Goal: Information Seeking & Learning: Learn about a topic

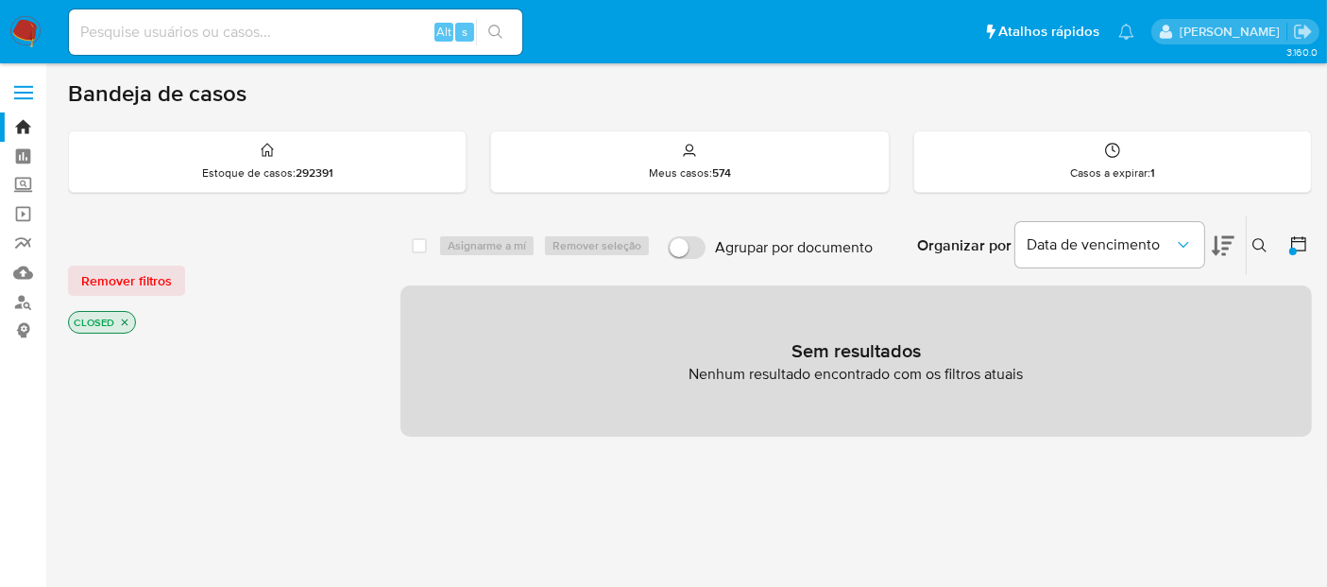
click at [29, 31] on img at bounding box center [25, 32] width 32 height 32
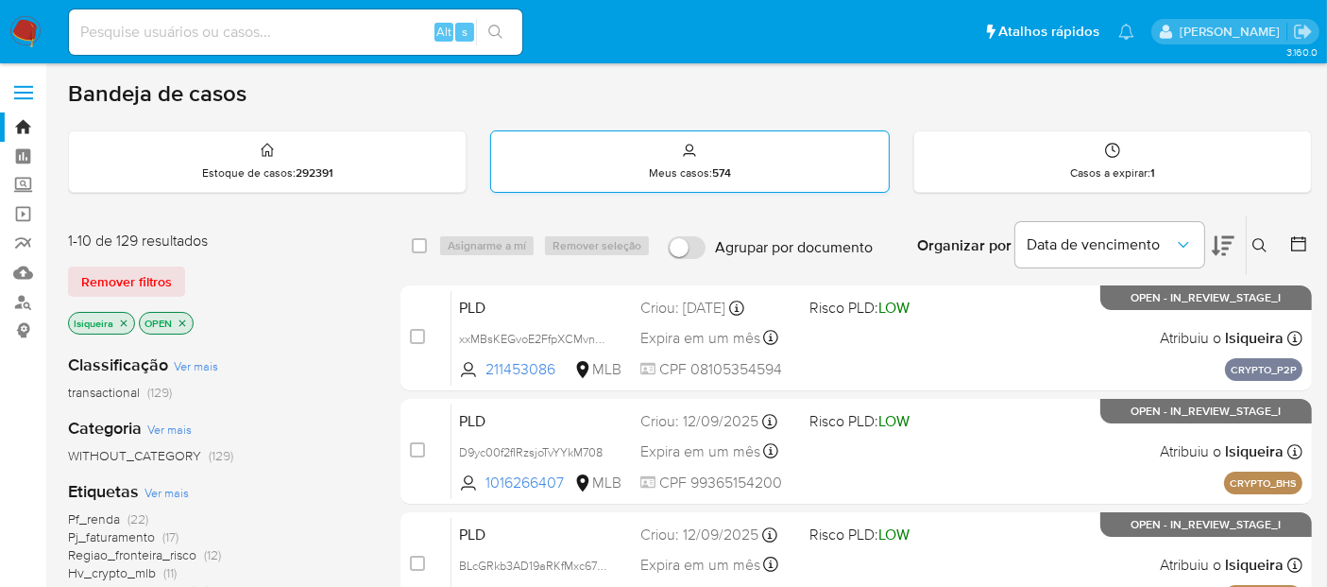
scroll to position [105, 0]
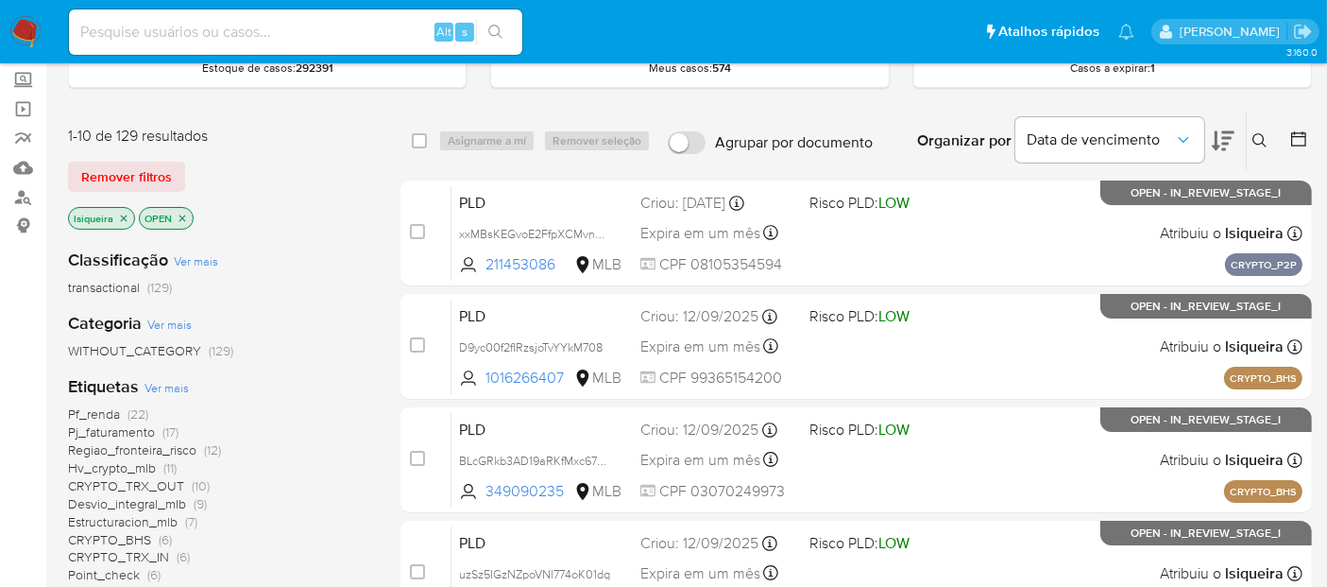
click at [1212, 144] on icon at bounding box center [1223, 140] width 23 height 23
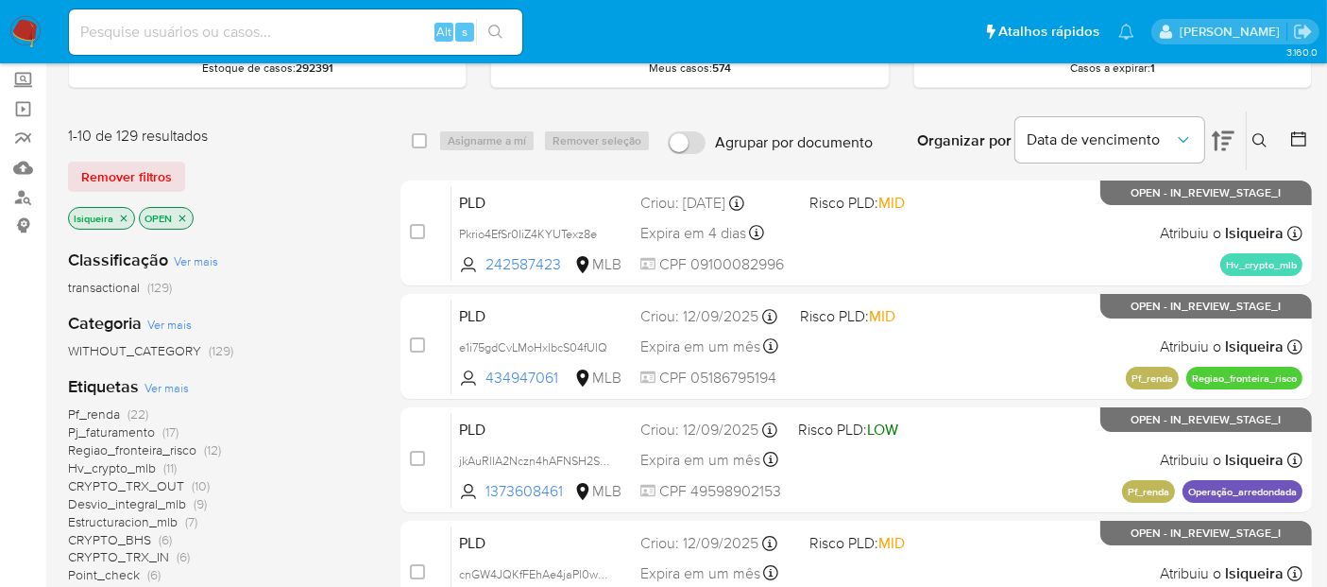
scroll to position [210, 0]
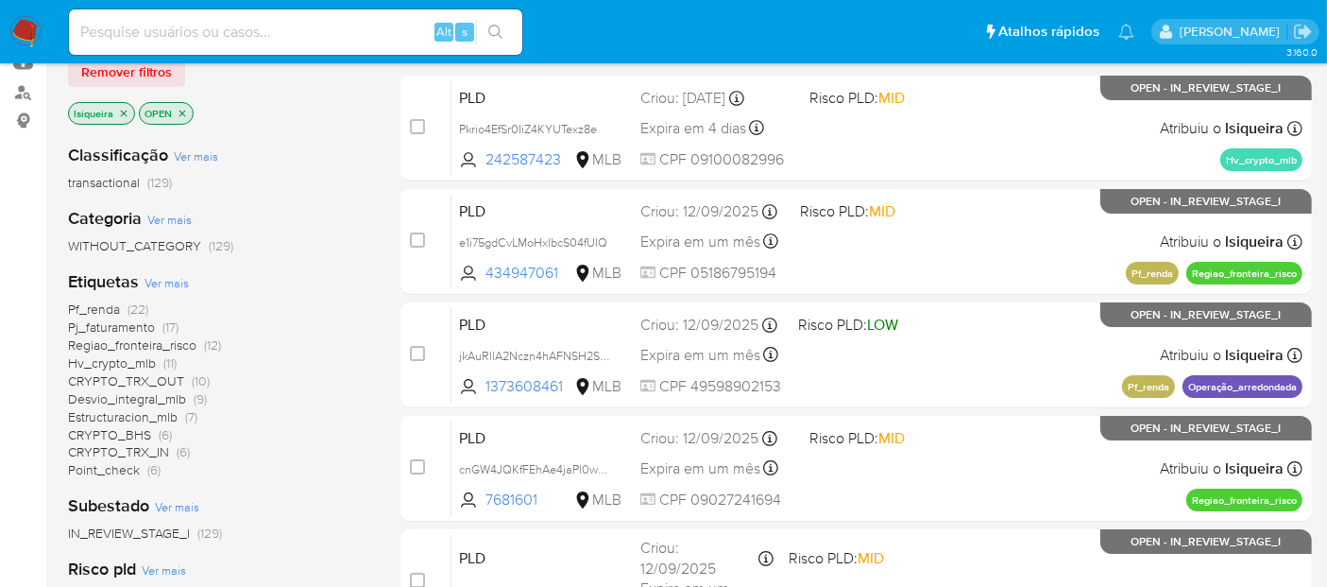
click at [118, 430] on span "CRYPTO_BHS" at bounding box center [109, 434] width 83 height 19
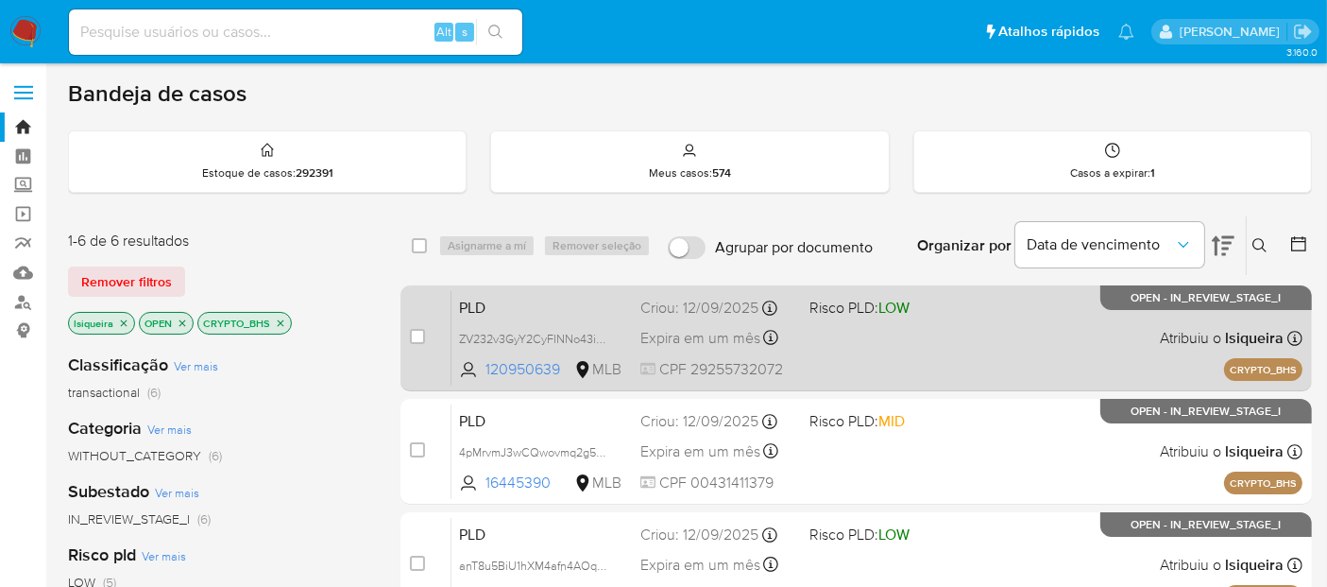
click at [1042, 376] on div "PLD ZV232v3GyY2CyFINNo43iVoC 120950639 MLB Risco PLD: LOW Criou: 12/09/2025 Cri…" at bounding box center [877, 337] width 851 height 95
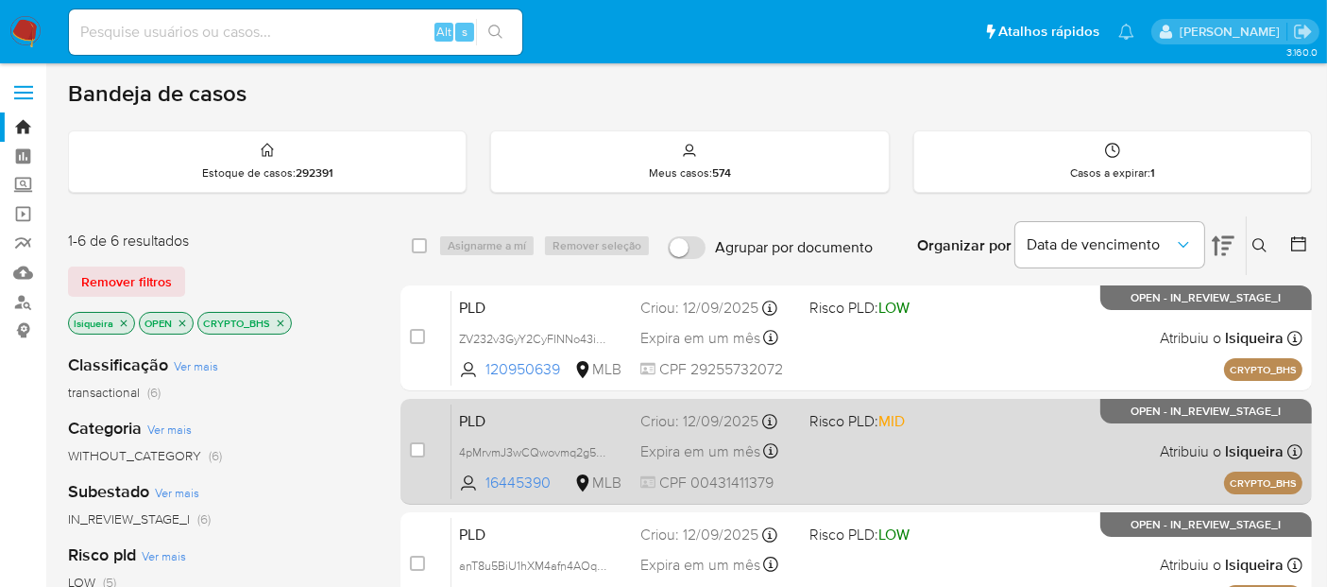
click at [996, 452] on div "PLD 4pMrvmJ3wCQwovmq2g5CFPrM 16445390 MLB Risco PLD: MID Criou: 12/09/2025 Crio…" at bounding box center [877, 450] width 851 height 95
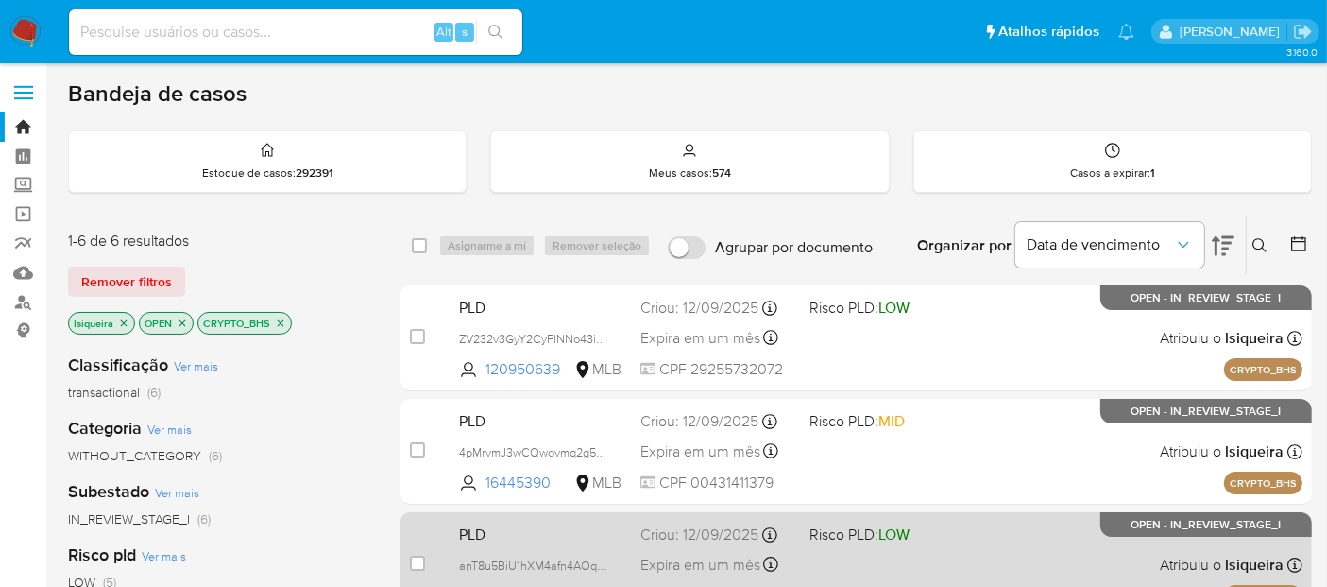
click at [956, 554] on div "PLD anT8u5BiU1hXM4afn4AOqZTI 217707103 MLB Risco PLD: LOW Criou: 12/09/2025 Cri…" at bounding box center [877, 564] width 851 height 95
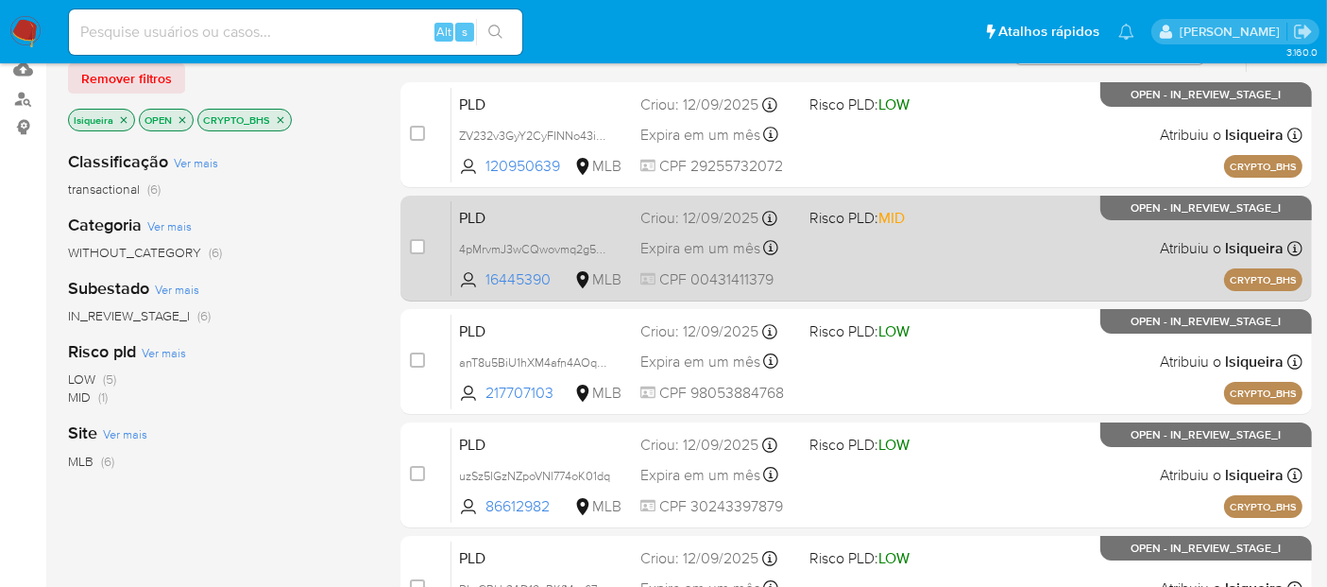
scroll to position [210, 0]
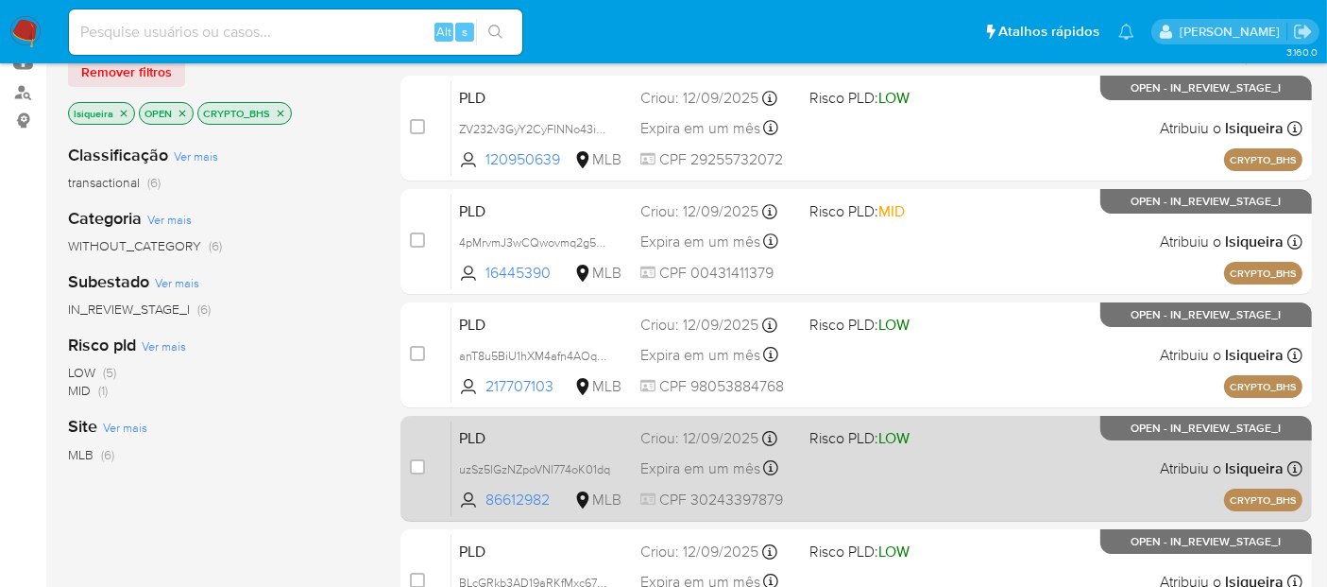
click at [978, 486] on div "PLD uzSz5IGzNZpoVNl774oK01dq 86612982 MLB Risco PLD: LOW Criou: 12/09/2025 Crio…" at bounding box center [877, 467] width 851 height 95
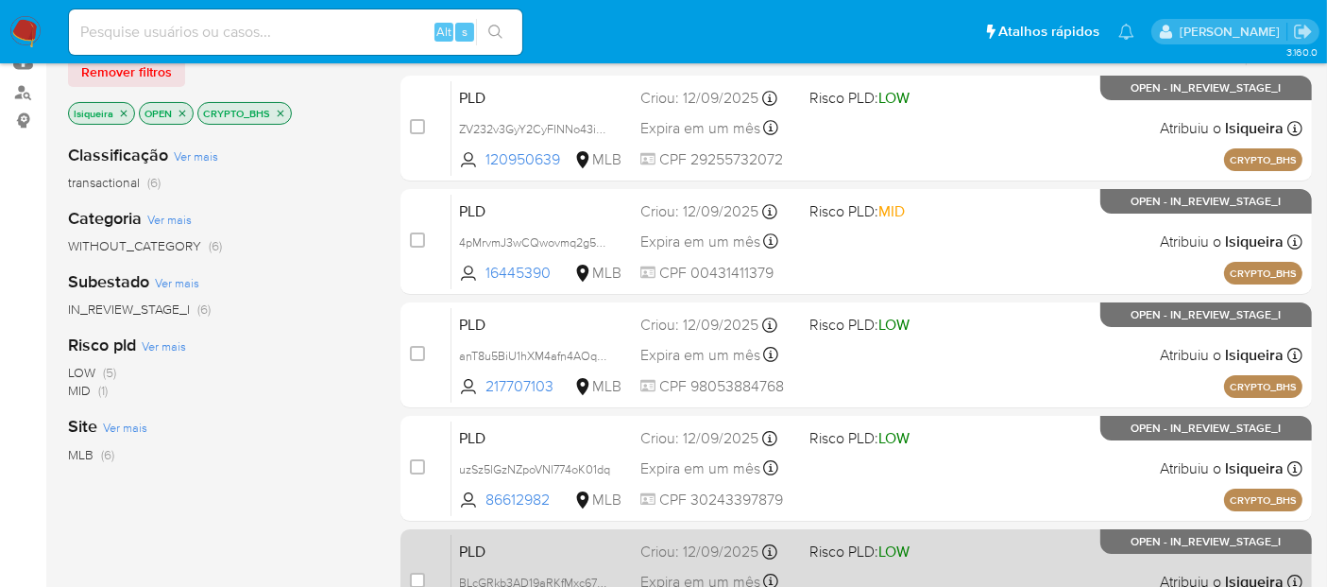
click at [947, 565] on div "PLD BLcGRkb3AD19aRKfMxc67YsU 349090235 MLB Risco PLD: LOW Criou: 12/09/2025 Cri…" at bounding box center [877, 581] width 851 height 95
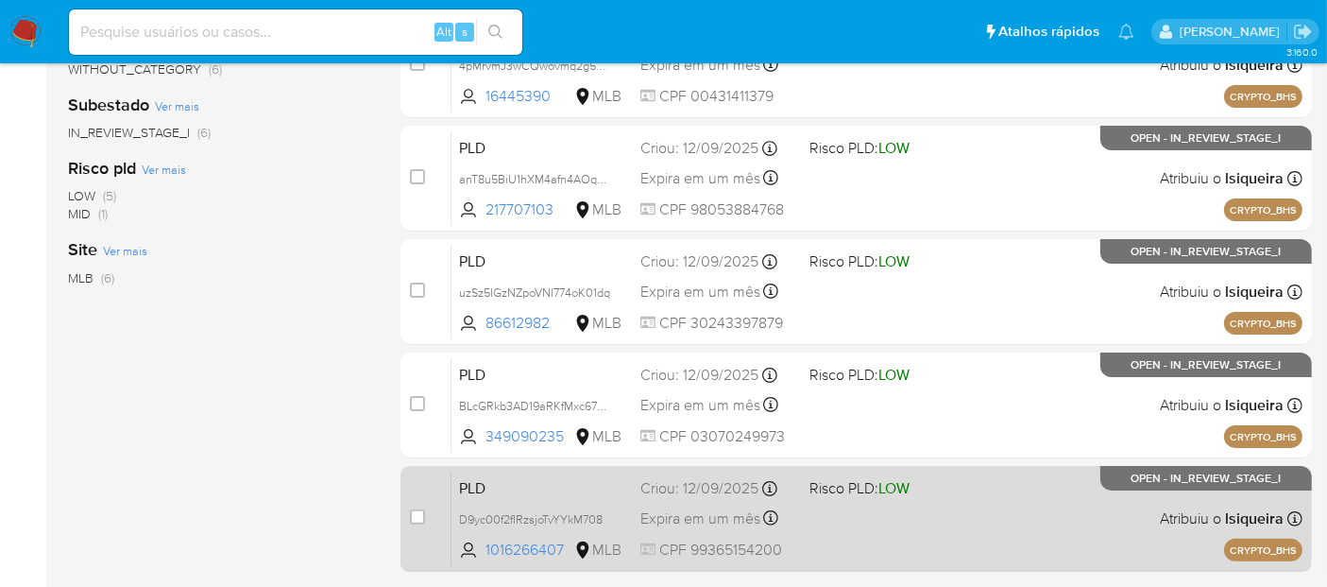
scroll to position [419, 0]
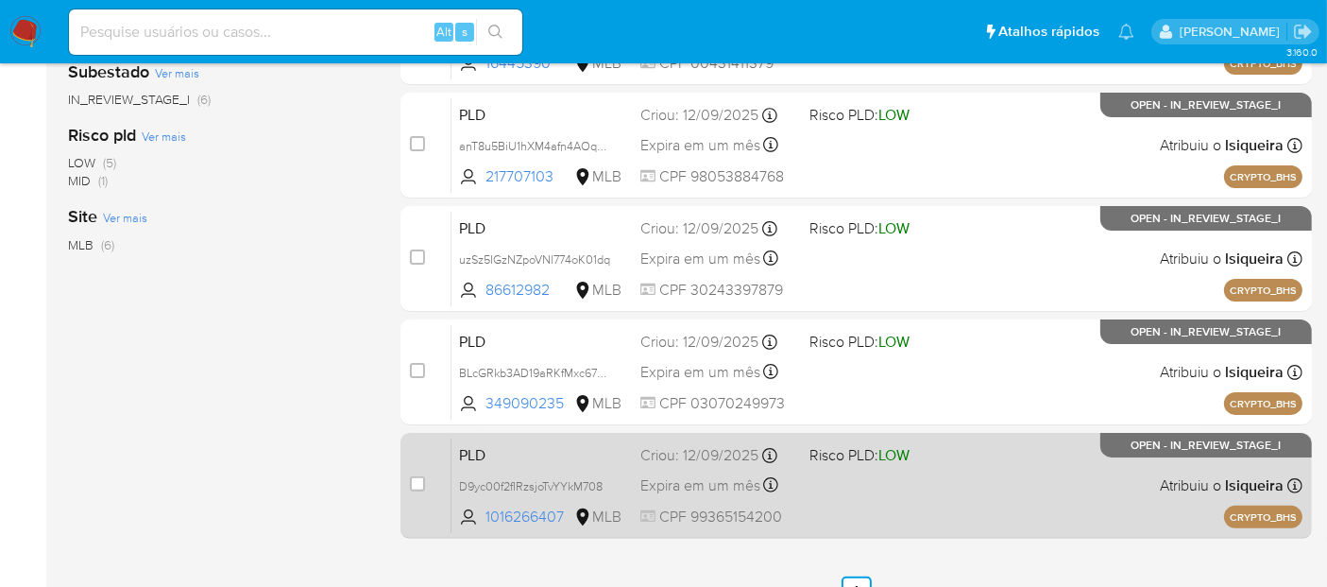
click at [928, 492] on div "PLD D9yc00f2fIRzsjoTvYYkM708 1016266407 MLB Risco PLD: LOW Criou: 12/09/2025 Cr…" at bounding box center [877, 484] width 851 height 95
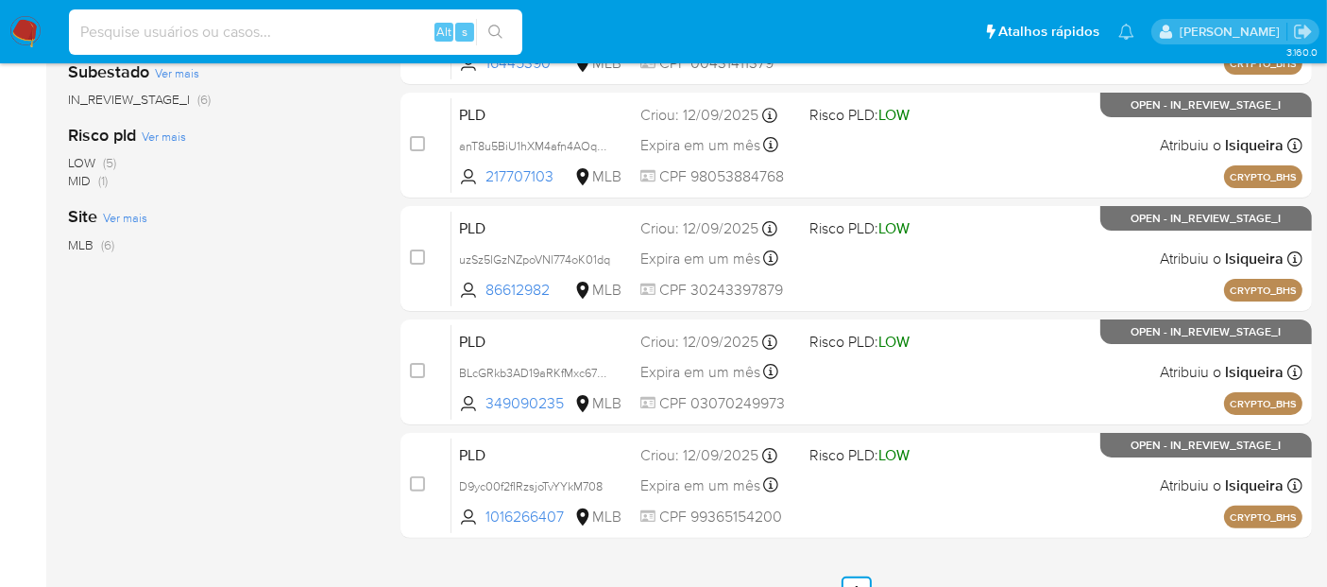
click at [171, 27] on input at bounding box center [295, 32] width 453 height 25
paste input "353268898"
type input "353268898"
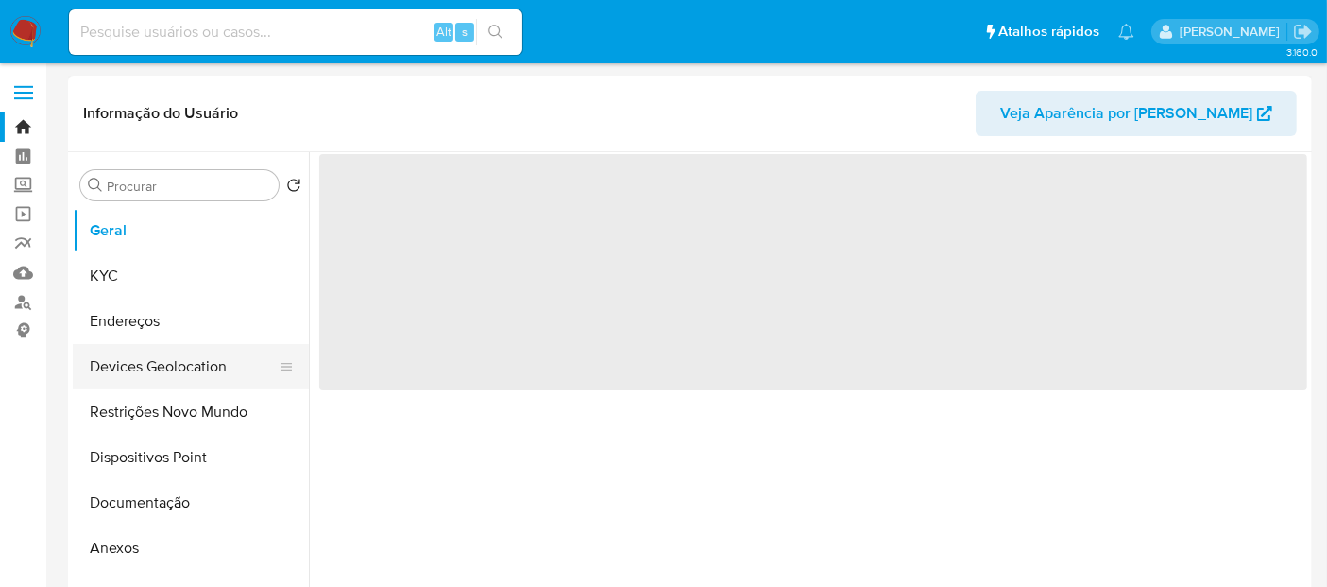
select select "10"
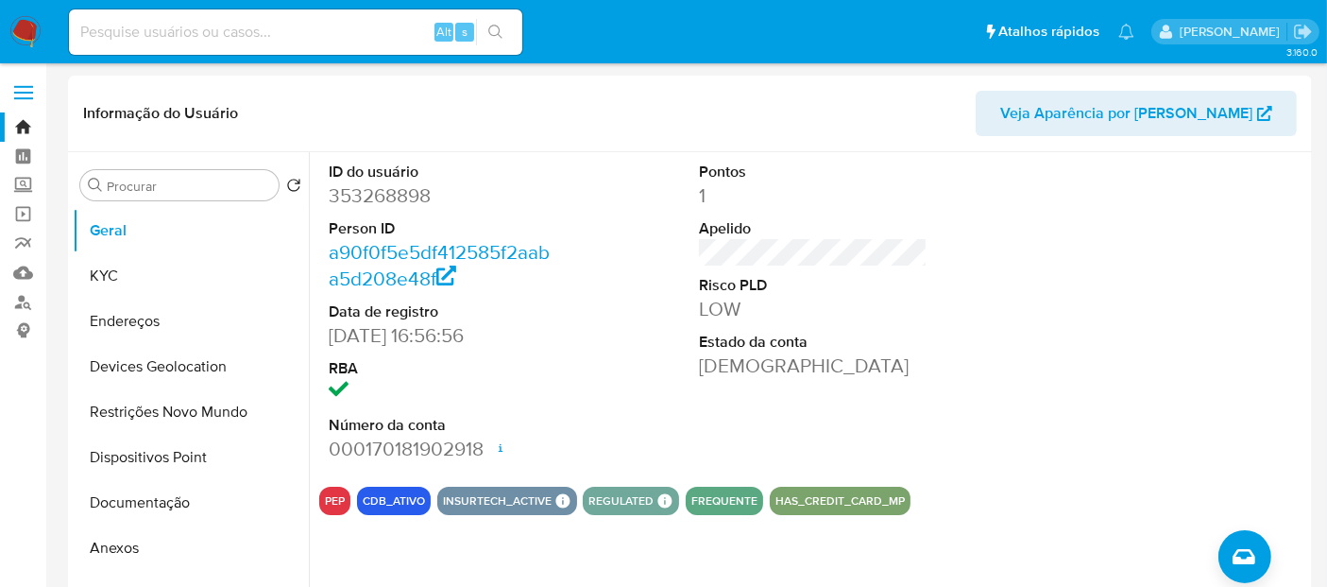
click at [20, 36] on img at bounding box center [25, 32] width 32 height 32
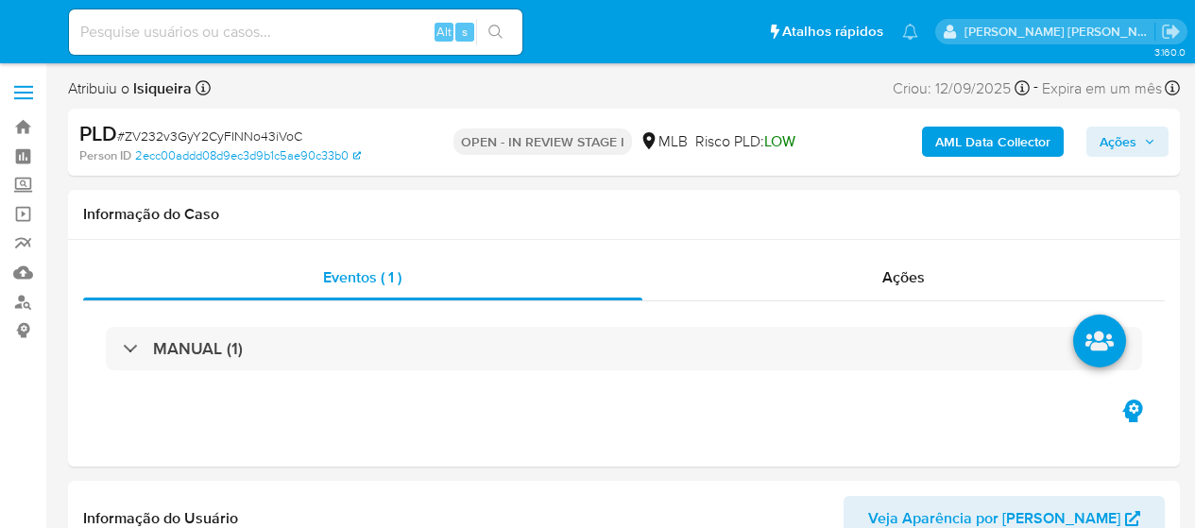
select select "10"
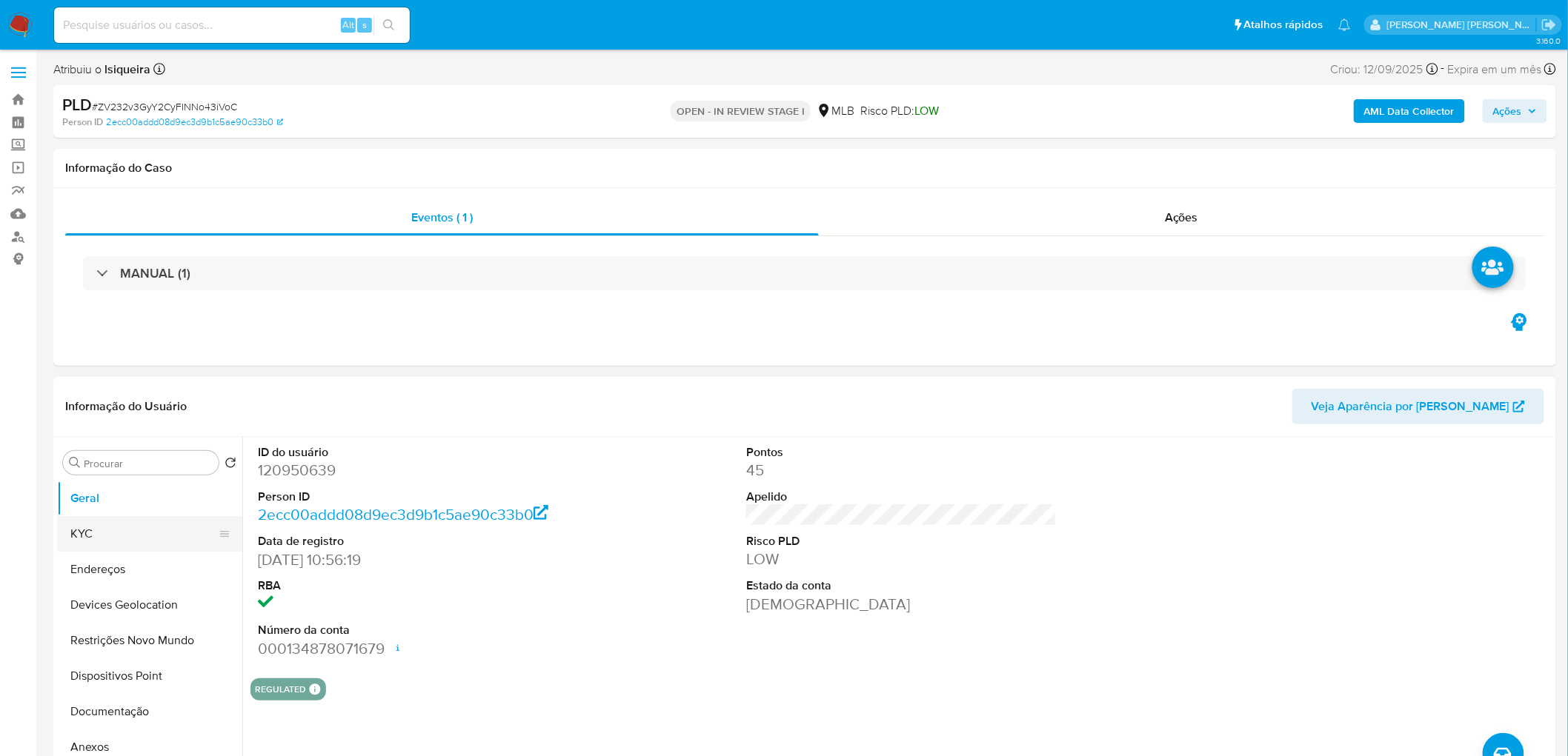
click at [100, 413] on button "KYC" at bounding box center [144, 533] width 173 height 35
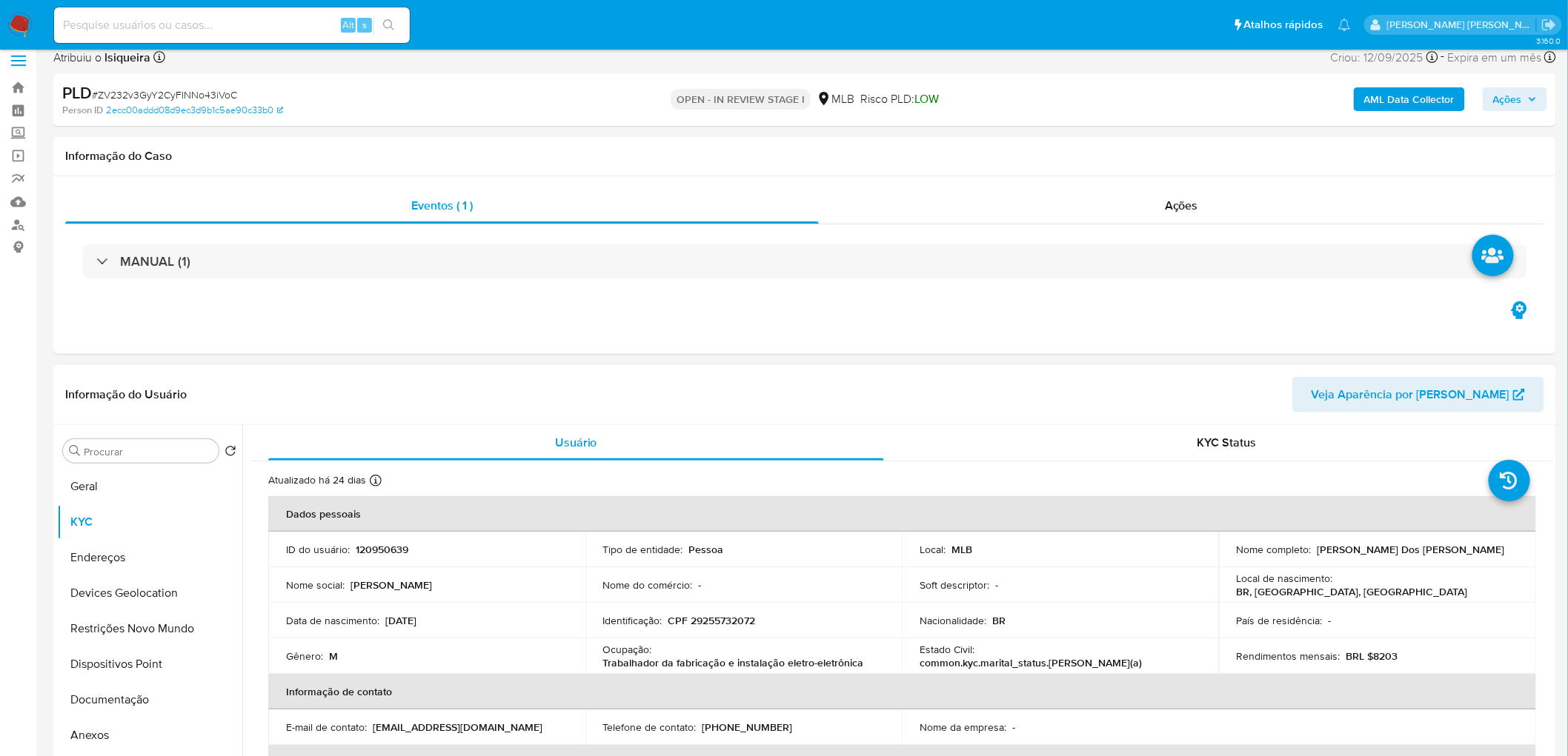
scroll to position [82, 0]
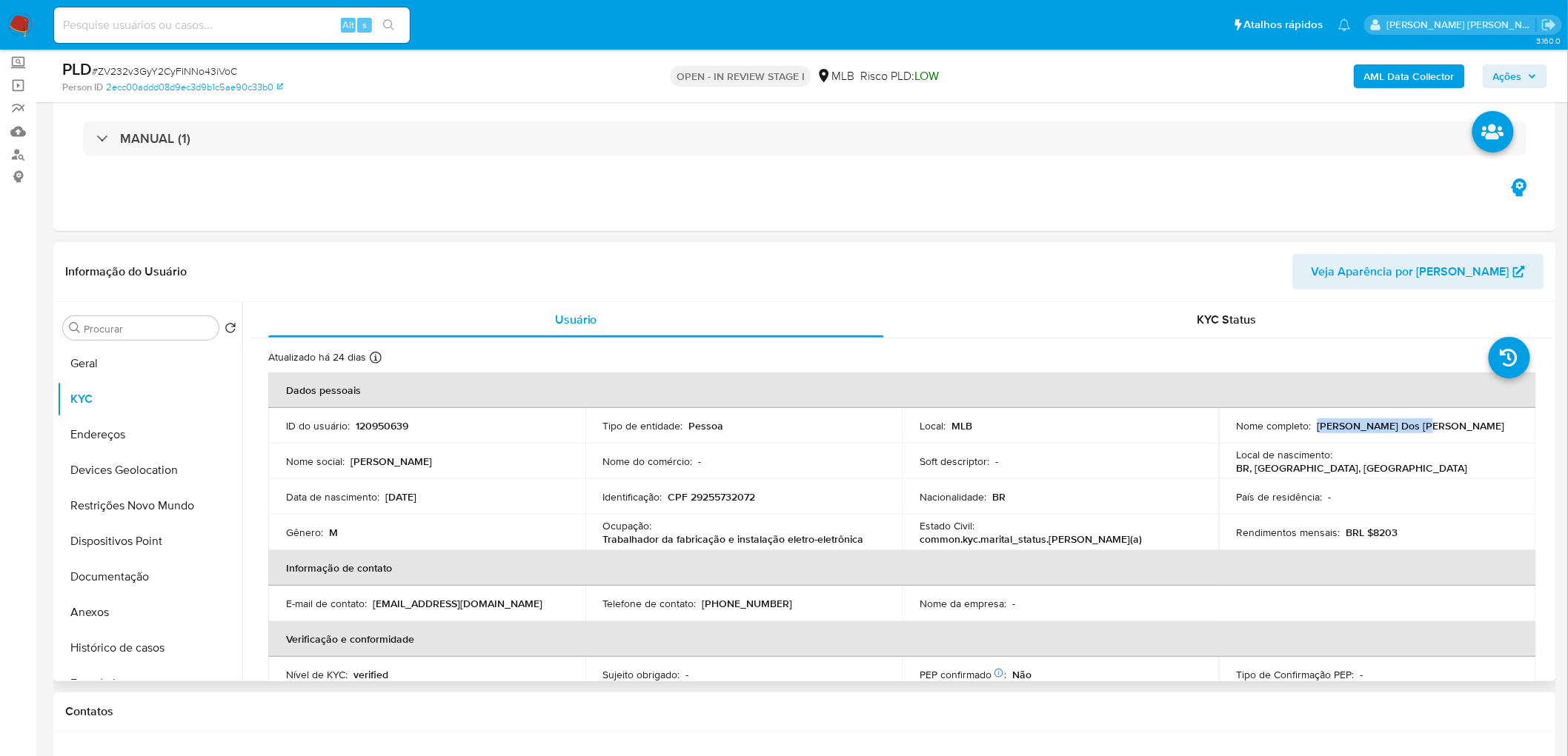
drag, startPoint x: 1425, startPoint y: 427, endPoint x: 1312, endPoint y: 428, distance: 113.0
click at [937, 413] on div "Nome completo : Pedro Gross Dos Reis" at bounding box center [1377, 426] width 282 height 13
copy div "Pedro Gross Dos Reis"
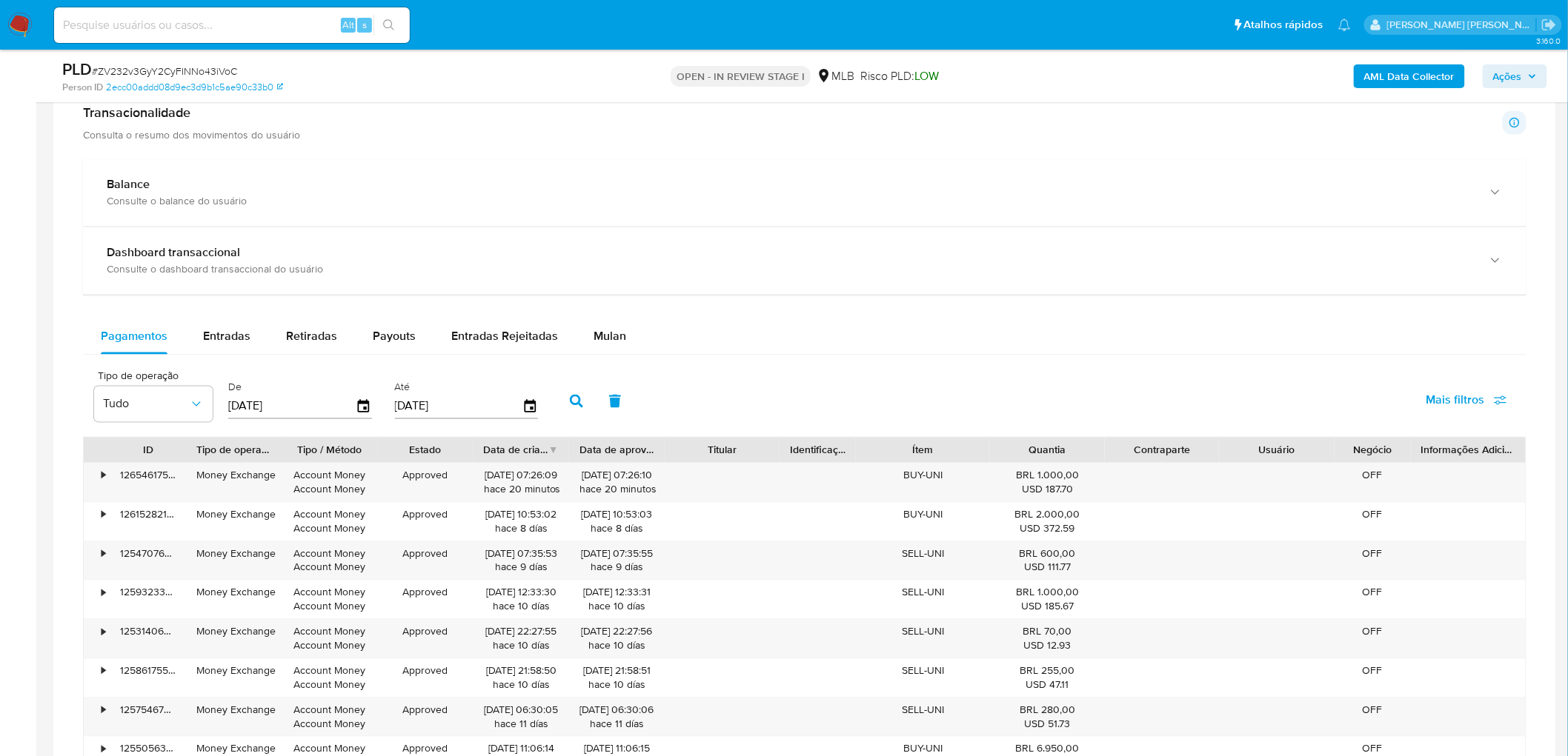
scroll to position [1128, 0]
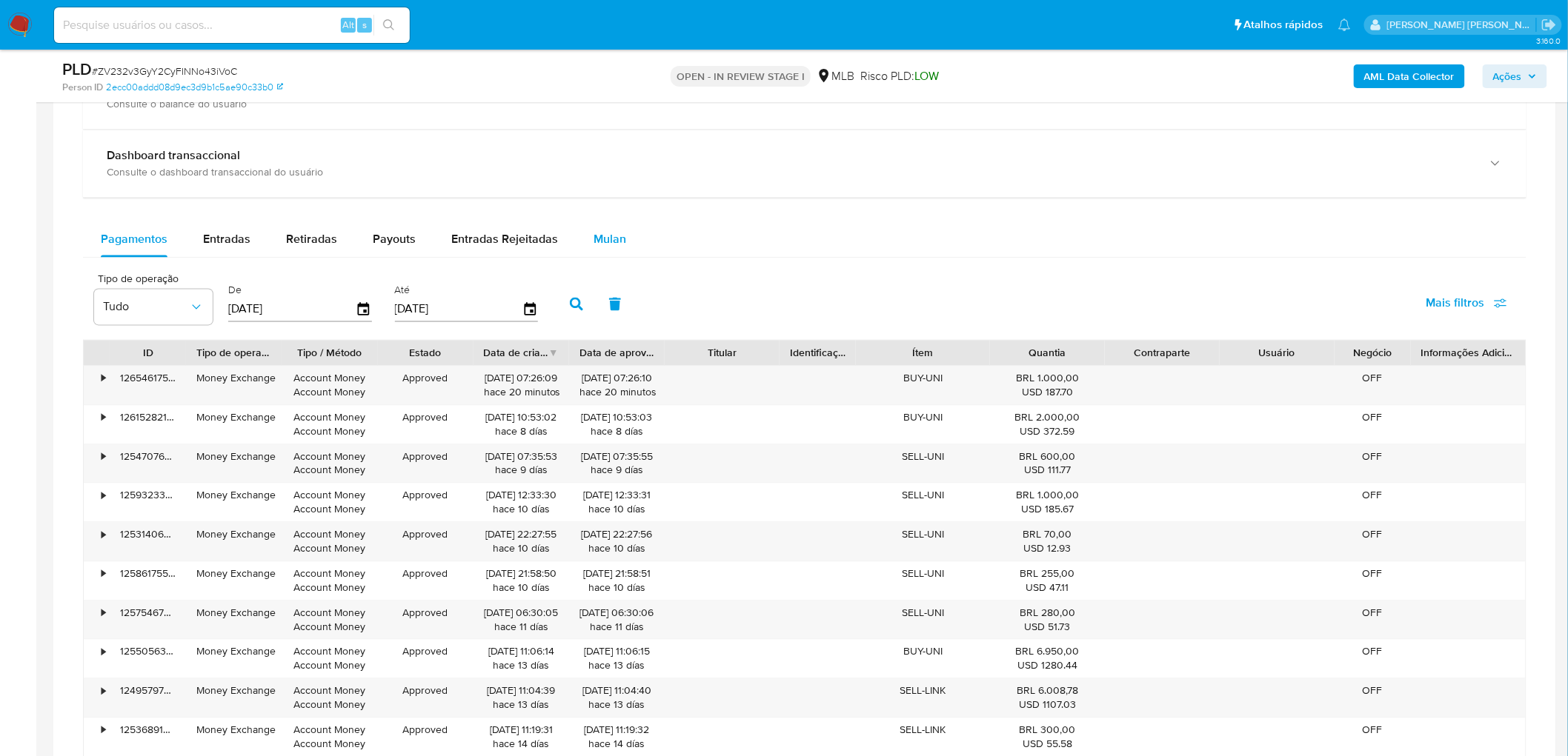
click at [609, 245] on span "Mulan" at bounding box center [610, 240] width 33 height 17
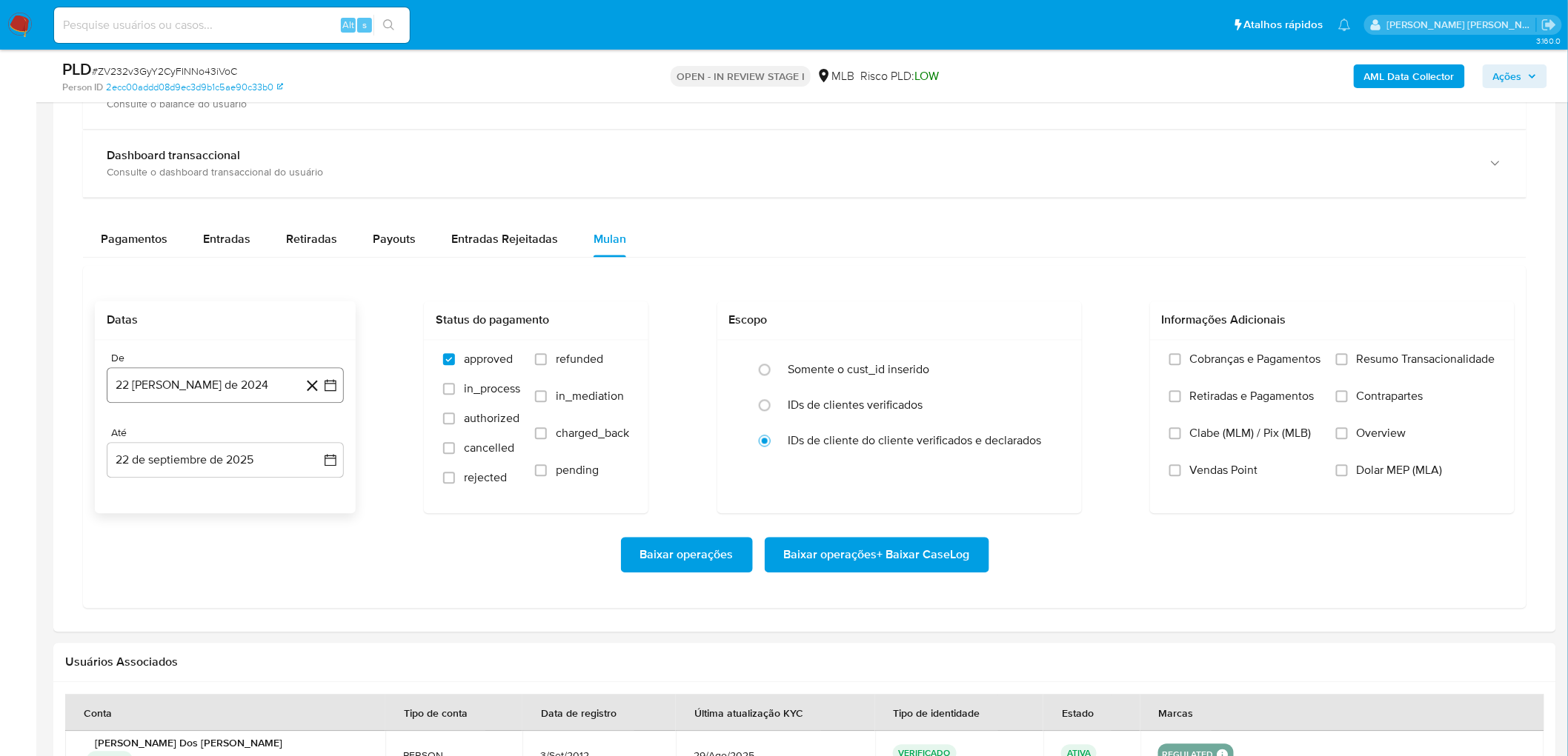
click at [265, 381] on button "[DATE]" at bounding box center [225, 385] width 237 height 35
click at [227, 413] on span "agosto 2024" at bounding box center [218, 439] width 67 height 15
click at [302, 413] on div "2024" at bounding box center [224, 439] width 198 height 18
click at [322, 413] on icon "Año siguiente" at bounding box center [314, 439] width 18 height 18
click at [220, 413] on span "ago" at bounding box center [224, 576] width 19 height 12
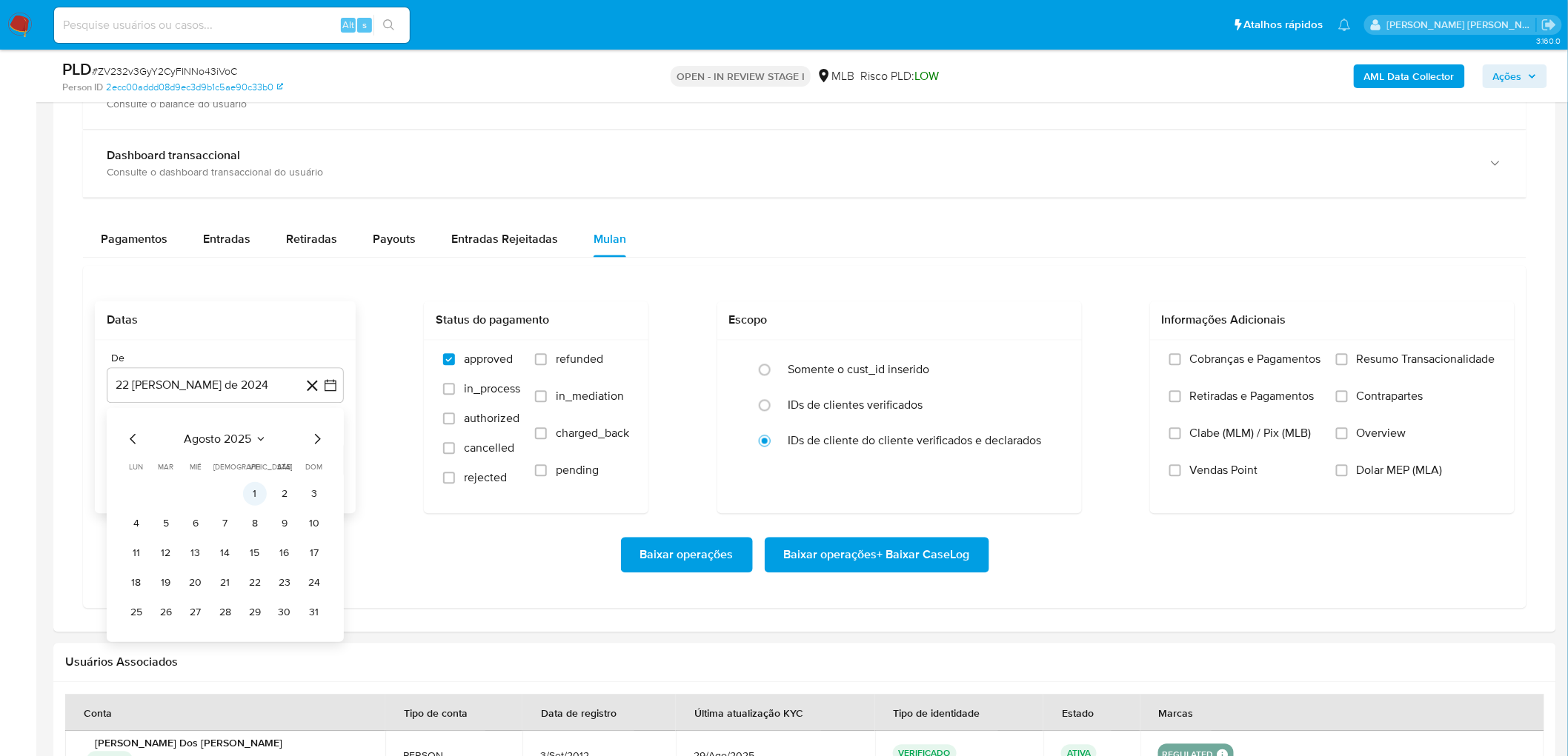
click at [258, 413] on button "1" at bounding box center [255, 494] width 24 height 24
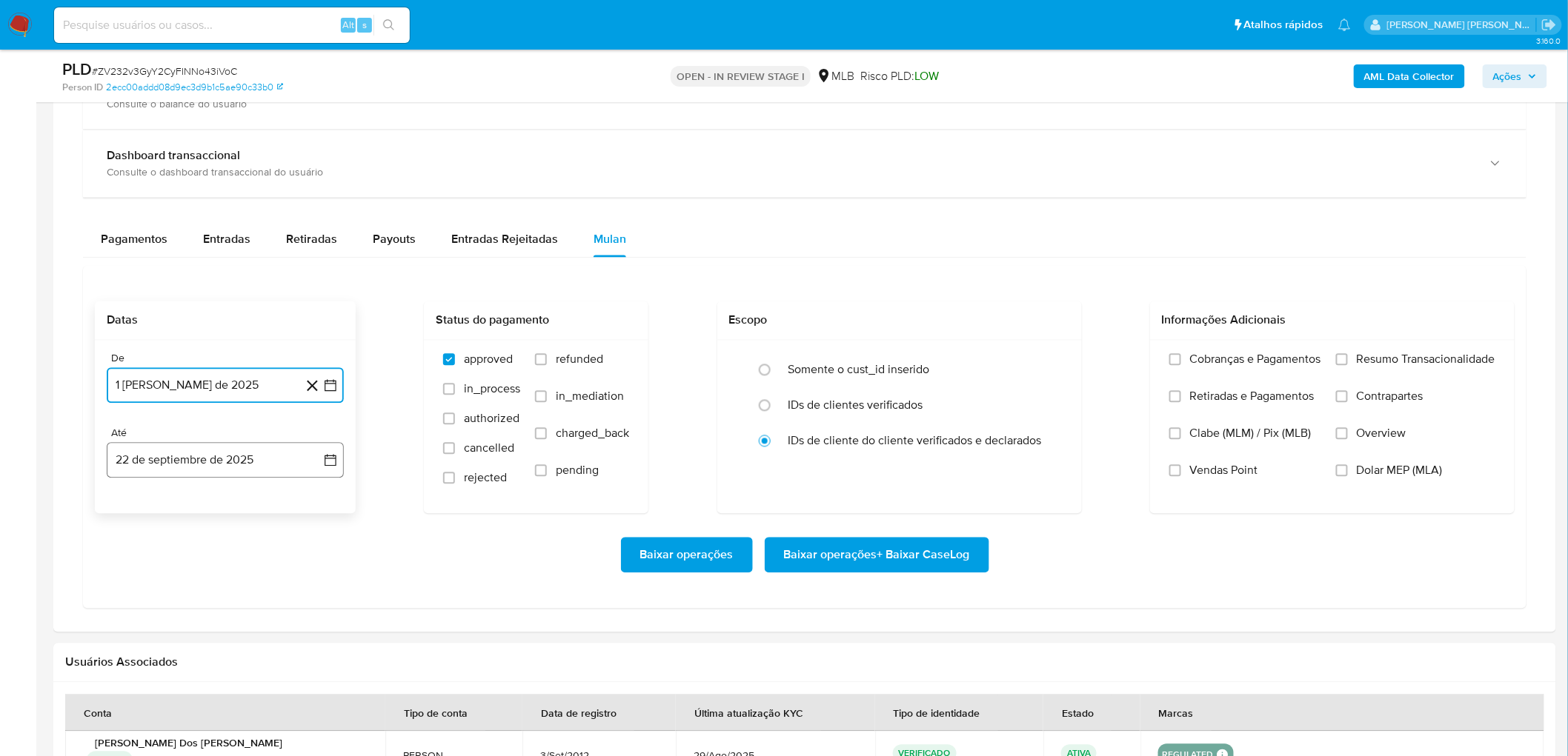
click at [268, 413] on button "22 de septiembre de 2025" at bounding box center [225, 460] width 237 height 35
click at [274, 413] on button "20" at bounding box center [285, 628] width 24 height 24
click at [937, 357] on span "Resumo Transacionalidade" at bounding box center [1426, 360] width 139 height 15
click at [937, 357] on input "Resumo Transacionalidade" at bounding box center [1341, 360] width 12 height 12
click at [937, 413] on span "Vendas Point" at bounding box center [1224, 471] width 68 height 15
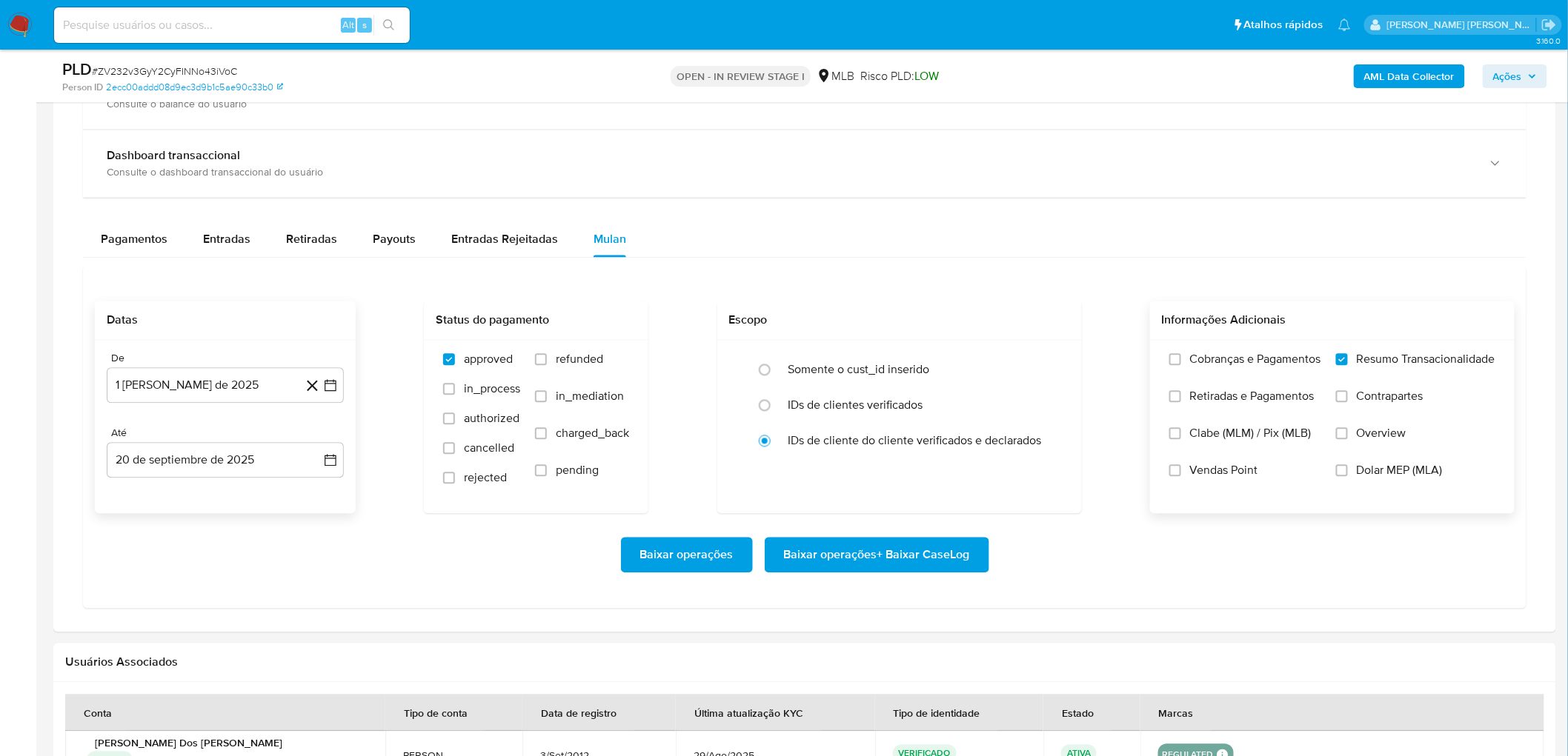
click at [937, 413] on input "Vendas Point" at bounding box center [1175, 471] width 12 height 12
click at [857, 413] on span "Baixar operações + Baixar CaseLog" at bounding box center [876, 556] width 186 height 33
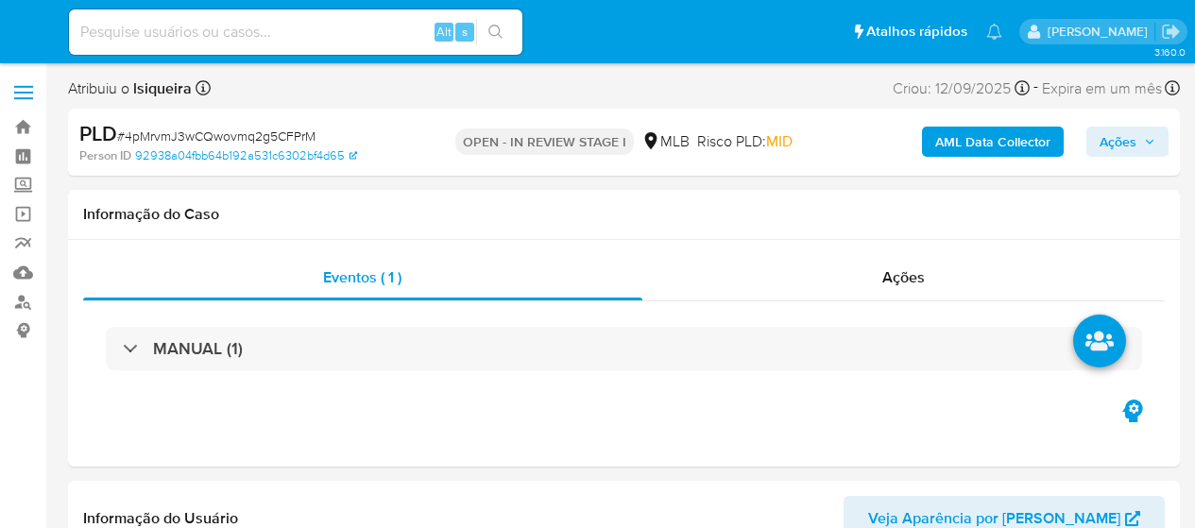
select select "10"
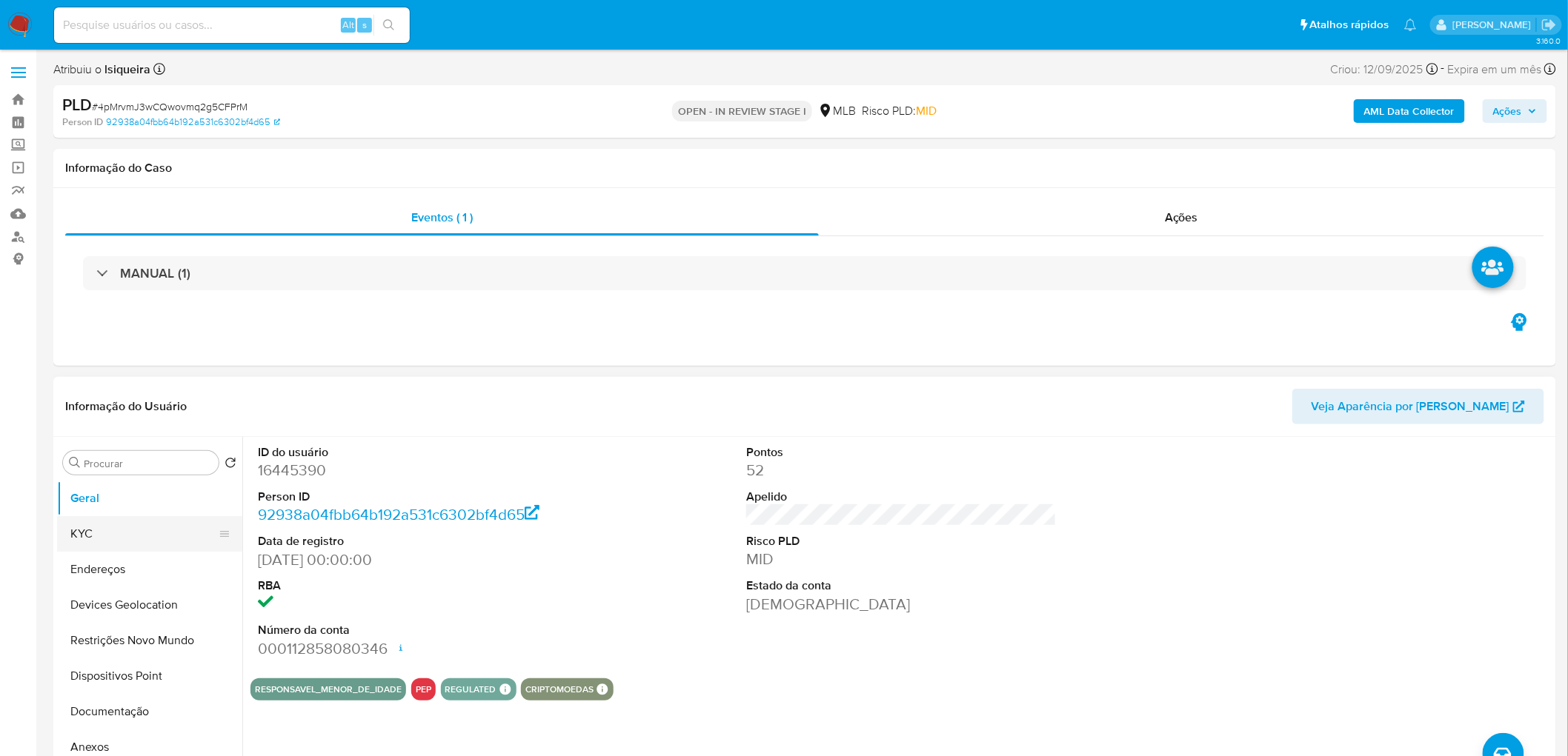
click at [173, 413] on button "KYC" at bounding box center [144, 533] width 173 height 35
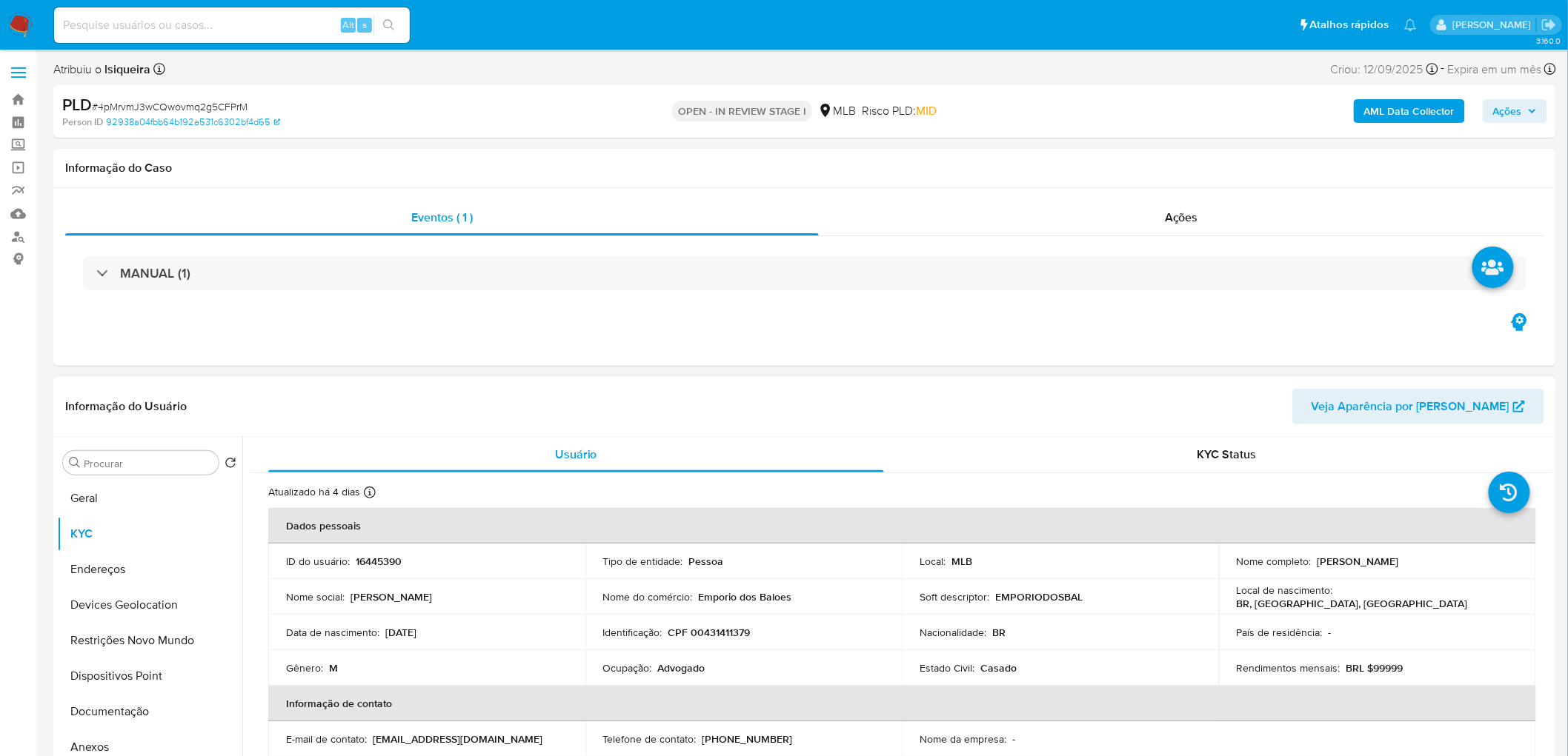
drag, startPoint x: 1446, startPoint y: 565, endPoint x: 1315, endPoint y: 565, distance: 131.0
click at [937, 413] on div "Nome completo : Johelson Oliveira Gomes" at bounding box center [1377, 561] width 282 height 13
copy p "Johelson Oliveira Gomes"
click at [937, 322] on div "Eventos ( 1 ) Ações MANUAL (1)" at bounding box center [805, 277] width 1503 height 178
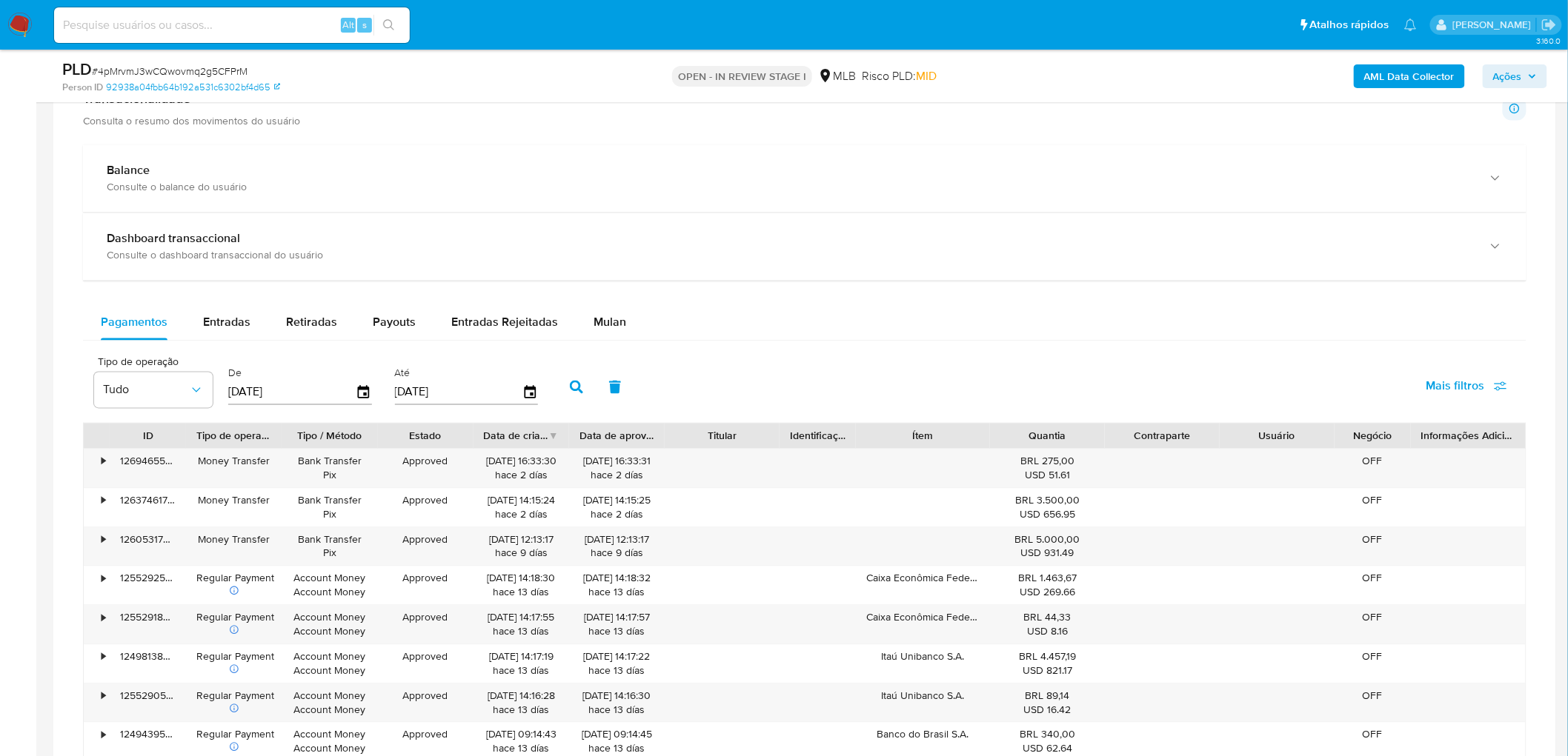
scroll to position [1041, 0]
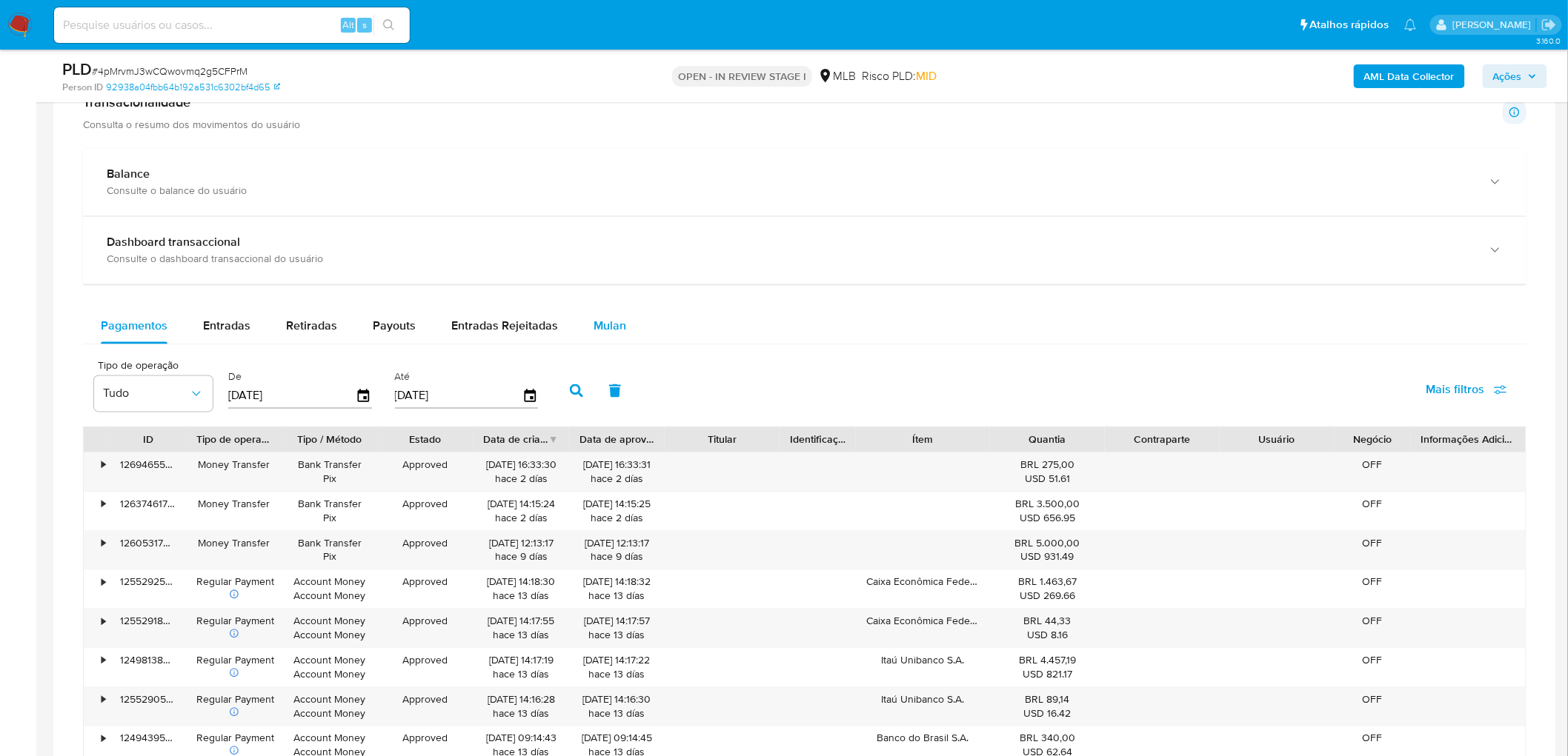
click at [618, 322] on span "Mulan" at bounding box center [610, 326] width 33 height 17
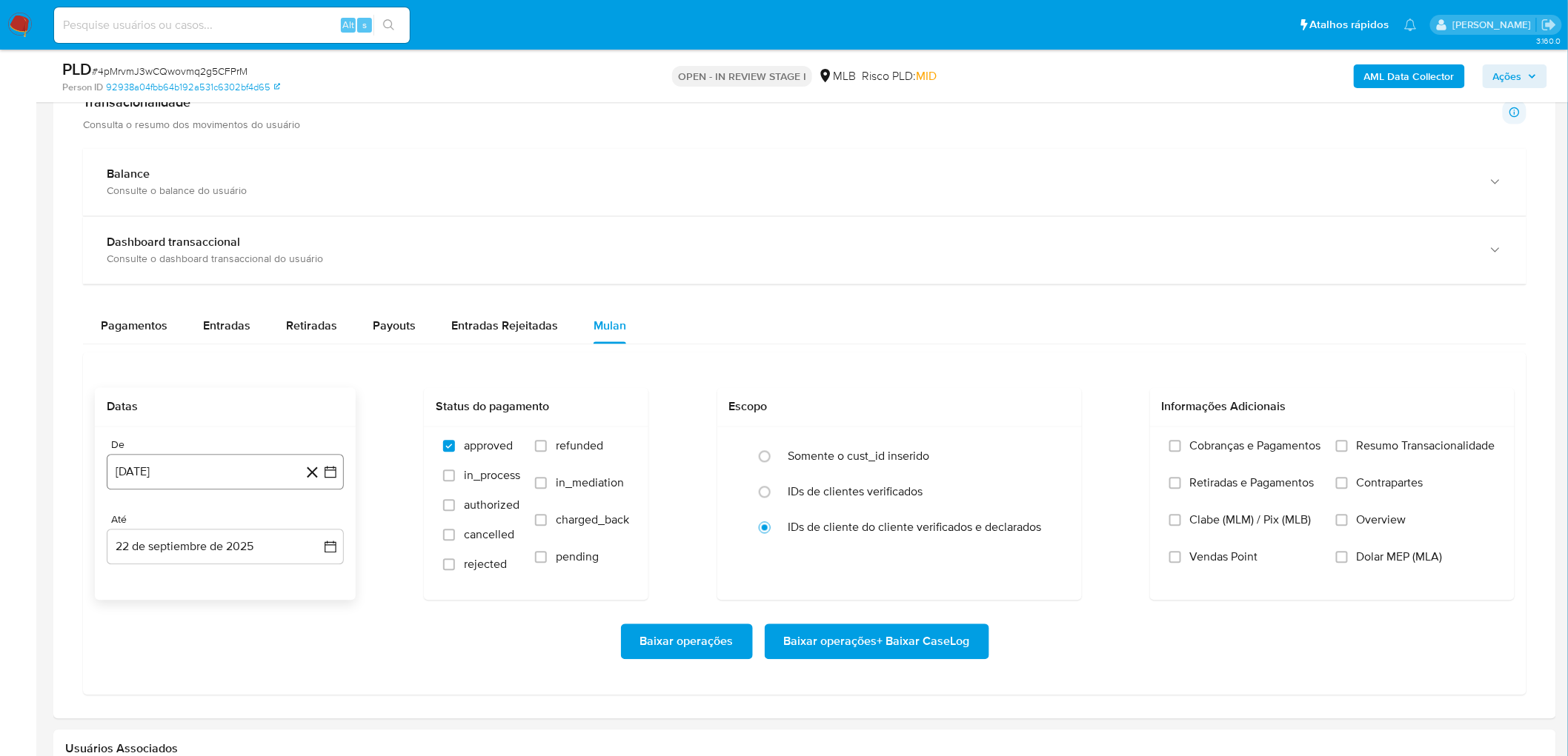
click at [182, 413] on button "22 de agosto de 2024" at bounding box center [225, 472] width 237 height 35
click at [202, 413] on span "agosto 2024" at bounding box center [218, 525] width 67 height 15
click at [310, 413] on icon "Año siguiente" at bounding box center [314, 525] width 18 height 18
click at [209, 413] on button "ago" at bounding box center [224, 663] width 42 height 24
click at [255, 413] on button "1" at bounding box center [255, 580] width 24 height 24
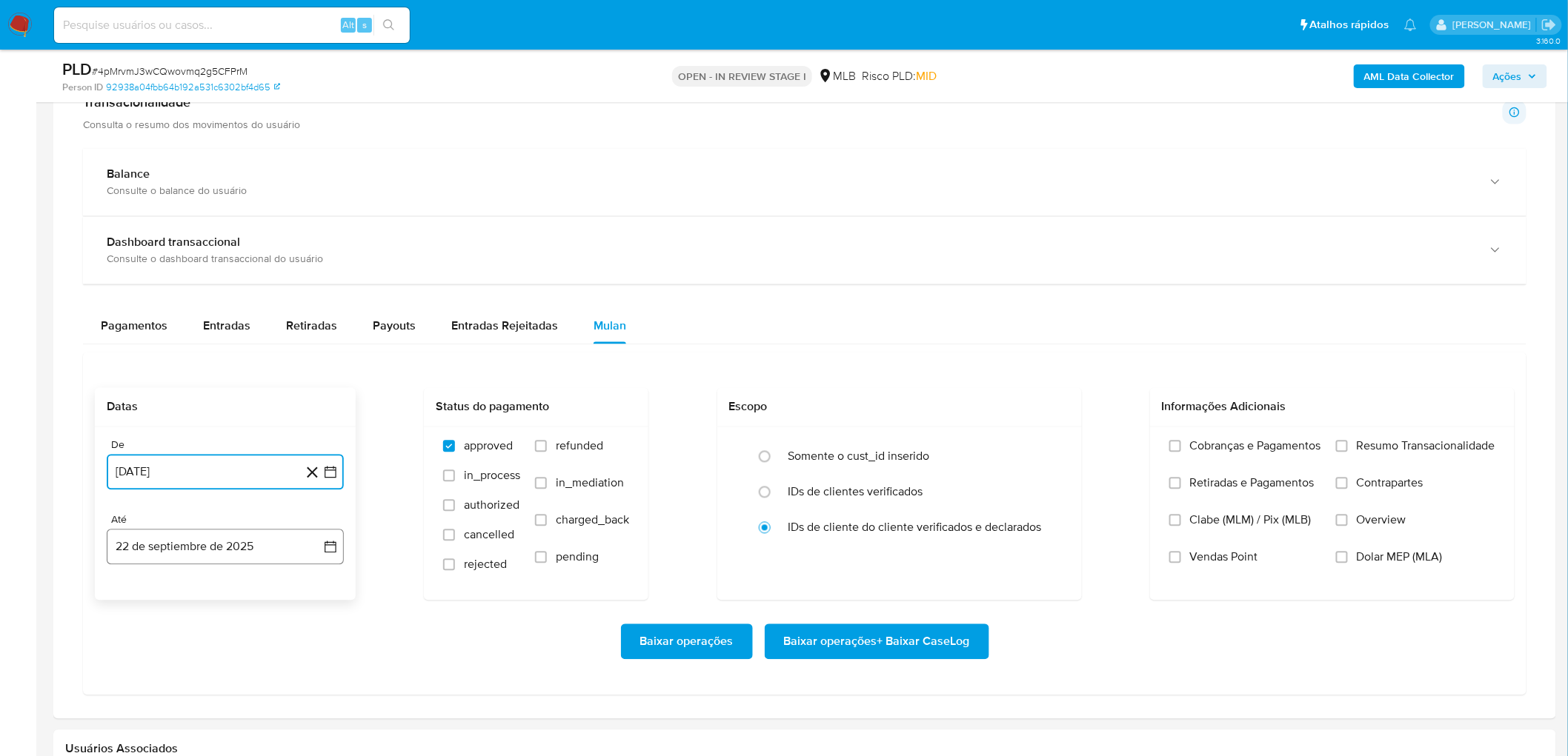
click at [239, 413] on button "22 de septiembre de 2025" at bounding box center [225, 547] width 237 height 35
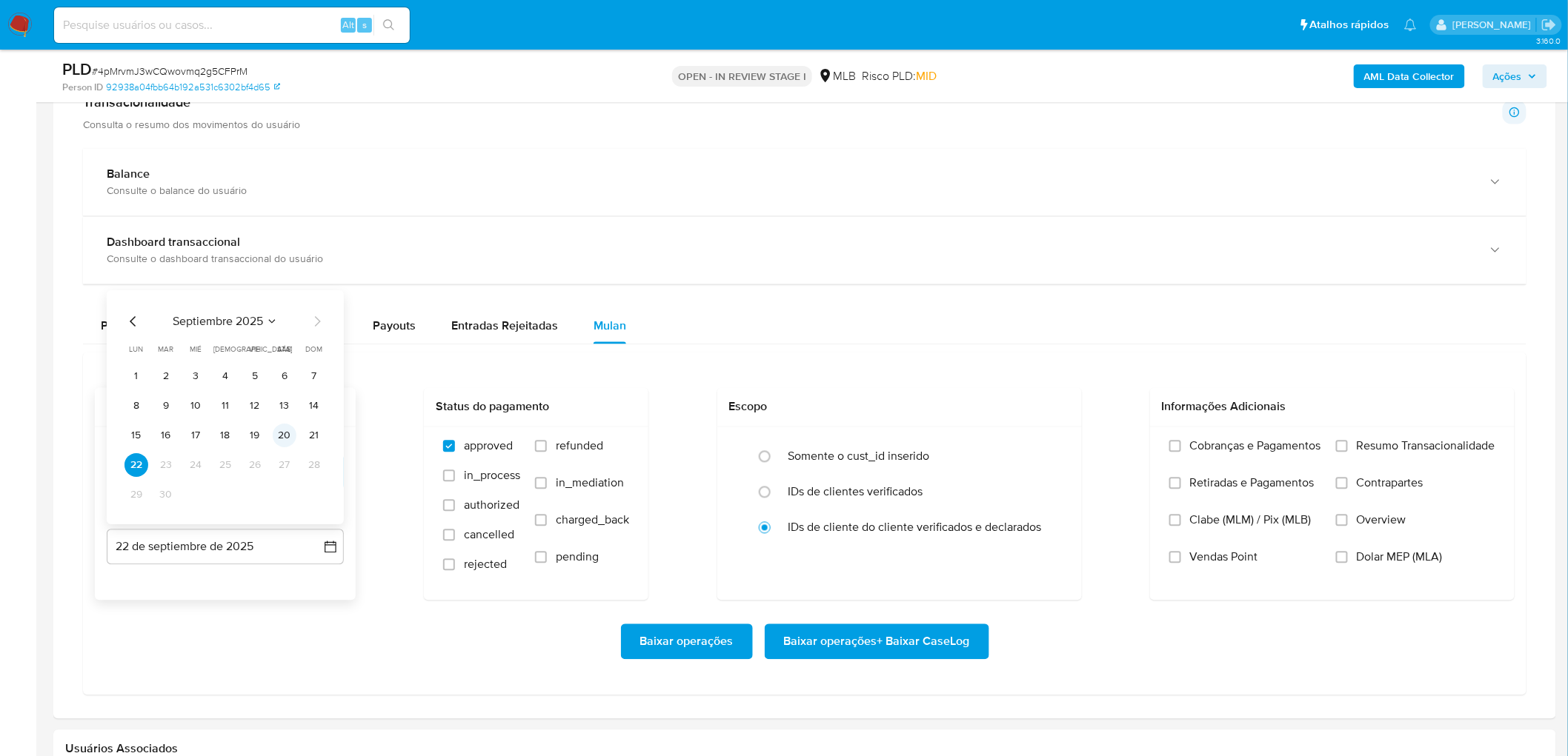
click at [287, 413] on button "20" at bounding box center [285, 436] width 24 height 24
click at [937, 413] on span "Resumo Transacionalidade" at bounding box center [1426, 446] width 139 height 15
click at [937, 413] on input "Resumo Transacionalidade" at bounding box center [1341, 446] width 12 height 12
click at [937, 413] on span "Vendas Point" at bounding box center [1224, 558] width 68 height 15
click at [937, 413] on input "Vendas Point" at bounding box center [1175, 558] width 12 height 12
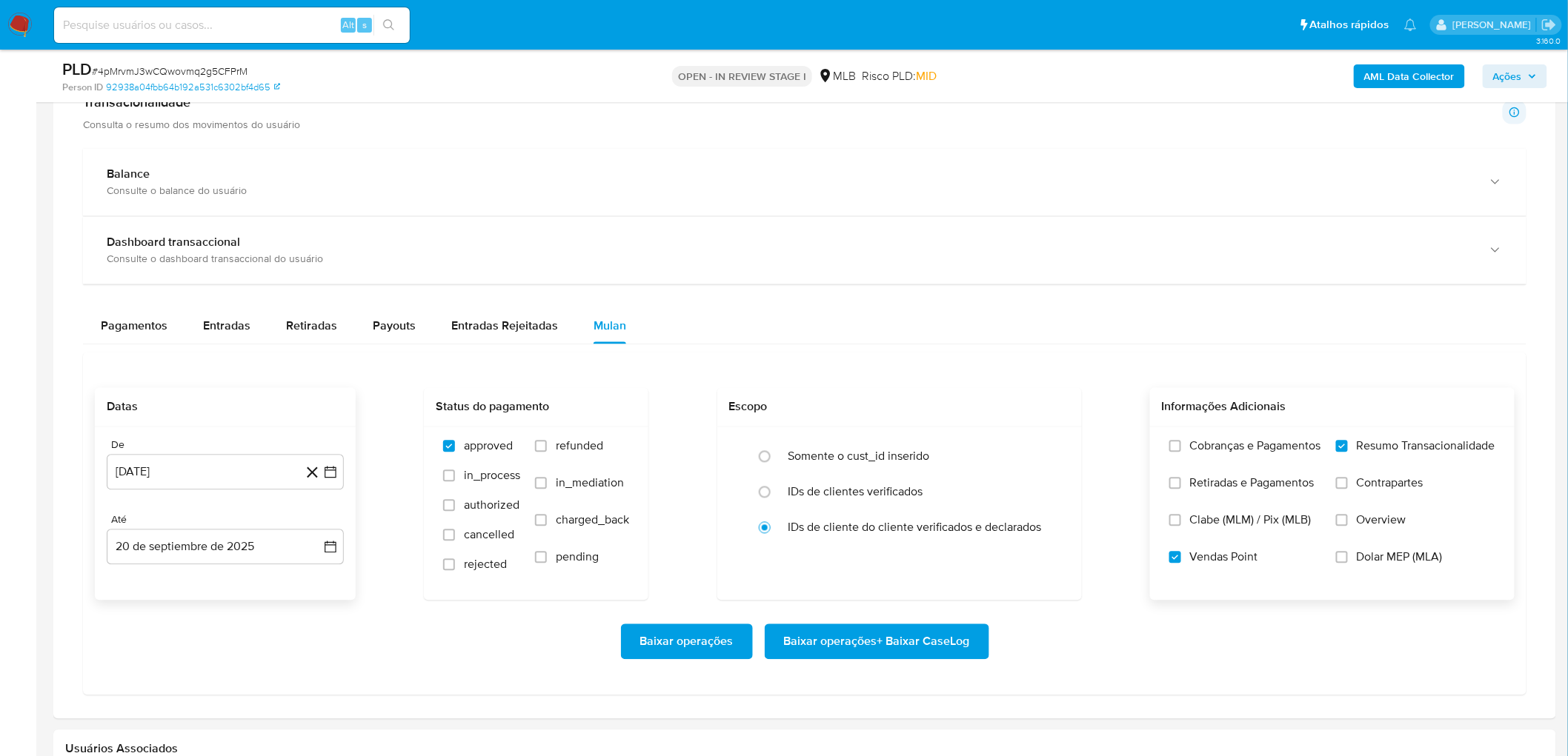
click at [879, 413] on span "Baixar operações + Baixar CaseLog" at bounding box center [876, 642] width 186 height 33
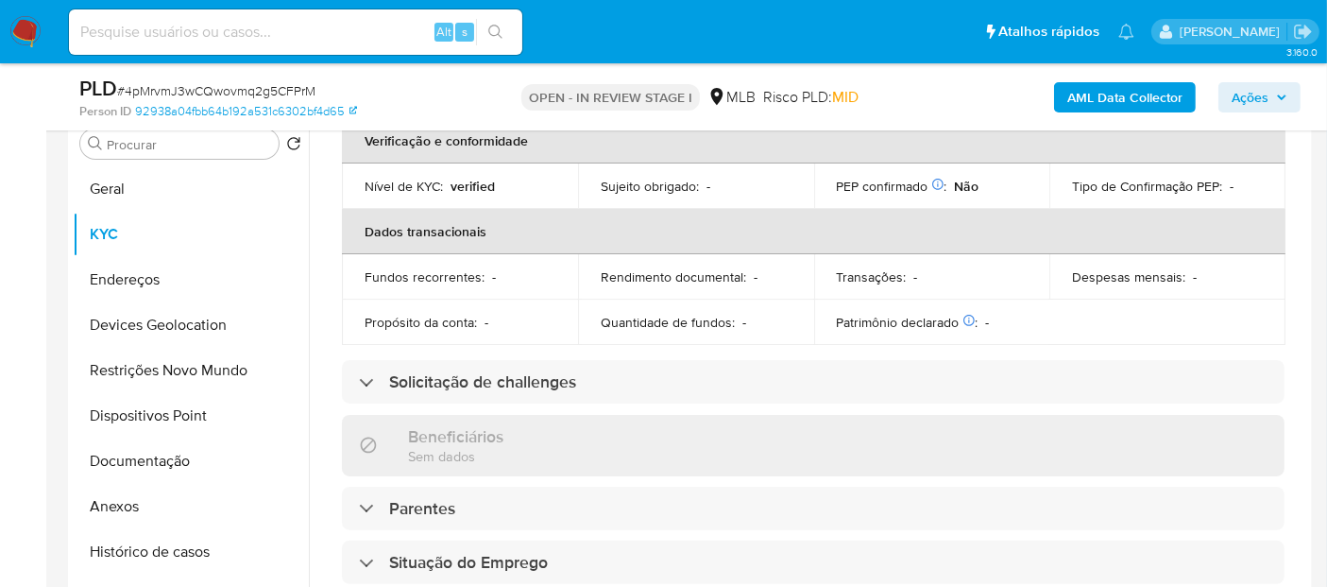
scroll to position [315, 0]
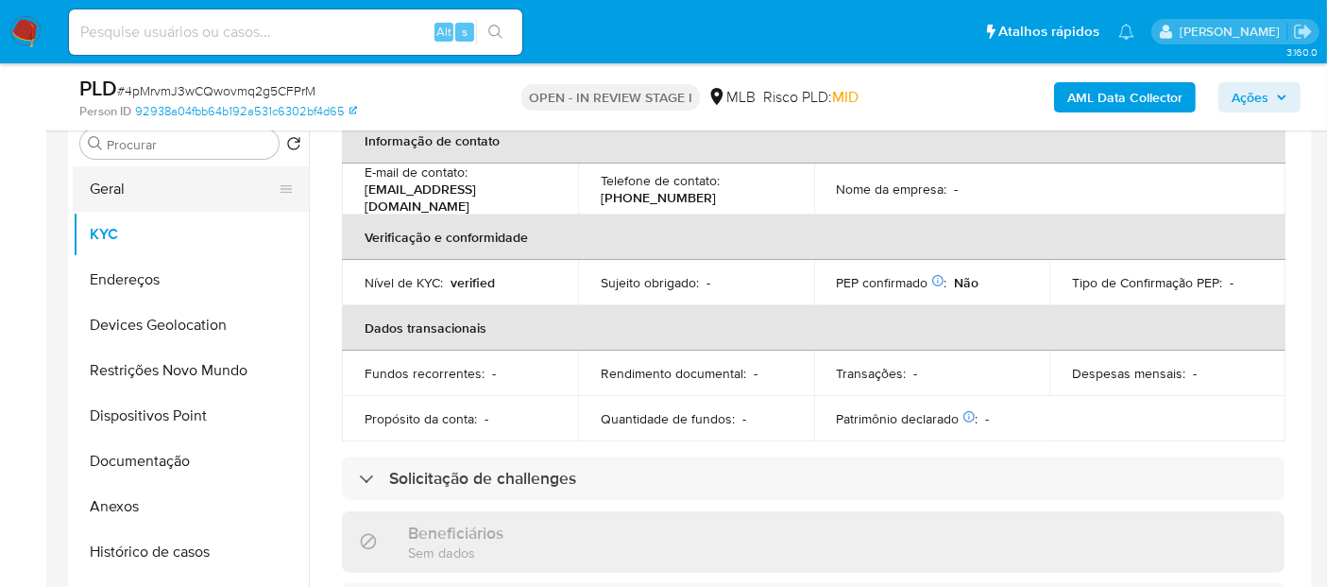
click at [195, 196] on button "Geral" at bounding box center [183, 188] width 221 height 45
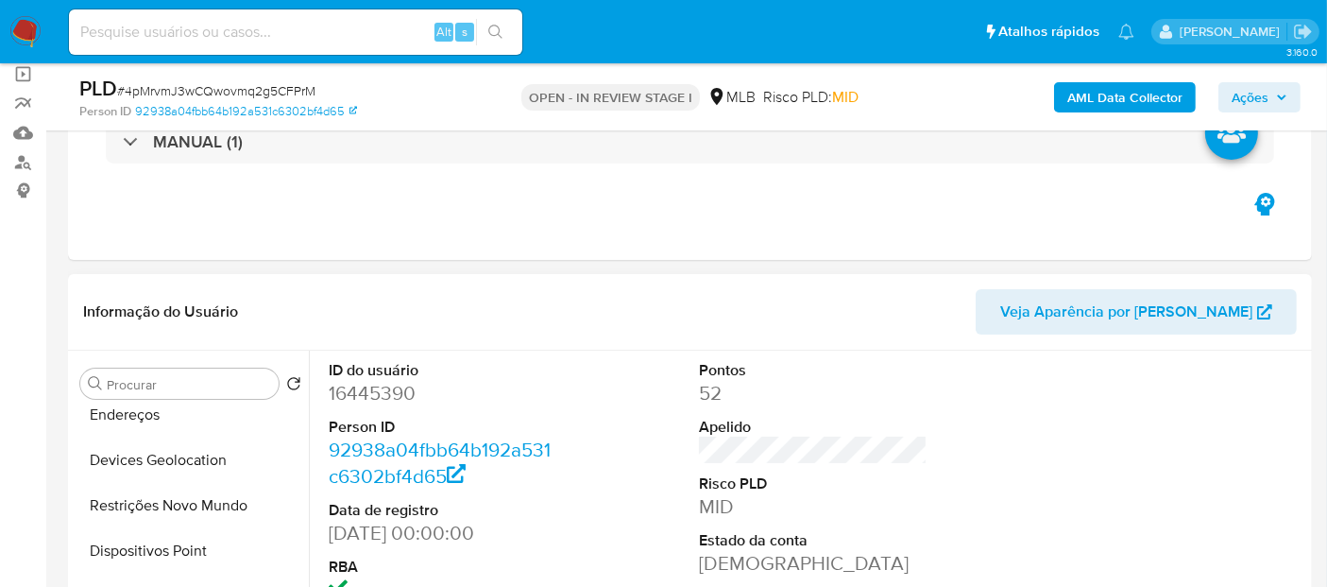
scroll to position [275, 0]
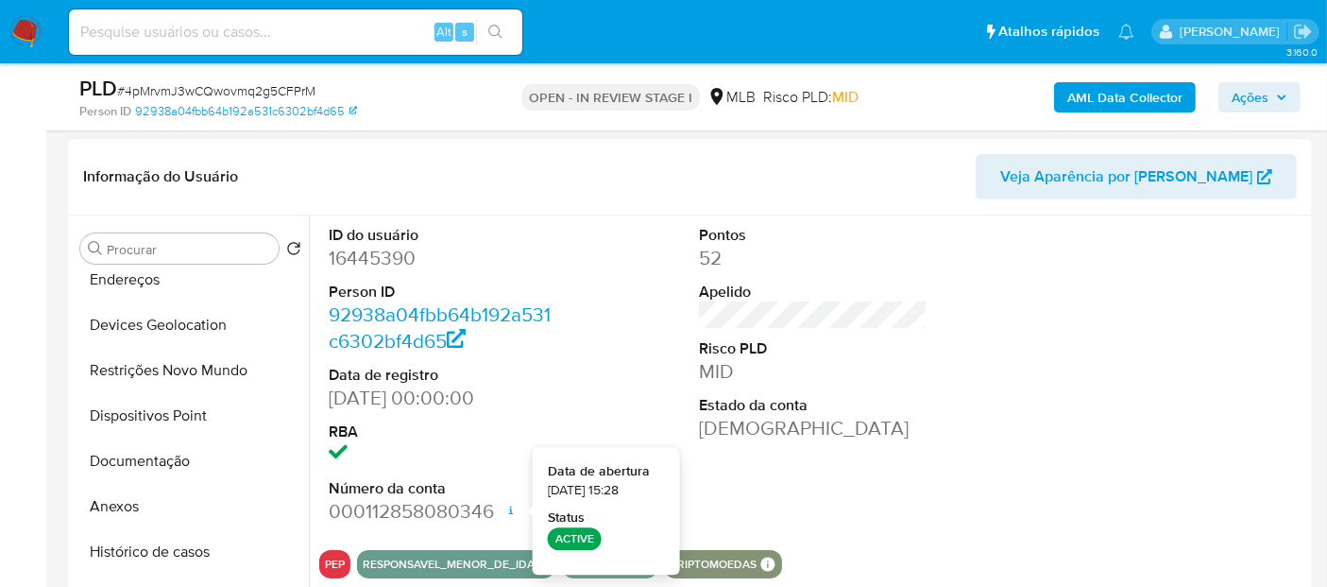
click at [931, 460] on div "Pontos 52 Apelido Risco PLD MID Estado da conta Ativa" at bounding box center [813, 374] width 247 height 319
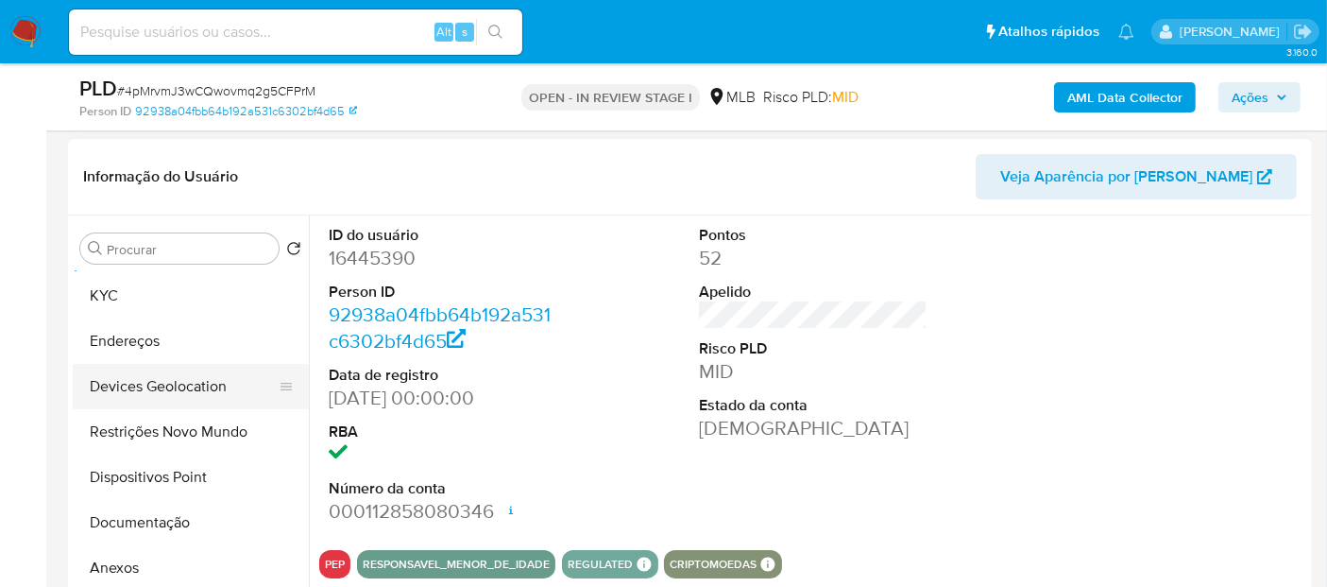
scroll to position [0, 0]
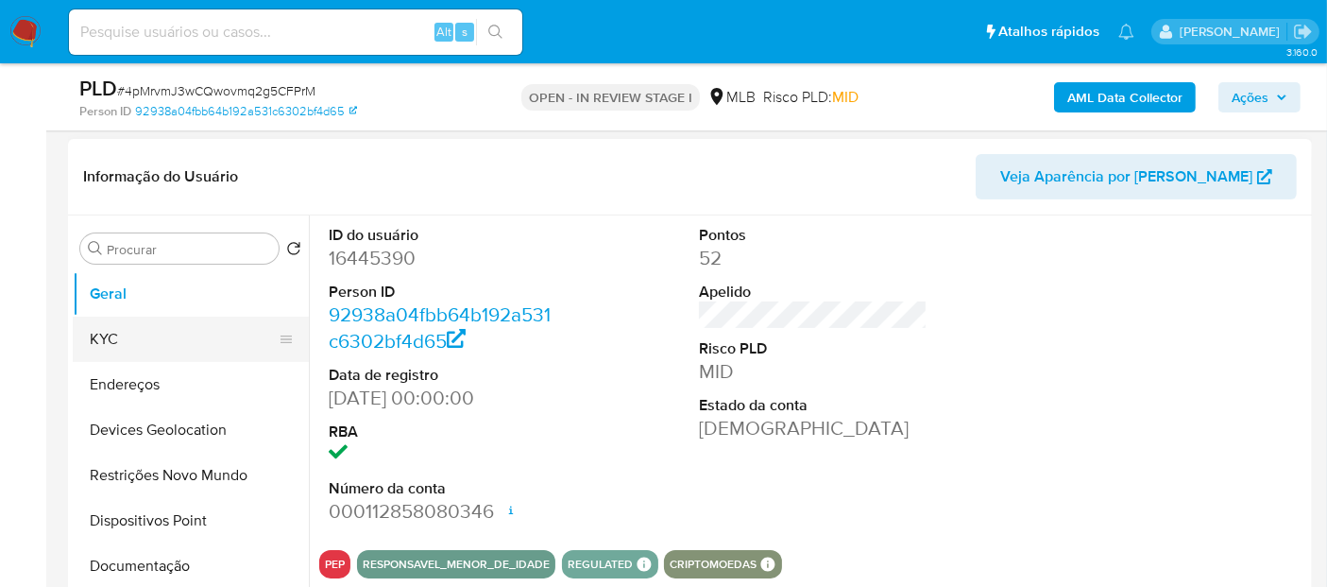
click at [149, 319] on button "KYC" at bounding box center [183, 338] width 221 height 45
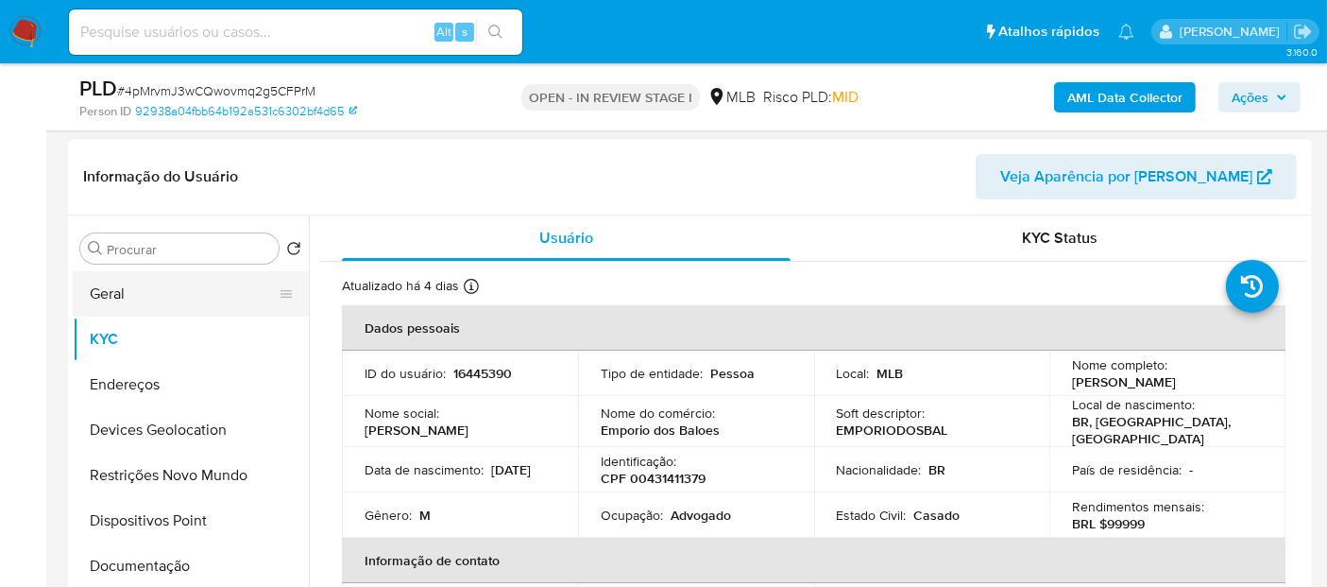
click at [164, 296] on button "Geral" at bounding box center [183, 293] width 221 height 45
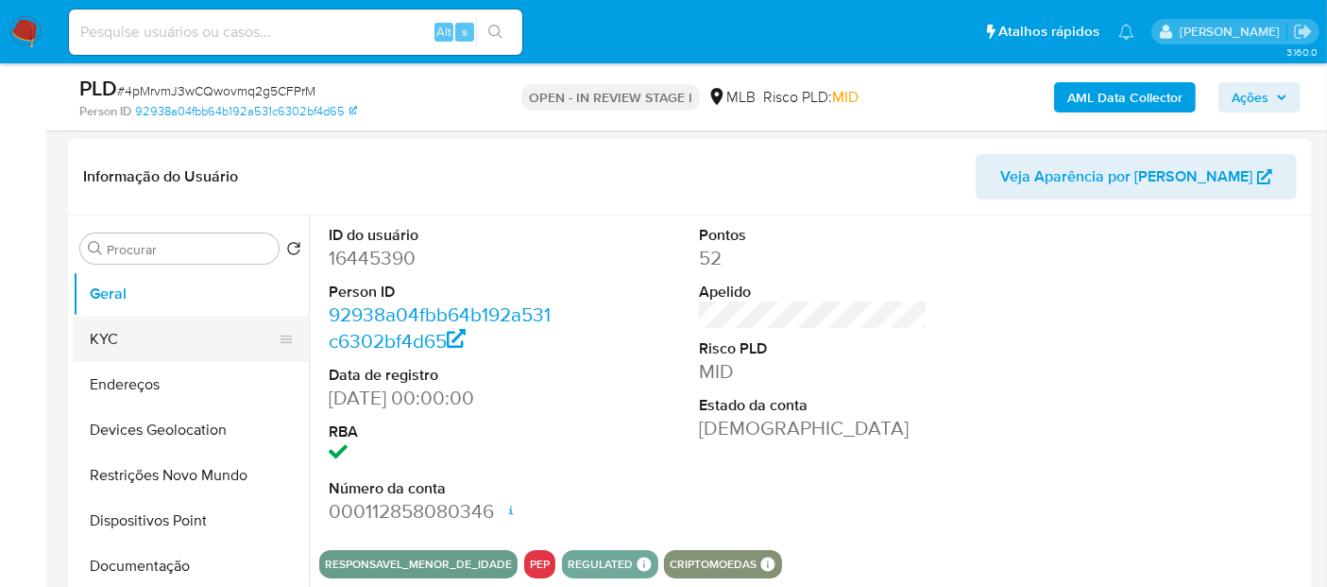
click at [158, 334] on button "KYC" at bounding box center [183, 338] width 221 height 45
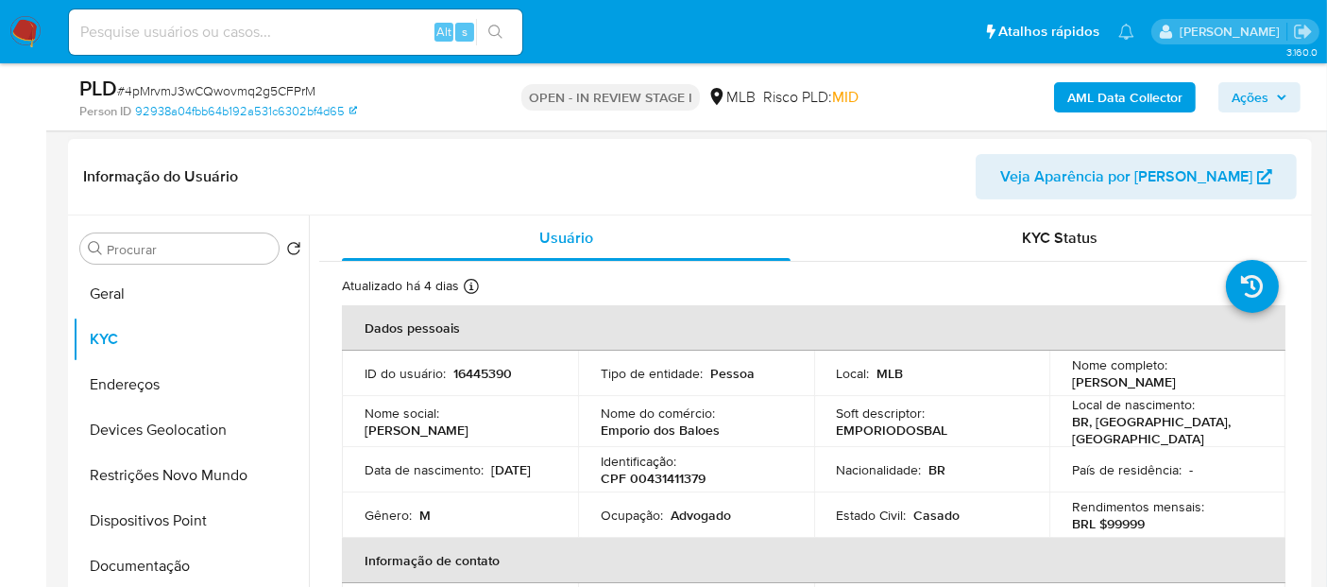
click at [685, 510] on p "Advogado" at bounding box center [701, 514] width 60 height 17
copy p "Advogado"
click at [186, 527] on button "Documentação" at bounding box center [183, 565] width 221 height 45
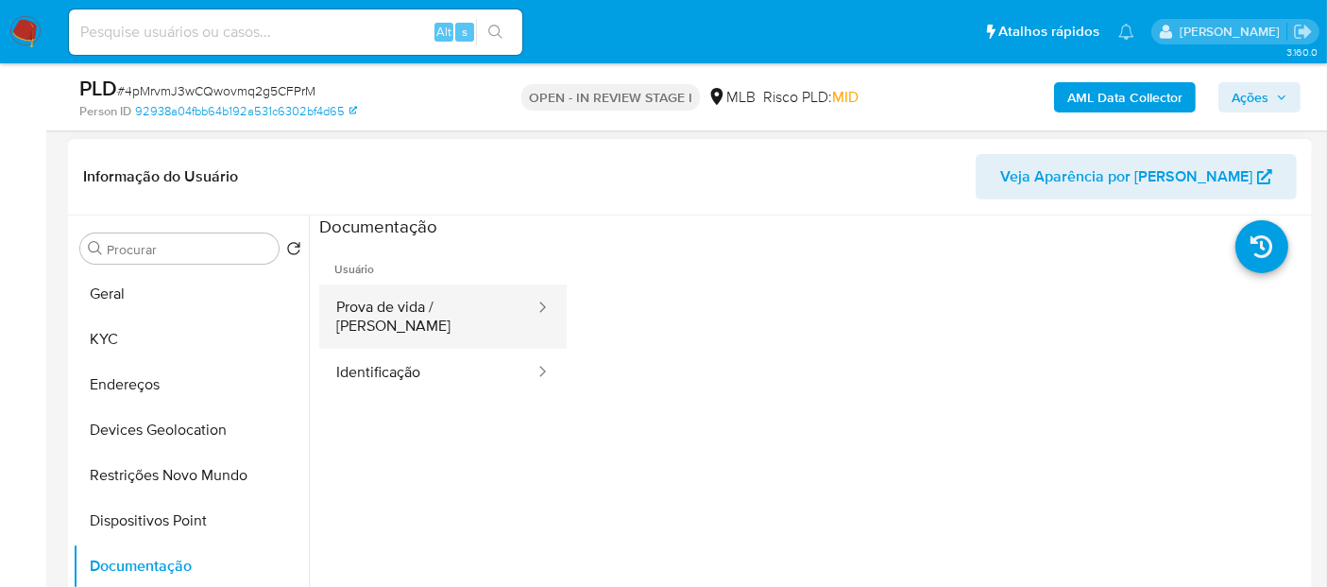
click at [445, 317] on button "Prova de vida / [PERSON_NAME]" at bounding box center [427, 316] width 217 height 64
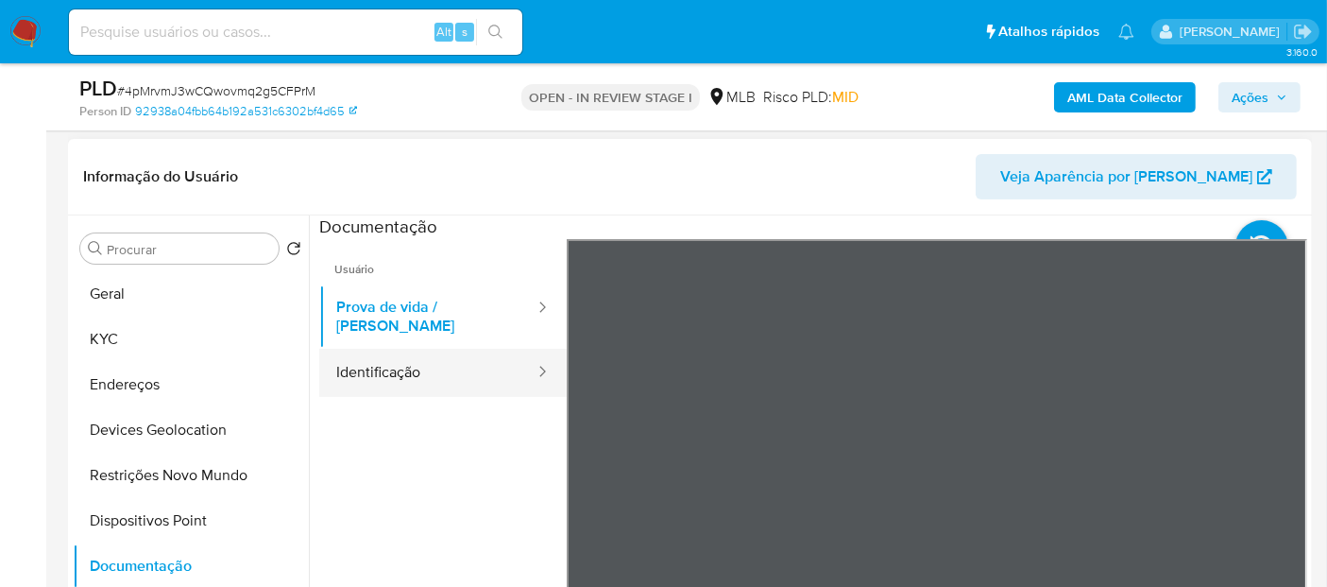
click at [375, 349] on button "Identificação" at bounding box center [427, 373] width 217 height 48
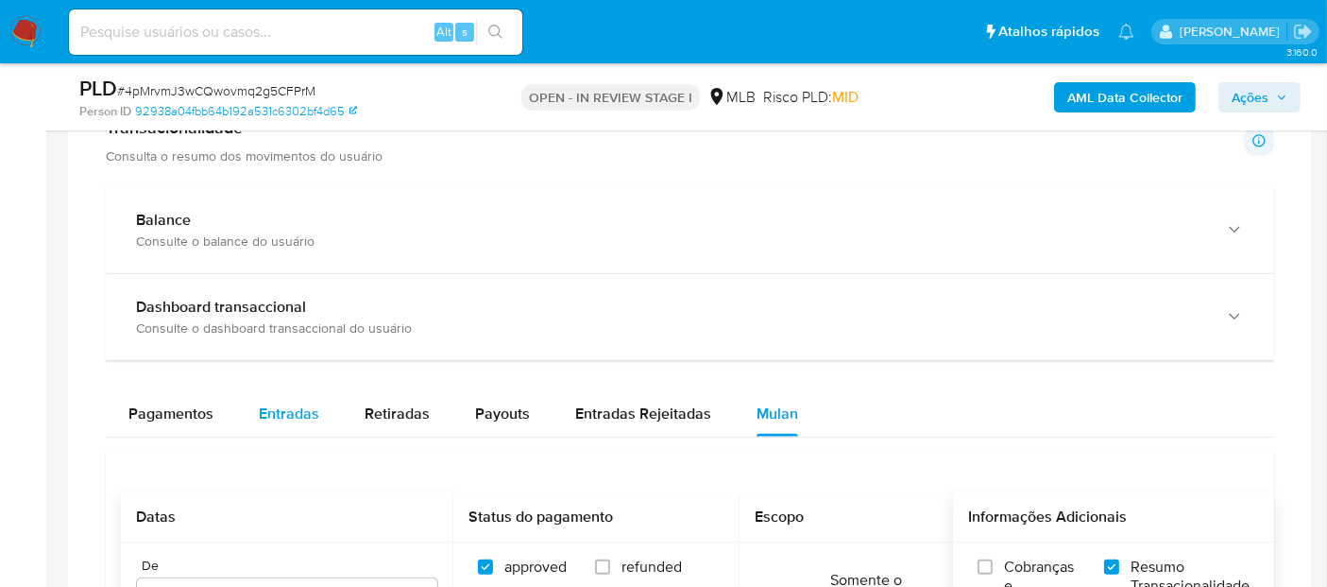
scroll to position [1430, 0]
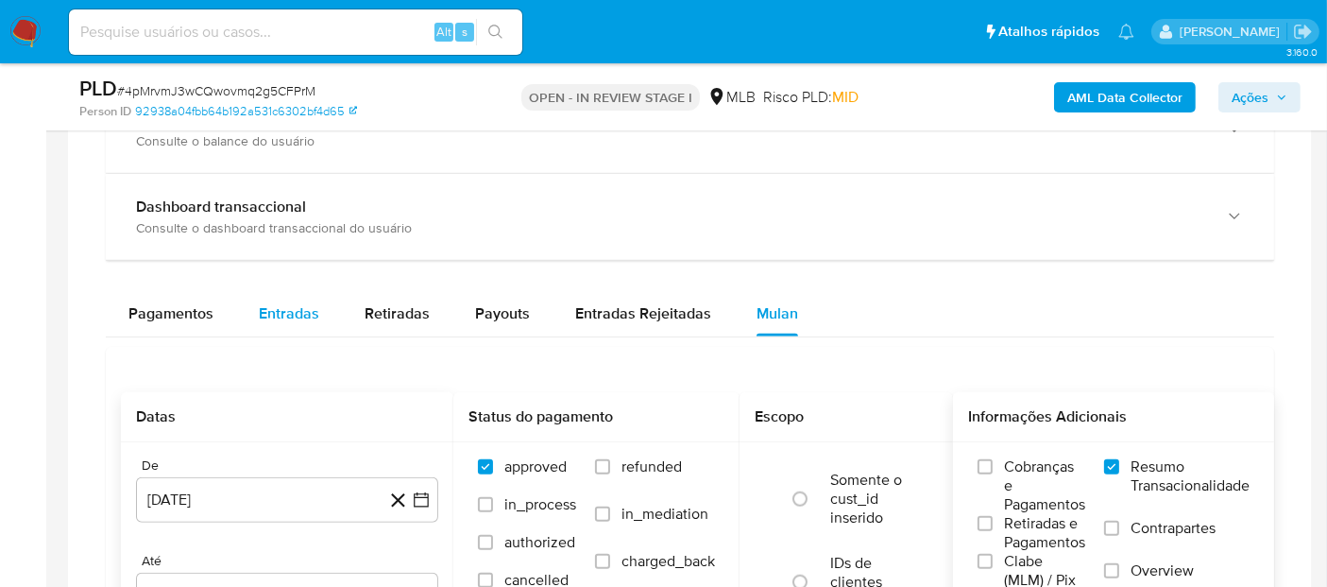
click at [264, 303] on span "Entradas" at bounding box center [289, 313] width 60 height 22
select select "10"
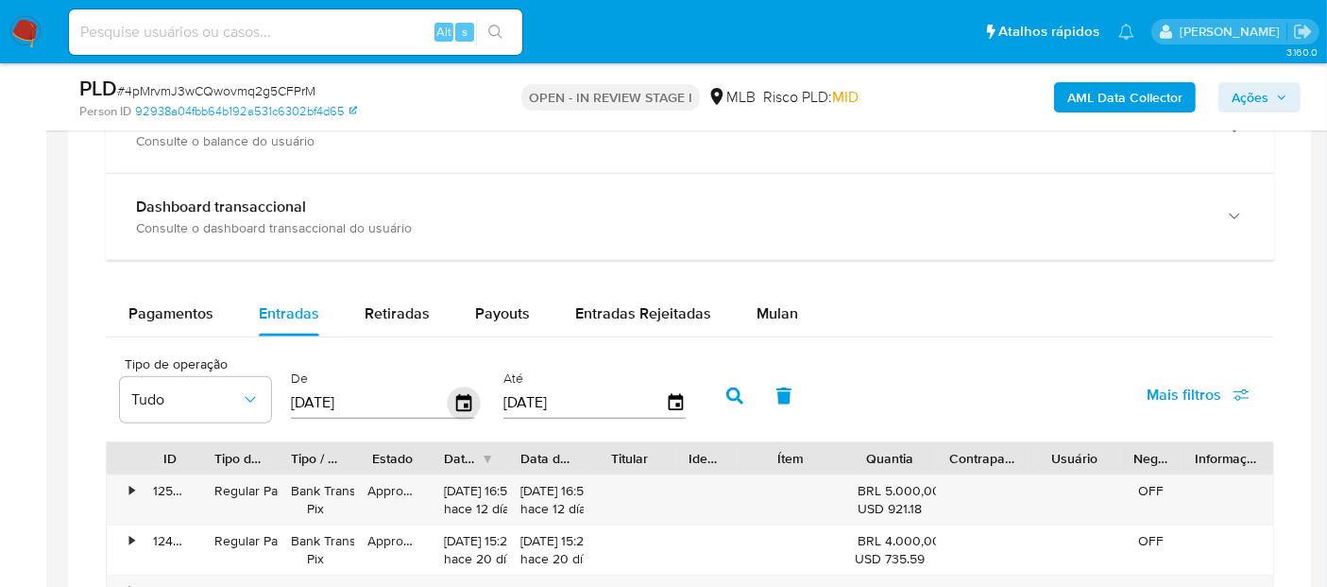
click at [458, 389] on icon "button" at bounding box center [464, 402] width 33 height 33
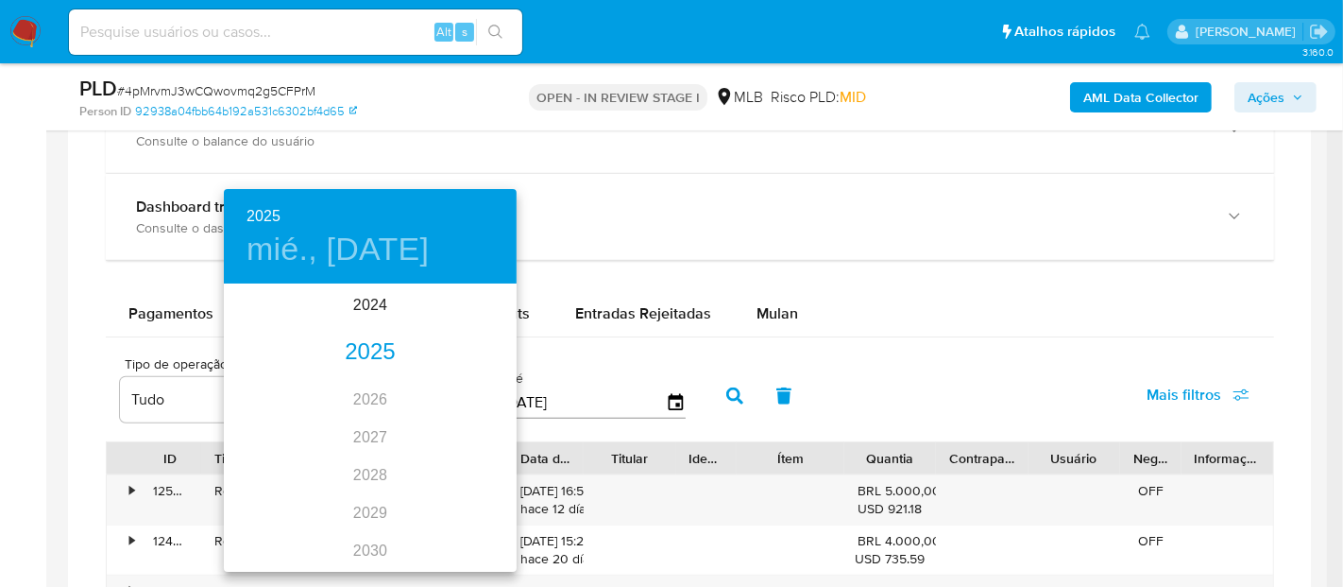
click at [356, 354] on div "2025" at bounding box center [370, 352] width 293 height 38
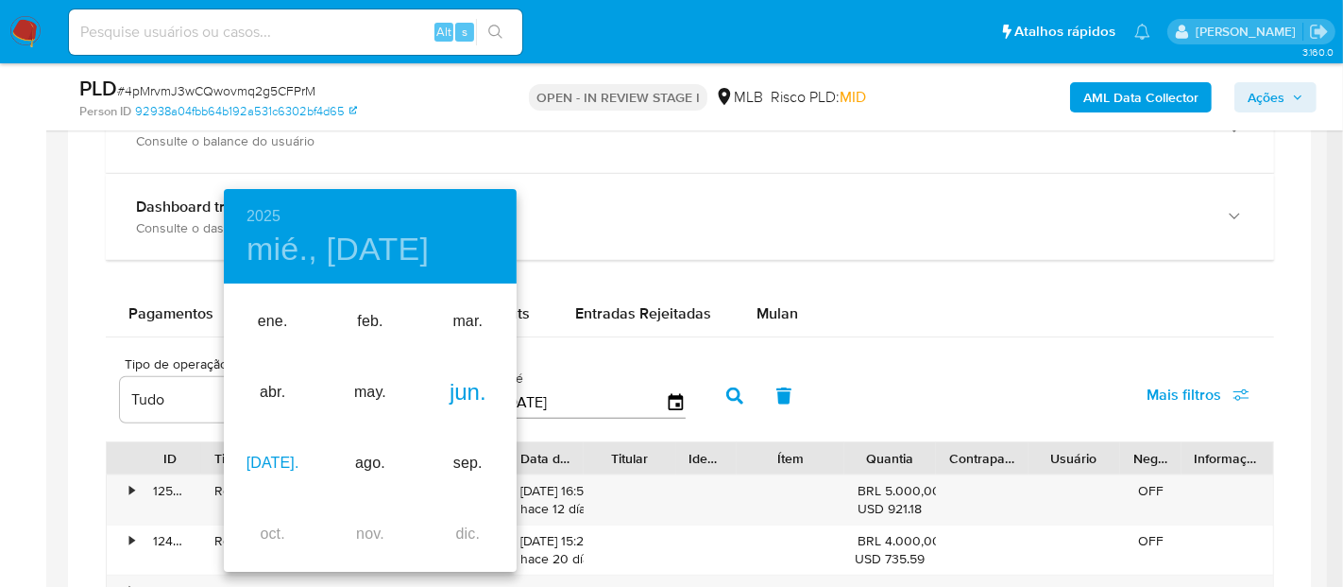
click at [283, 456] on div "[DATE]." at bounding box center [272, 463] width 97 height 71
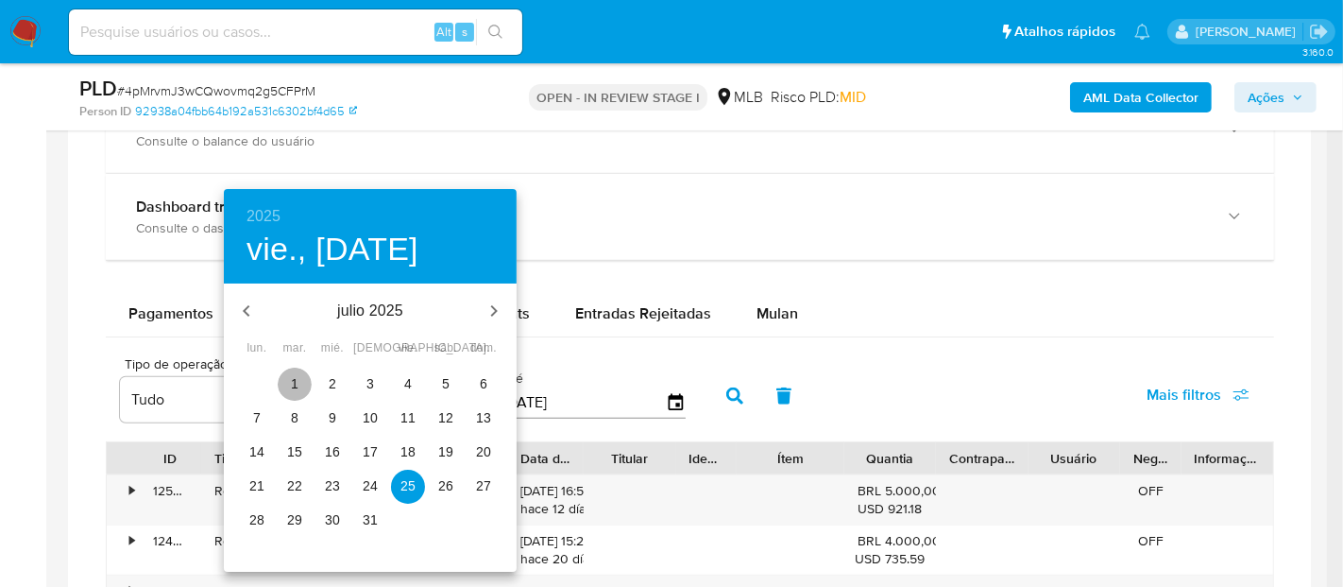
click at [296, 390] on p "1" at bounding box center [295, 383] width 8 height 19
type input "[DATE]"
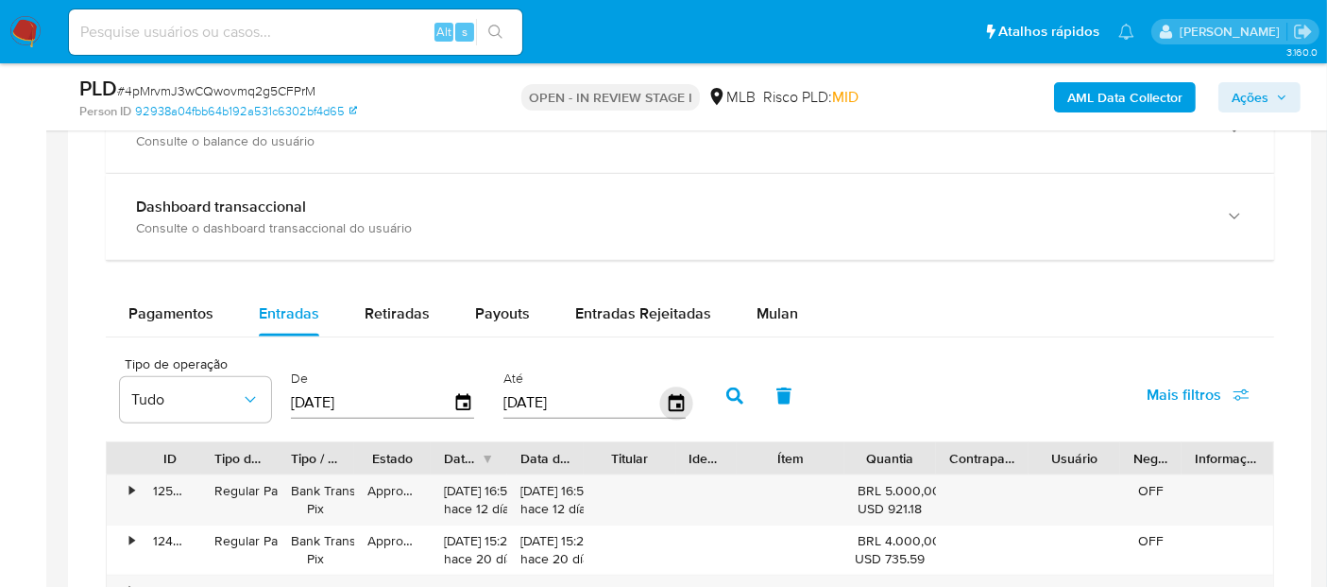
click at [659, 396] on icon "button" at bounding box center [675, 402] width 33 height 33
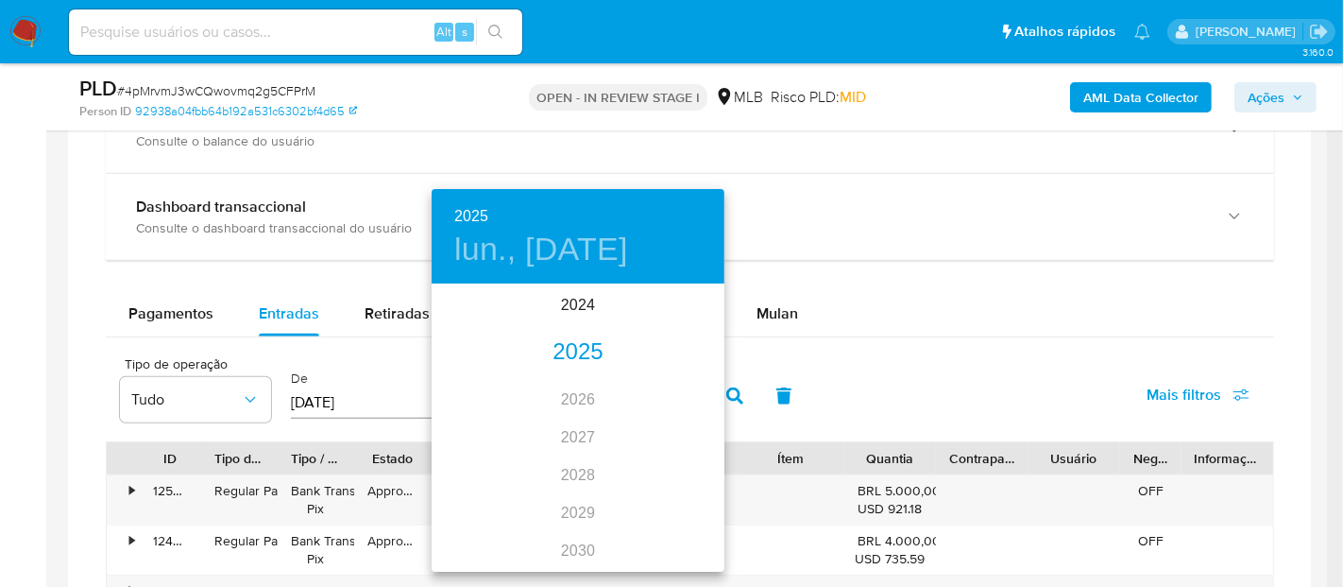
click at [578, 358] on div "2025" at bounding box center [578, 352] width 293 height 38
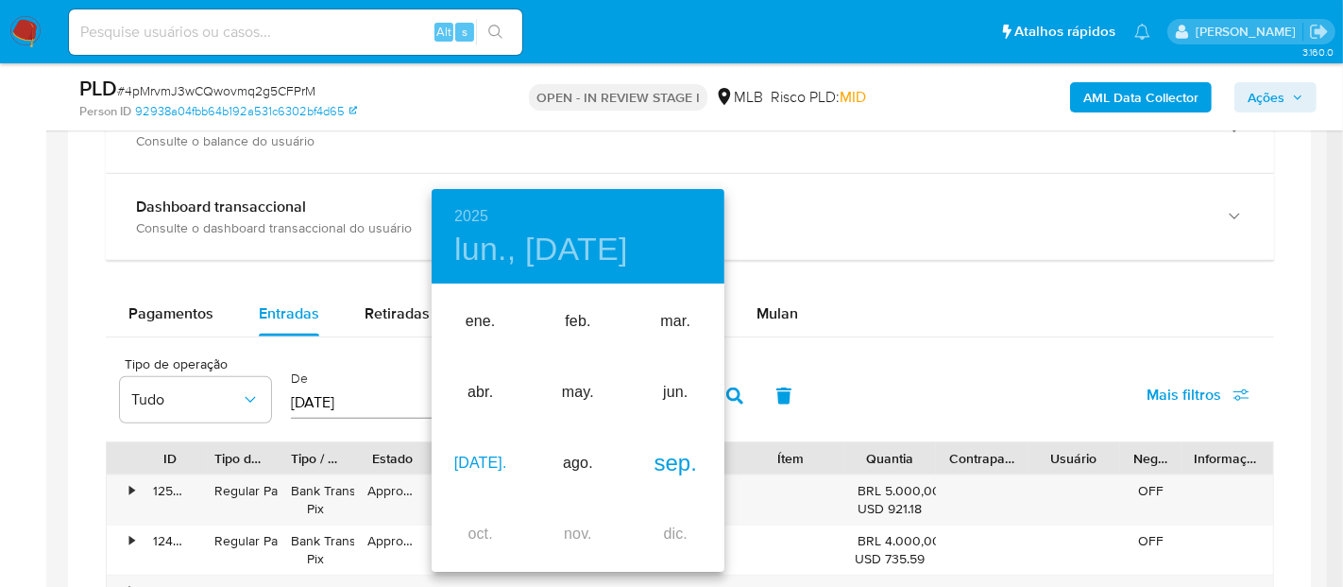
click at [472, 471] on div "[DATE]." at bounding box center [480, 463] width 97 height 71
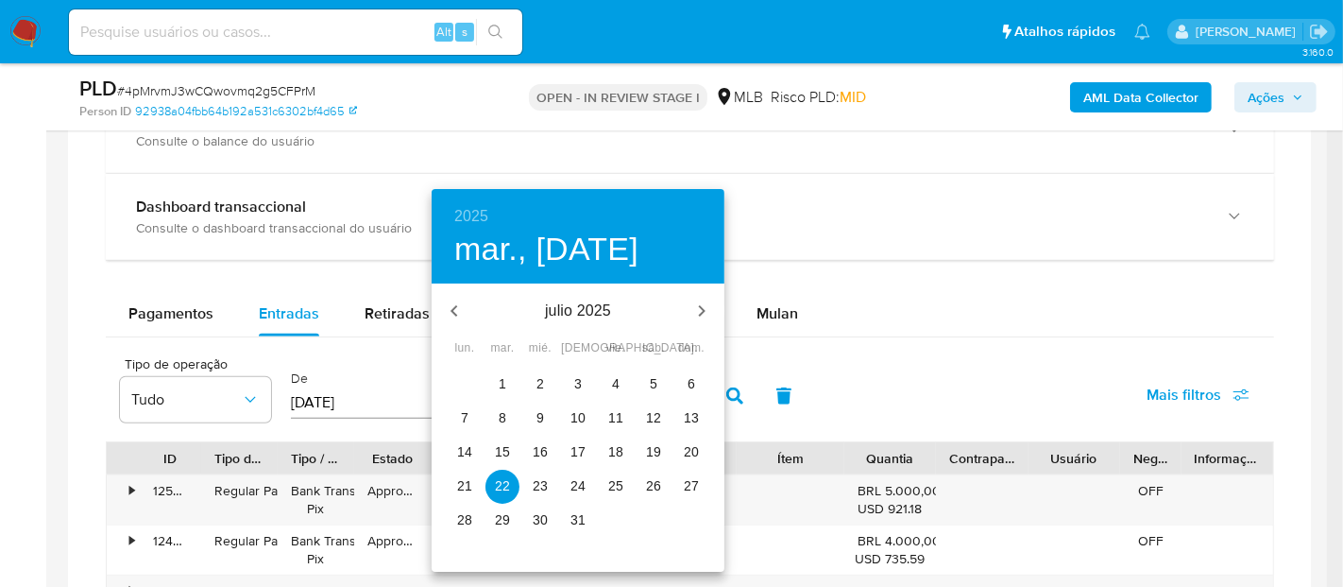
click at [578, 515] on p "31" at bounding box center [578, 519] width 15 height 19
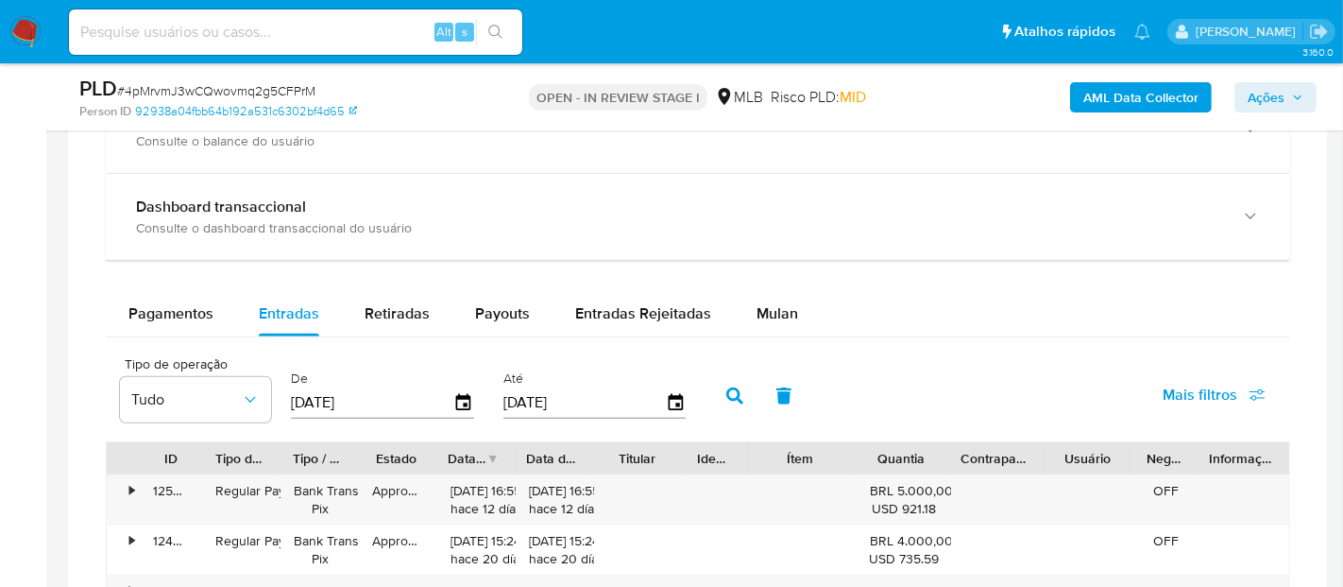
type input "[DATE]"
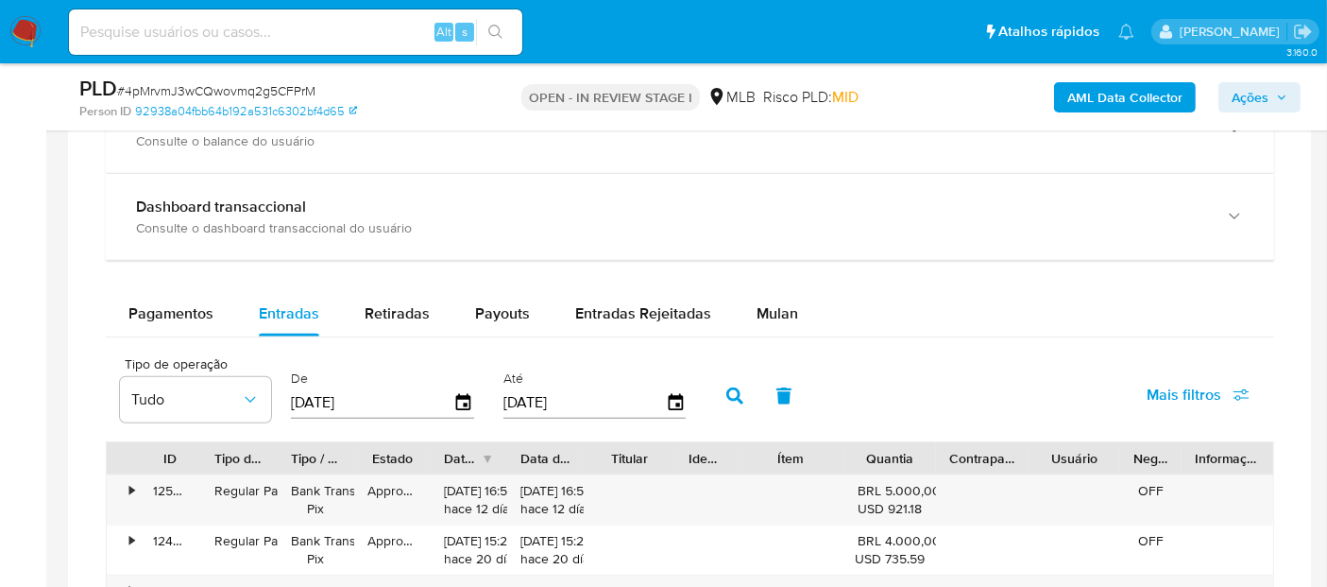
click at [726, 391] on icon "button" at bounding box center [734, 395] width 17 height 17
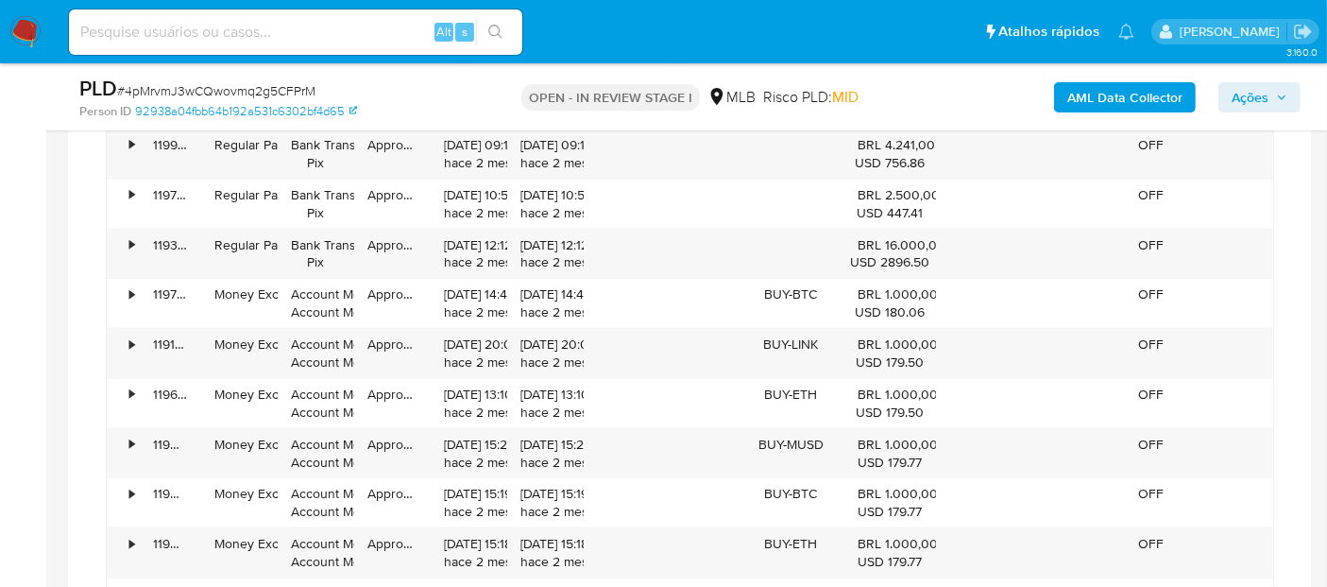
scroll to position [1745, 0]
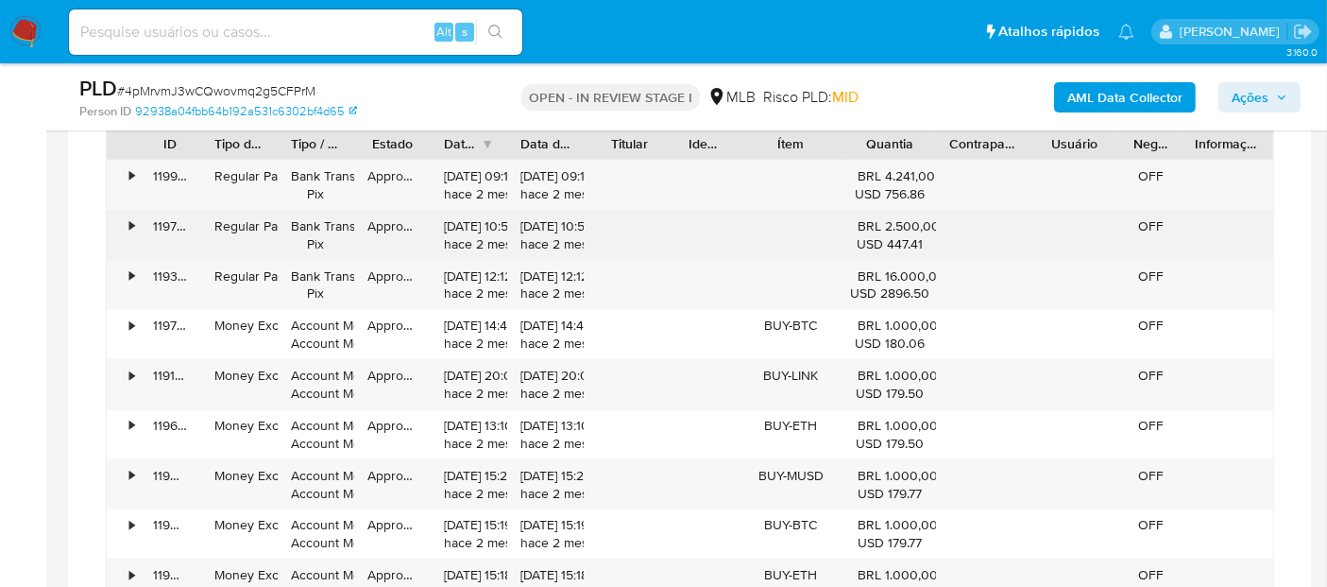
click at [123, 222] on div "•" at bounding box center [123, 235] width 33 height 49
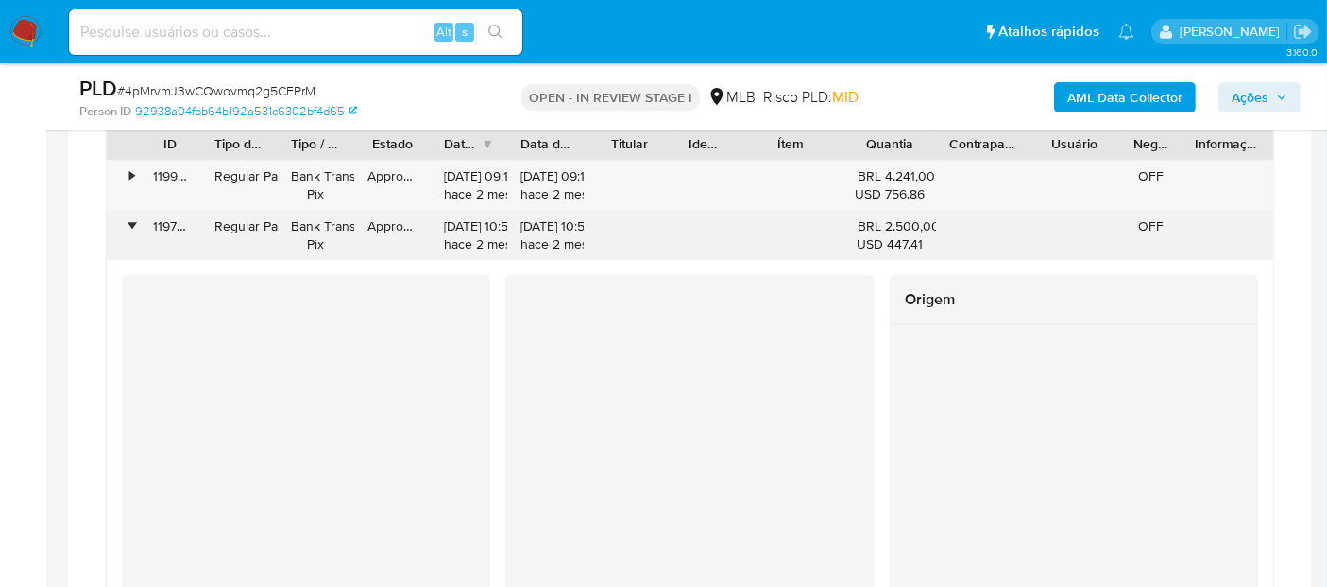
click at [131, 223] on div "•" at bounding box center [131, 226] width 5 height 18
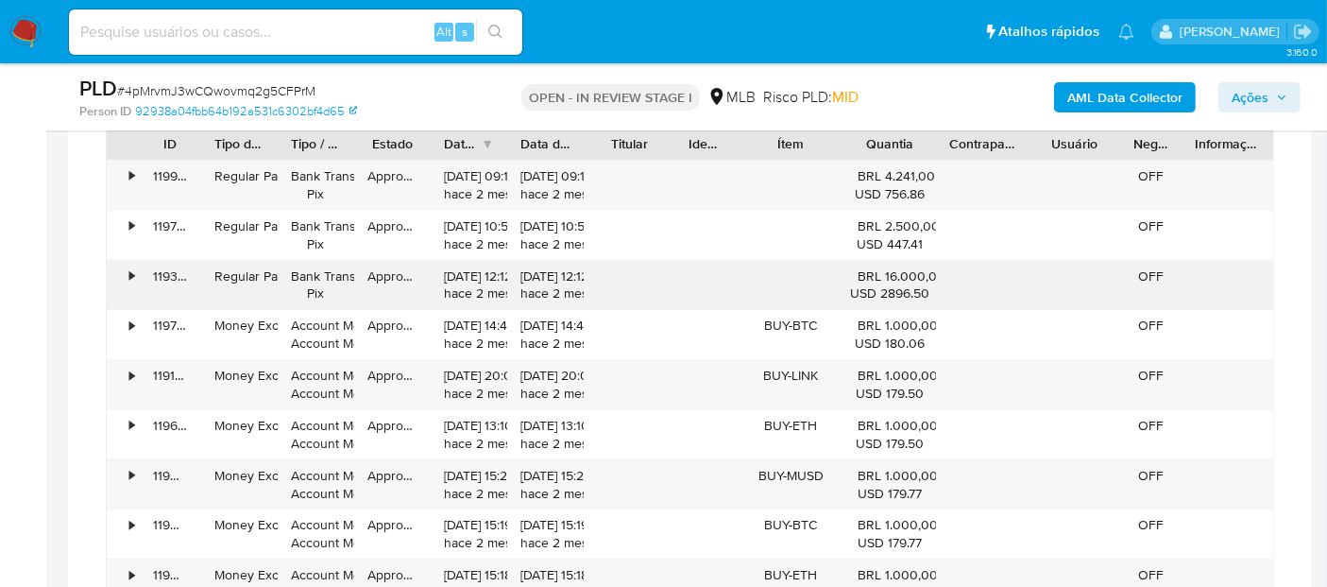
click at [125, 266] on div "•" at bounding box center [123, 285] width 33 height 49
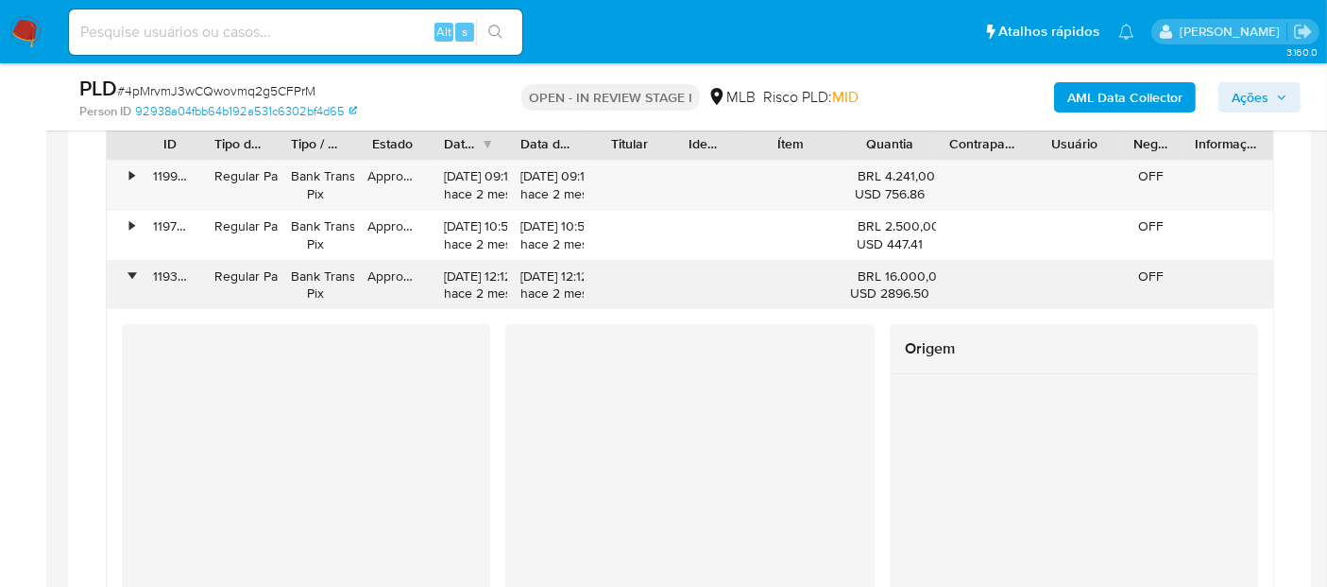
click at [125, 266] on div "•" at bounding box center [123, 285] width 33 height 49
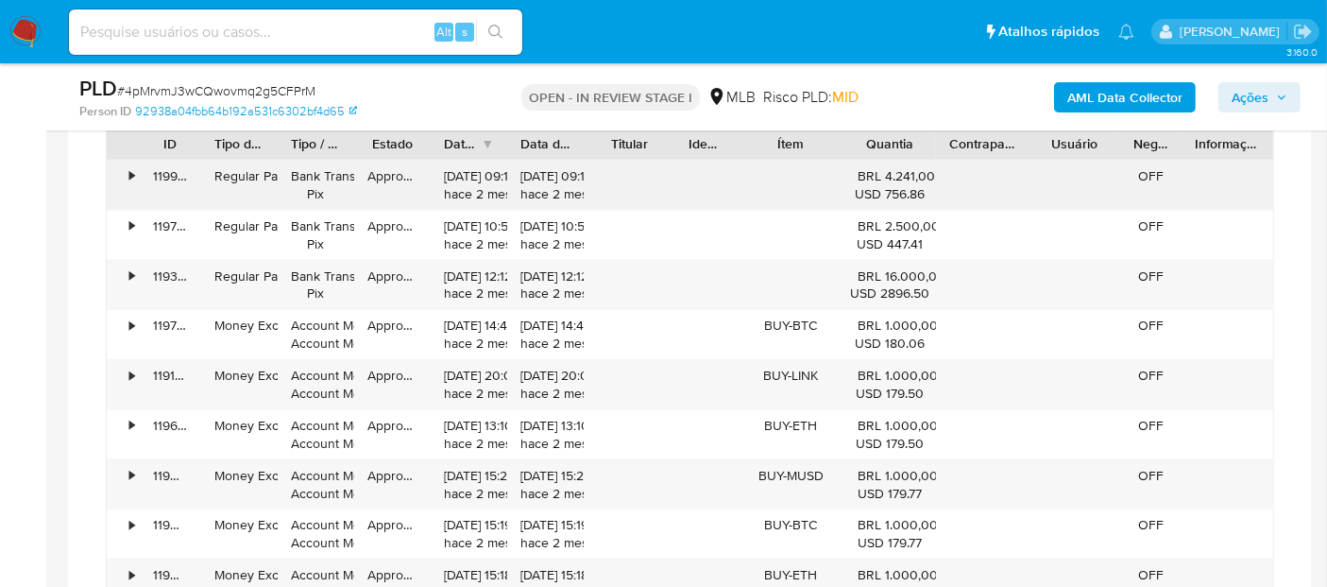
click at [127, 174] on div "•" at bounding box center [123, 185] width 33 height 49
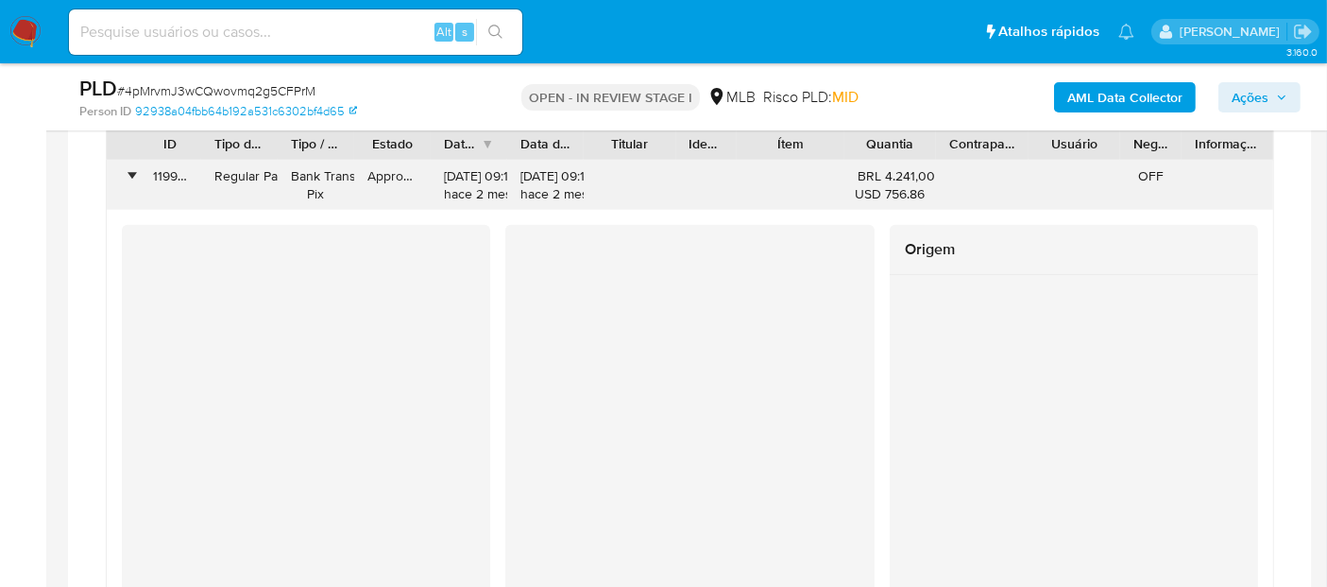
click at [129, 173] on div "•" at bounding box center [131, 176] width 5 height 18
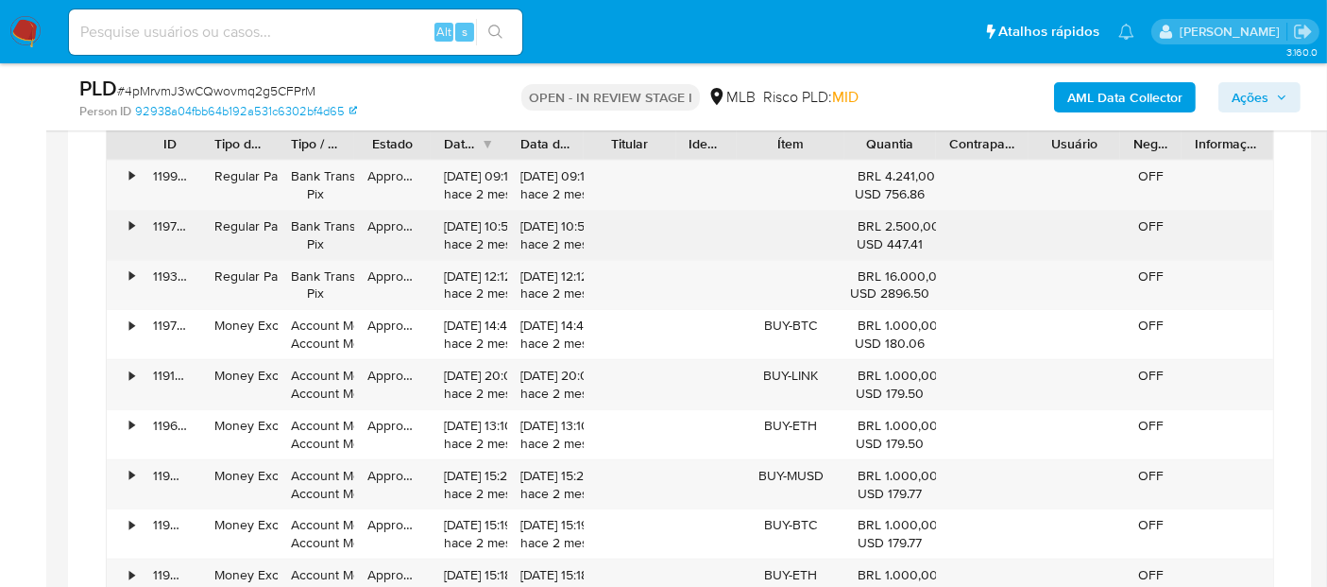
click at [132, 217] on div "•" at bounding box center [131, 226] width 5 height 18
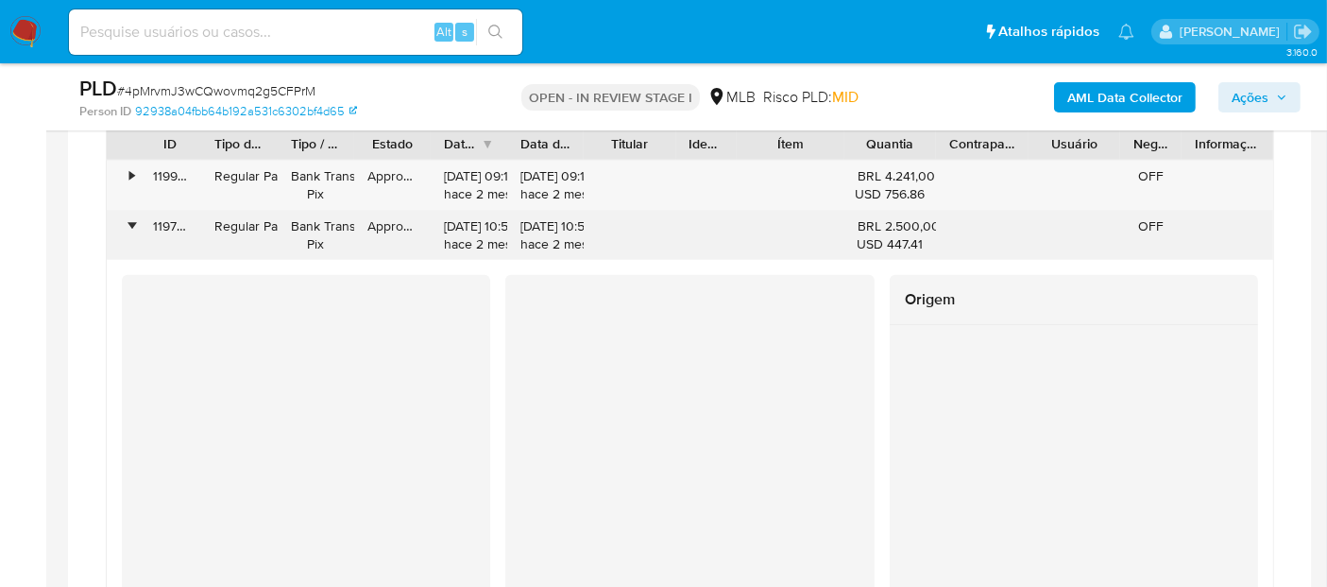
click at [132, 217] on div "•" at bounding box center [131, 226] width 5 height 18
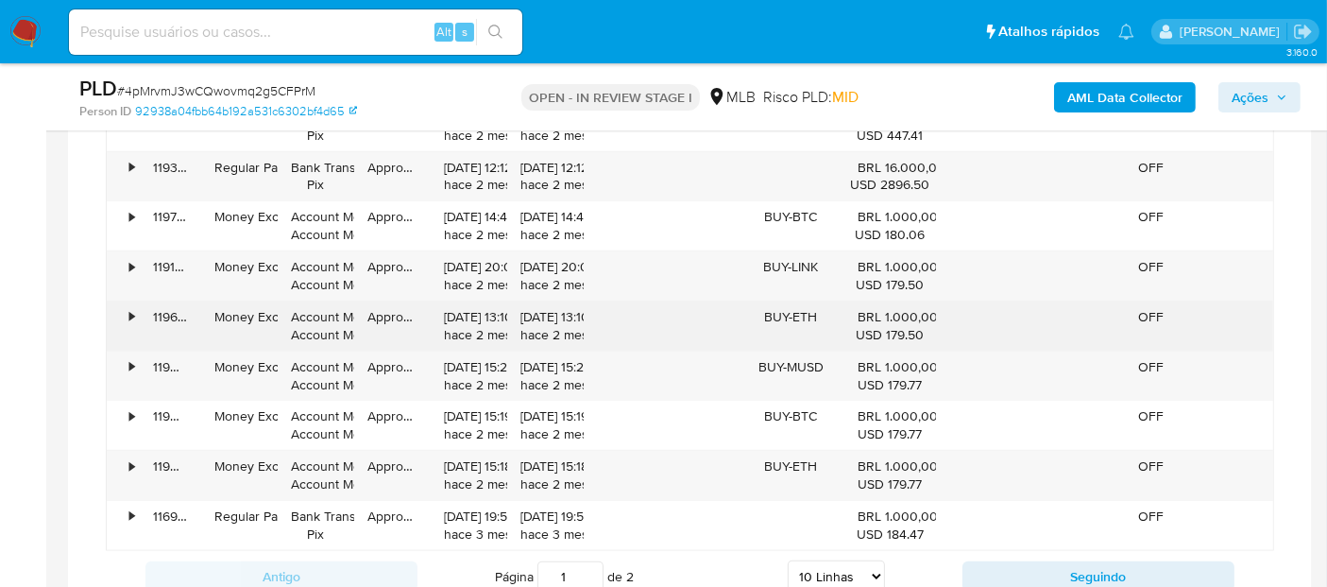
scroll to position [1954, 0]
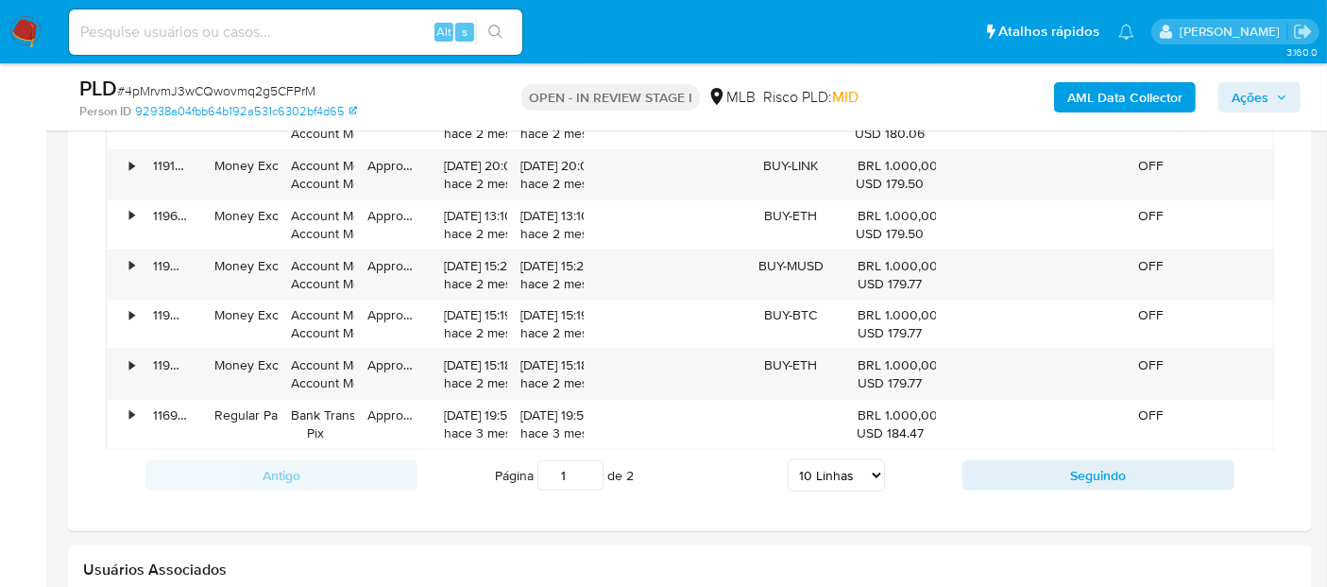
click at [1000, 463] on button "Seguindo" at bounding box center [1099, 475] width 272 height 30
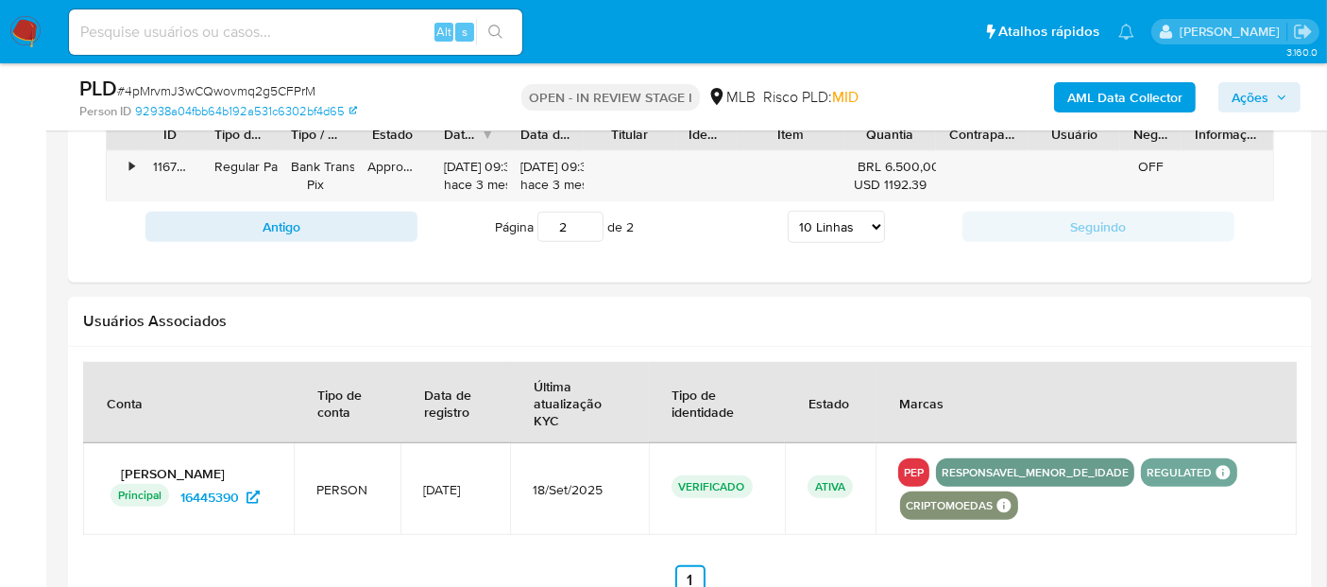
scroll to position [1745, 0]
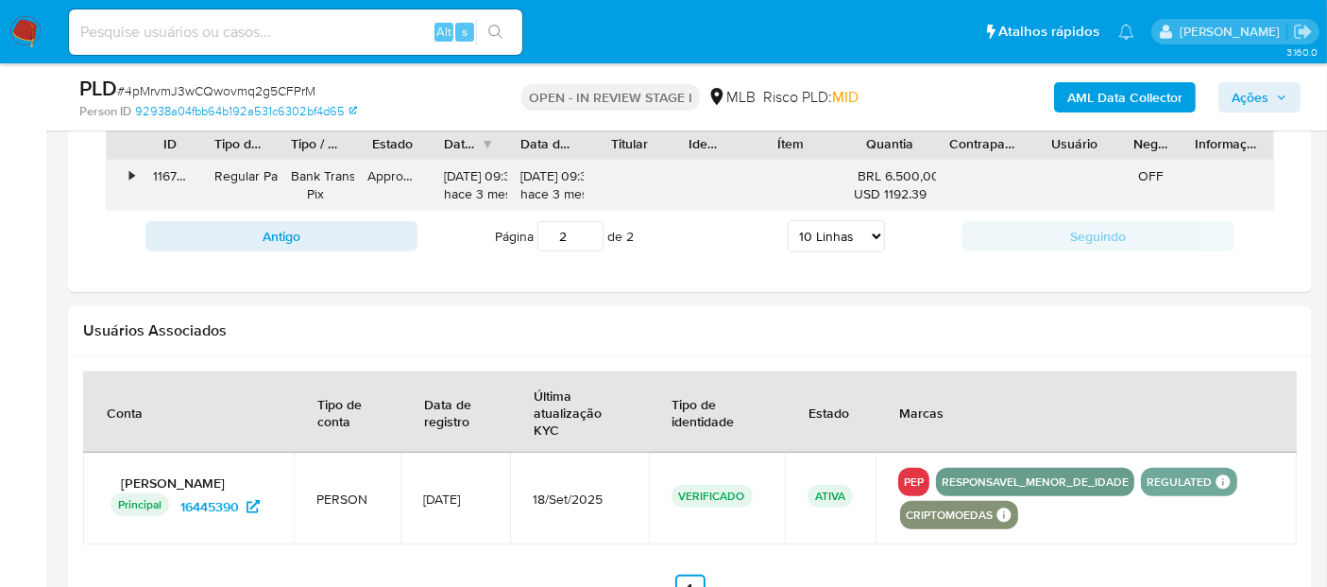
click at [134, 180] on div "•" at bounding box center [123, 185] width 33 height 49
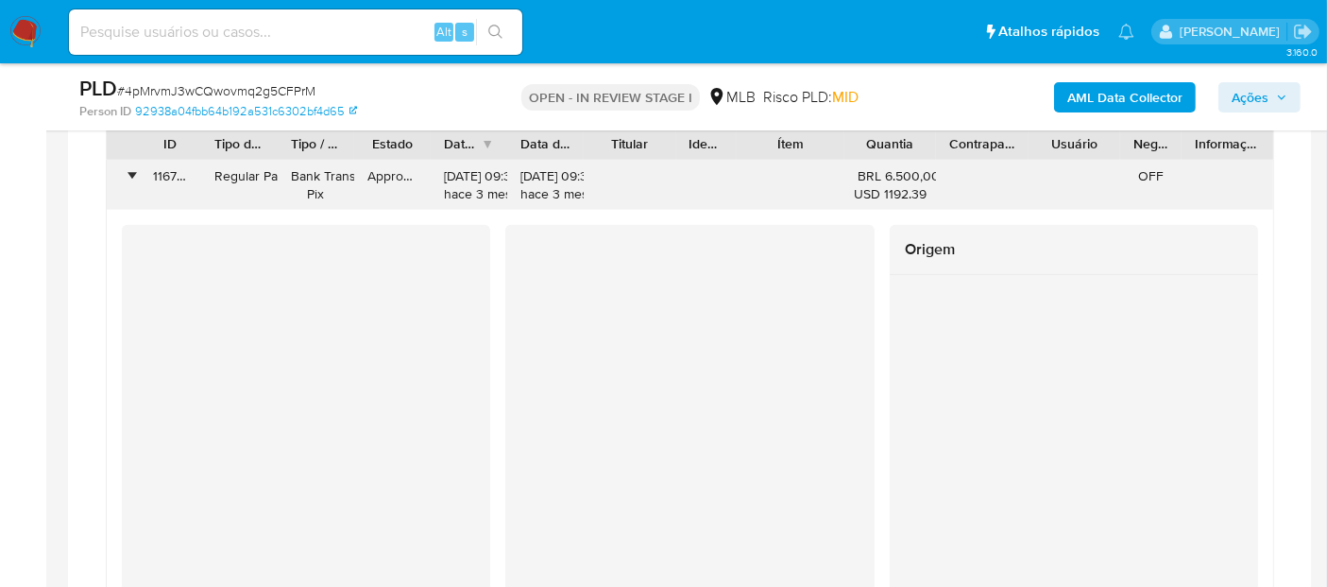
click at [134, 180] on div "•" at bounding box center [123, 185] width 33 height 49
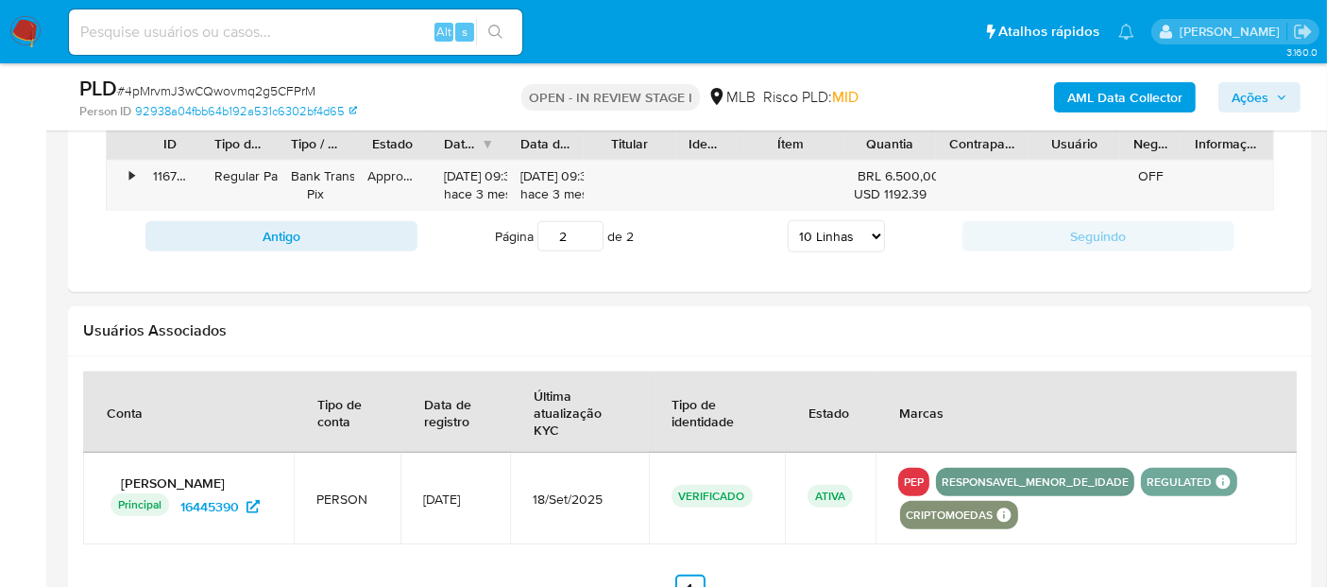
click at [307, 247] on div "Antigo Página 2 de 2 5 Linhas 10 Linhas 20 Linhas 25 Linhas 50 Linhas 100 Linha…" at bounding box center [690, 236] width 1168 height 51
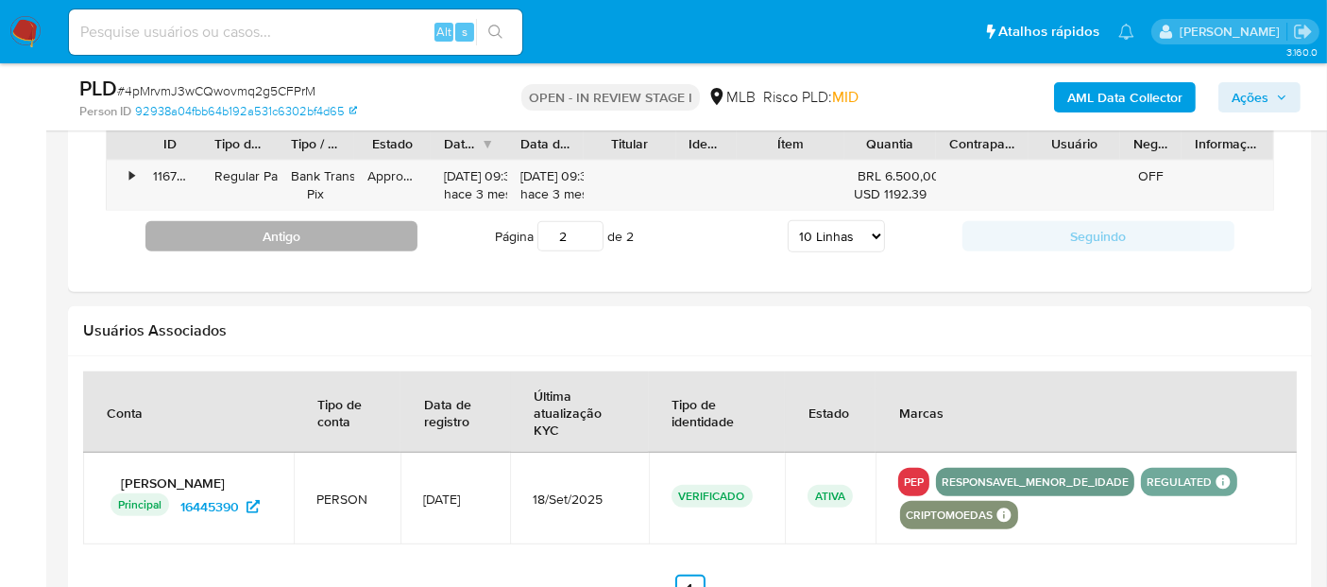
click at [319, 232] on button "Antigo" at bounding box center [281, 236] width 272 height 30
type input "1"
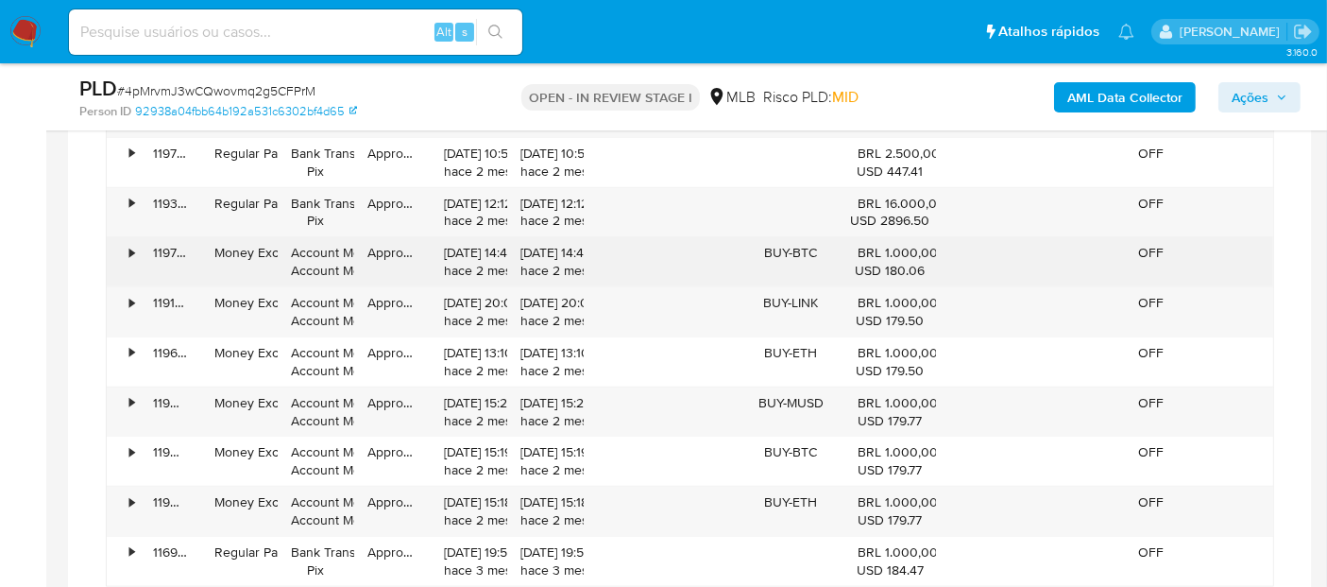
scroll to position [1849, 0]
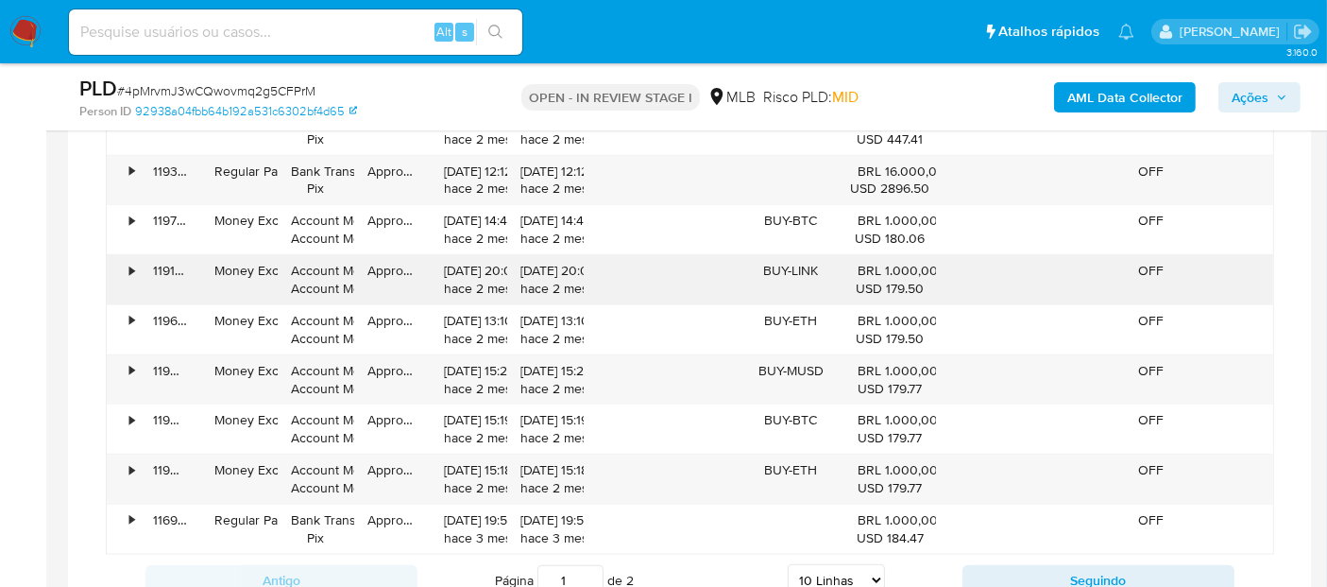
click at [140, 260] on div "119165389163" at bounding box center [170, 279] width 61 height 49
click at [132, 263] on div "•" at bounding box center [131, 271] width 5 height 18
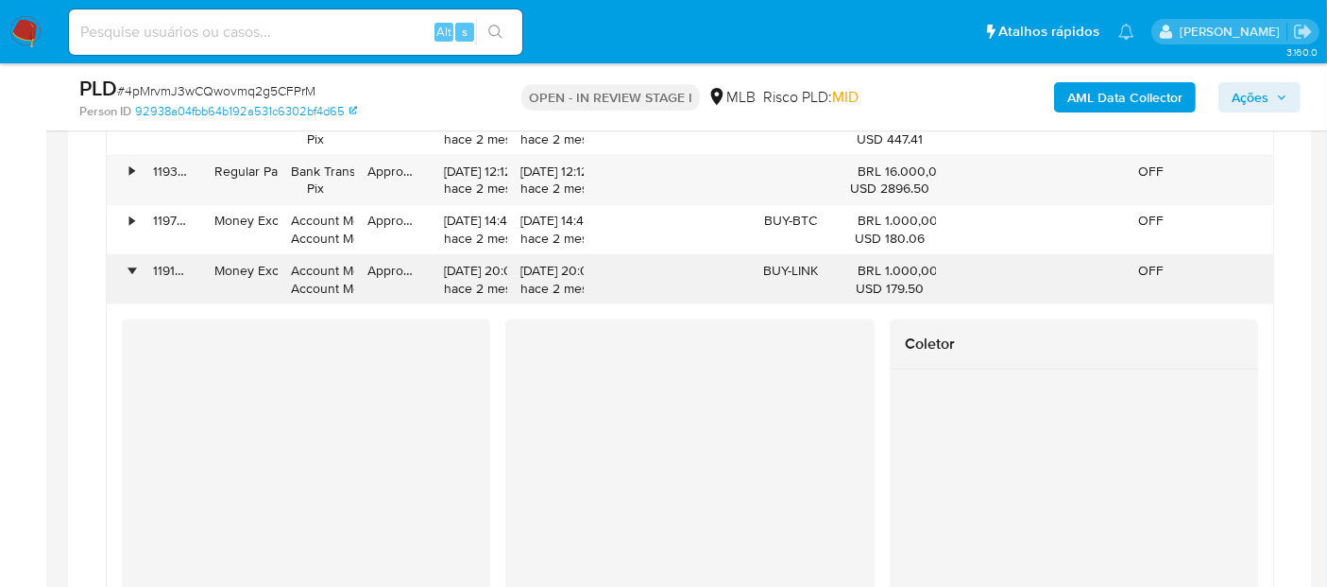
click at [140, 259] on div "119165389163" at bounding box center [170, 279] width 61 height 49
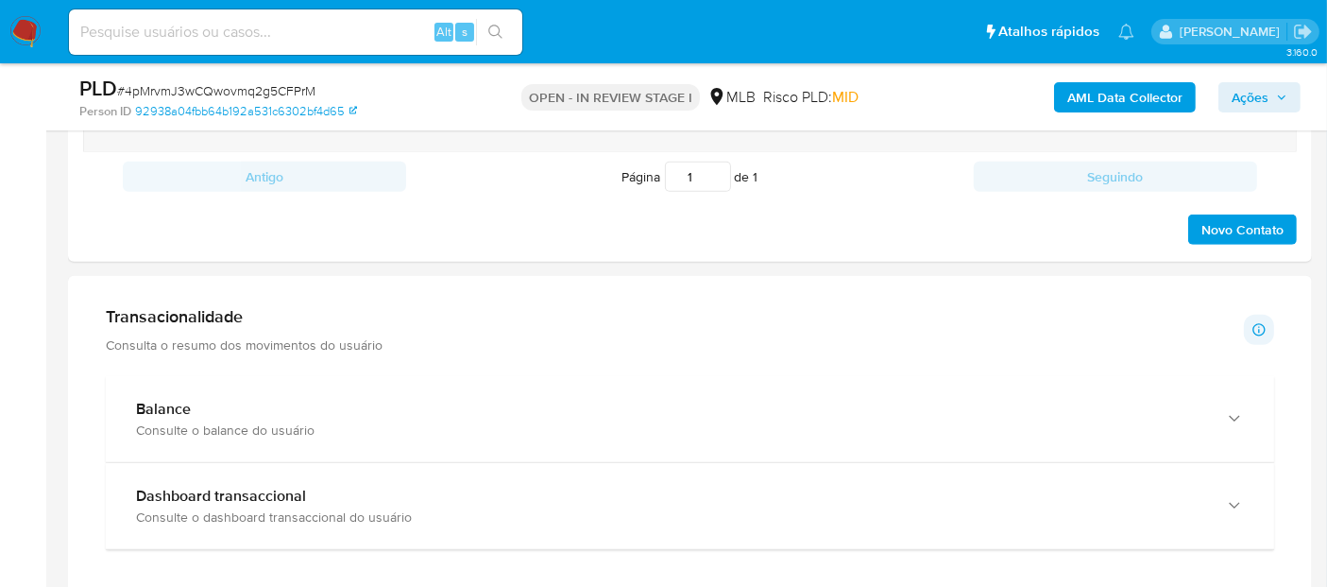
scroll to position [1120, 0]
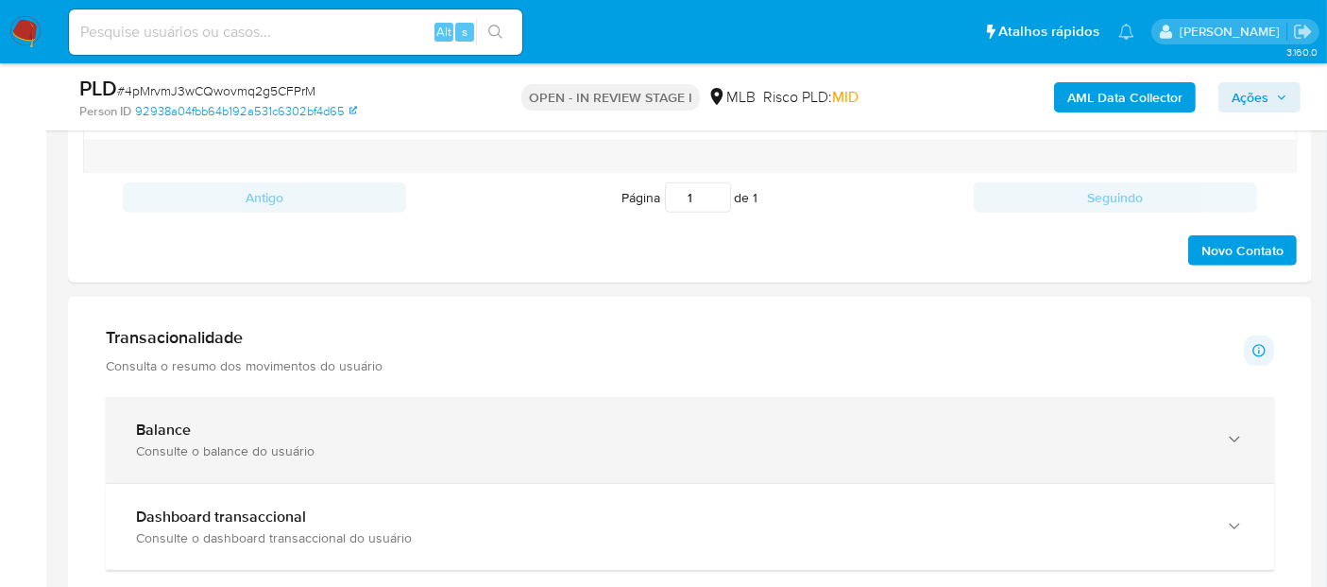
click at [229, 452] on div "Consulte o balance do usuário" at bounding box center [671, 450] width 1070 height 17
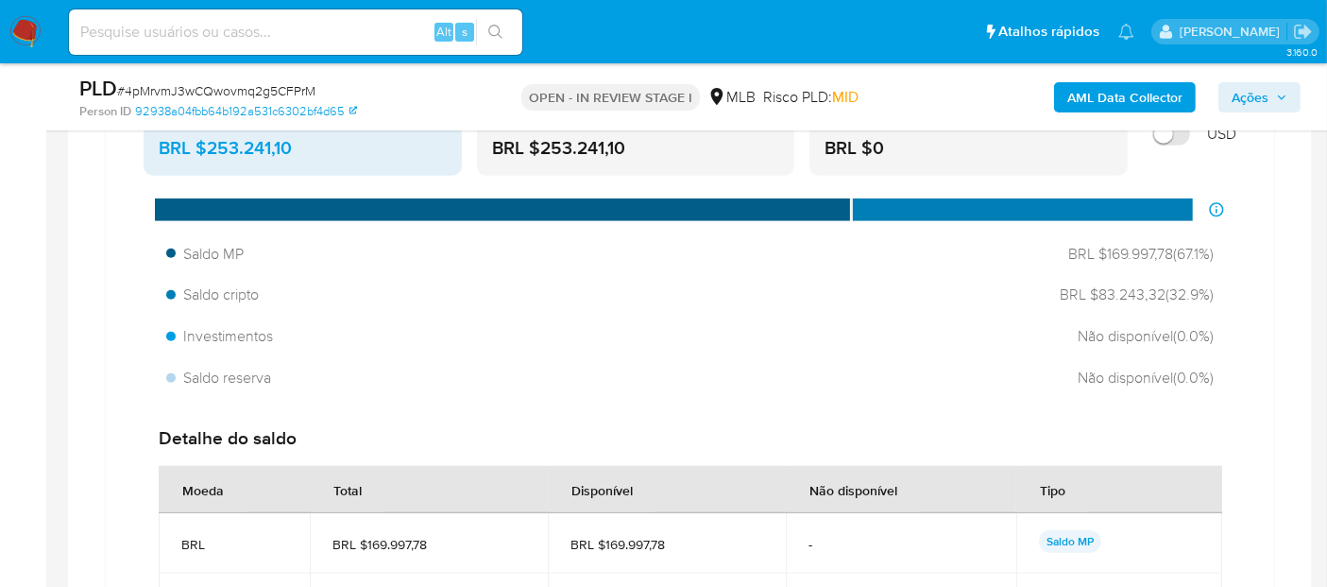
scroll to position [1541, 0]
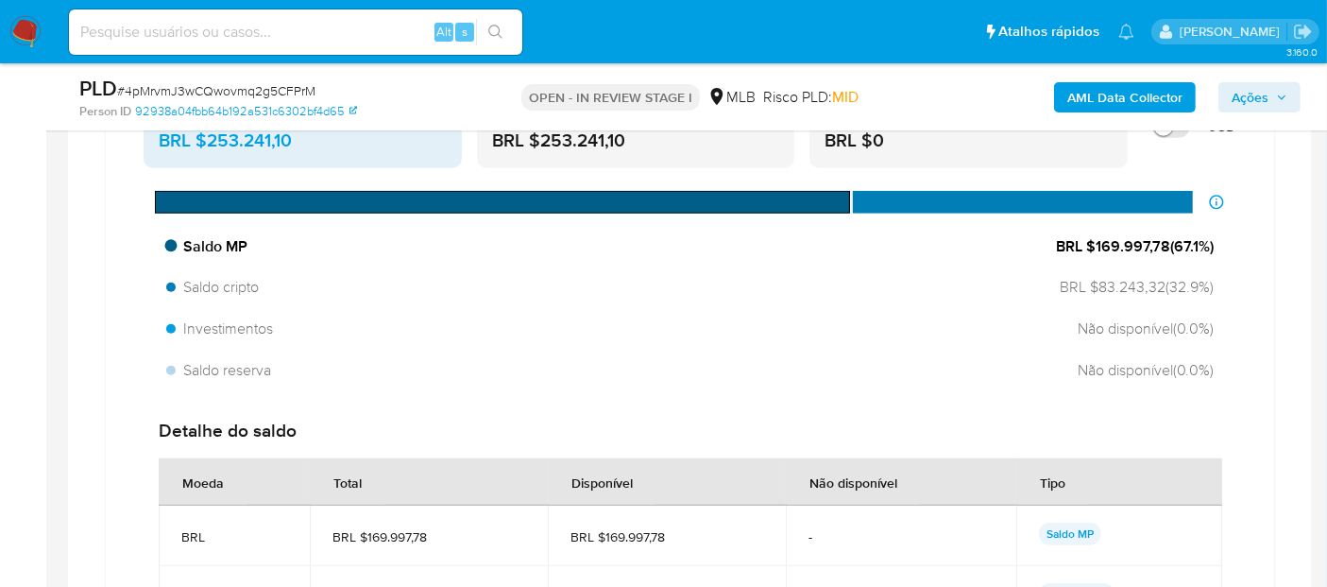
drag, startPoint x: 1167, startPoint y: 242, endPoint x: 1109, endPoint y: 249, distance: 59.0
click at [1098, 249] on span "BRL $169.997,78 ( 67.1 %)" at bounding box center [1135, 246] width 158 height 21
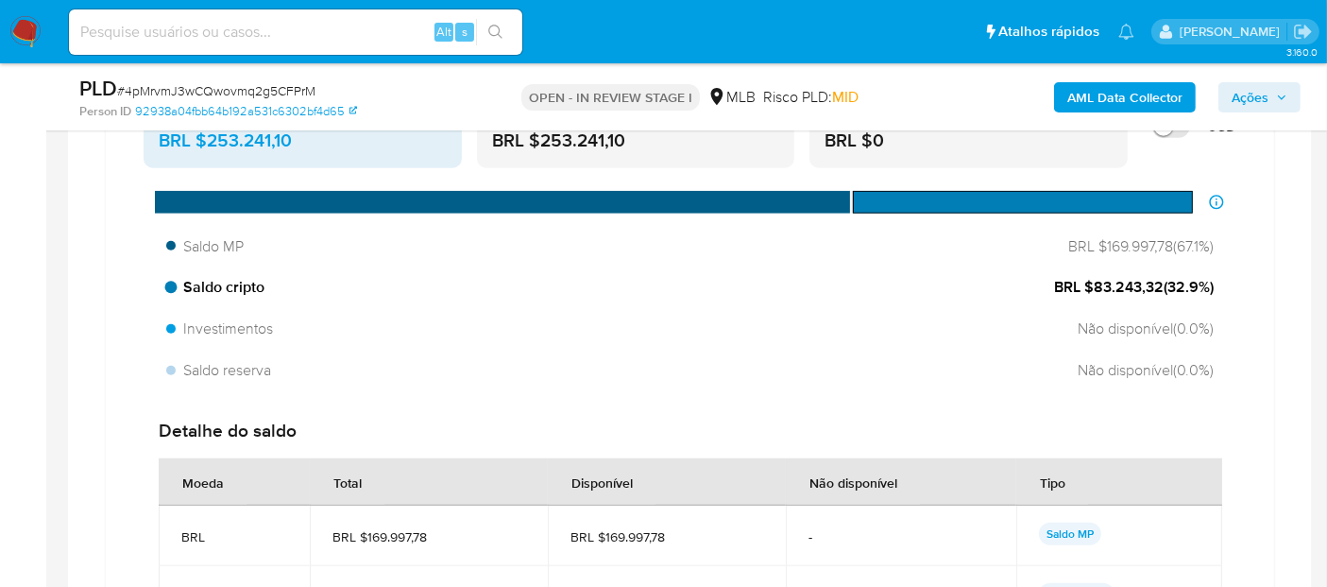
drag, startPoint x: 1160, startPoint y: 281, endPoint x: 1112, endPoint y: 285, distance: 48.4
click at [1112, 285] on span "BRL $83.243,32 ( 32.9 %)" at bounding box center [1134, 287] width 160 height 21
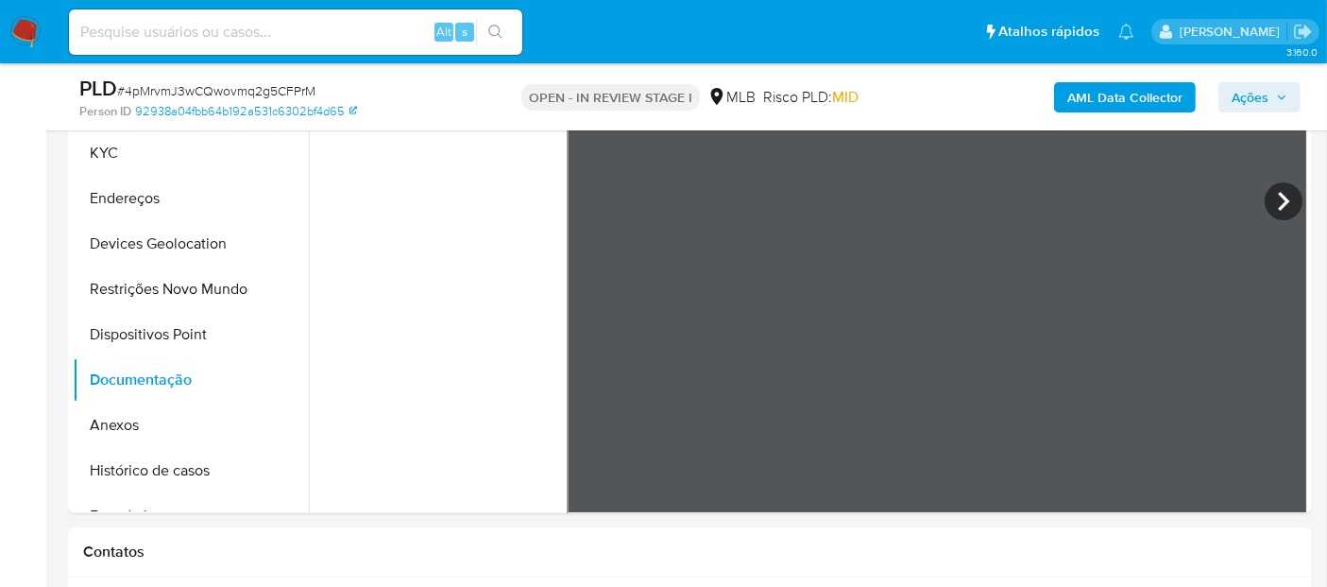
scroll to position [436, 0]
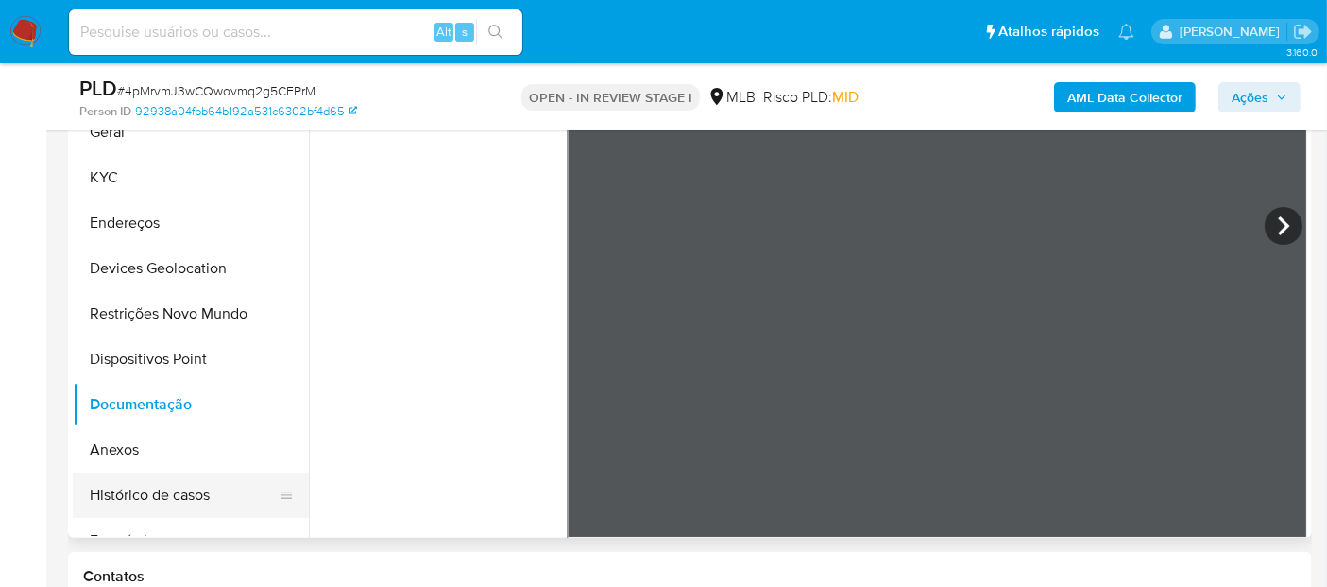
click at [160, 492] on button "Histórico de casos" at bounding box center [183, 494] width 221 height 45
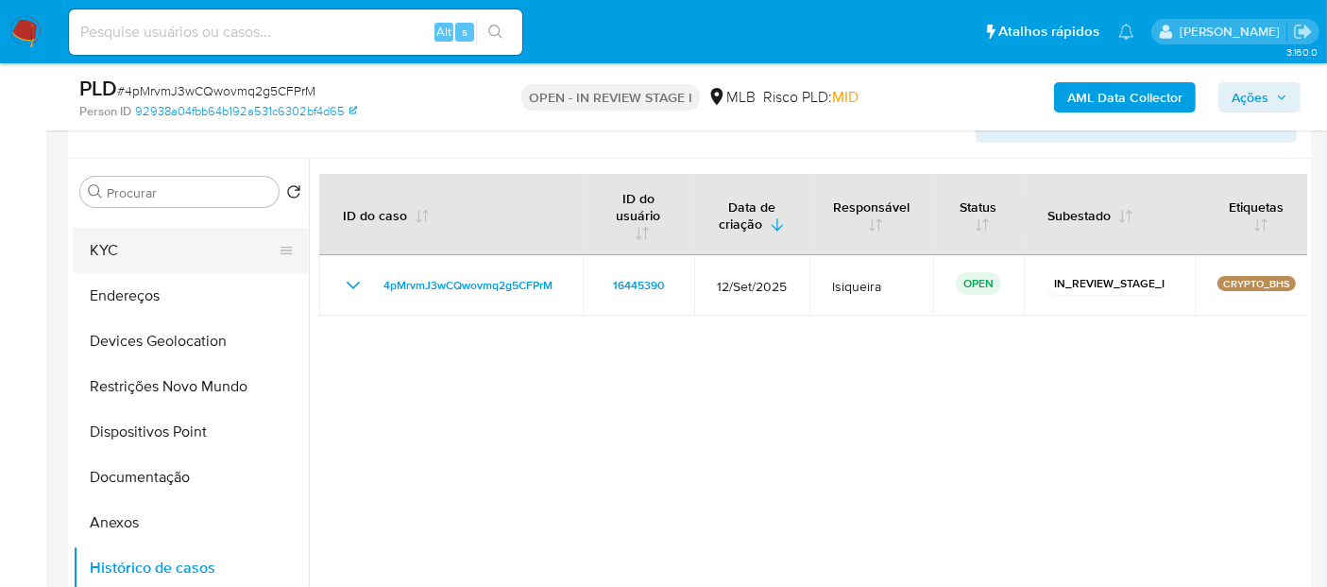
scroll to position [0, 0]
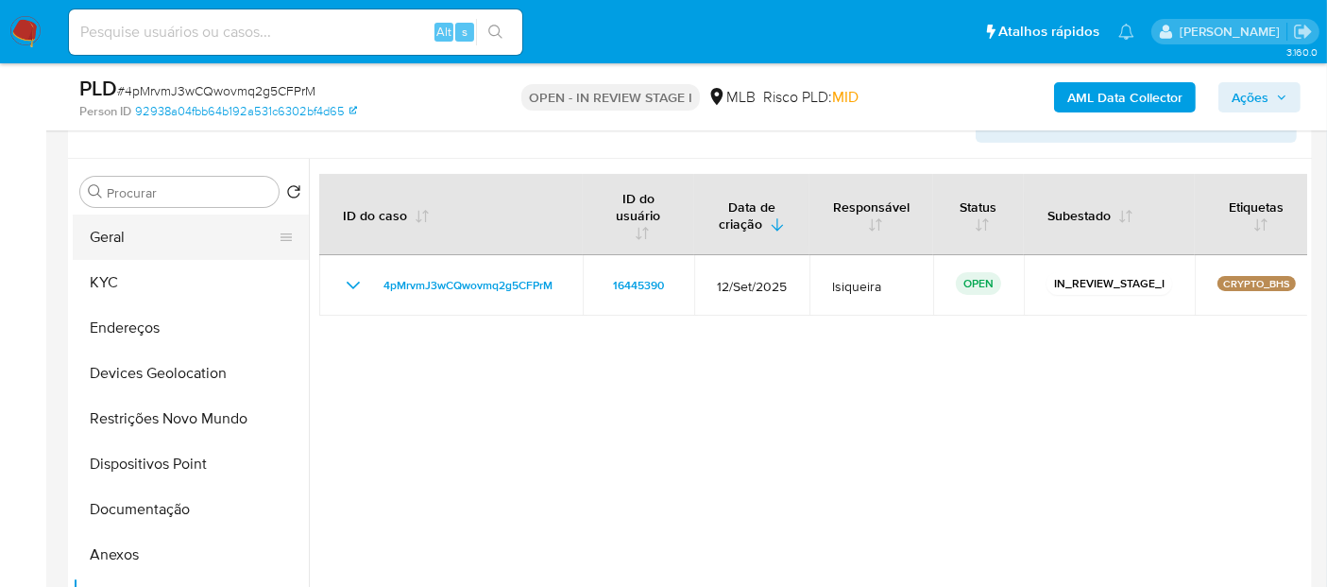
click at [145, 238] on button "Geral" at bounding box center [183, 236] width 221 height 45
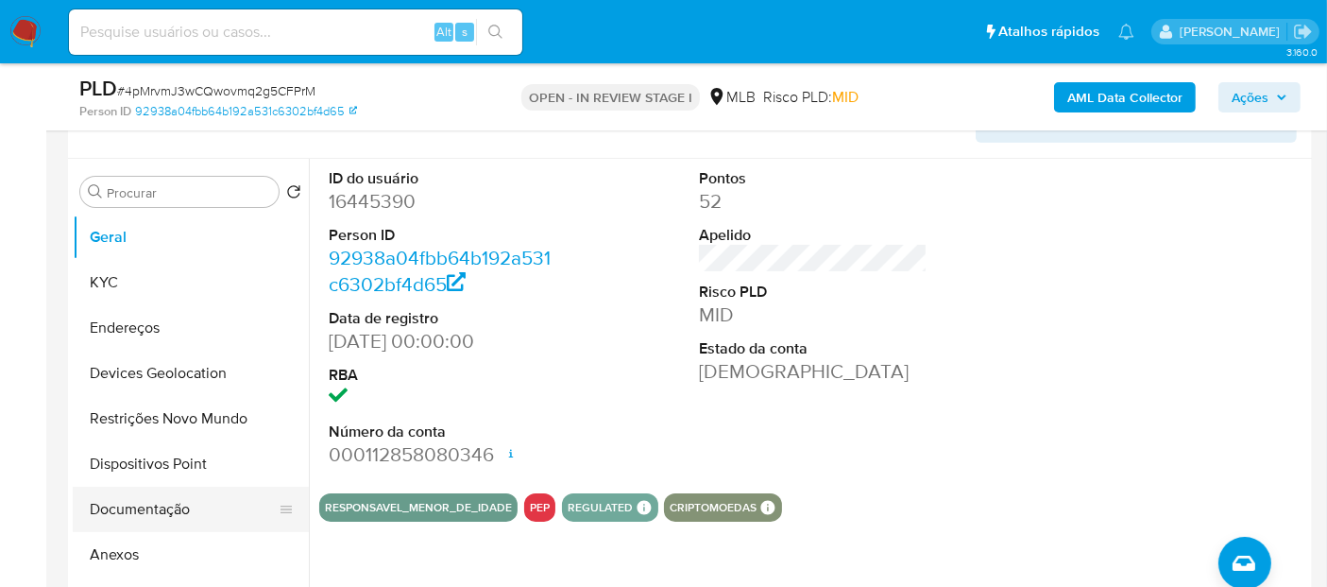
click at [168, 510] on button "Documentação" at bounding box center [183, 508] width 221 height 45
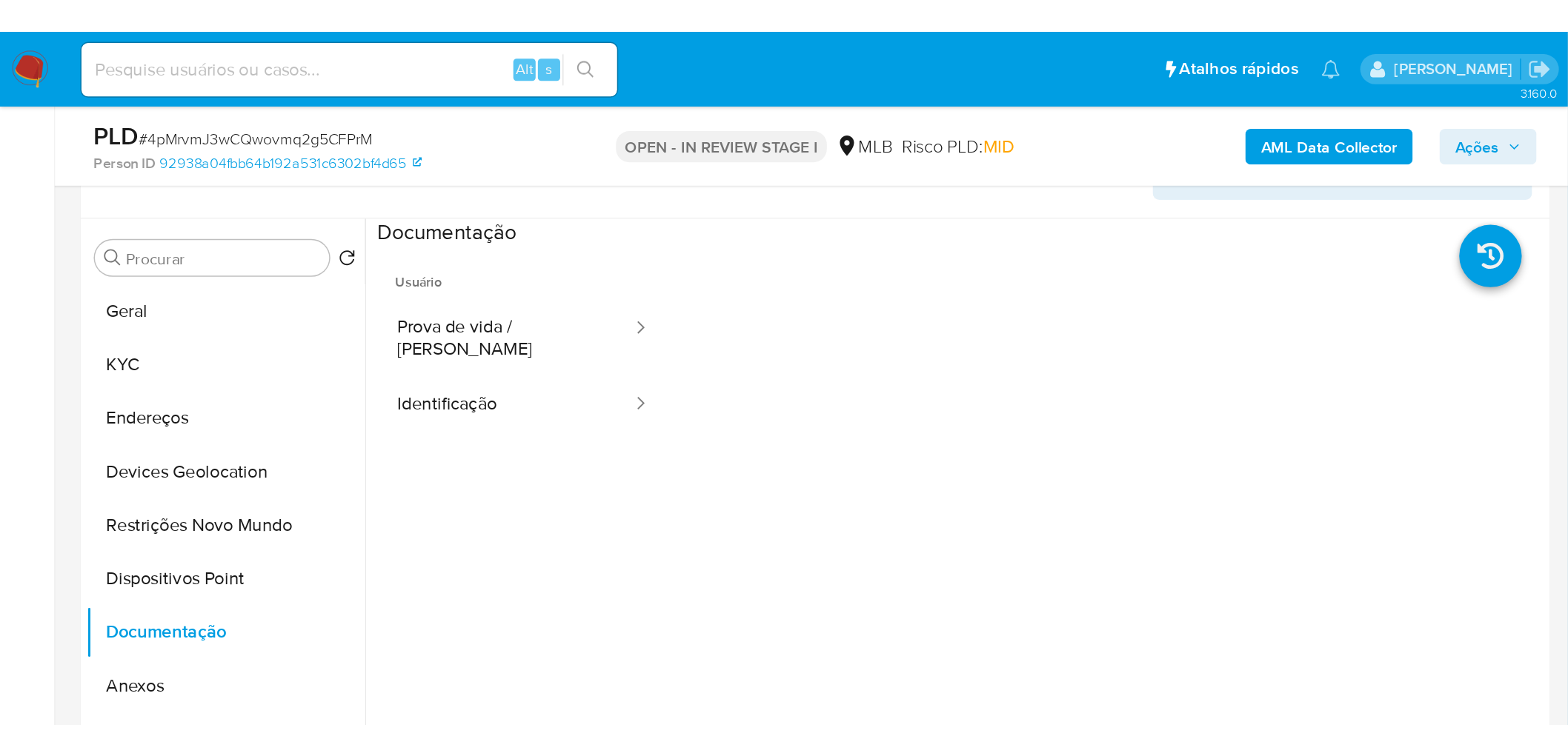
scroll to position [260, 0]
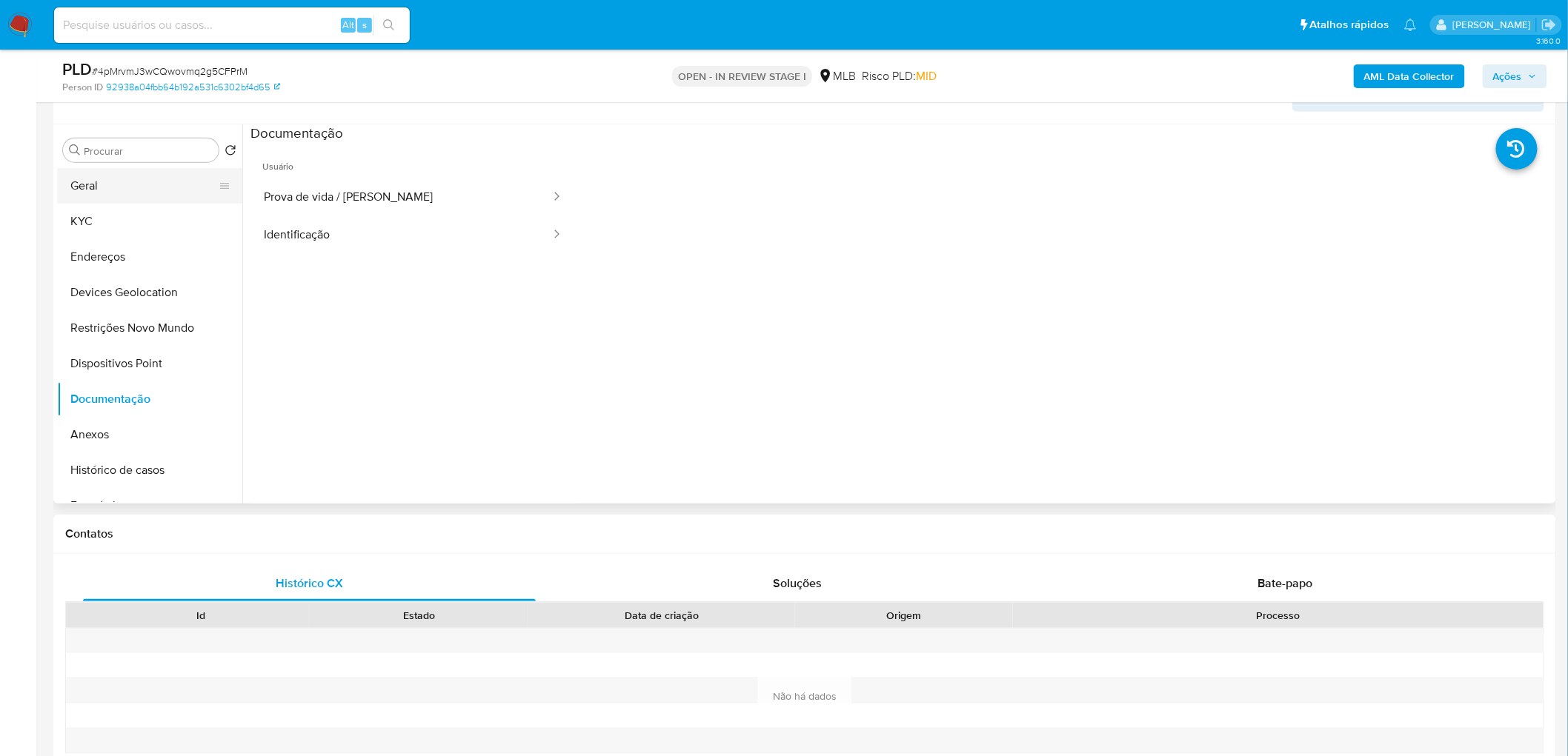
click at [140, 186] on button "Geral" at bounding box center [144, 185] width 173 height 35
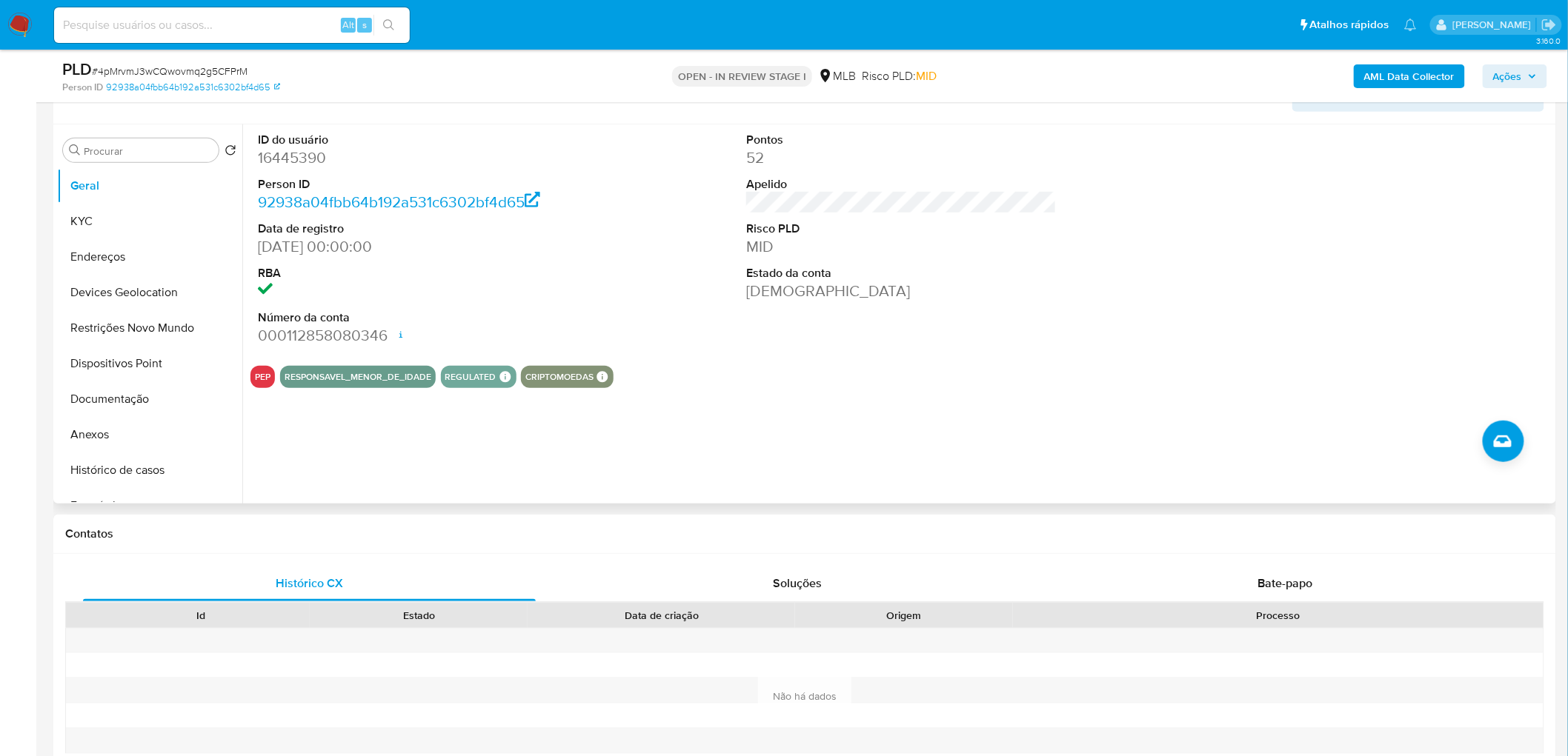
click at [937, 321] on div "ID do usuário 16445390 Person ID 92938a04fbb64b192a531c6302bf4d65 Data de regis…" at bounding box center [901, 239] width 1302 height 230
click at [127, 219] on button "KYC" at bounding box center [144, 221] width 173 height 35
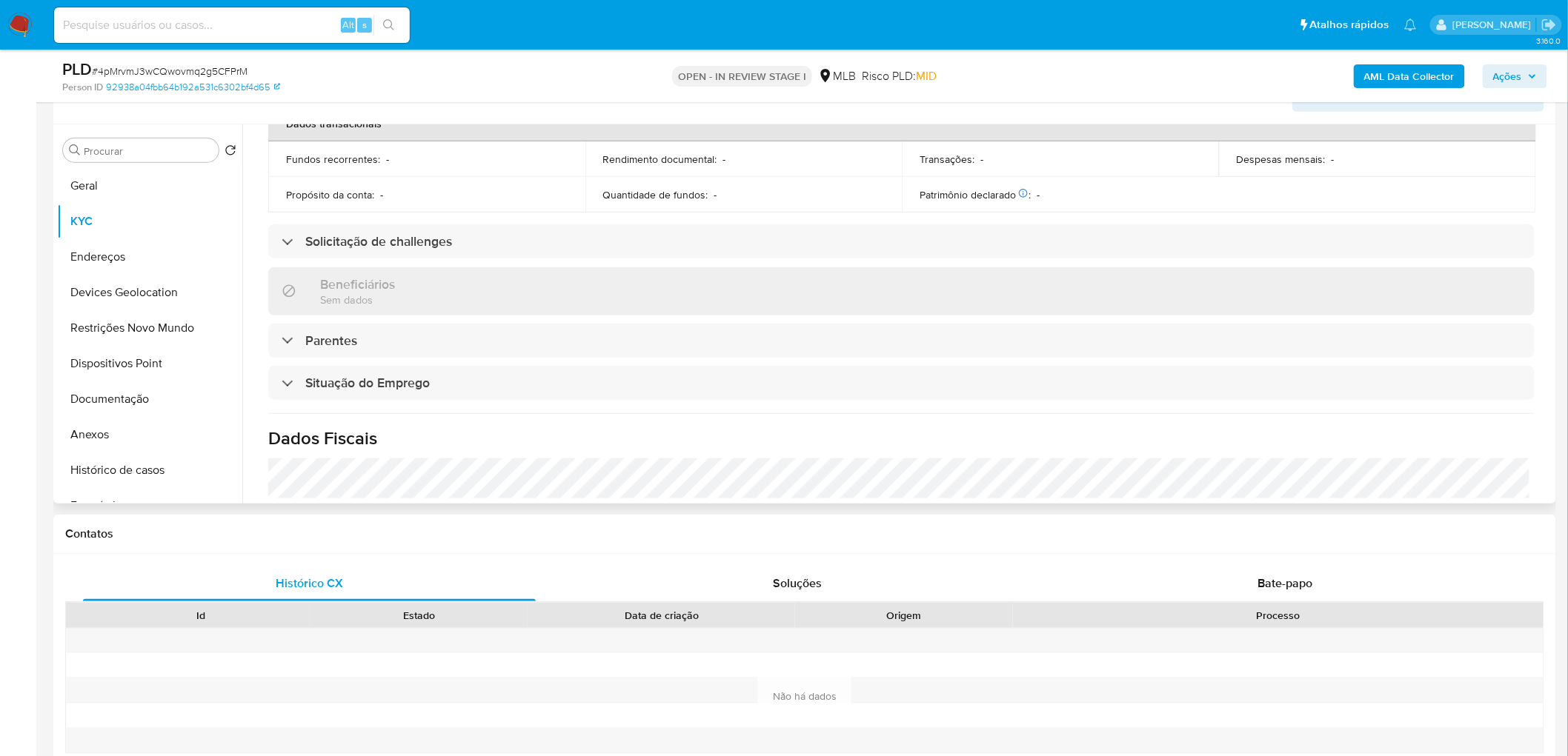
scroll to position [616, 0]
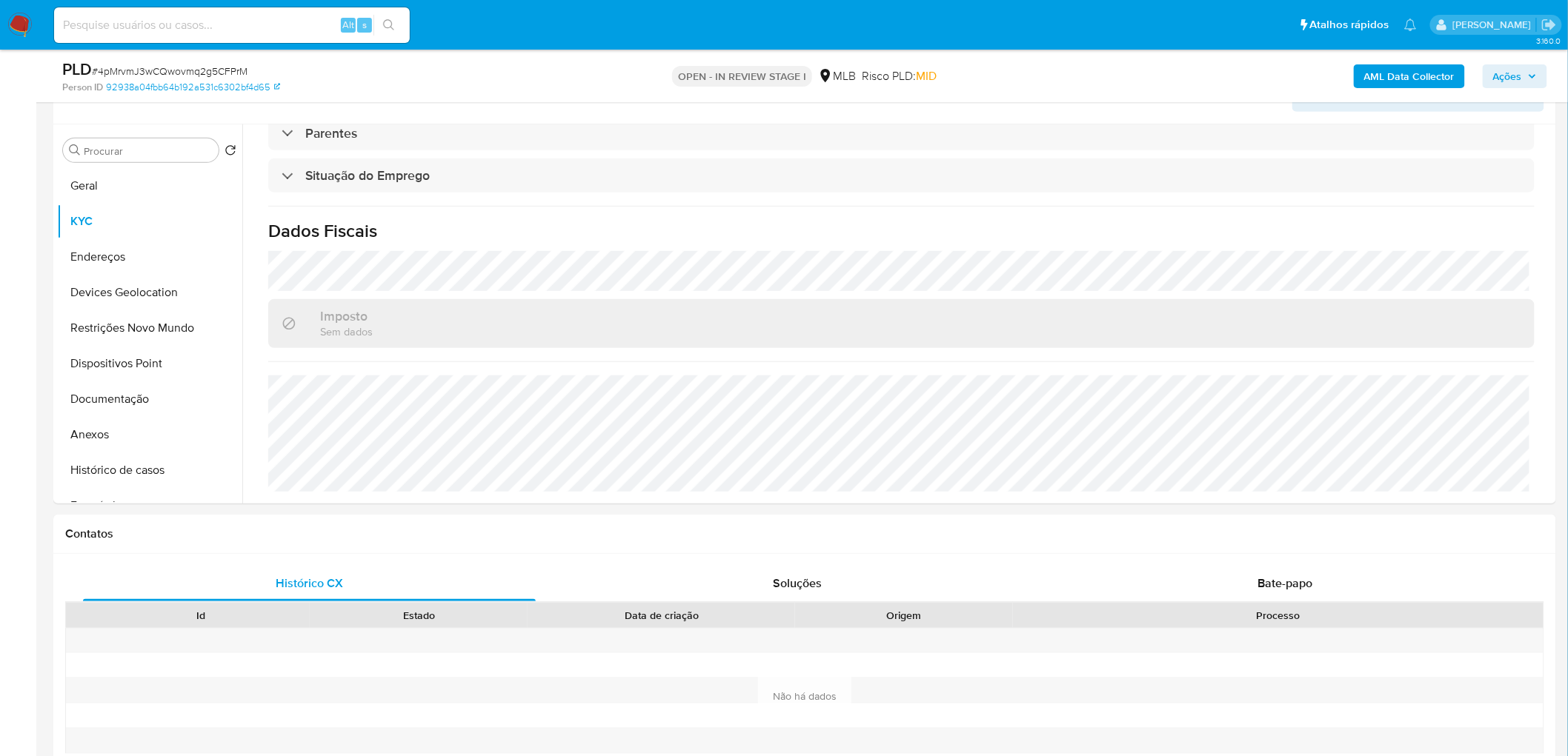
drag, startPoint x: 107, startPoint y: 253, endPoint x: 31, endPoint y: 275, distance: 79.1
click at [107, 253] on button "Endereços" at bounding box center [150, 256] width 185 height 35
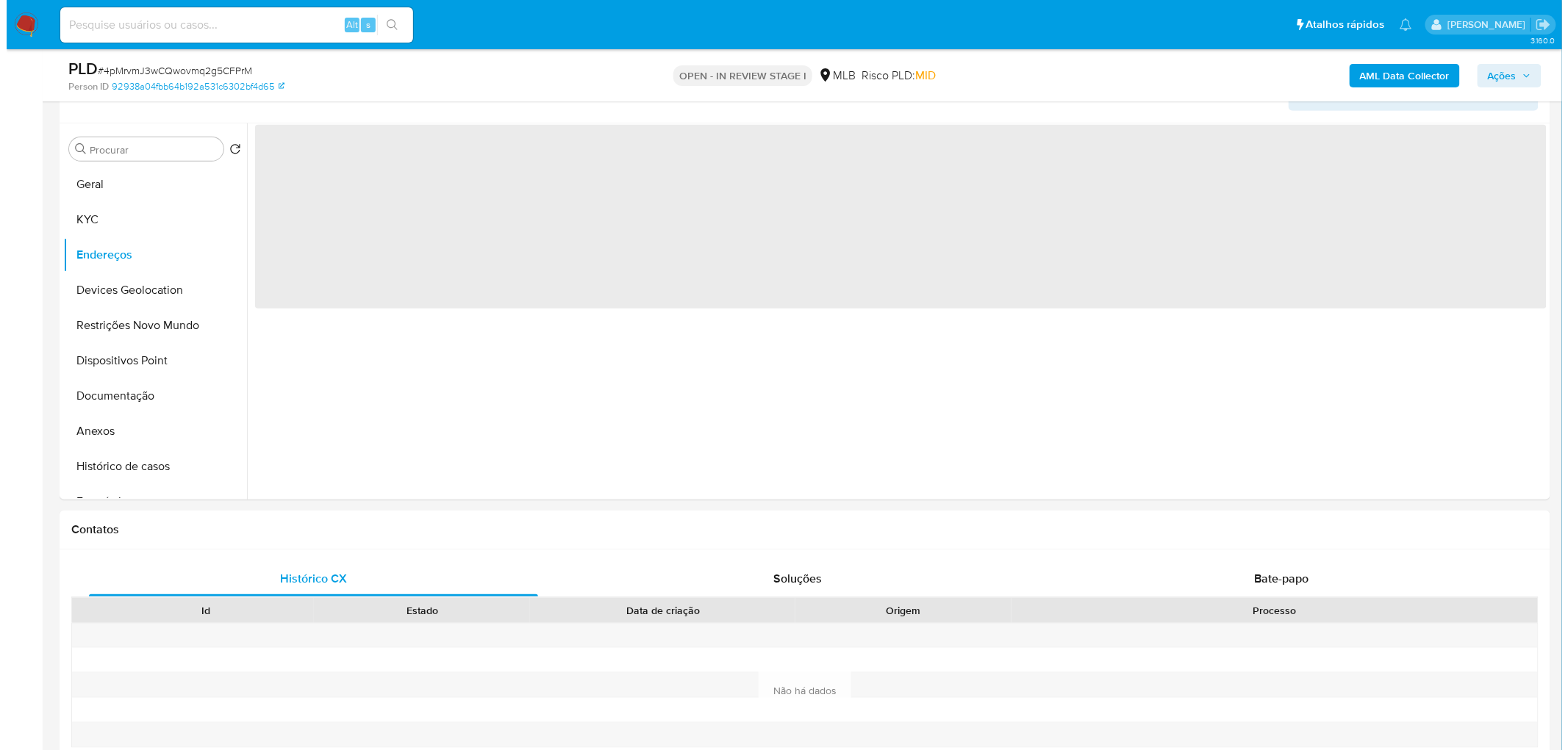
scroll to position [0, 0]
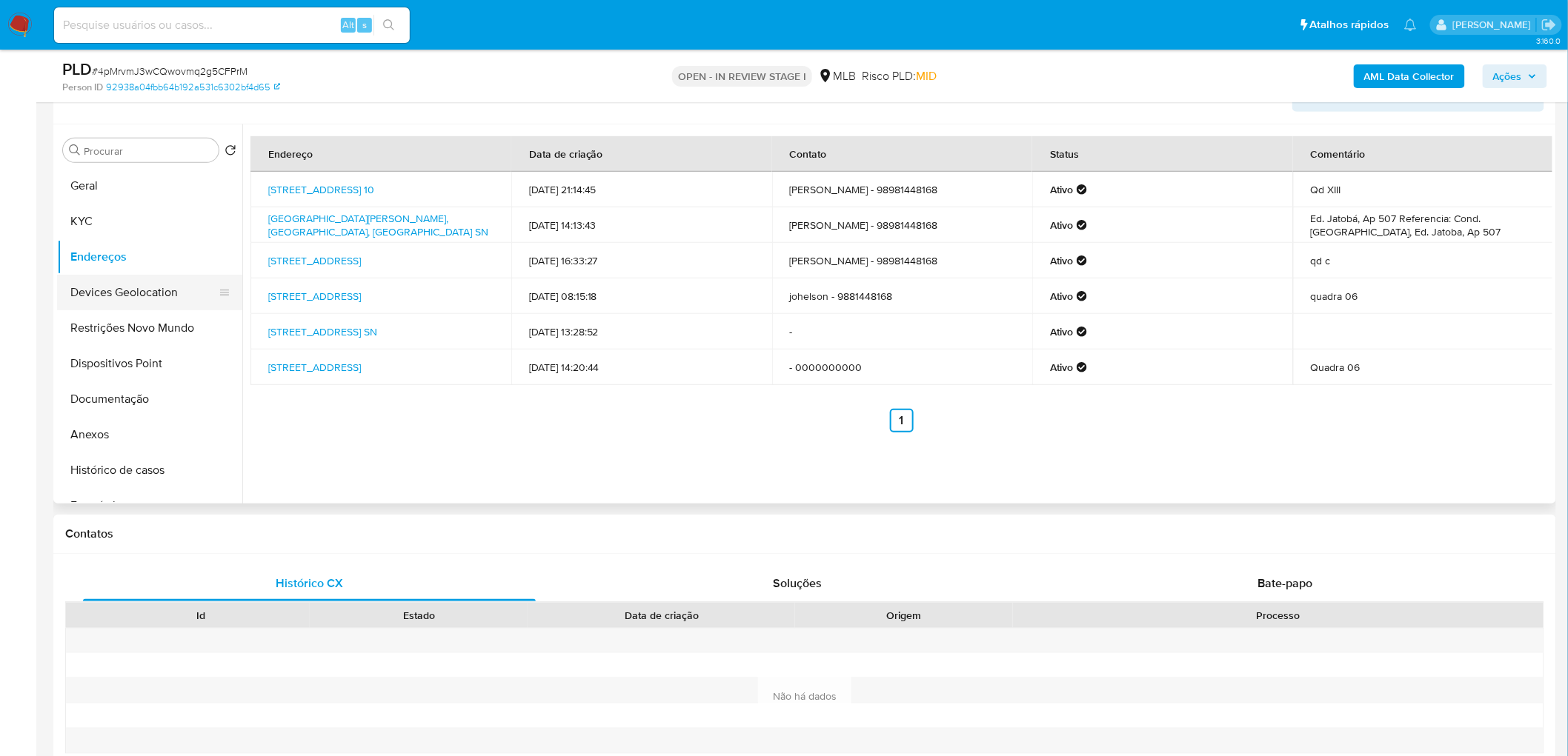
click at [123, 300] on button "Devices Geolocation" at bounding box center [144, 292] width 173 height 35
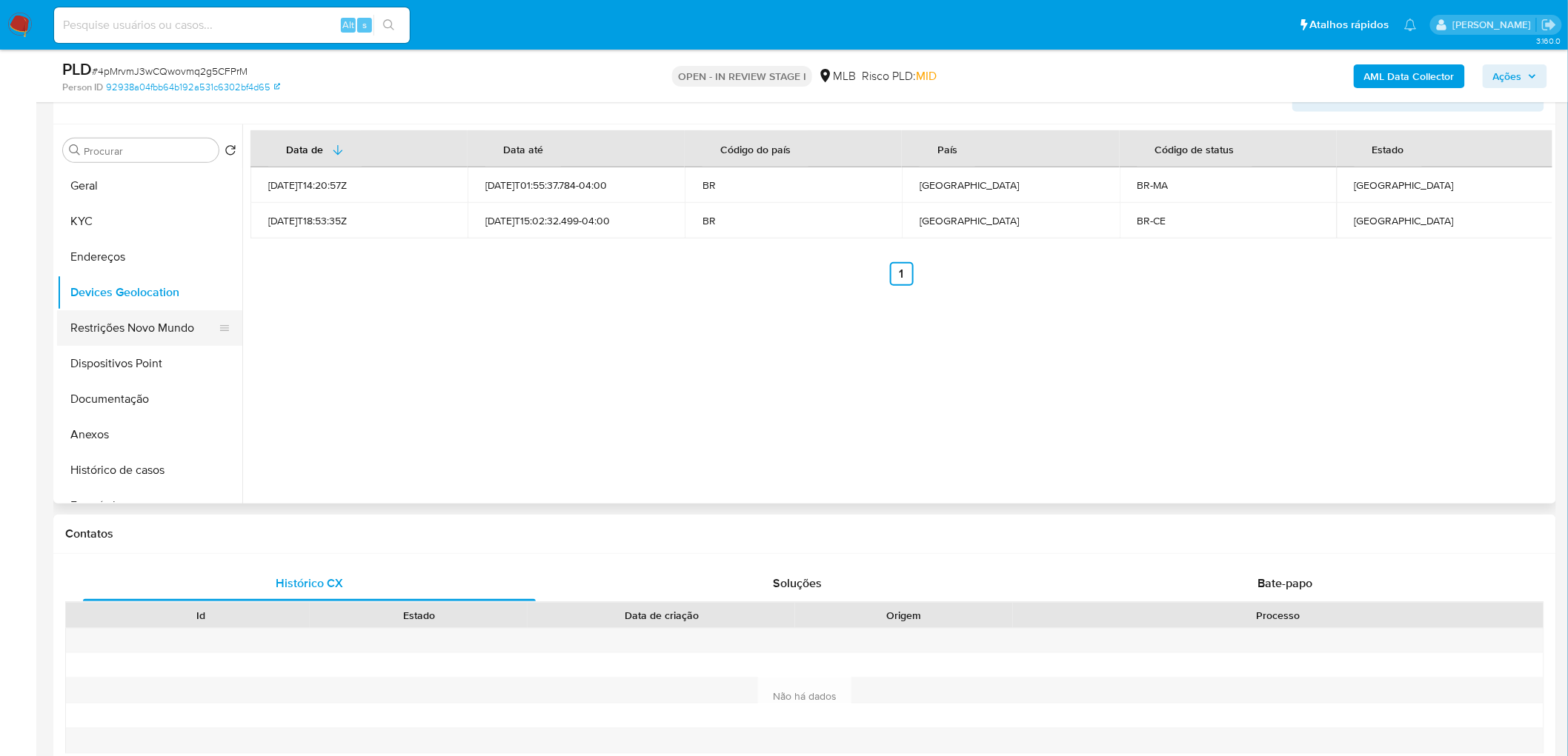
drag, startPoint x: 357, startPoint y: 438, endPoint x: 122, endPoint y: 337, distance: 255.8
click at [120, 337] on button "Restrições Novo Mundo" at bounding box center [144, 328] width 173 height 35
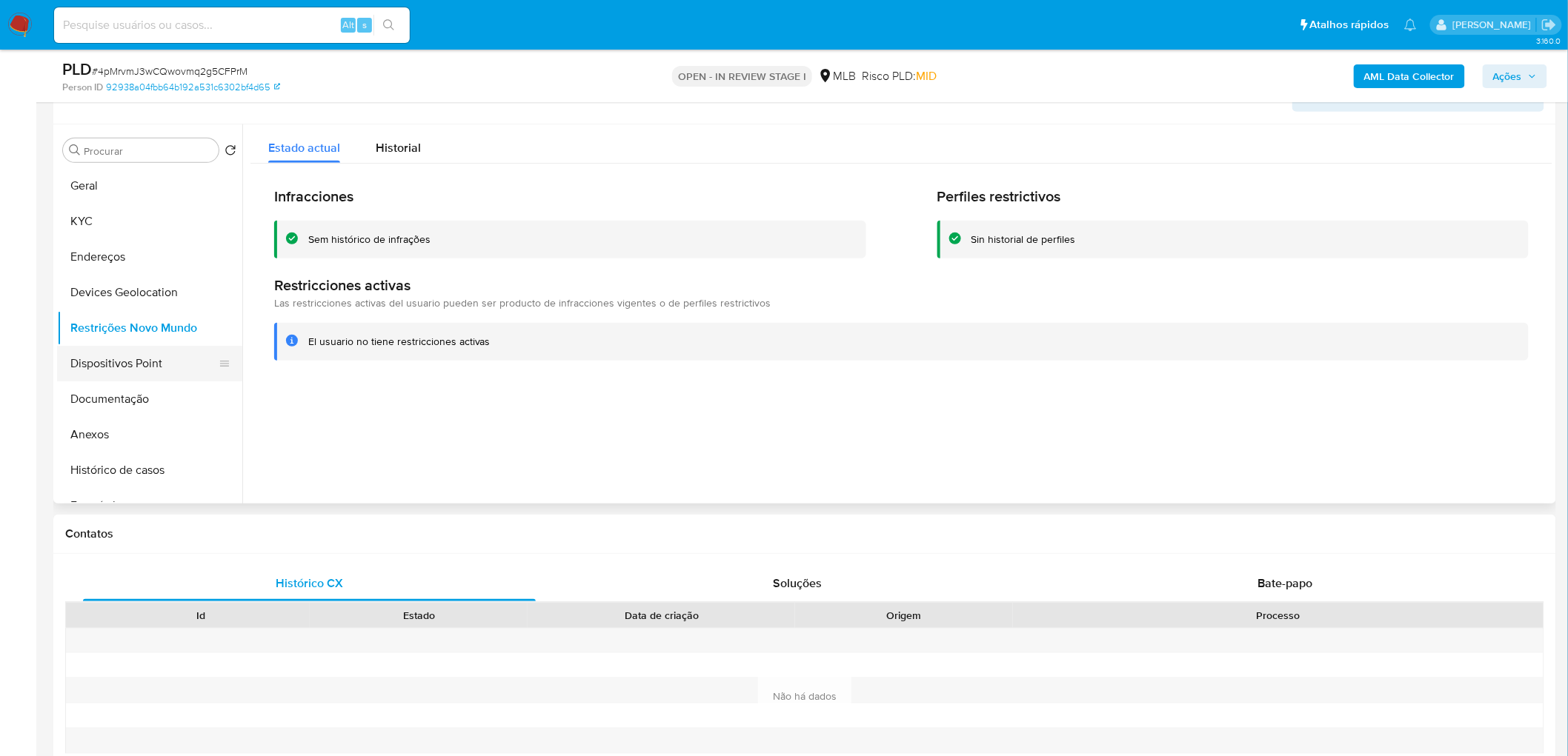
click at [114, 376] on button "Dispositivos Point" at bounding box center [144, 363] width 173 height 35
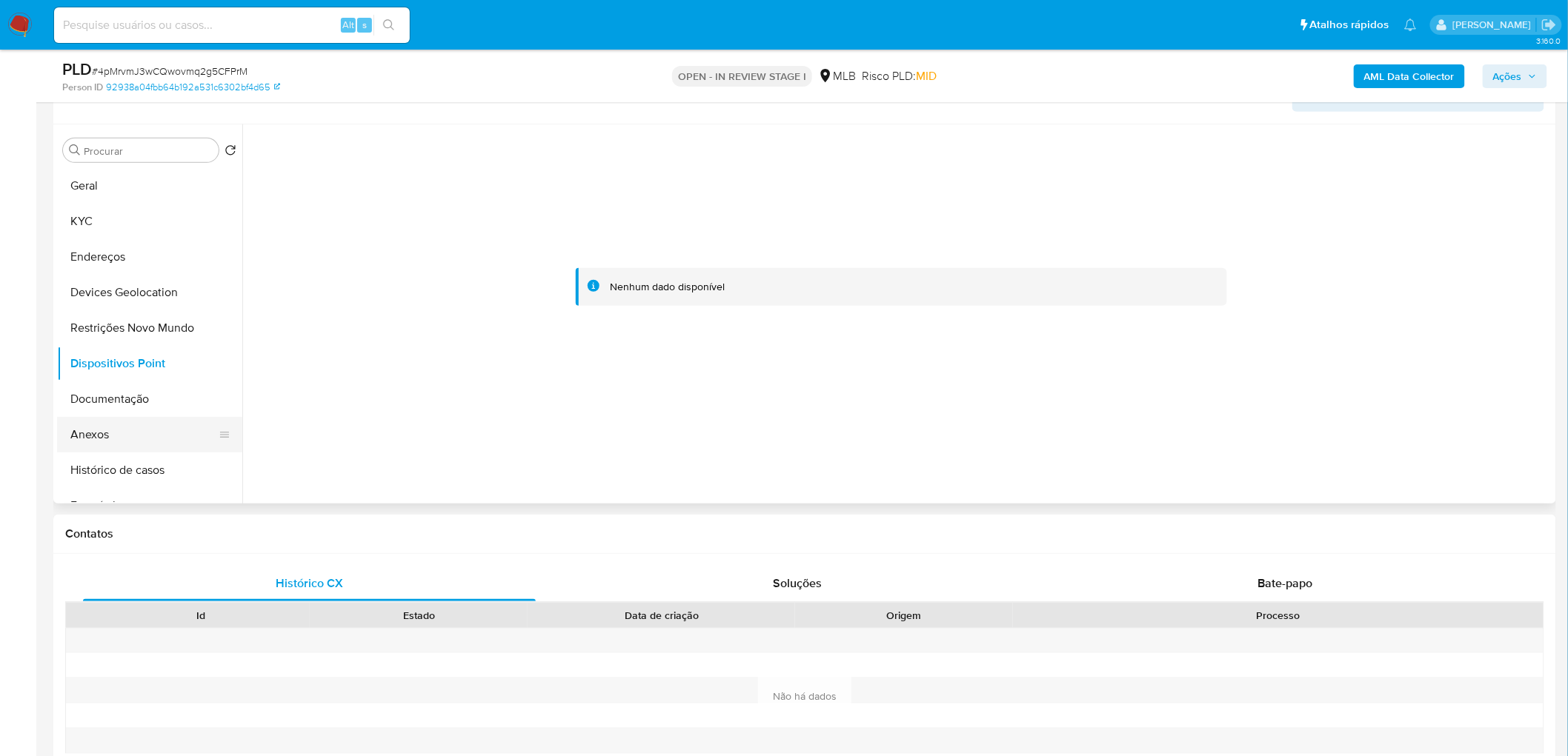
click at [119, 413] on button "Anexos" at bounding box center [144, 434] width 173 height 35
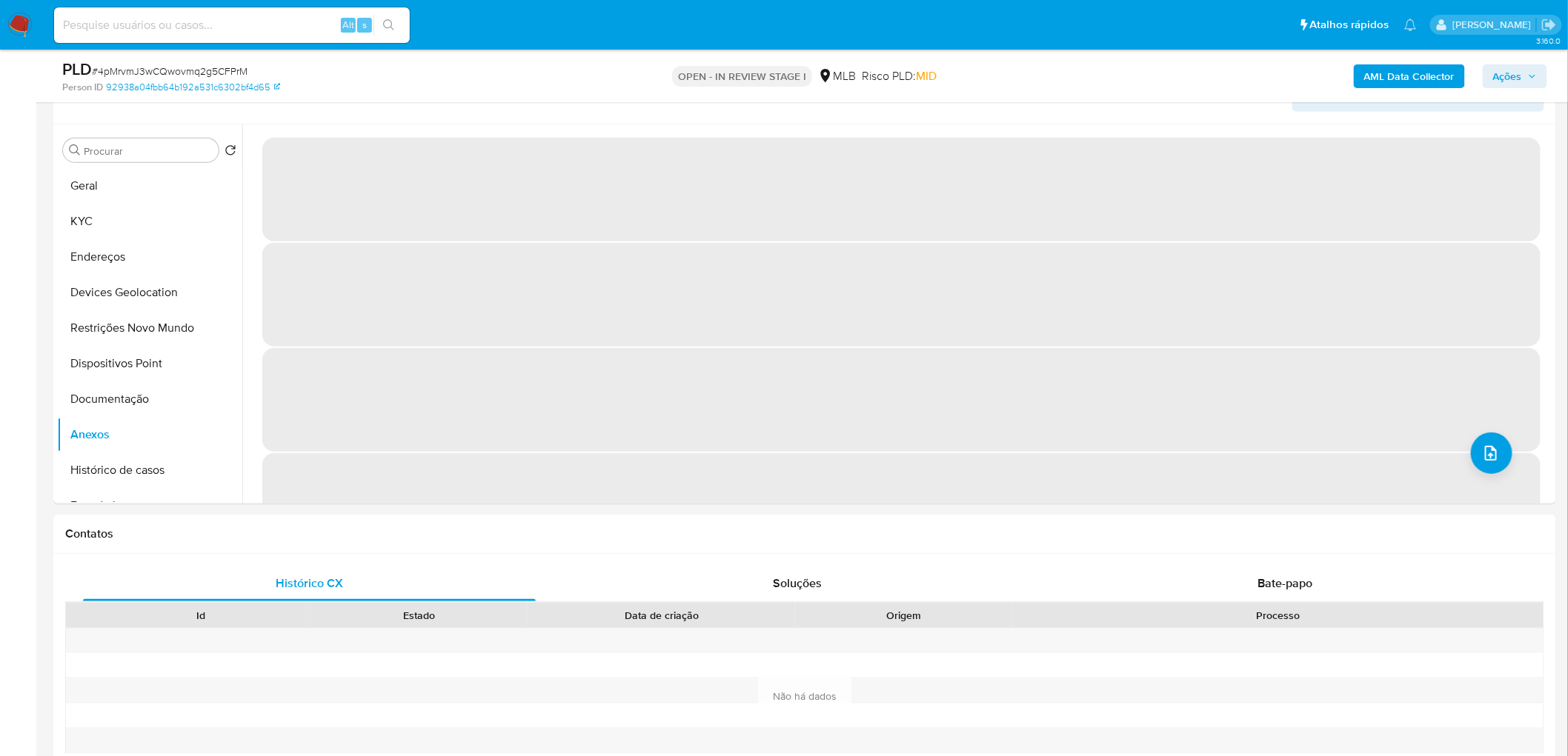
click at [937, 76] on b "AML Data Collector" at bounding box center [1409, 76] width 90 height 24
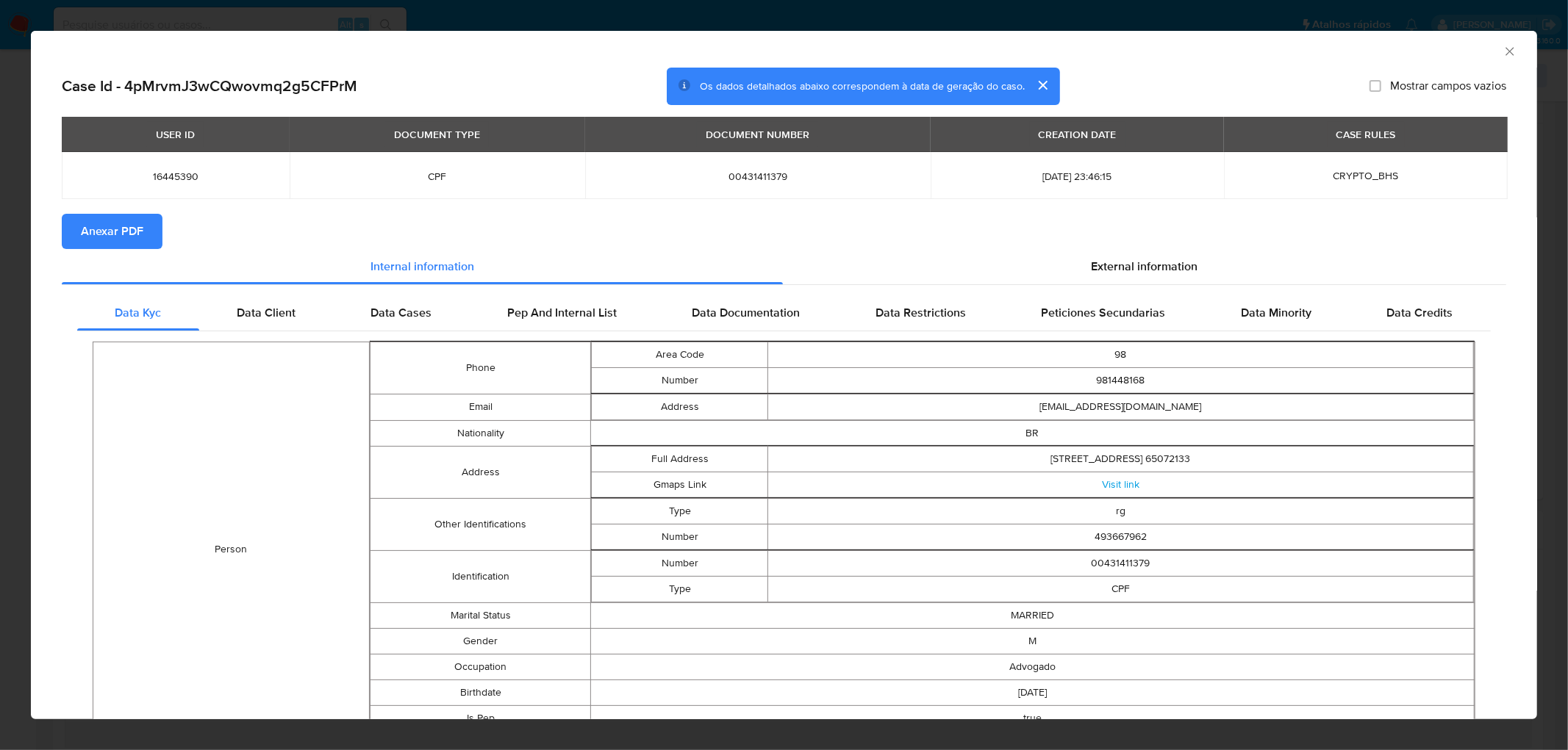
click at [132, 230] on span "Anexar PDF" at bounding box center [112, 232] width 62 height 33
click at [929, 50] on icon "Fechar a janela" at bounding box center [1510, 51] width 15 height 15
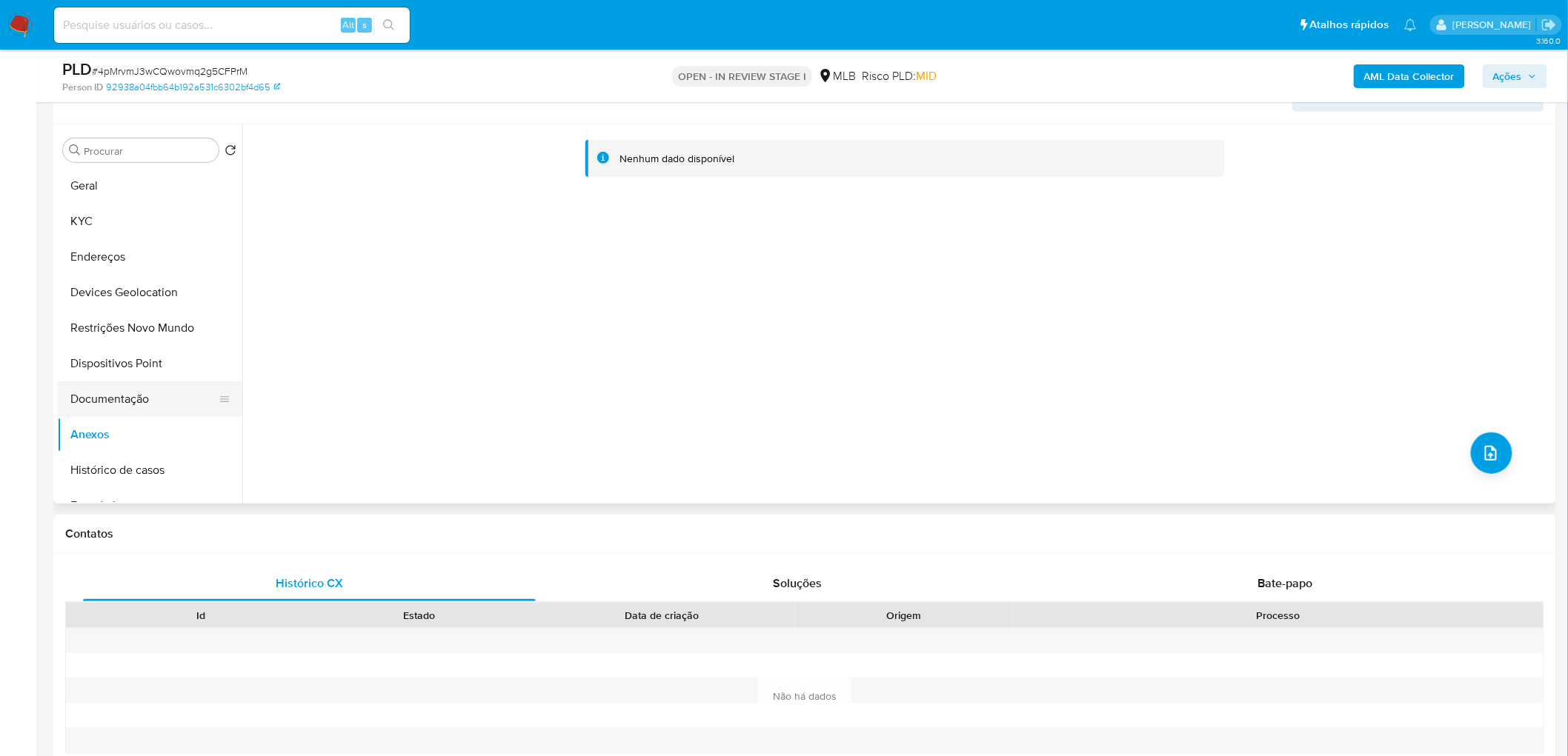
drag, startPoint x: 180, startPoint y: 403, endPoint x: 159, endPoint y: 410, distance: 22.1
click at [180, 402] on button "Documentação" at bounding box center [144, 398] width 173 height 35
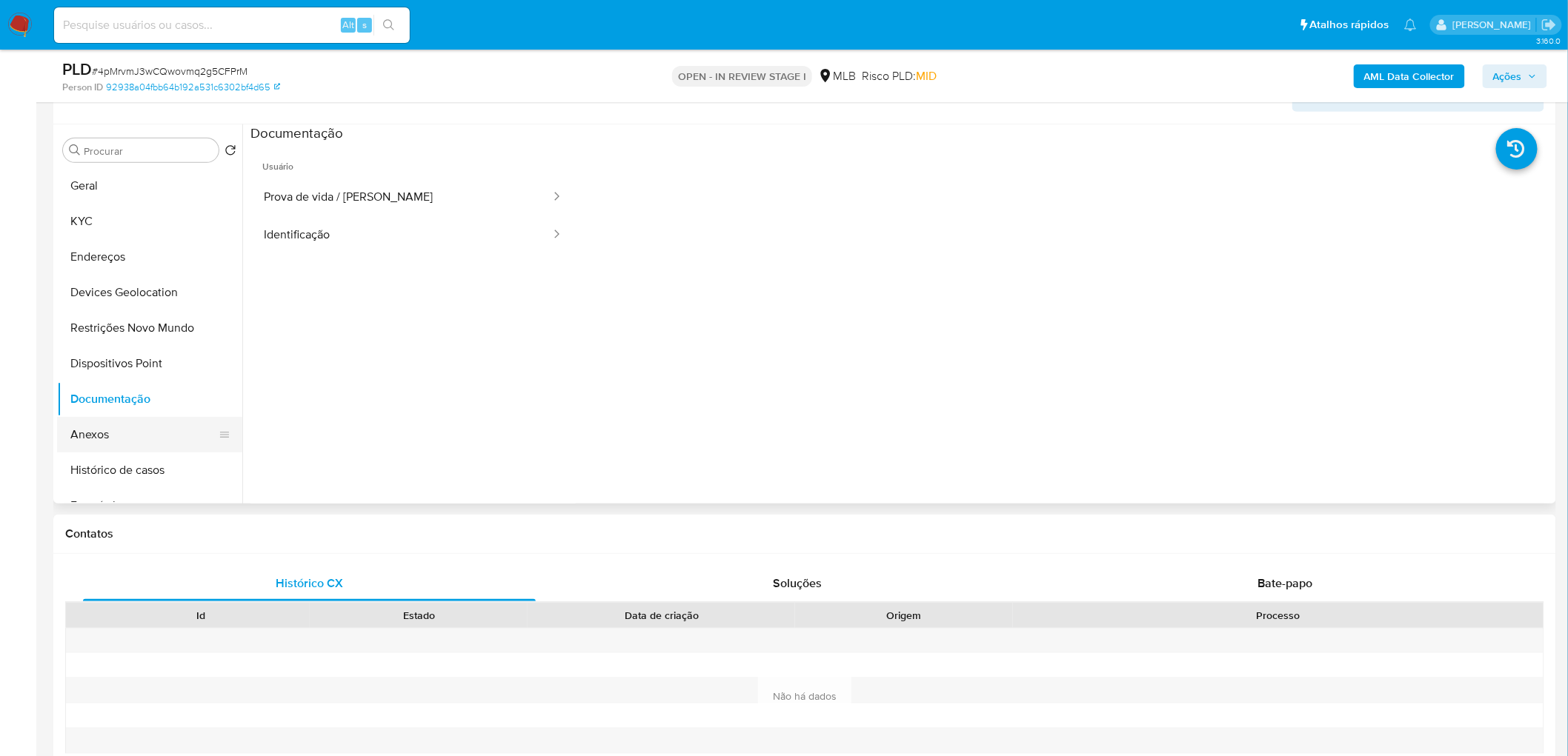
click at [136, 413] on button "Anexos" at bounding box center [144, 434] width 173 height 35
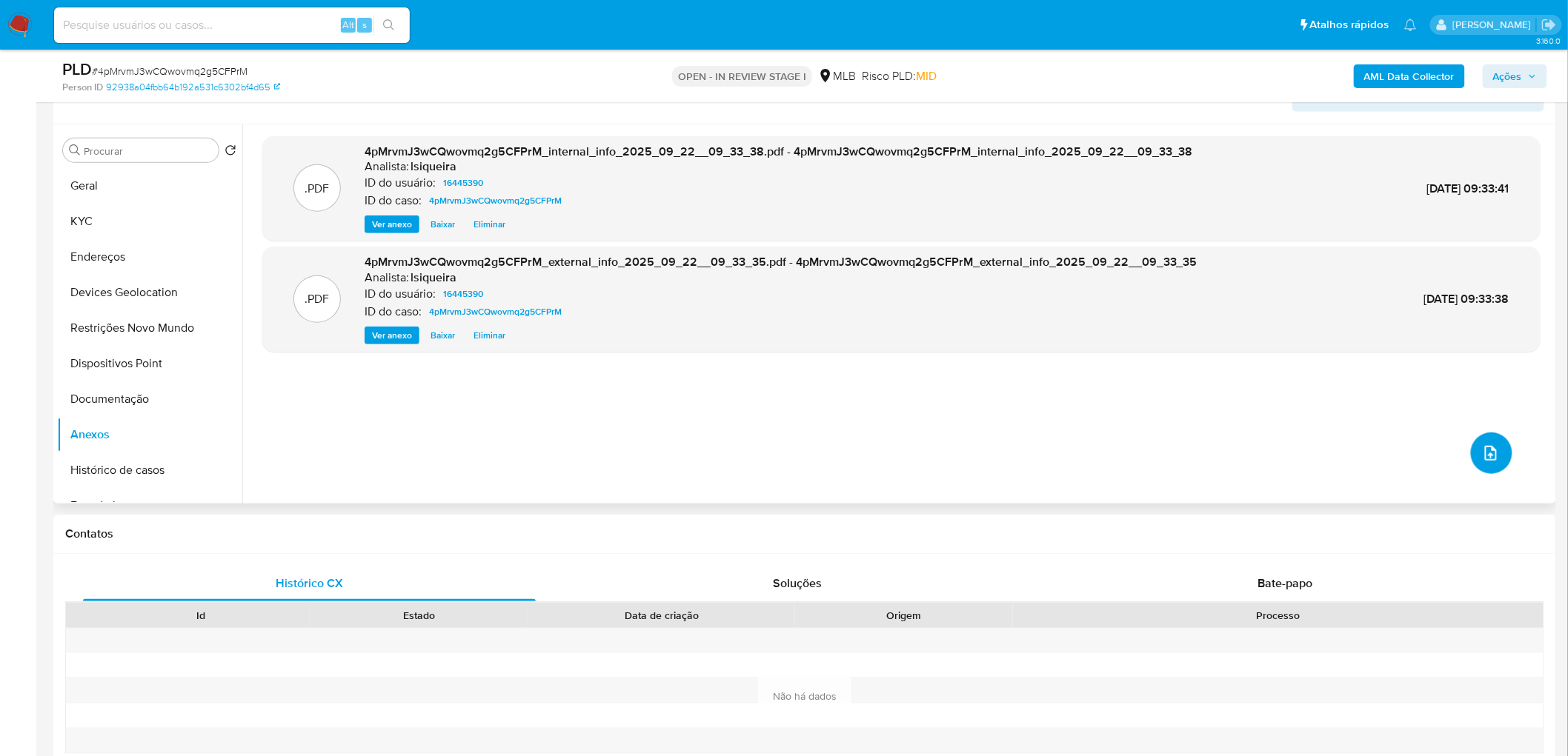
click at [937, 413] on icon "upload-file" at bounding box center [1490, 453] width 18 height 18
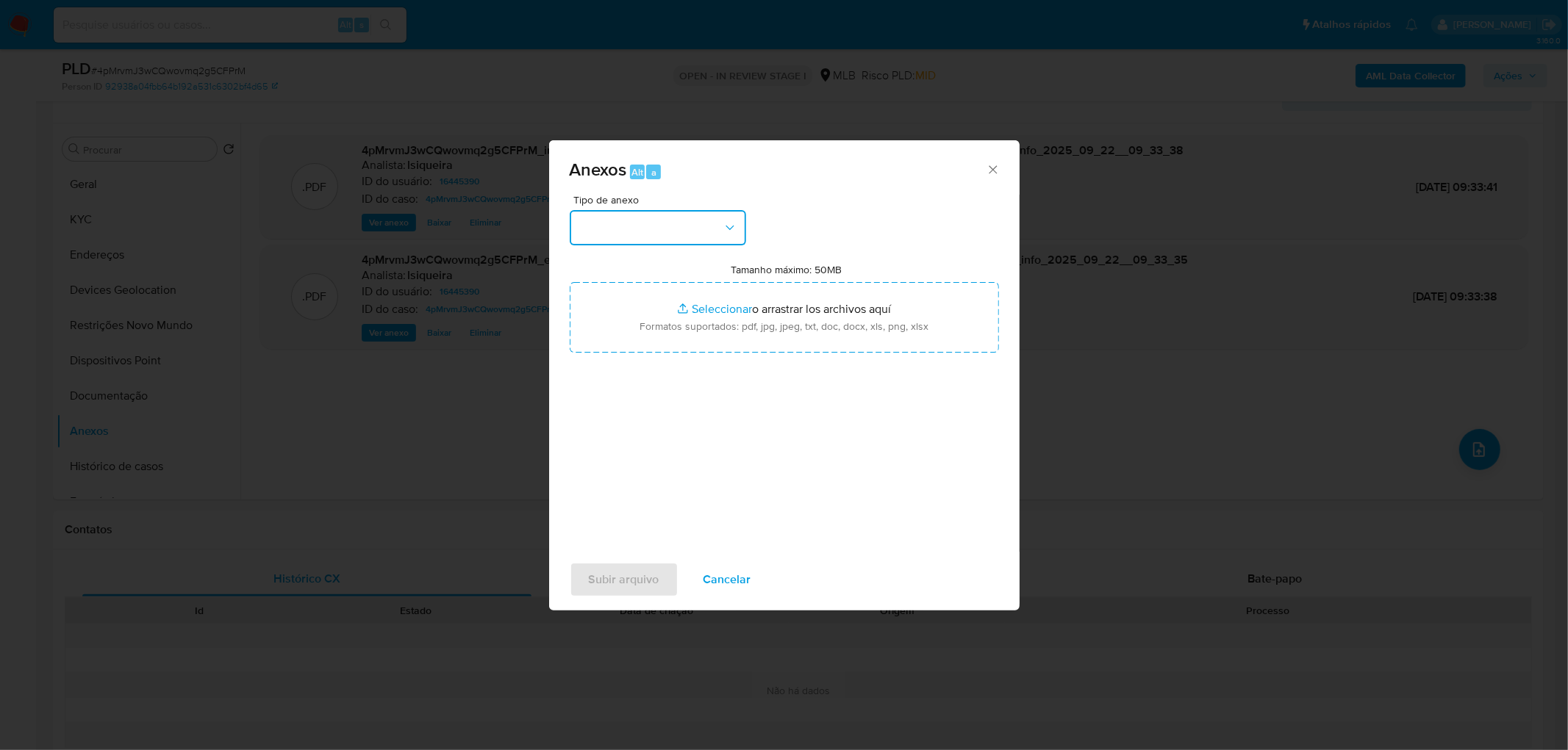
click at [707, 230] on button "button" at bounding box center [658, 227] width 177 height 35
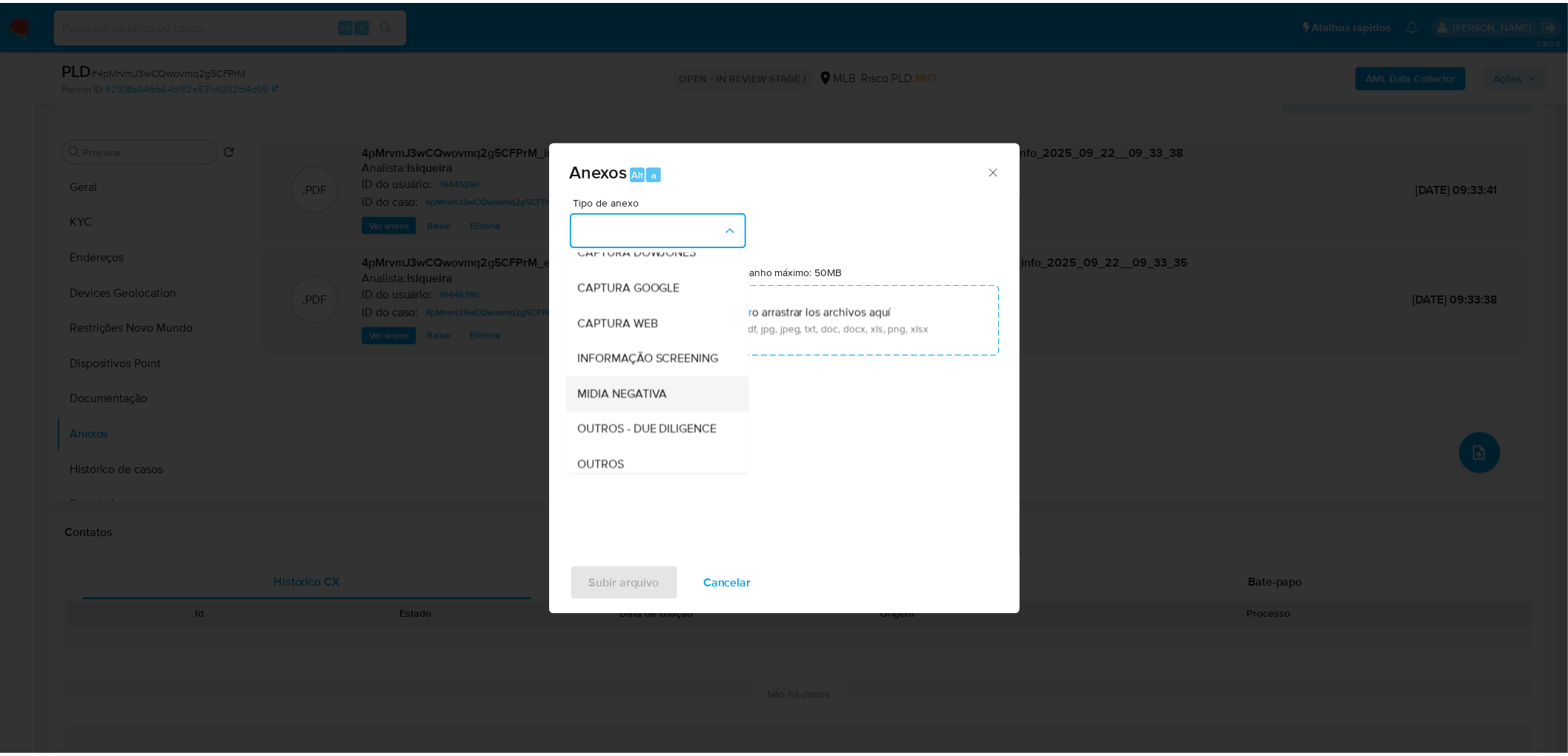
scroll to position [82, 0]
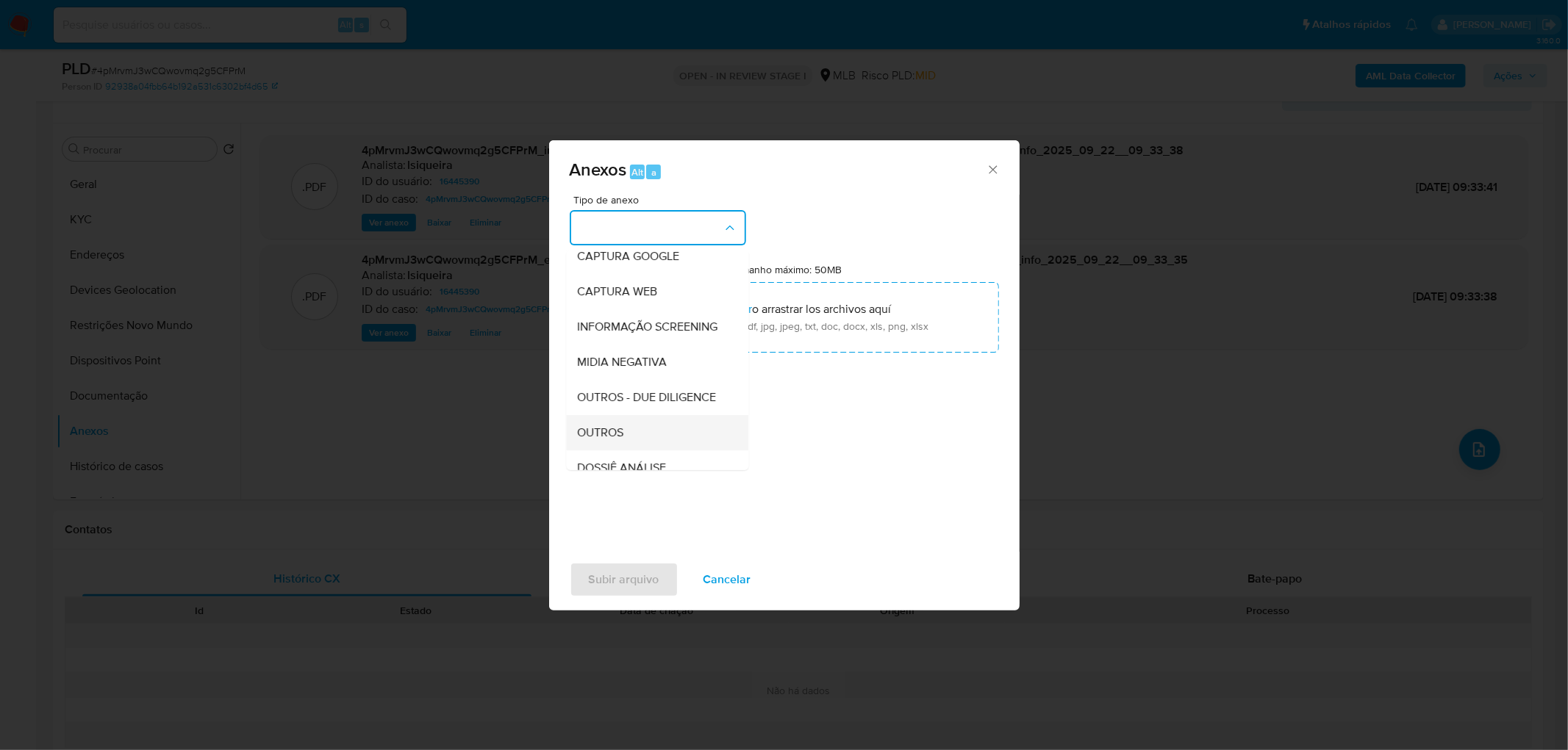
click at [624, 410] on span "OUTROS" at bounding box center [601, 433] width 47 height 15
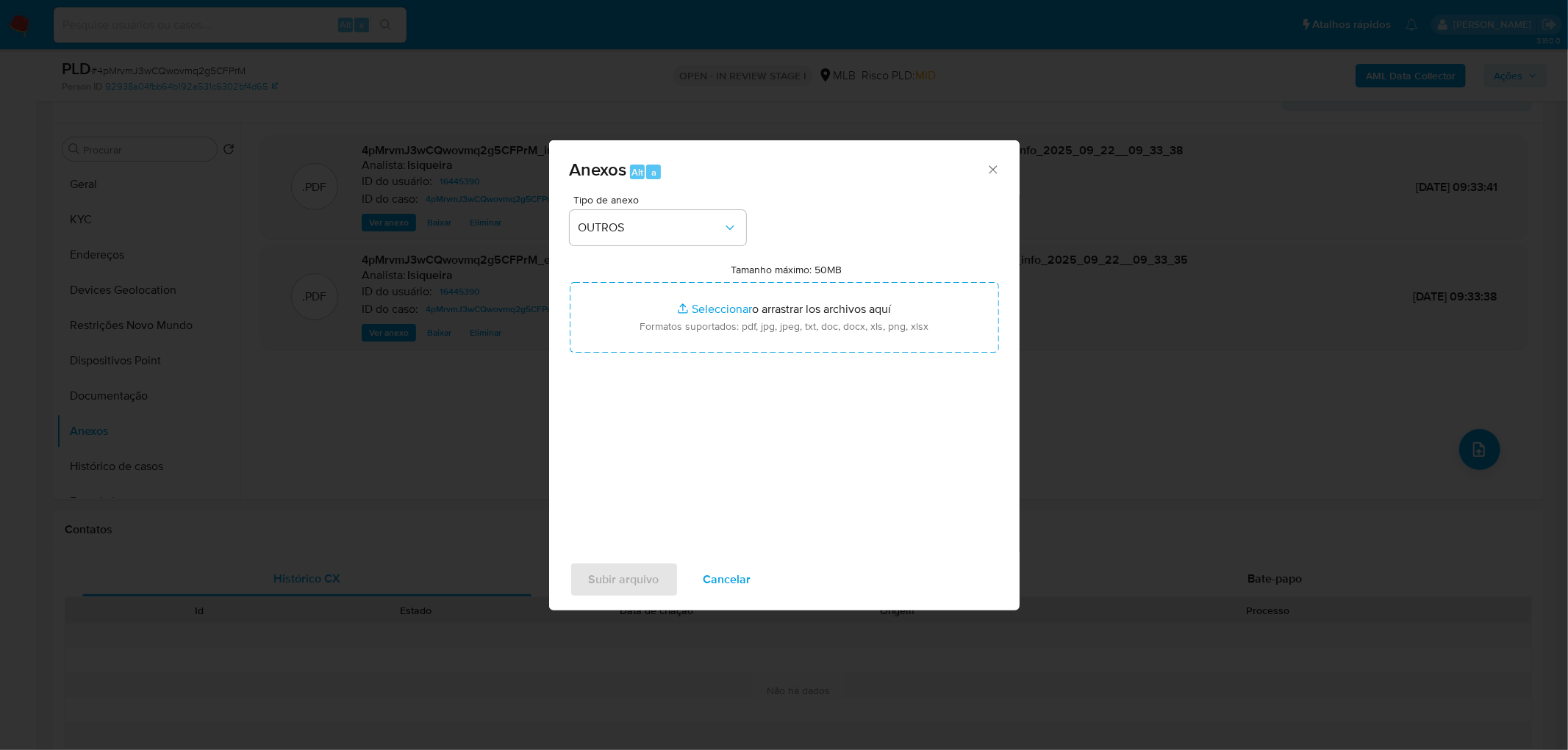
click at [698, 354] on div "Tipo de anexo OUTROS Tamanho máximo: 50MB Seleccionar archivos Seleccionar o ar…" at bounding box center [784, 368] width 430 height 347
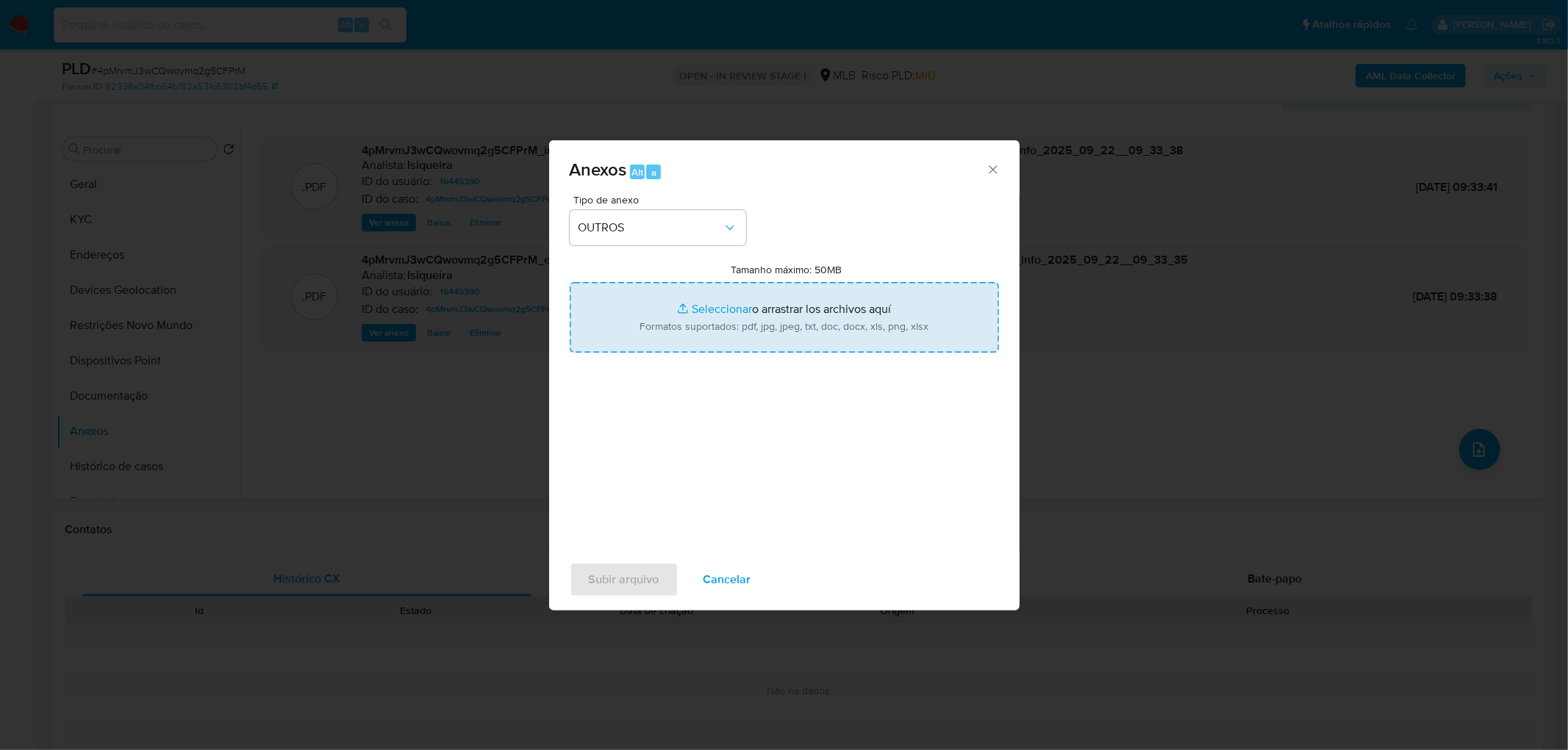
click at [722, 314] on input "Tamanho máximo: 50MB Seleccionar archivos" at bounding box center [784, 317] width 430 height 71
type input "C:\fakepath\Mulan 16445390_2025_09_22_07_59_55.xlsx"
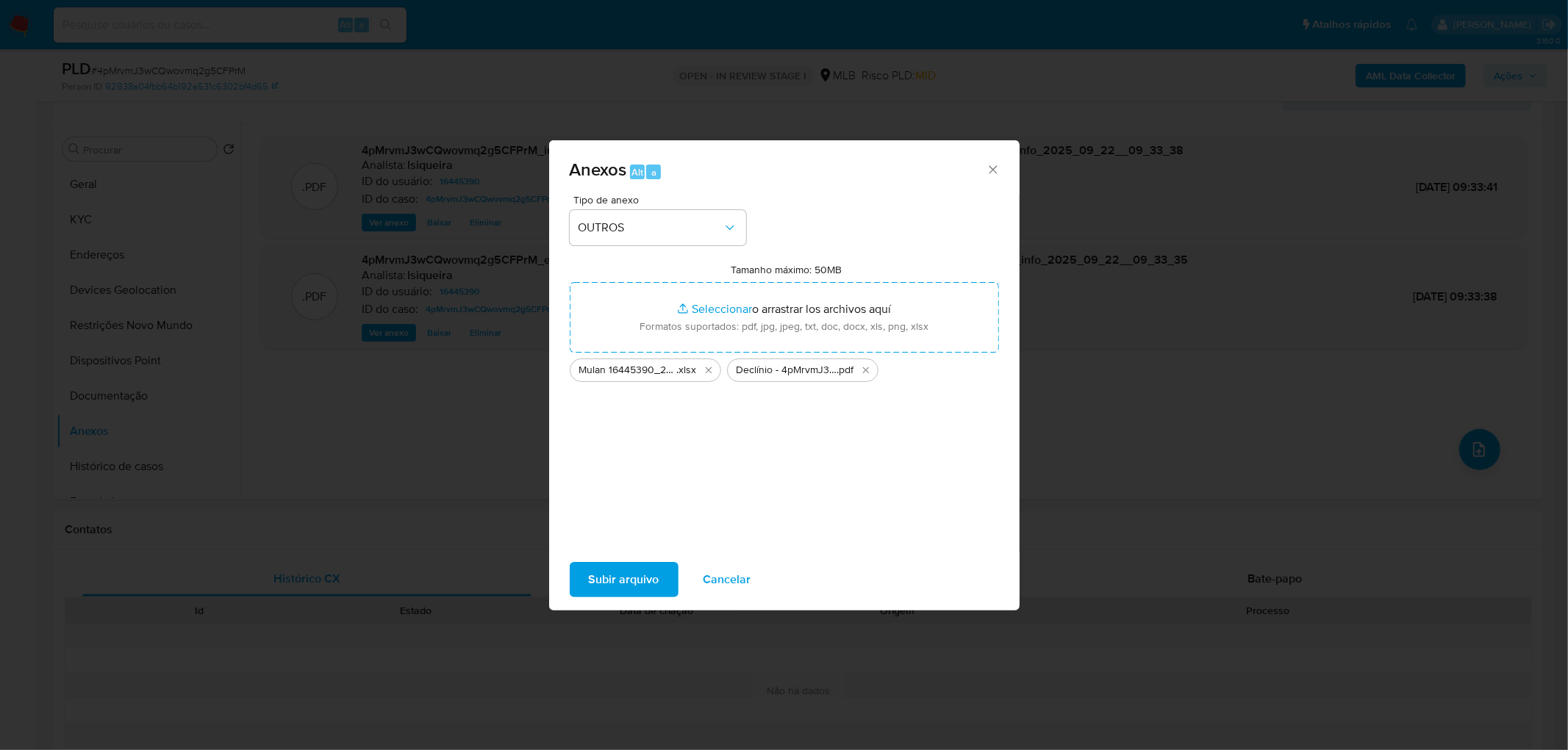
click at [640, 410] on span "Subir arquivo" at bounding box center [624, 580] width 71 height 33
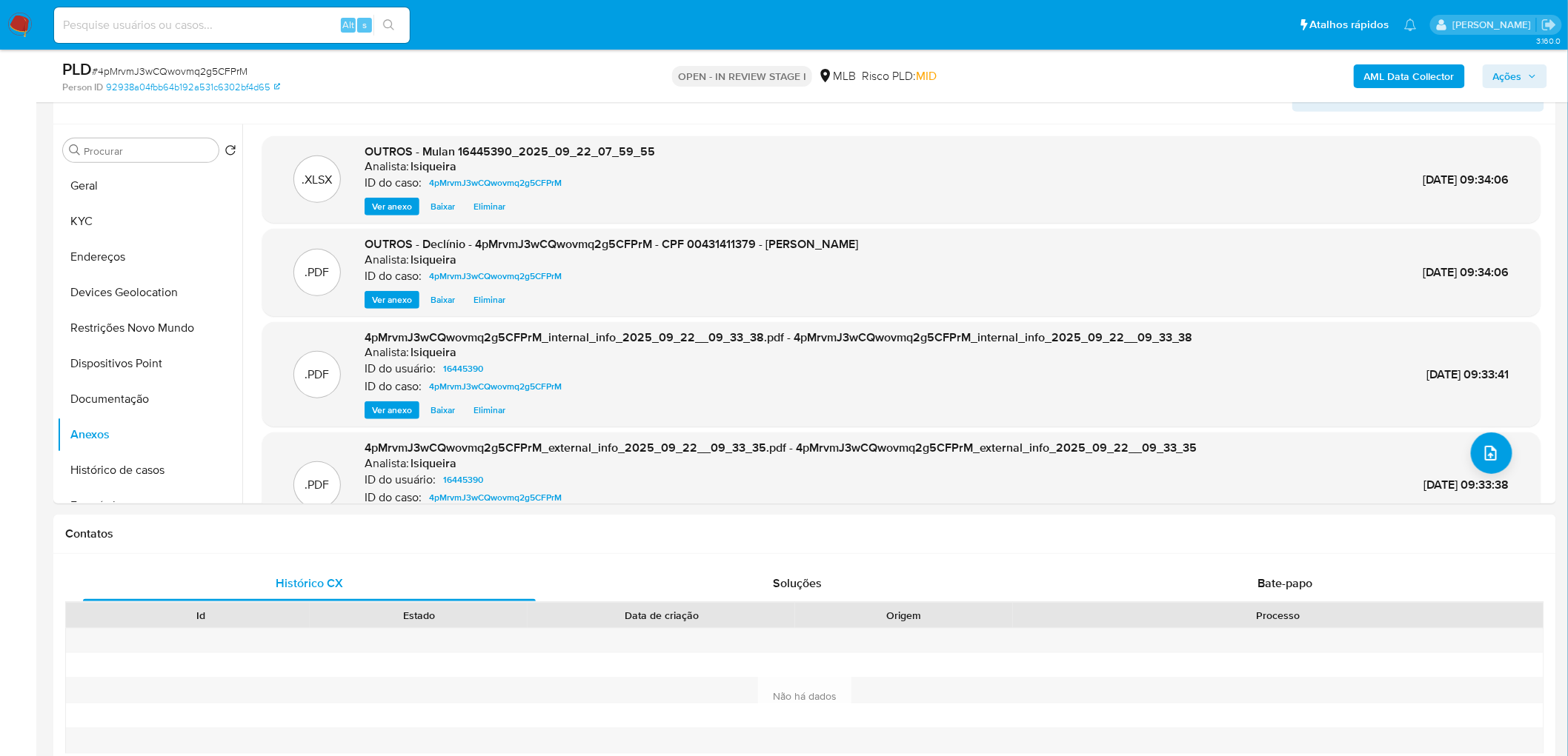
click at [937, 64] on span "Ações" at bounding box center [1507, 76] width 29 height 24
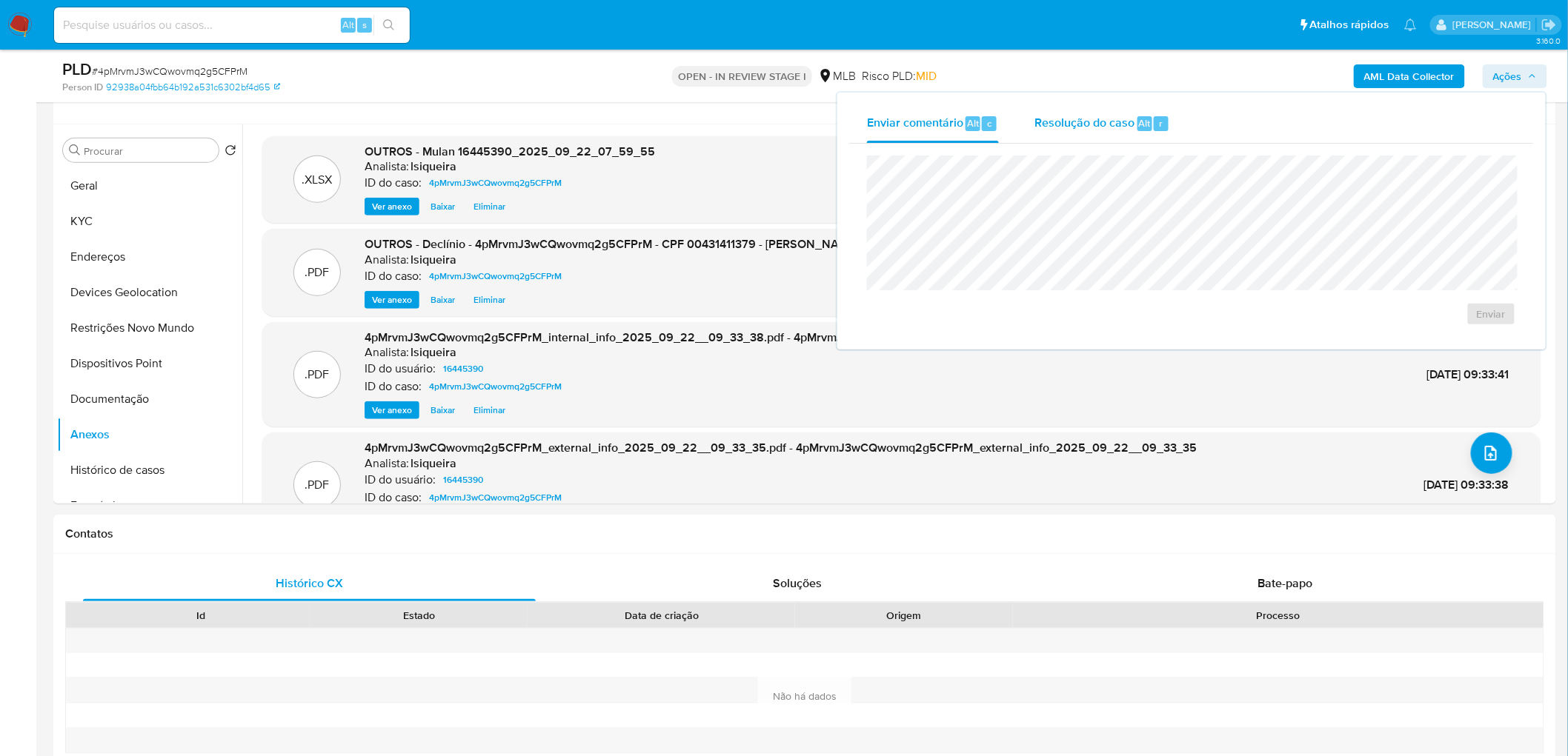
click at [937, 131] on div "Resolução do caso Alt r" at bounding box center [1102, 123] width 136 height 38
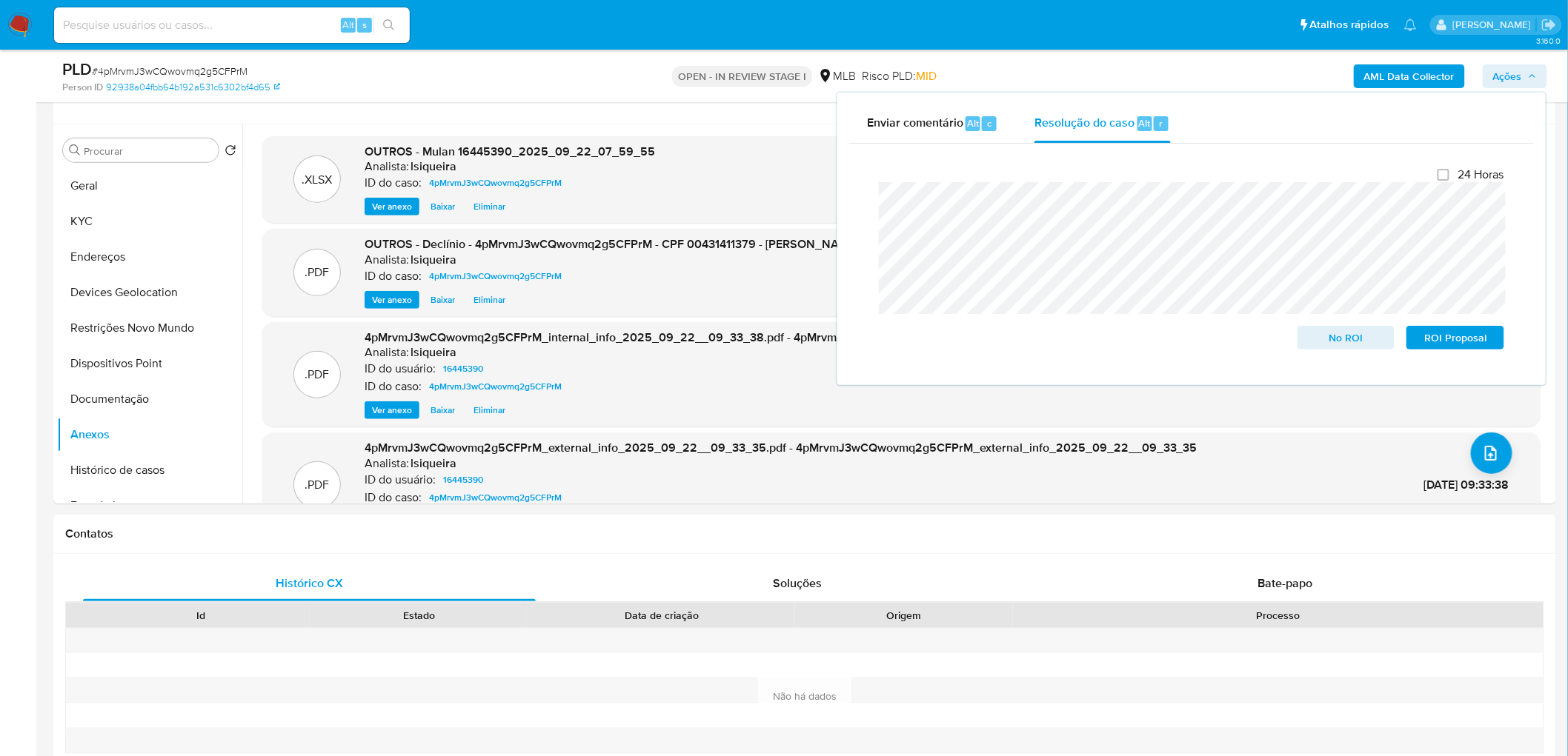
scroll to position [178, 0]
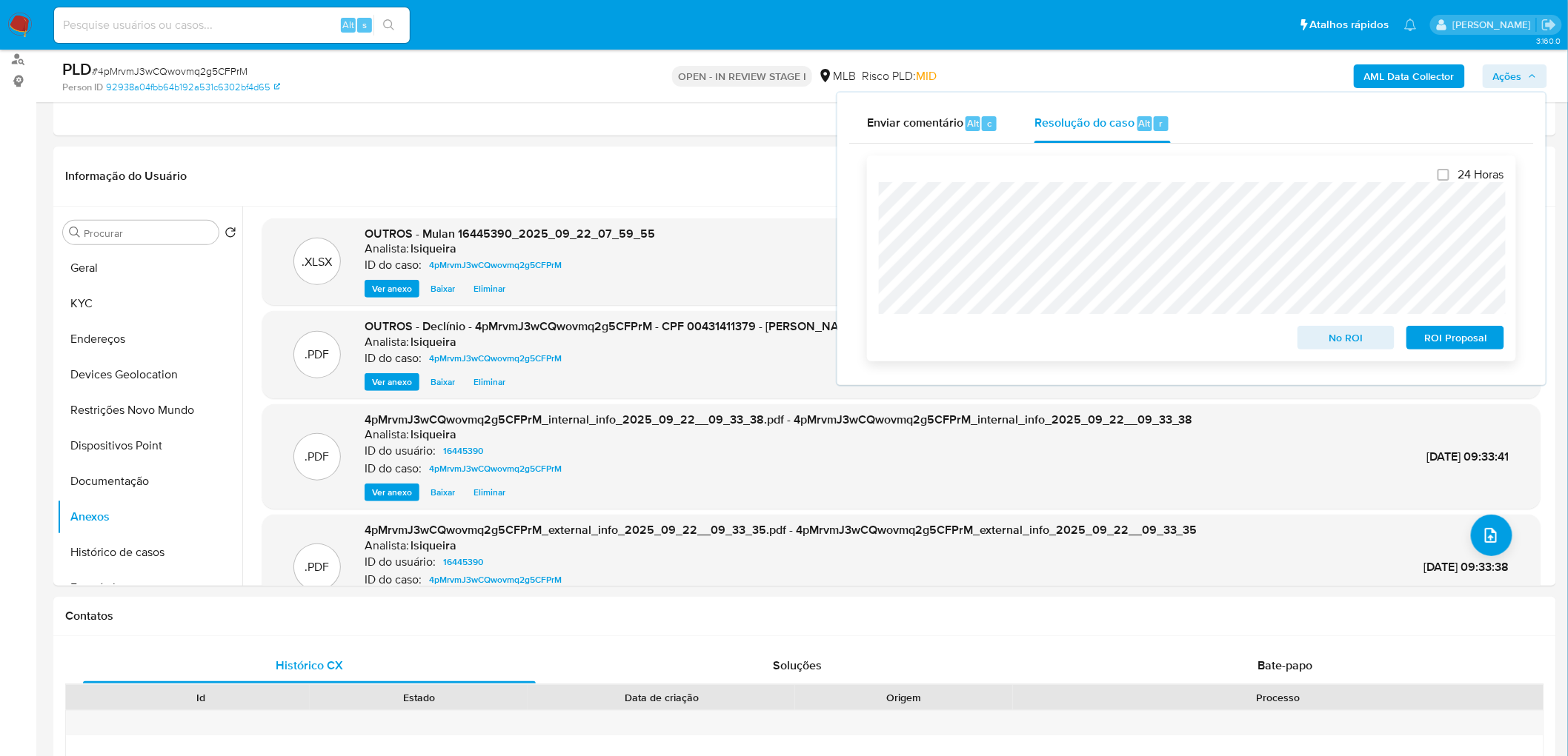
click at [937, 342] on span "No ROI" at bounding box center [1346, 337] width 77 height 20
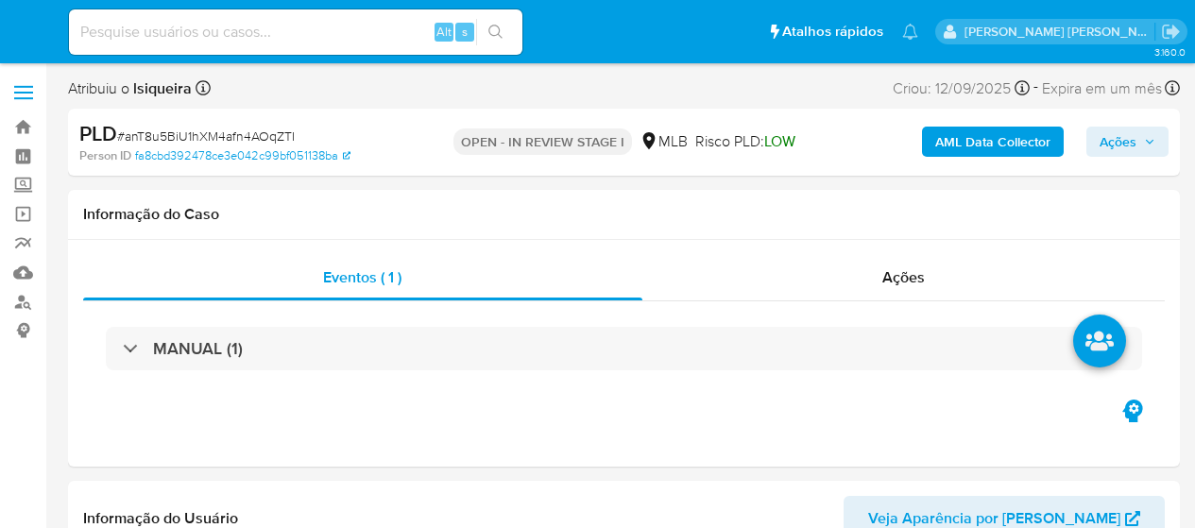
select select "10"
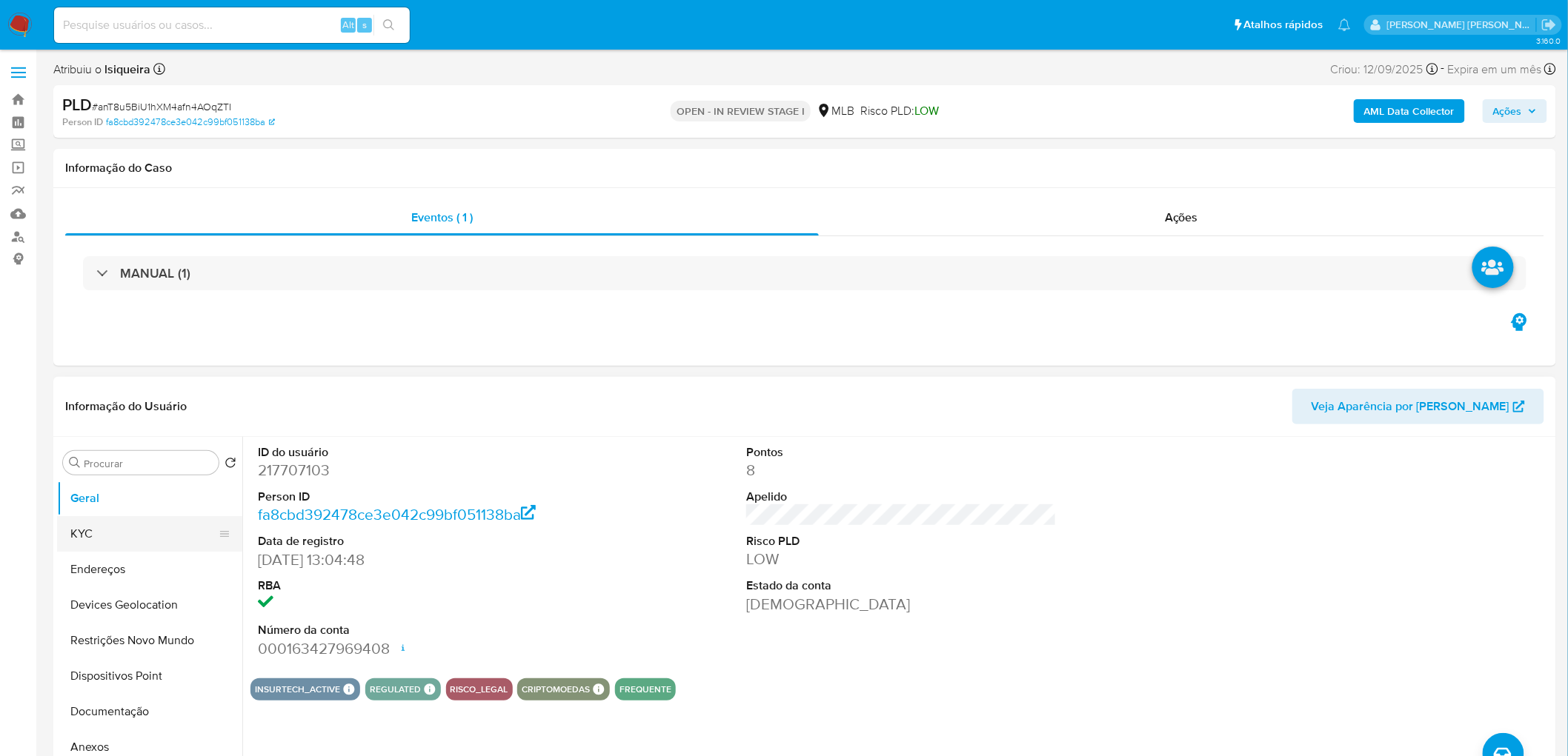
click at [117, 413] on button "KYC" at bounding box center [144, 533] width 173 height 35
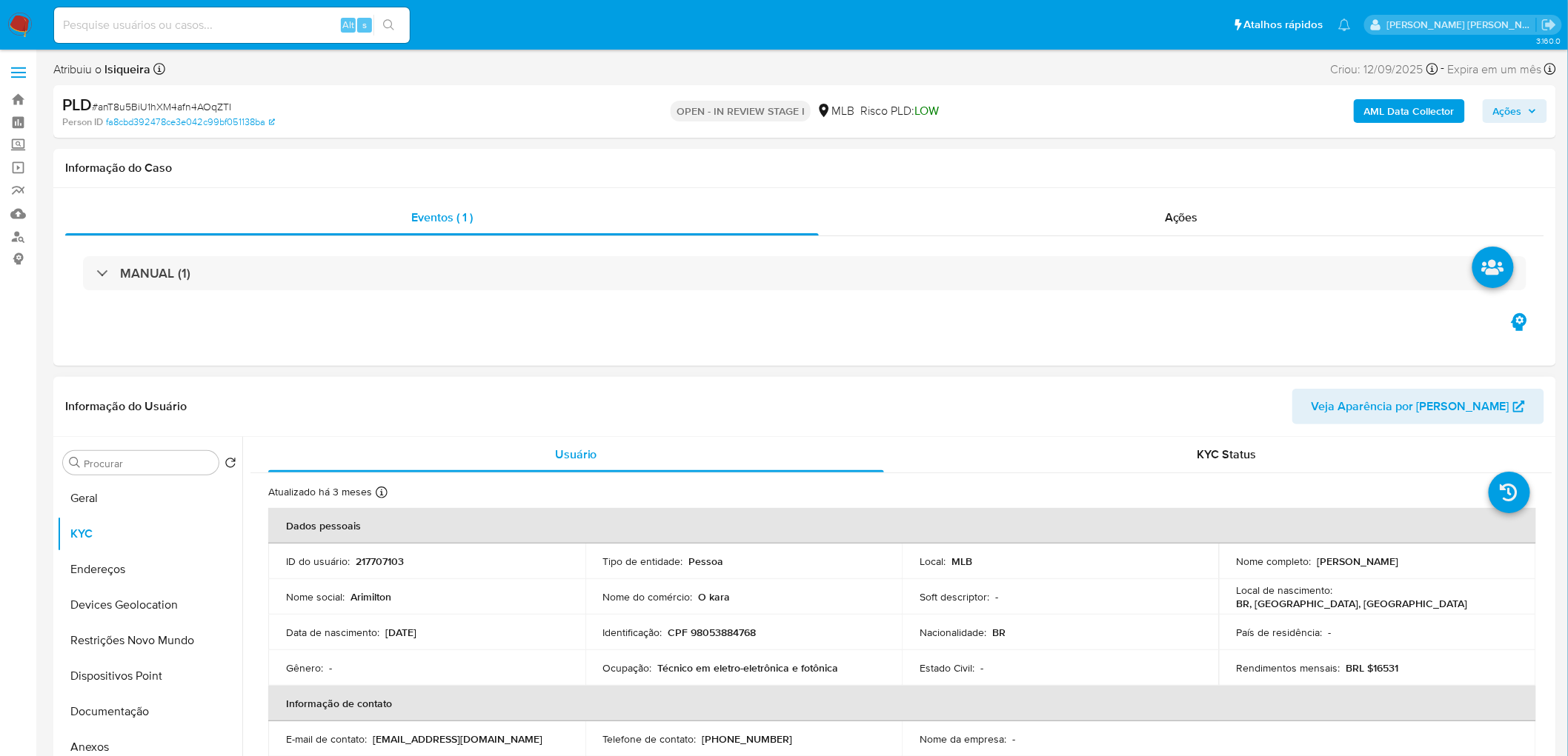
drag, startPoint x: 1398, startPoint y: 563, endPoint x: 1313, endPoint y: 565, distance: 85.0
click at [937, 413] on div "Nome completo : Arimilton Ferreira" at bounding box center [1377, 561] width 282 height 13
copy p "Arimilton Ferreira"
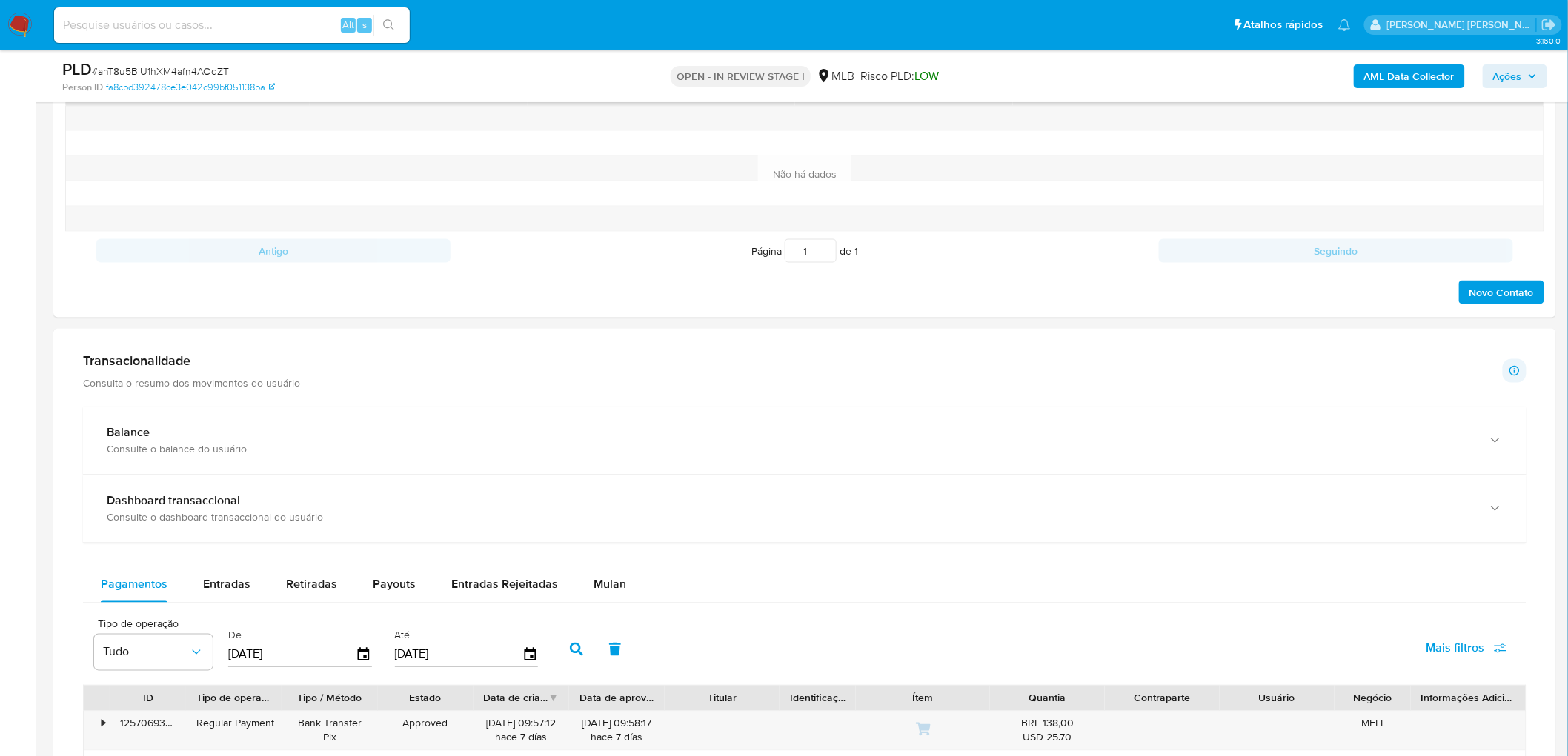
scroll to position [823, 0]
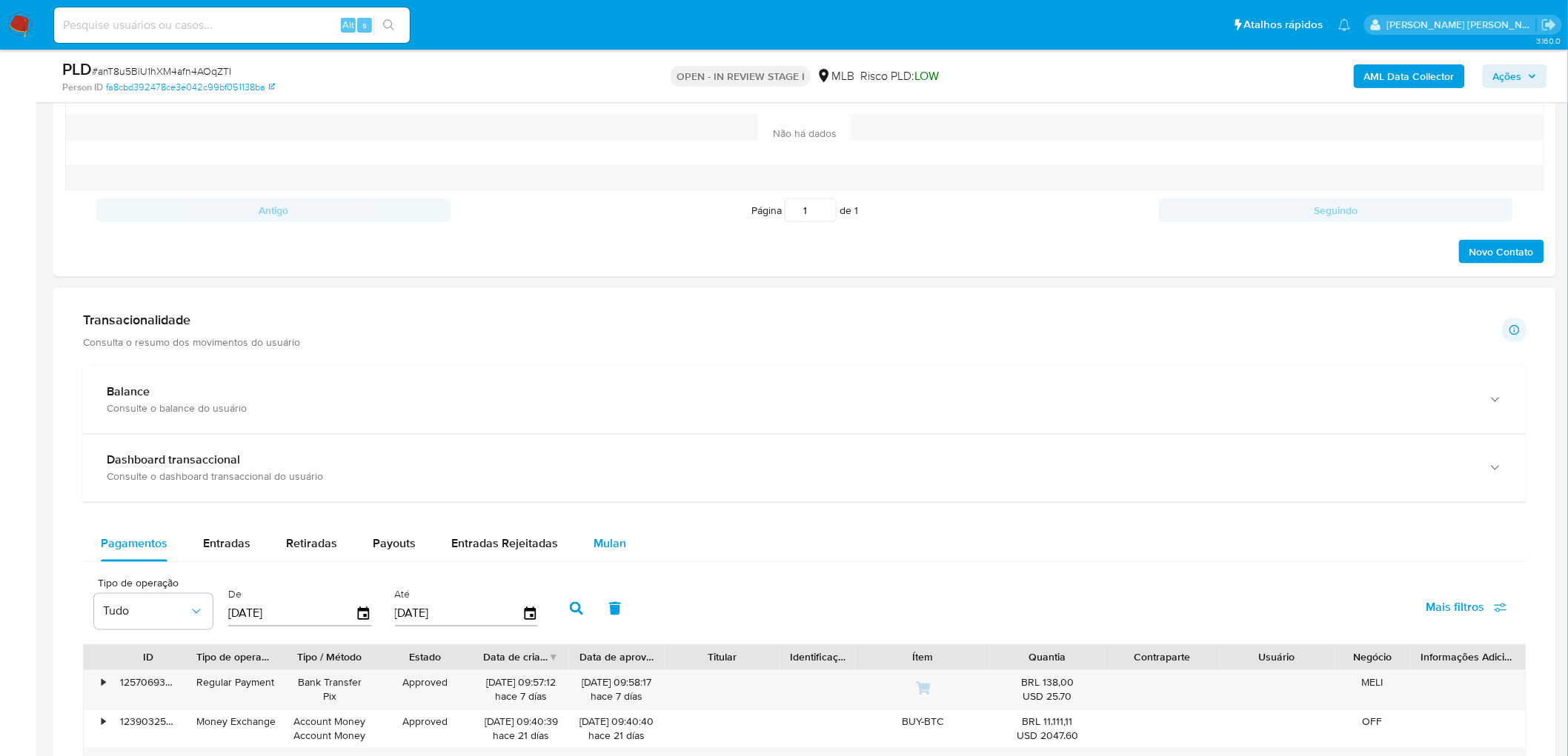
click at [619, 413] on span "Mulan" at bounding box center [610, 544] width 33 height 17
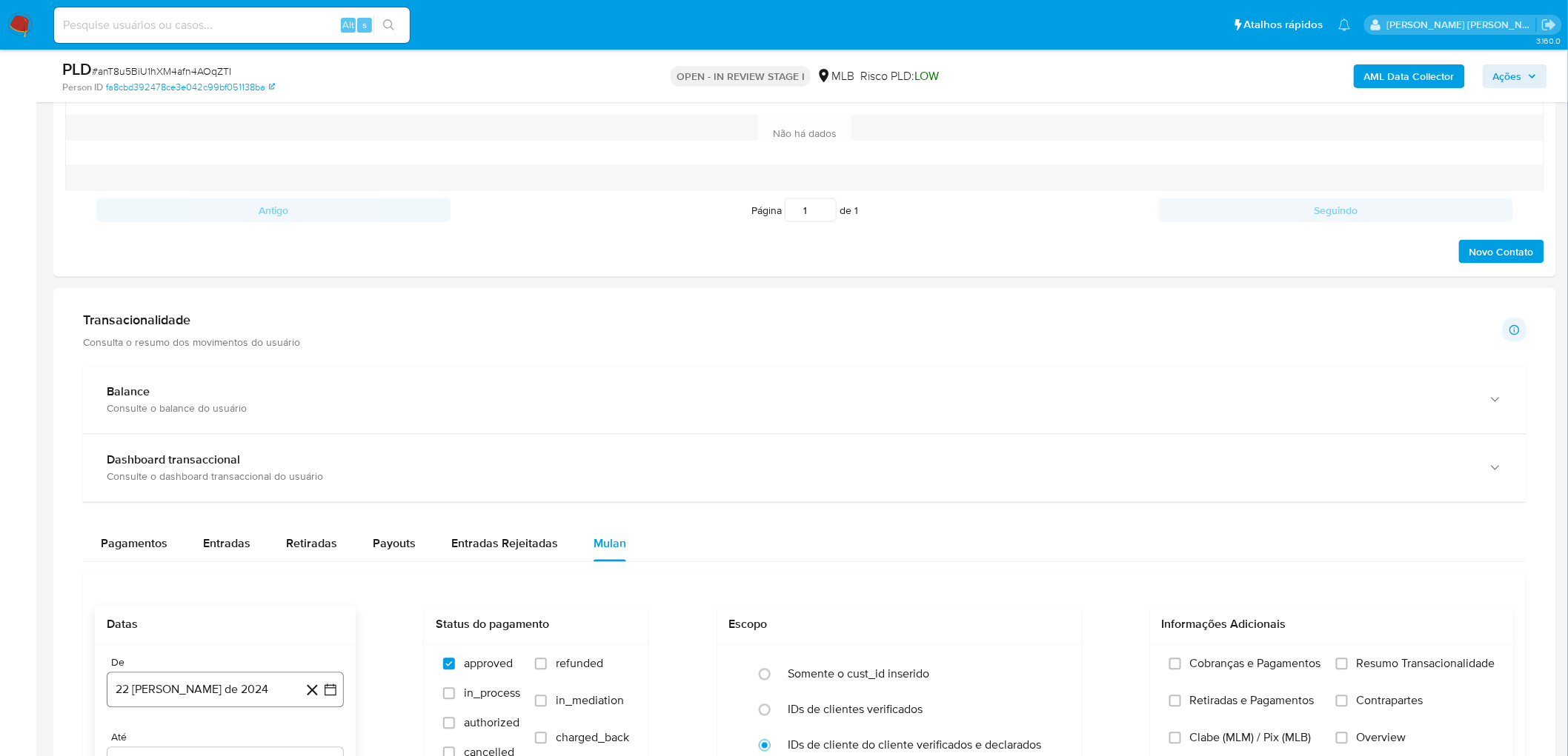
click at [146, 413] on button "[DATE]" at bounding box center [225, 690] width 237 height 35
click at [210, 413] on span "agosto 2024" at bounding box center [218, 465] width 67 height 15
click at [315, 413] on icon "Año siguiente" at bounding box center [314, 448] width 18 height 18
click at [220, 413] on span "ago" at bounding box center [224, 585] width 19 height 12
click at [256, 413] on button "1" at bounding box center [255, 520] width 24 height 24
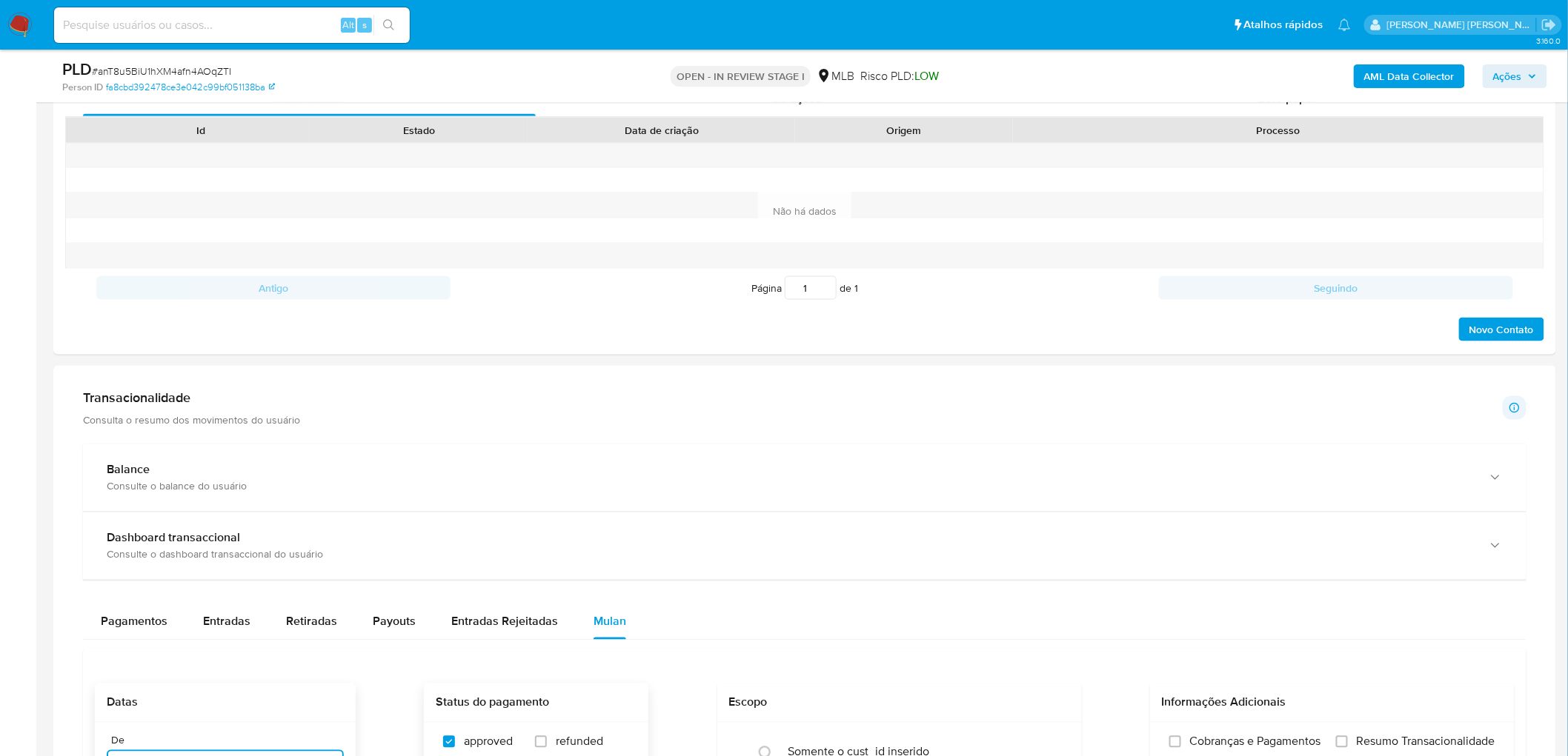
scroll to position [1070, 0]
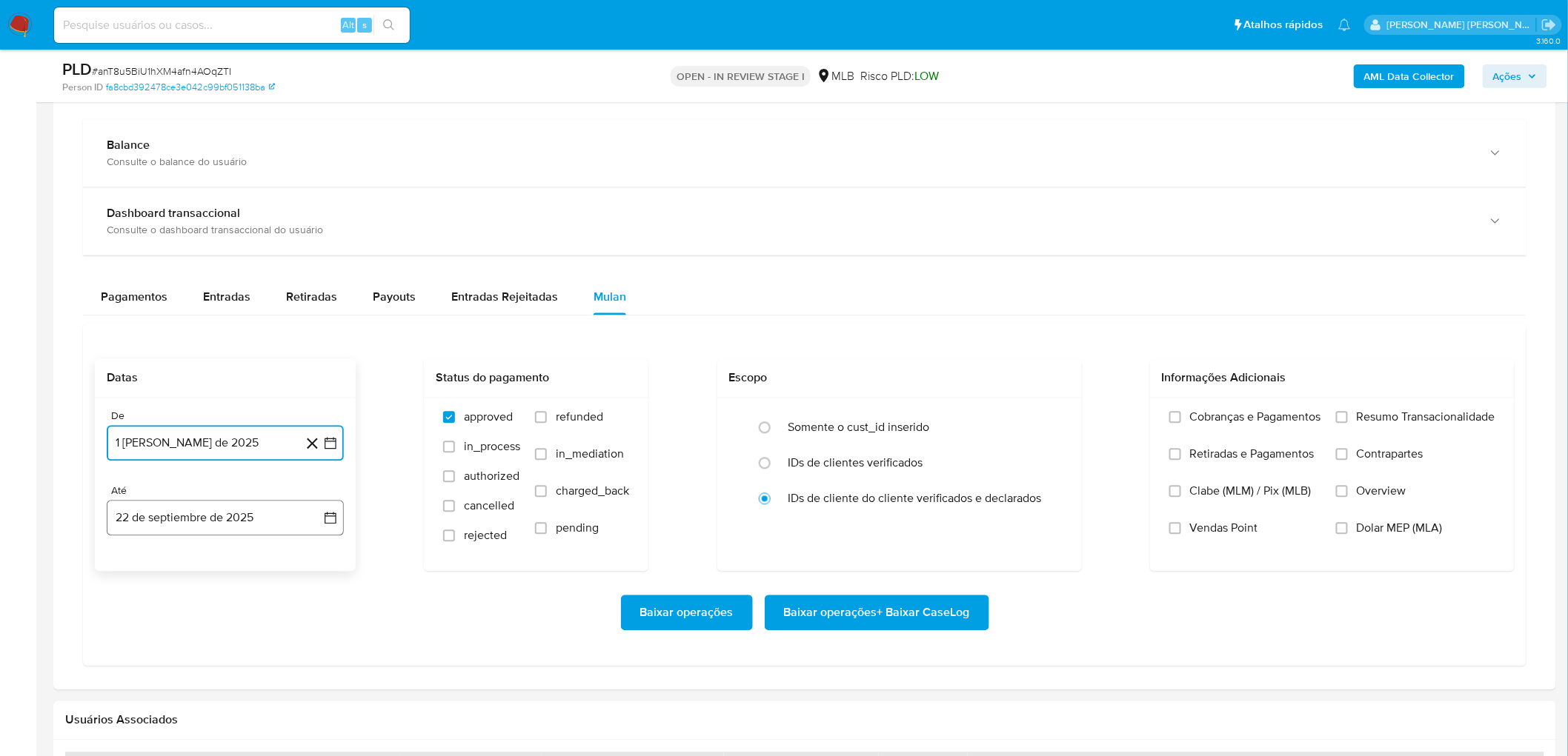
click at [235, 413] on button "22 de septiembre de 2025" at bounding box center [225, 518] width 237 height 35
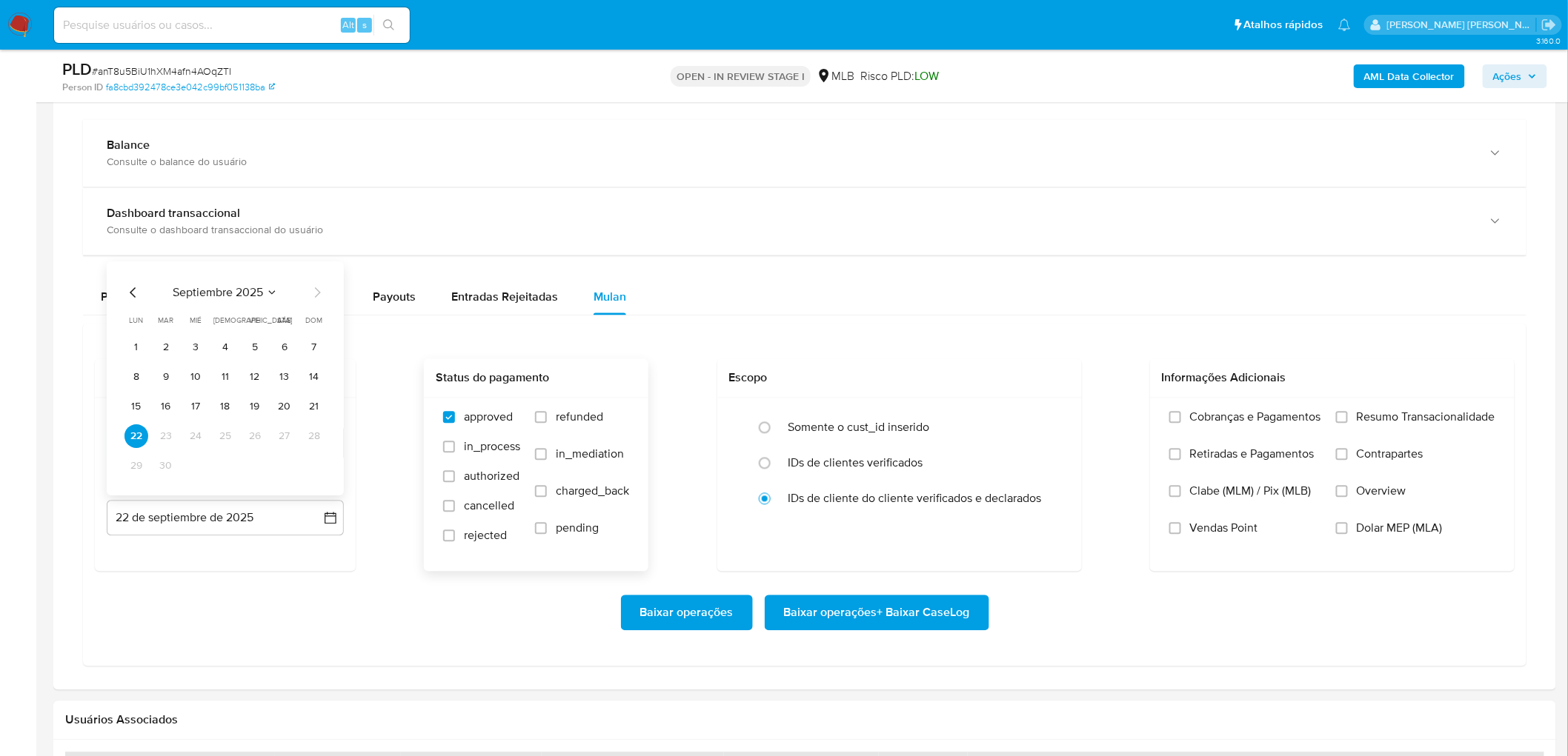
drag, startPoint x: 282, startPoint y: 411, endPoint x: 467, endPoint y: 448, distance: 188.7
click at [280, 411] on button "20" at bounding box center [285, 407] width 24 height 24
click at [937, 412] on span "Resumo Transacionalidade" at bounding box center [1426, 417] width 139 height 15
click at [937, 412] on input "Resumo Transacionalidade" at bounding box center [1341, 417] width 12 height 12
click at [937, 413] on span "Vendas Point" at bounding box center [1224, 529] width 68 height 15
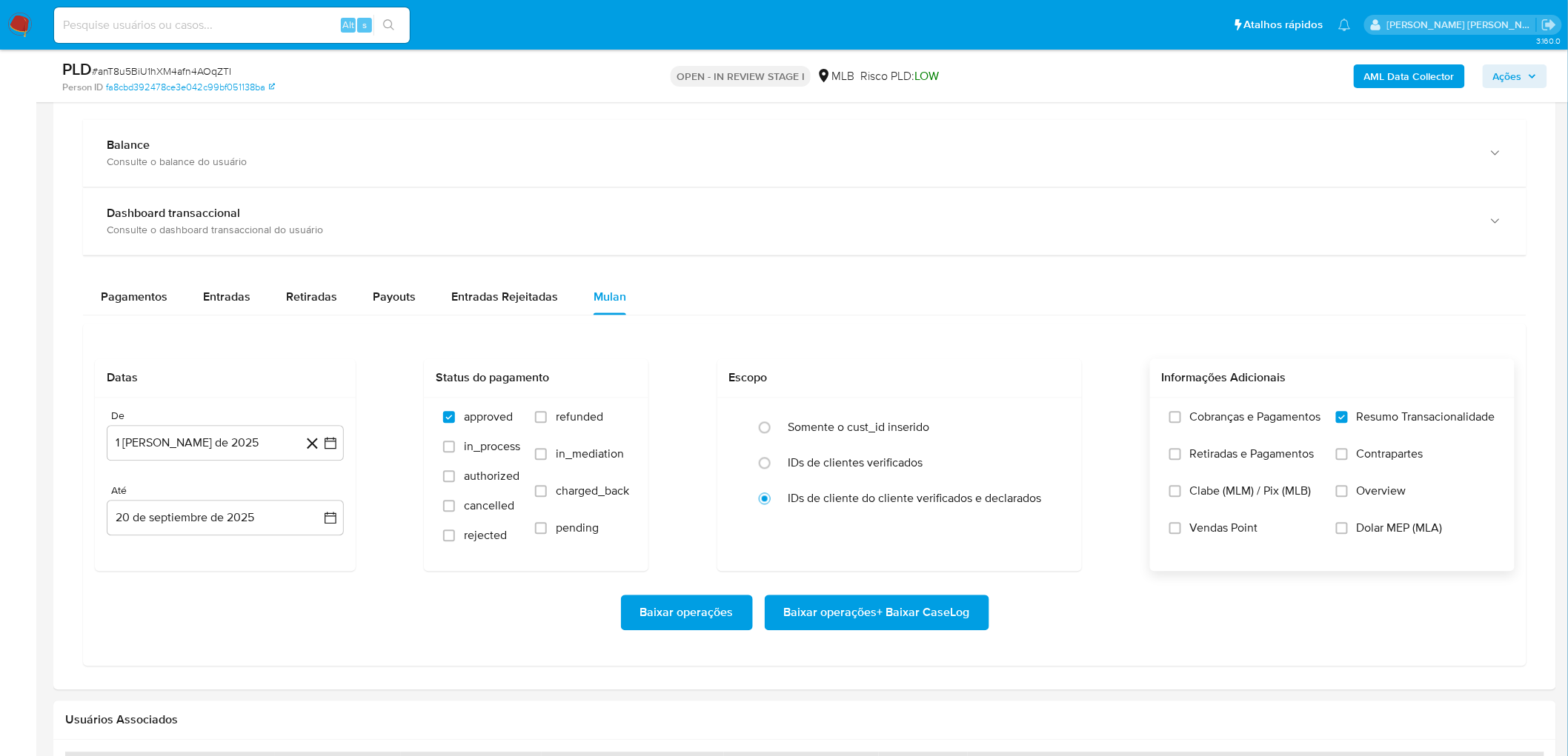
click at [937, 413] on input "Vendas Point" at bounding box center [1175, 529] width 12 height 12
click at [905, 413] on span "Baixar operações + Baixar CaseLog" at bounding box center [876, 613] width 186 height 33
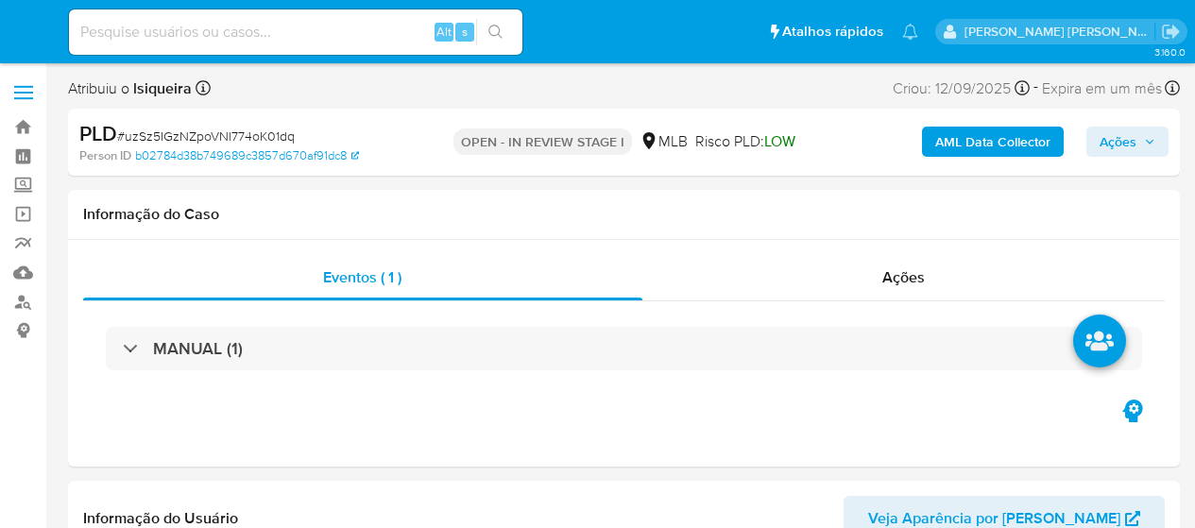
select select "10"
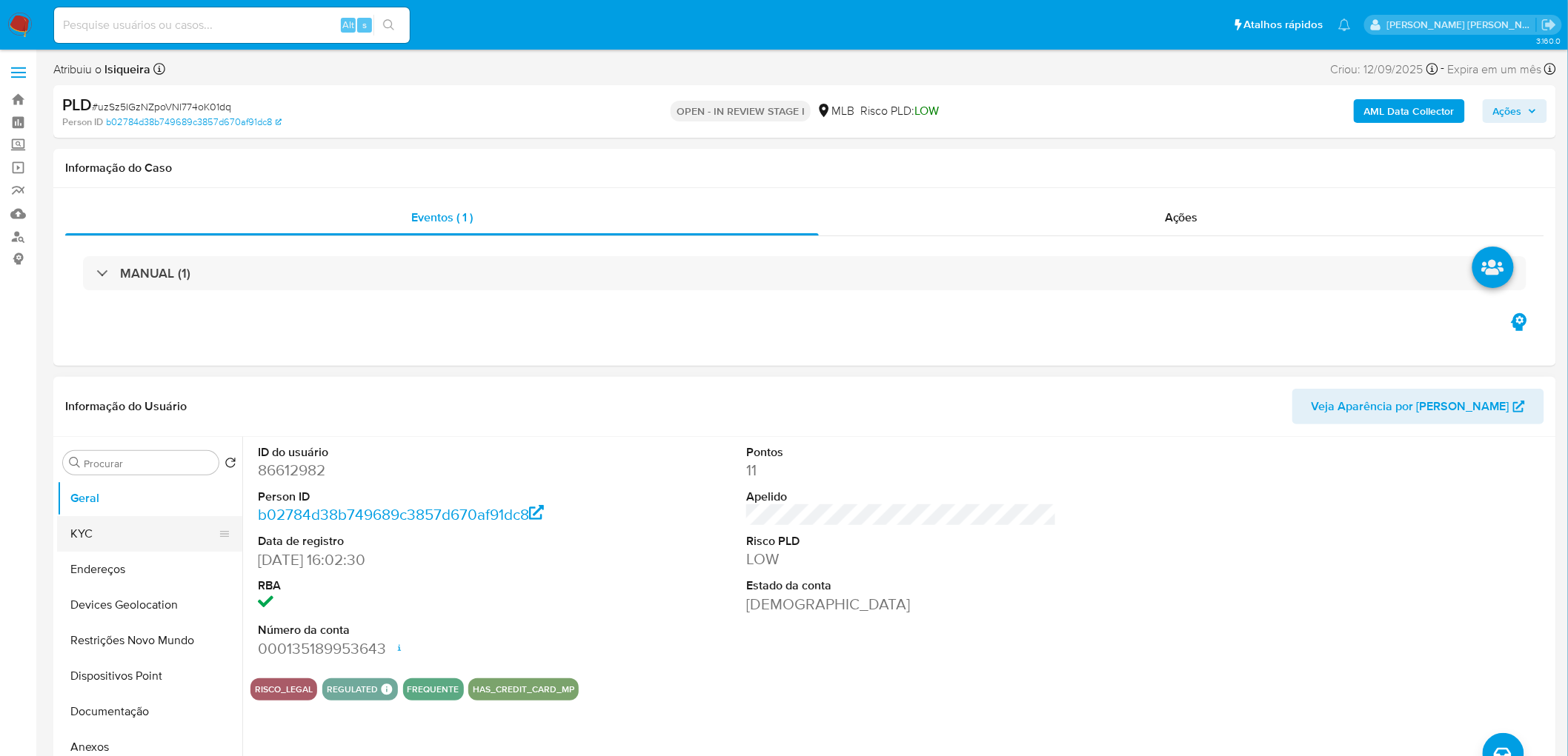
click at [120, 413] on button "KYC" at bounding box center [144, 533] width 173 height 35
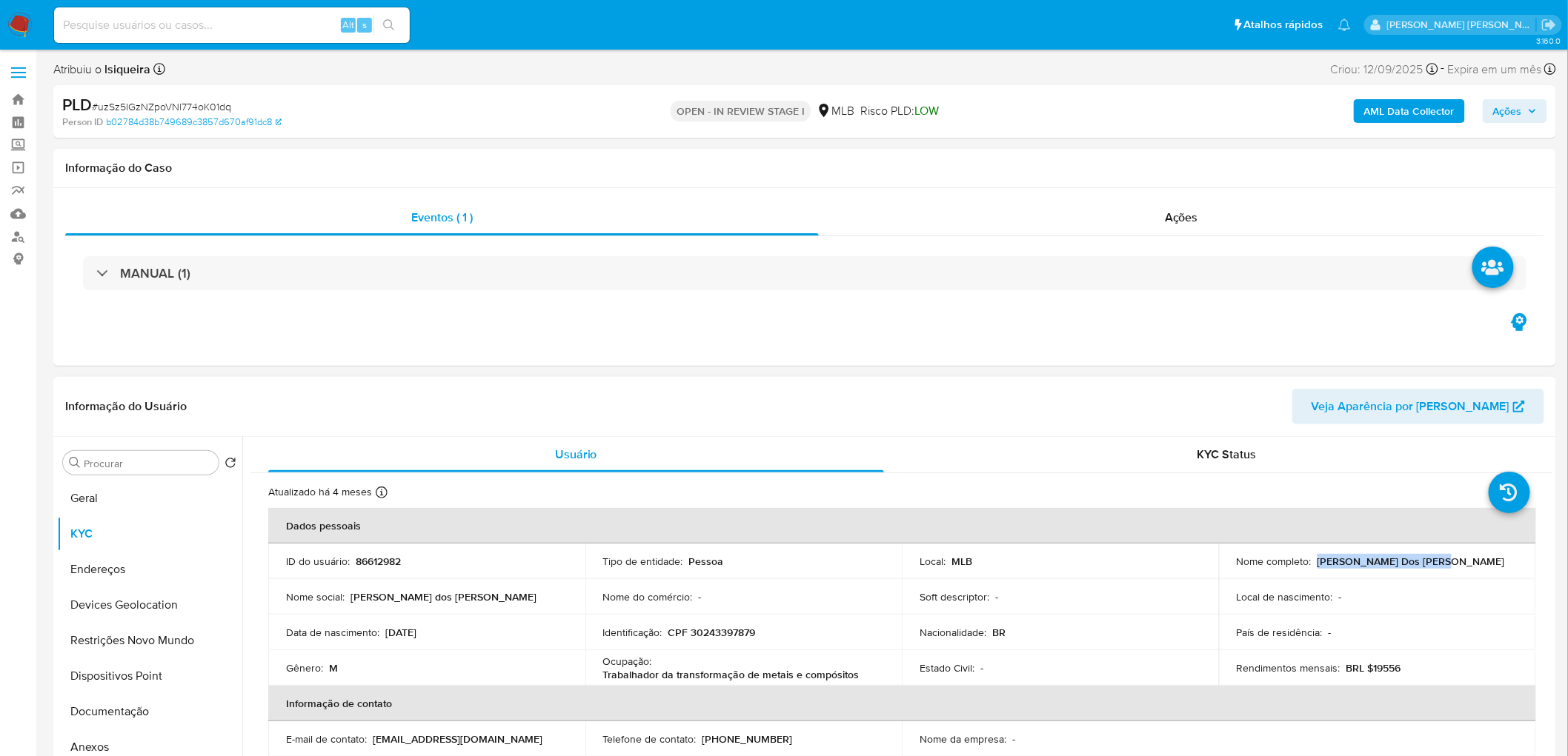
drag, startPoint x: 1461, startPoint y: 561, endPoint x: 1312, endPoint y: 565, distance: 149.1
click at [937, 413] on div "Nome completo : [PERSON_NAME] Dos [PERSON_NAME]" at bounding box center [1377, 561] width 282 height 13
copy p "[PERSON_NAME] Dos [PERSON_NAME]"
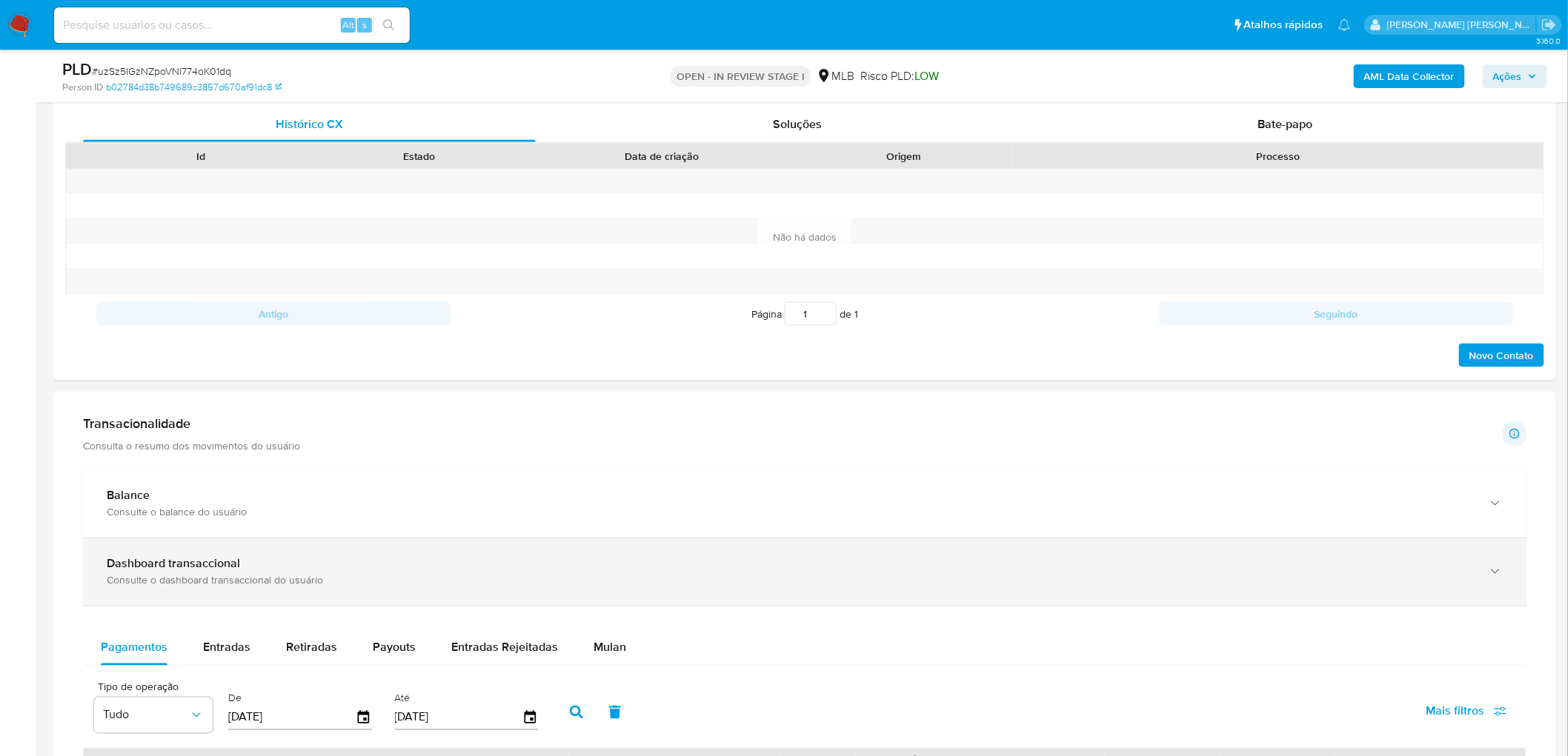
scroll to position [741, 0]
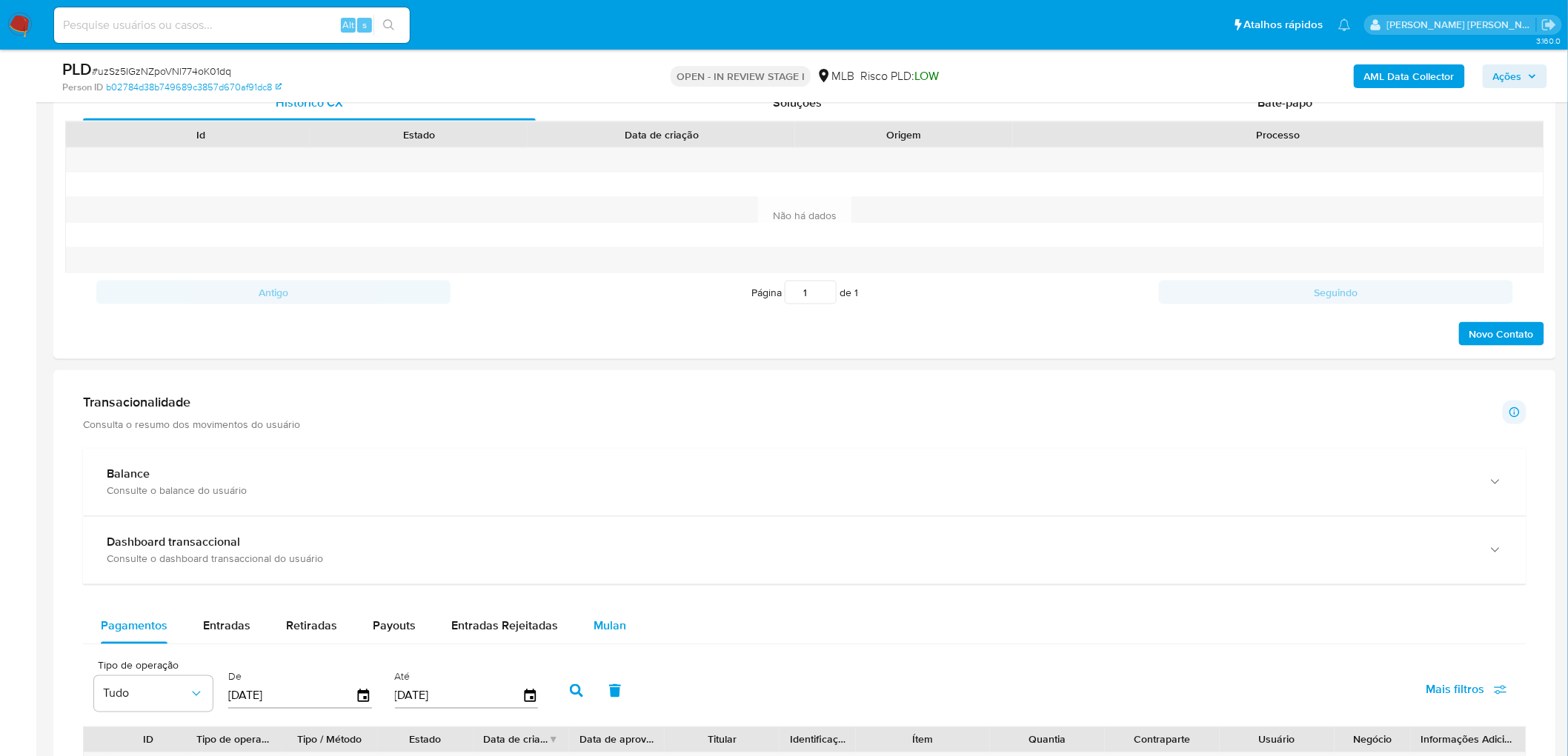
click at [609, 413] on span "Mulan" at bounding box center [610, 627] width 33 height 17
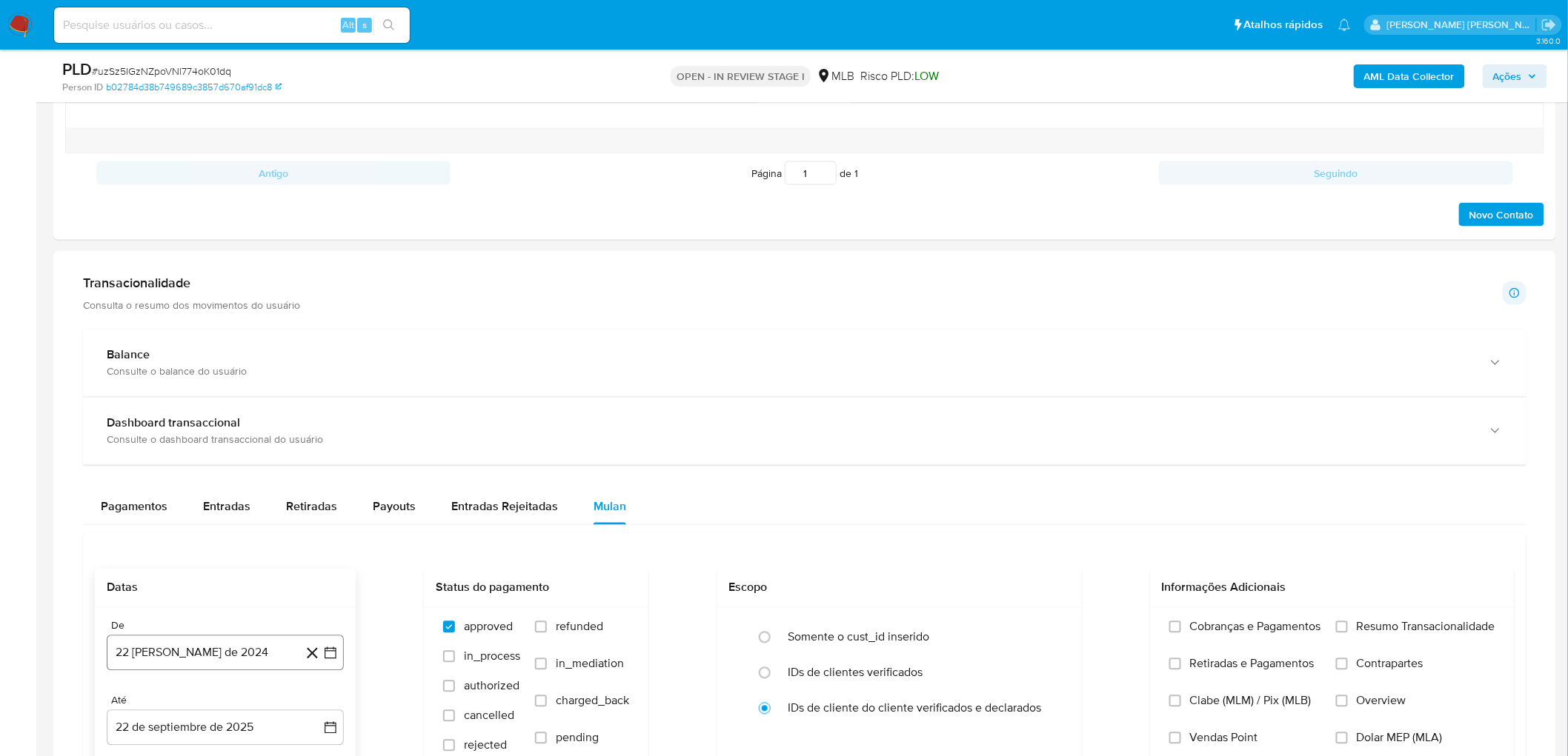
scroll to position [905, 0]
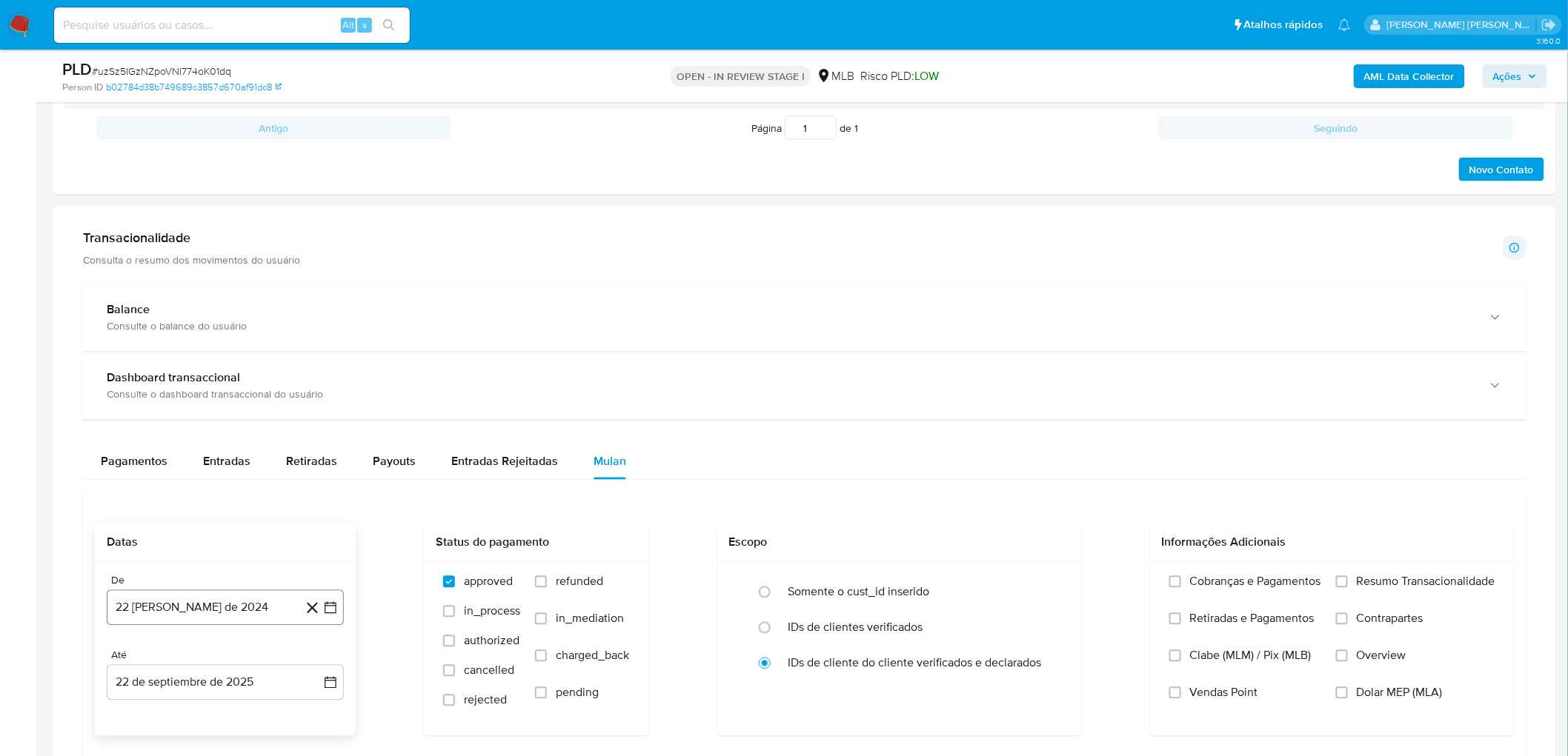
click at [222, 413] on button "22 [PERSON_NAME] de 2024" at bounding box center [225, 608] width 237 height 35
click at [217, 387] on span "agosto 2024" at bounding box center [218, 383] width 67 height 15
click at [313, 370] on icon "Año siguiente" at bounding box center [315, 365] width 6 height 10
click at [222, 413] on button "ago" at bounding box center [224, 503] width 42 height 24
click at [255, 413] on button "1" at bounding box center [255, 438] width 24 height 24
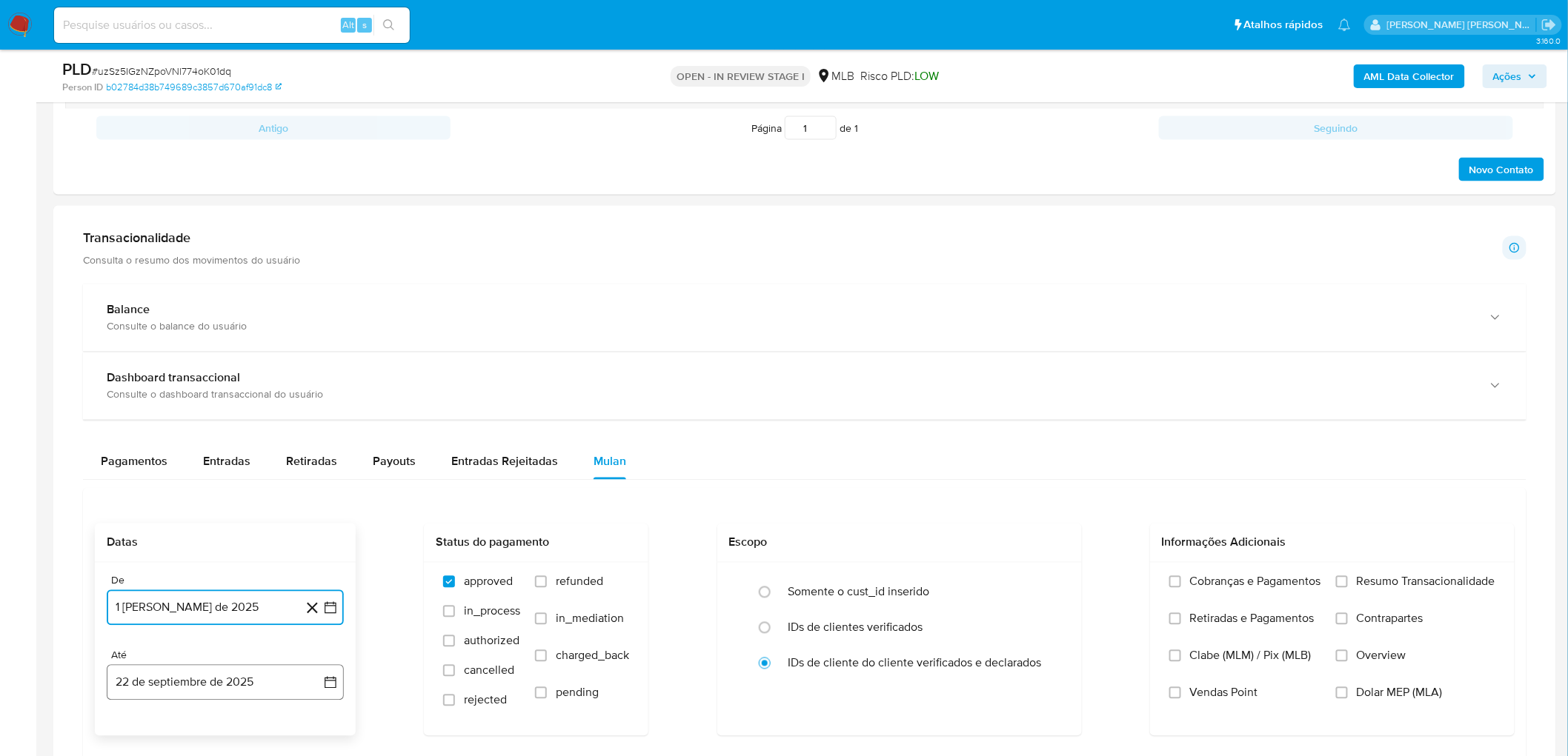
click at [204, 413] on button "22 de septiembre de 2025" at bounding box center [225, 682] width 237 height 35
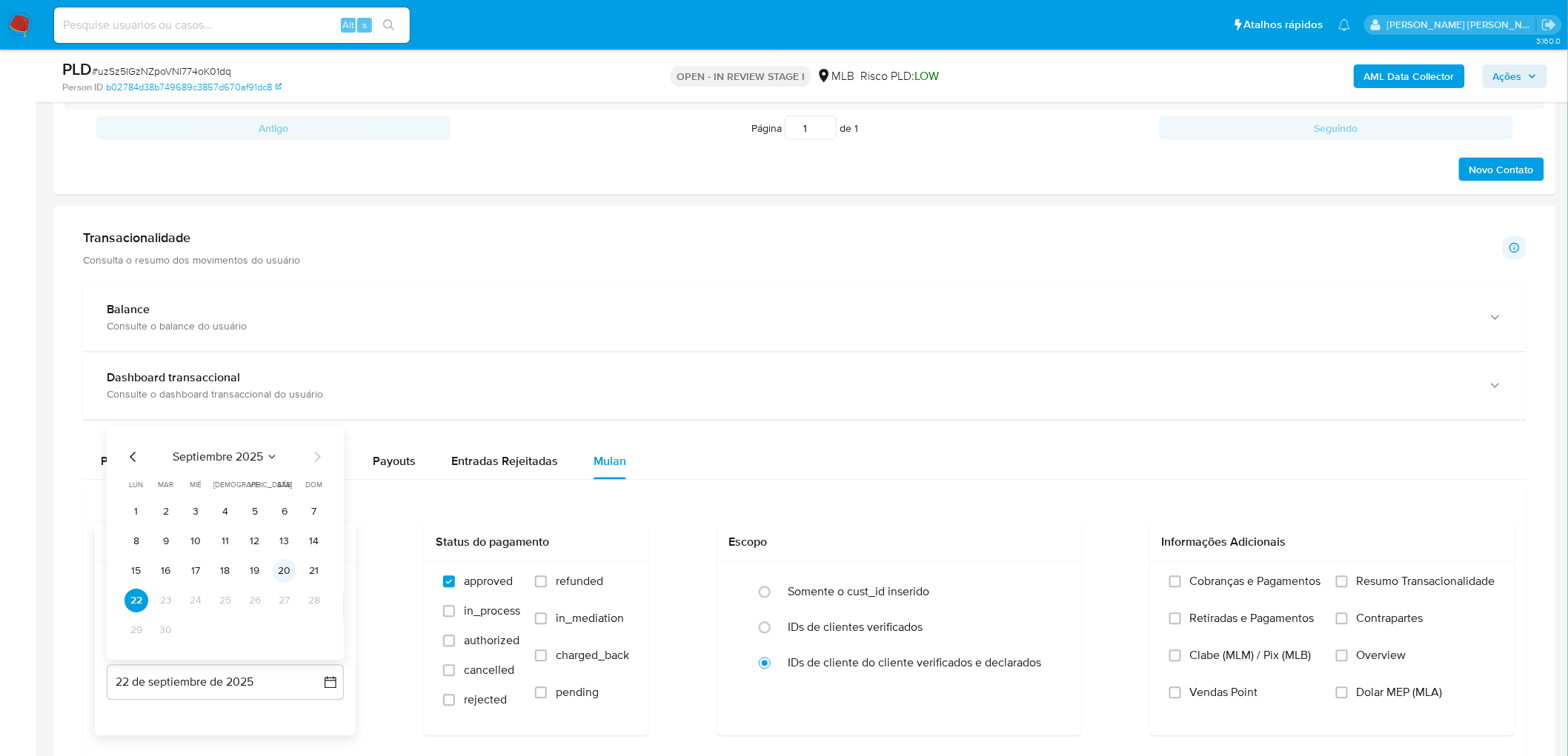
click at [284, 413] on button "20" at bounding box center [285, 572] width 24 height 24
click at [937, 413] on span "Resumo Transacionalidade" at bounding box center [1426, 582] width 139 height 15
click at [937, 413] on input "Resumo Transacionalidade" at bounding box center [1341, 582] width 12 height 12
drag, startPoint x: 1195, startPoint y: 696, endPoint x: 1137, endPoint y: 639, distance: 81.3
click at [937, 413] on span "Vendas Point" at bounding box center [1224, 693] width 68 height 15
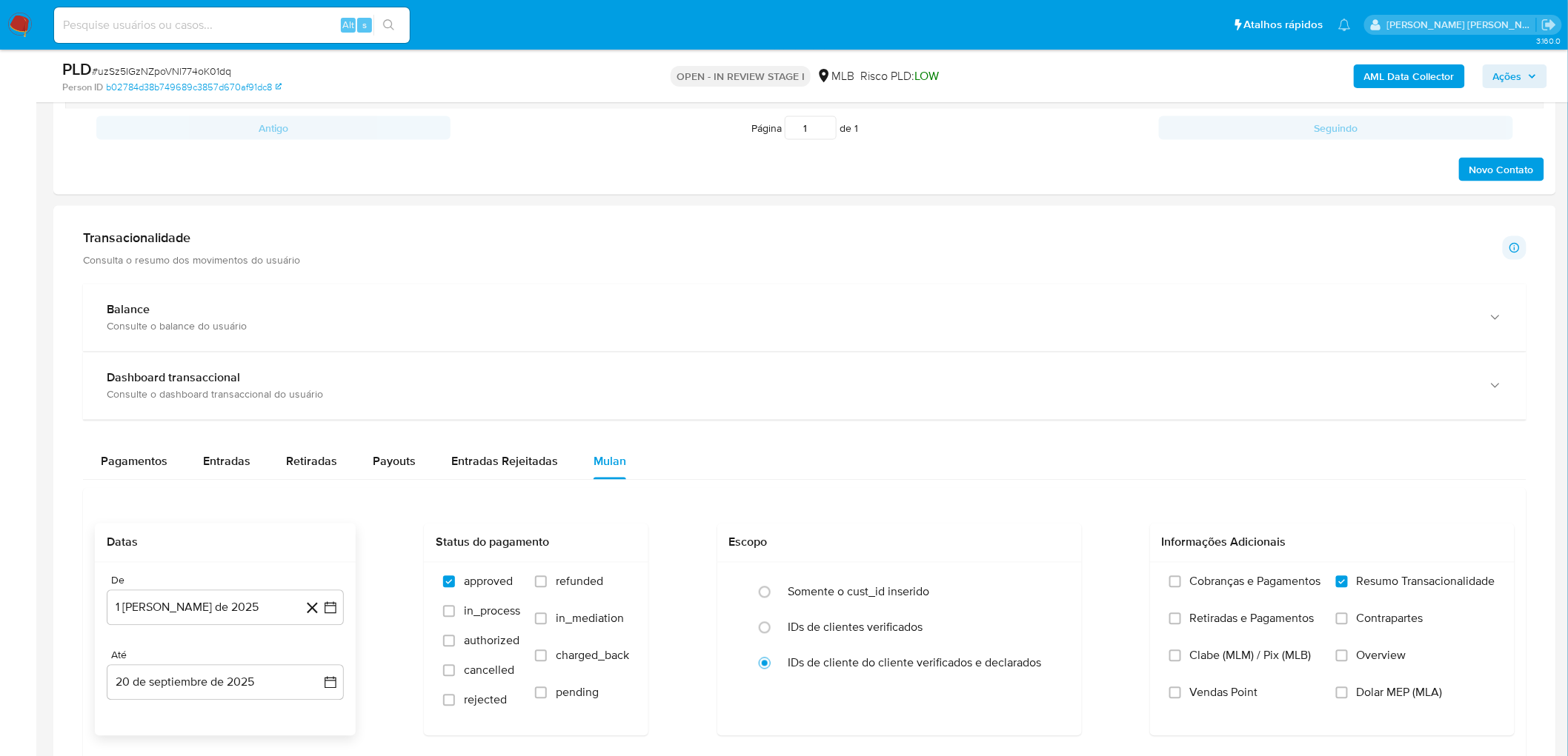
click at [937, 413] on input "Vendas Point" at bounding box center [1175, 693] width 12 height 12
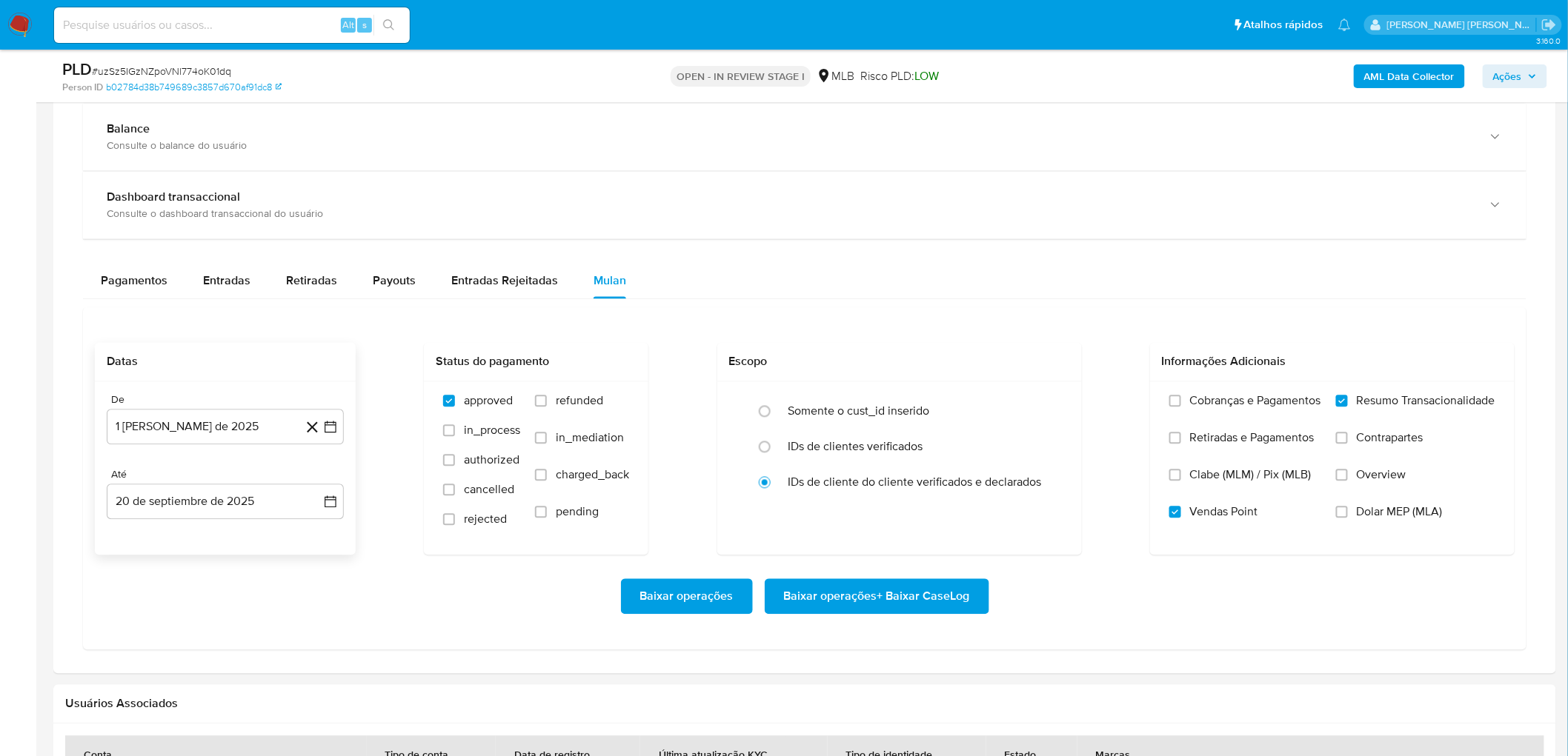
scroll to position [1152, 0]
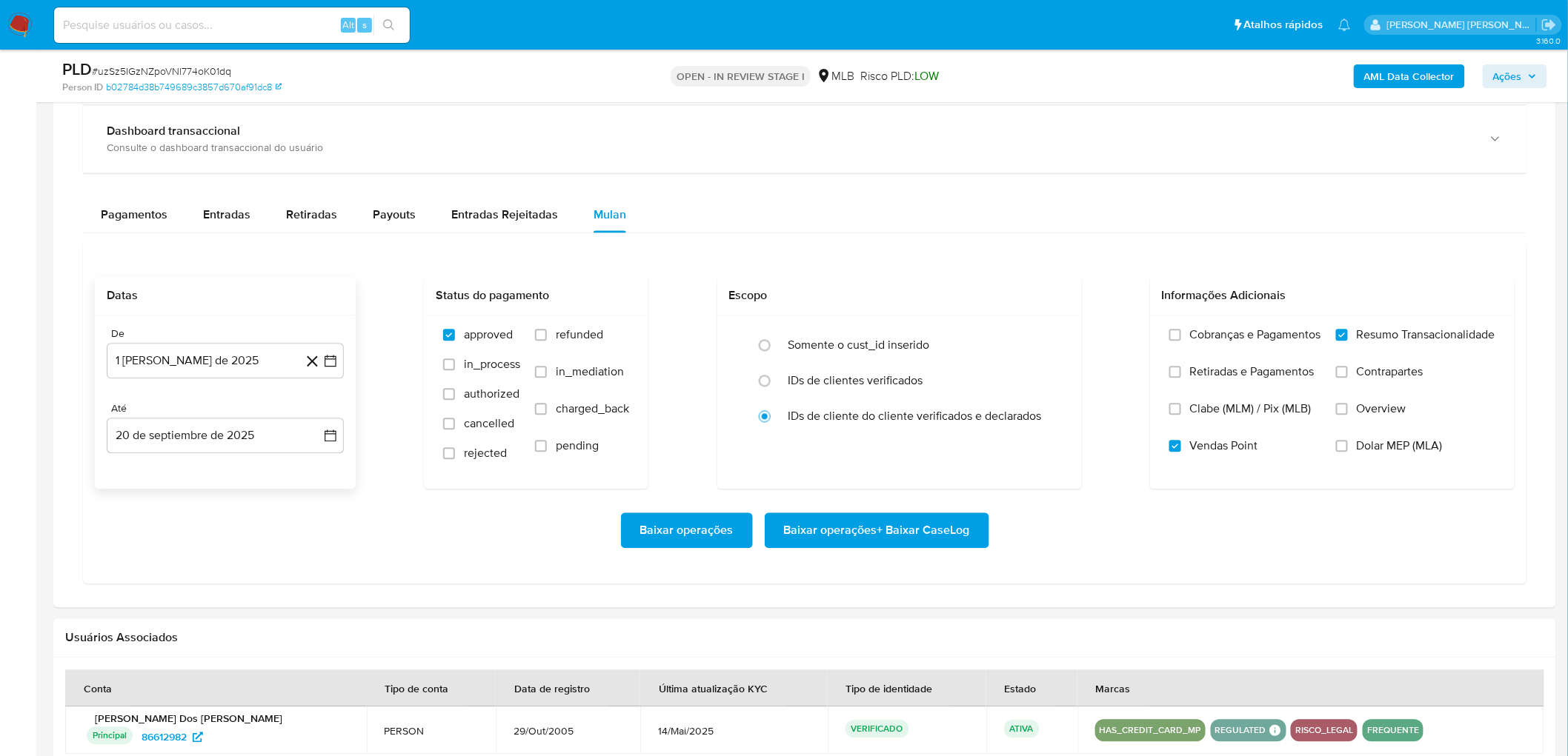
click at [860, 413] on span "Baixar operações + Baixar CaseLog" at bounding box center [876, 531] width 186 height 33
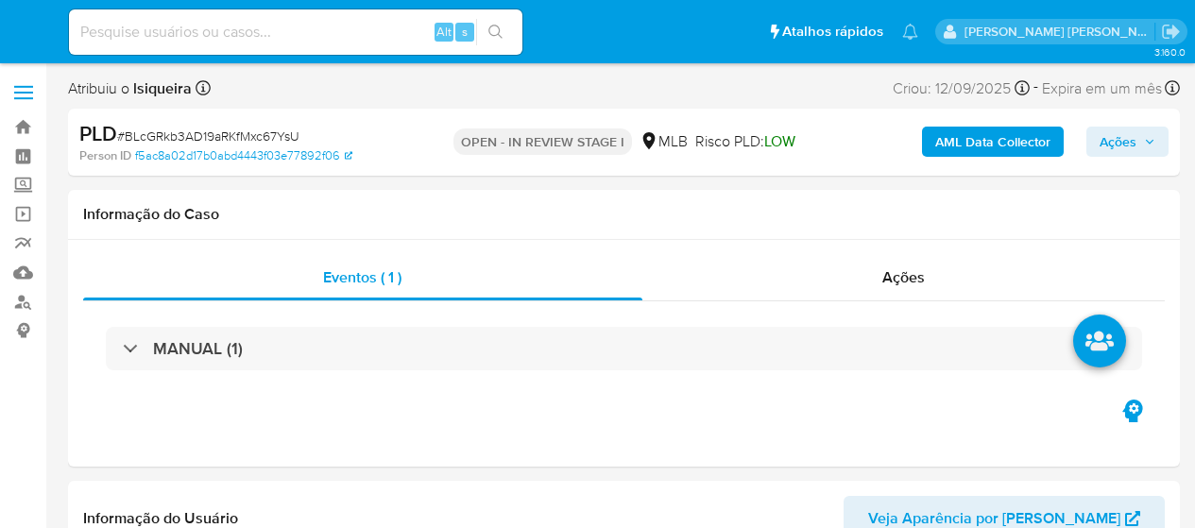
select select "10"
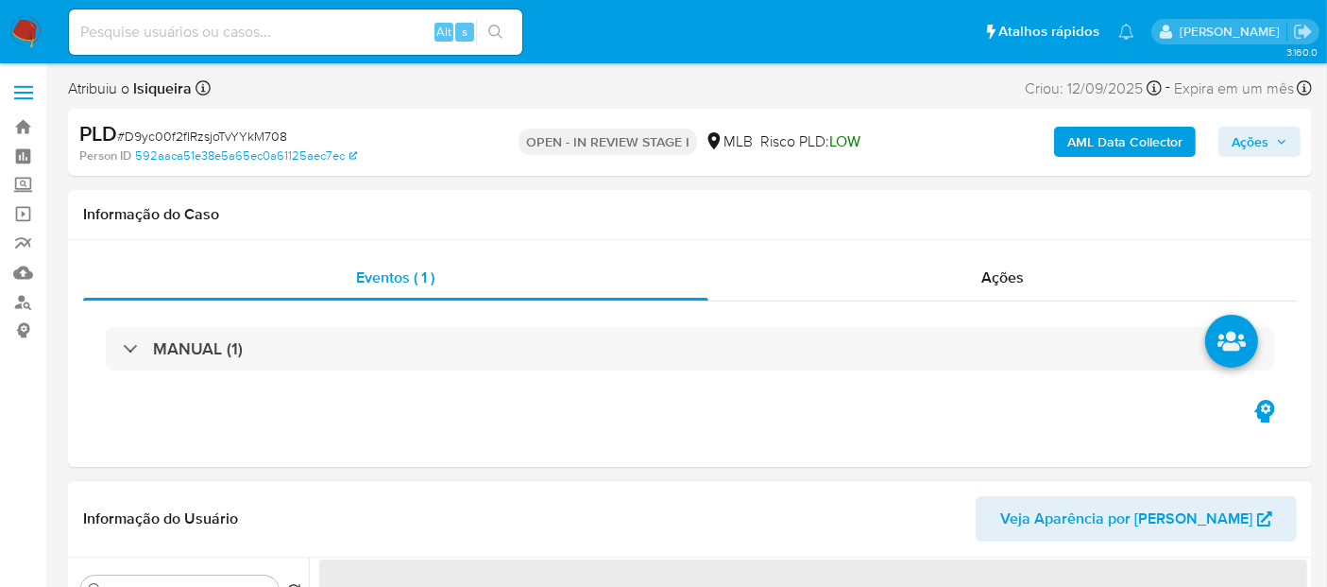
select select "10"
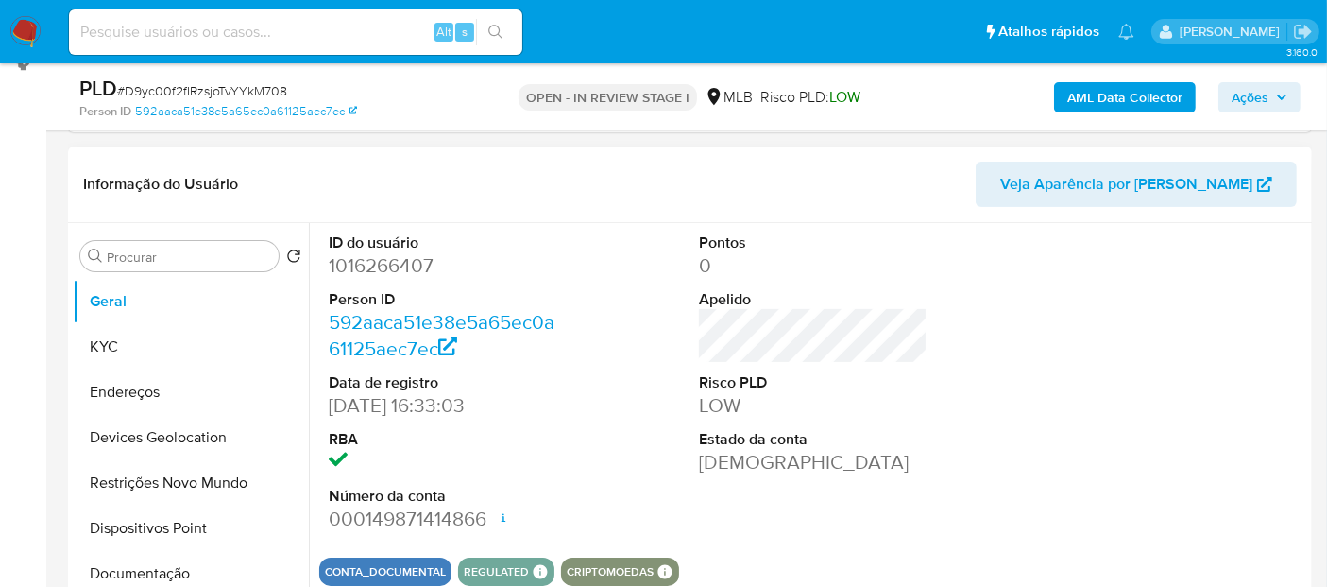
scroll to position [315, 0]
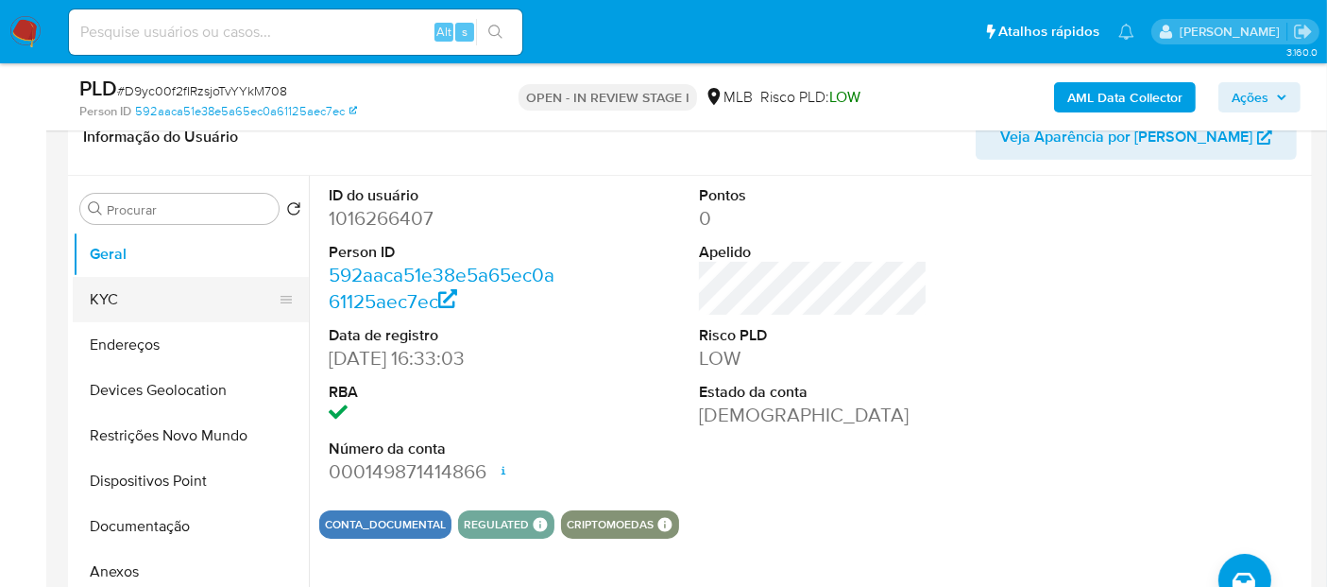
click at [90, 298] on button "KYC" at bounding box center [183, 299] width 221 height 45
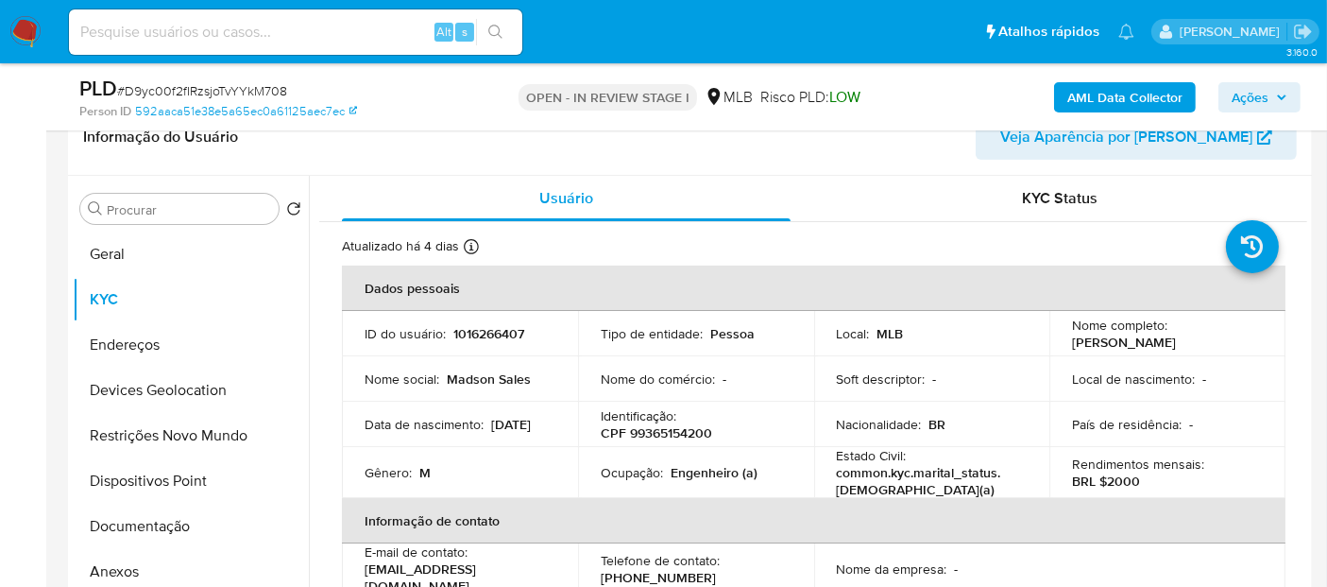
drag, startPoint x: 1251, startPoint y: 348, endPoint x: 1063, endPoint y: 344, distance: 188.0
click at [1063, 344] on td "Nome completo : Madson Sales de Carvalho" at bounding box center [1167, 333] width 236 height 45
copy p "Madson Sales de Carvalho"
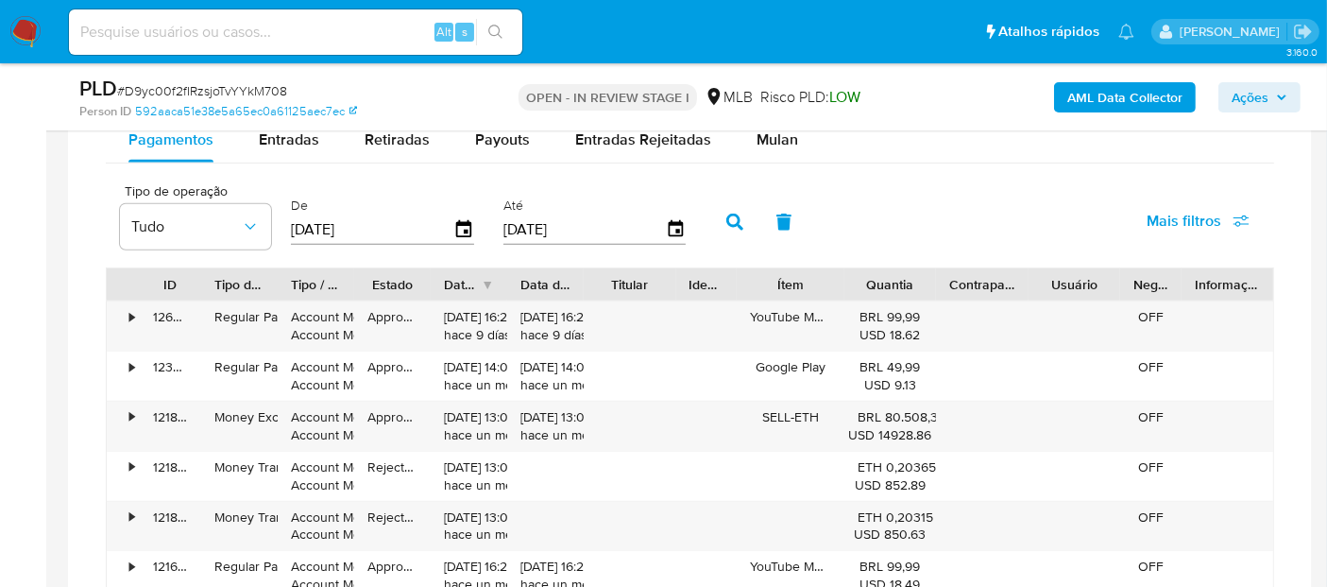
scroll to position [1469, 0]
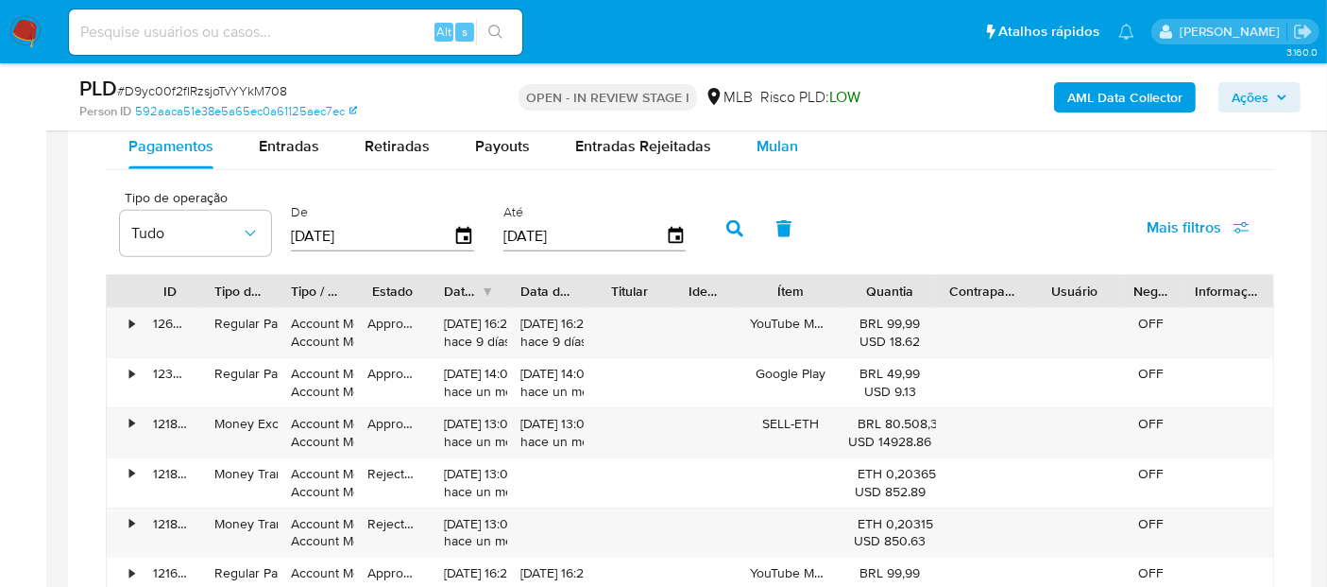
click at [773, 135] on span "Mulan" at bounding box center [778, 146] width 42 height 22
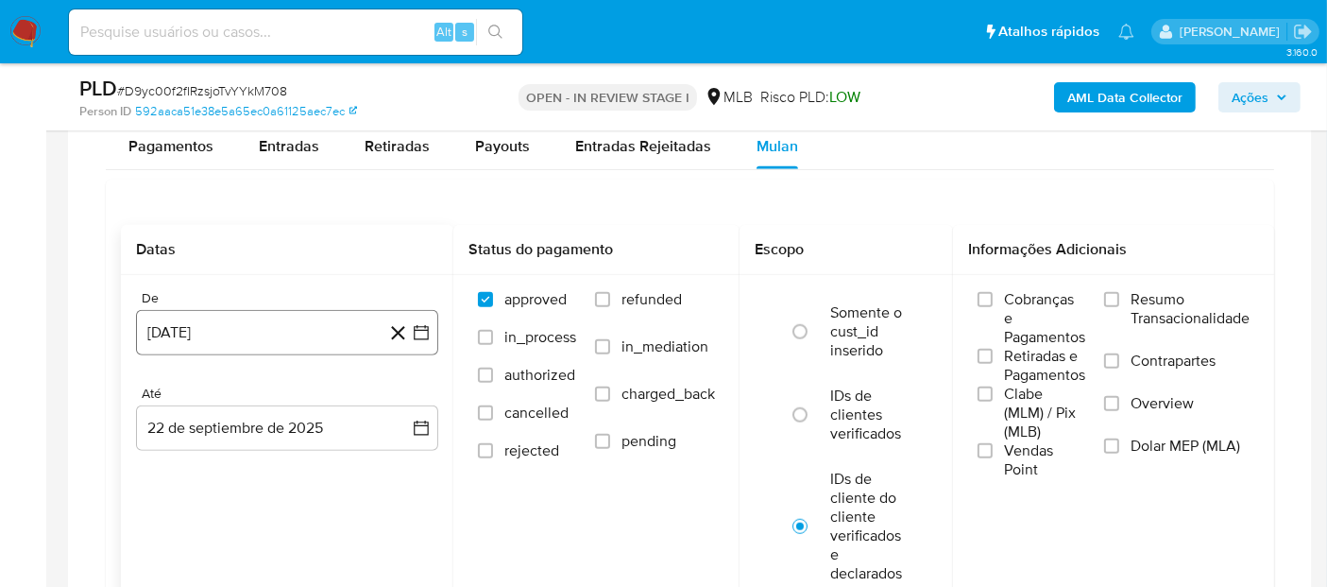
click at [189, 340] on button "22 de agosto de 2024" at bounding box center [287, 332] width 302 height 45
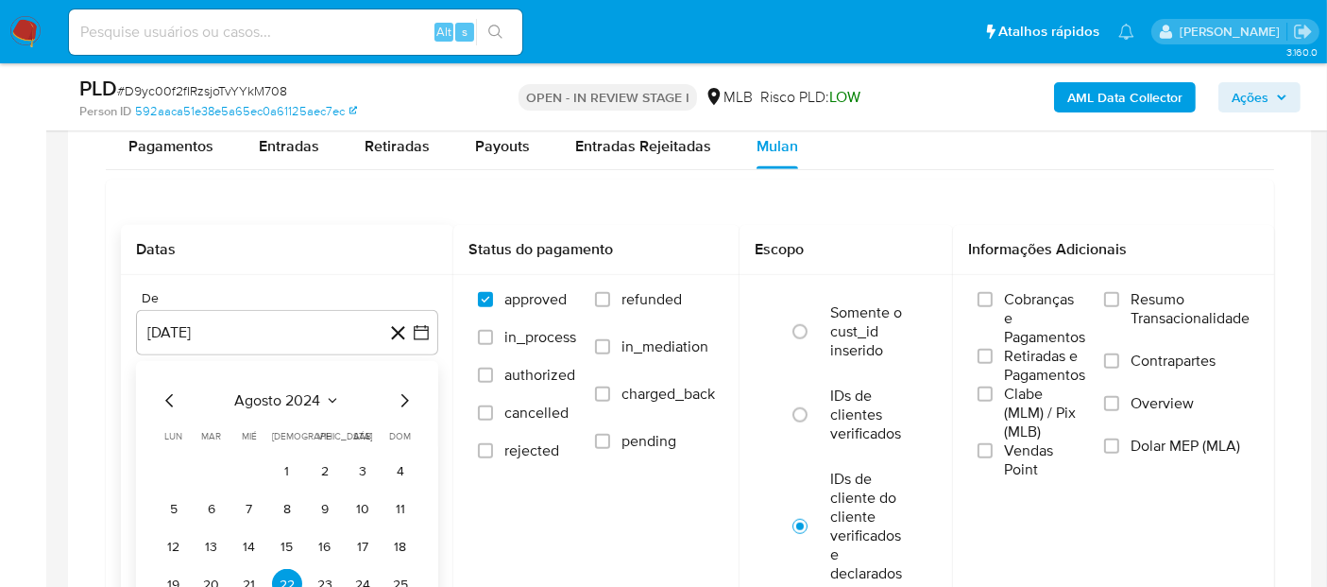
click at [300, 394] on span "agosto 2024" at bounding box center [278, 400] width 86 height 19
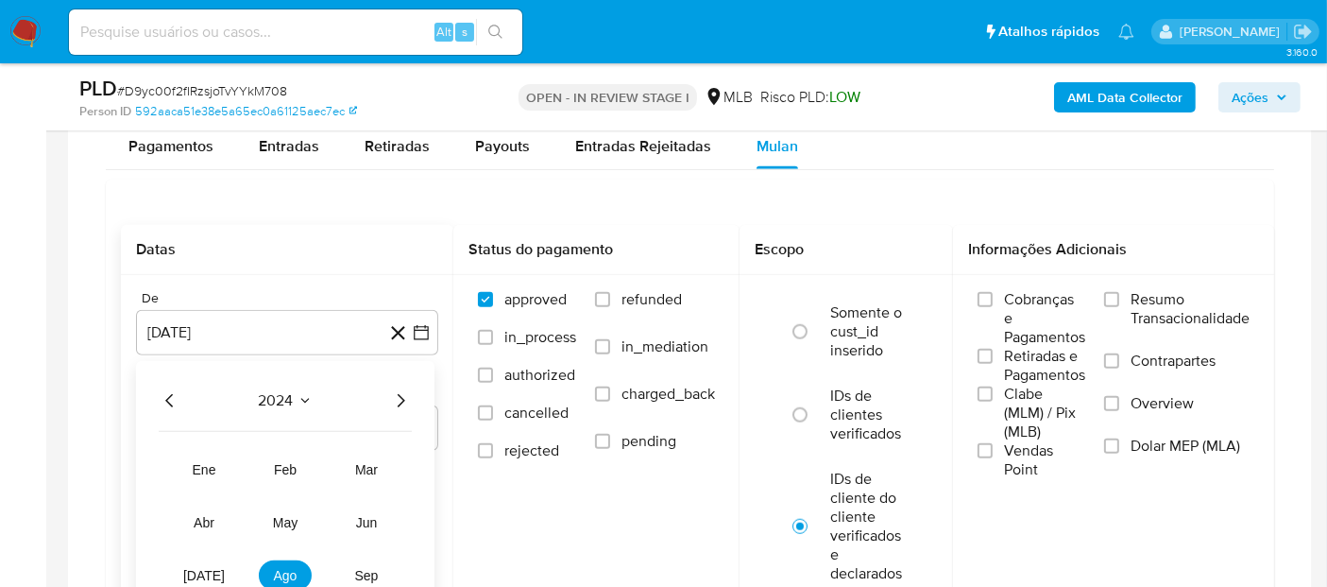
click at [417, 388] on div "2024 2024 ene feb mar abr may jun jul ago sep oct nov dic" at bounding box center [285, 521] width 298 height 320
click at [397, 398] on icon "Año siguiente" at bounding box center [400, 400] width 23 height 23
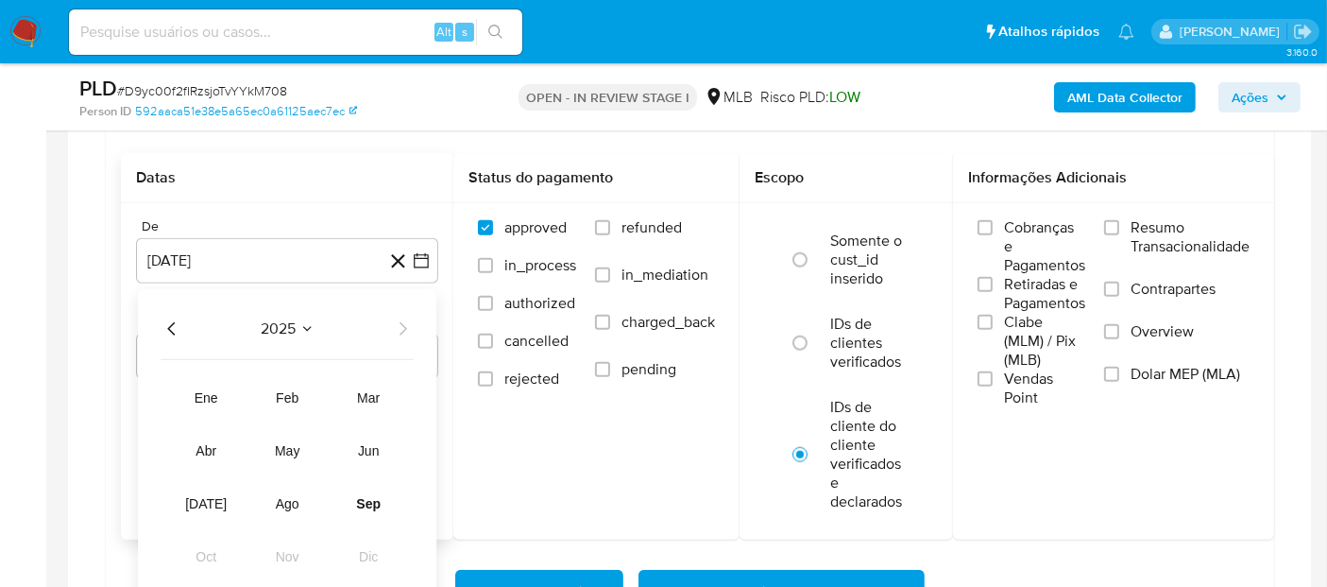
scroll to position [1574, 0]
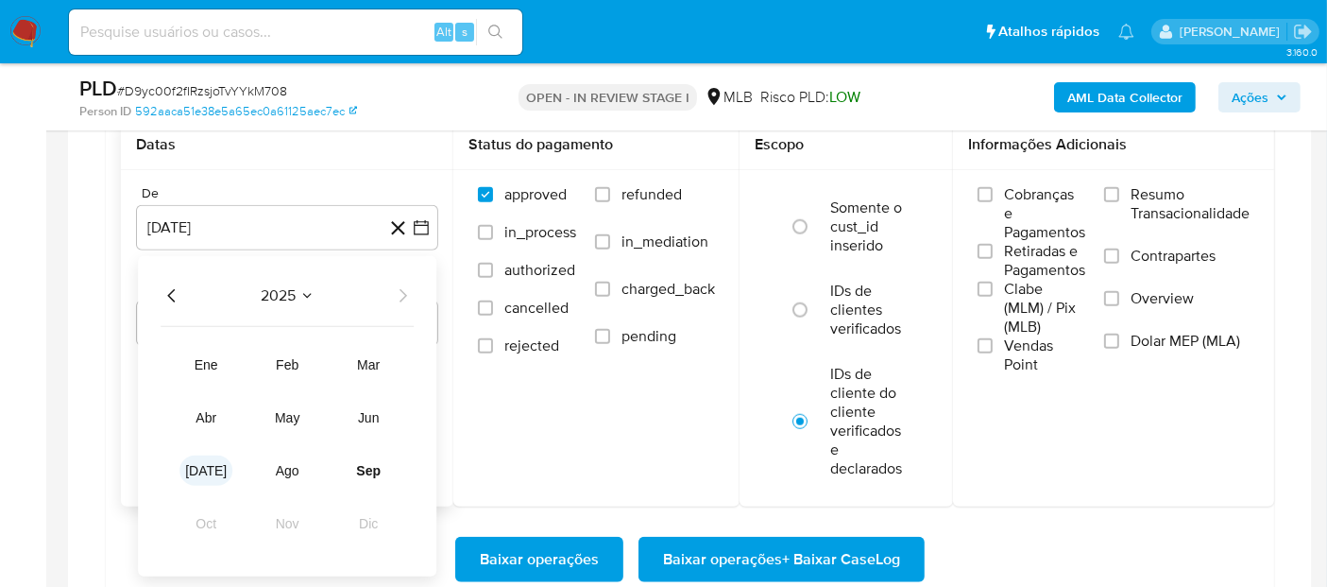
click at [202, 475] on button "jul" at bounding box center [205, 470] width 53 height 30
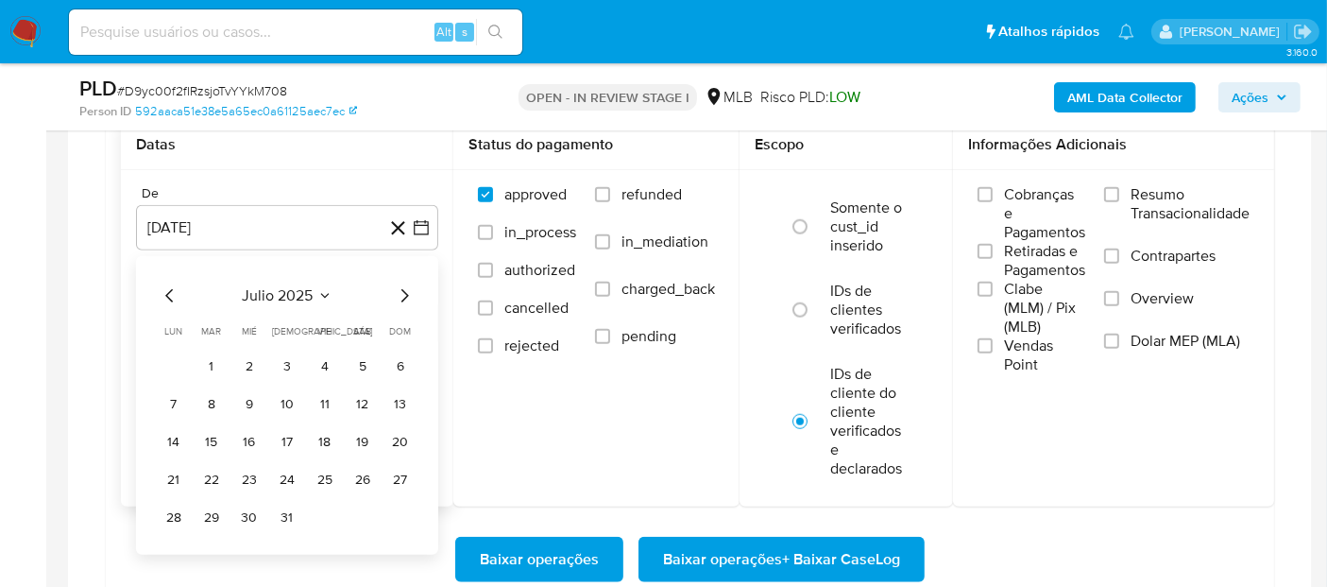
click at [408, 298] on icon "Mes siguiente" at bounding box center [404, 295] width 23 height 23
click at [315, 365] on button "1" at bounding box center [325, 365] width 30 height 30
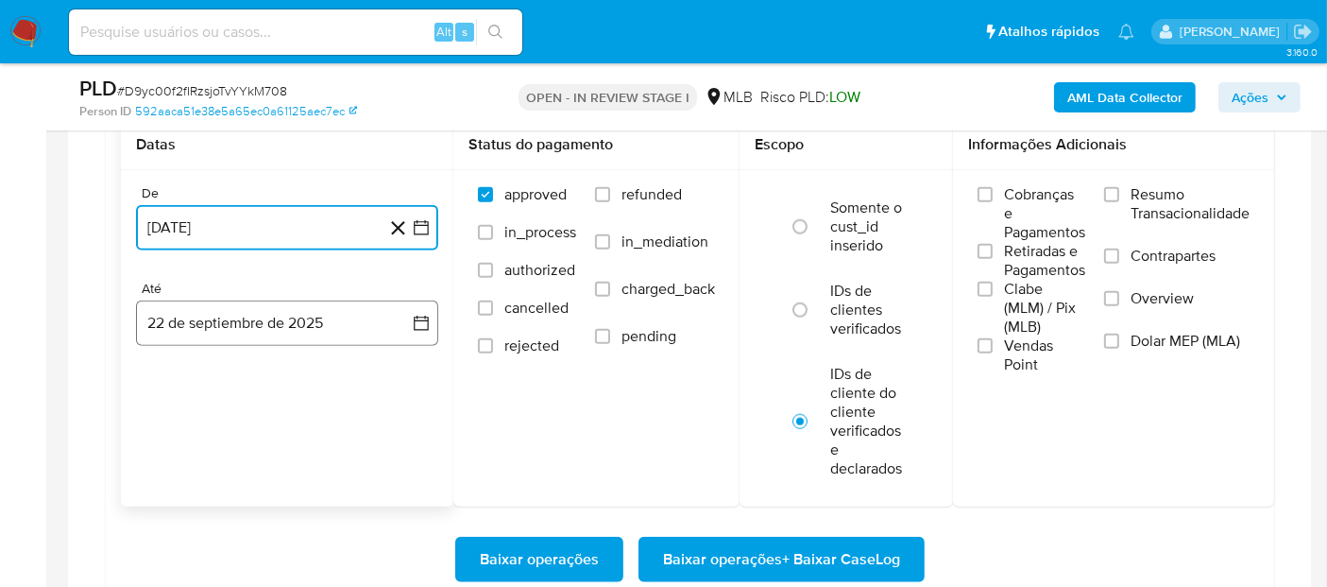
click at [206, 332] on button "22 de septiembre de 2025" at bounding box center [287, 322] width 302 height 45
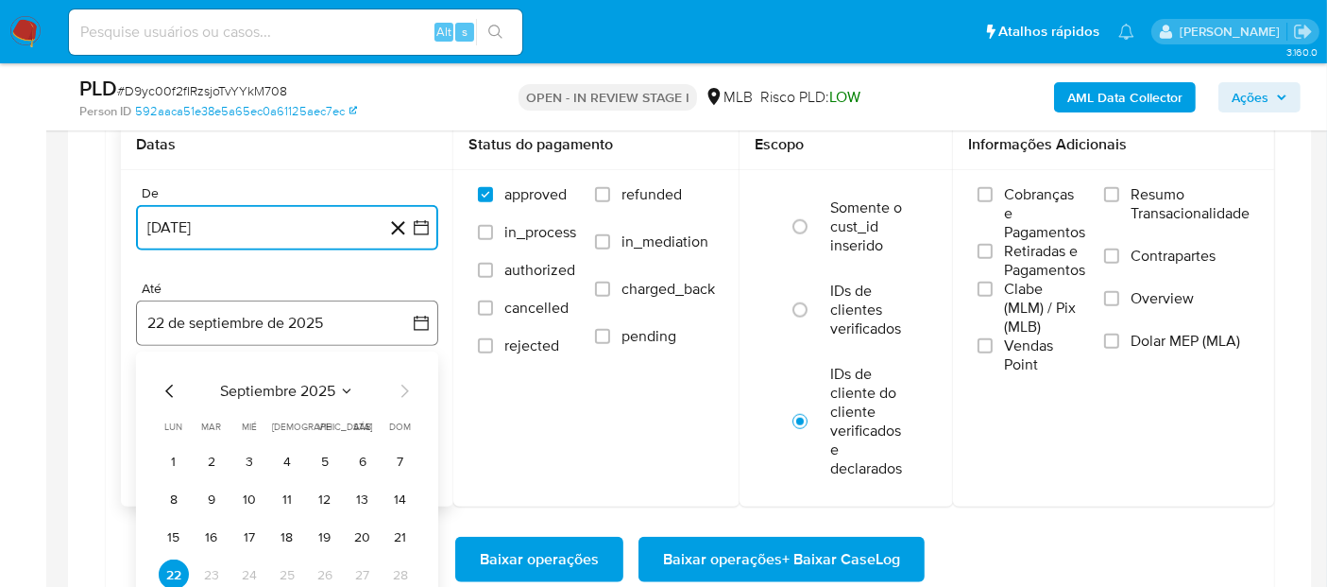
click at [333, 316] on button "22 de septiembre de 2025" at bounding box center [287, 322] width 302 height 45
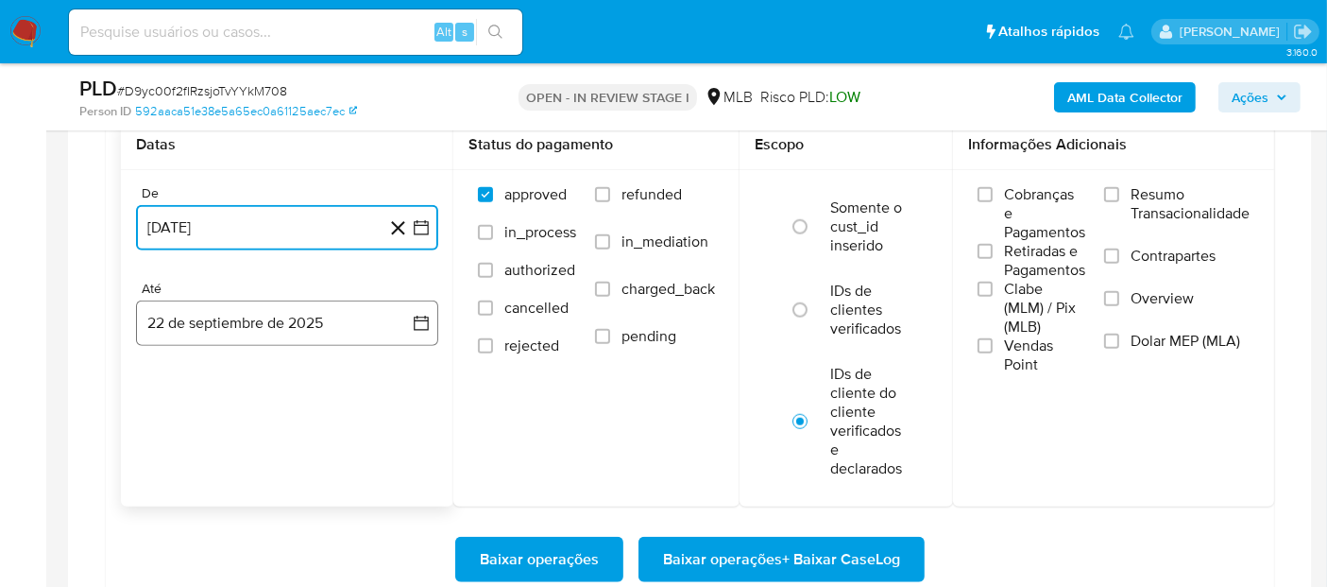
click at [333, 316] on button "22 de septiembre de 2025" at bounding box center [287, 322] width 302 height 45
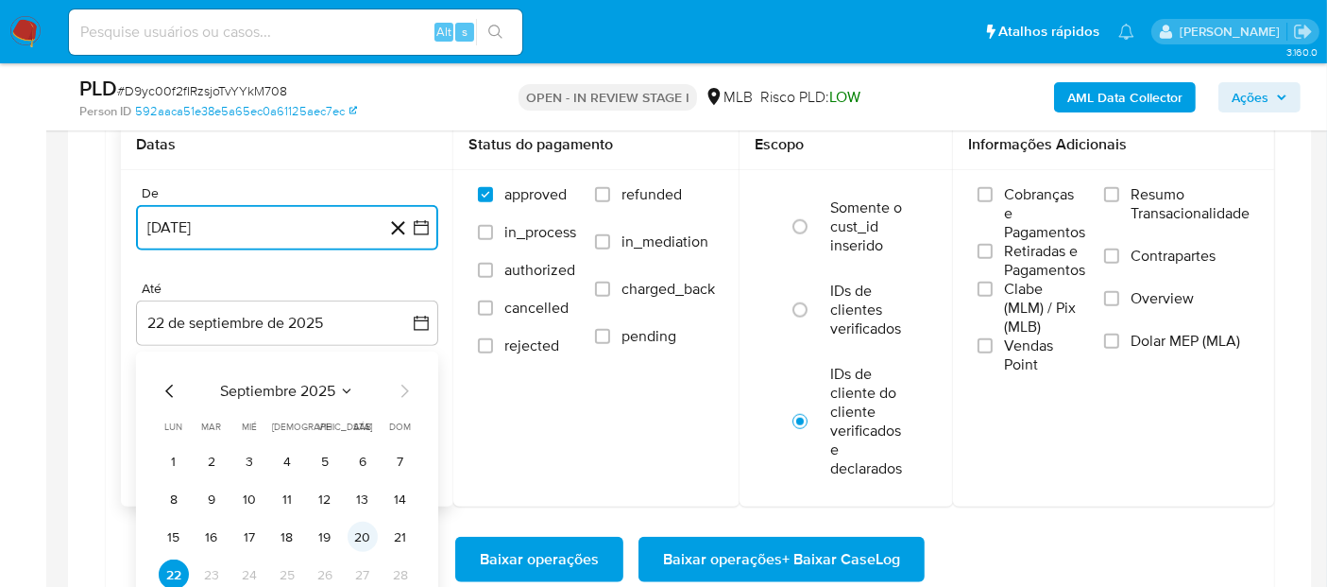
click at [364, 522] on button "20" at bounding box center [363, 536] width 30 height 30
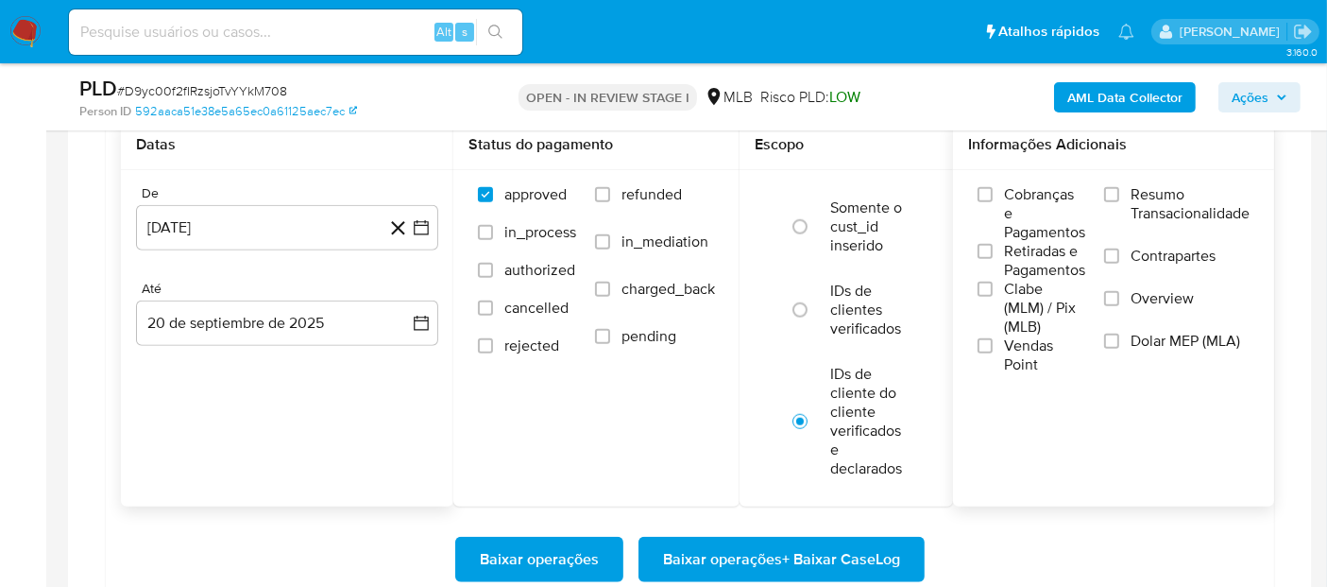
click at [1134, 214] on span "Resumo Transacionalidade" at bounding box center [1190, 204] width 119 height 38
click at [1119, 202] on input "Resumo Transacionalidade" at bounding box center [1111, 194] width 15 height 15
click at [1047, 340] on span "Vendas Point" at bounding box center [1044, 355] width 81 height 38
click at [993, 340] on input "Vendas Point" at bounding box center [985, 345] width 15 height 15
click at [817, 554] on span "Baixar operações + Baixar CaseLog" at bounding box center [781, 559] width 237 height 42
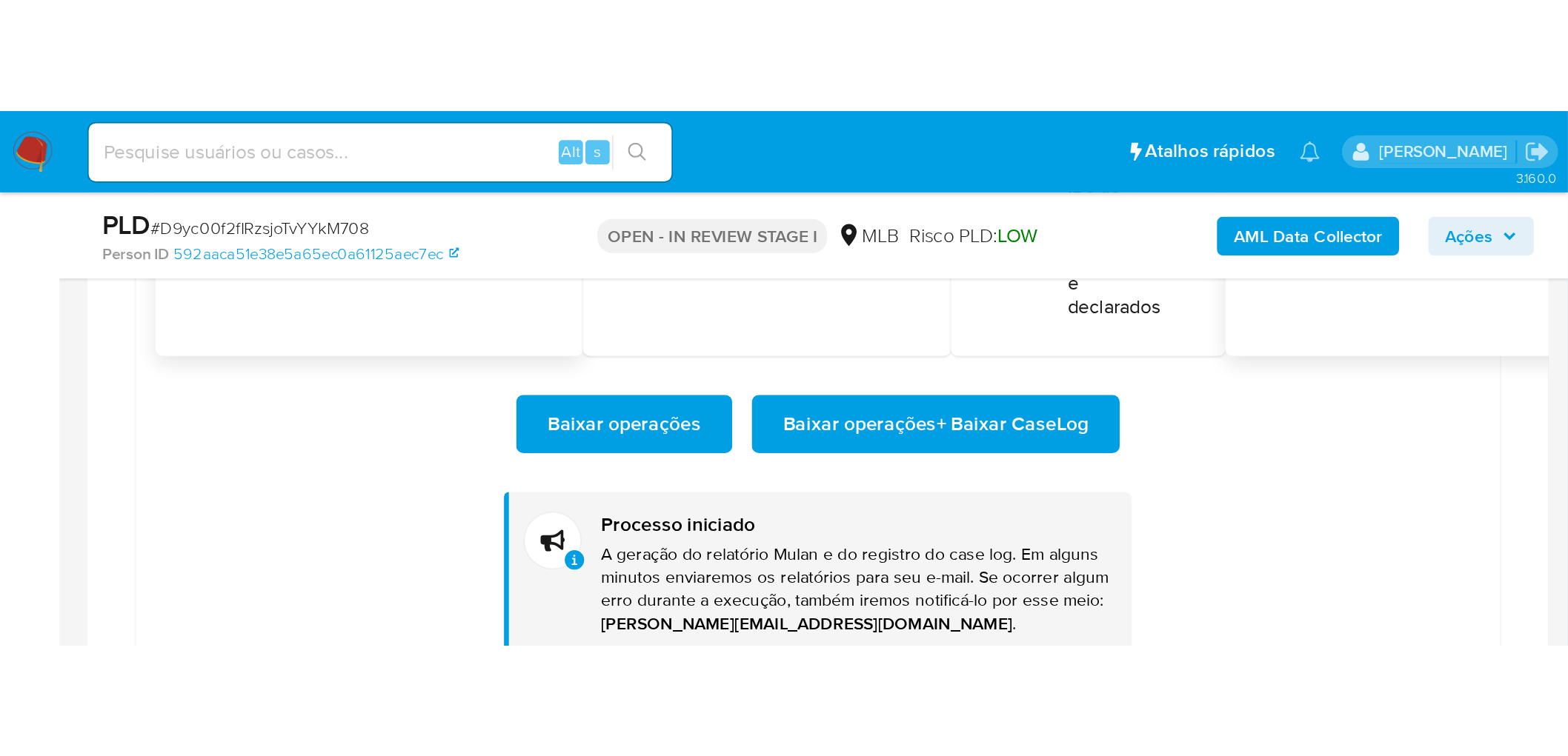
scroll to position [616, 0]
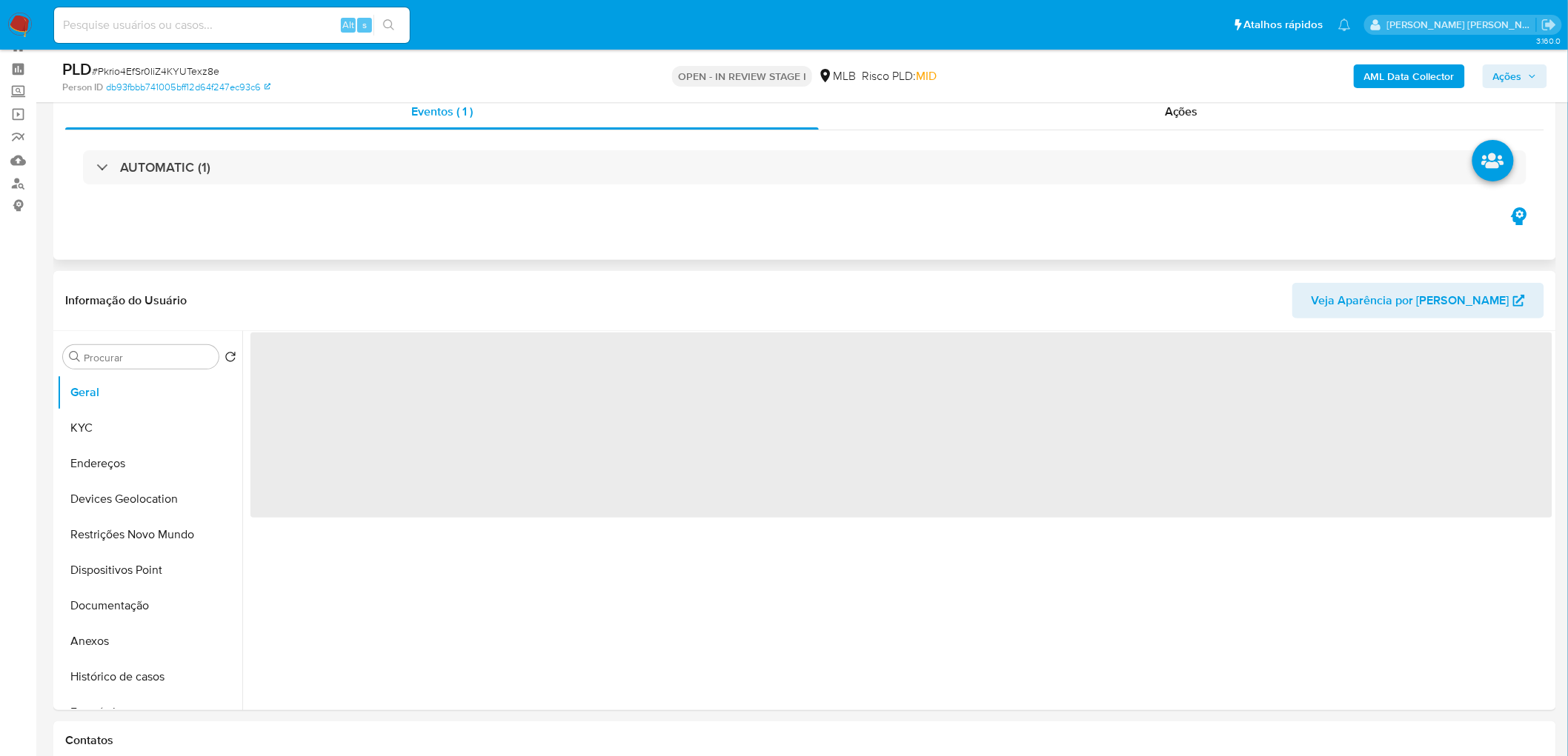
scroll to position [82, 0]
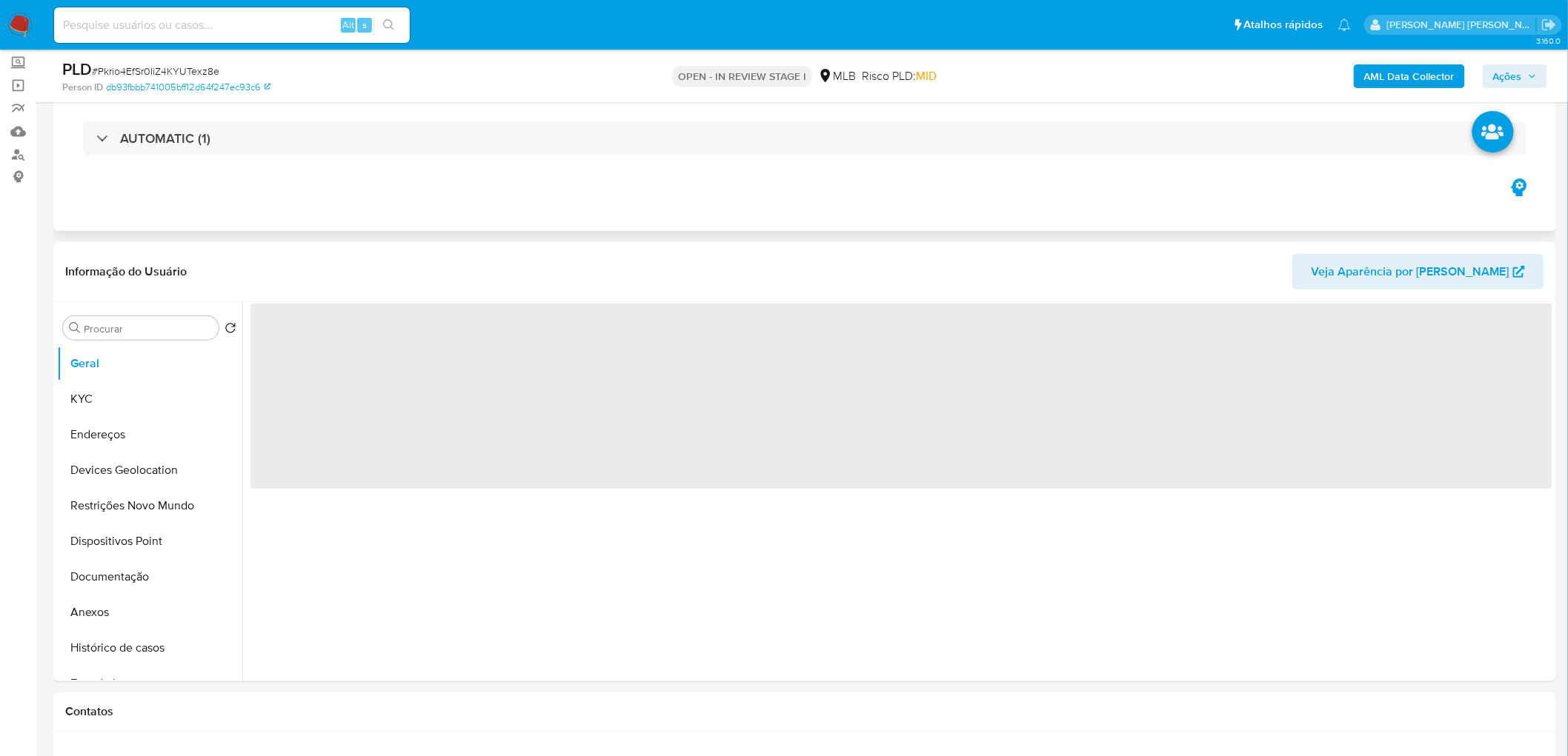
select select "10"
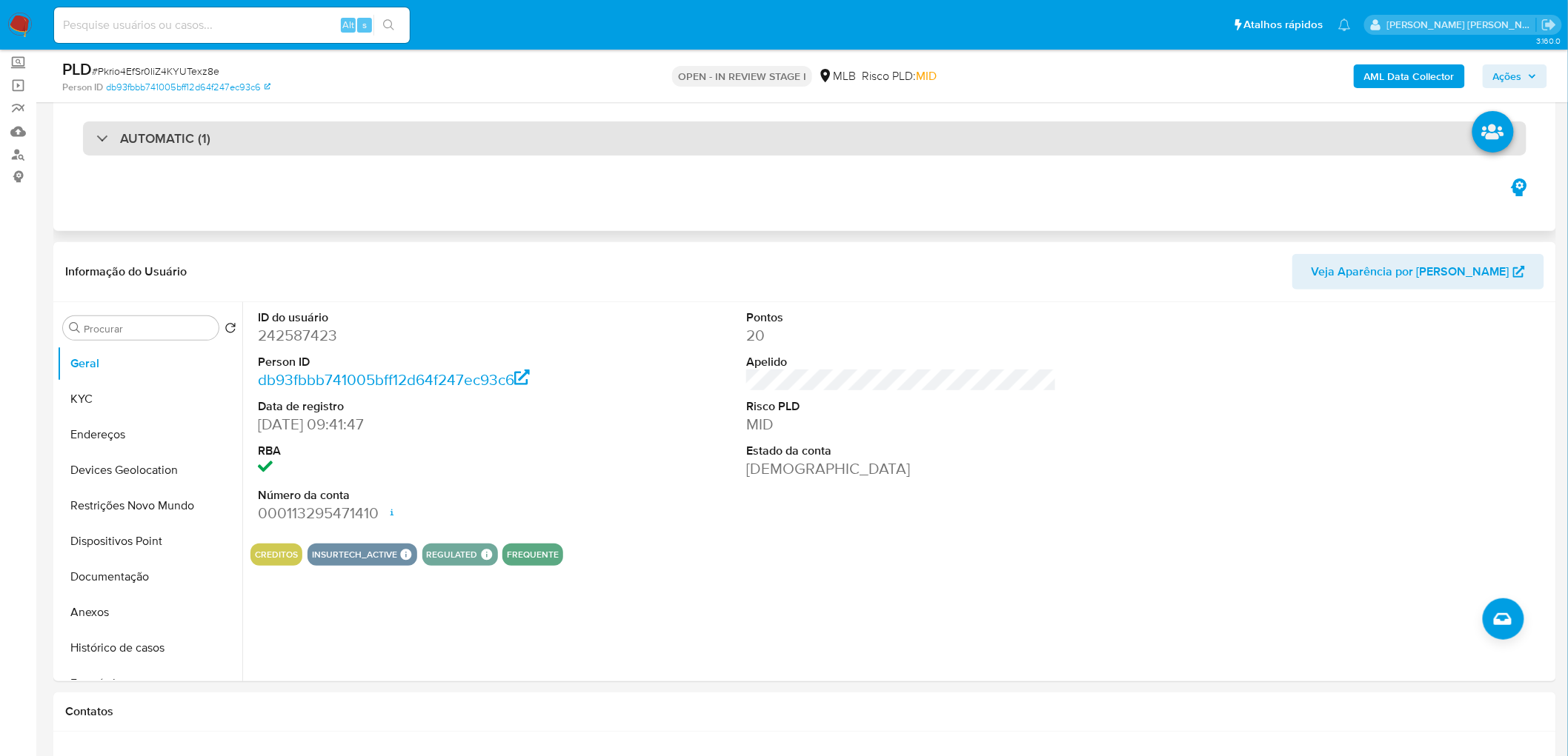
click at [344, 143] on div "AUTOMATIC (1)" at bounding box center [805, 138] width 1443 height 34
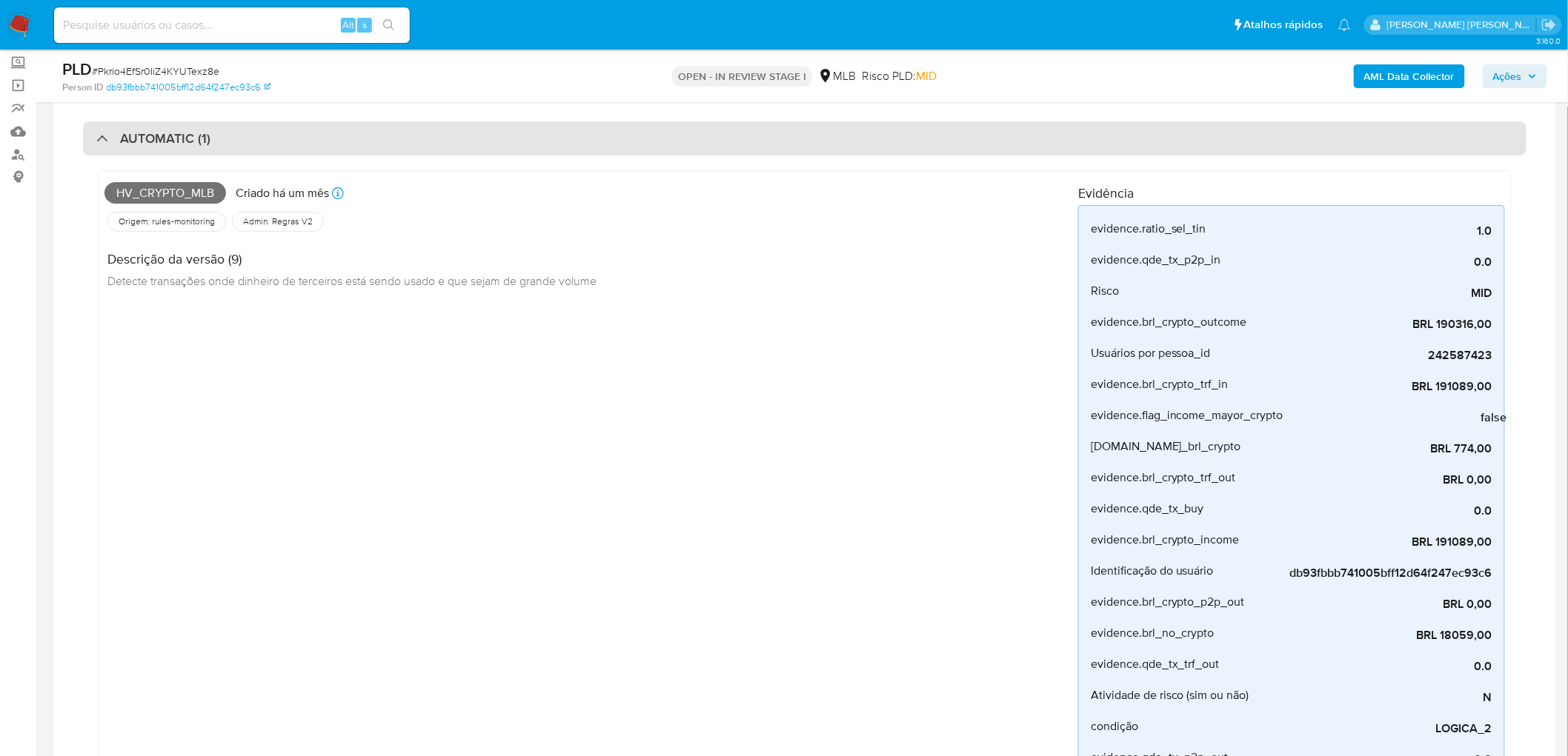
click at [419, 130] on div "AUTOMATIC (1)" at bounding box center [805, 138] width 1443 height 34
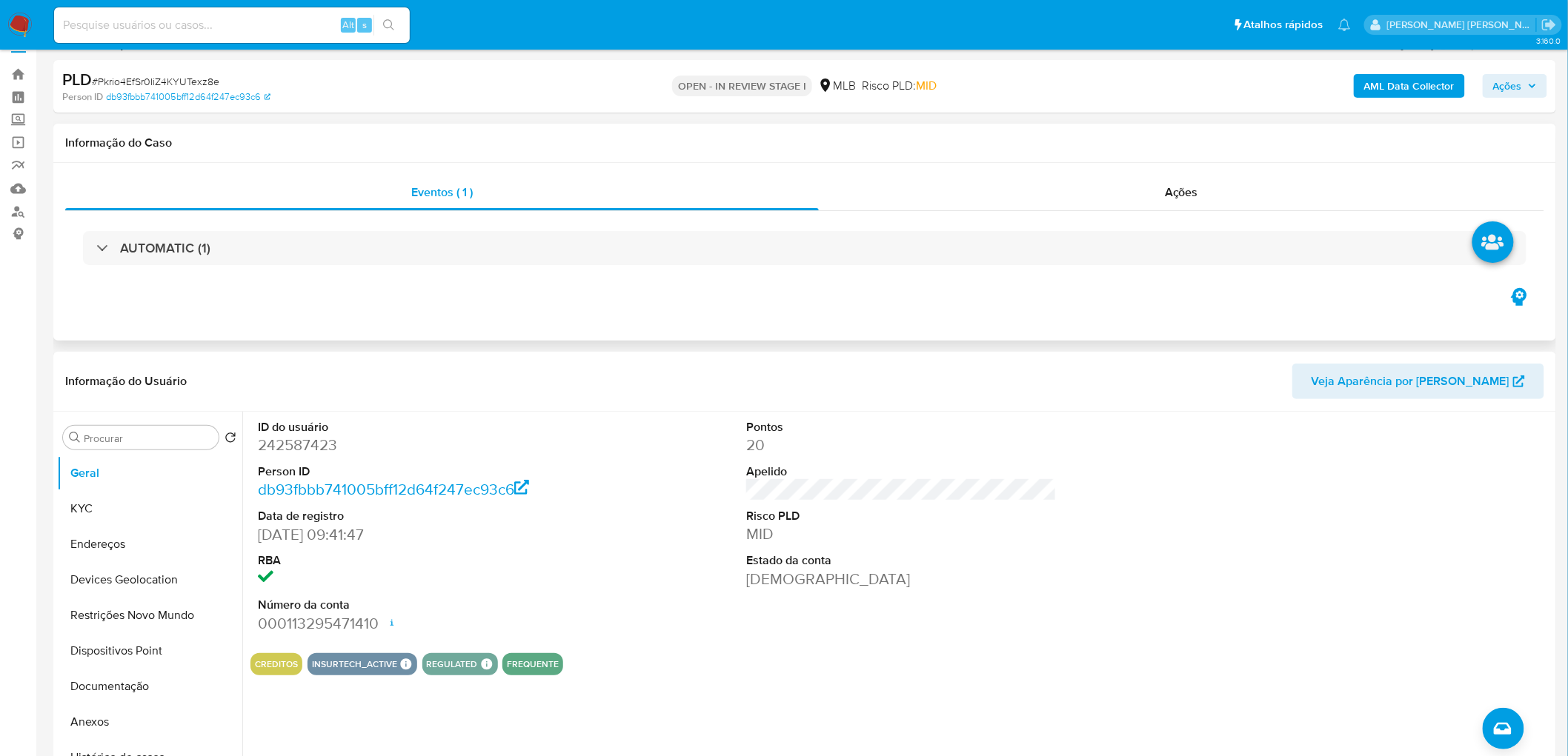
scroll to position [0, 0]
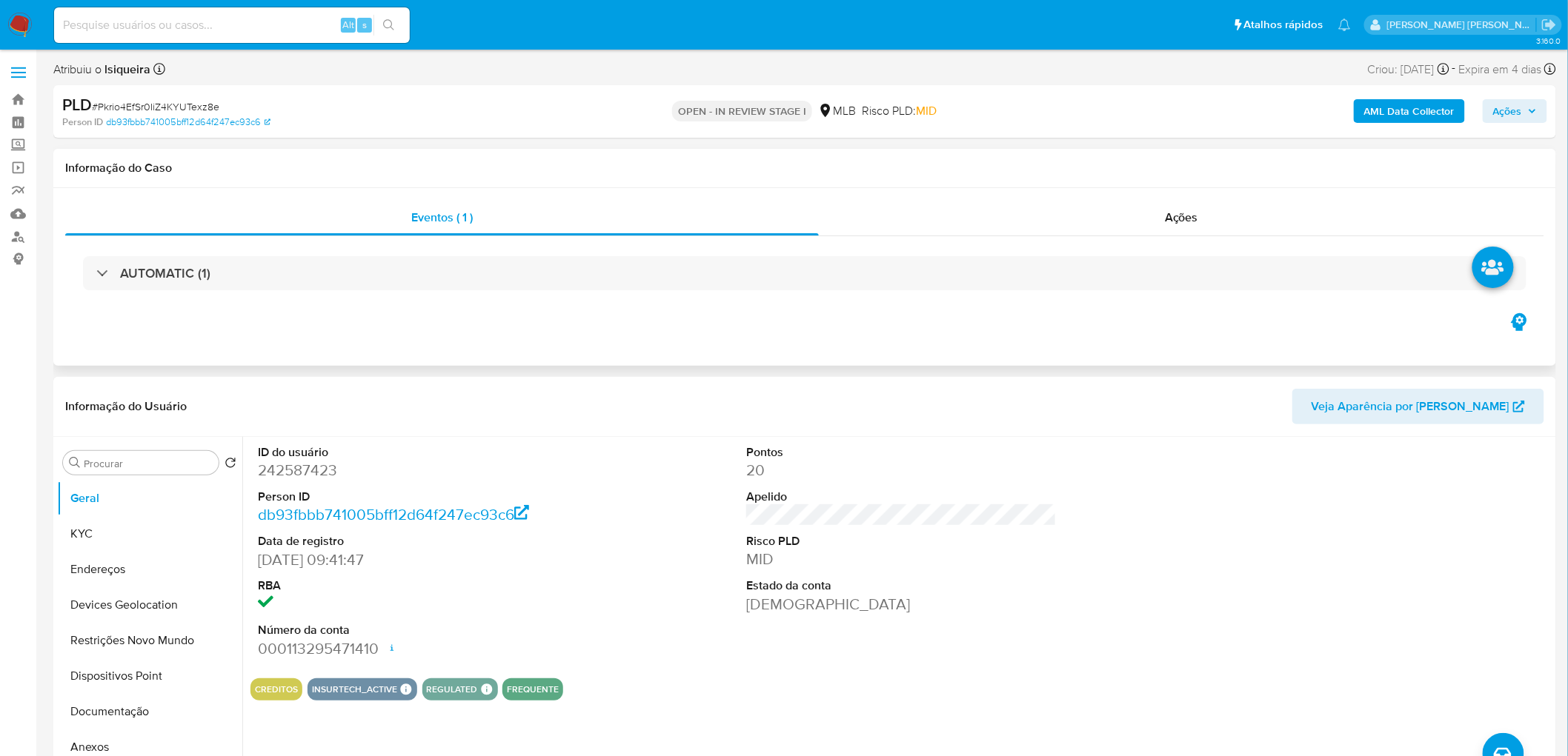
click at [1221, 231] on div "Ações" at bounding box center [1181, 217] width 726 height 35
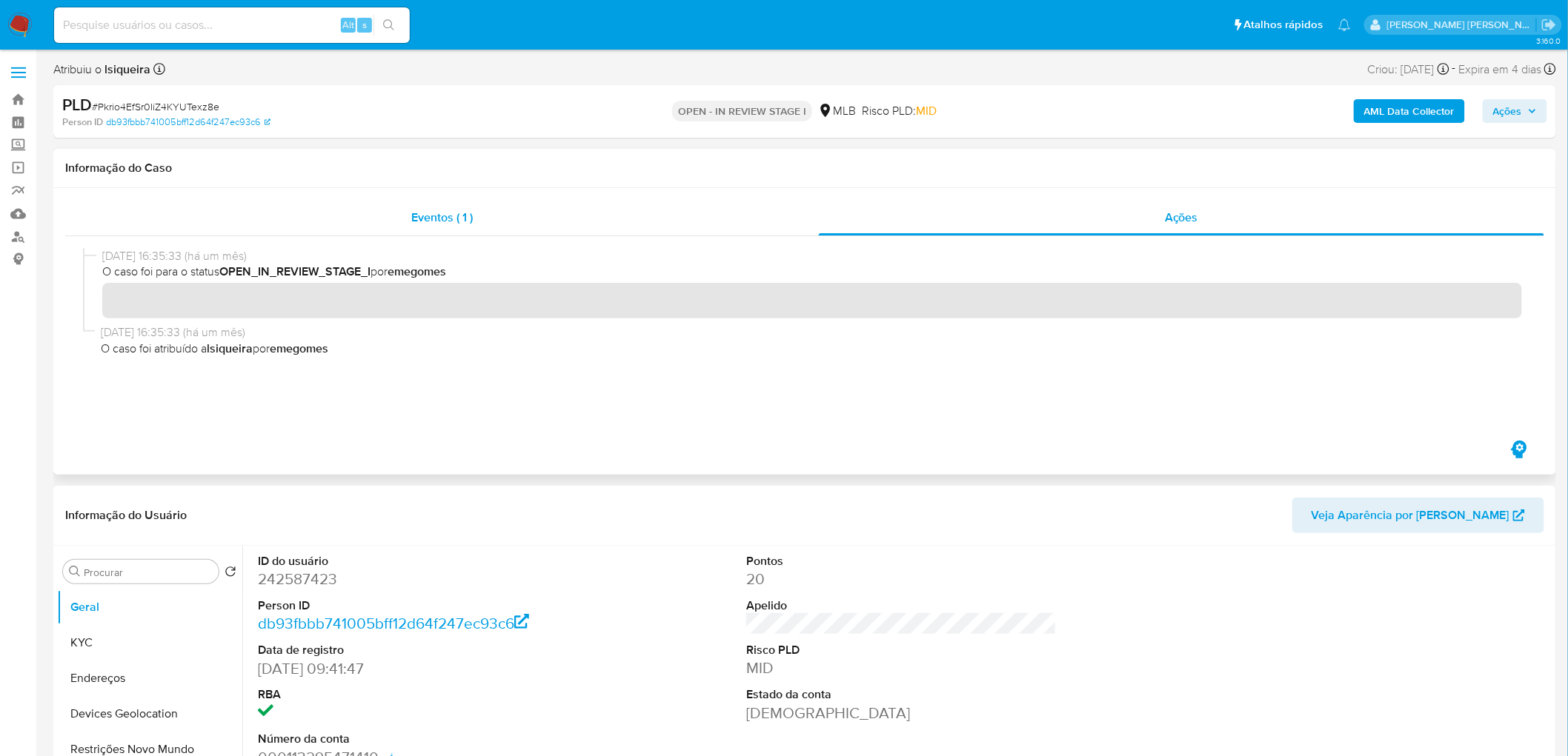
click at [405, 205] on div "Eventos ( 1 )" at bounding box center [442, 217] width 754 height 35
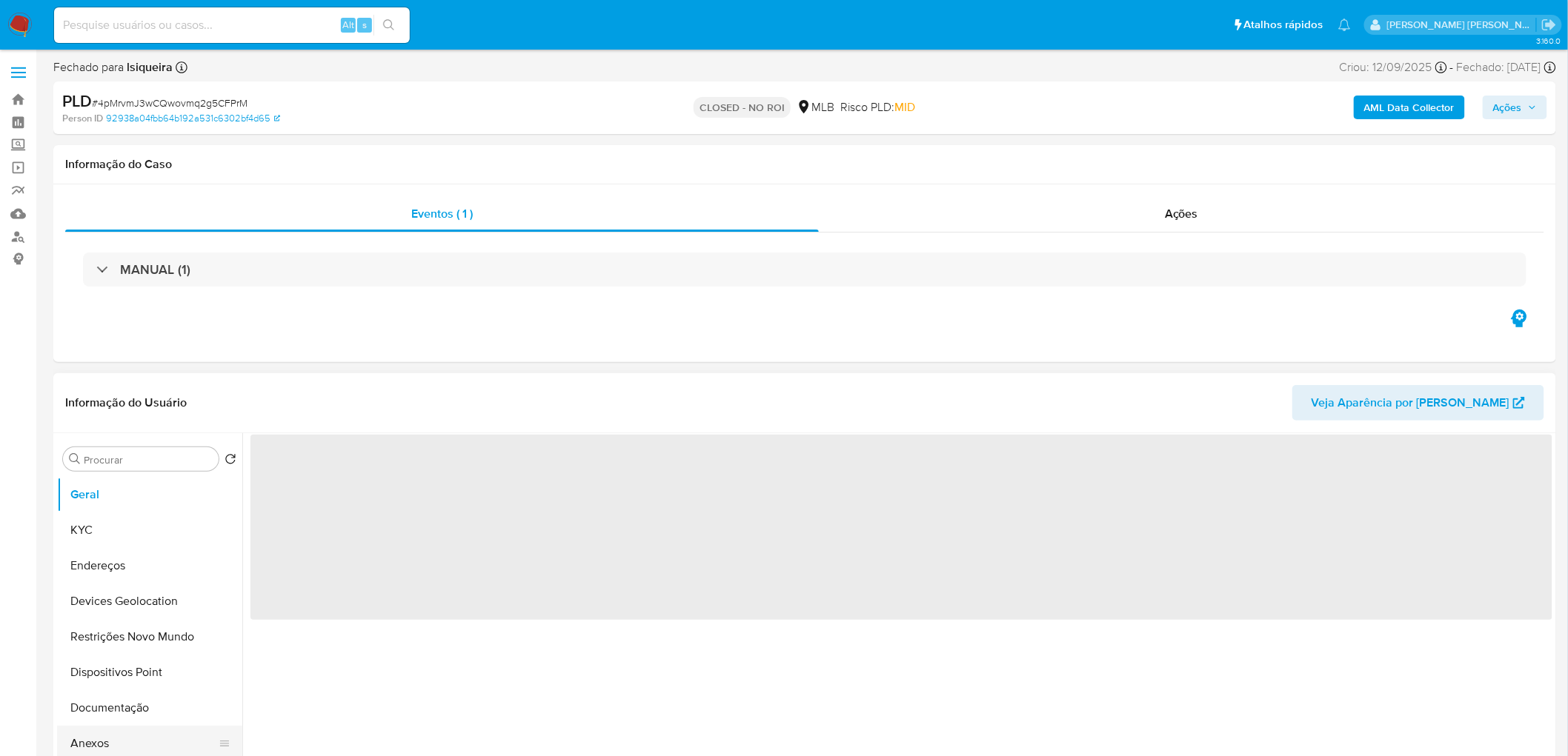
select select "10"
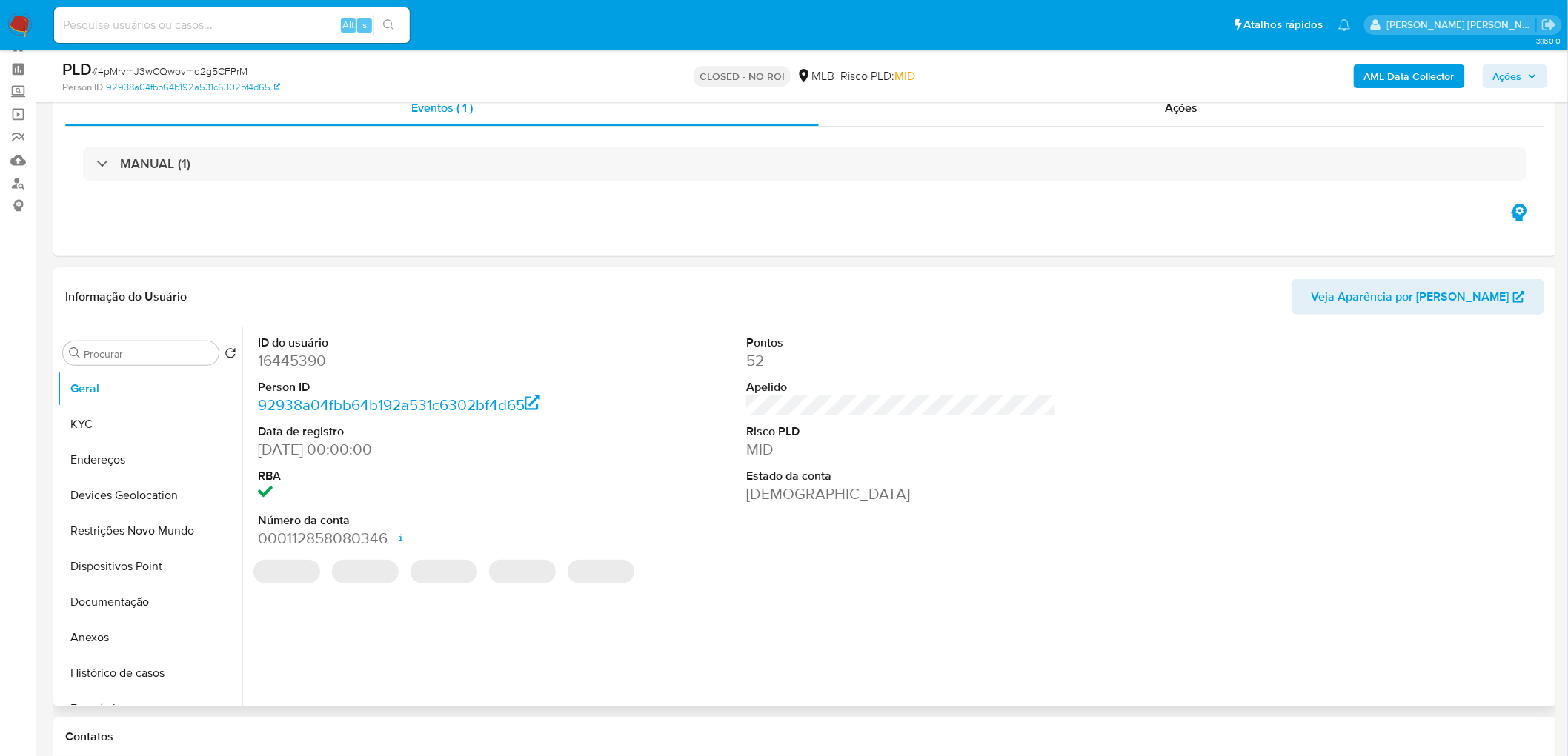
scroll to position [82, 0]
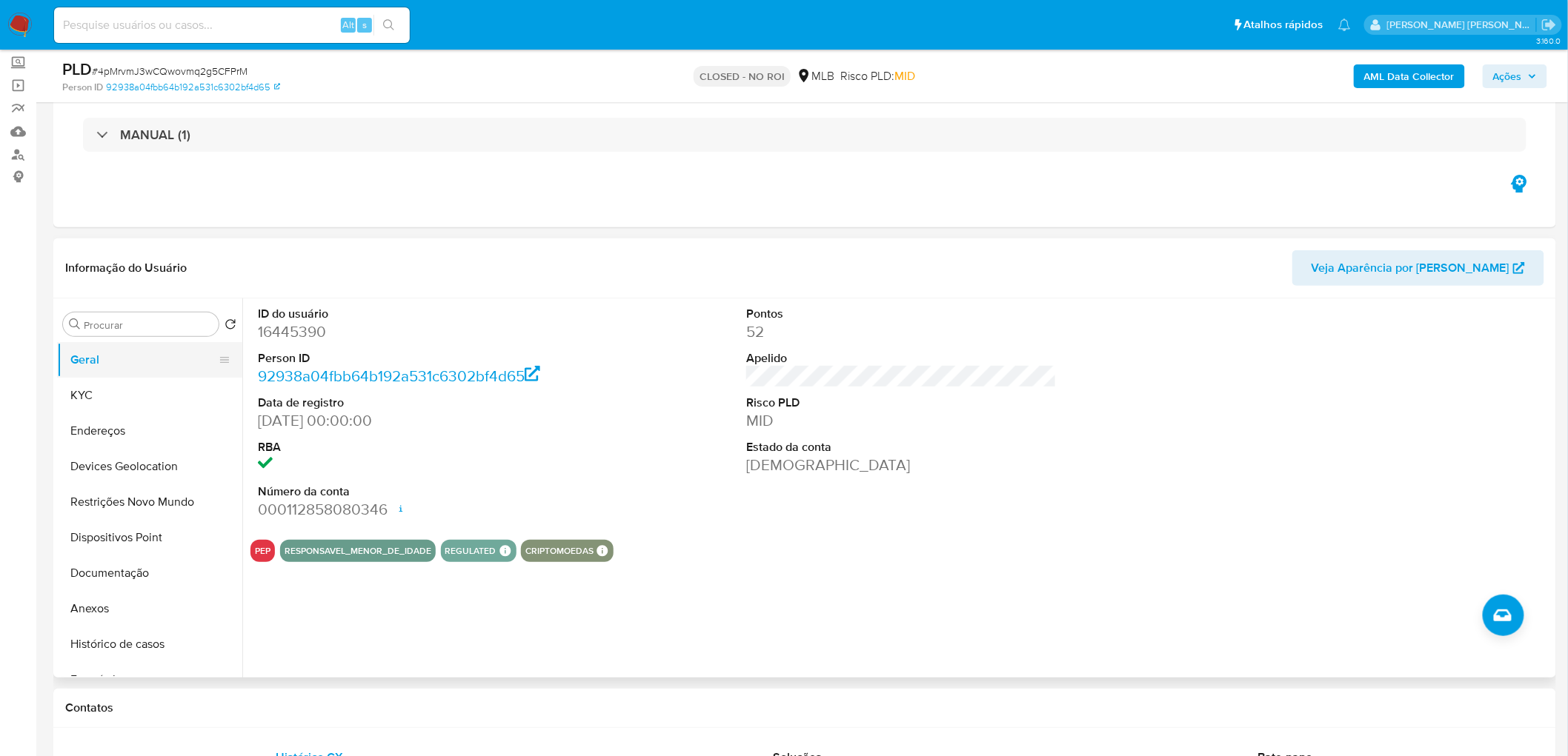
drag, startPoint x: 128, startPoint y: 381, endPoint x: 133, endPoint y: 371, distance: 11.2
click at [128, 381] on button "KYC" at bounding box center [150, 395] width 185 height 35
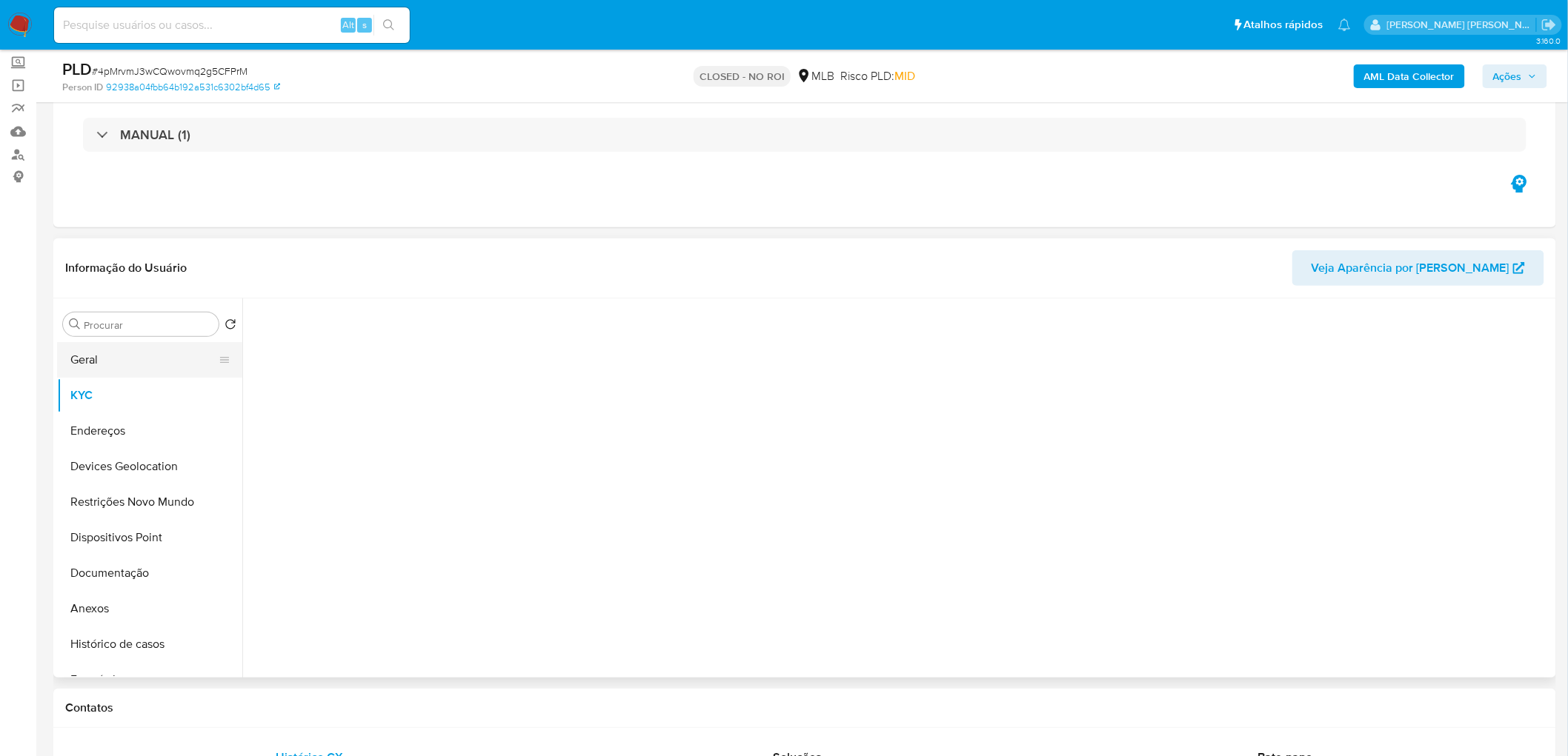
click at [158, 347] on button "Geral" at bounding box center [144, 359] width 173 height 35
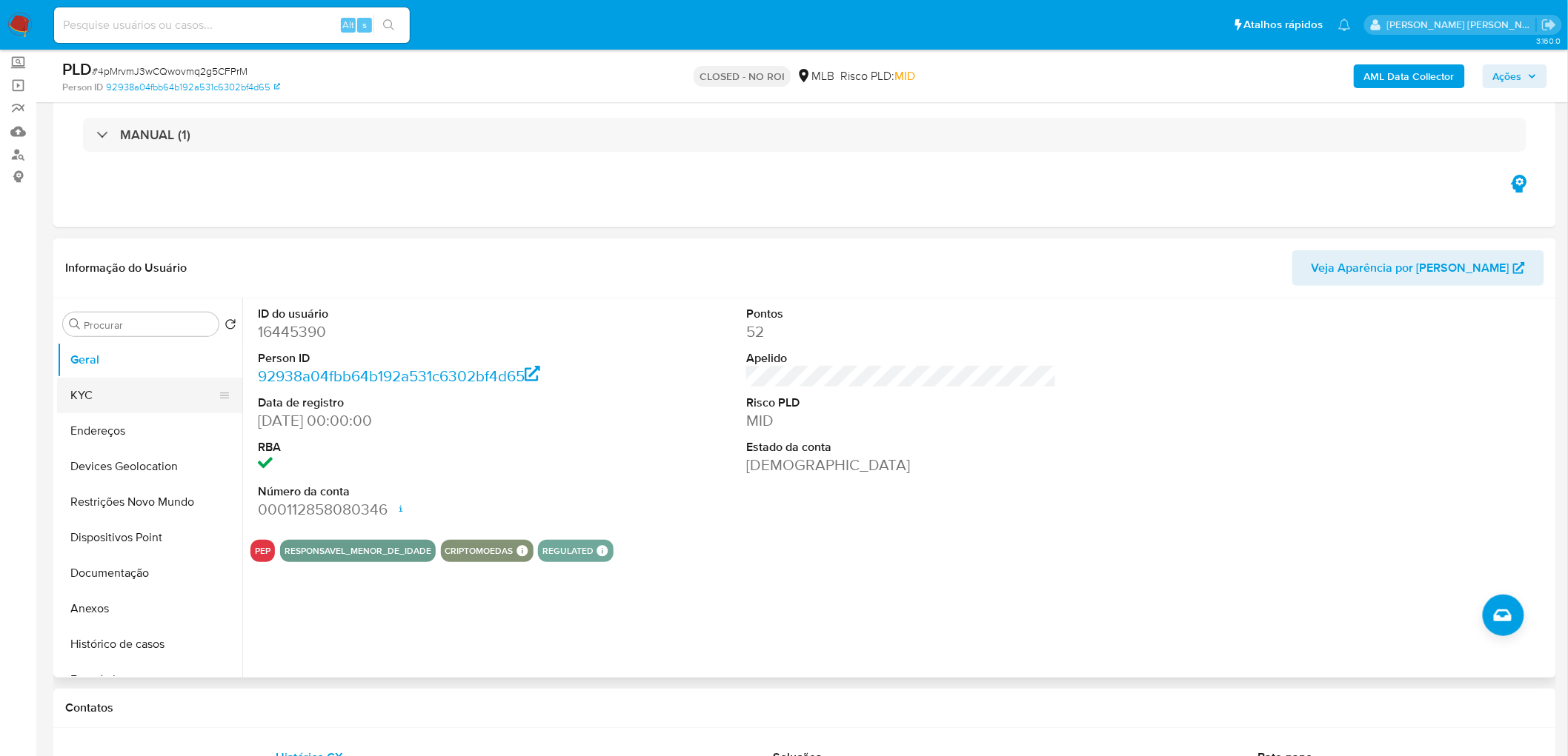
click at [101, 393] on button "KYC" at bounding box center [144, 395] width 173 height 35
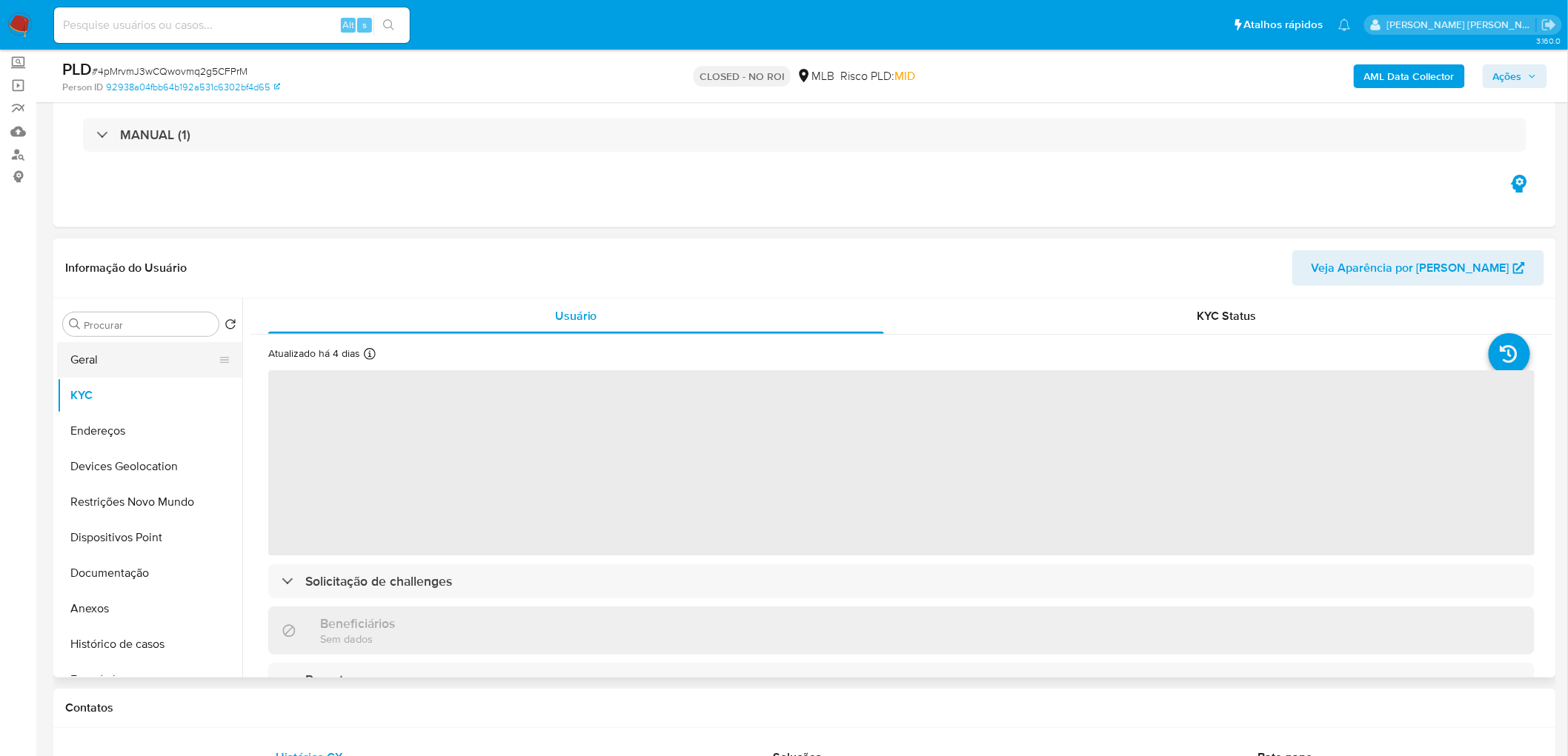
click at [107, 365] on button "Geral" at bounding box center [144, 359] width 173 height 35
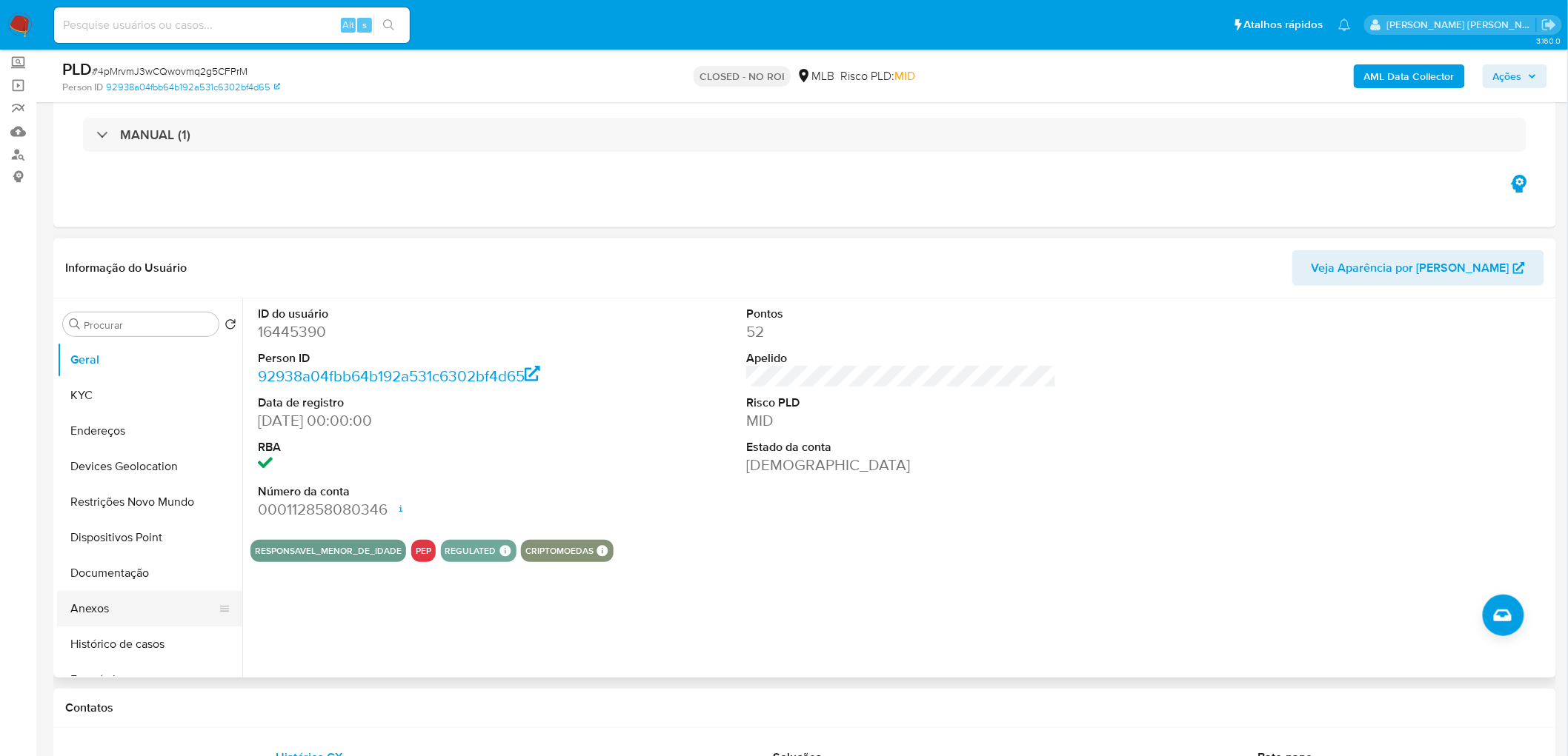
click at [112, 612] on button "Anexos" at bounding box center [144, 609] width 173 height 35
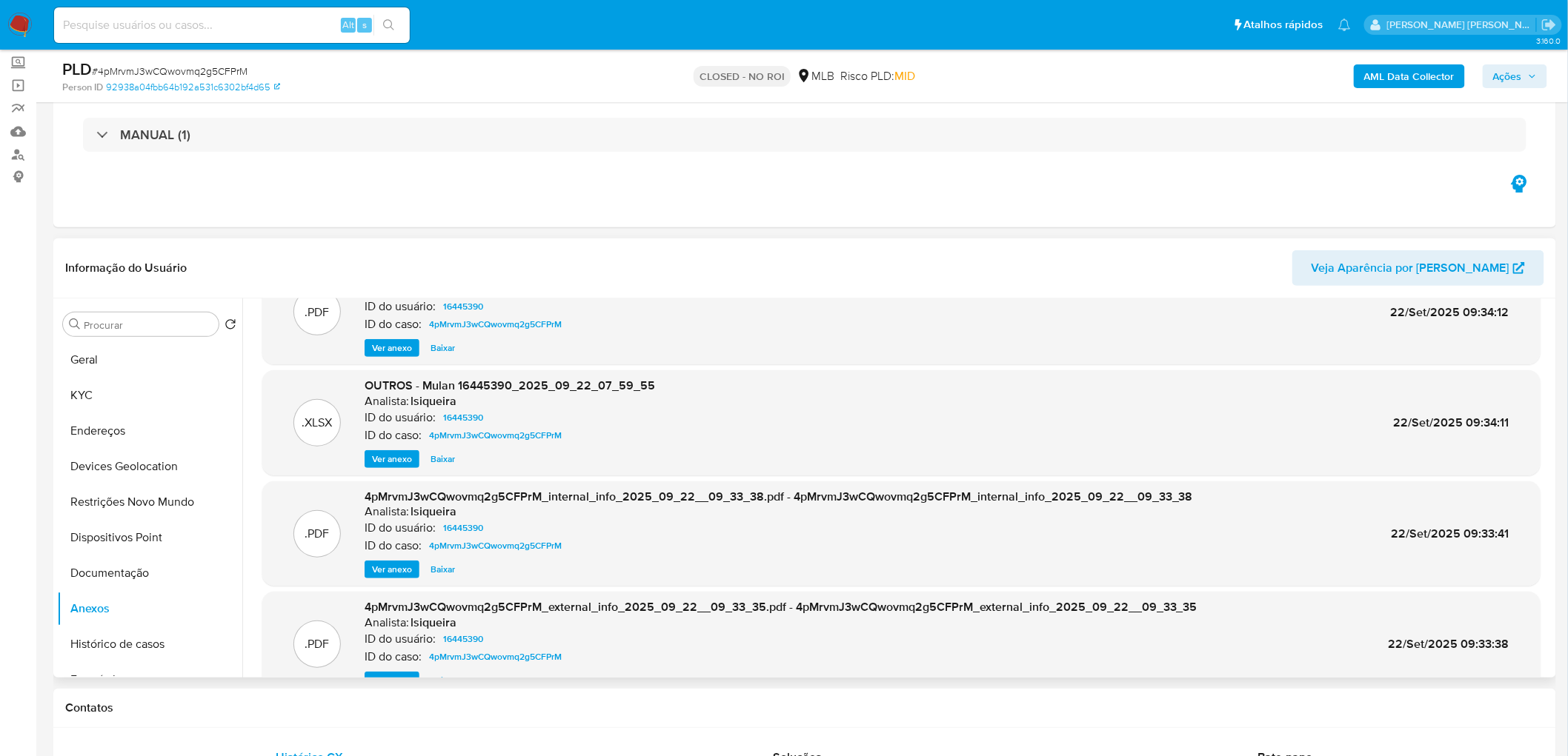
scroll to position [0, 0]
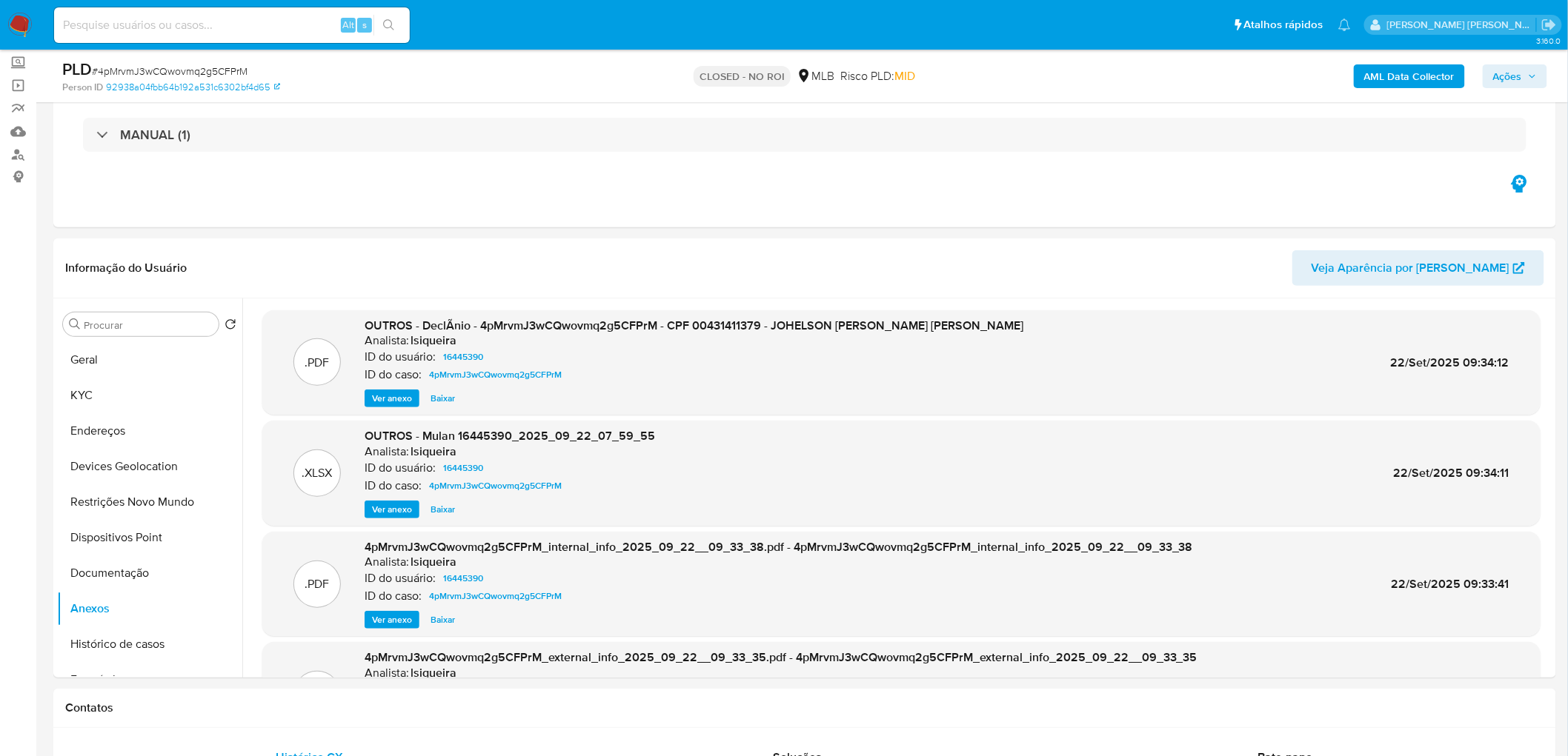
click at [1515, 73] on span "Ações" at bounding box center [1507, 76] width 29 height 24
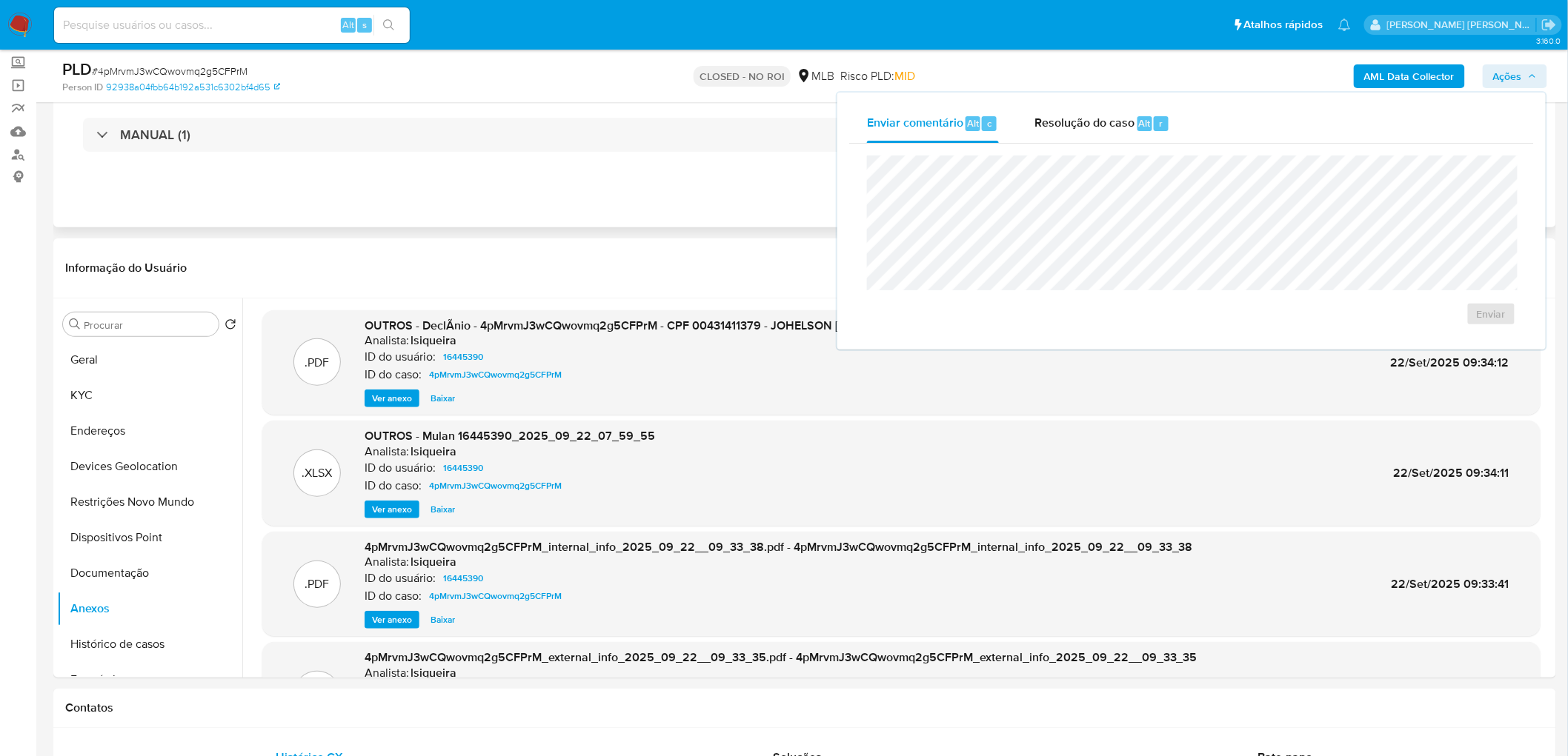
drag, startPoint x: 707, startPoint y: 176, endPoint x: 980, endPoint y: 160, distance: 273.5
click at [715, 176] on div "Eventos ( 1 ) Ações MANUAL (1)" at bounding box center [805, 138] width 1503 height 178
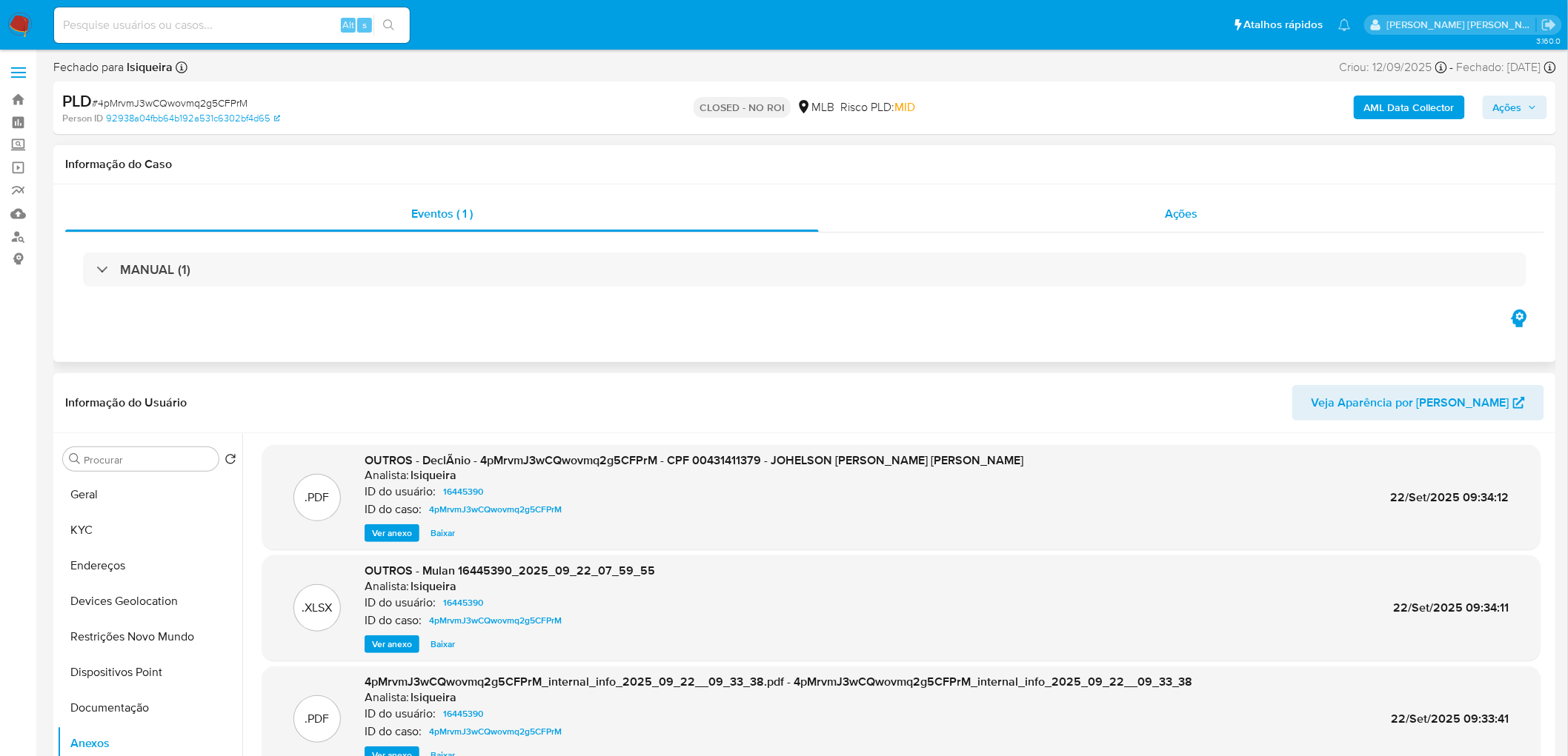
click at [1115, 224] on div "Ações" at bounding box center [1181, 213] width 726 height 35
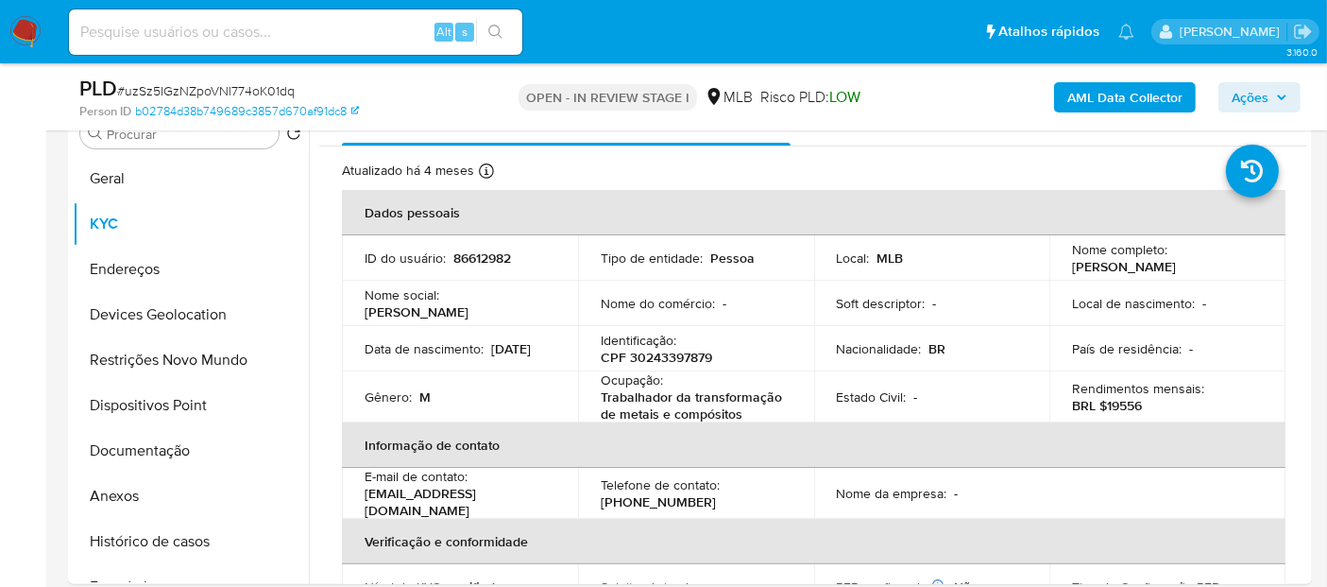
scroll to position [351, 0]
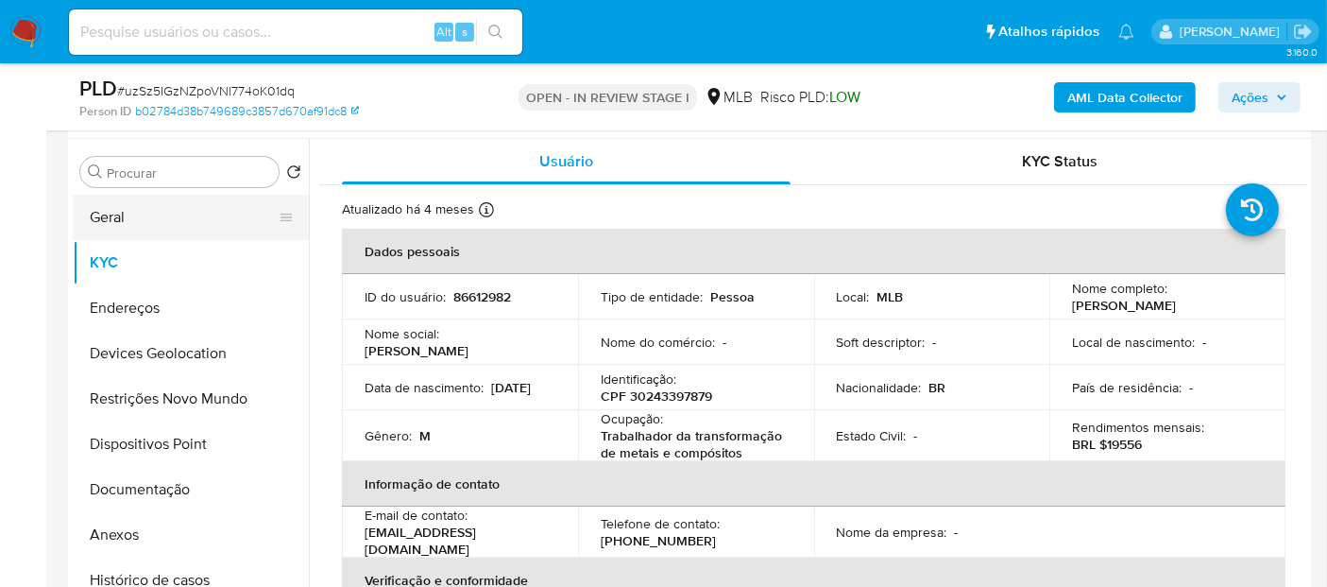
click at [155, 217] on button "Geral" at bounding box center [183, 217] width 221 height 45
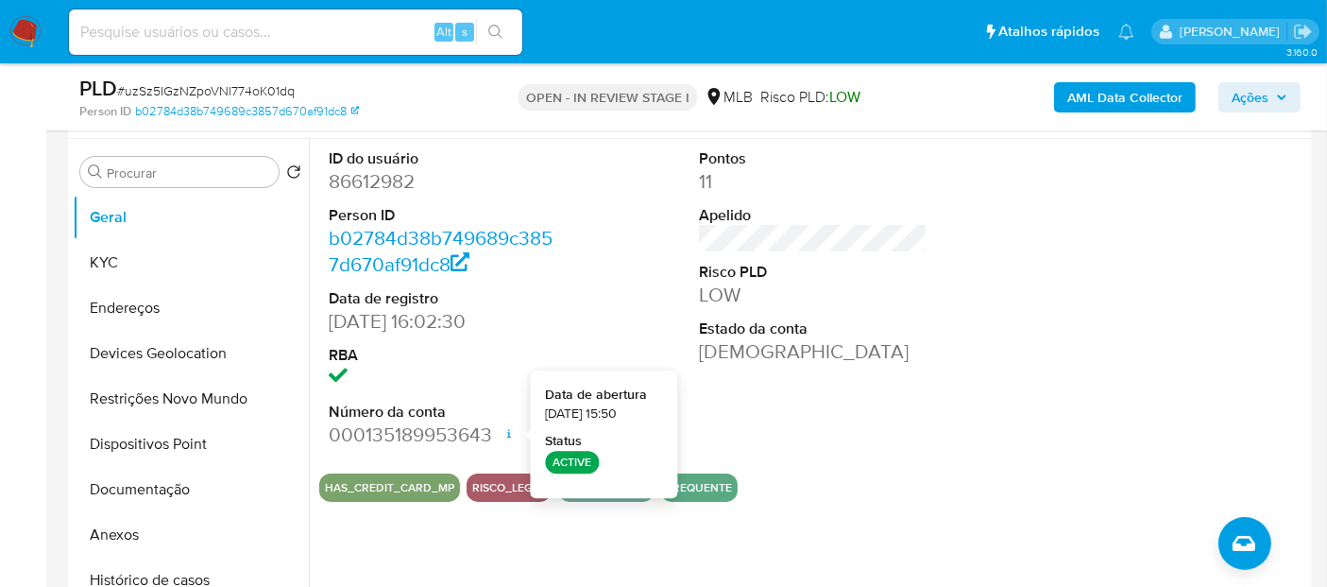
click at [839, 427] on div "Pontos 11 Apelido Risco PLD LOW Estado da conta Ativa" at bounding box center [813, 298] width 247 height 319
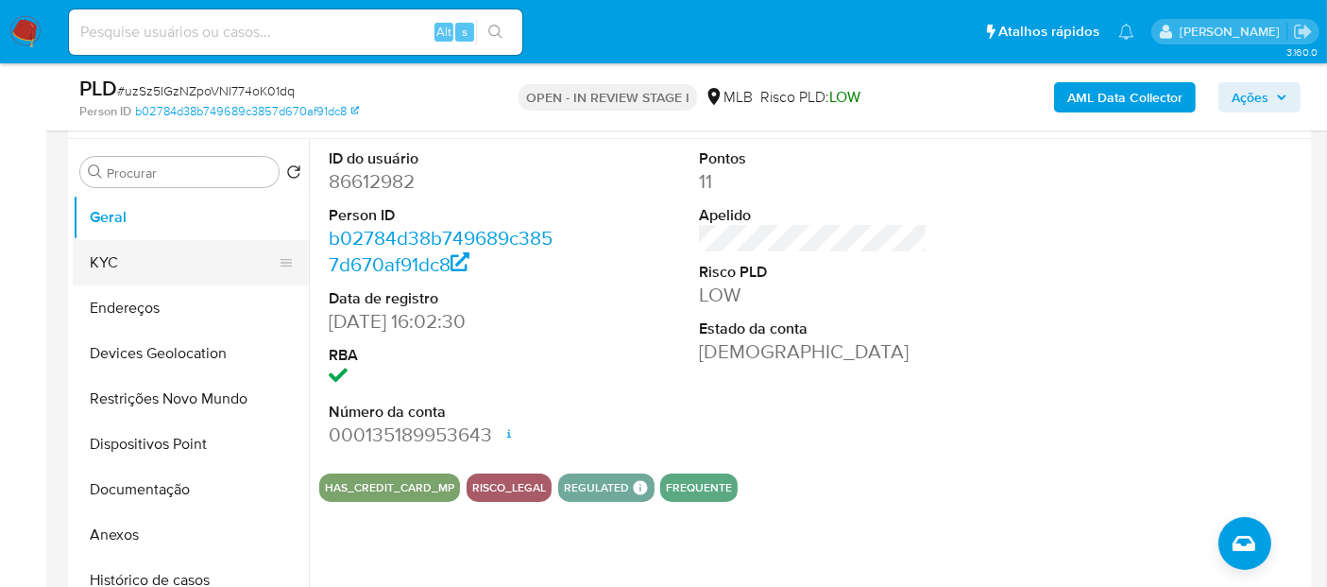
click at [105, 250] on button "KYC" at bounding box center [183, 262] width 221 height 45
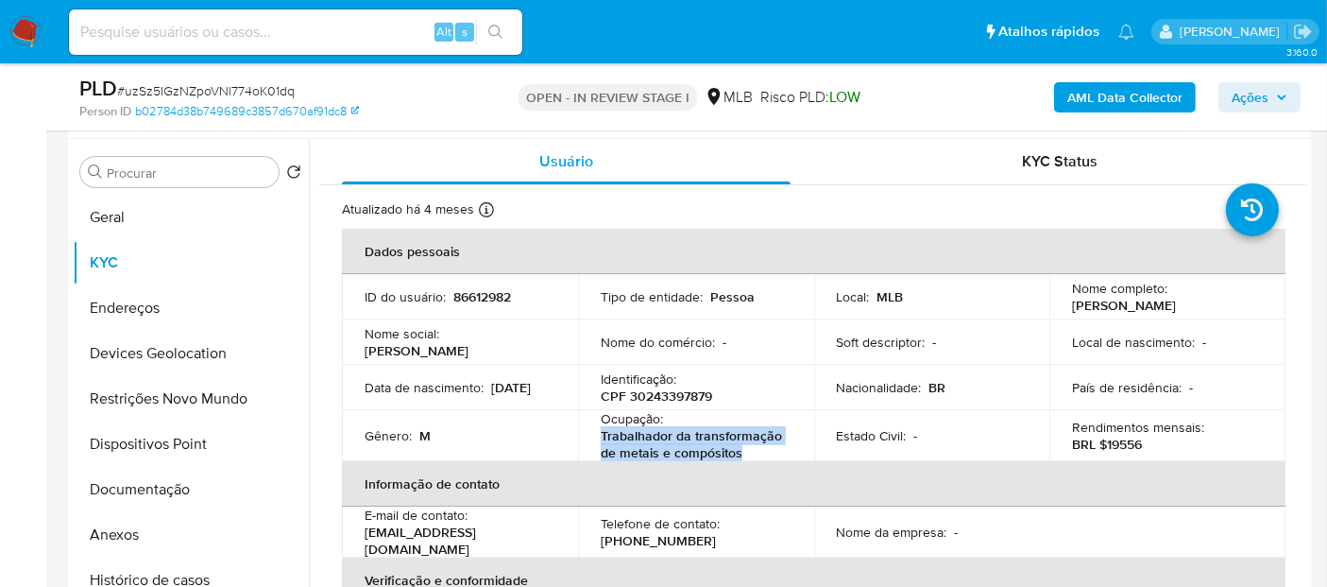
drag, startPoint x: 696, startPoint y: 441, endPoint x: 599, endPoint y: 429, distance: 98.1
click at [601, 429] on p "Trabalhador da transformação de metais e compósitos" at bounding box center [692, 444] width 183 height 34
copy p "Trabalhador da transformação de metais e compósitos"
click at [149, 482] on button "Documentação" at bounding box center [183, 489] width 221 height 45
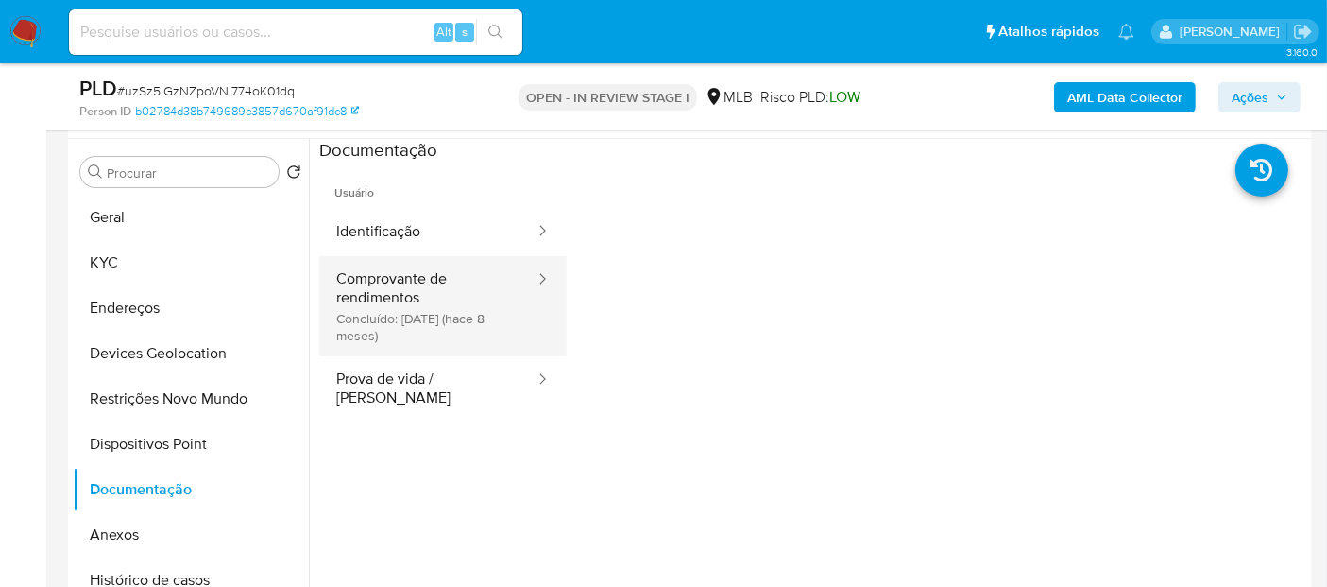
click at [468, 325] on button "Comprovante de rendimentos Concluído: 17/01/2025 (hace 8 meses)" at bounding box center [427, 306] width 217 height 100
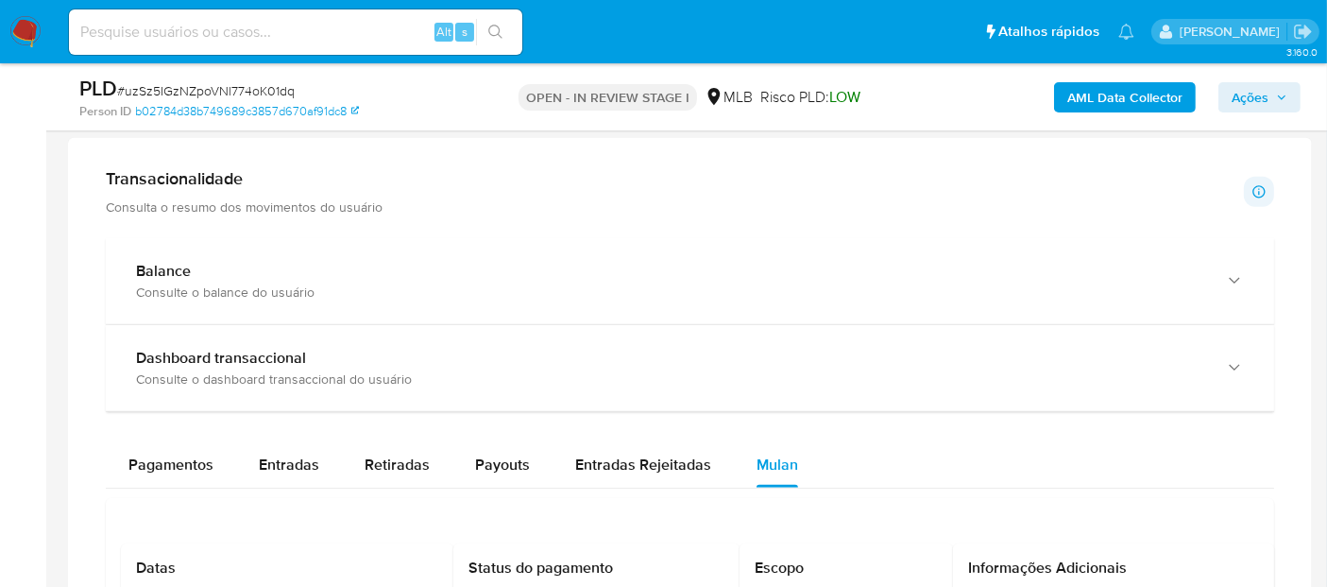
scroll to position [1197, 0]
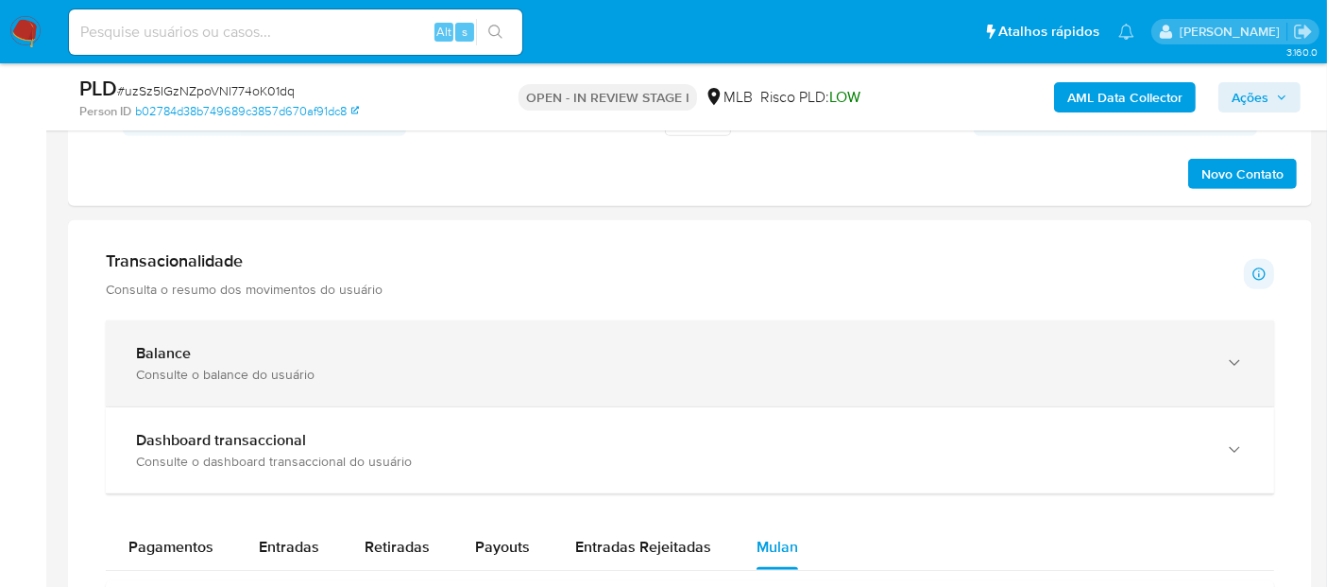
click at [213, 350] on div "Balance" at bounding box center [671, 353] width 1070 height 19
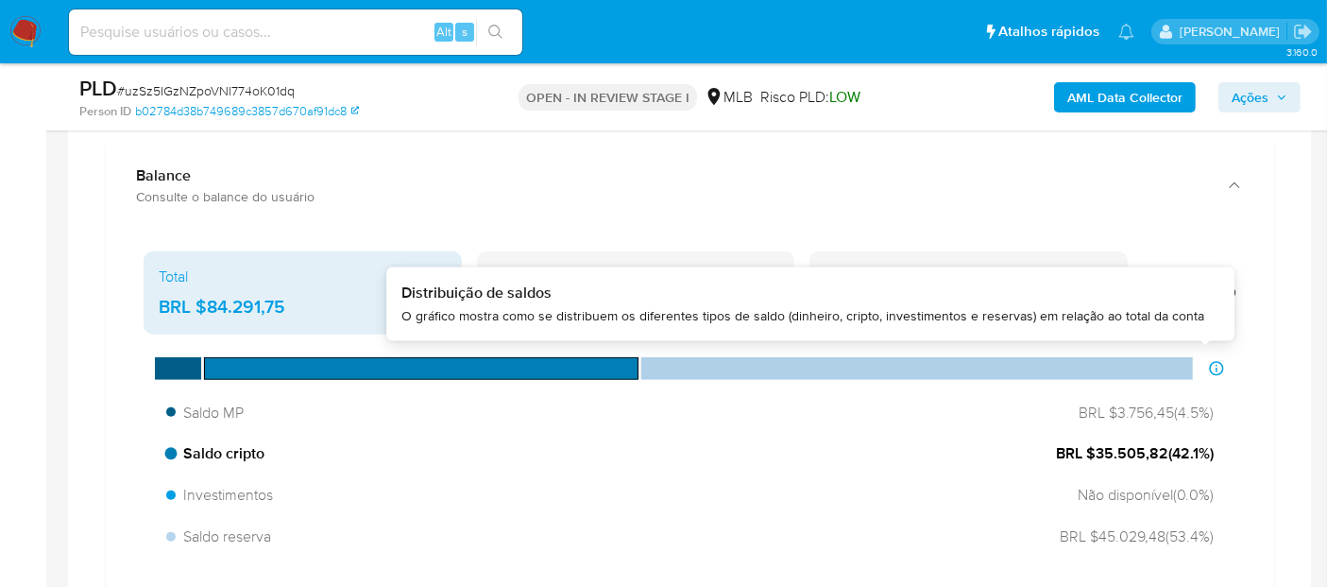
scroll to position [1406, 0]
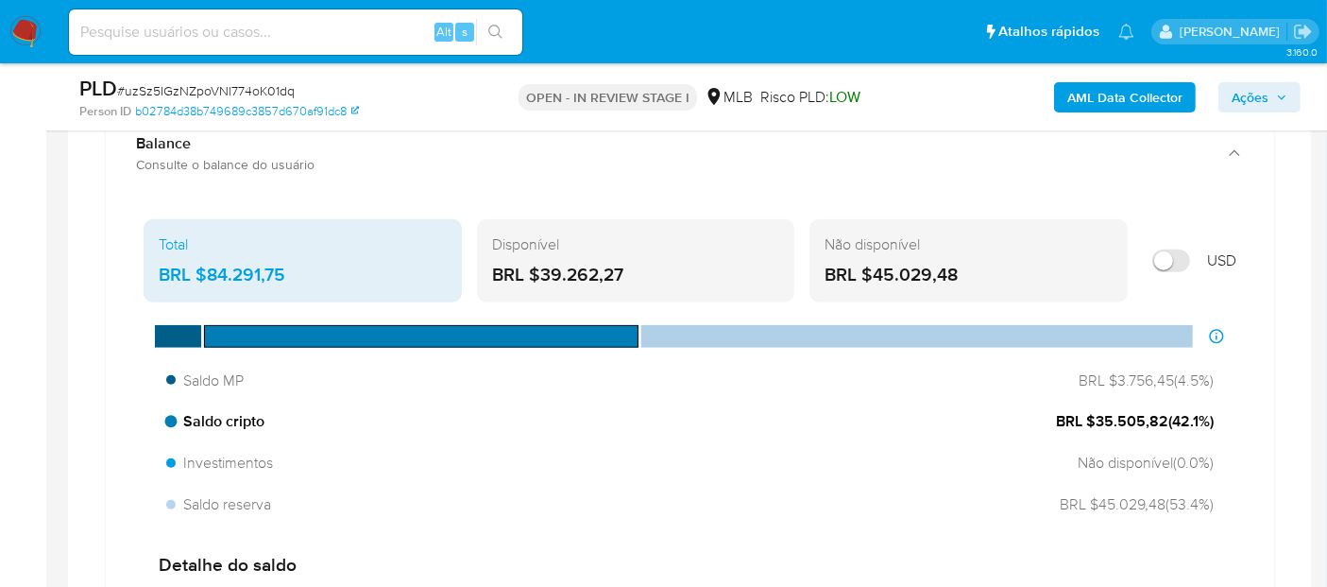
drag, startPoint x: 1166, startPoint y: 417, endPoint x: 1096, endPoint y: 414, distance: 70.0
click at [1096, 414] on span "BRL $35.505,82 ( 42.1 %)" at bounding box center [1135, 421] width 158 height 21
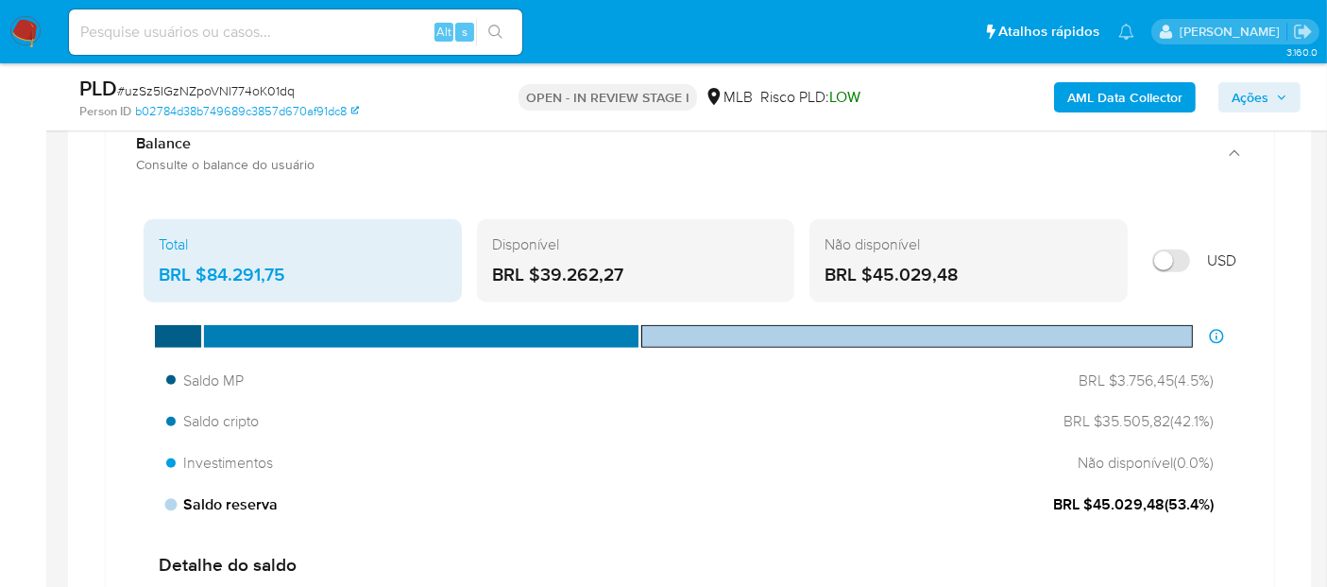
drag, startPoint x: 1161, startPoint y: 503, endPoint x: 1088, endPoint y: 503, distance: 72.7
click at [1088, 503] on span "BRL $45.029,48 ( 53.4 %)" at bounding box center [1133, 504] width 161 height 21
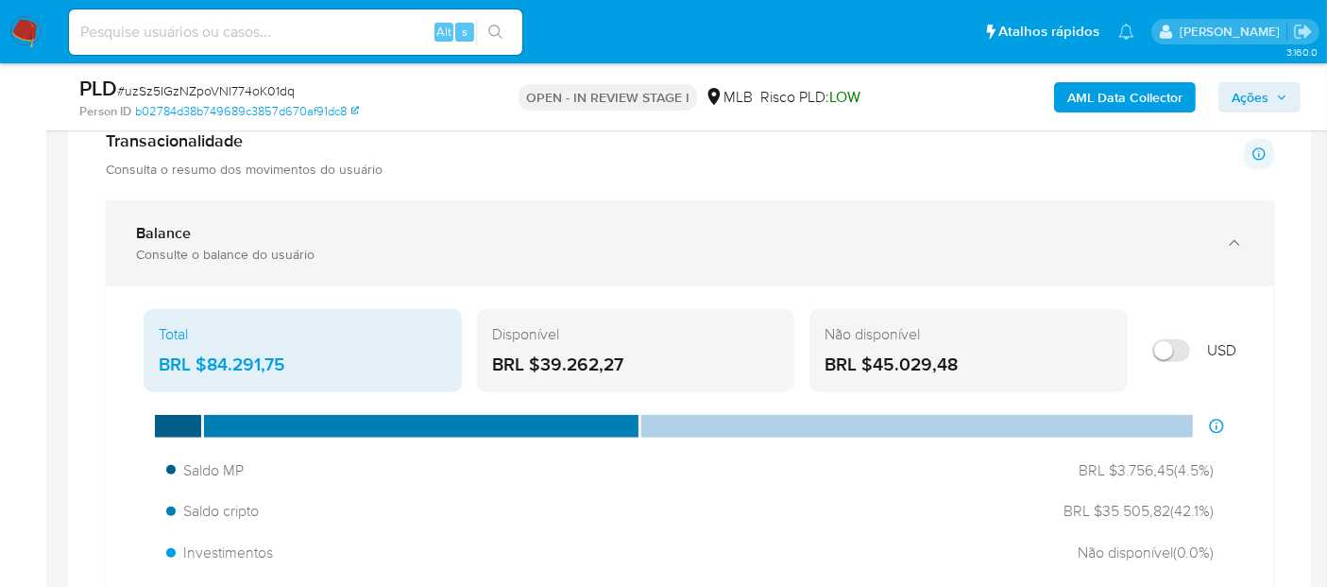
scroll to position [1302, 0]
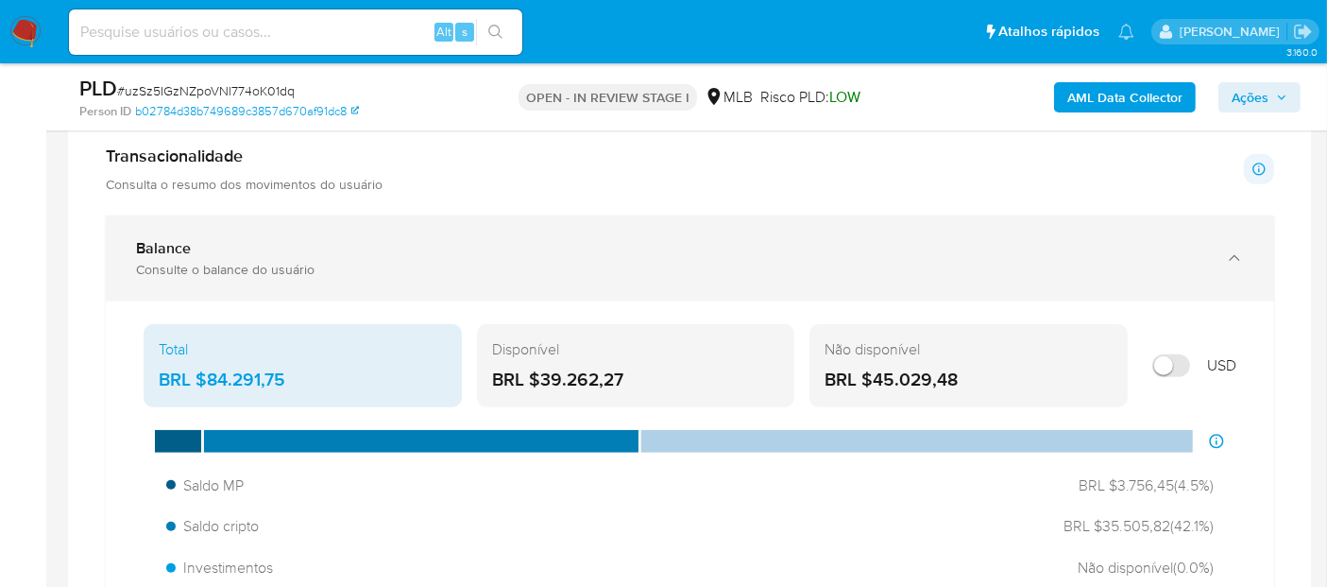
click at [278, 249] on div "Balance" at bounding box center [671, 248] width 1070 height 19
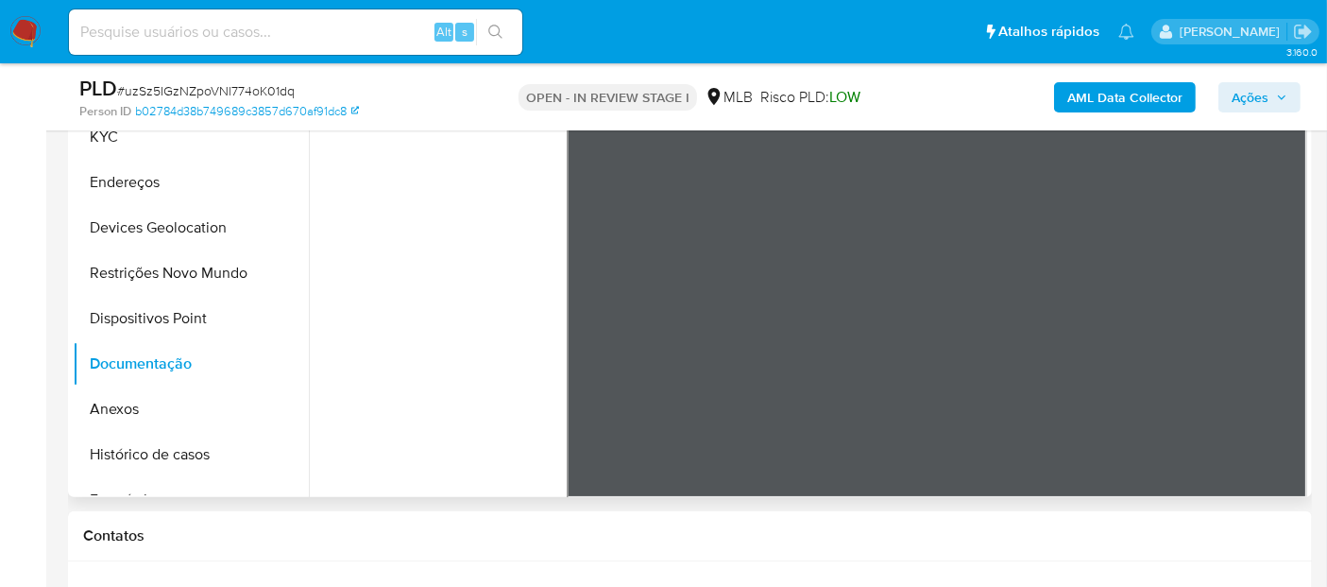
scroll to position [472, 0]
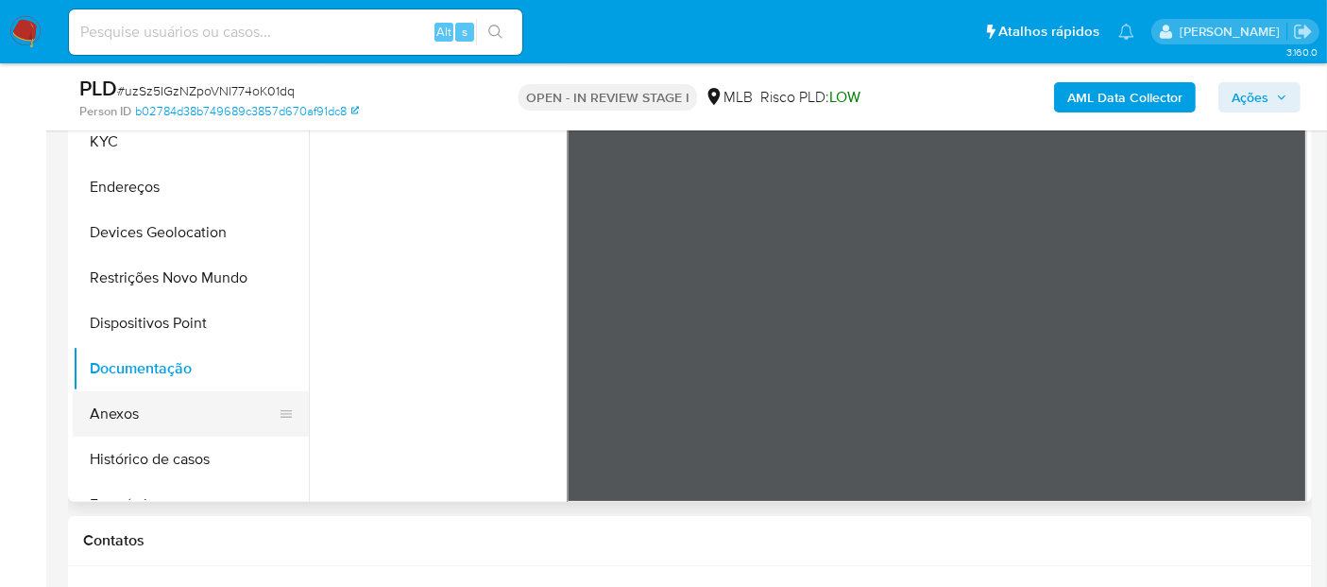
drag, startPoint x: 183, startPoint y: 452, endPoint x: 253, endPoint y: 417, distance: 78.6
click at [183, 454] on button "Histórico de casos" at bounding box center [191, 458] width 236 height 45
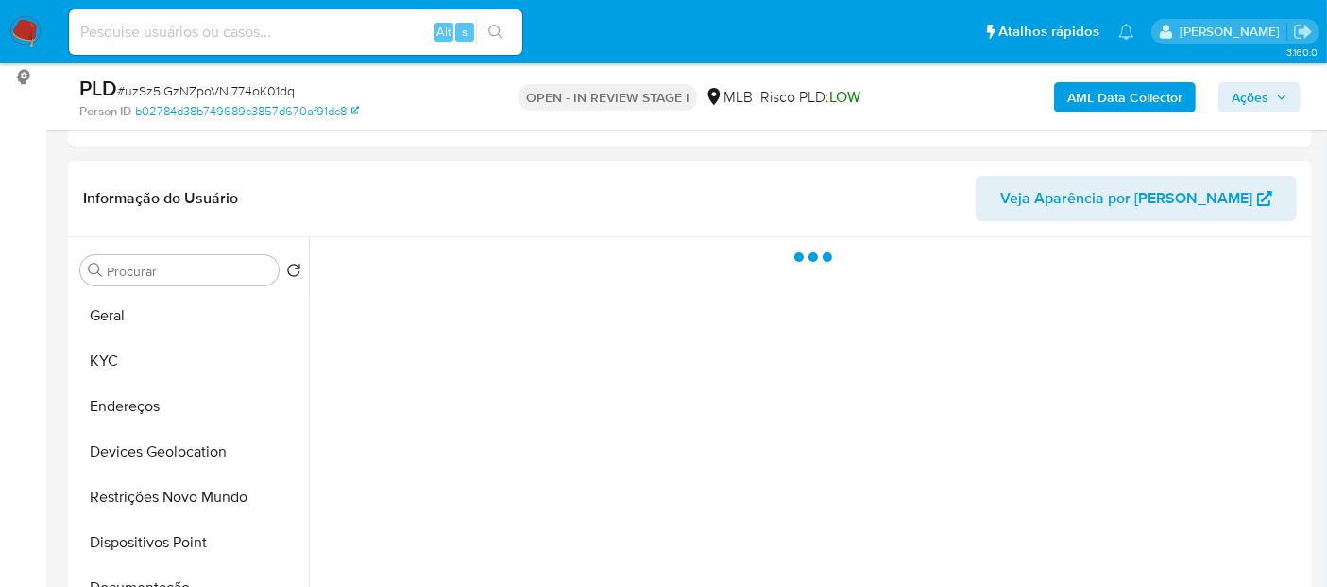
scroll to position [263, 0]
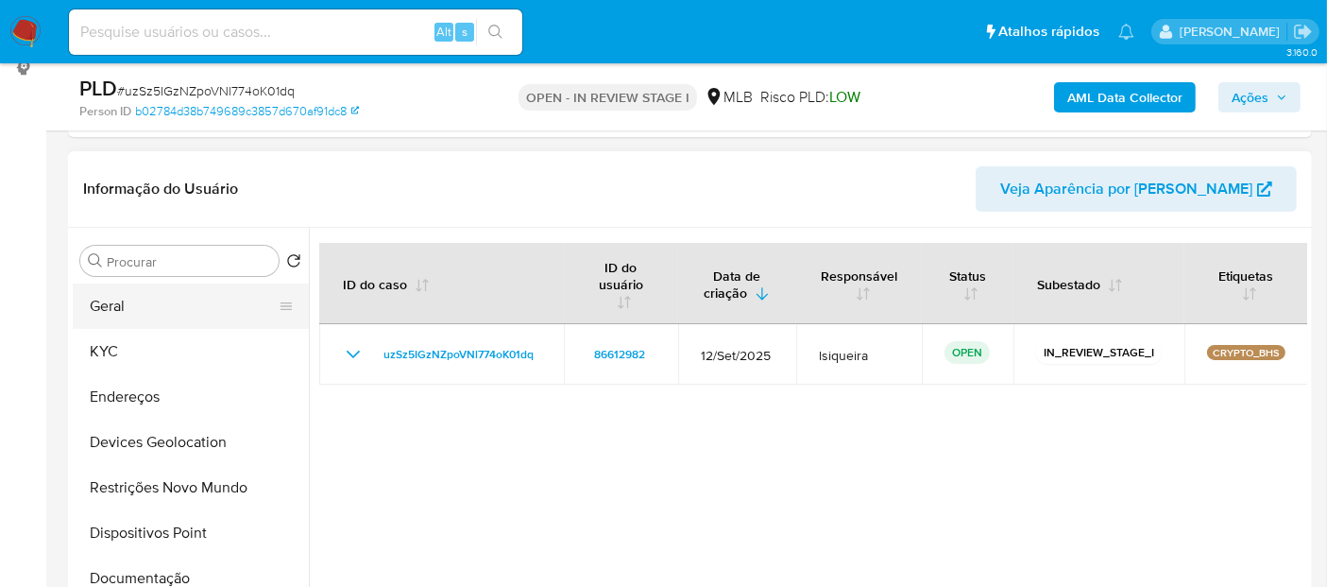
click at [137, 316] on button "Geral" at bounding box center [183, 305] width 221 height 45
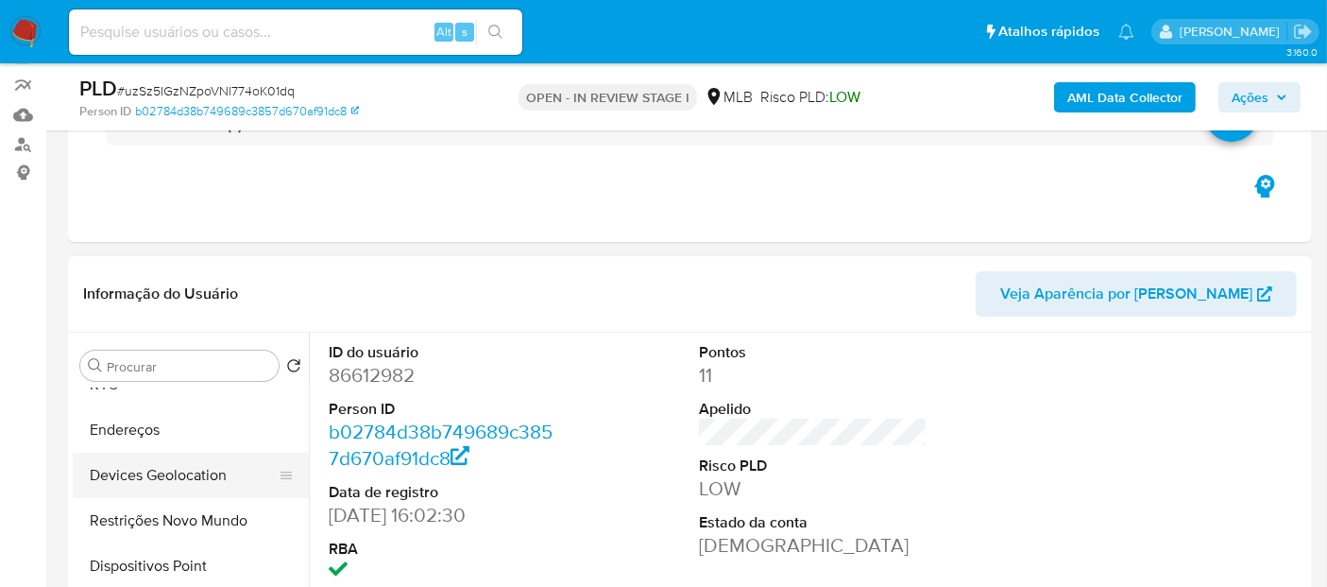
scroll to position [105, 0]
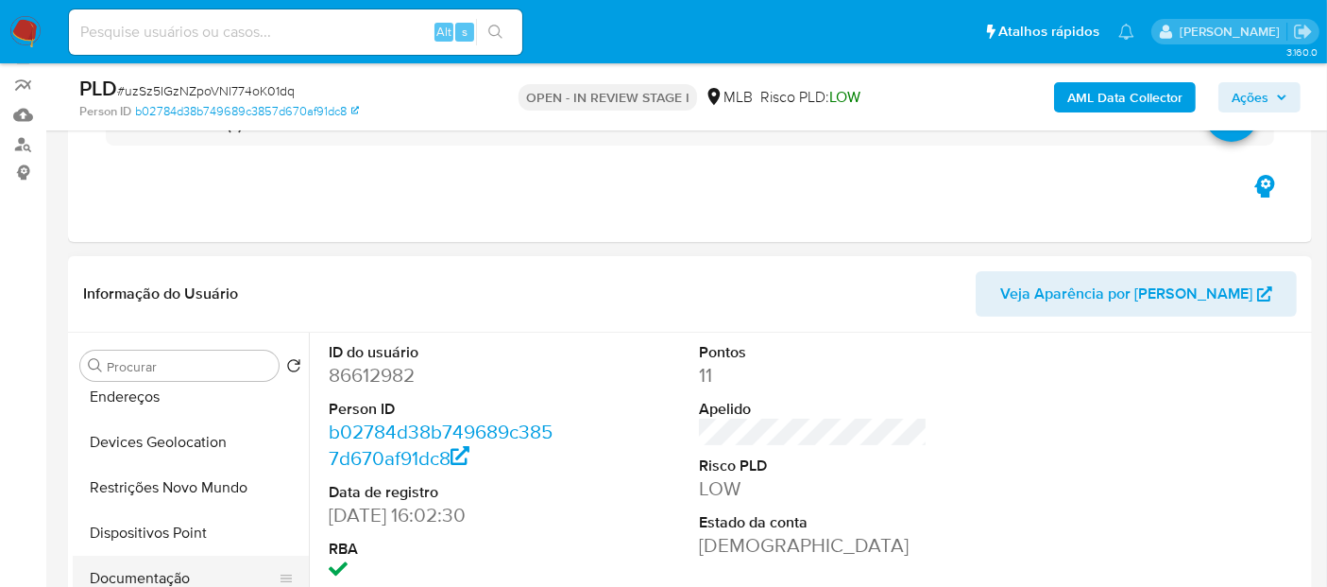
drag, startPoint x: 180, startPoint y: 577, endPoint x: 193, endPoint y: 564, distance: 18.0
click at [181, 576] on button "Documentação" at bounding box center [183, 577] width 221 height 45
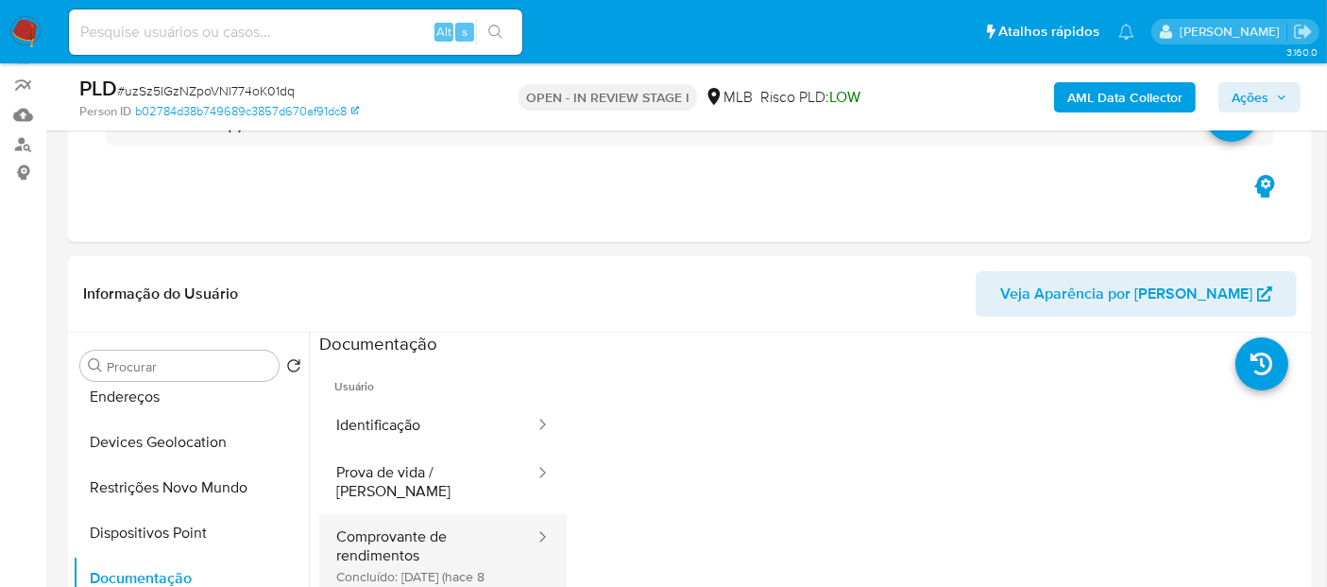
click at [384, 541] on button "Comprovante de rendimentos Concluído: 17/01/2025 (hace 8 meses)" at bounding box center [427, 564] width 217 height 100
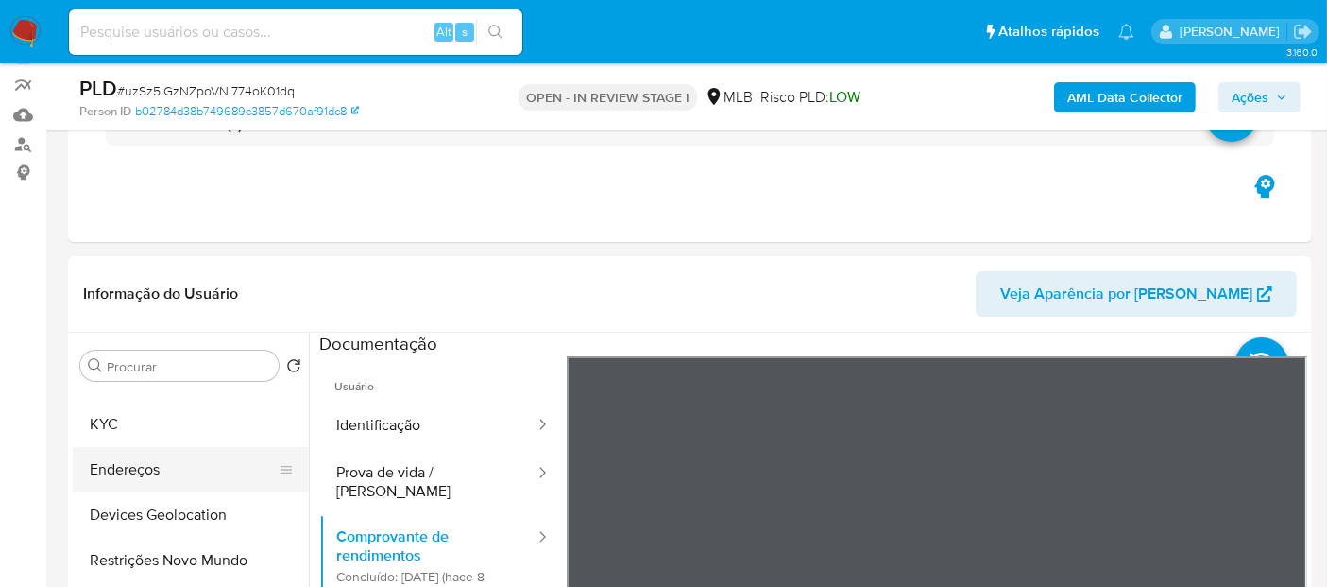
scroll to position [0, 0]
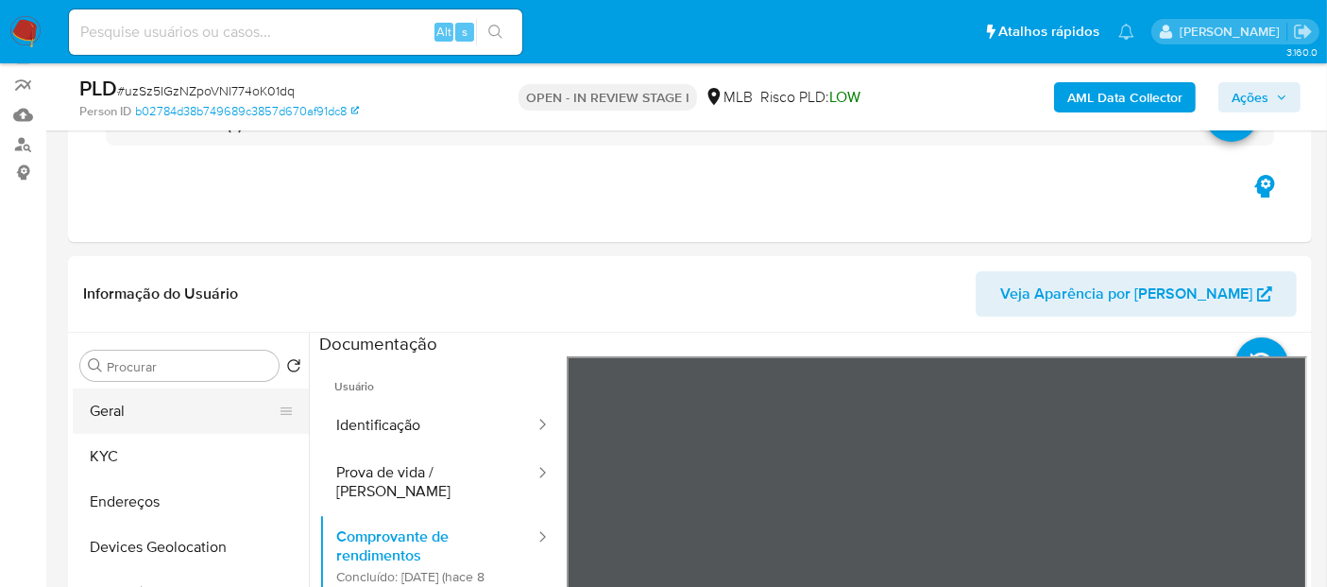
click at [210, 407] on button "Geral" at bounding box center [183, 410] width 221 height 45
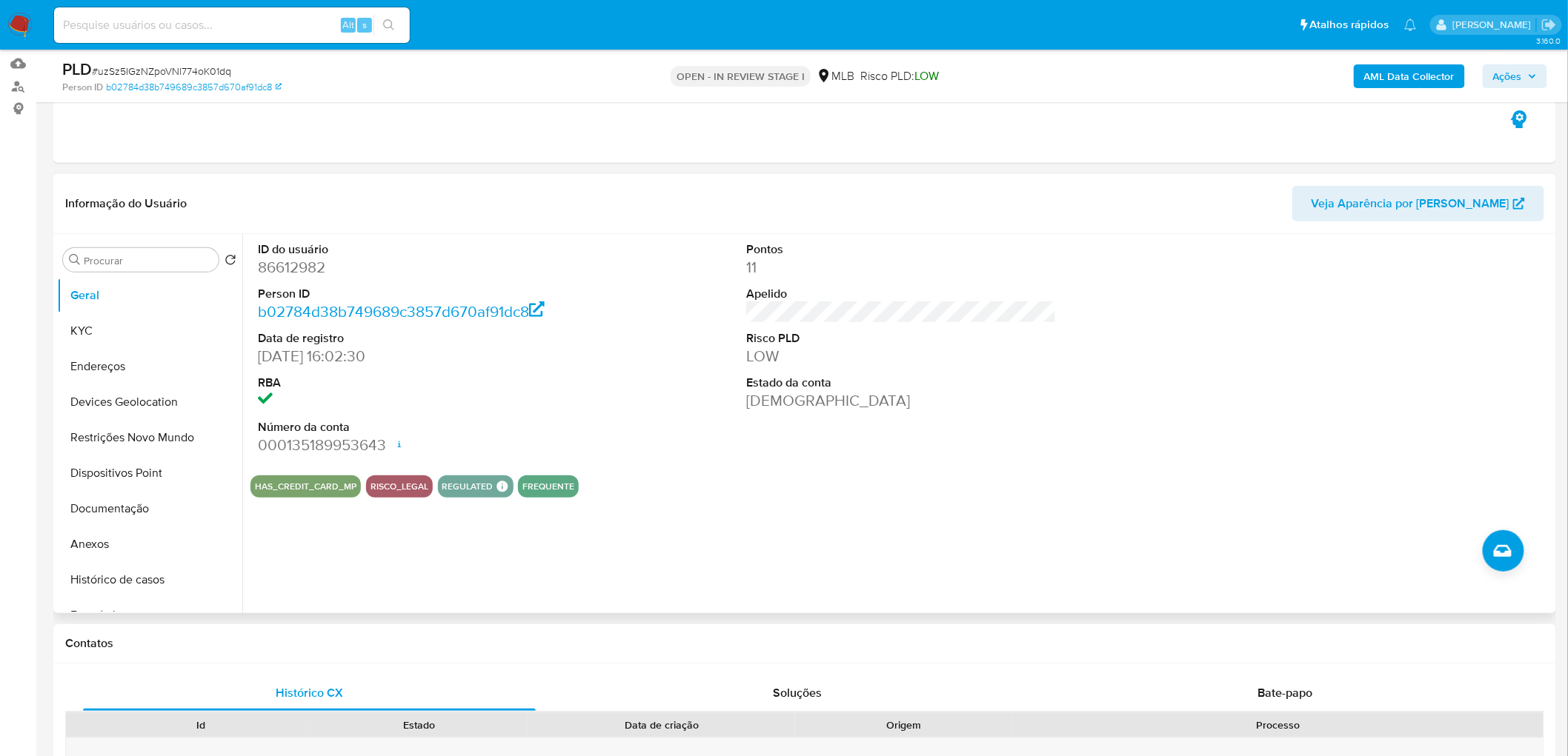
scroll to position [124, 0]
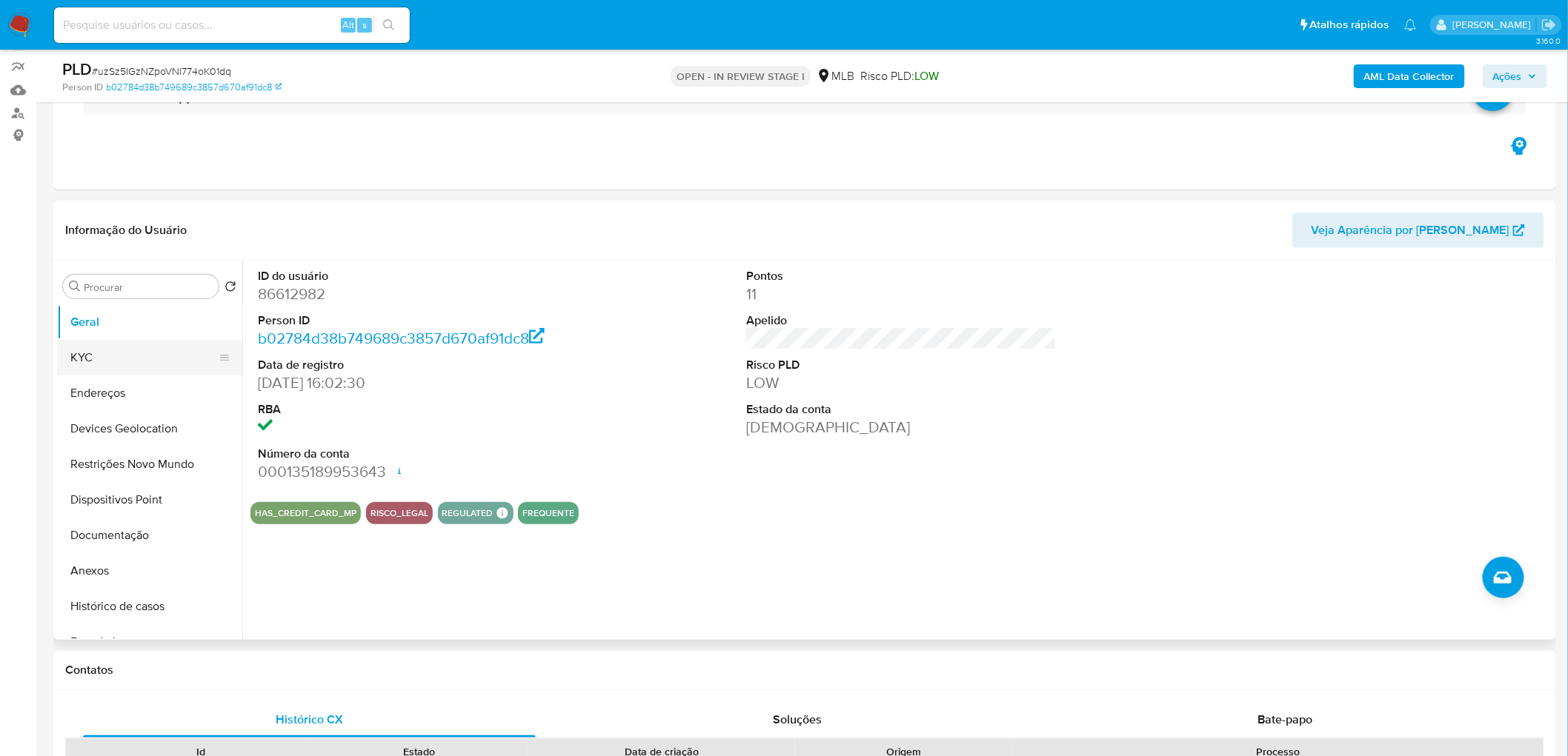
click at [102, 354] on button "KYC" at bounding box center [144, 358] width 173 height 35
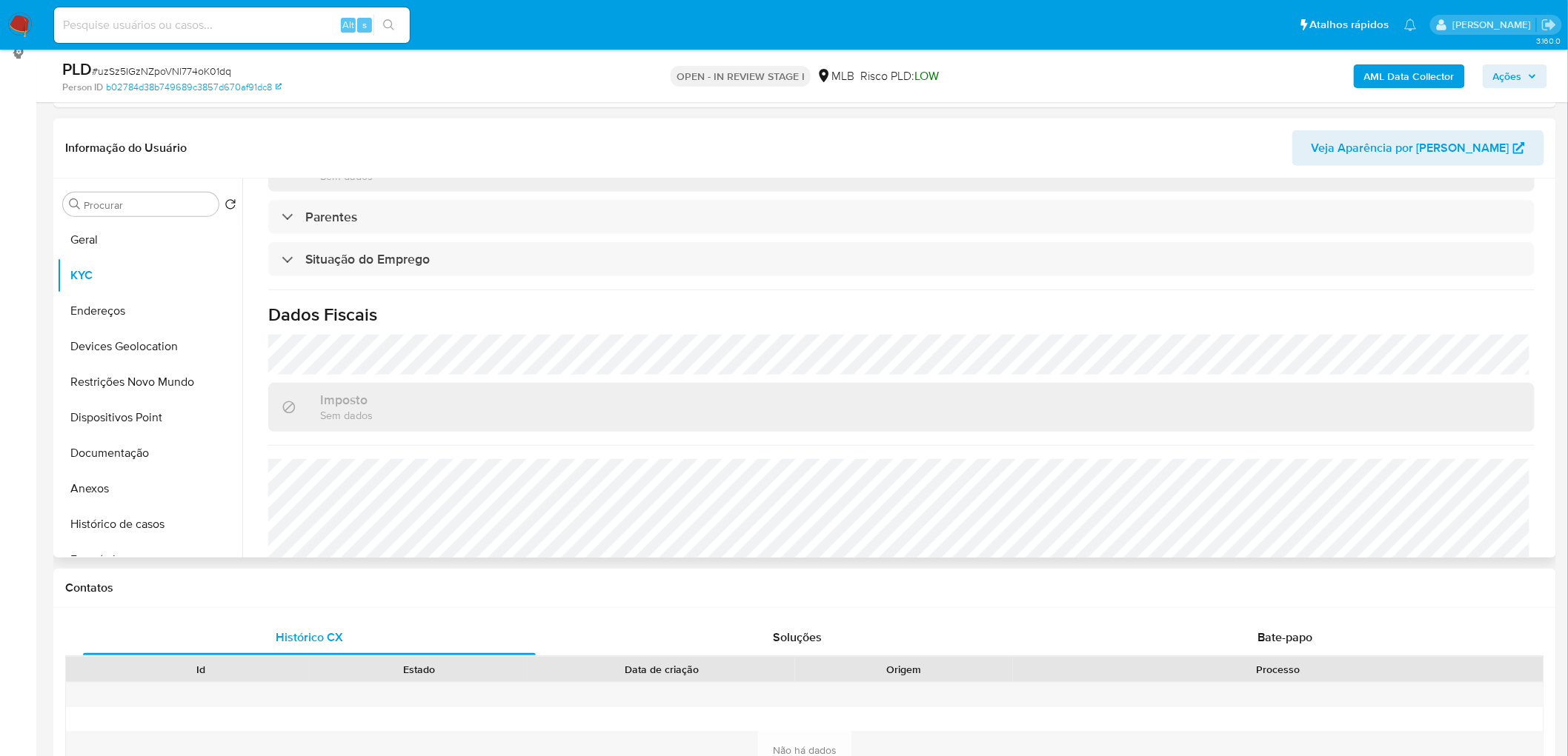
scroll to position [616, 0]
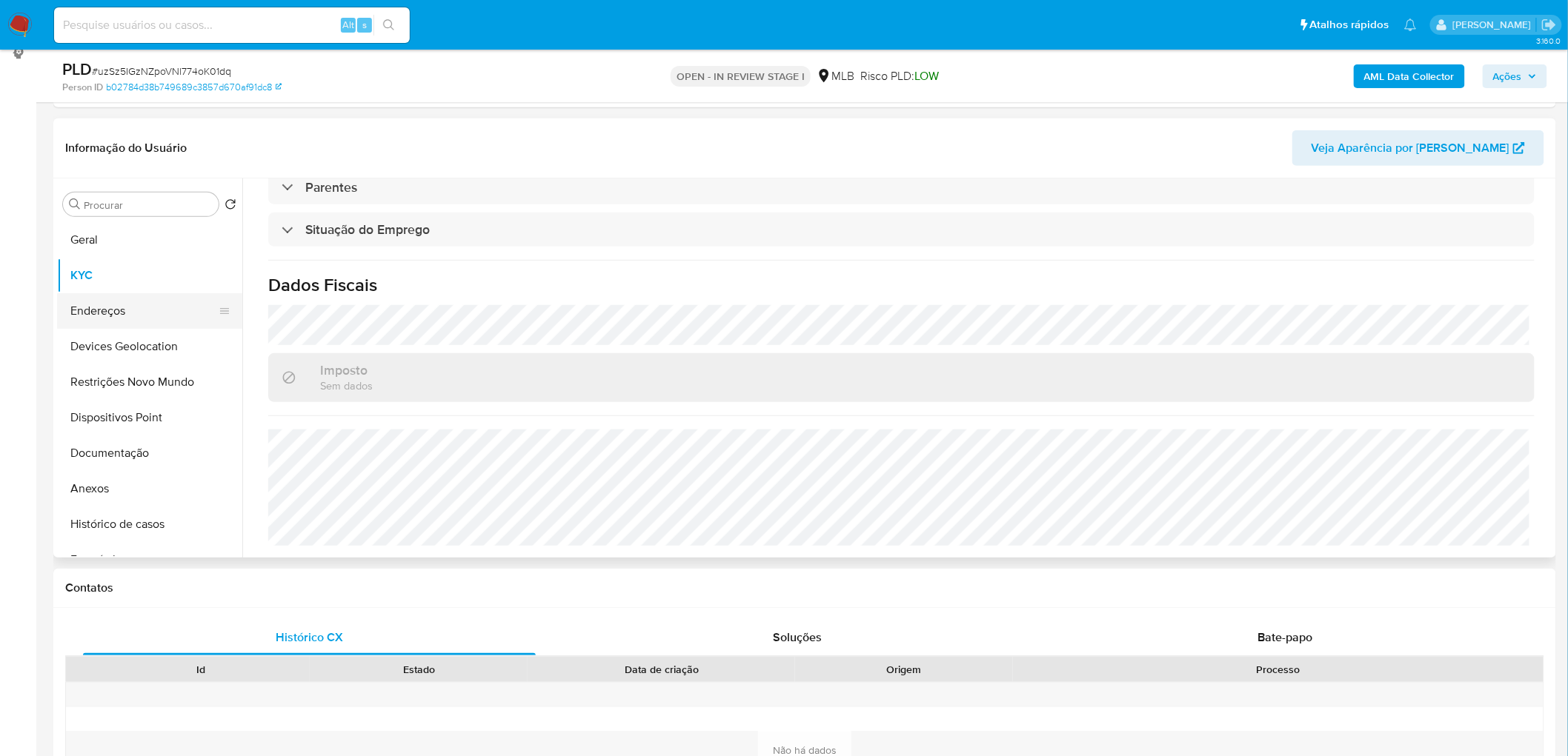
click at [100, 304] on button "Endereços" at bounding box center [144, 311] width 173 height 35
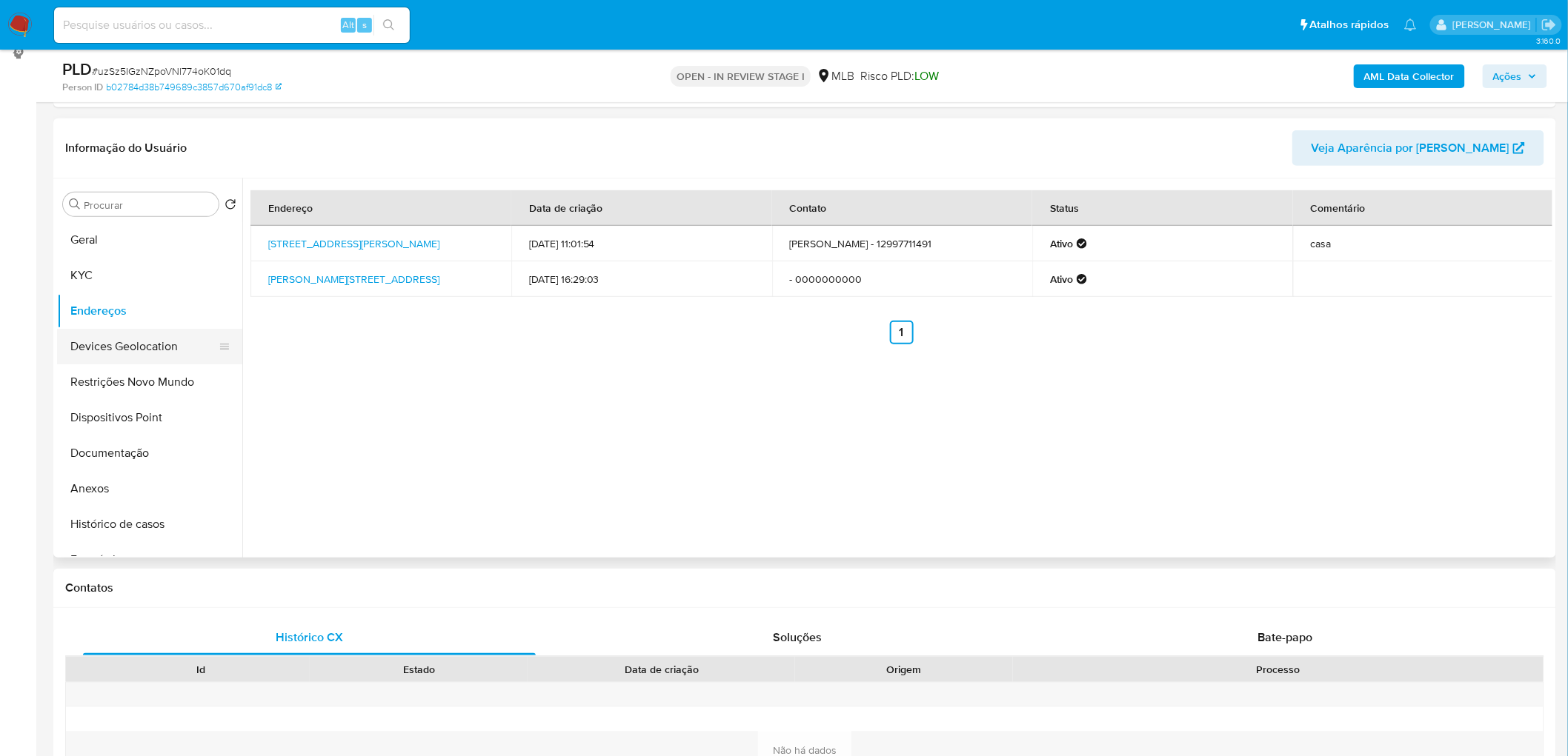
click at [127, 354] on button "Devices Geolocation" at bounding box center [144, 346] width 173 height 35
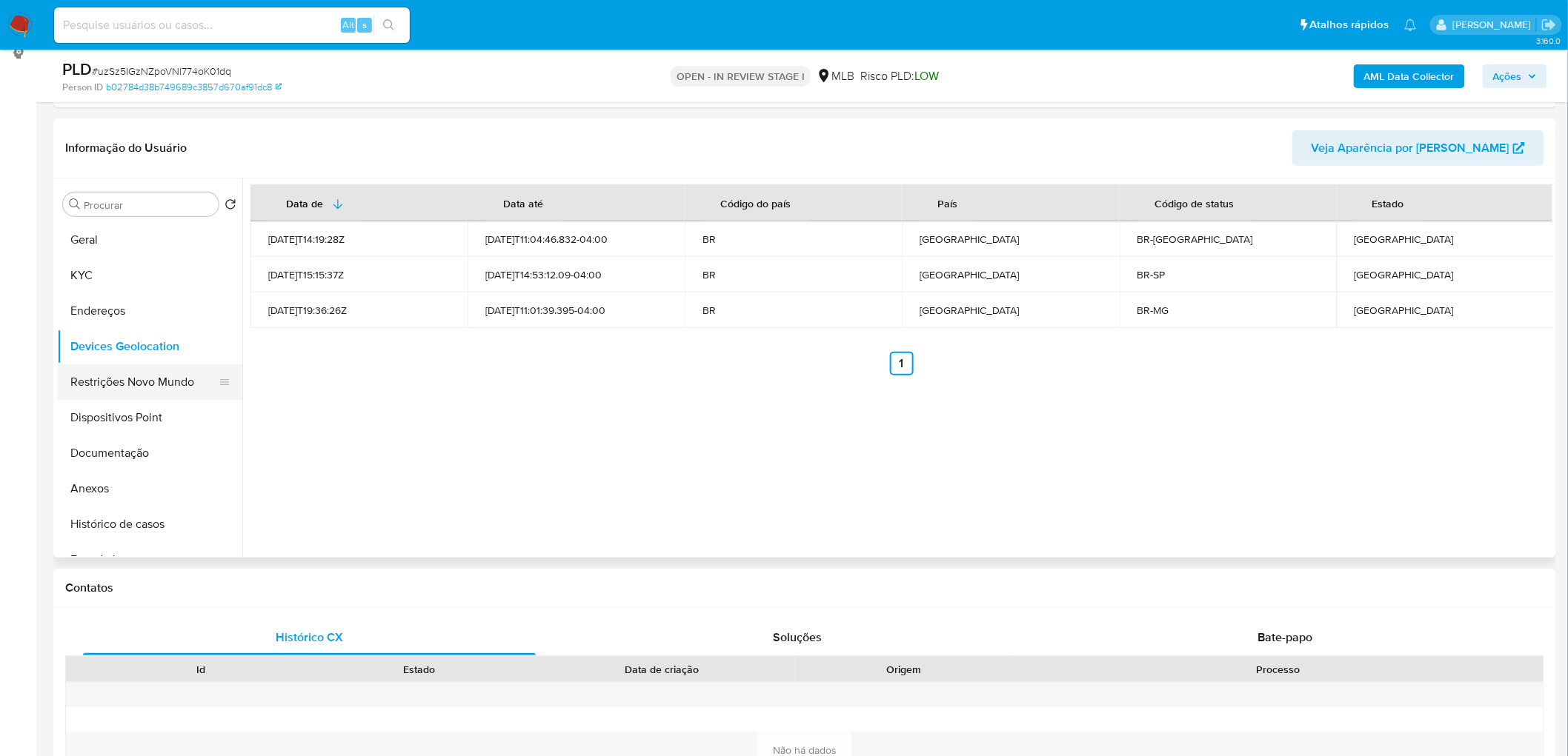
click at [140, 370] on button "Restrições Novo Mundo" at bounding box center [144, 382] width 173 height 35
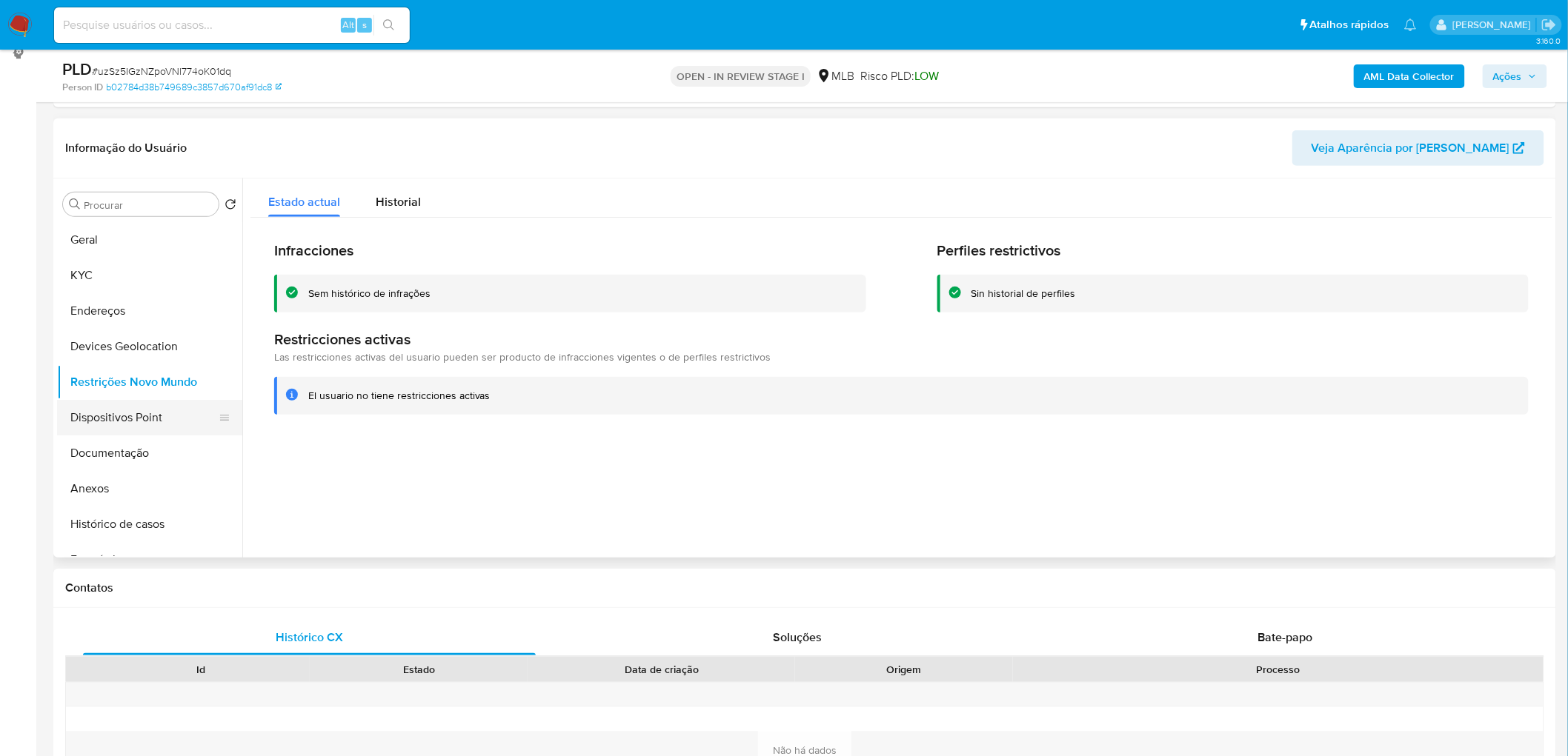
click at [151, 420] on button "Dispositivos Point" at bounding box center [144, 417] width 173 height 35
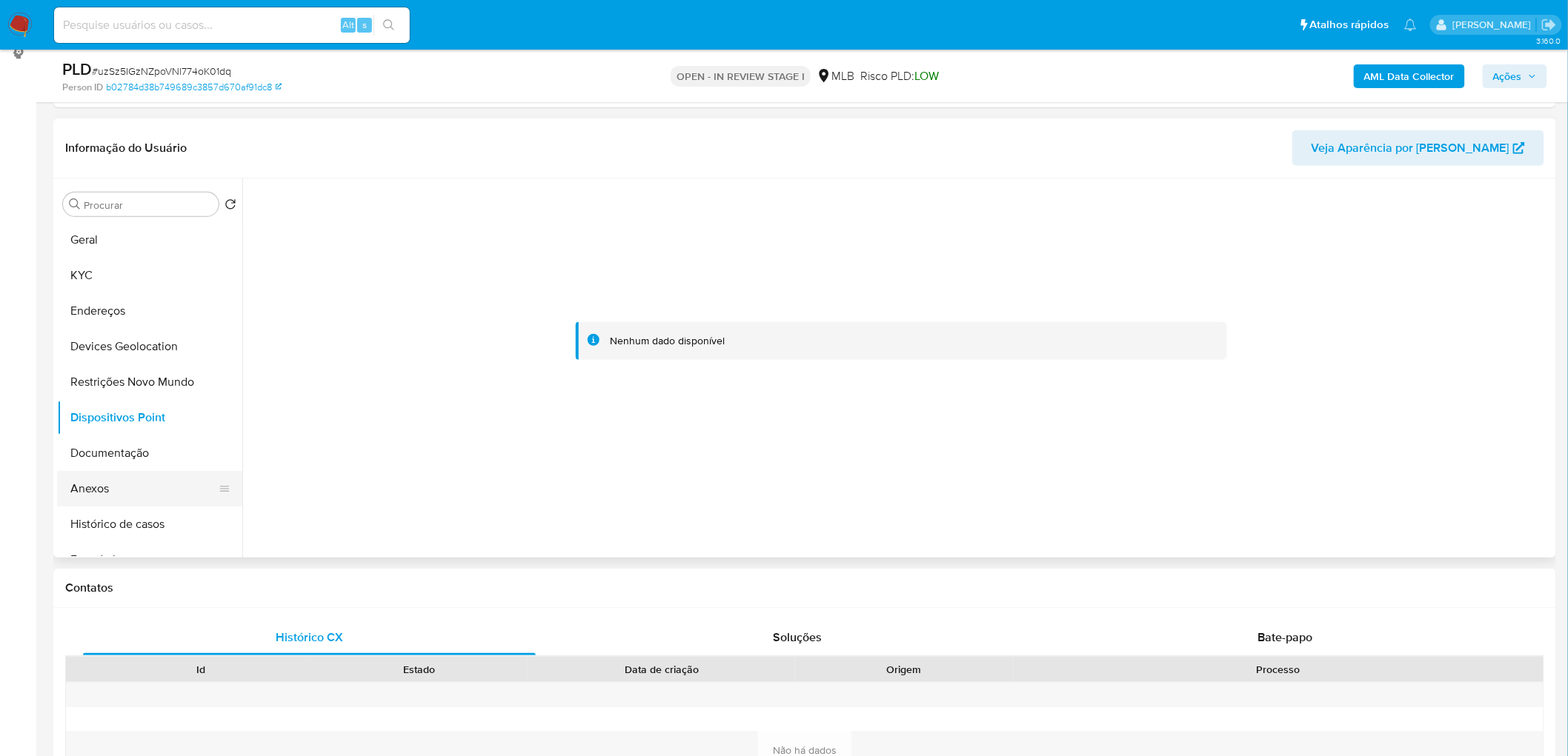
click at [155, 460] on button "Anexos" at bounding box center [144, 489] width 173 height 35
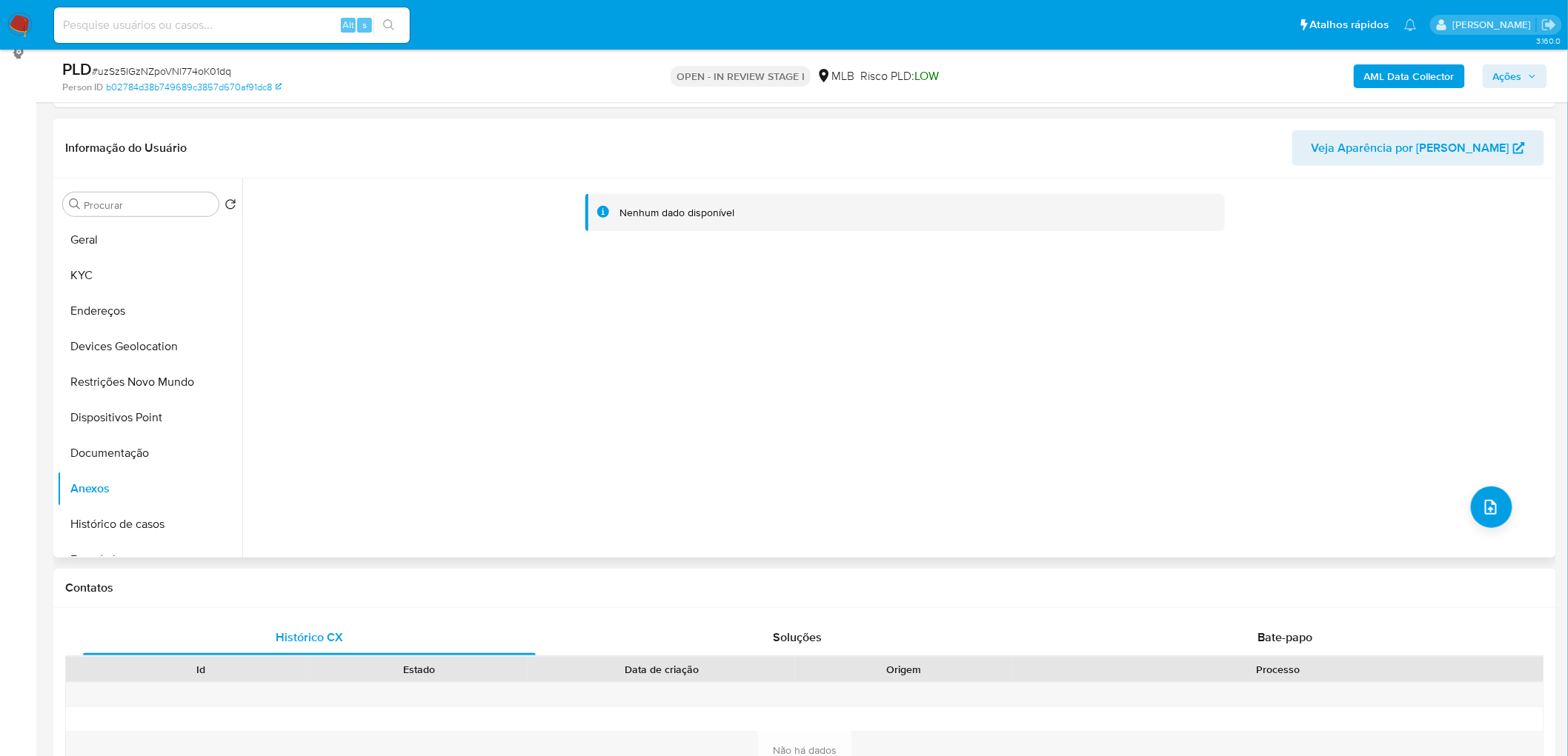
click at [1040, 133] on header "Informação do Usuário Veja Aparência por Pessoa" at bounding box center [804, 147] width 1479 height 35
click at [1040, 73] on b "AML Data Collector" at bounding box center [1409, 76] width 90 height 24
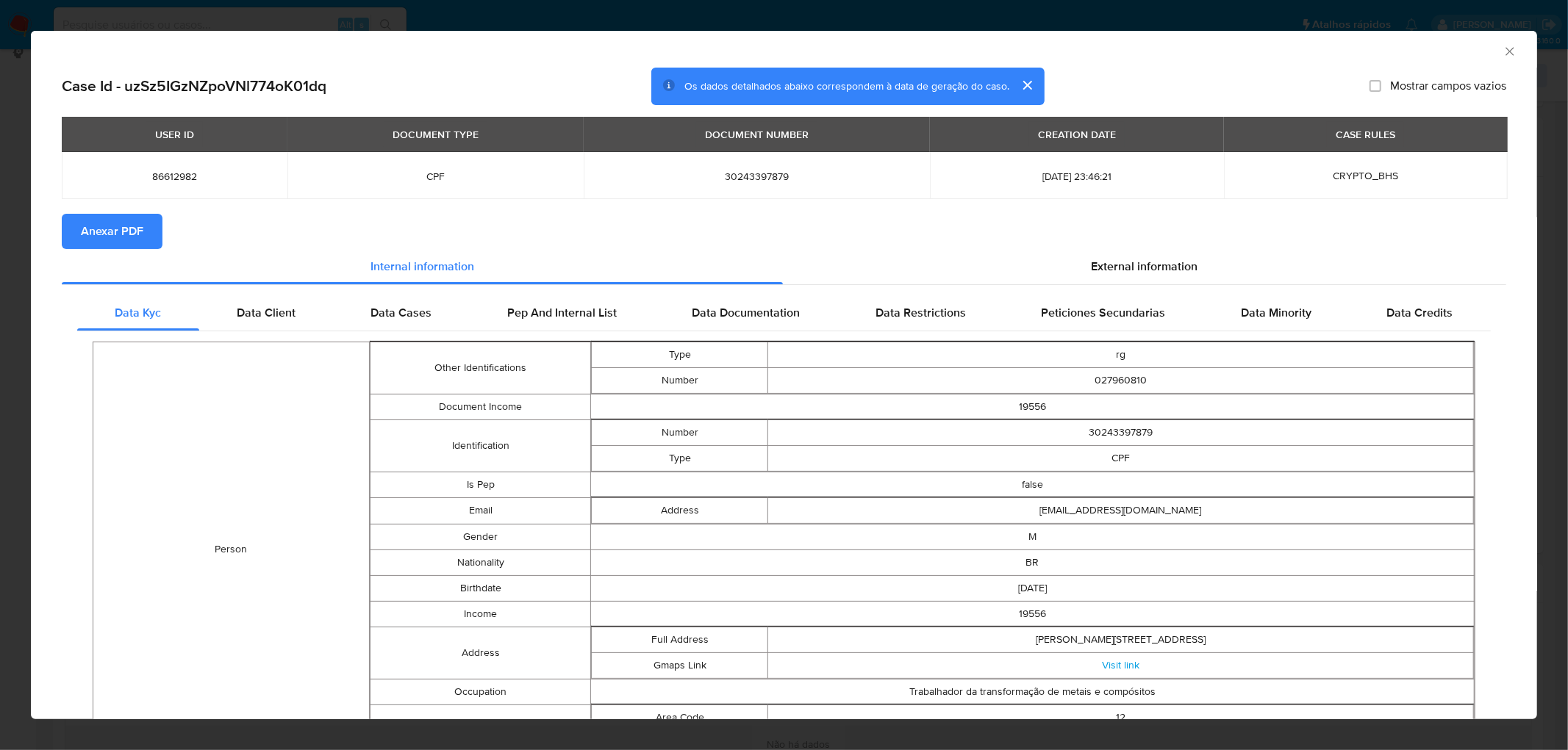
click at [133, 233] on span "Anexar PDF" at bounding box center [112, 232] width 62 height 33
click at [1032, 52] on icon "Fechar a janela" at bounding box center [1510, 51] width 15 height 15
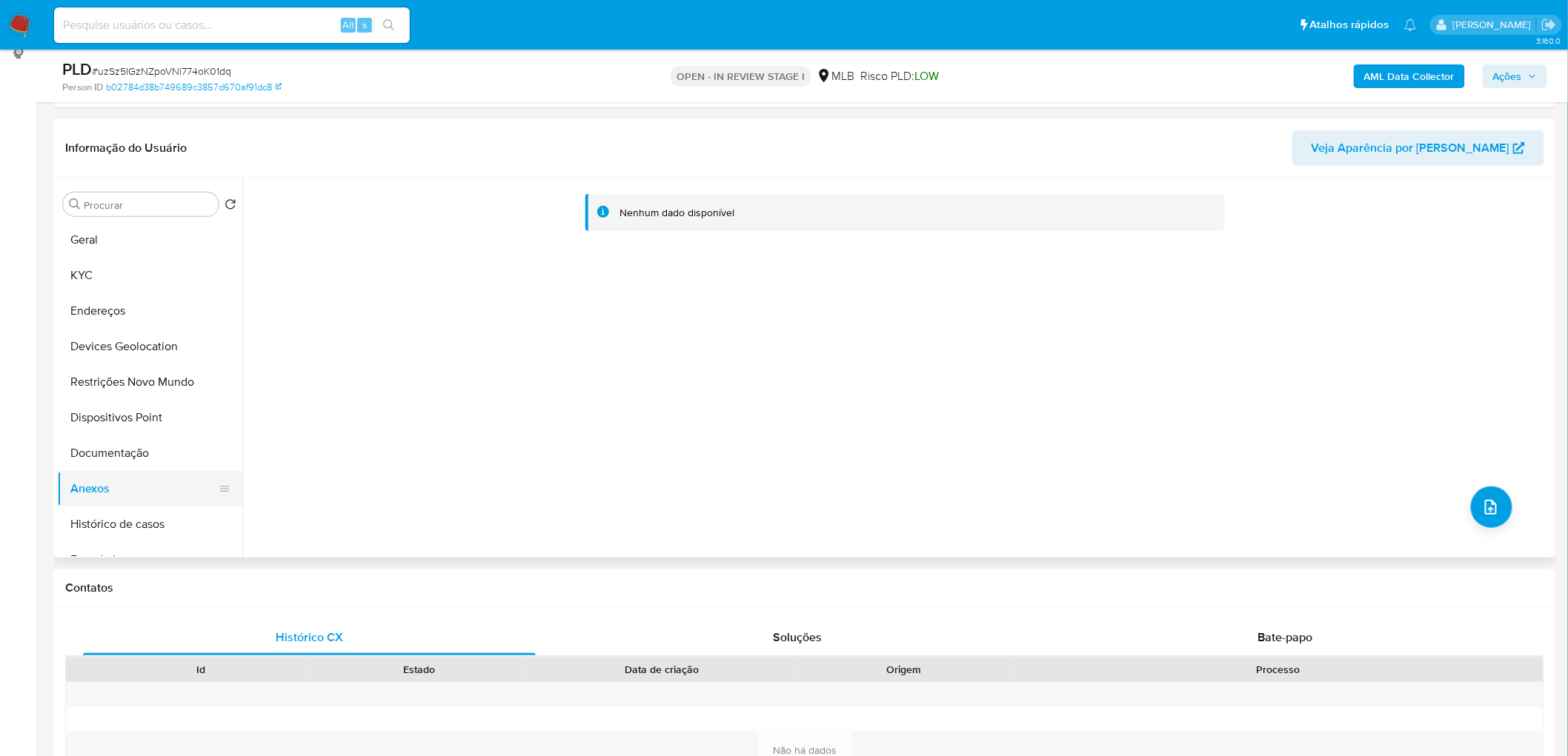
click at [140, 460] on button "Anexos" at bounding box center [144, 489] width 173 height 35
drag, startPoint x: 155, startPoint y: 463, endPoint x: 147, endPoint y: 468, distance: 9.4
click at [155, 460] on button "Documentação" at bounding box center [144, 453] width 173 height 35
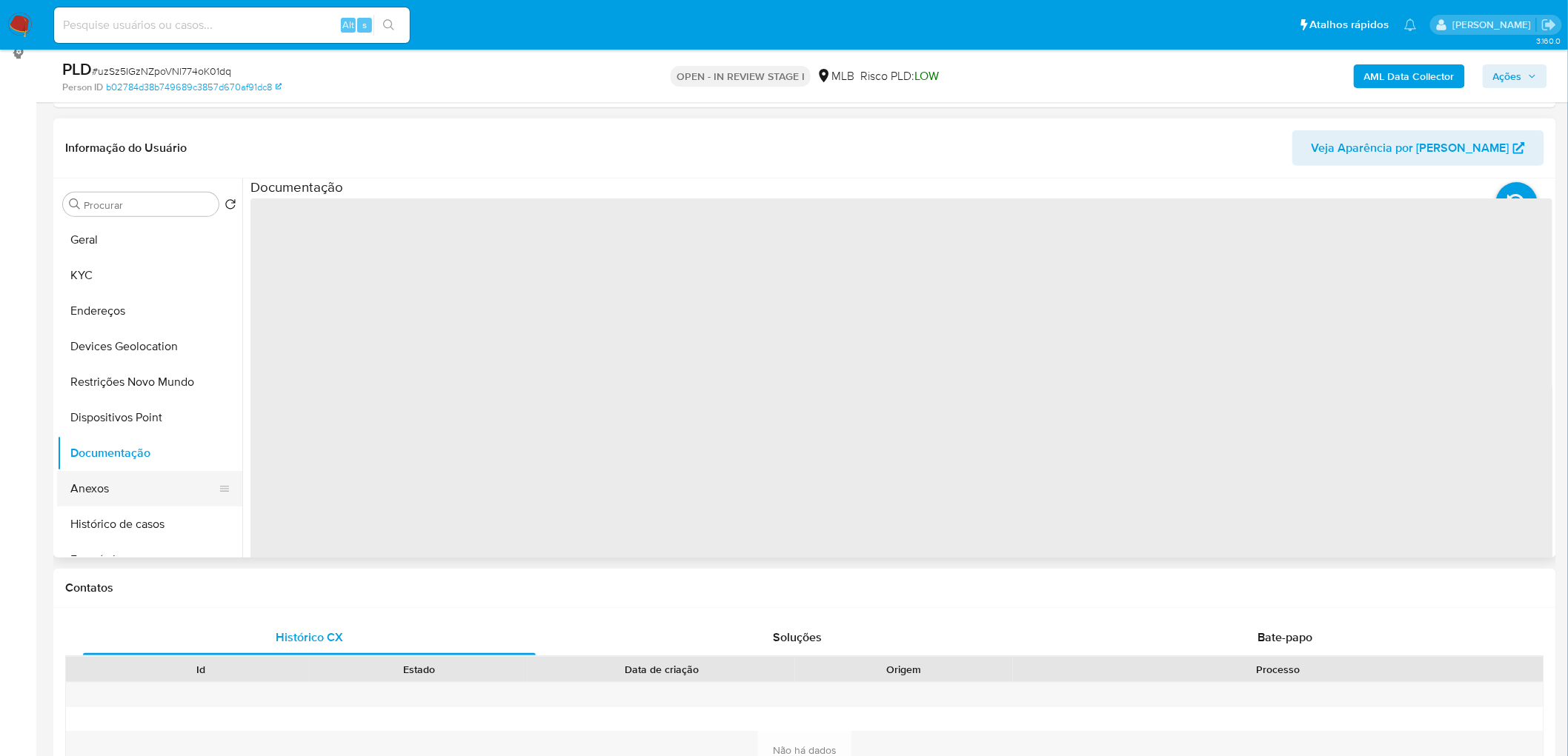
click at [137, 460] on button "Anexos" at bounding box center [144, 489] width 173 height 35
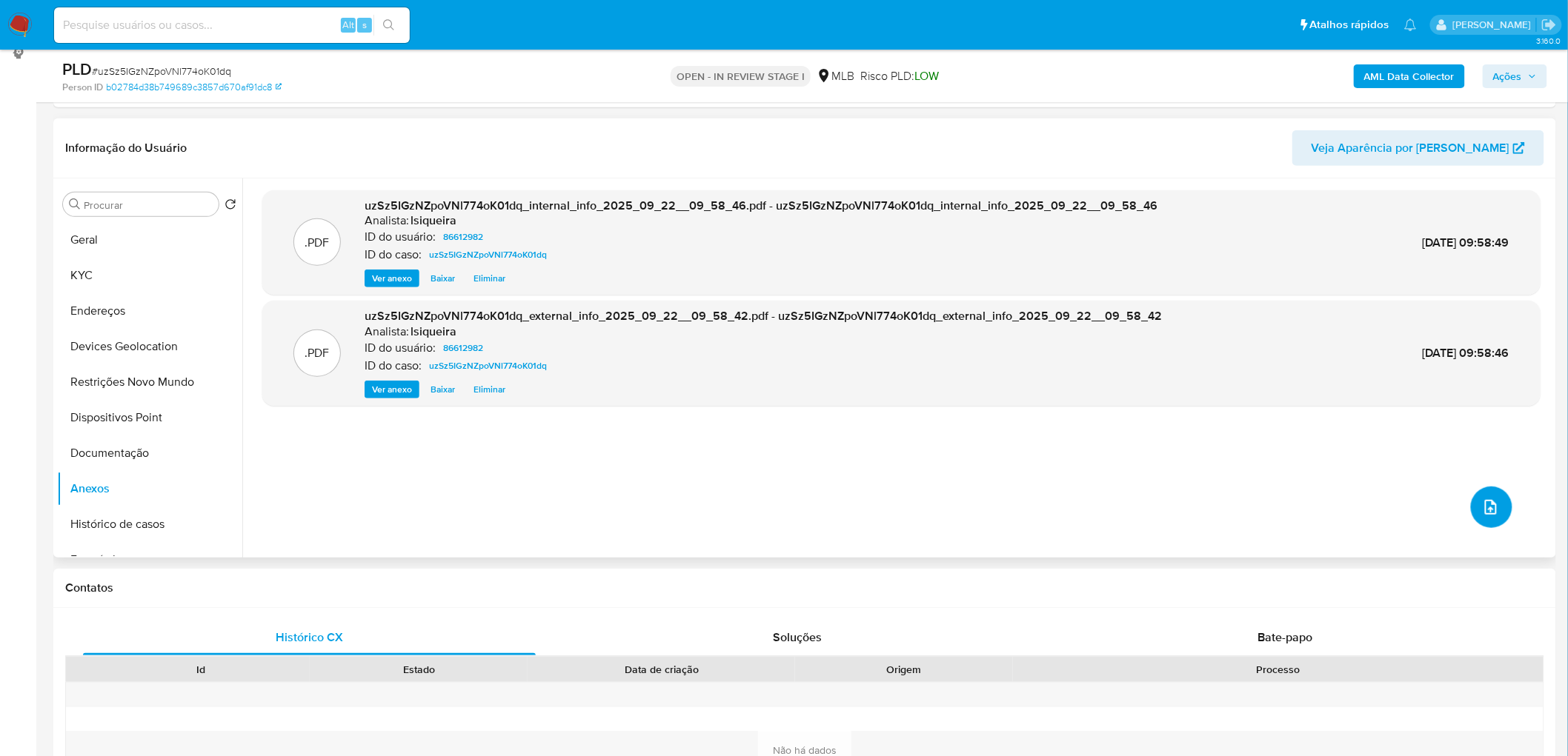
click at [1040, 460] on icon "upload-file" at bounding box center [1490, 507] width 18 height 18
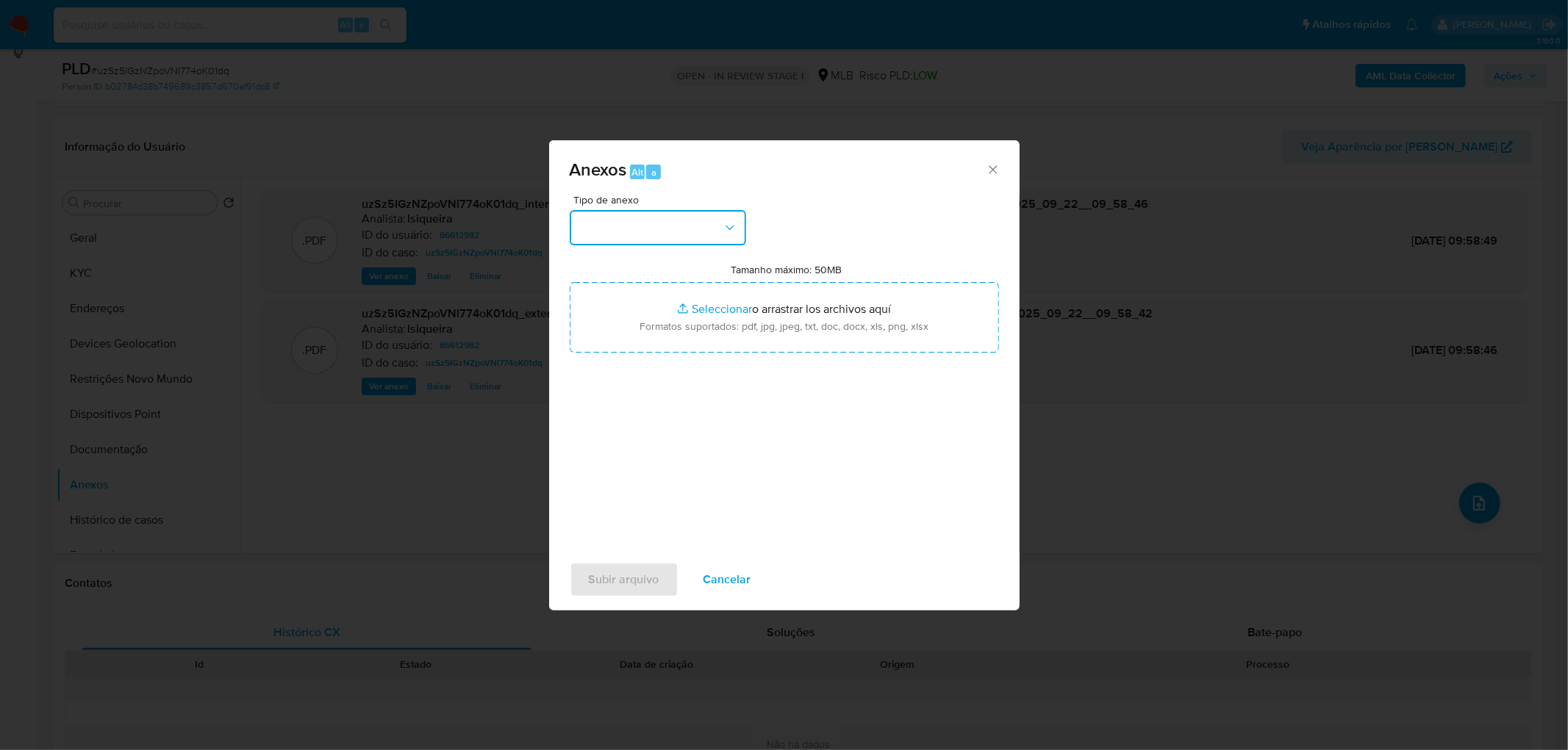
click at [733, 228] on icon "button" at bounding box center [730, 227] width 15 height 15
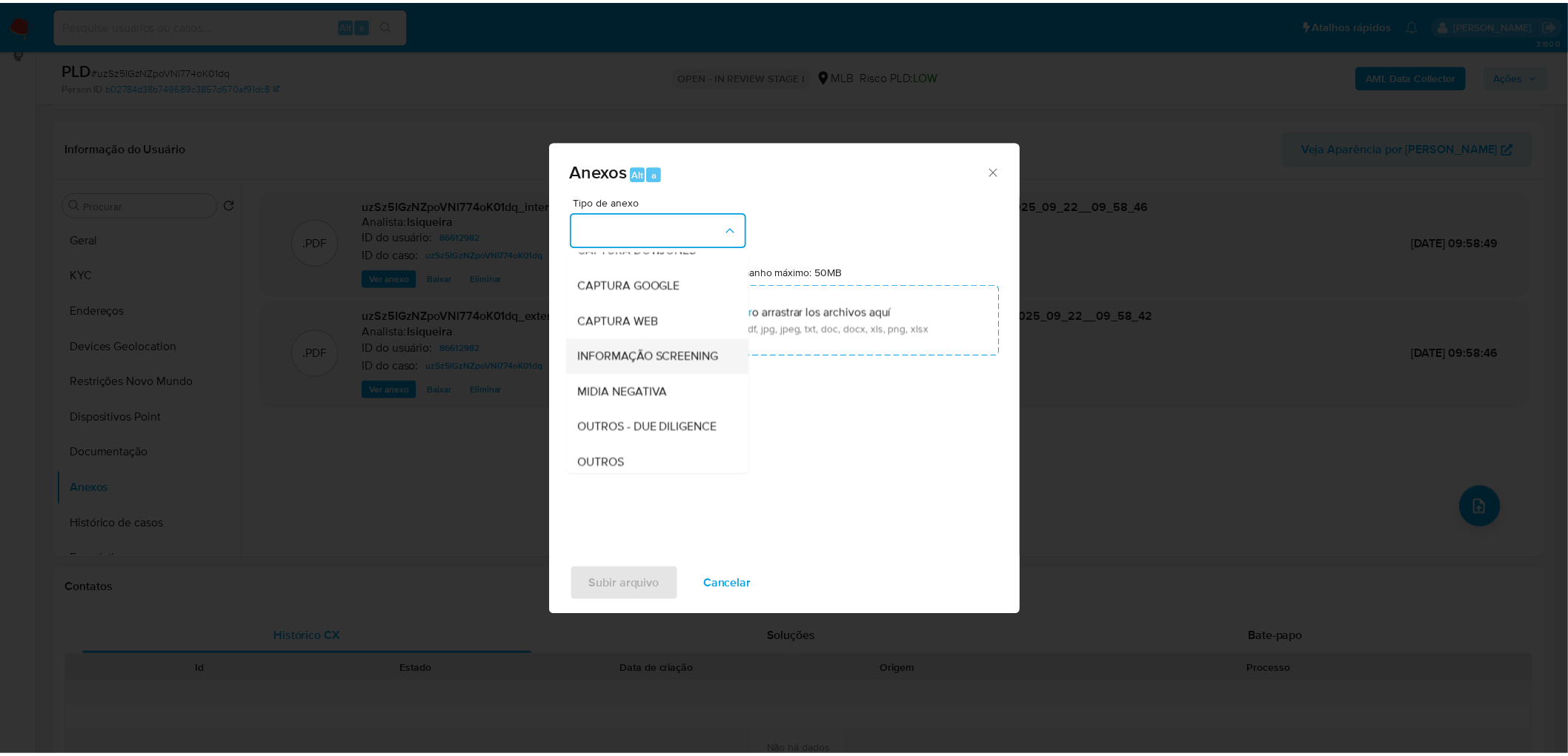
scroll to position [82, 0]
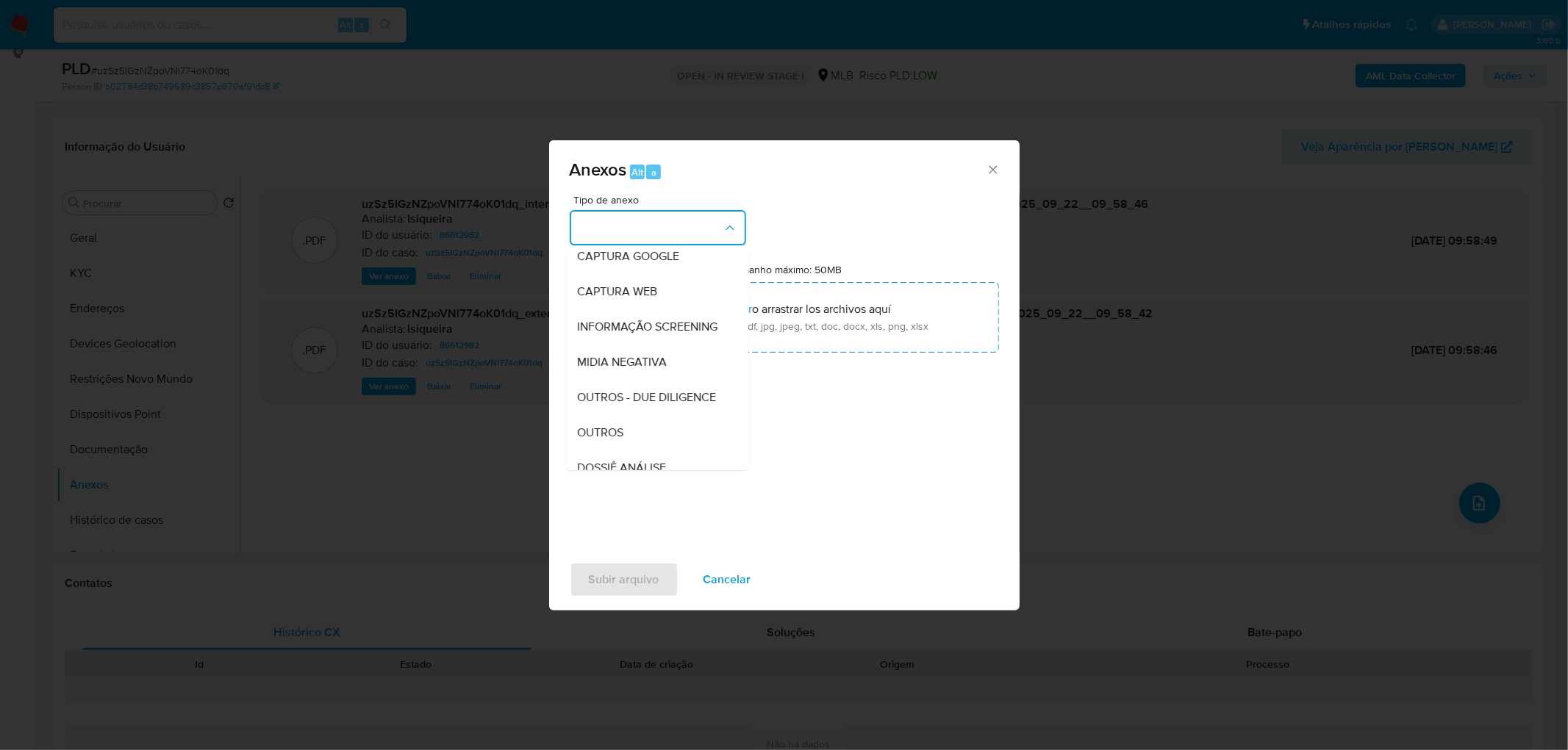
click at [606, 440] on span "OUTROS" at bounding box center [601, 433] width 47 height 15
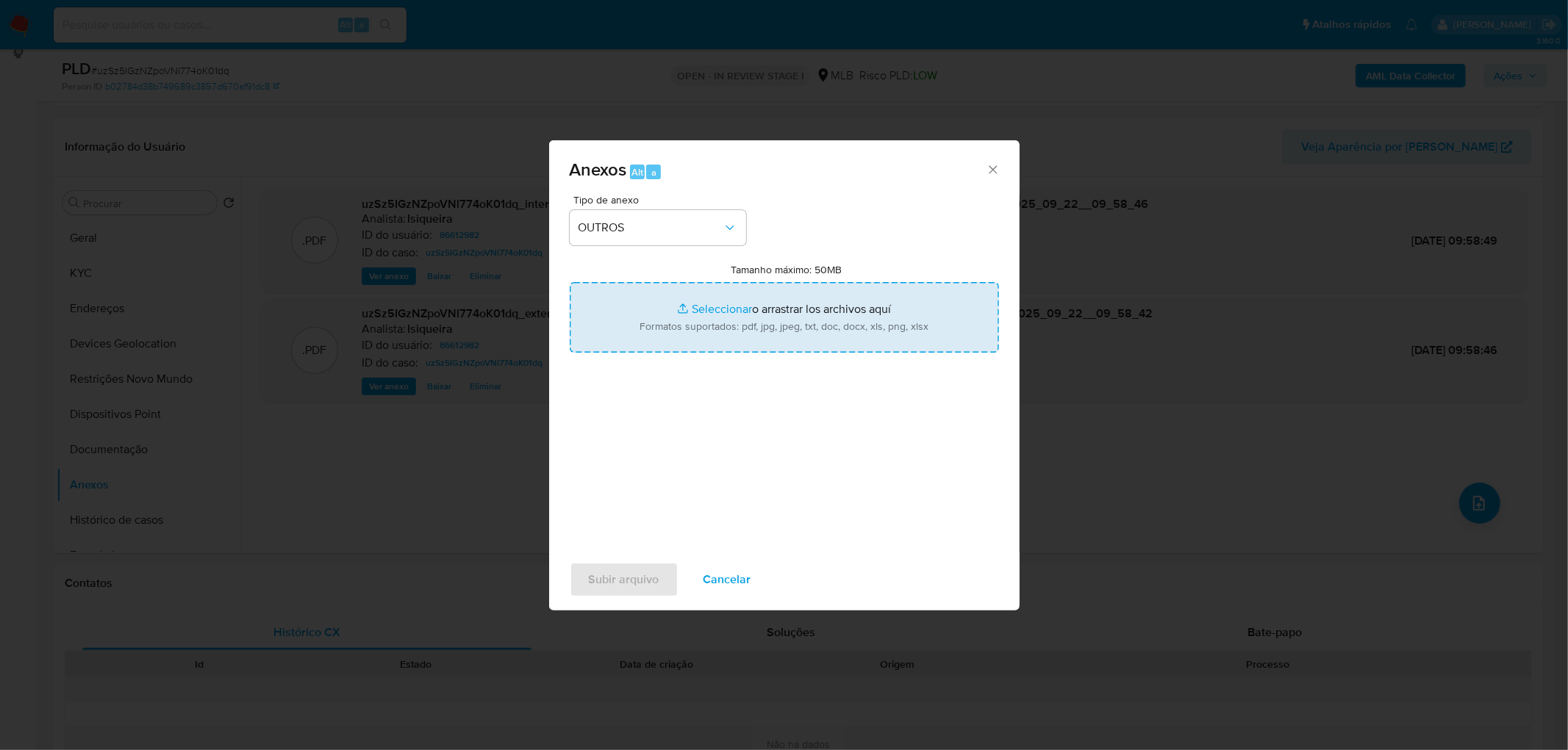
click at [657, 318] on input "Tamanho máximo: 50MB Seleccionar archivos" at bounding box center [784, 317] width 430 height 71
type input "C:\fakepath\Mulan 86612982_2025_09_22_08_00_19.xlsx"
click at [619, 456] on span "Subir arquivo" at bounding box center [624, 580] width 71 height 33
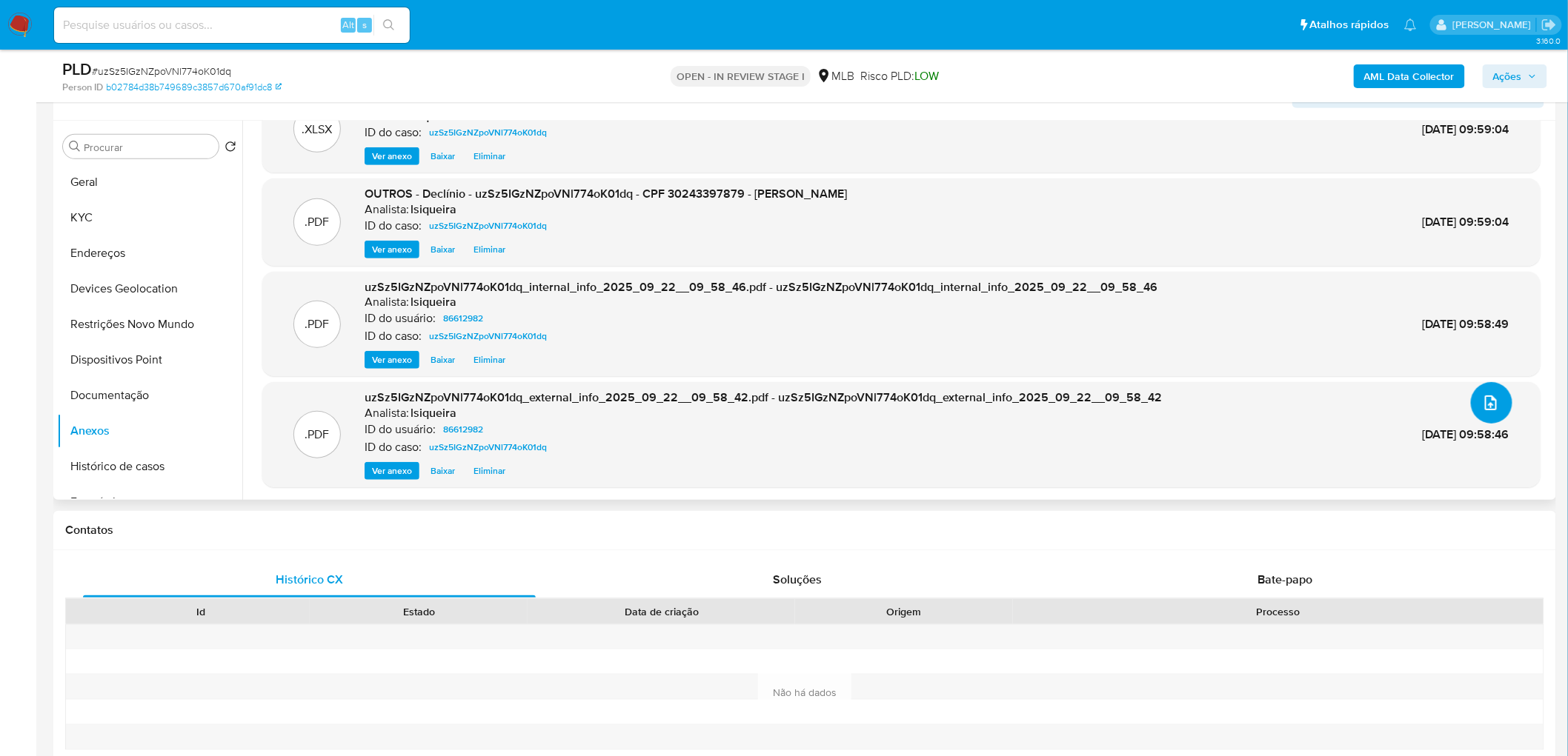
scroll to position [289, 0]
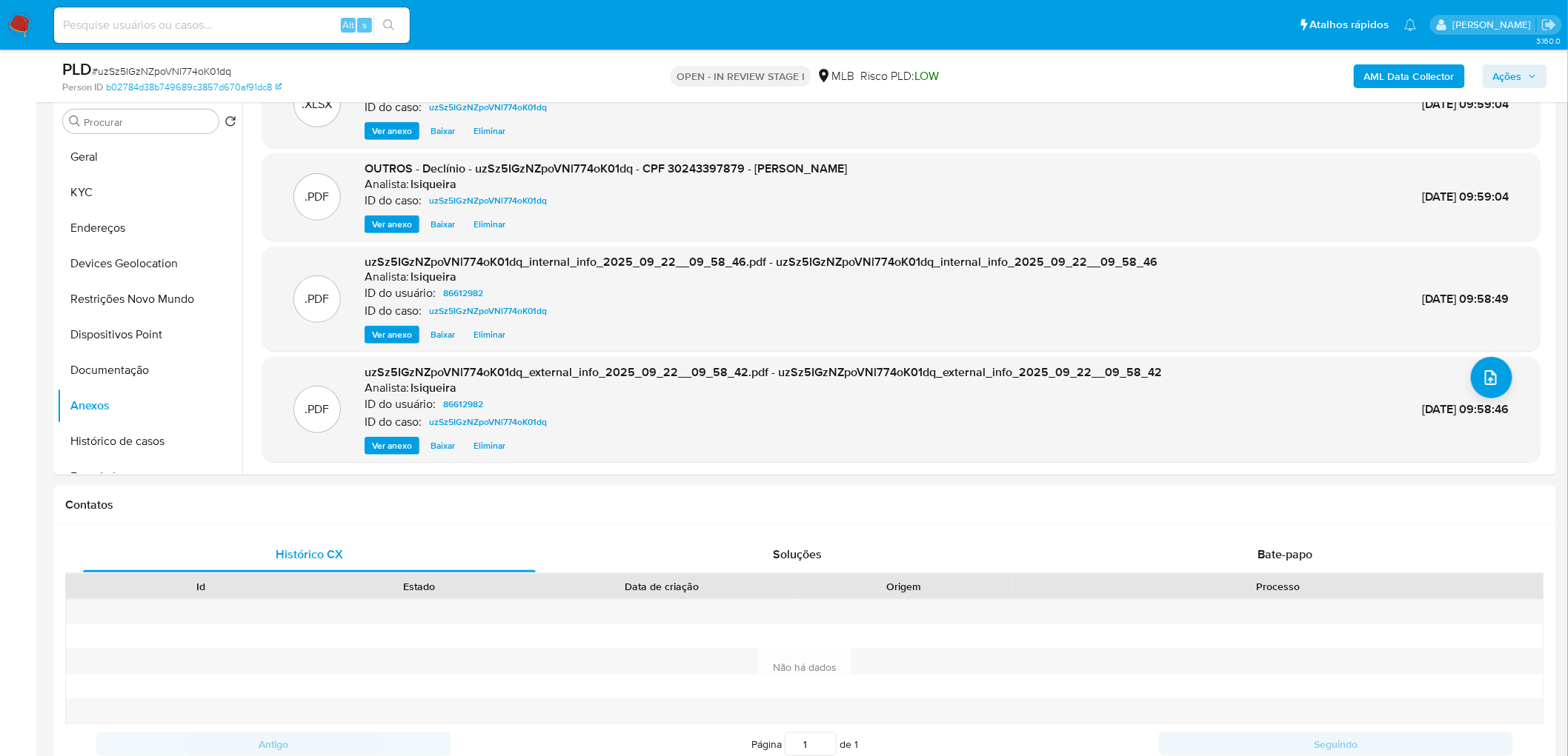
click at [1040, 67] on span "Ações" at bounding box center [1515, 76] width 44 height 20
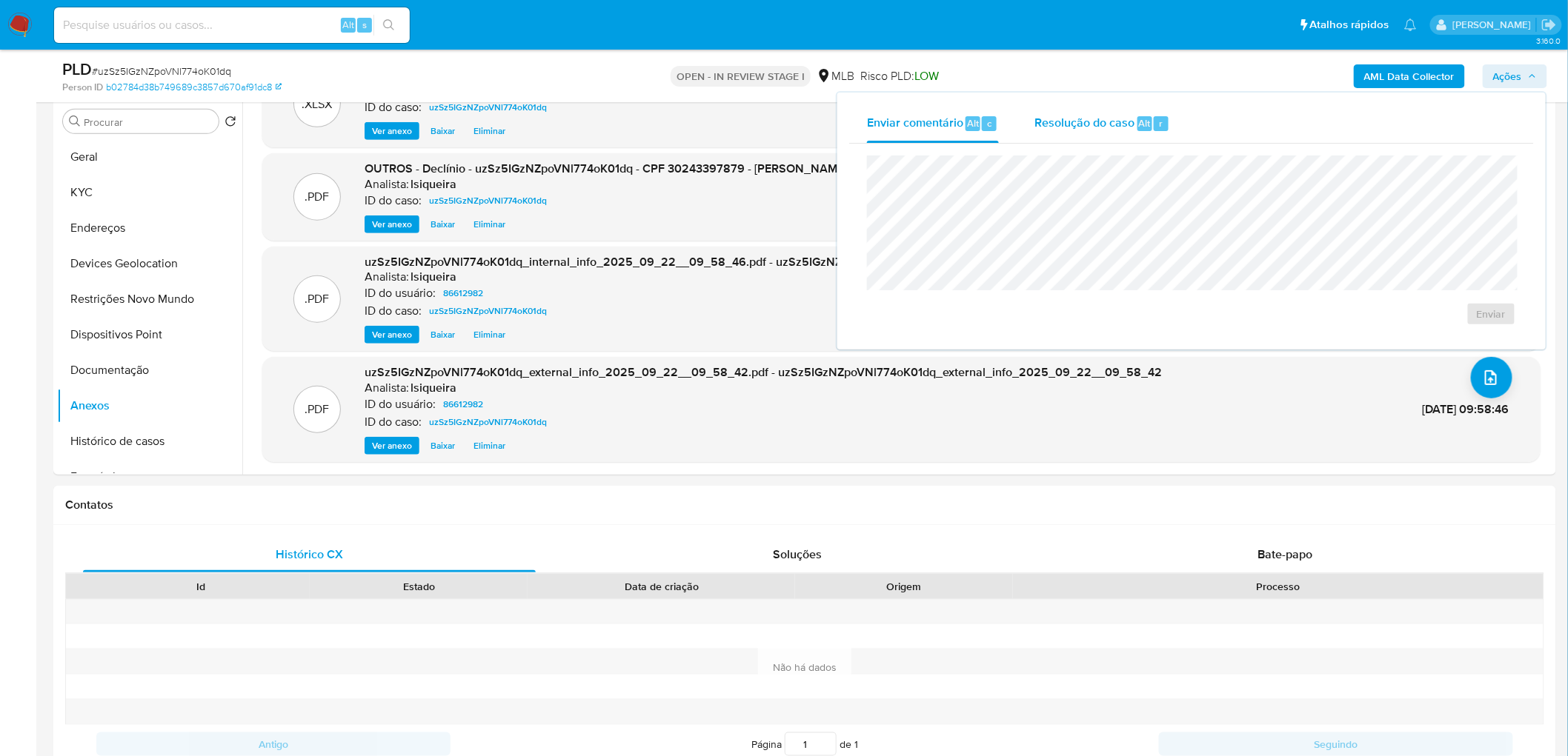
click at [1040, 129] on span "Resolução do caso" at bounding box center [1085, 122] width 100 height 17
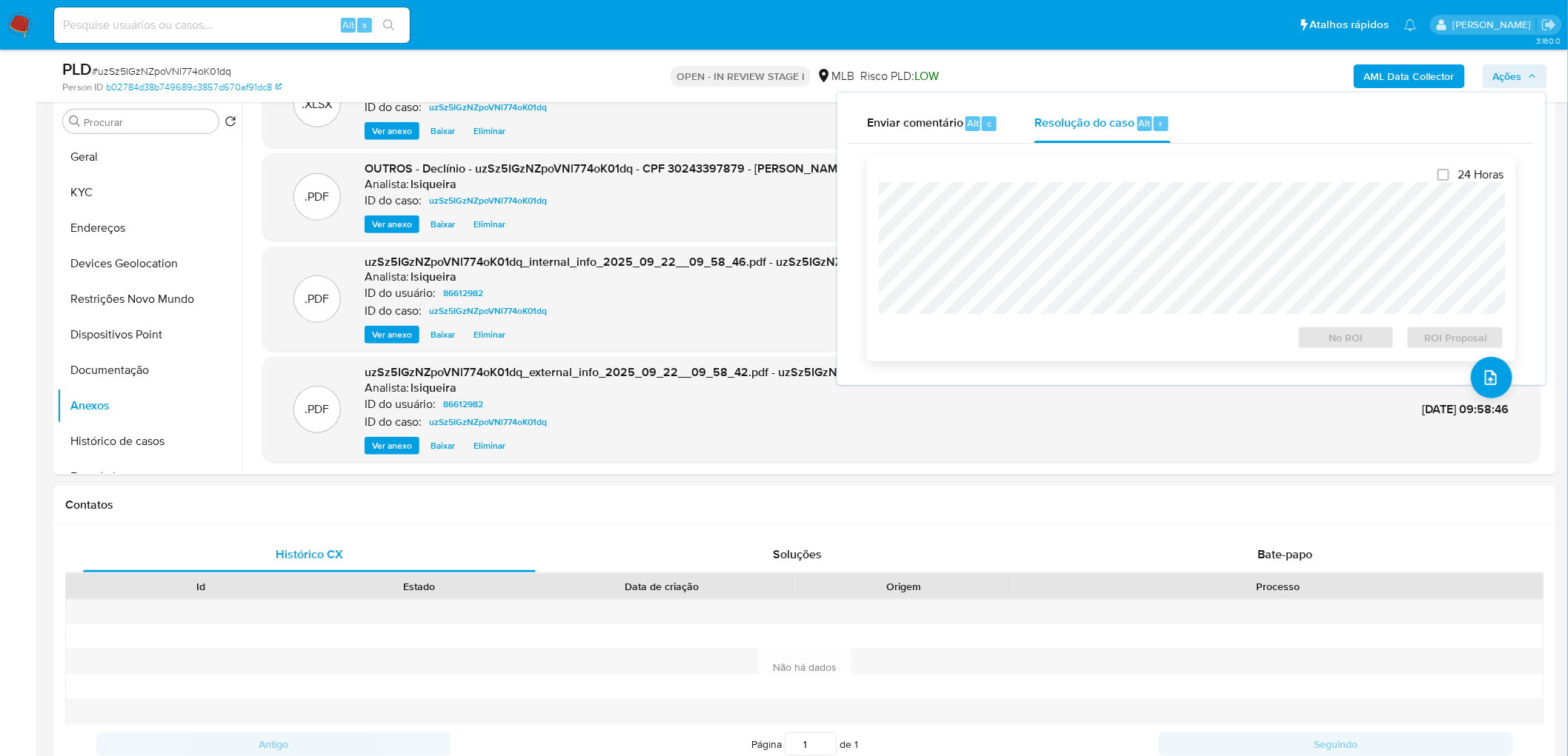
scroll to position [206, 0]
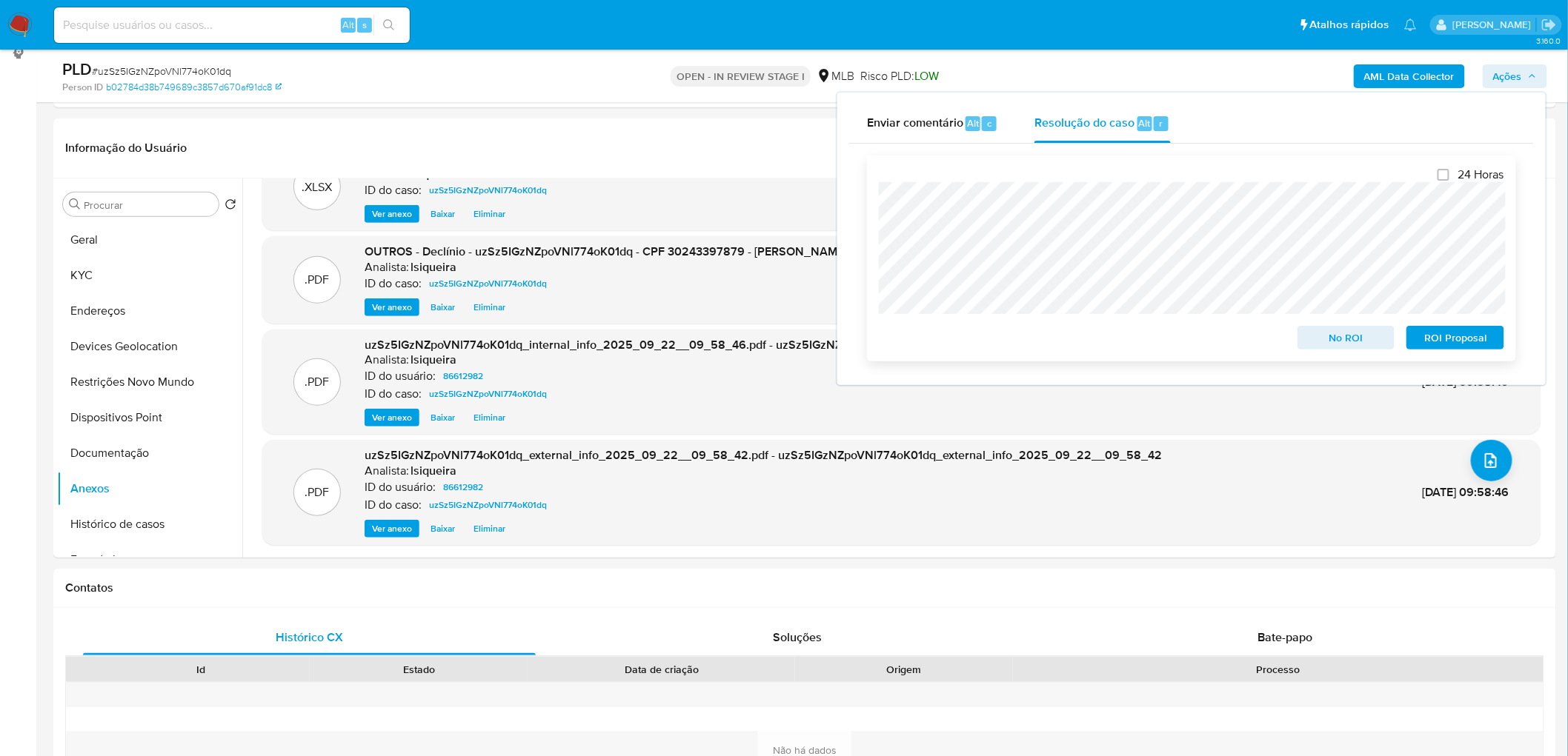
click at [1040, 340] on span "No ROI" at bounding box center [1346, 337] width 77 height 20
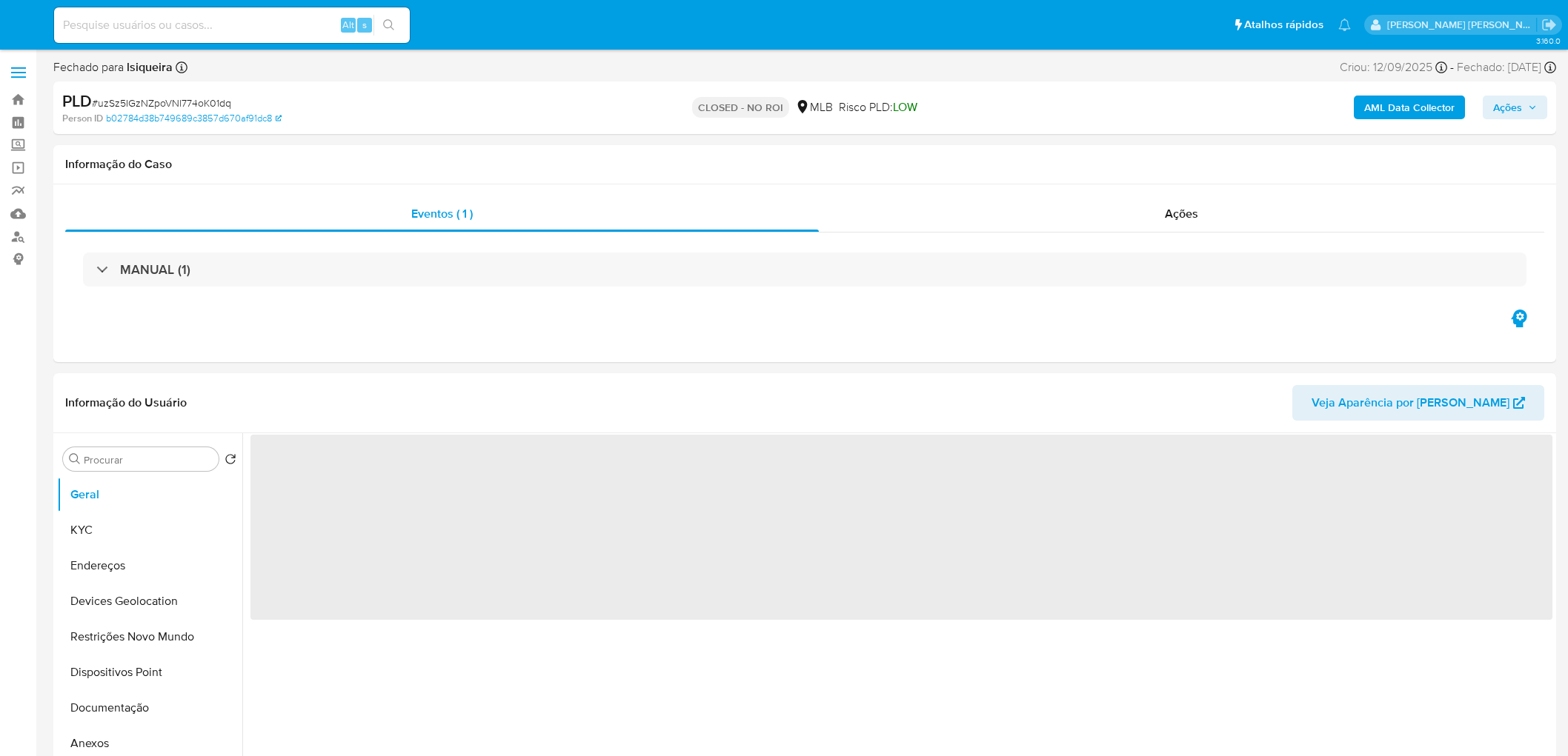
select select "10"
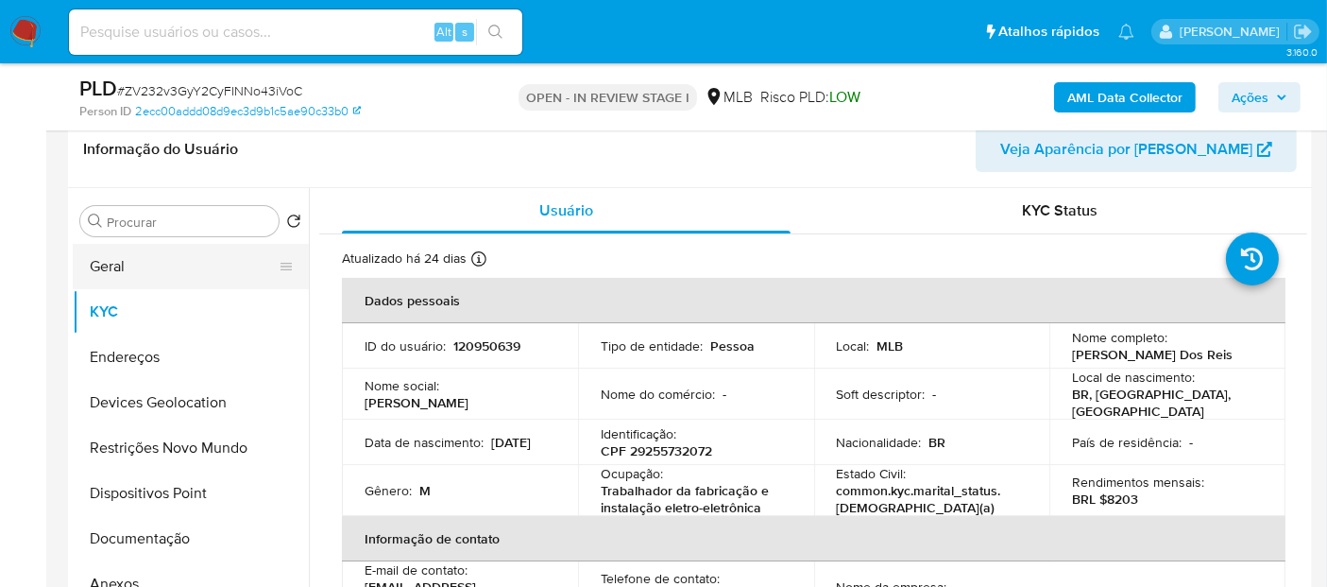
scroll to position [283, 0]
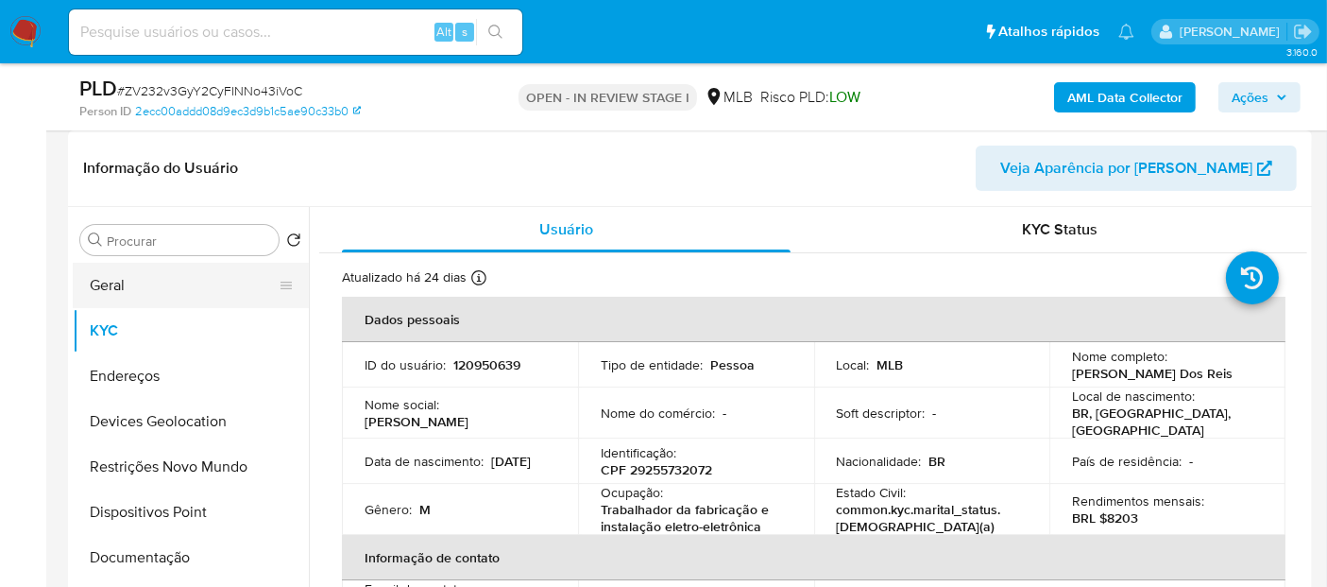
click at [213, 290] on button "Geral" at bounding box center [183, 285] width 221 height 45
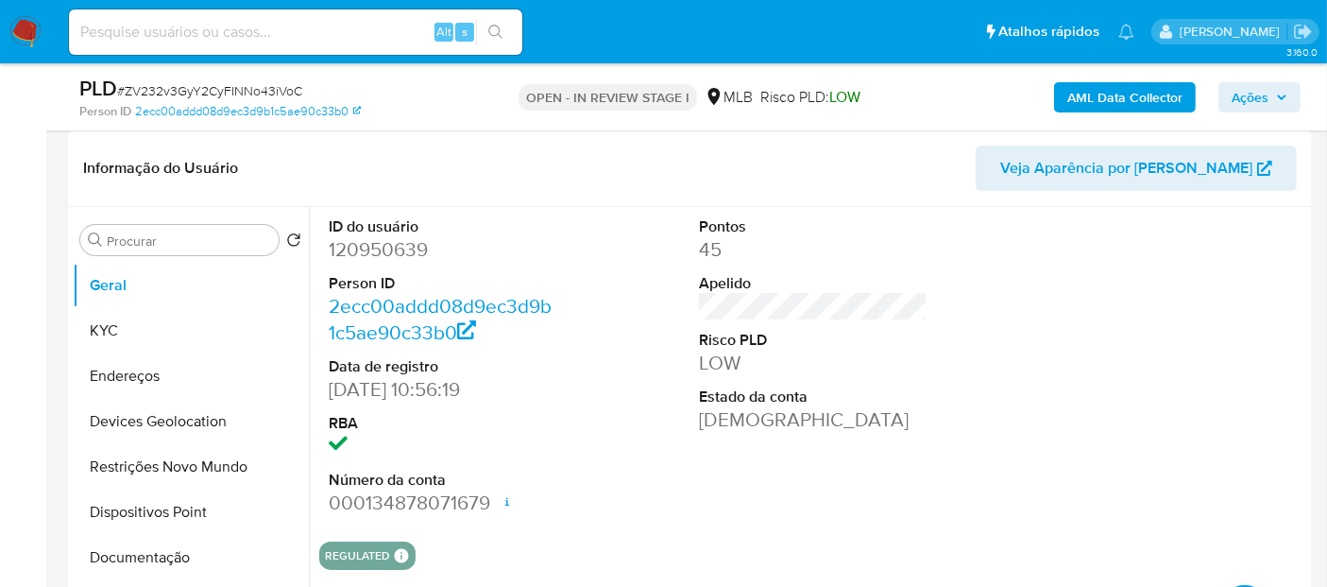
click at [998, 336] on div "ID do usuário 120950639 Person ID 2ecc00addd08d9ec3d9b1c5ae90c33b0 Data de regi…" at bounding box center [813, 366] width 988 height 319
click at [152, 338] on button "KYC" at bounding box center [183, 330] width 221 height 45
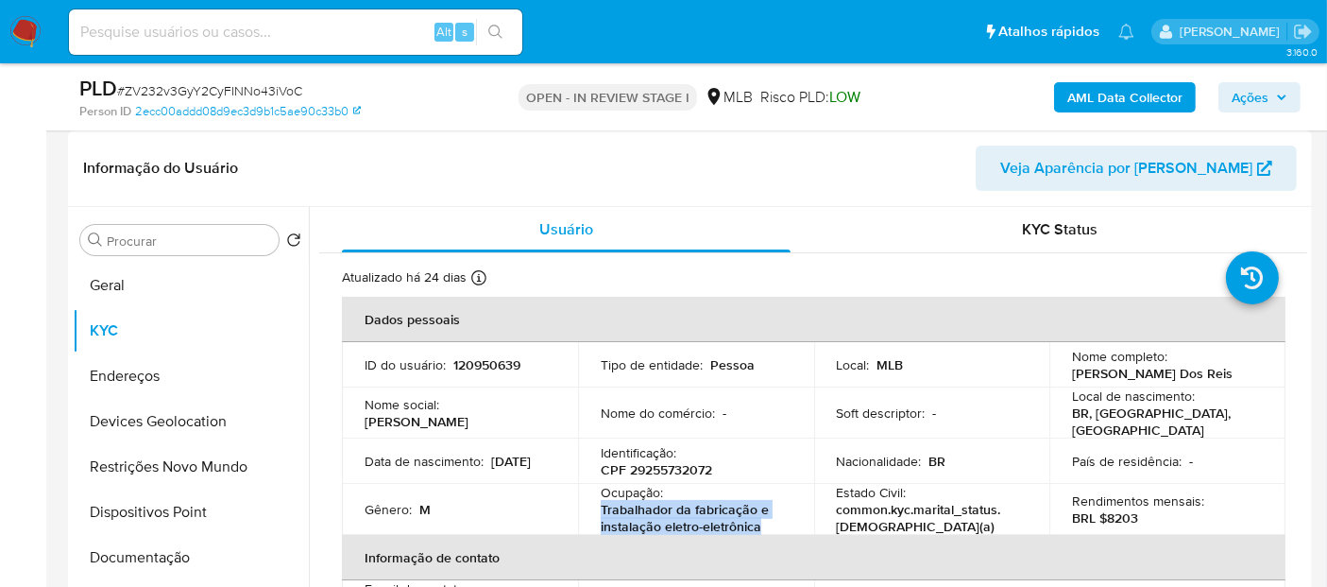
drag, startPoint x: 785, startPoint y: 519, endPoint x: 588, endPoint y: 496, distance: 198.7
click at [588, 496] on td "Ocupação : Trabalhador da fabricação e instalação eletro-eletrônica" at bounding box center [696, 509] width 236 height 51
copy p "Trabalhador da fabricação e instalação eletro-eletrônica"
click at [161, 290] on button "Geral" at bounding box center [183, 285] width 221 height 45
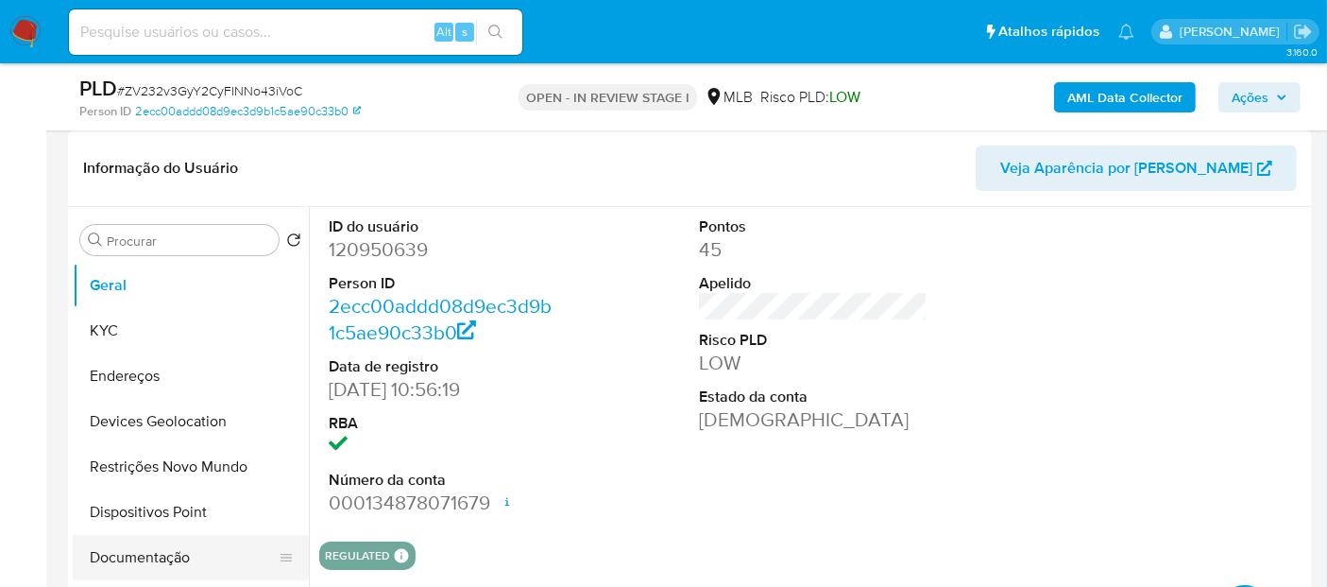
click at [156, 559] on button "Documentação" at bounding box center [183, 557] width 221 height 45
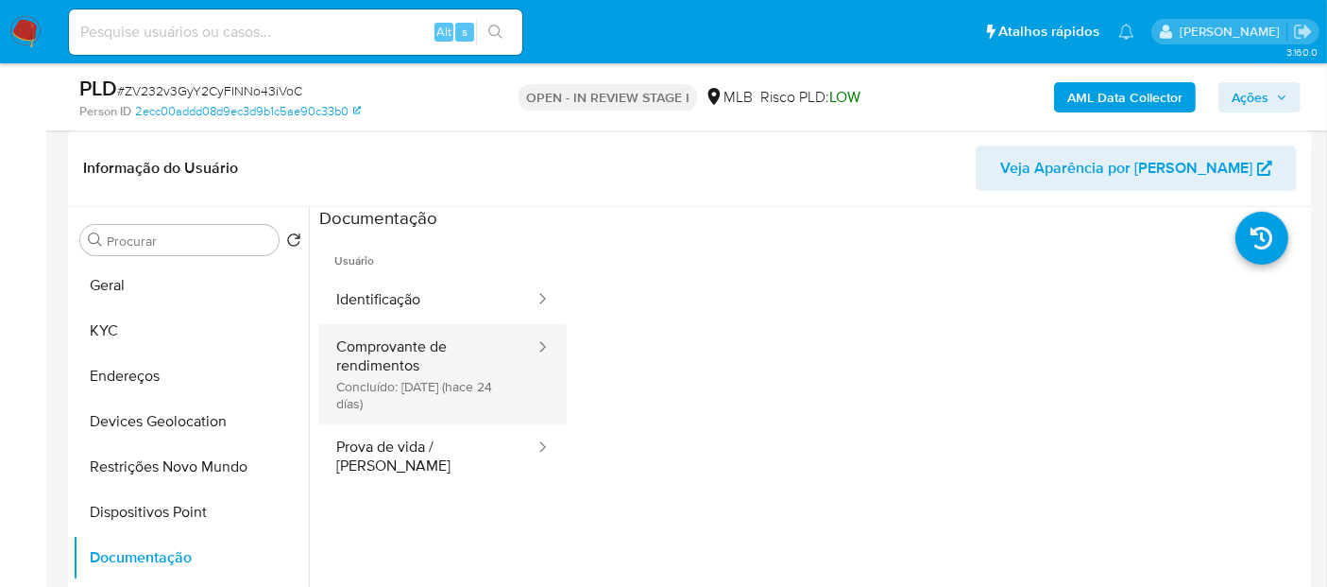
click at [400, 376] on button "Comprovante de rendimentos Concluído: 29/08/2025 (hace 24 días)" at bounding box center [427, 374] width 217 height 100
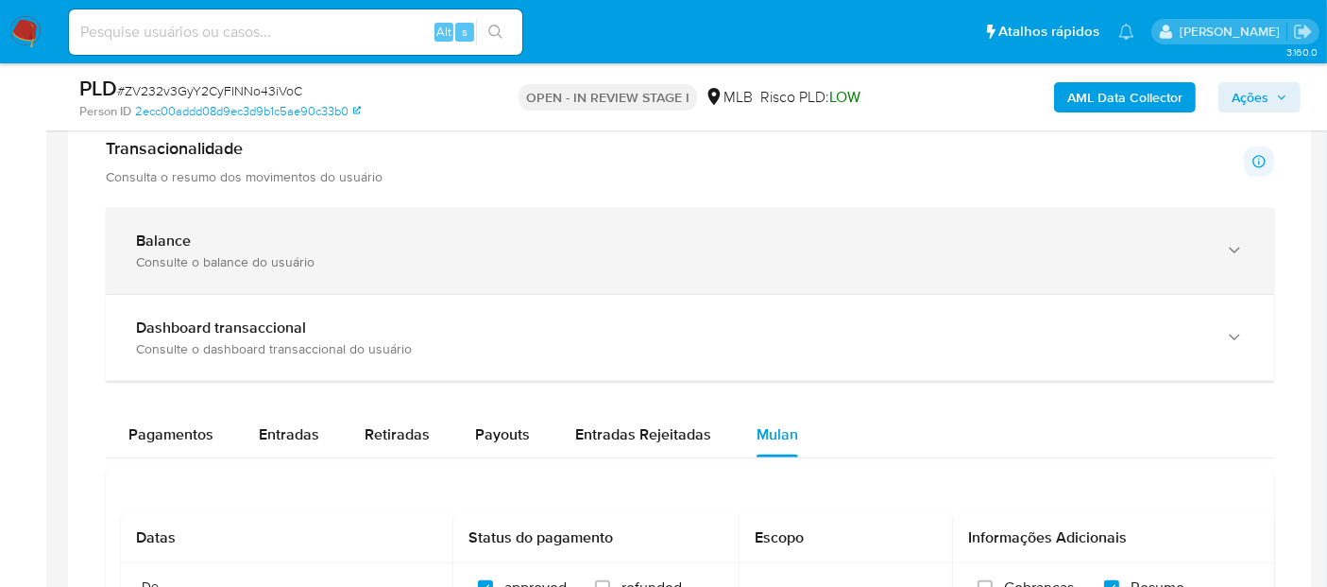
scroll to position [1305, 0]
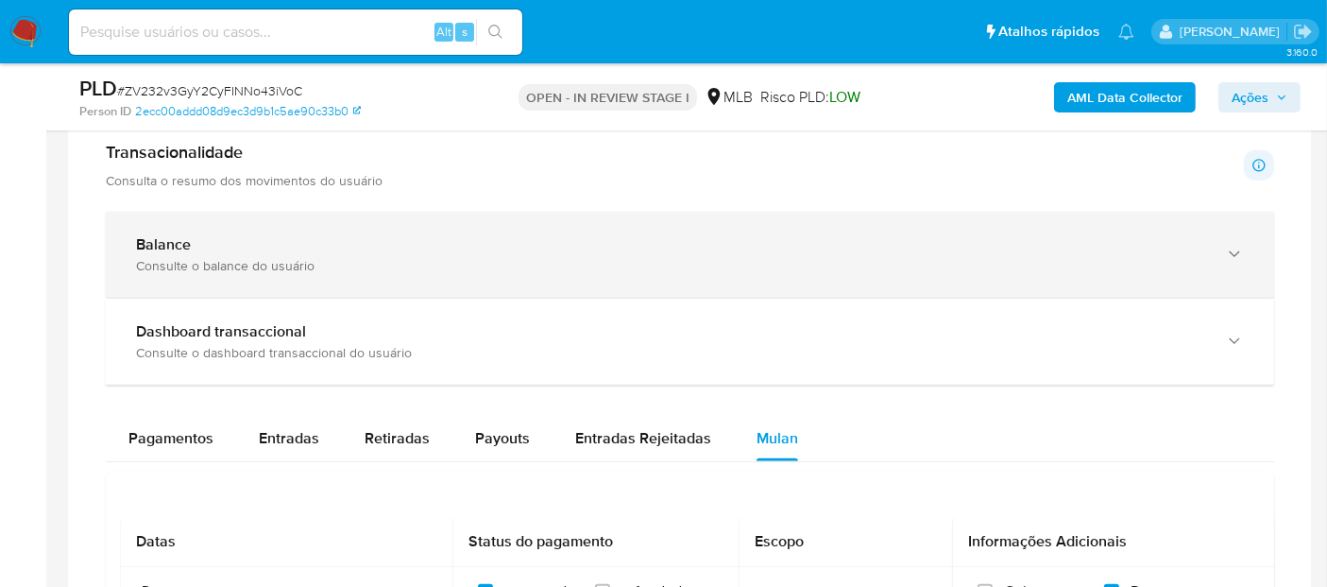
click at [286, 261] on div "Consulte o balance do usuário" at bounding box center [671, 265] width 1070 height 17
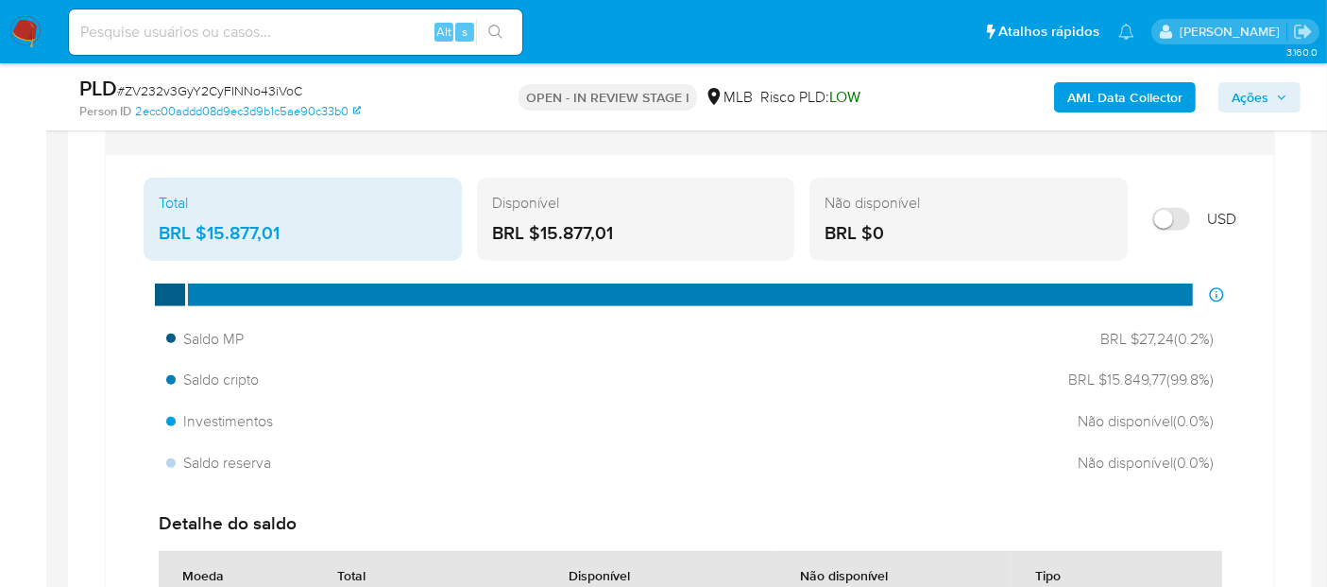
scroll to position [1515, 0]
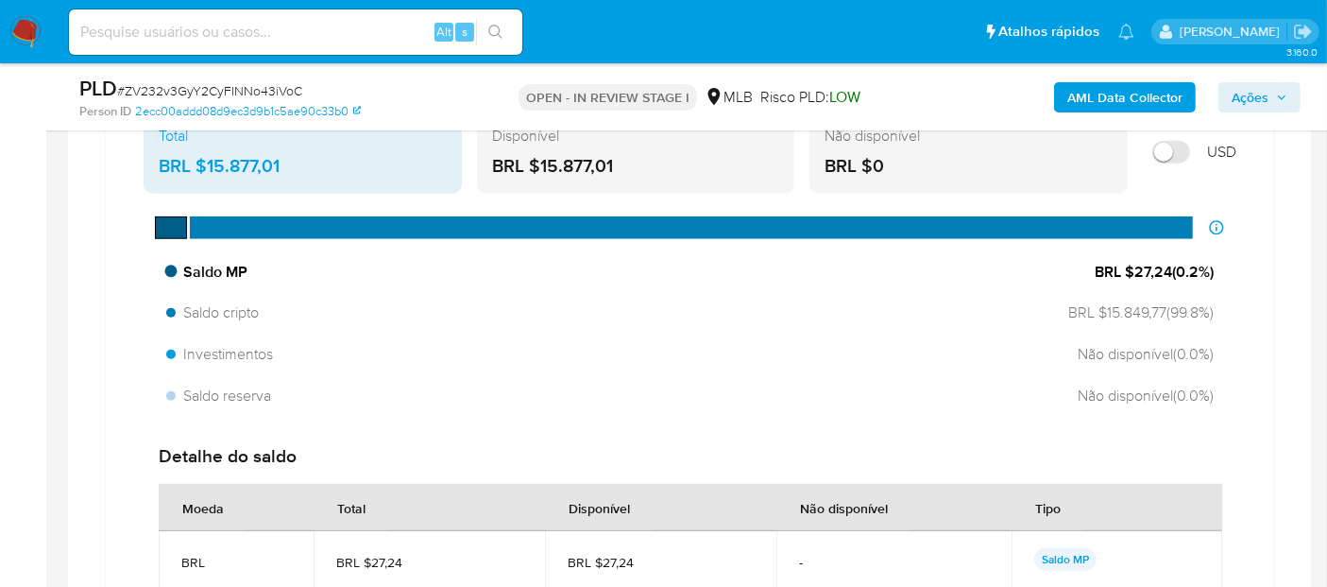
drag, startPoint x: 1167, startPoint y: 270, endPoint x: 1133, endPoint y: 265, distance: 34.3
click at [1133, 265] on span "BRL $27,24 ( 0.2 %)" at bounding box center [1154, 272] width 119 height 21
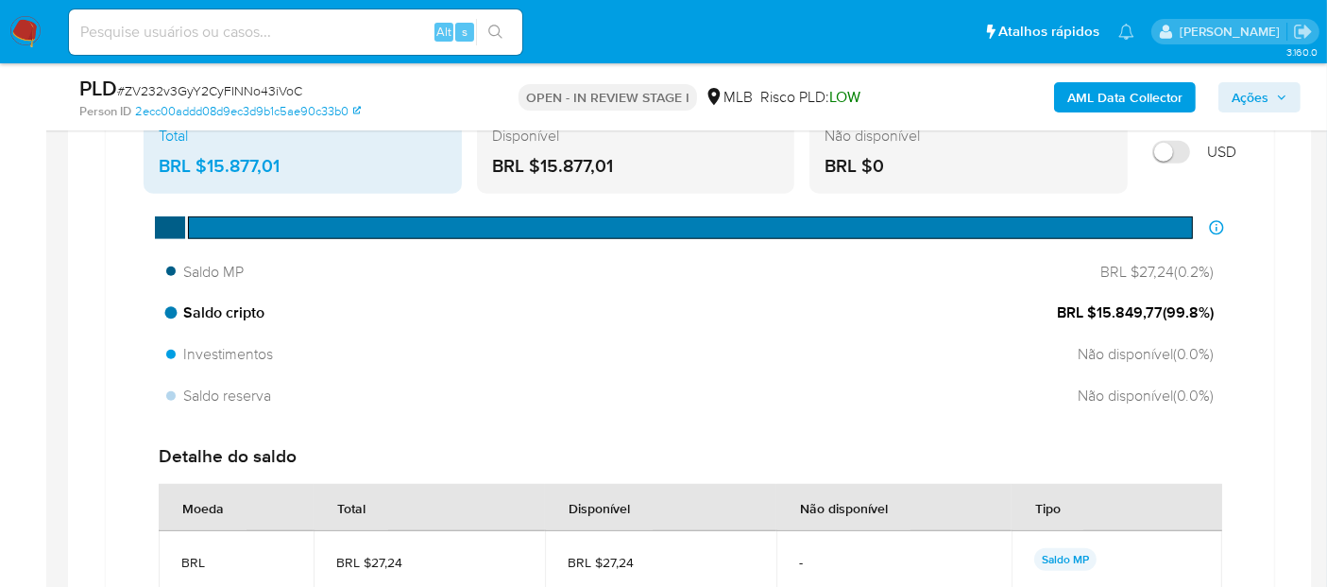
drag, startPoint x: 1157, startPoint y: 311, endPoint x: 1099, endPoint y: 303, distance: 58.1
click at [1099, 303] on span "BRL $15.849,77 ( 99.8 %)" at bounding box center [1135, 312] width 157 height 21
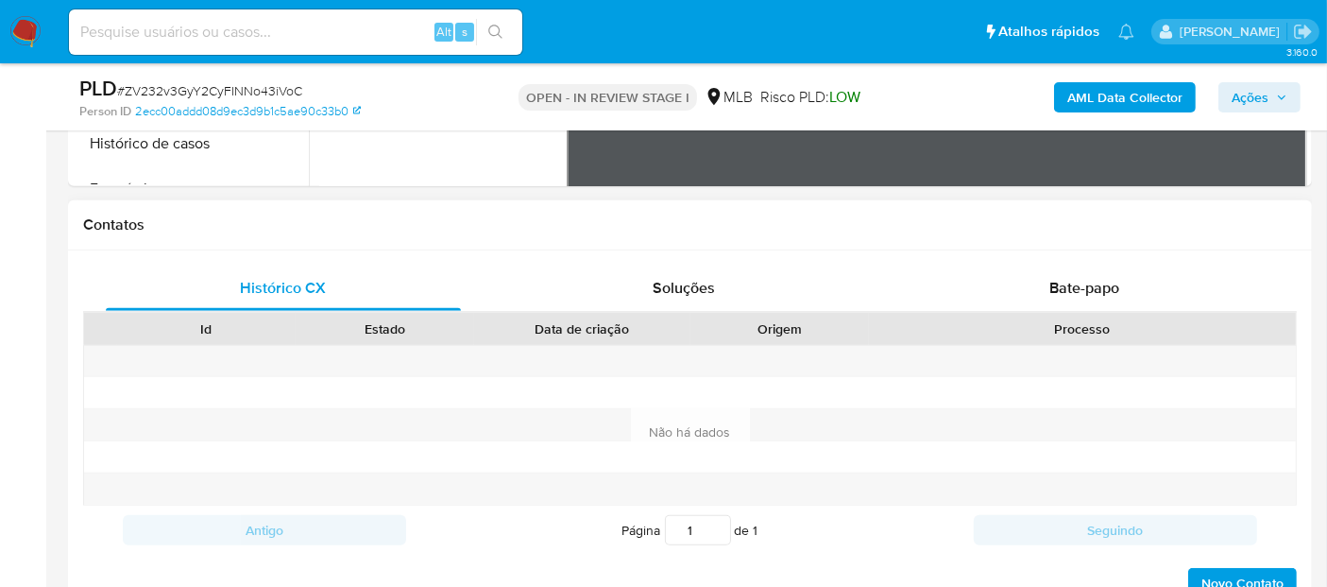
scroll to position [675, 0]
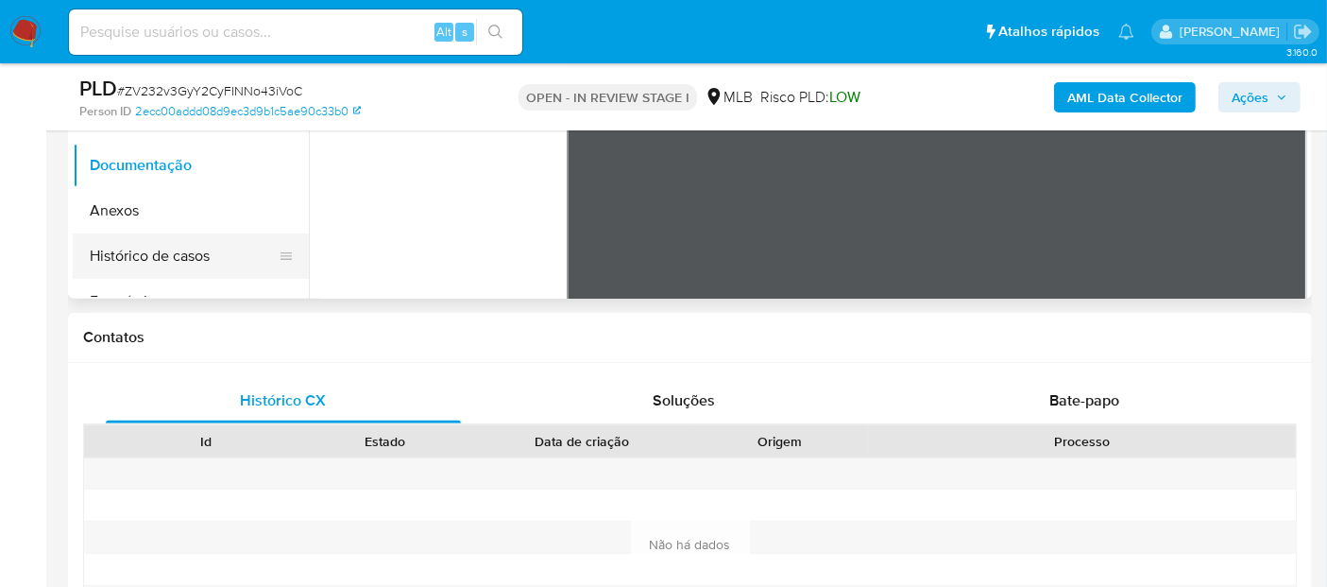
click at [143, 259] on button "Histórico de casos" at bounding box center [183, 255] width 221 height 45
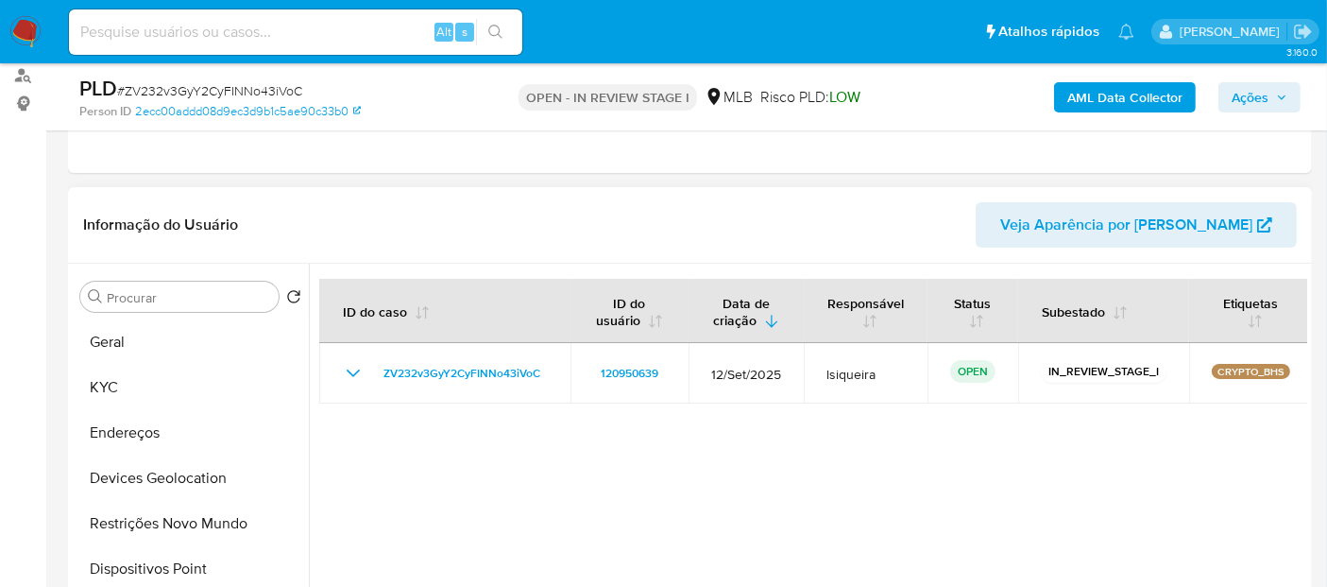
scroll to position [151, 0]
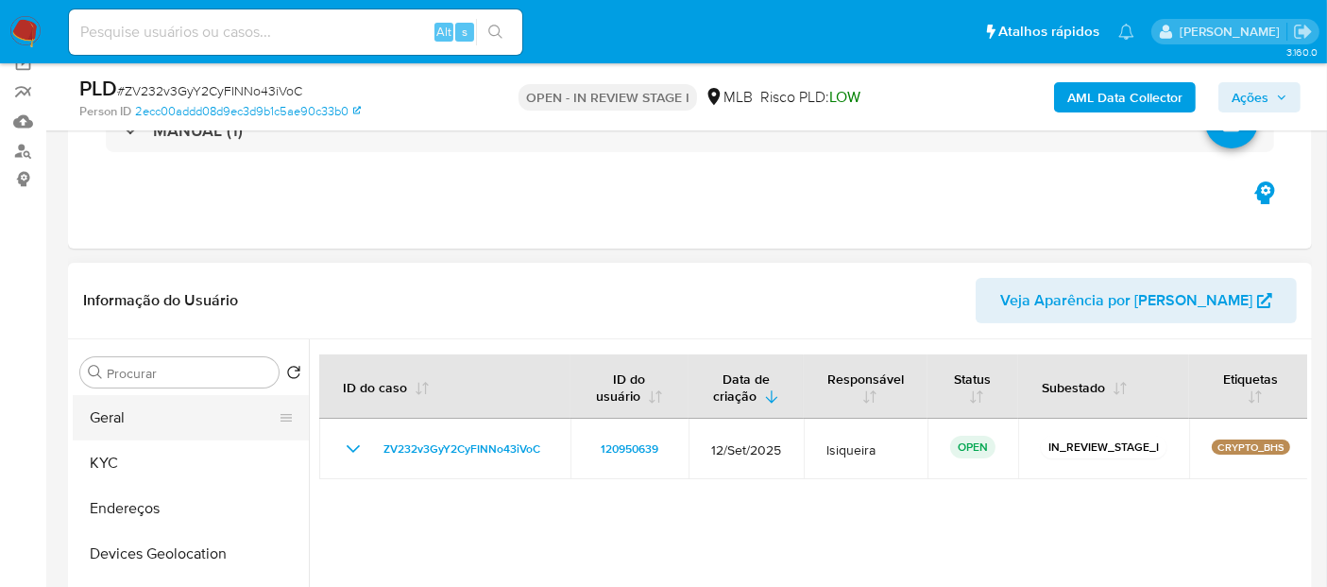
click at [191, 419] on button "Geral" at bounding box center [183, 417] width 221 height 45
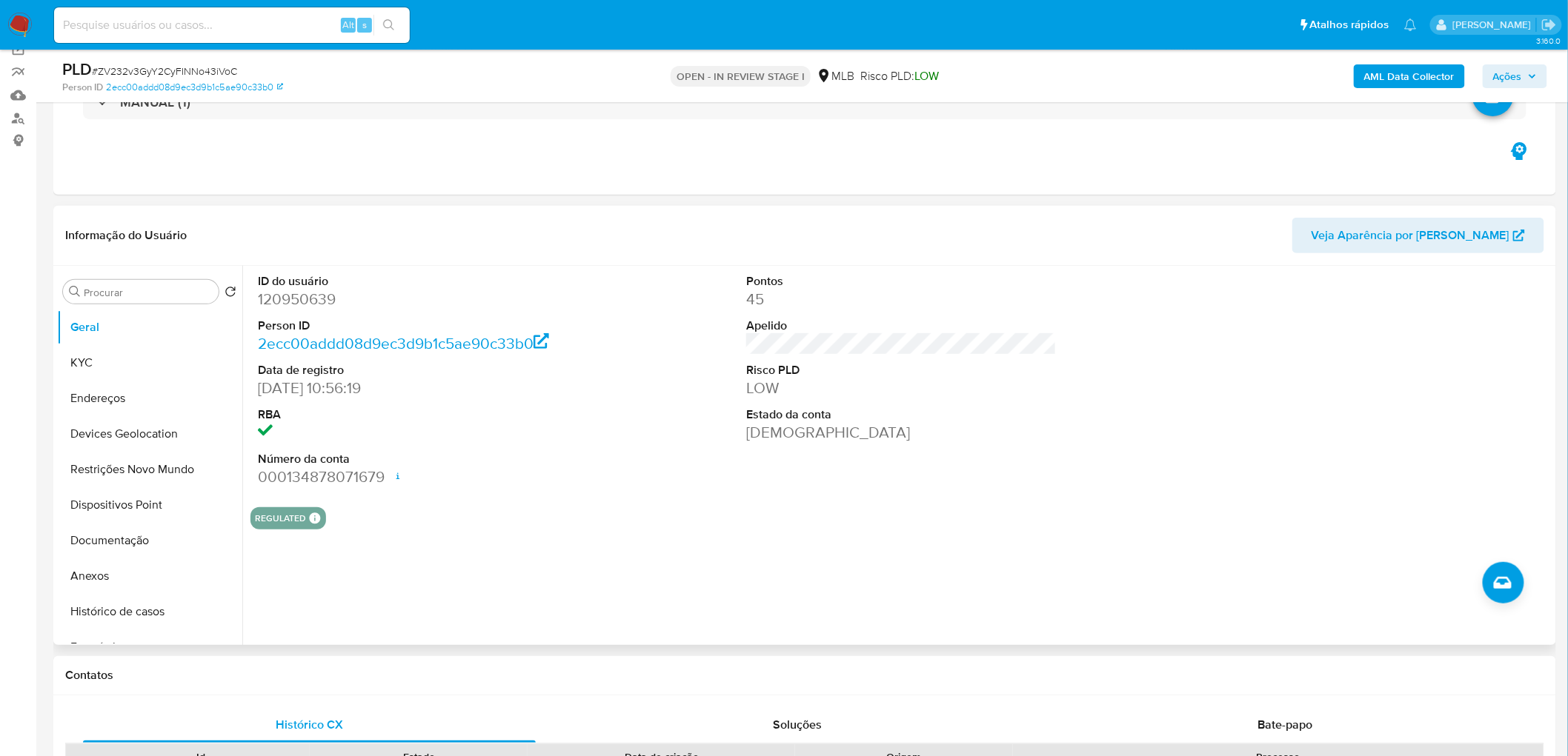
click at [625, 460] on div "REGULATED REGULATED MLB BACEN COMPLIES LEGACY Mark Id MLB_BACEN Compliant is_co…" at bounding box center [901, 518] width 1302 height 22
click at [129, 365] on button "KYC" at bounding box center [144, 362] width 173 height 35
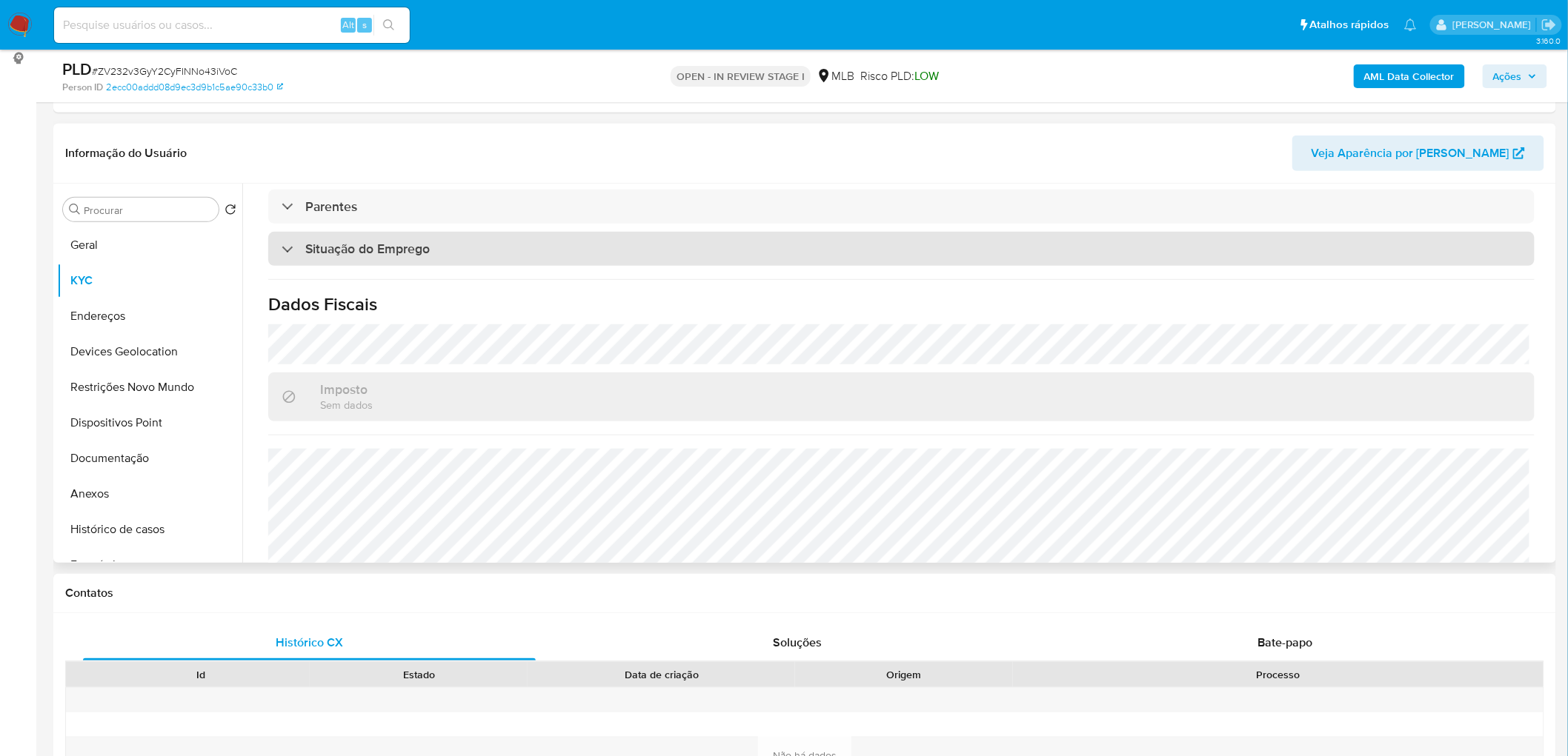
scroll to position [616, 0]
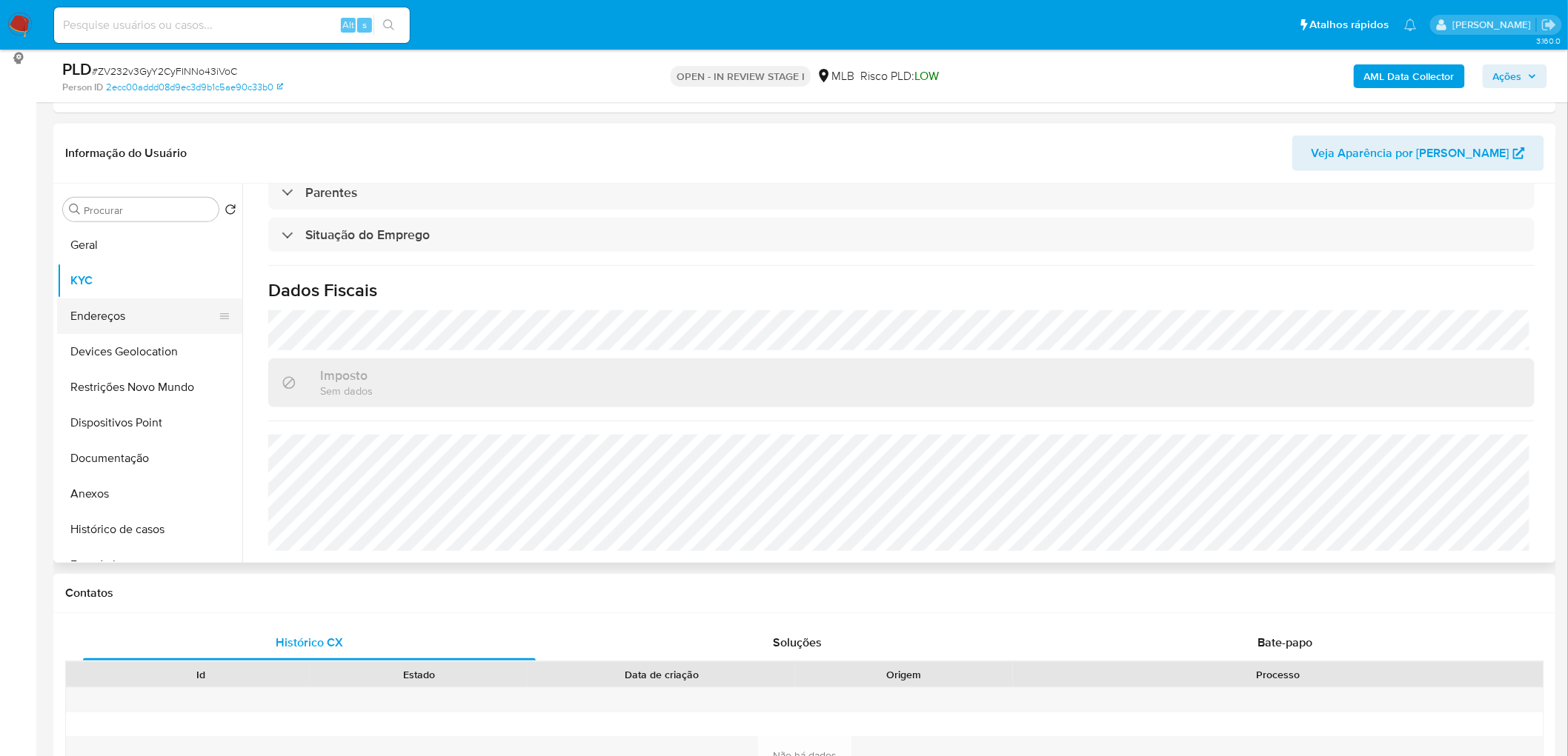
click at [92, 307] on button "Endereços" at bounding box center [144, 316] width 173 height 35
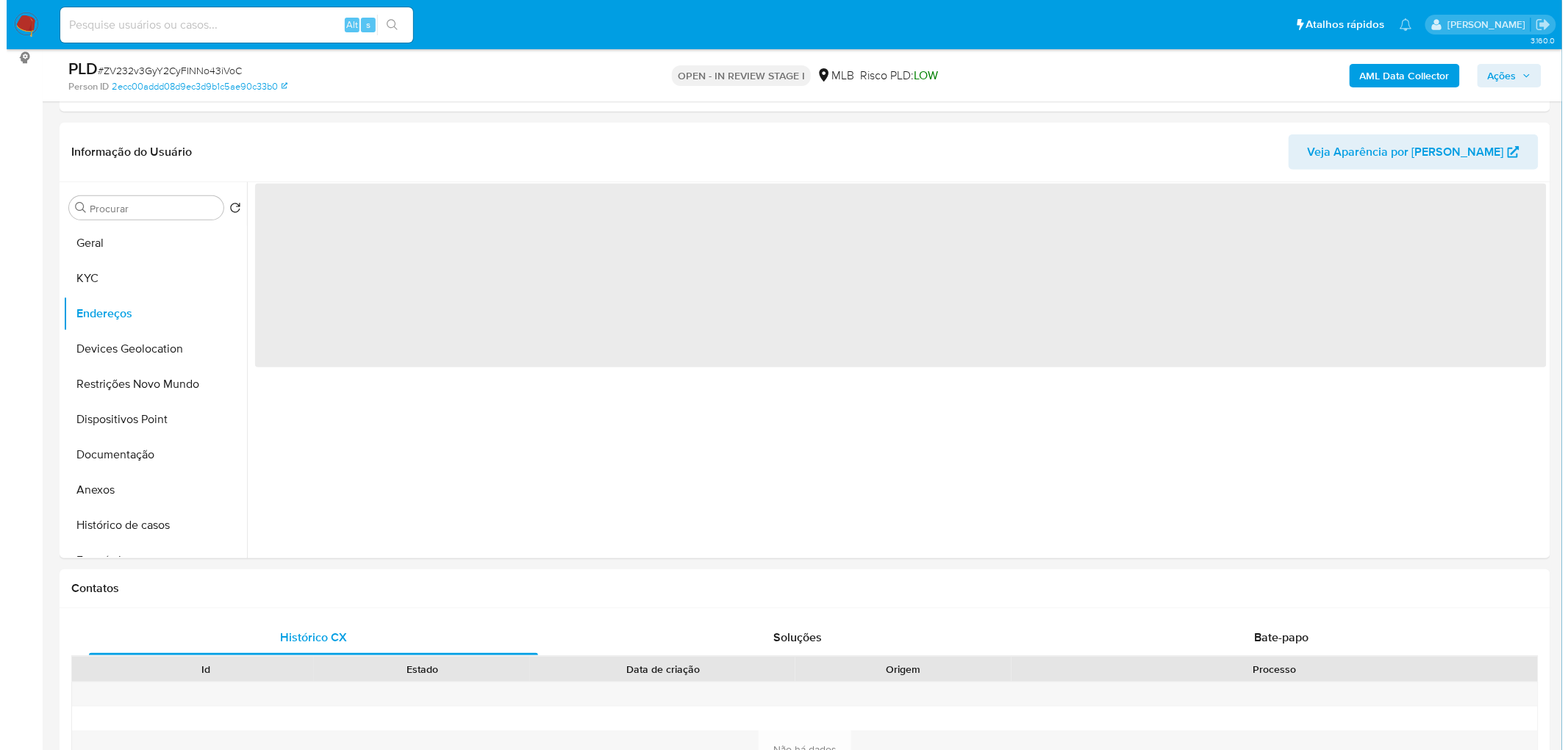
scroll to position [0, 0]
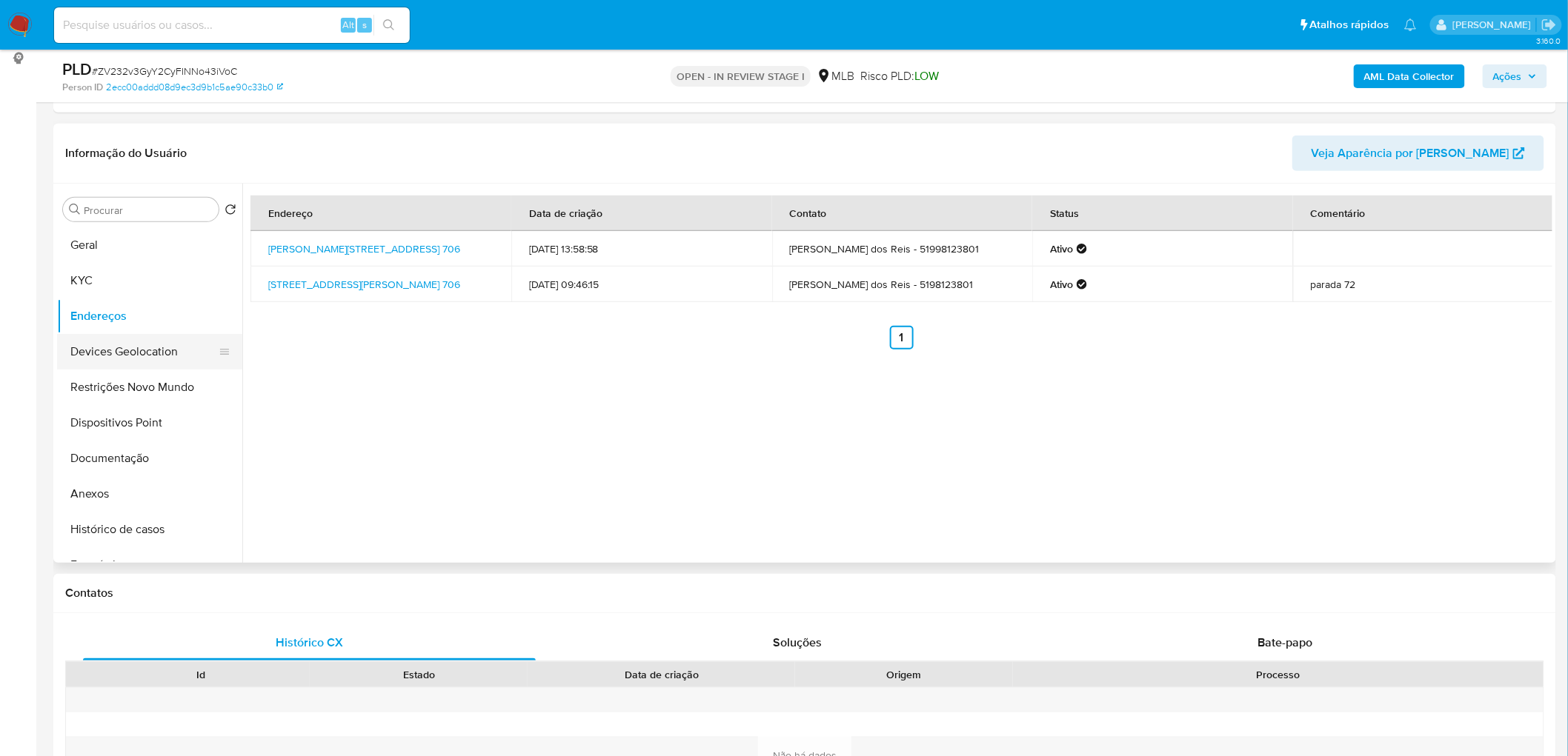
click at [122, 358] on button "Devices Geolocation" at bounding box center [144, 351] width 173 height 35
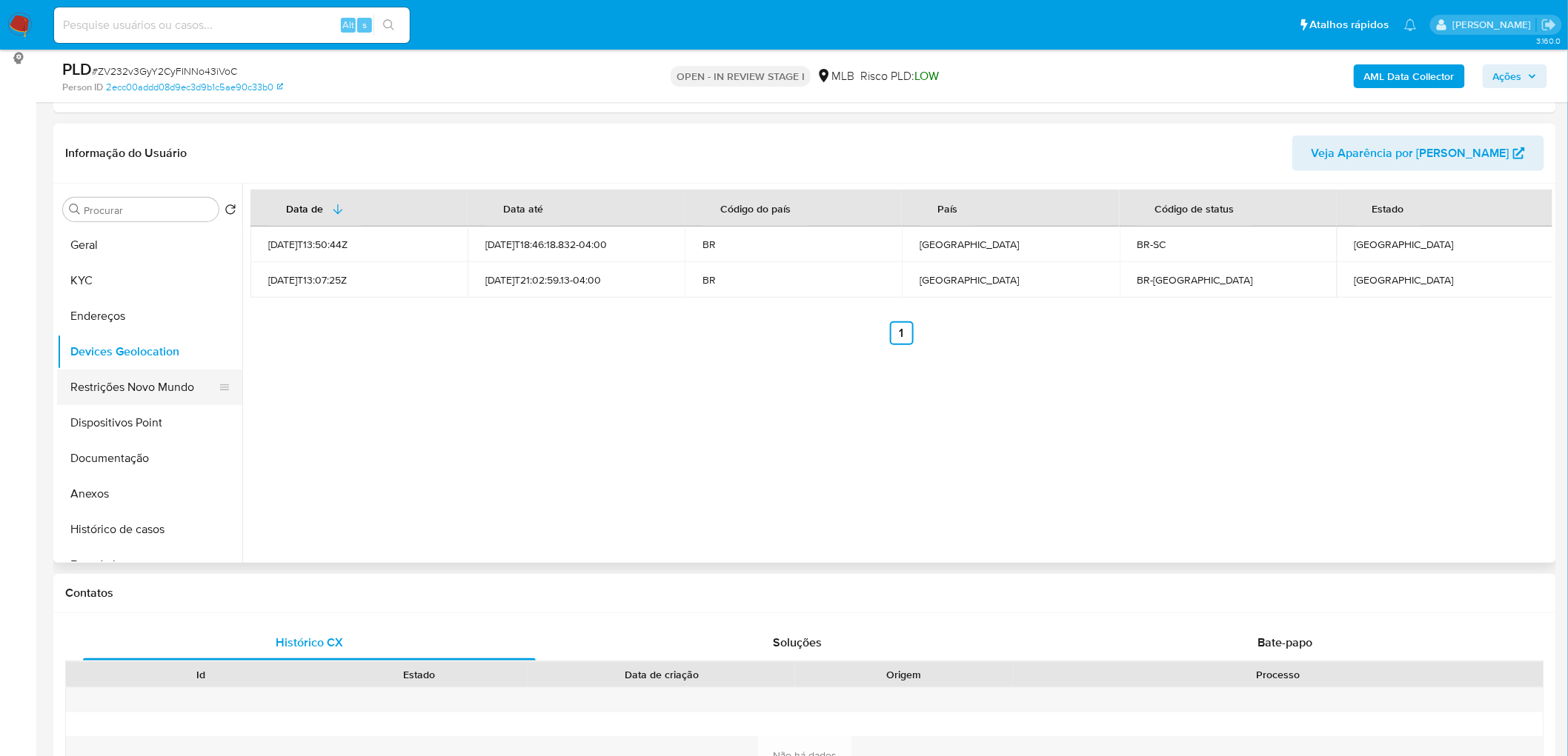
drag, startPoint x: 134, startPoint y: 387, endPoint x: 84, endPoint y: 398, distance: 51.2
click at [134, 387] on button "Restrições Novo Mundo" at bounding box center [144, 387] width 173 height 35
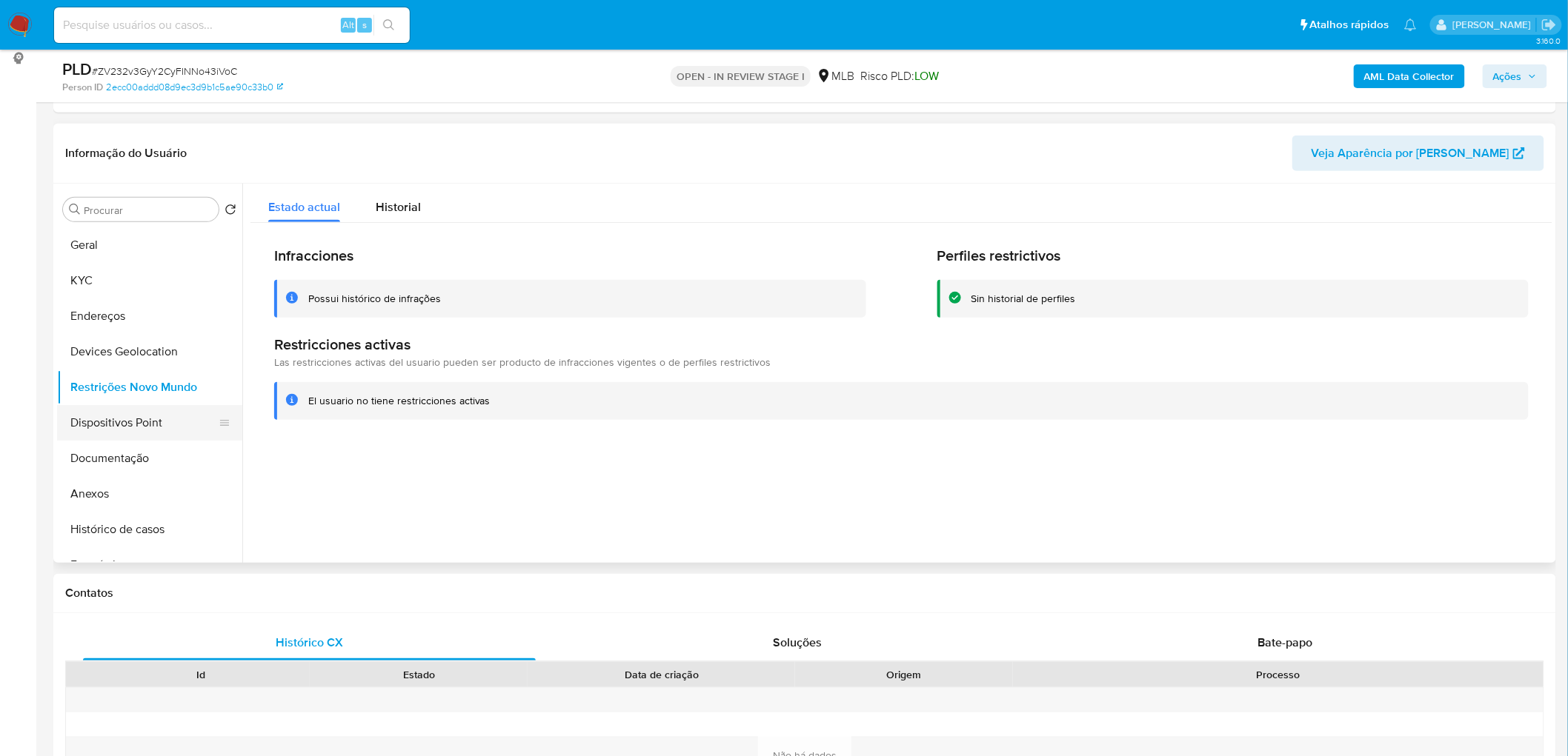
click at [154, 416] on button "Dispositivos Point" at bounding box center [144, 423] width 173 height 35
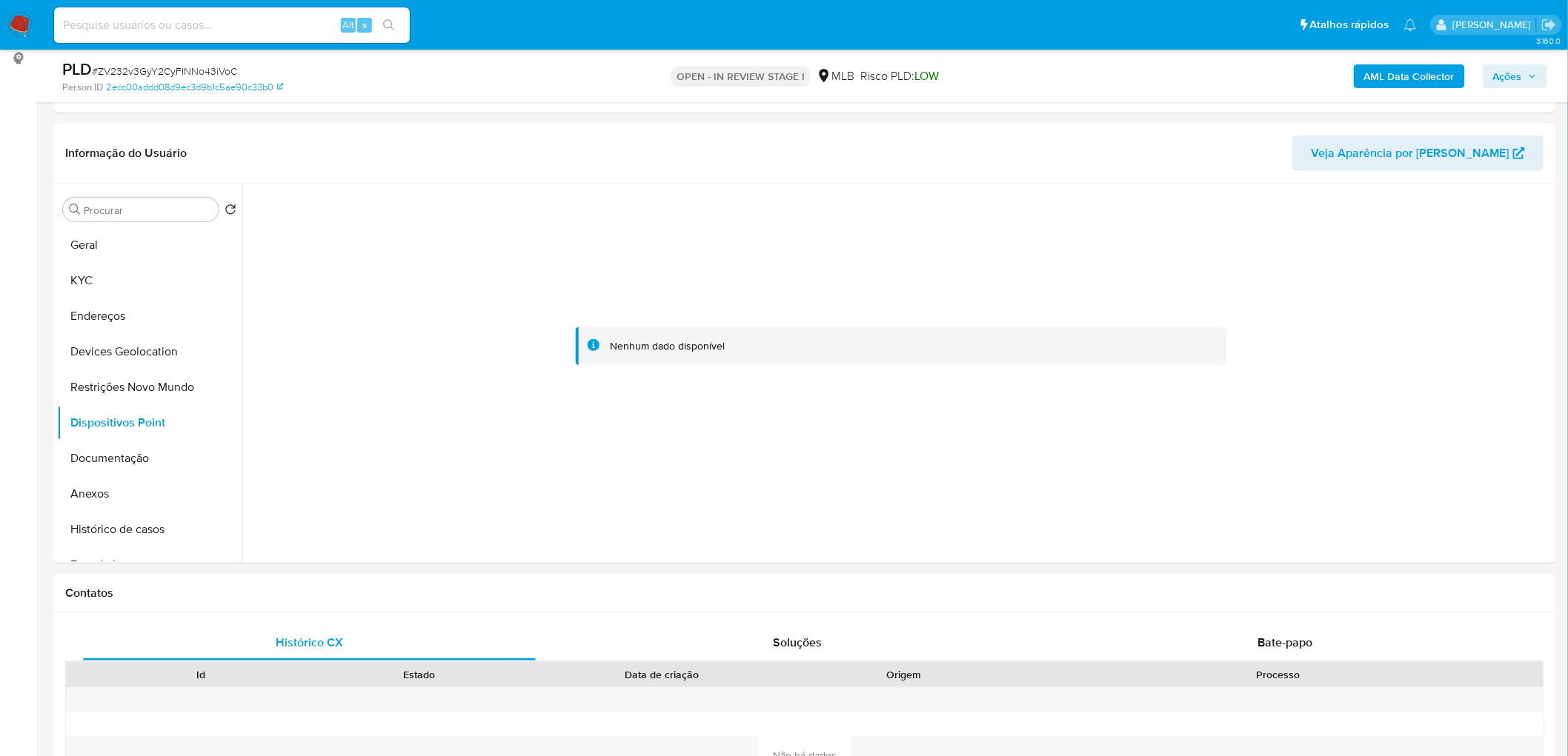
click at [1040, 73] on b "AML Data Collector" at bounding box center [1409, 76] width 90 height 24
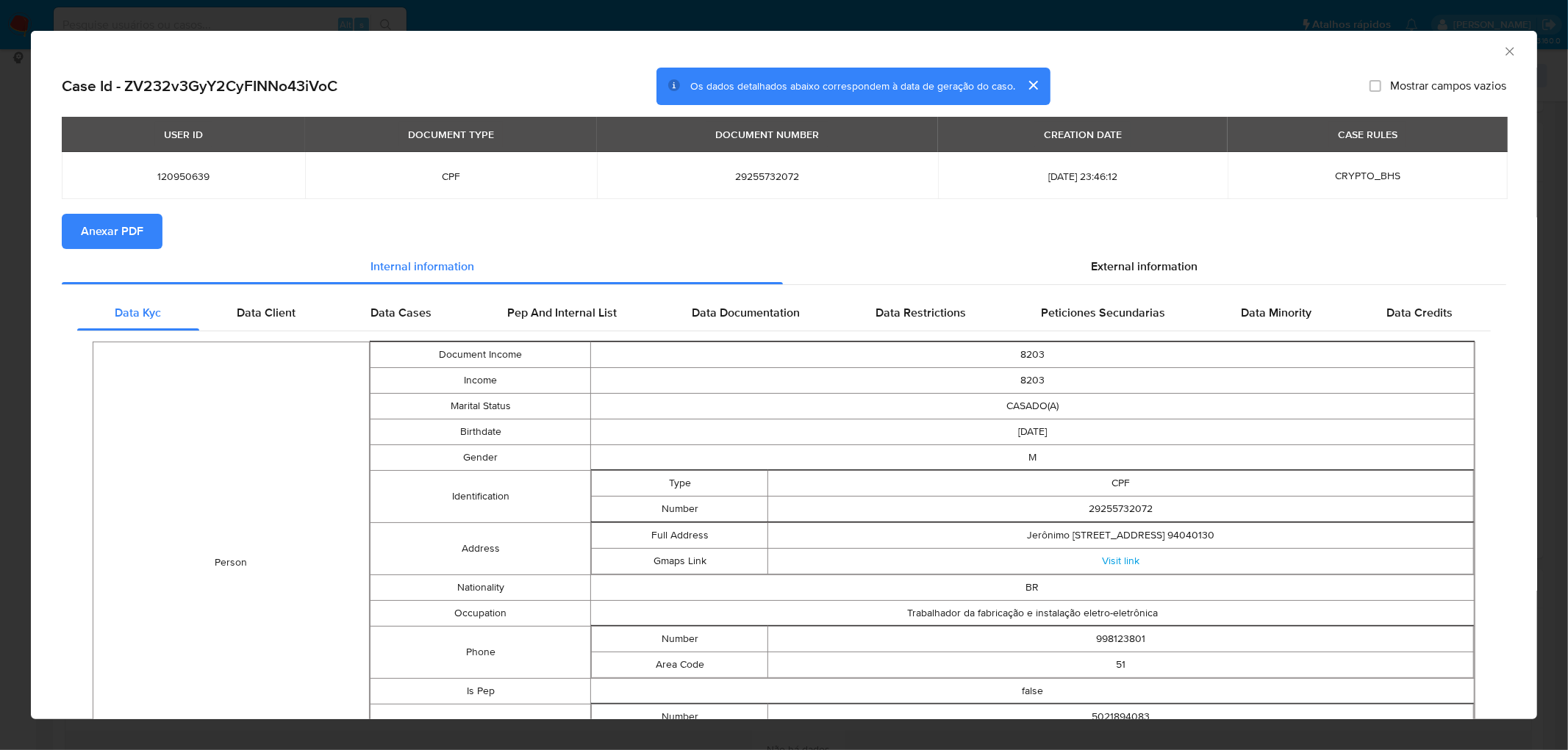
click at [103, 233] on span "Anexar PDF" at bounding box center [112, 232] width 62 height 33
click at [1032, 47] on icon "Fechar a janela" at bounding box center [1510, 51] width 15 height 15
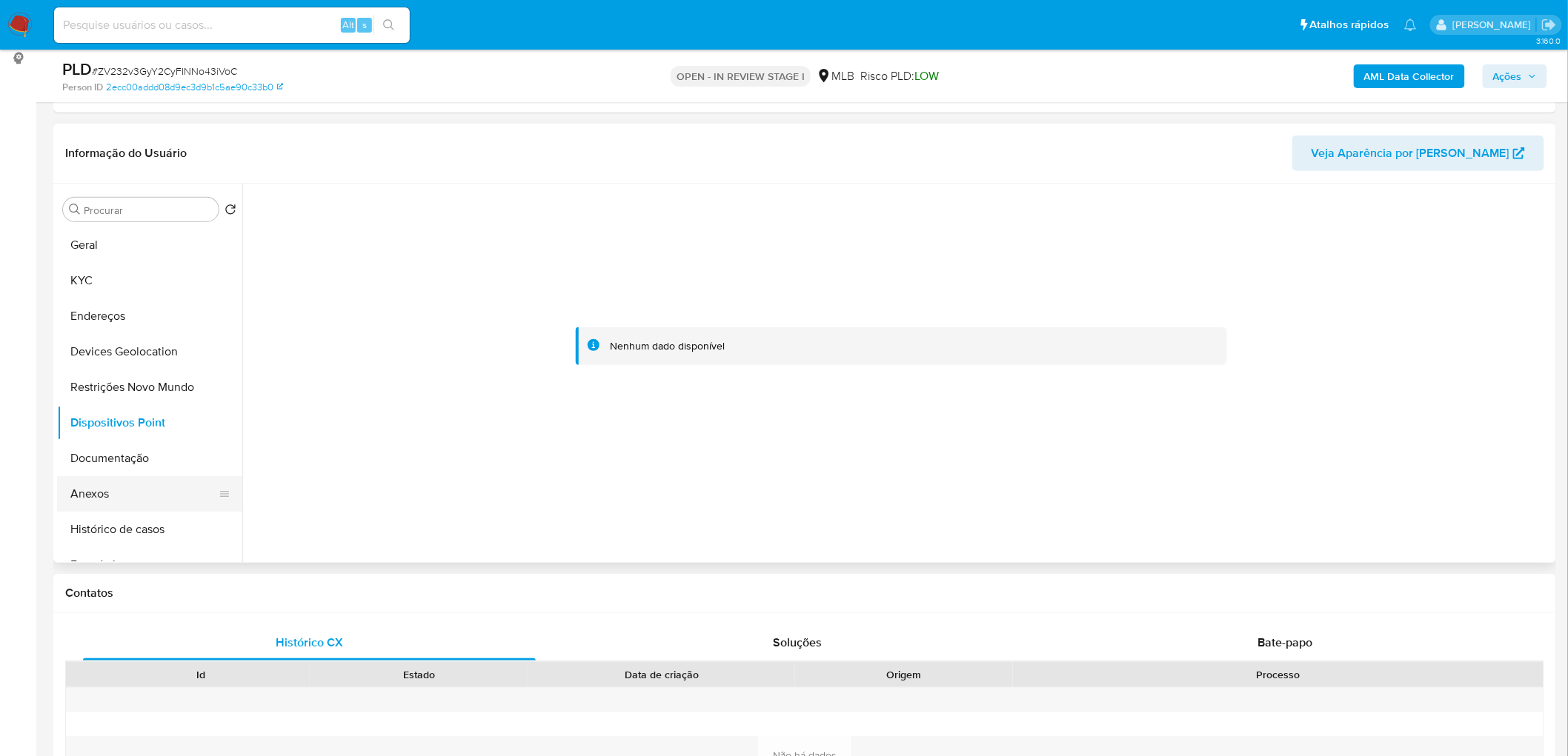
click at [102, 460] on button "Anexos" at bounding box center [144, 493] width 173 height 35
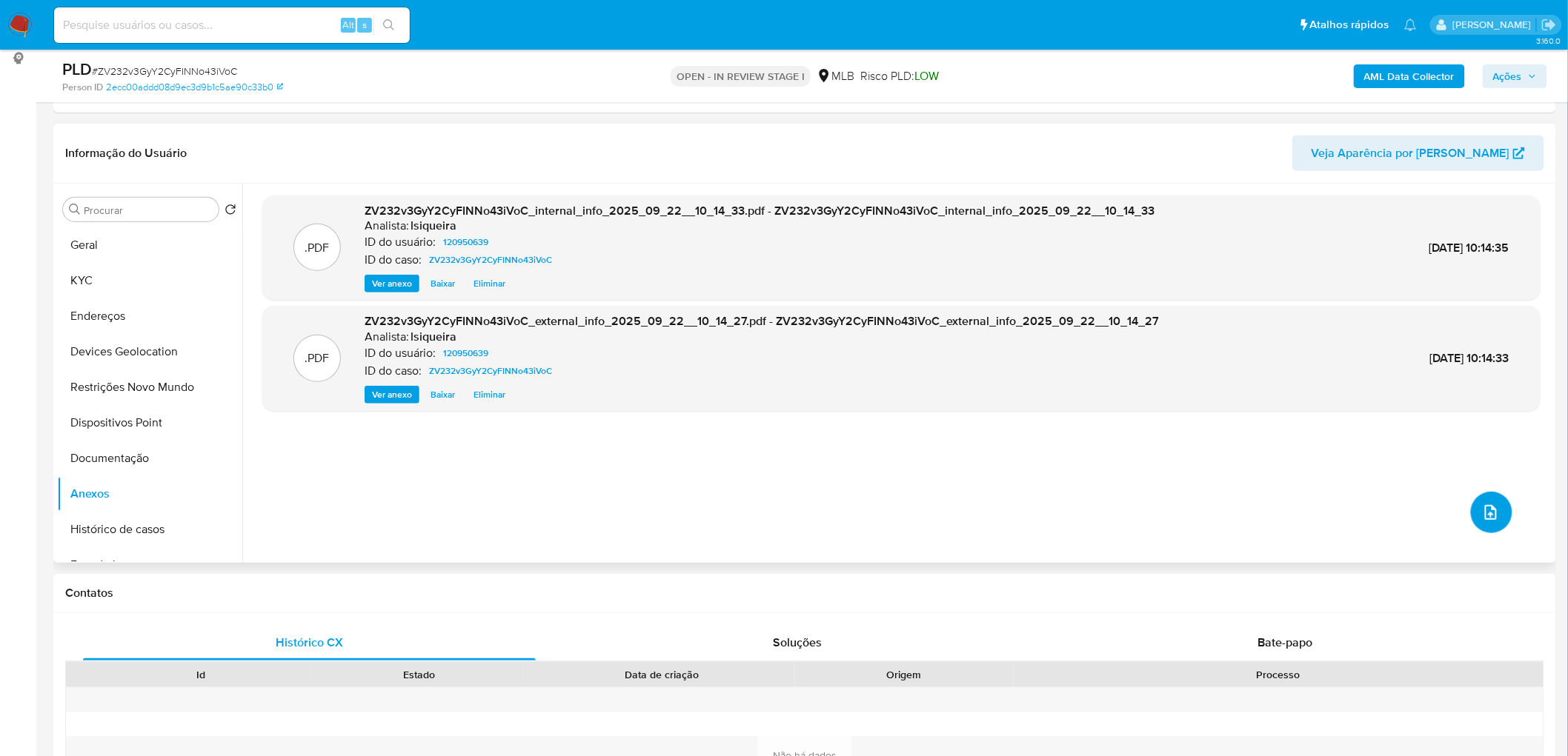
click at [1040, 460] on icon "upload-file" at bounding box center [1490, 512] width 18 height 18
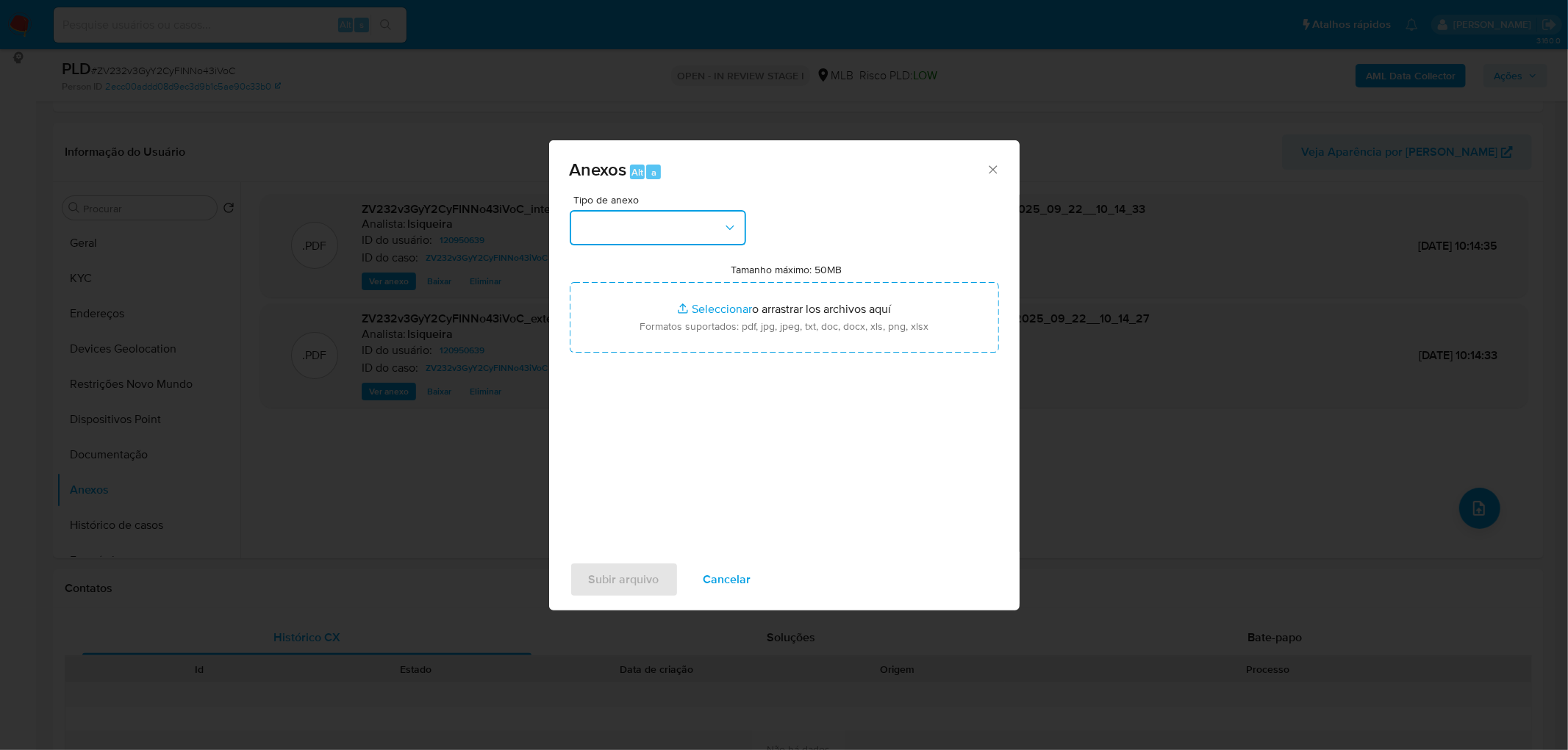
click at [730, 226] on icon "button" at bounding box center [730, 227] width 15 height 15
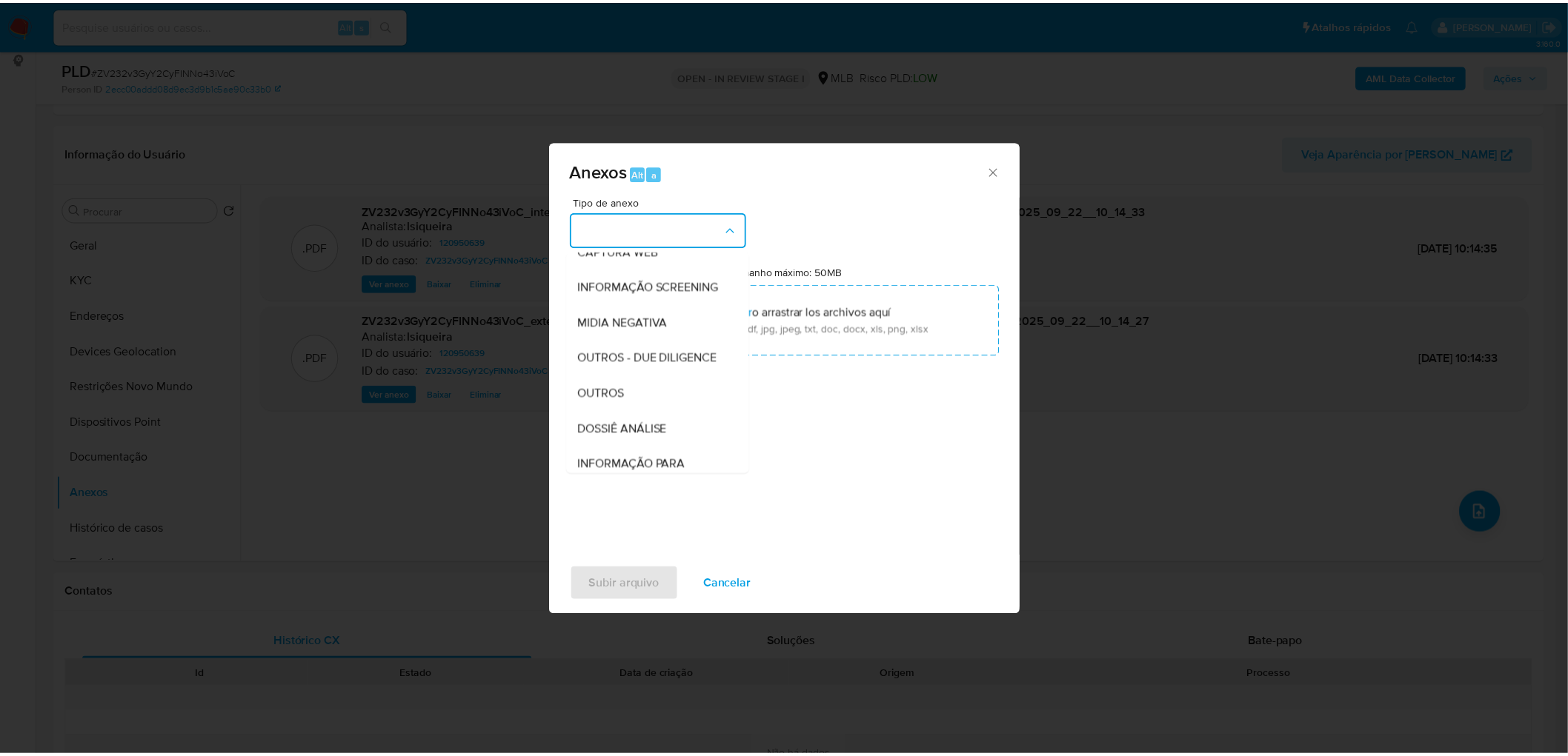
scroll to position [165, 0]
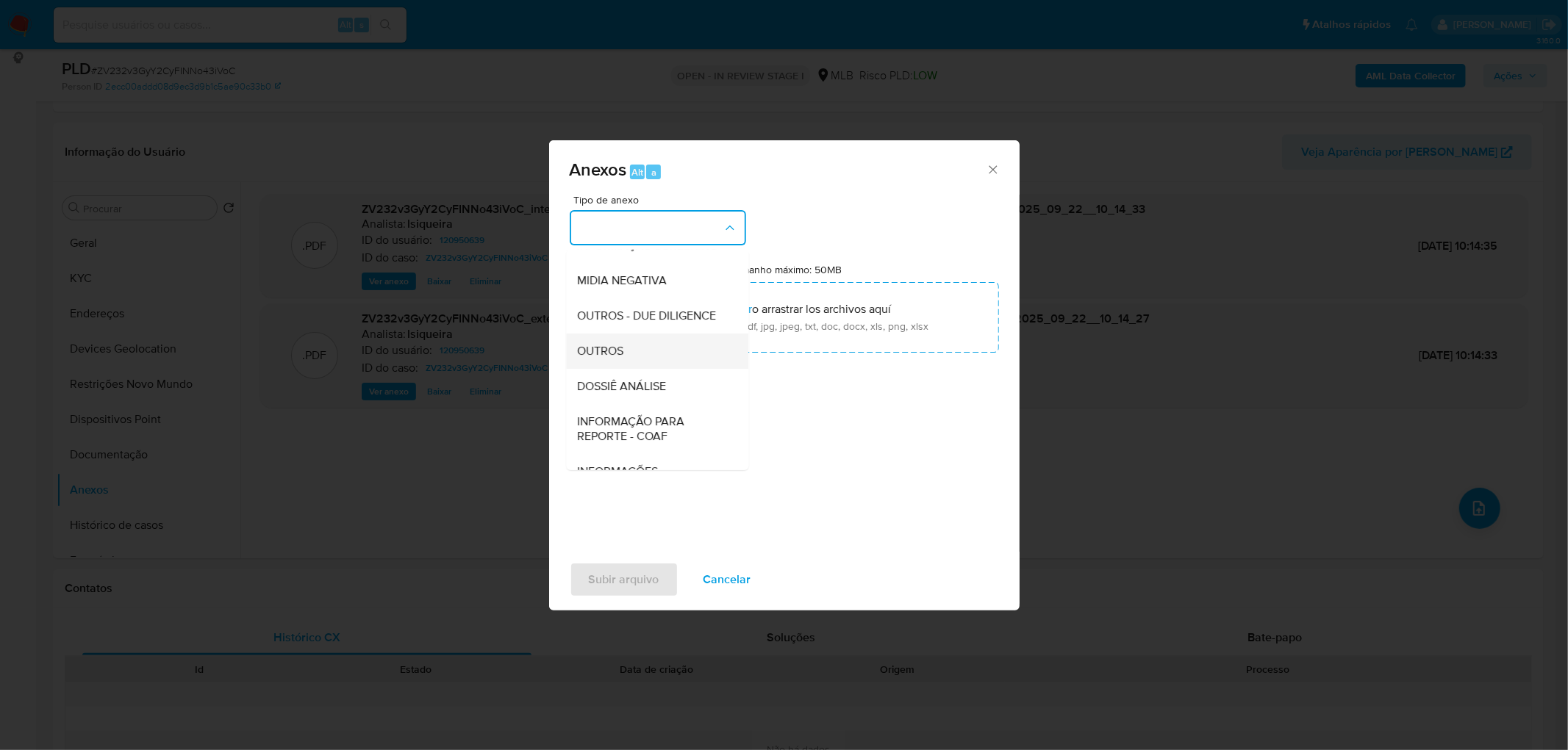
click at [592, 367] on div "OUTROS" at bounding box center [652, 351] width 150 height 35
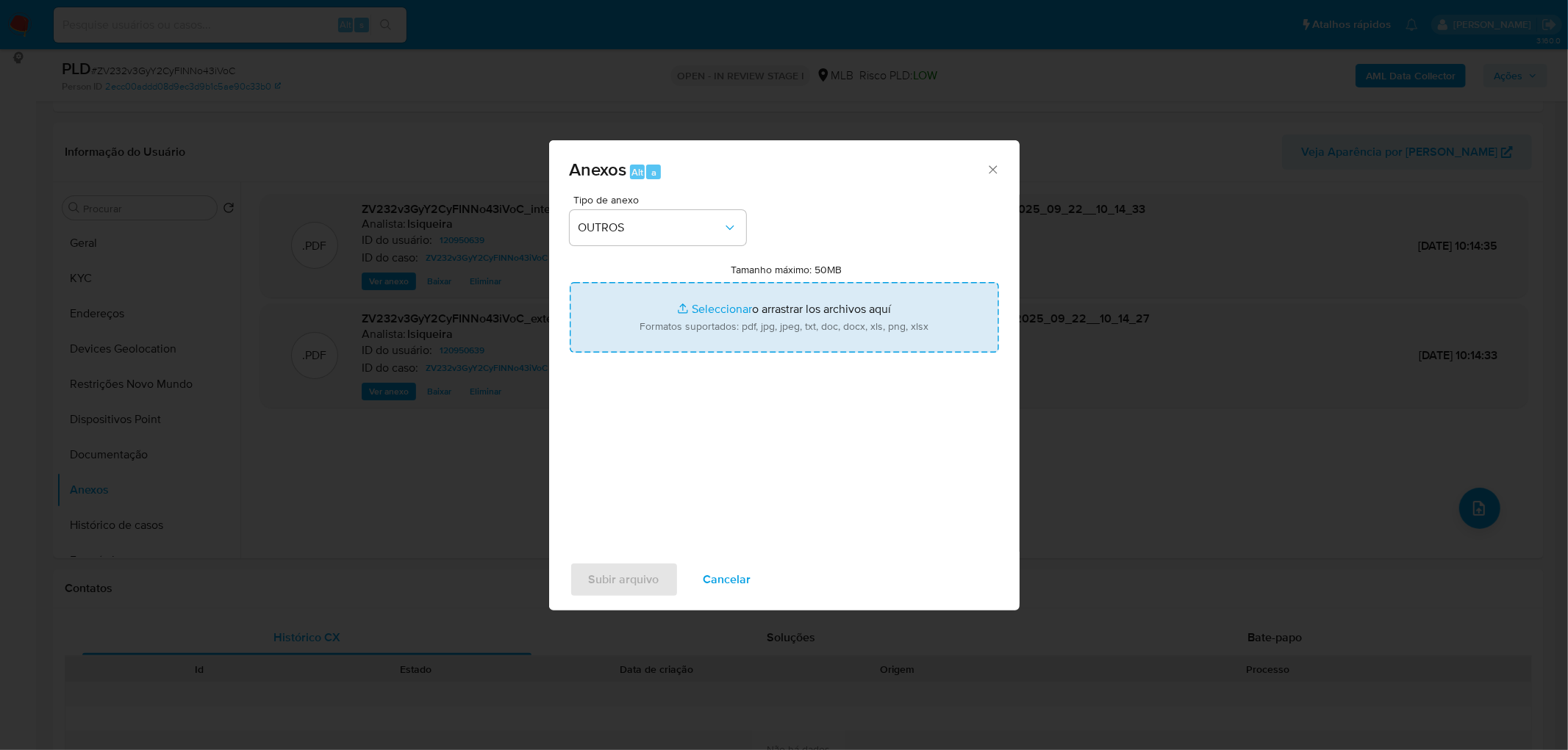
click at [657, 317] on input "Tamanho máximo: 50MB Seleccionar archivos" at bounding box center [784, 317] width 430 height 71
type input "C:\fakepath\Mulan 120950639_2025_09_22_07_54_08.xlsx"
click at [620, 456] on span "Subir arquivo" at bounding box center [624, 580] width 71 height 33
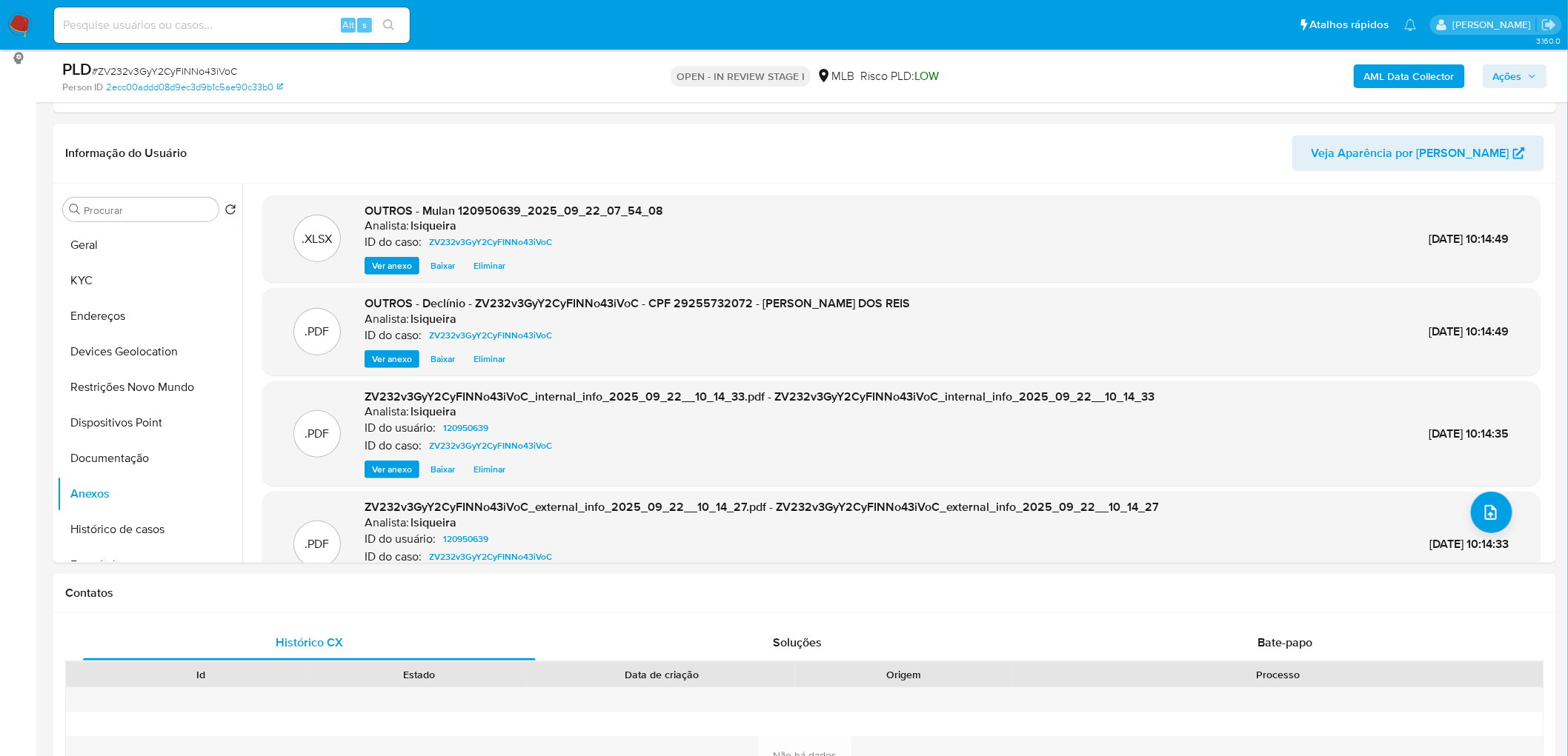
click at [1040, 75] on icon "button" at bounding box center [1533, 75] width 6 height 4
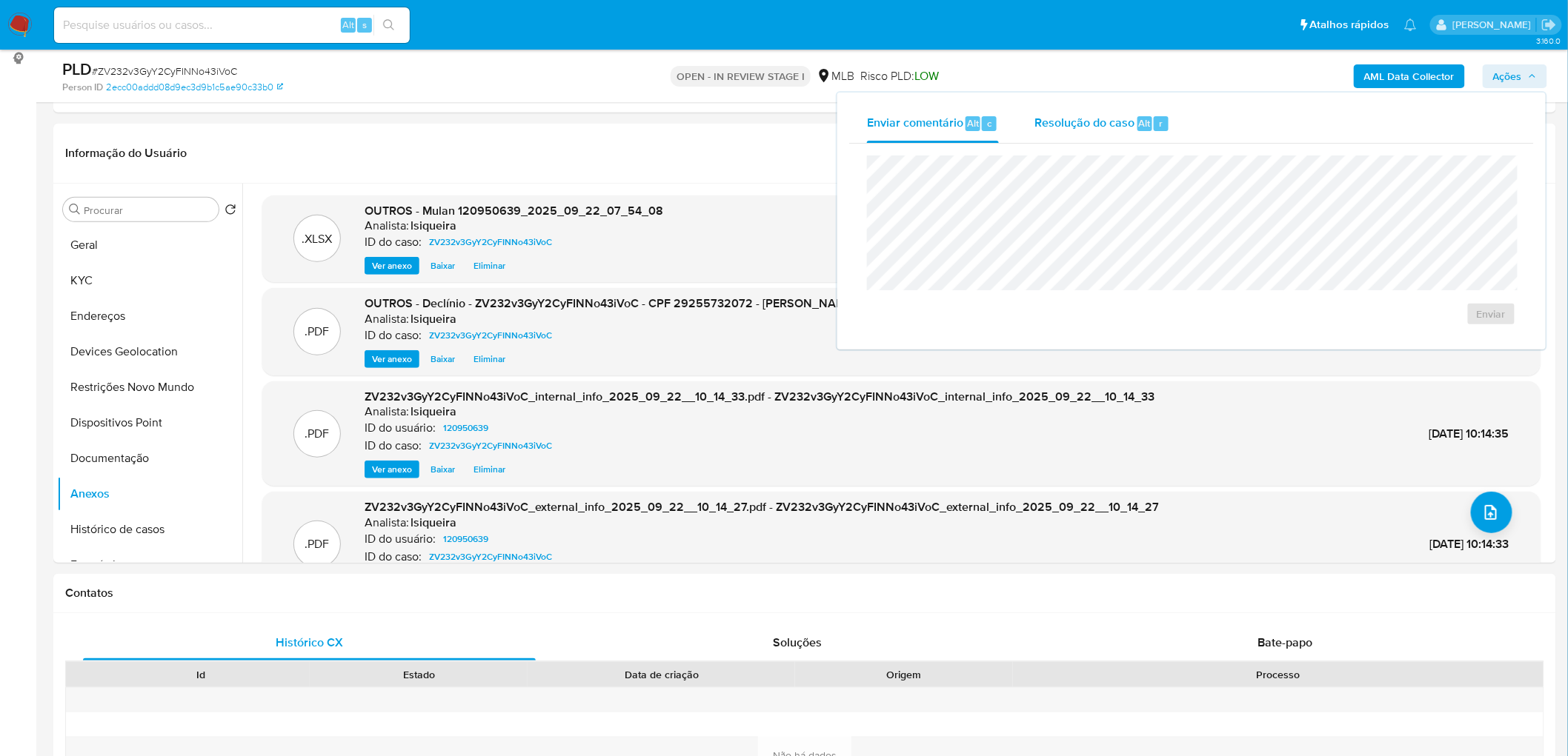
click at [1040, 128] on span "Resolução do caso" at bounding box center [1085, 122] width 100 height 17
click at [1040, 334] on span "No ROI" at bounding box center [1346, 337] width 77 height 20
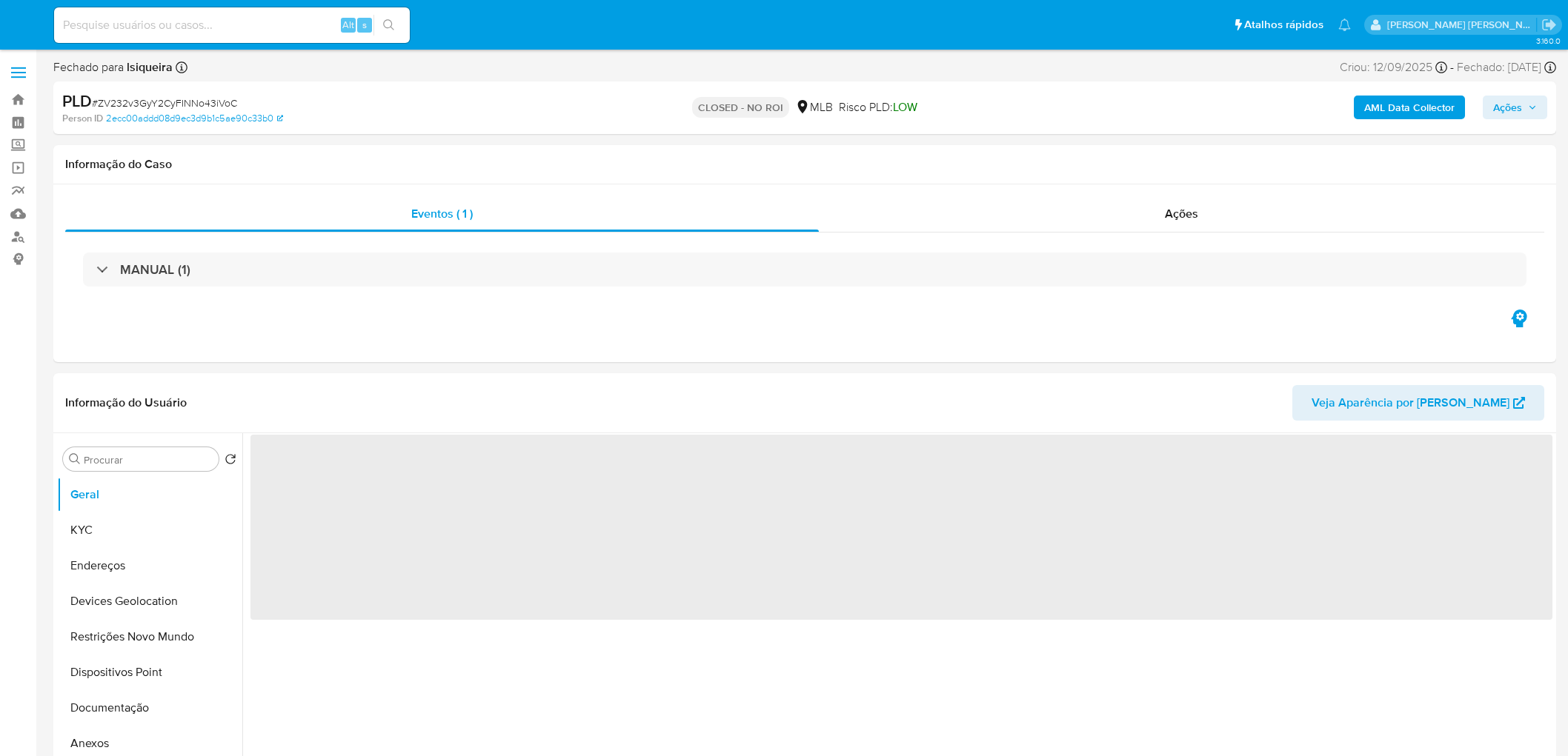
select select "10"
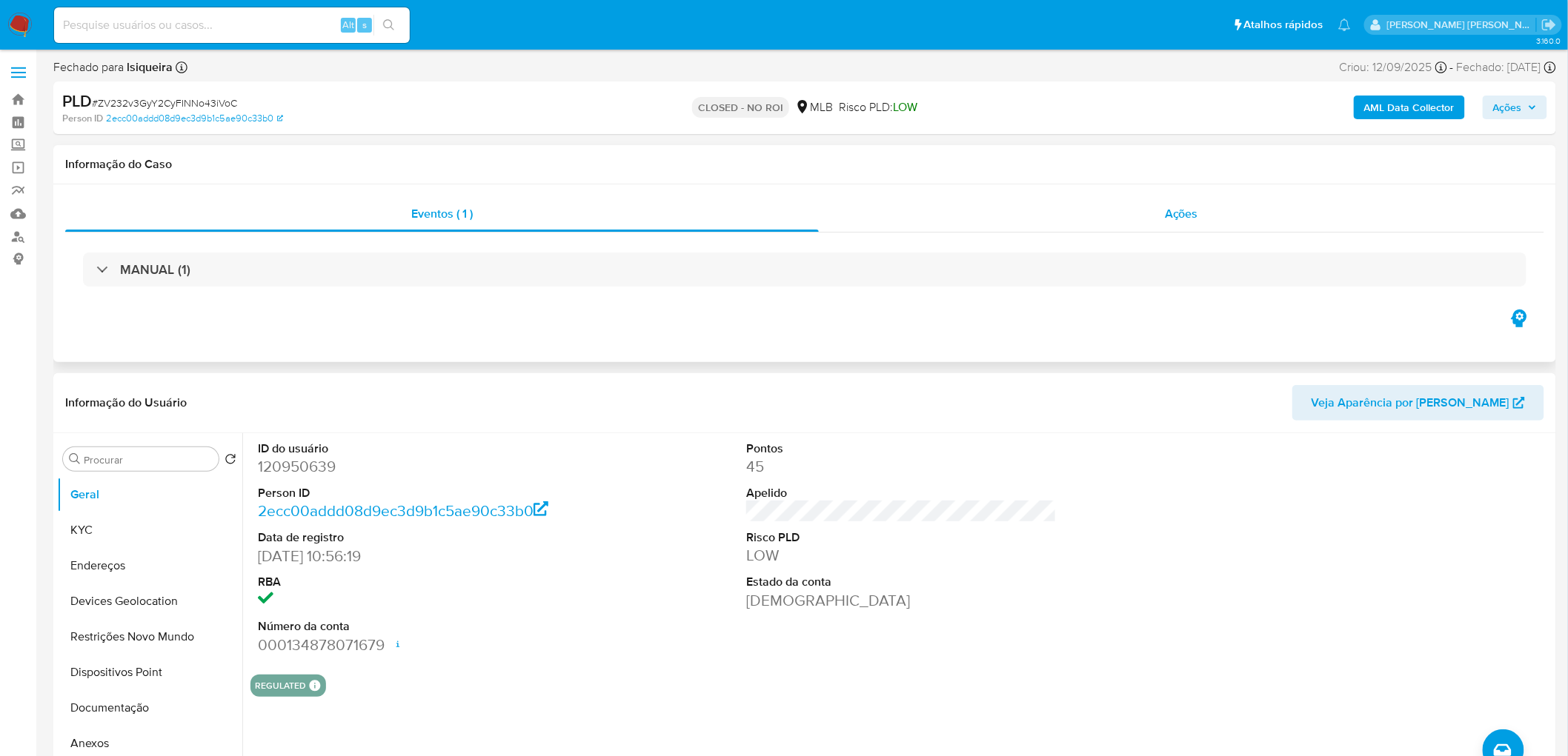
click at [1168, 213] on span "Ações" at bounding box center [1181, 214] width 34 height 17
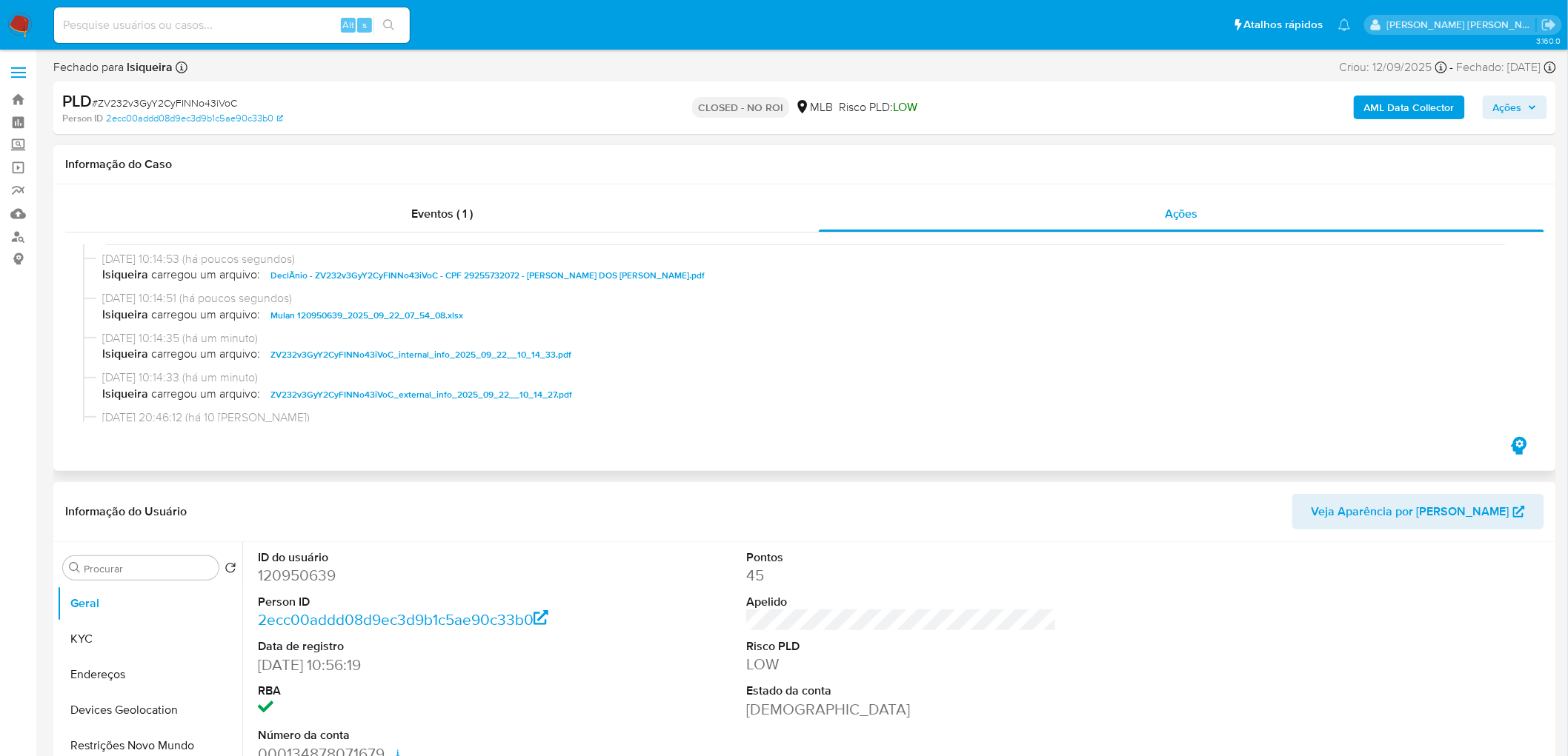
scroll to position [165, 0]
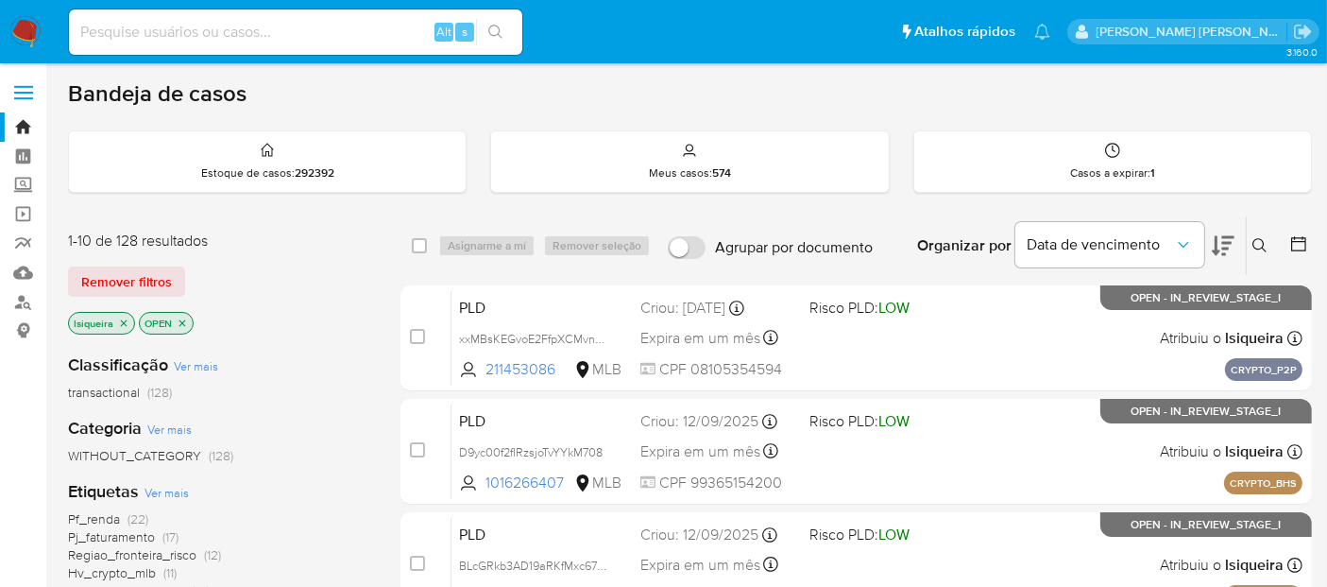
click at [199, 11] on div "Alt s" at bounding box center [295, 31] width 453 height 45
click at [199, 26] on input at bounding box center [295, 32] width 453 height 25
paste input "ID575930575"
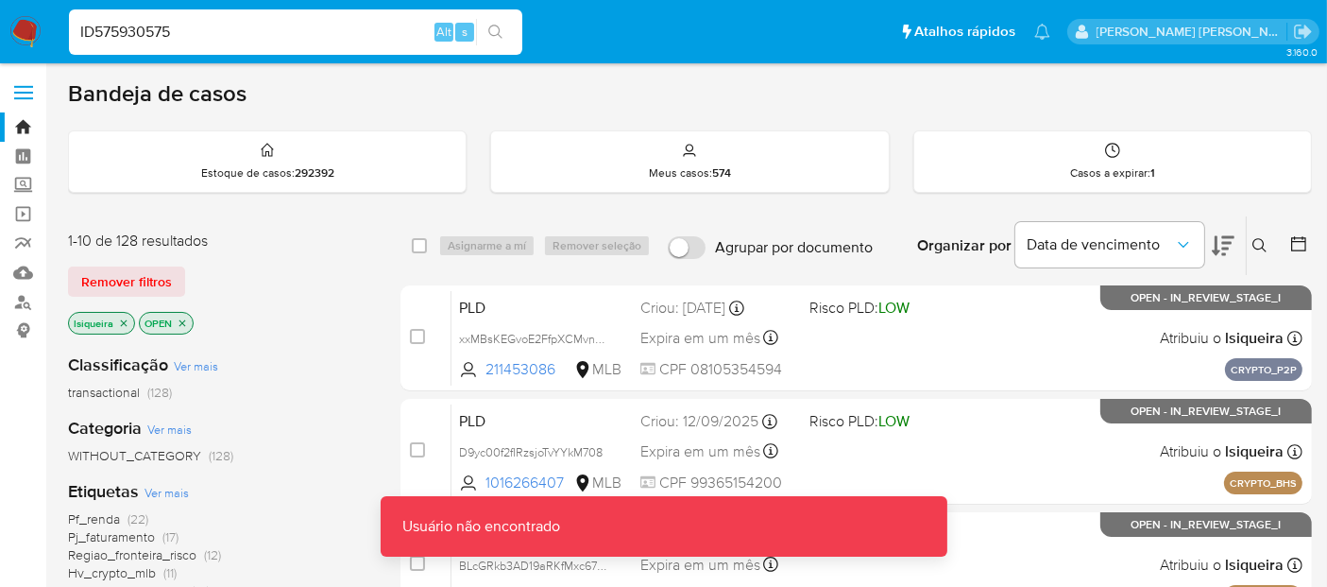
click at [197, 26] on input "ID575930575" at bounding box center [295, 32] width 453 height 25
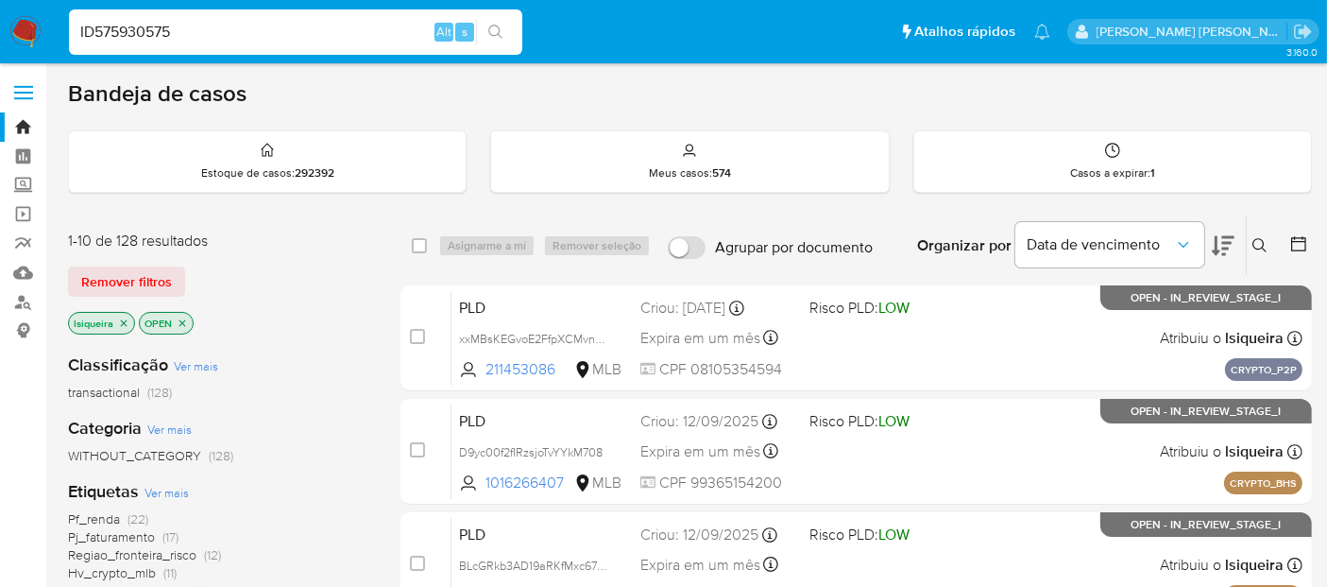
click at [196, 27] on input "ID575930575" at bounding box center [295, 32] width 453 height 25
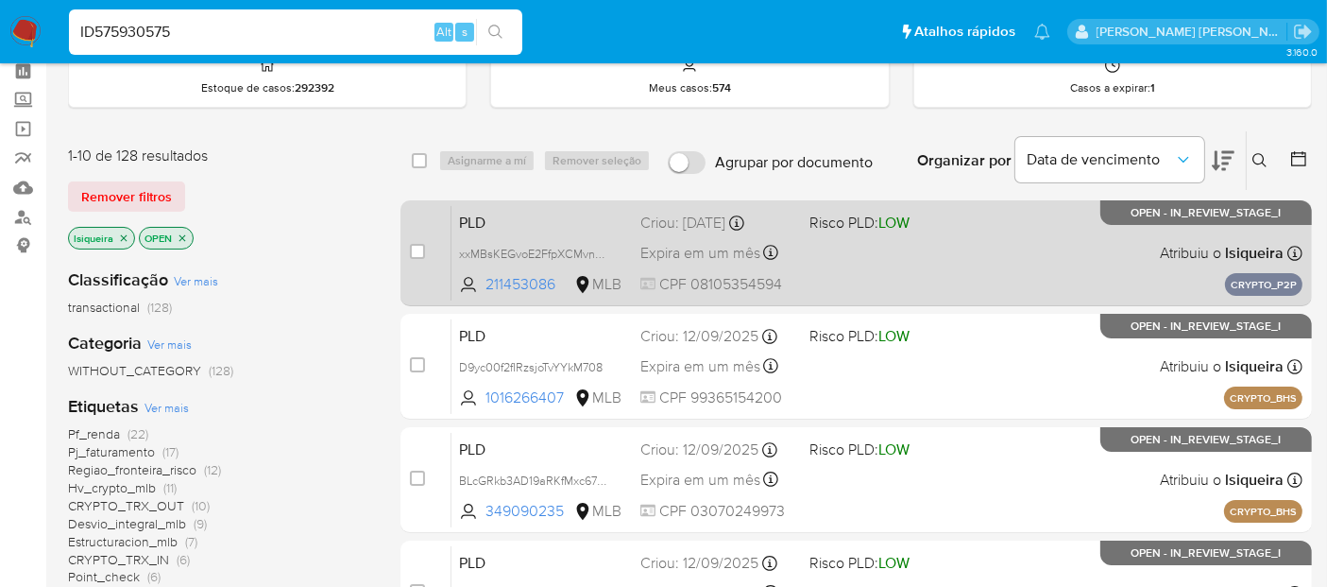
scroll to position [105, 0]
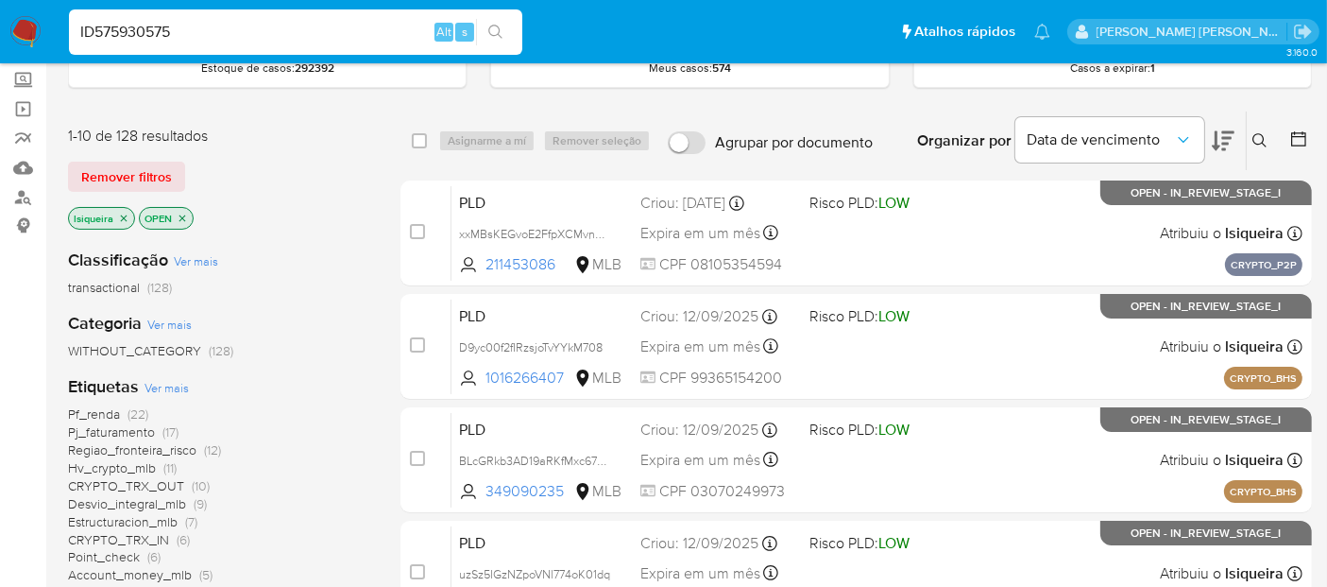
click at [260, 26] on input "ID575930575" at bounding box center [295, 32] width 453 height 25
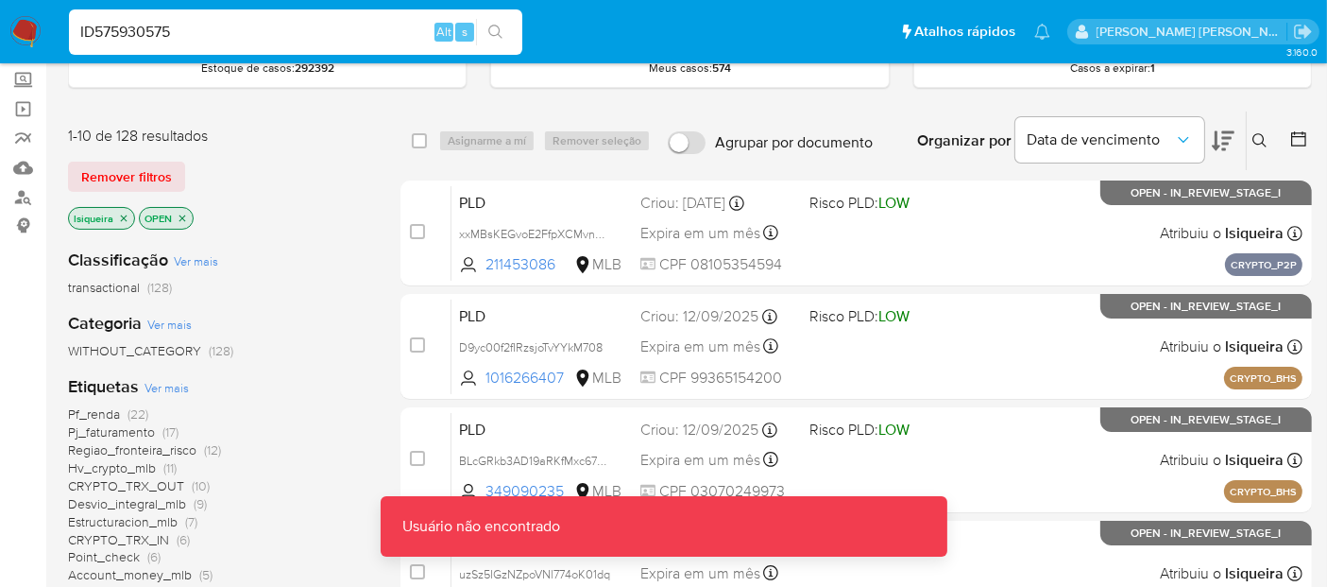
click at [83, 30] on input "ID575930575" at bounding box center [295, 32] width 453 height 25
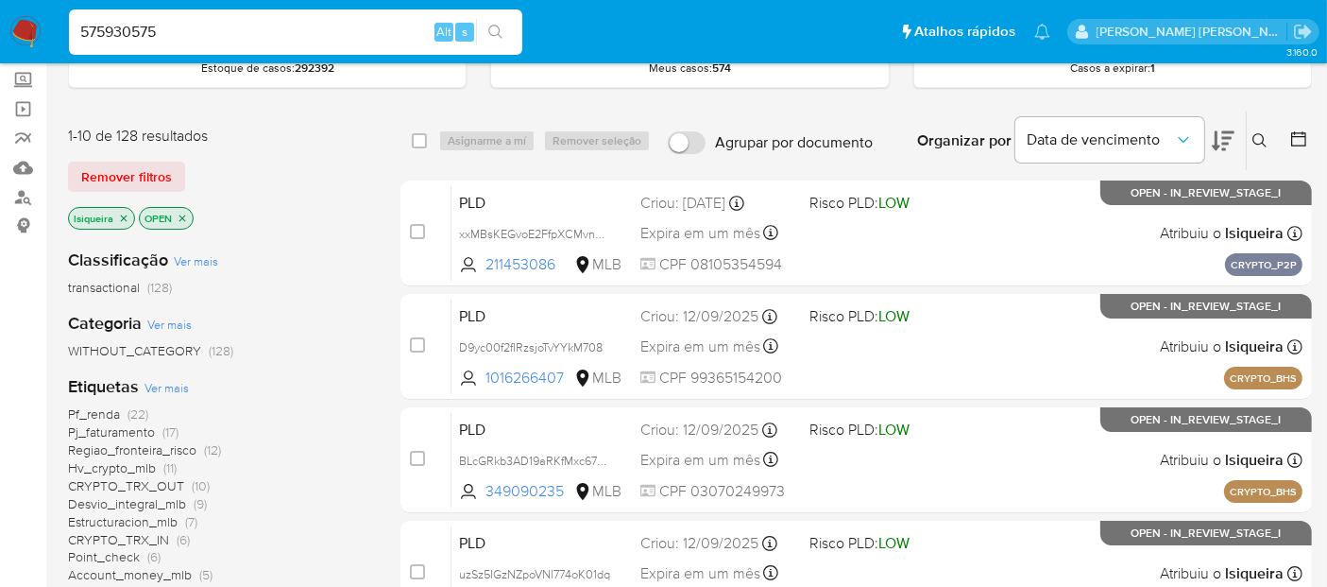
type input "575930575"
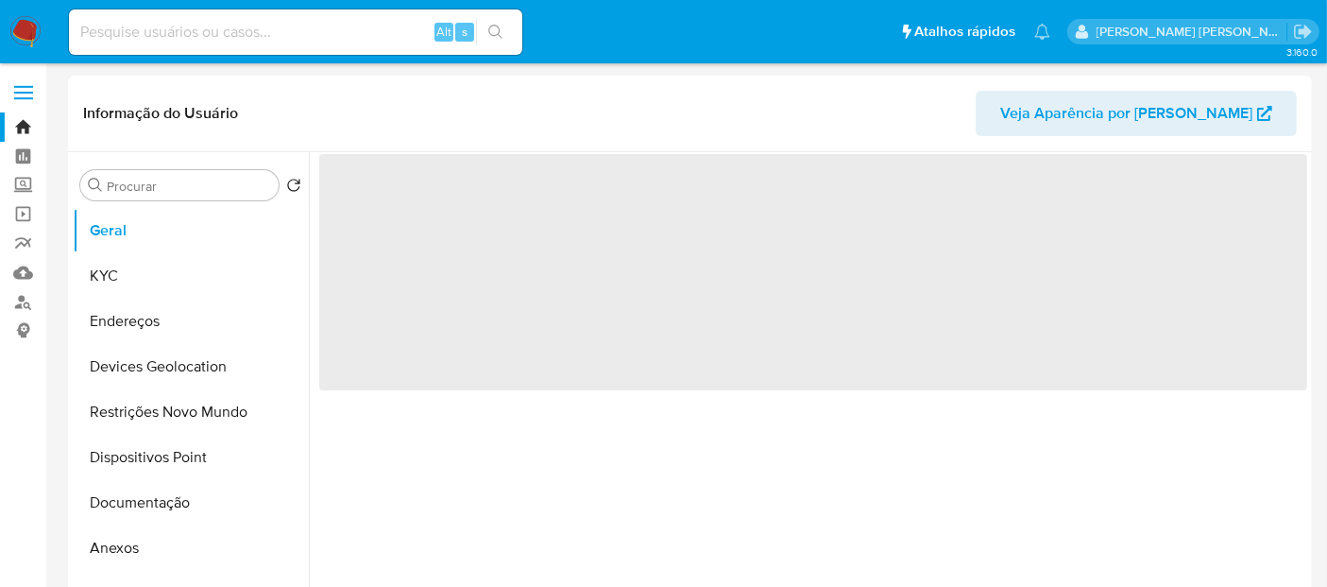
select select "10"
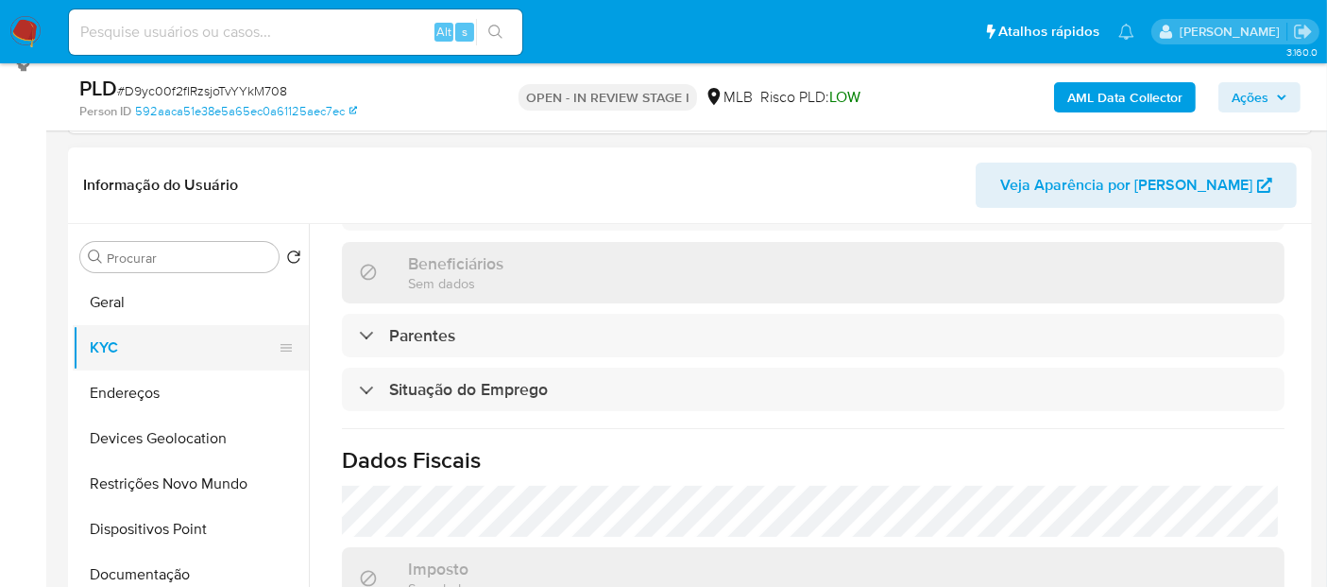
scroll to position [575, 0]
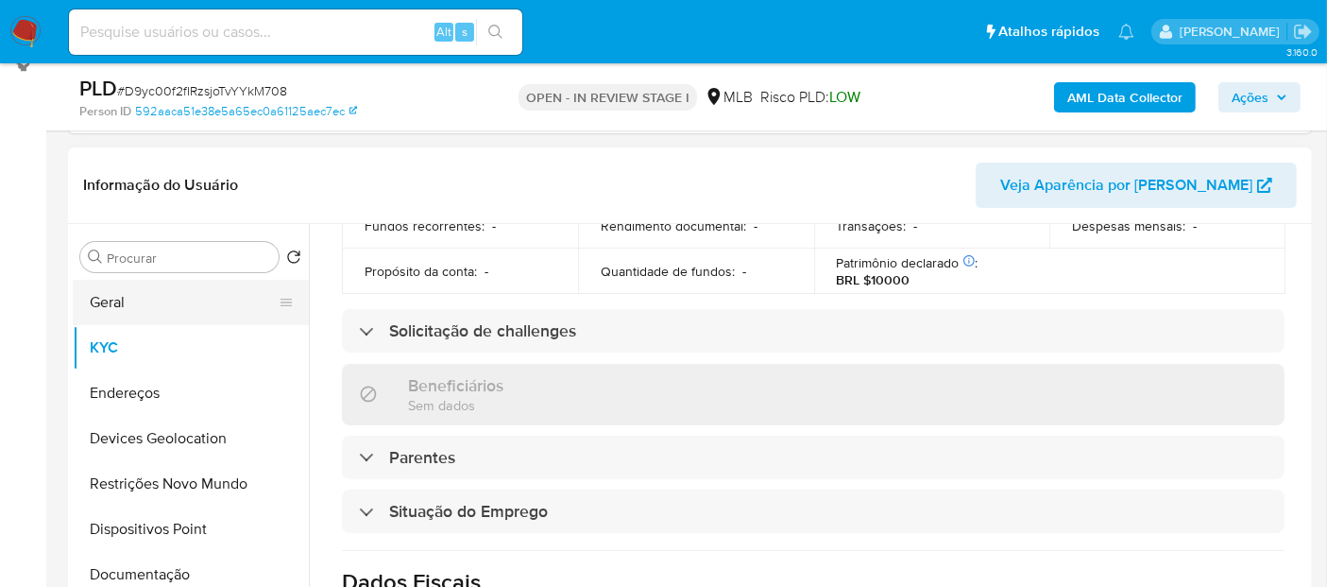
click at [180, 305] on button "Geral" at bounding box center [183, 302] width 221 height 45
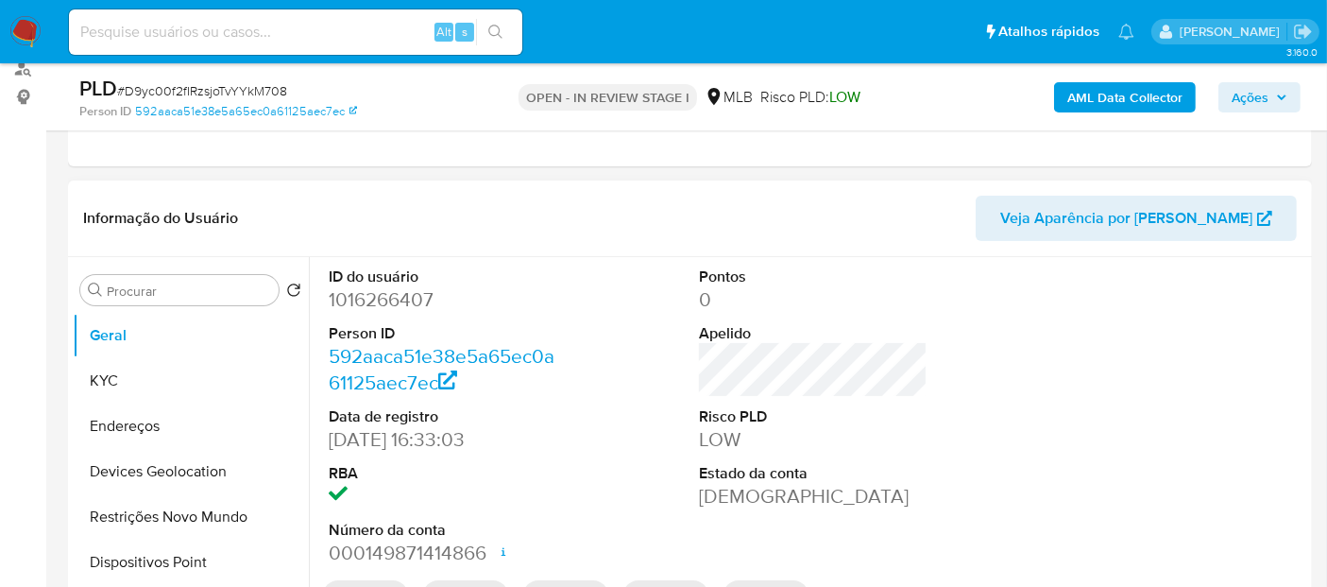
scroll to position [266, 0]
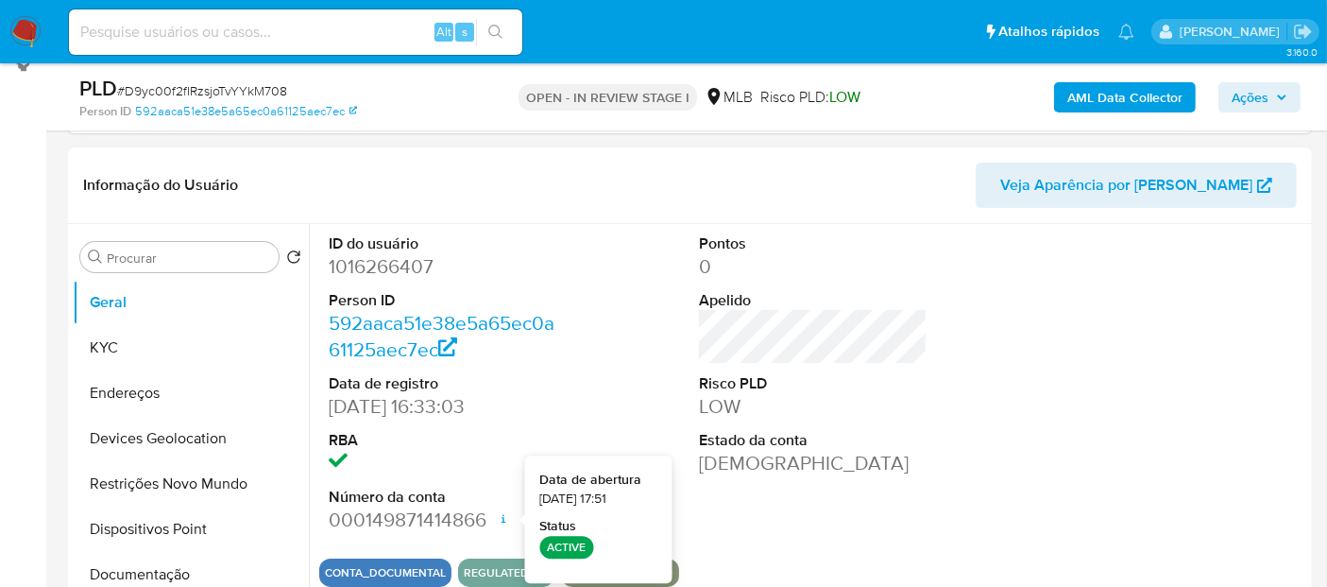
click at [1074, 398] on div at bounding box center [1184, 383] width 247 height 319
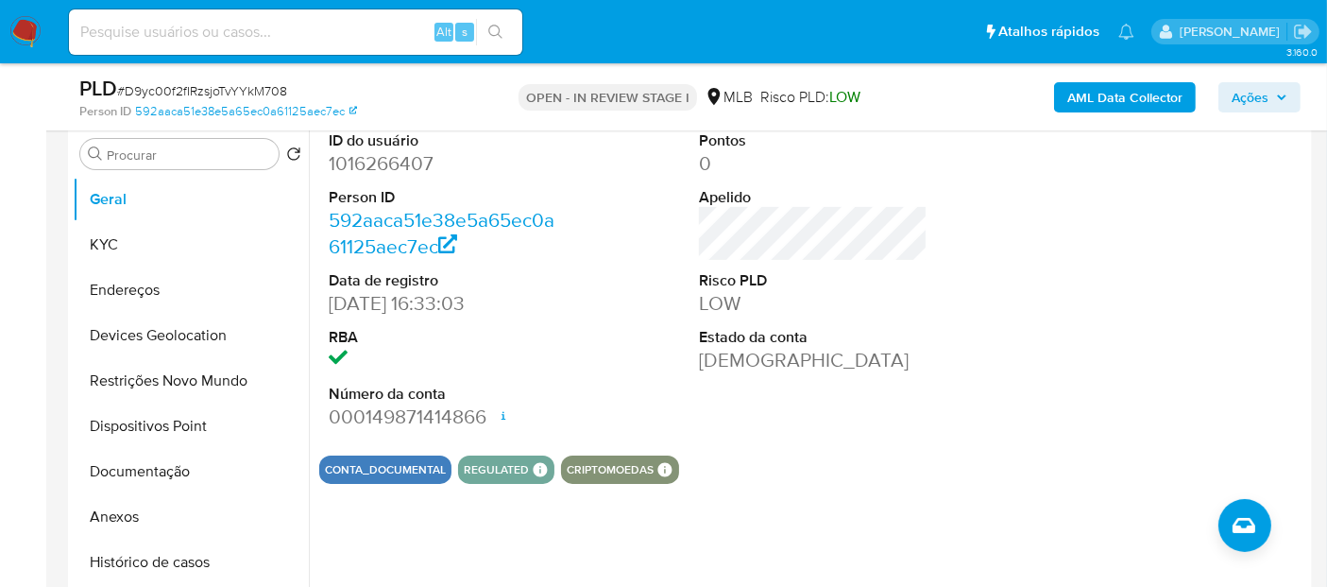
scroll to position [371, 0]
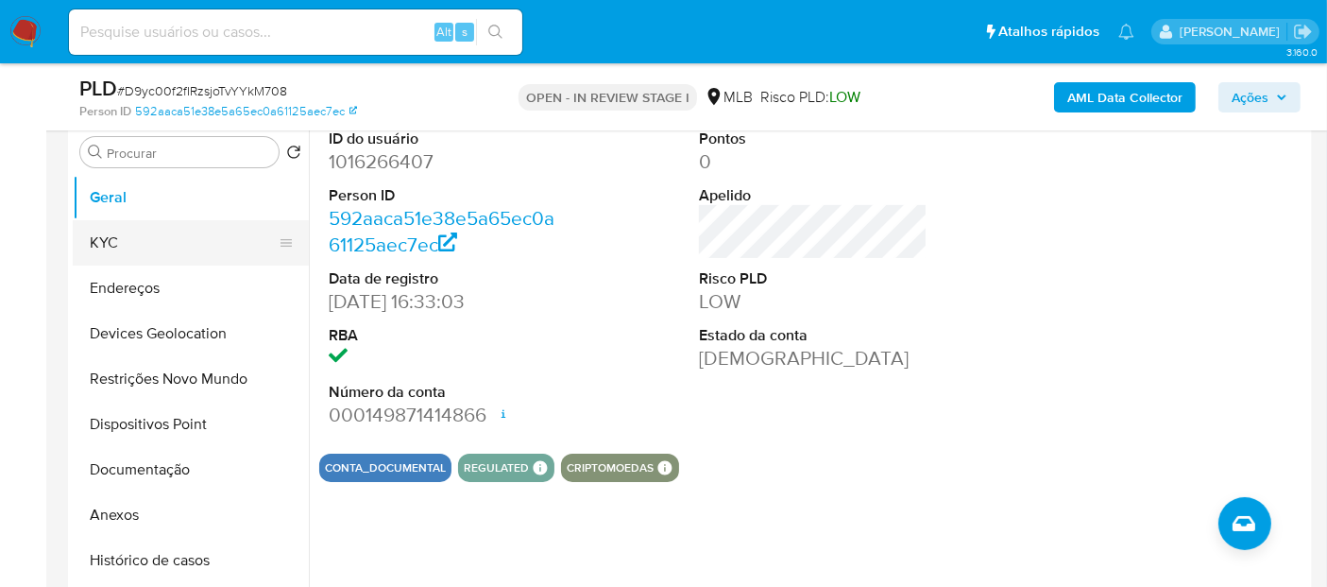
click at [162, 228] on button "KYC" at bounding box center [183, 242] width 221 height 45
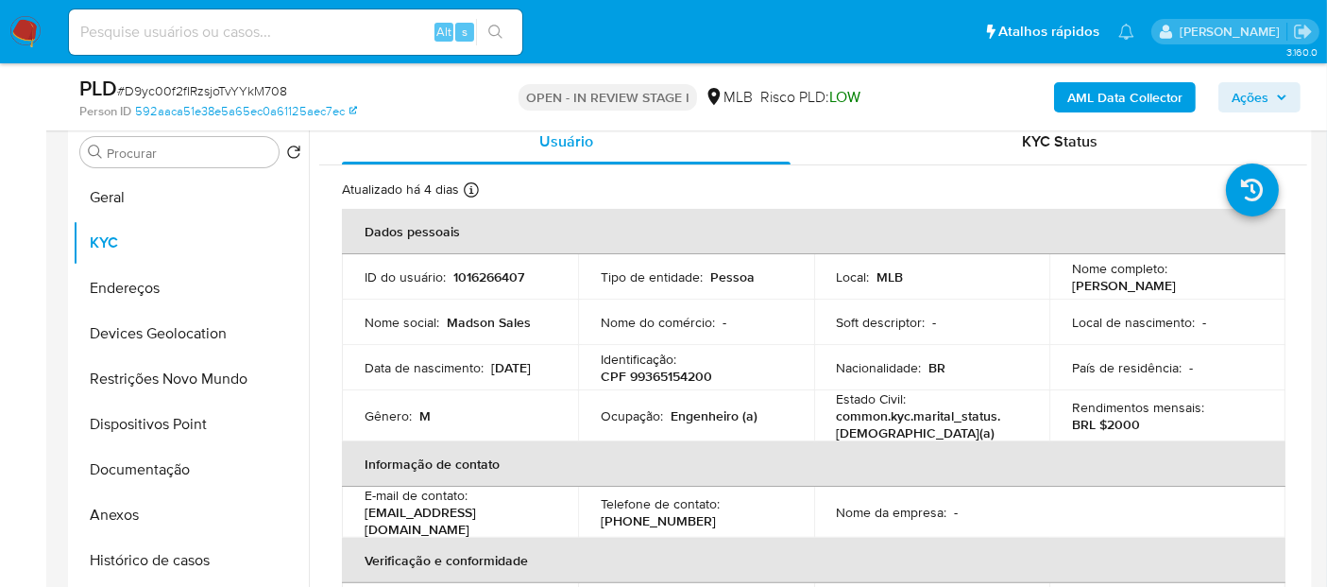
click at [719, 413] on p "Engenheiro (a)" at bounding box center [714, 415] width 87 height 17
copy p "Engenheiro"
click at [147, 464] on button "Documentação" at bounding box center [183, 469] width 221 height 45
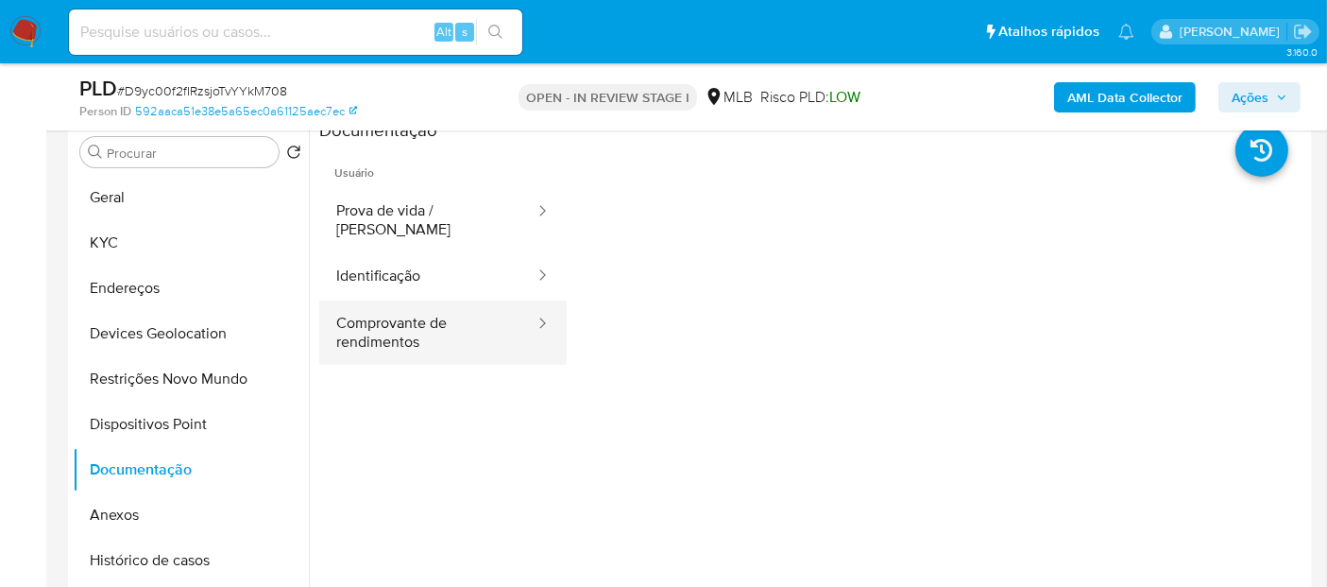
click at [395, 306] on button "Comprovante de rendimentos" at bounding box center [427, 332] width 217 height 64
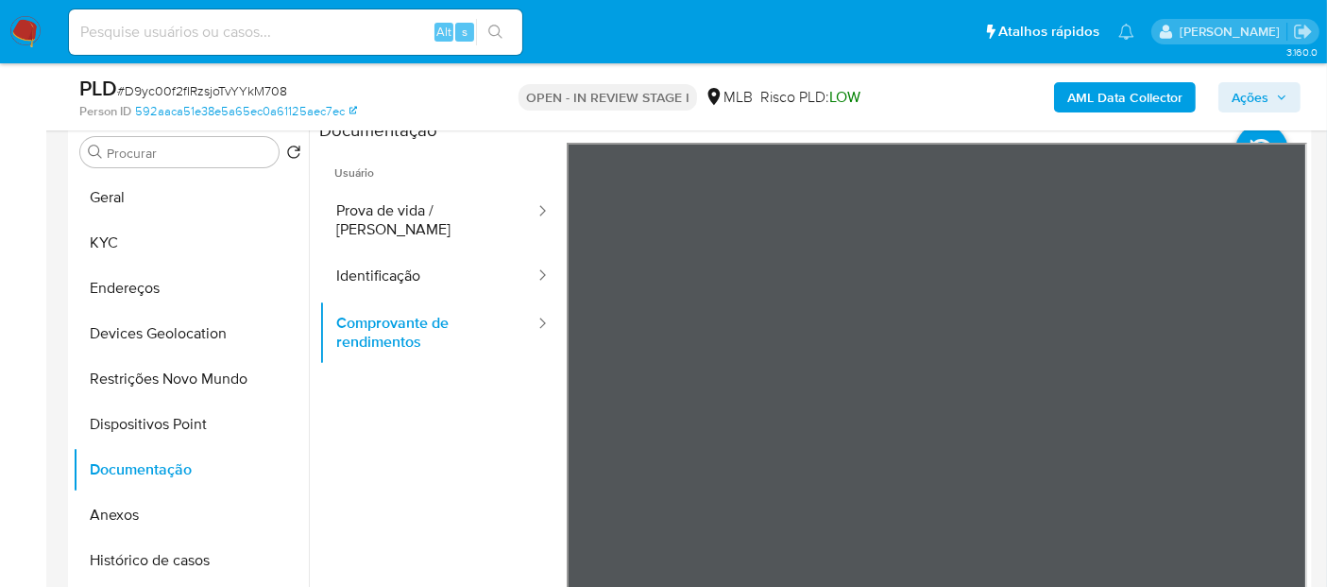
scroll to position [0, 0]
click at [366, 252] on button "Identificação" at bounding box center [427, 276] width 217 height 48
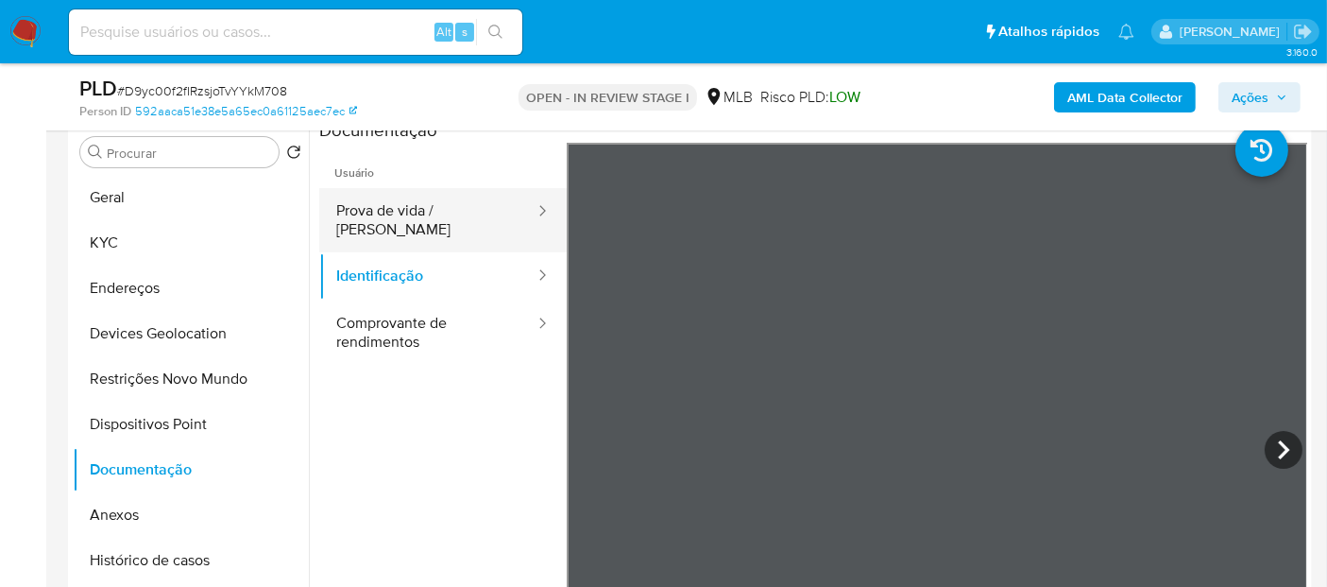
click at [428, 216] on button "Prova de vida / [PERSON_NAME]" at bounding box center [427, 220] width 217 height 64
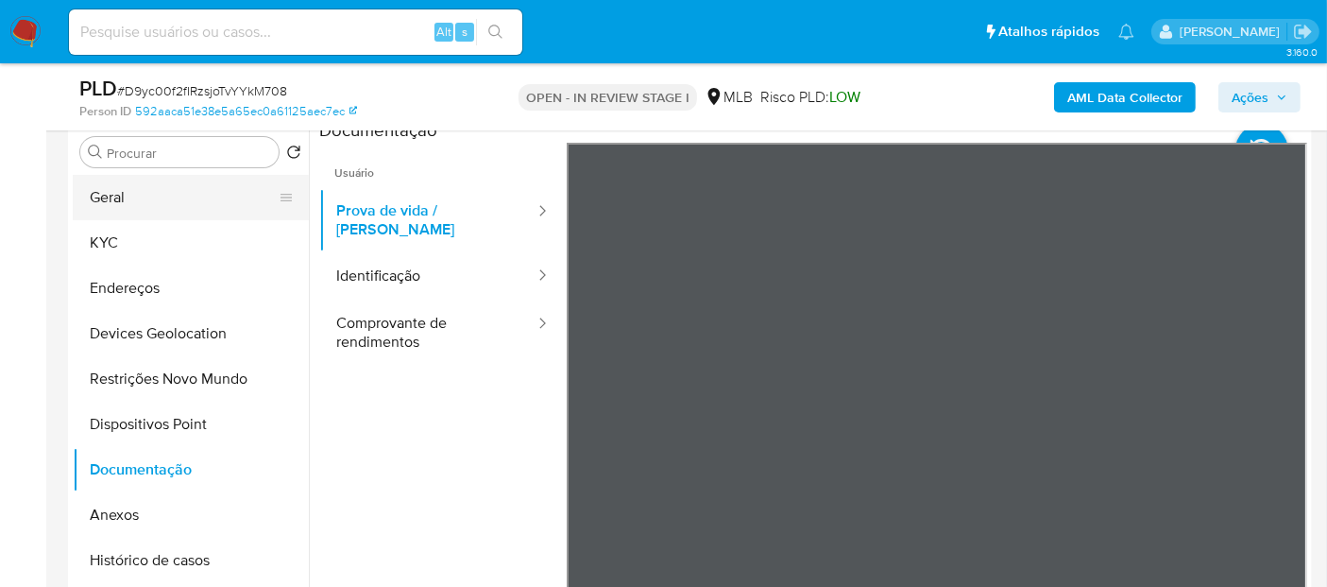
click at [138, 201] on button "Geral" at bounding box center [183, 197] width 221 height 45
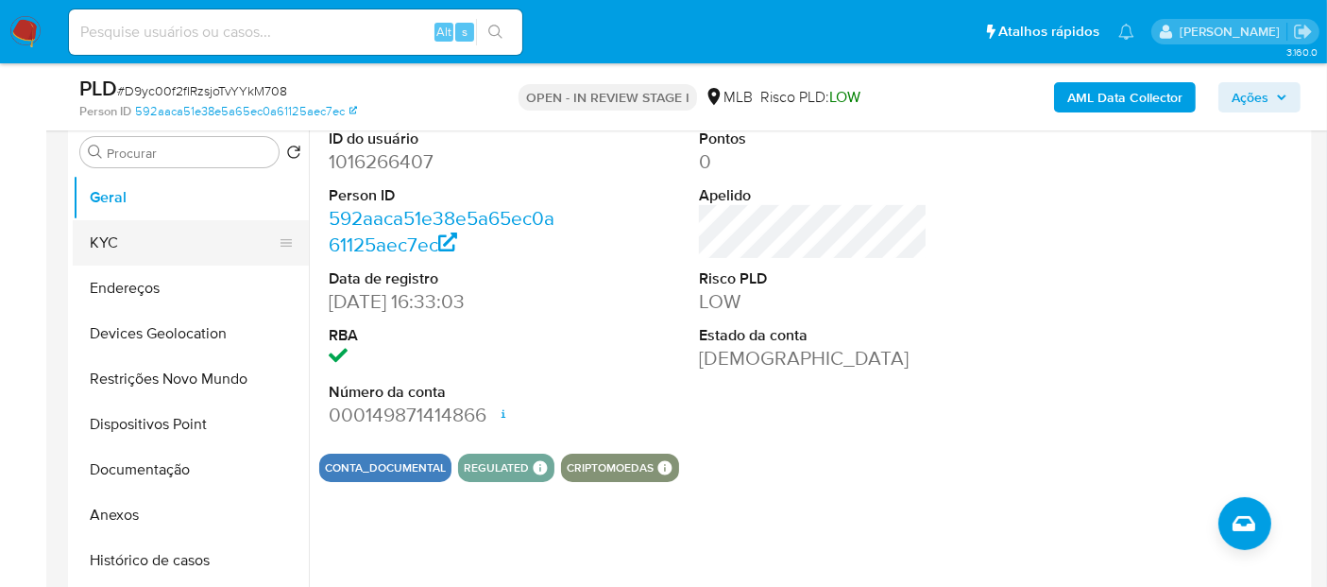
click at [165, 242] on button "KYC" at bounding box center [183, 242] width 221 height 45
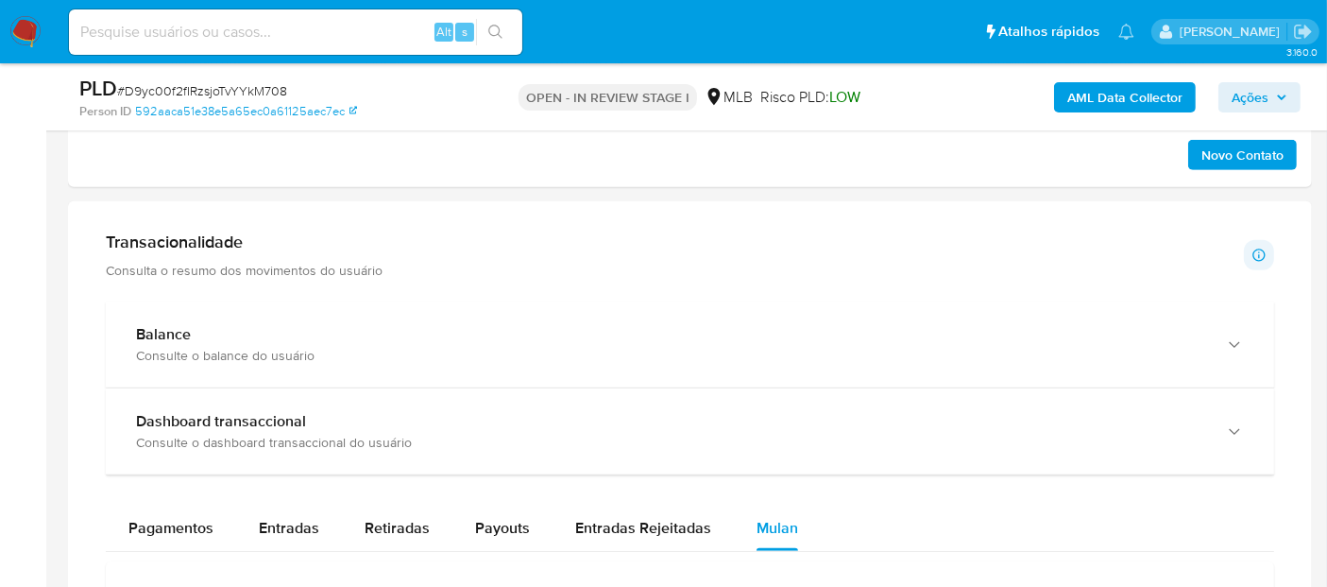
scroll to position [1049, 0]
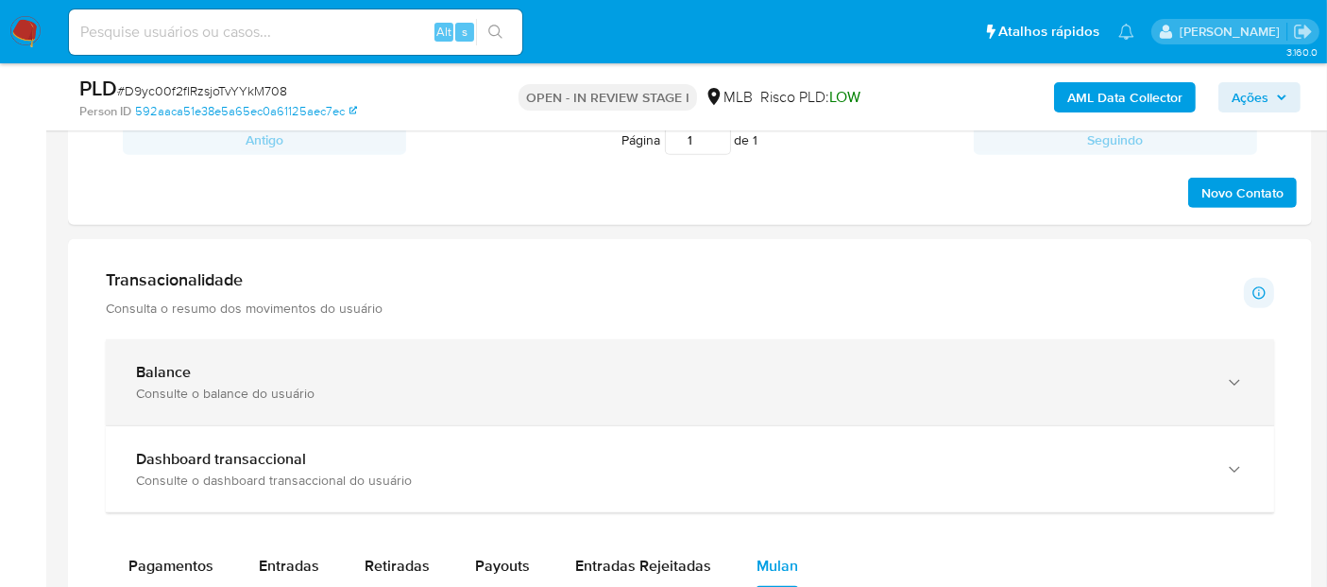
click at [179, 346] on div "Balance Consulte o balance do usuário" at bounding box center [690, 382] width 1168 height 86
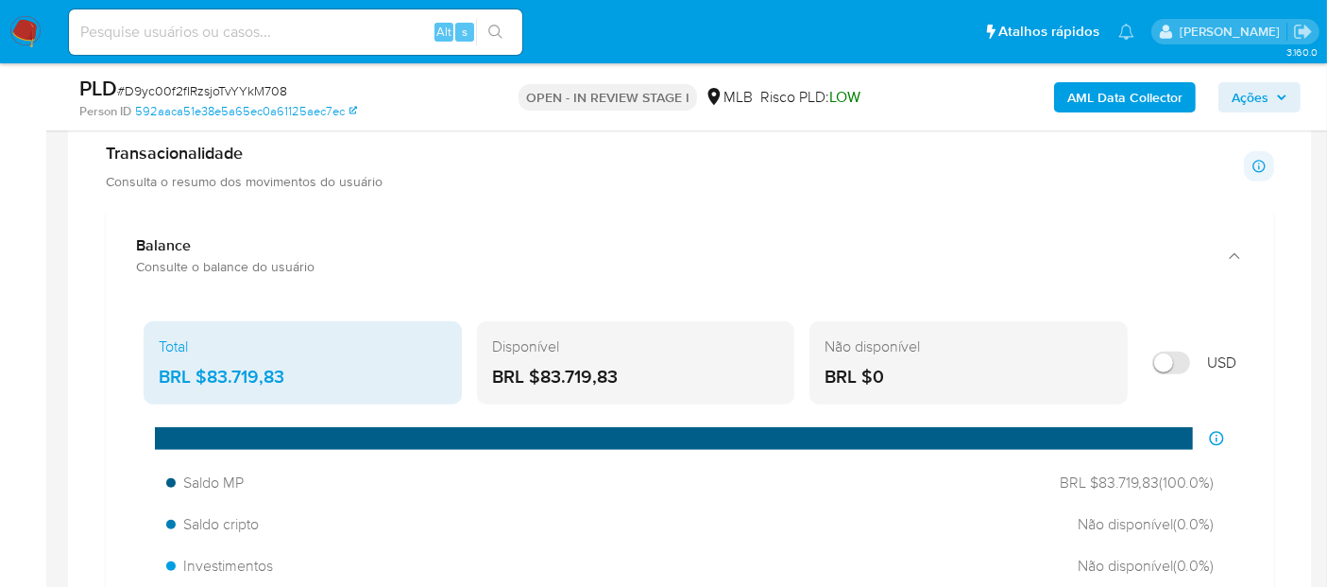
scroll to position [1470, 0]
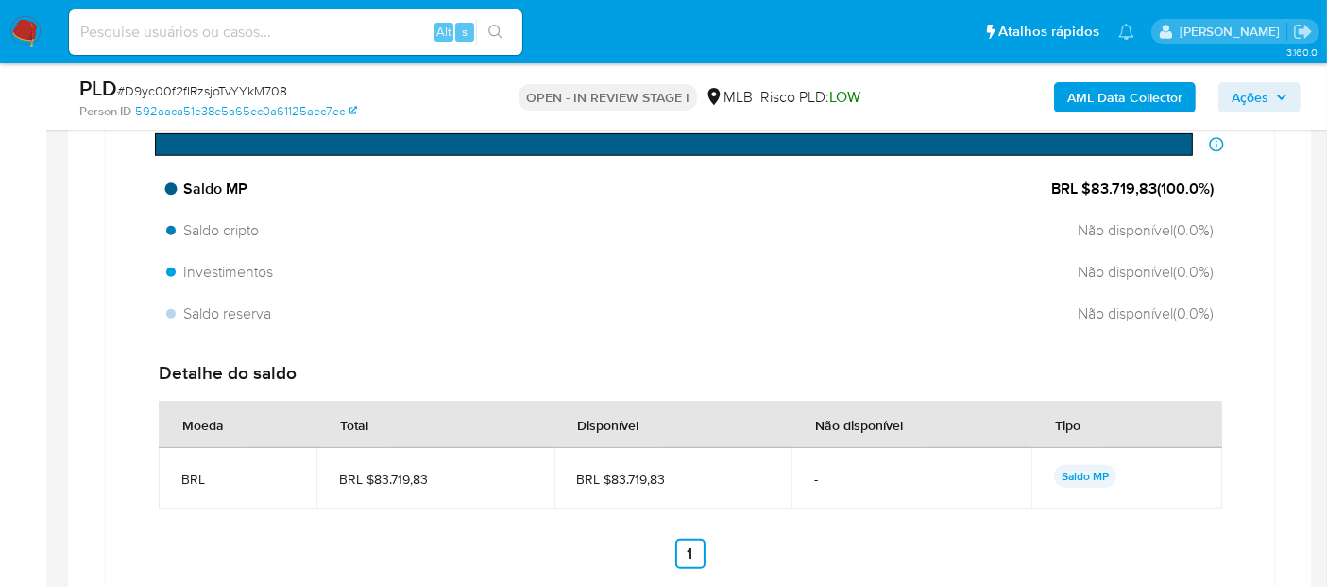
drag, startPoint x: 1153, startPoint y: 186, endPoint x: 1084, endPoint y: 193, distance: 69.3
click at [1084, 193] on span "BRL $83.719,83 ( 100.0 %)" at bounding box center [1132, 189] width 162 height 21
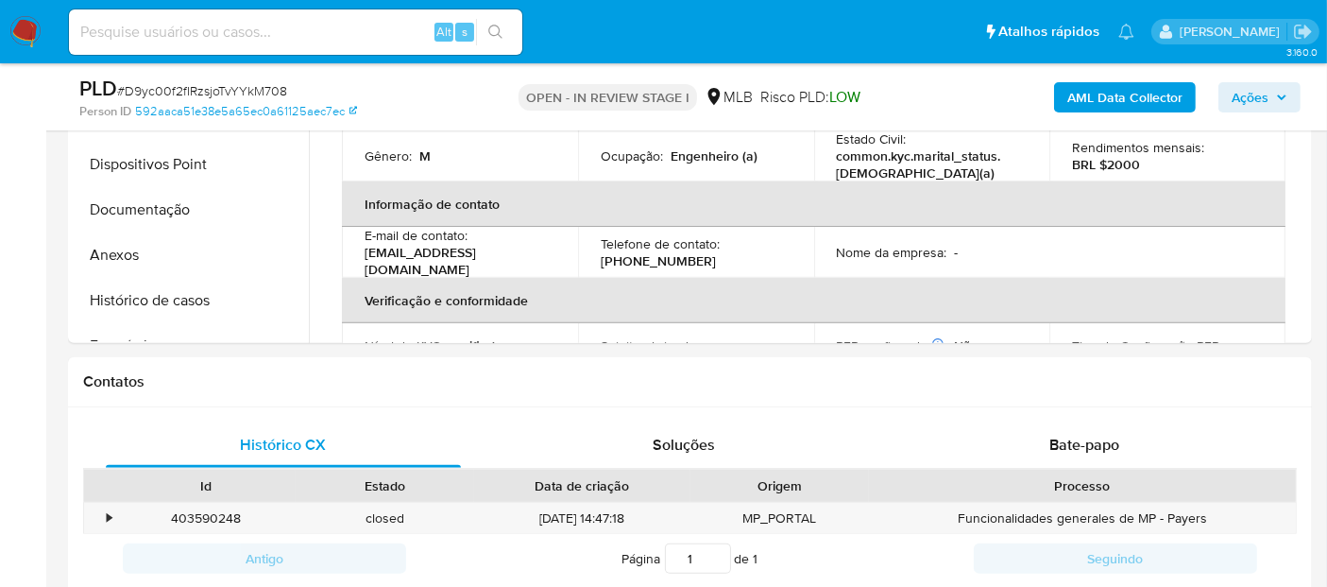
scroll to position [518, 0]
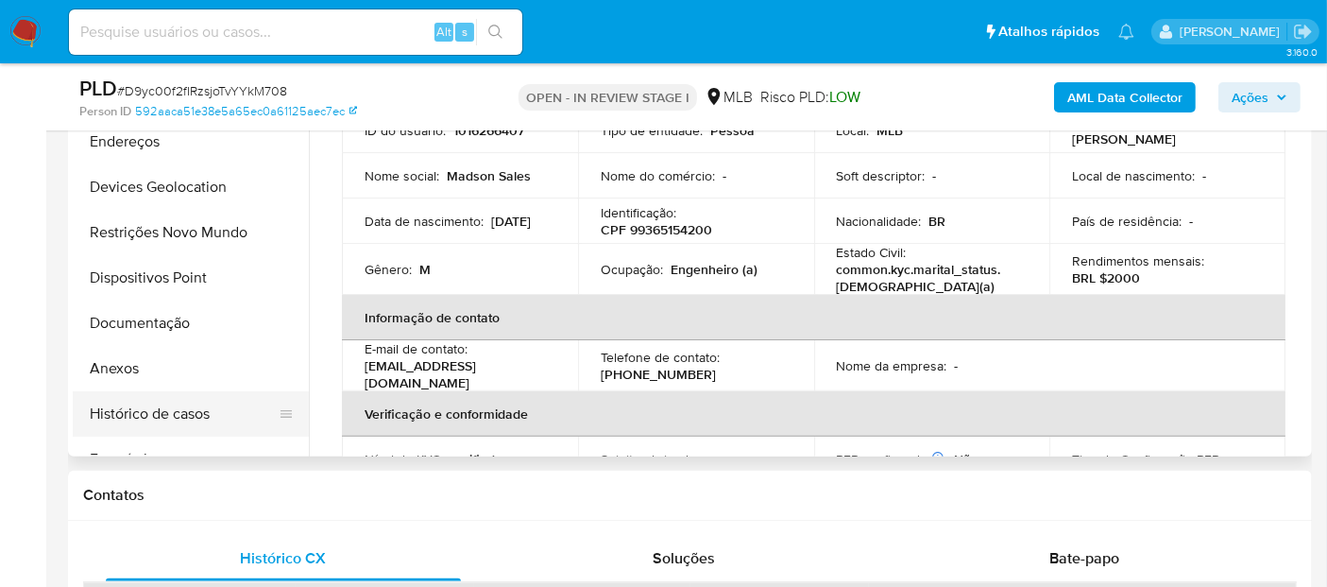
click at [134, 411] on button "Histórico de casos" at bounding box center [183, 413] width 221 height 45
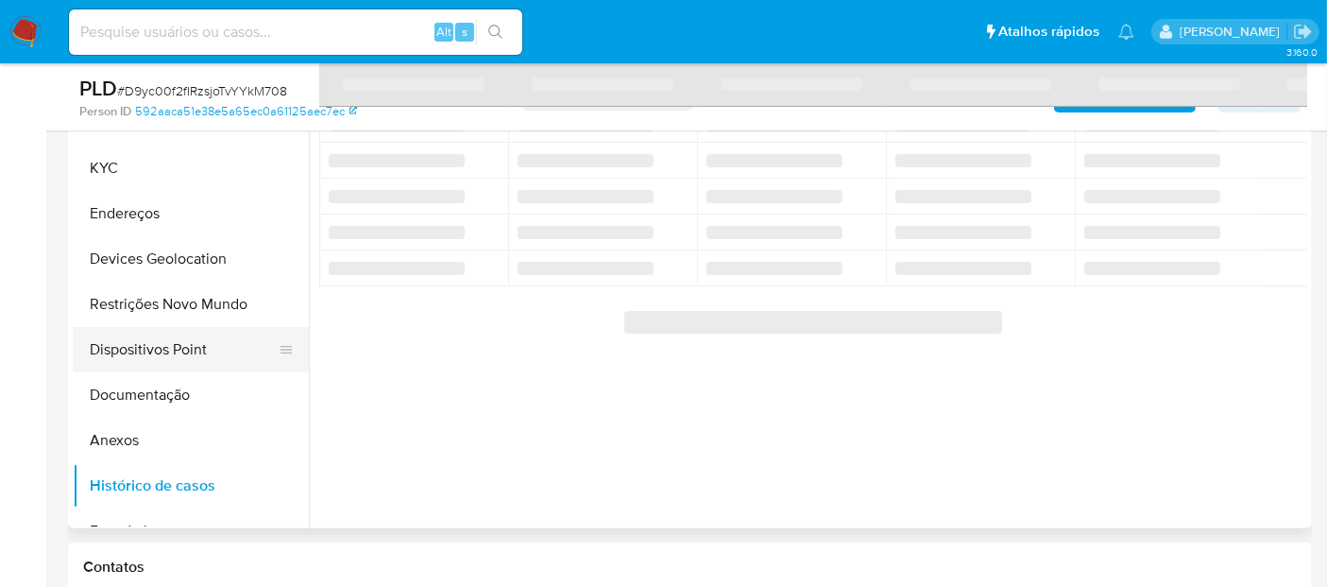
scroll to position [413, 0]
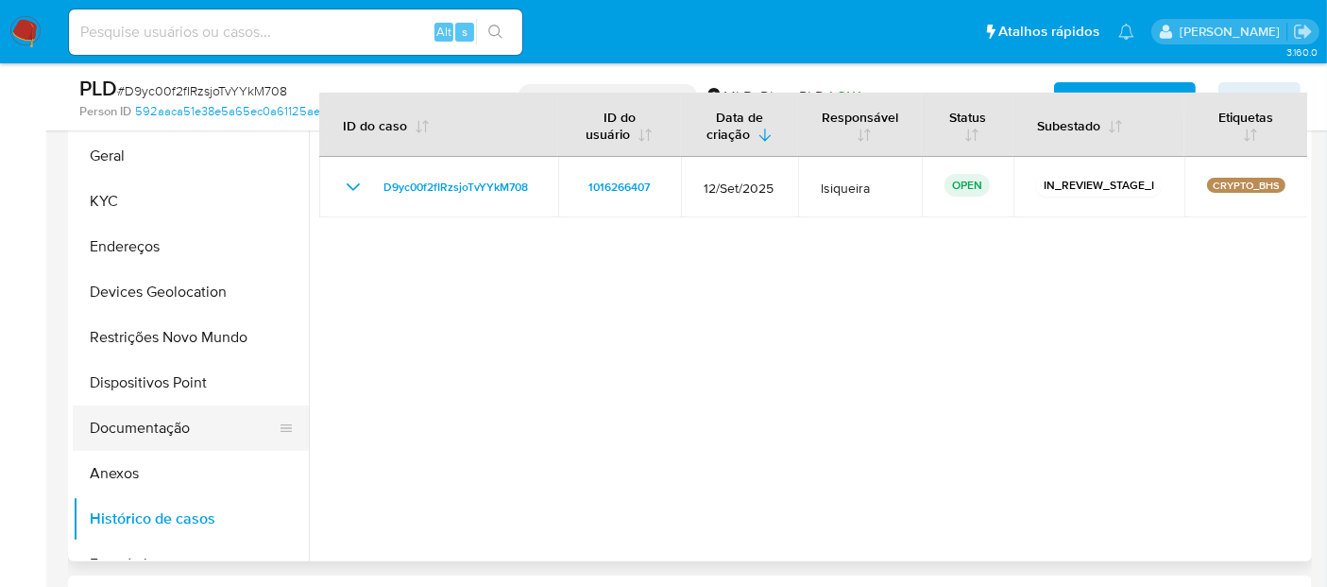
click at [132, 411] on button "Documentação" at bounding box center [183, 427] width 221 height 45
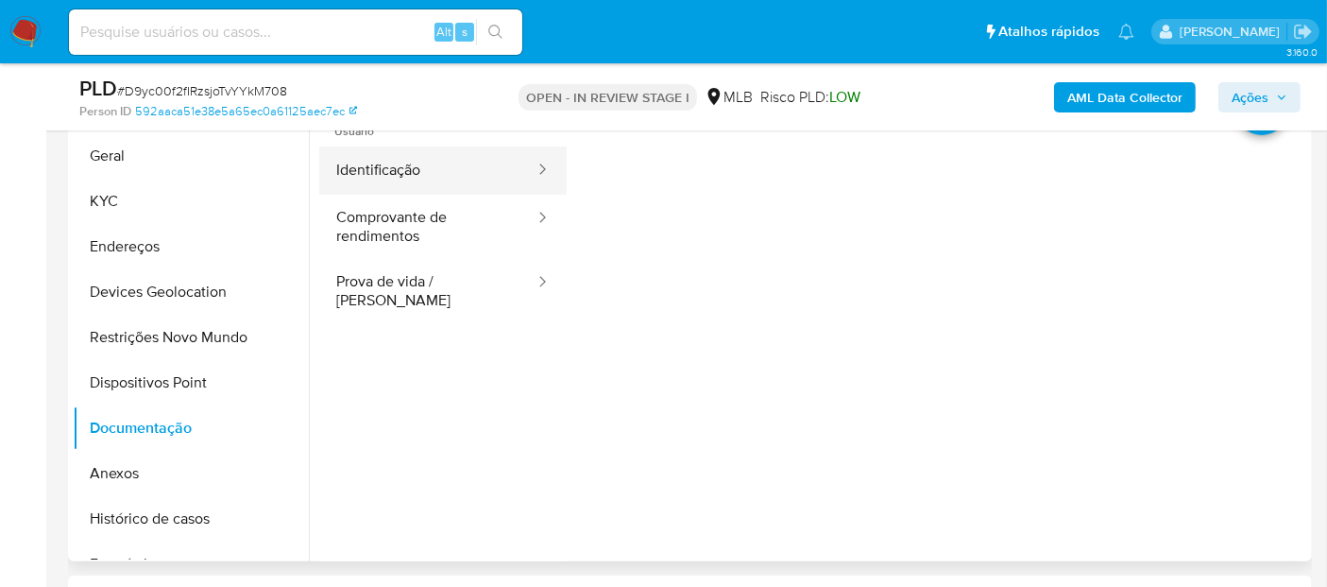
click at [448, 165] on button "Identificação" at bounding box center [427, 170] width 217 height 48
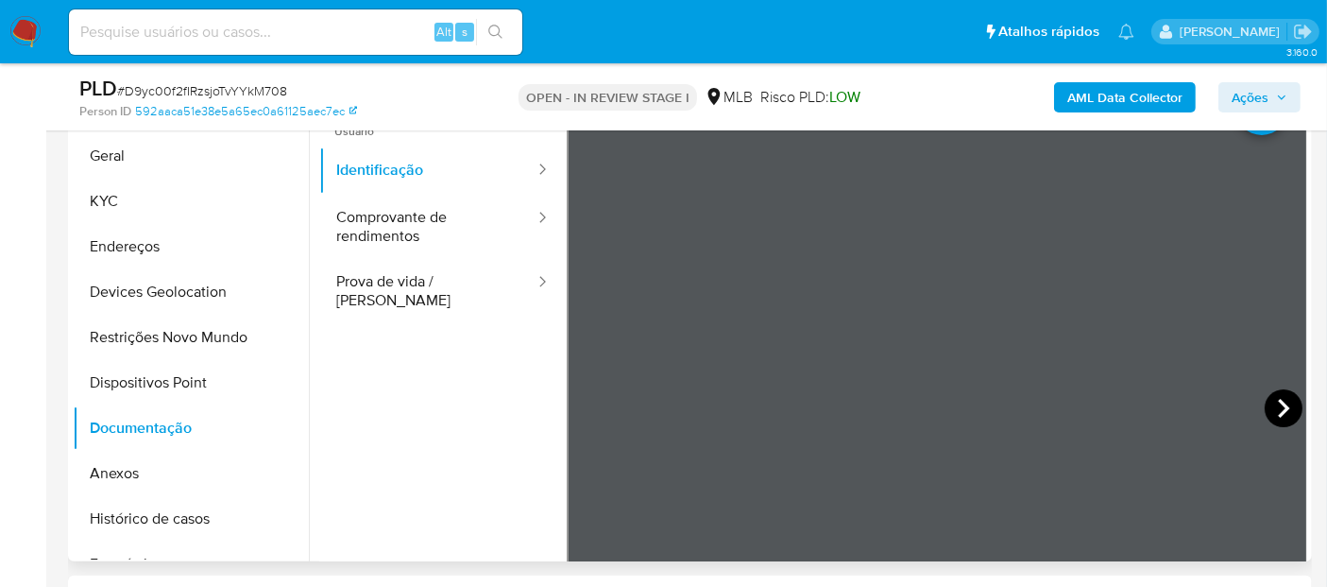
click at [1282, 408] on icon at bounding box center [1284, 408] width 38 height 38
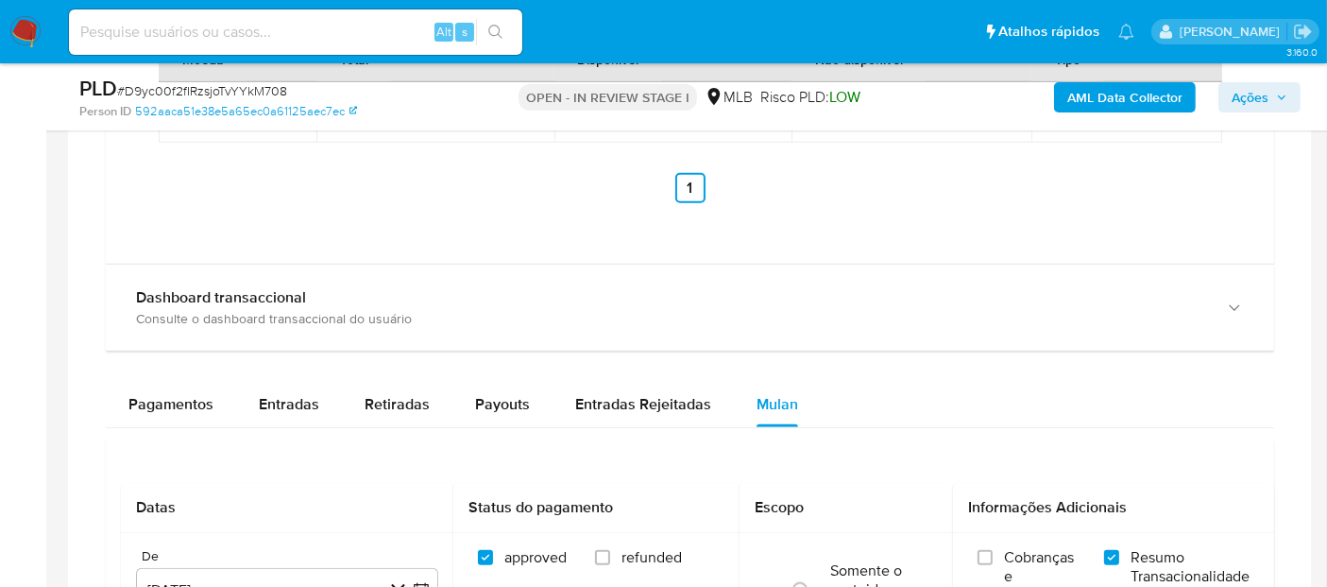
scroll to position [1840, 0]
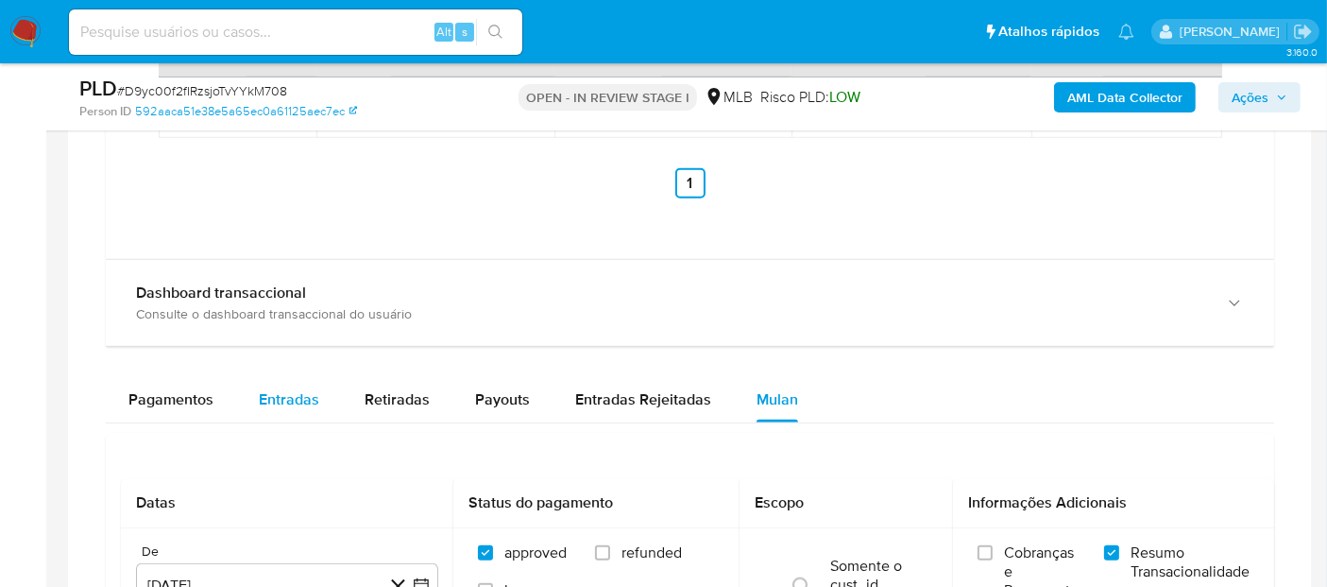
click at [315, 400] on span "Entradas" at bounding box center [289, 399] width 60 height 22
select select "10"
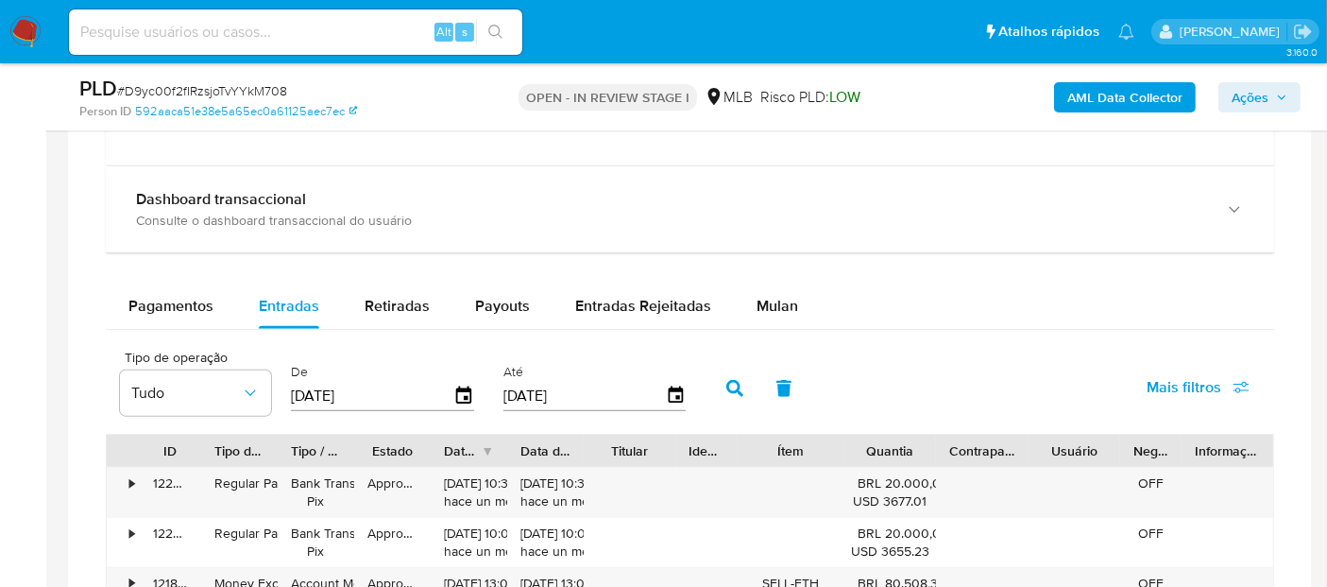
scroll to position [1966, 0]
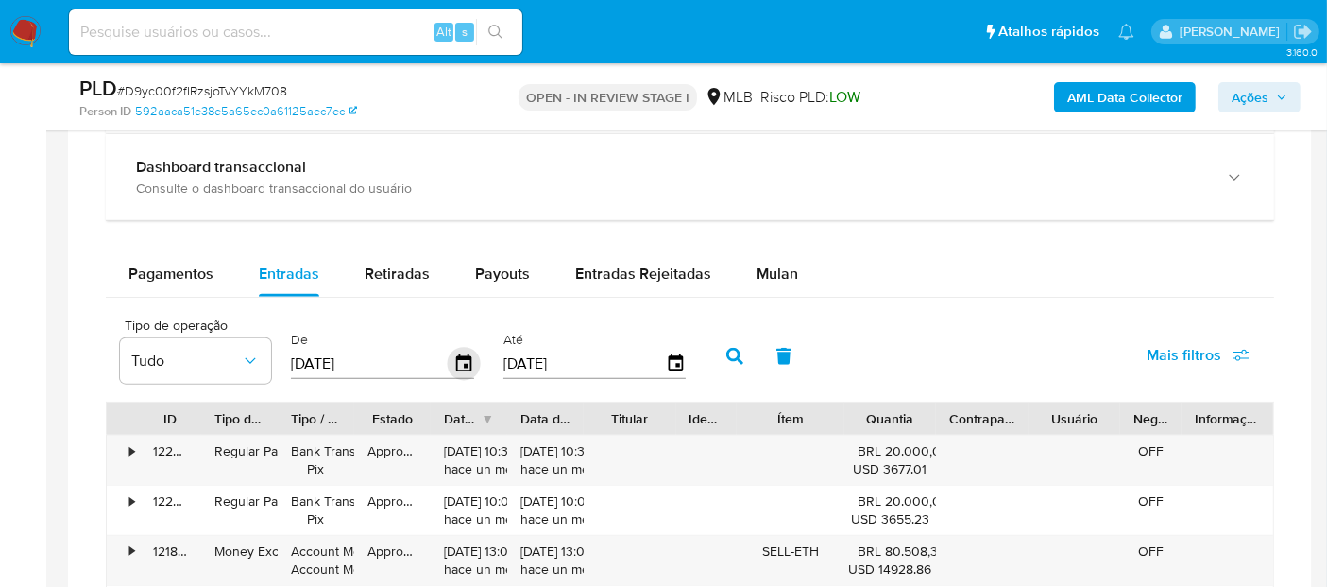
click at [458, 359] on icon "button" at bounding box center [464, 364] width 33 height 33
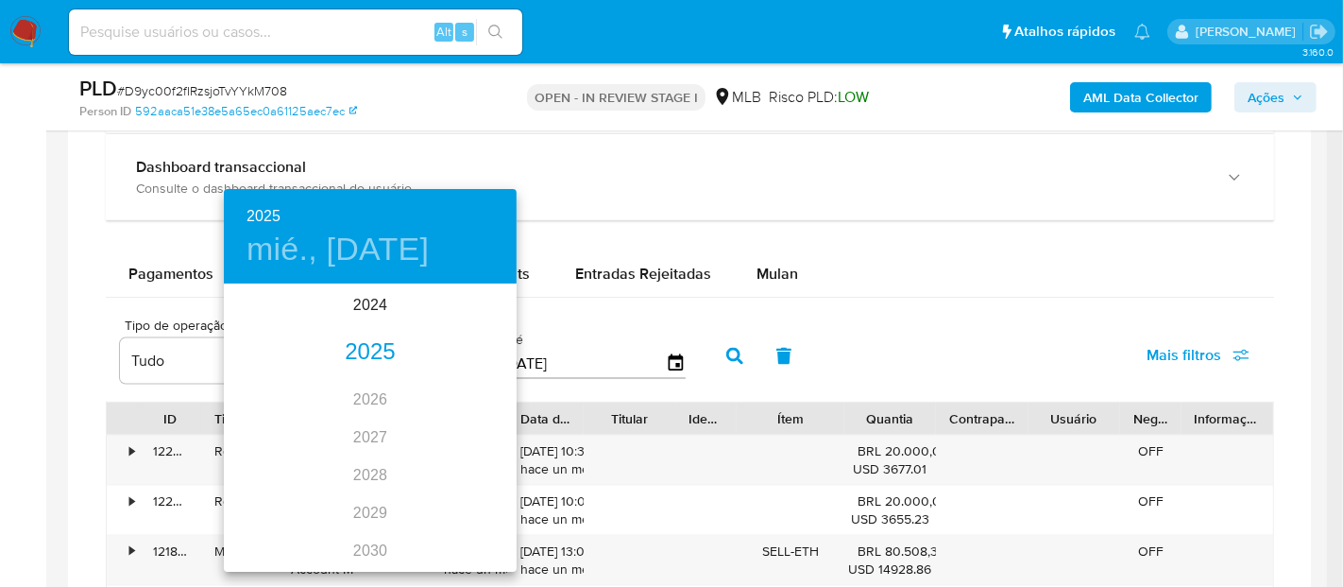
click at [369, 351] on div "2025" at bounding box center [370, 352] width 293 height 38
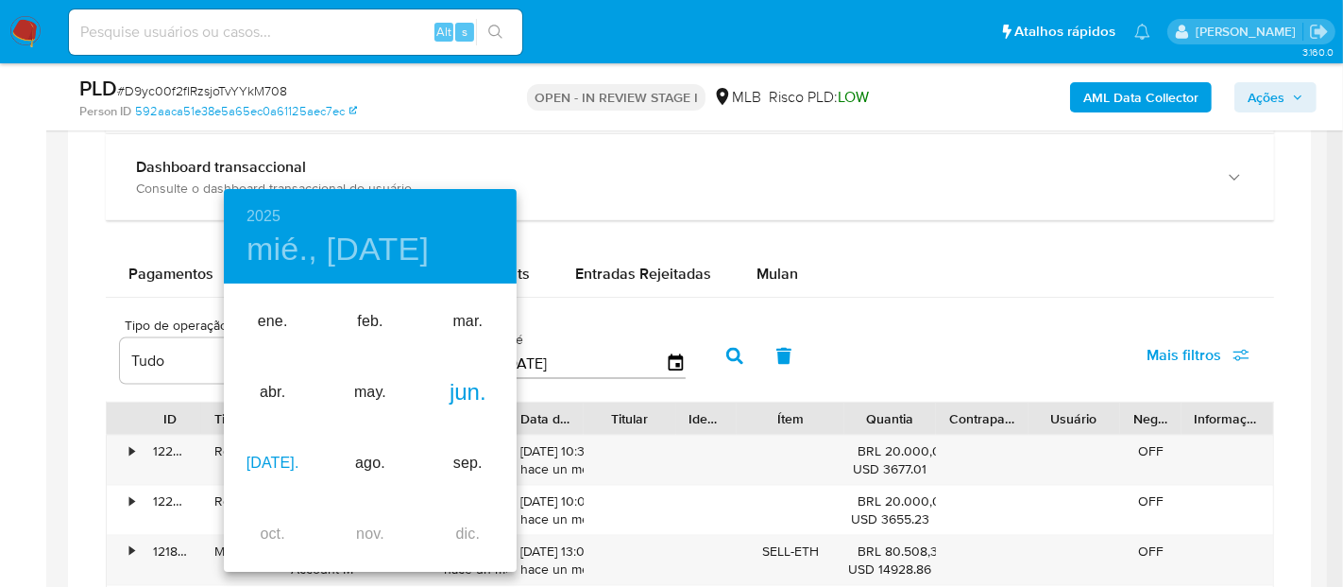
click at [233, 467] on div "[DATE]." at bounding box center [272, 463] width 97 height 71
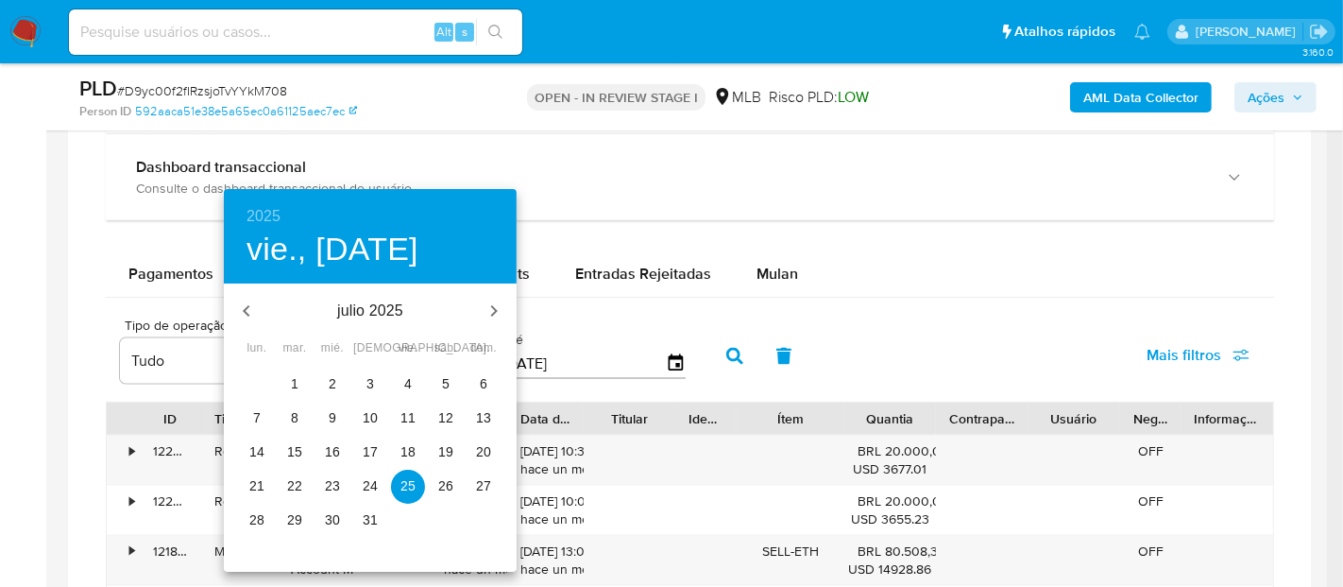
drag, startPoint x: 300, startPoint y: 376, endPoint x: 318, endPoint y: 377, distance: 18.0
click at [301, 377] on span "1" at bounding box center [295, 383] width 34 height 19
type input "[DATE]"
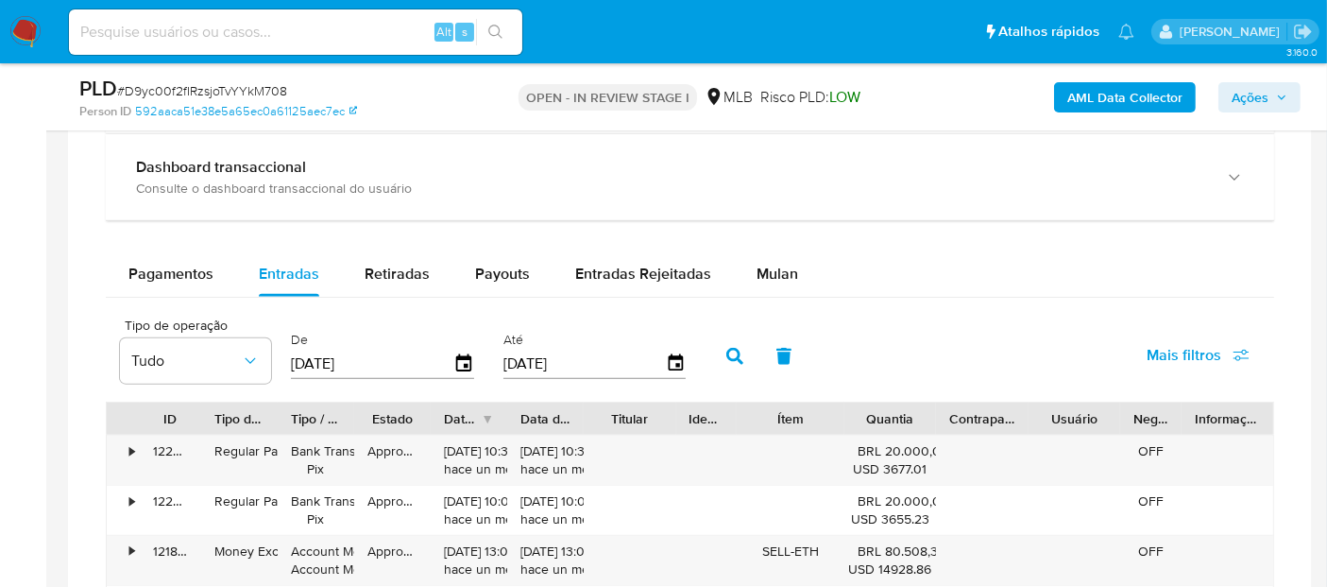
click at [687, 356] on div "Tipo de operação Tudo De [DATE] Até [DATE]" at bounding box center [408, 354] width 594 height 76
click at [677, 358] on div "Até [DATE]" at bounding box center [597, 354] width 197 height 76
click at [665, 363] on icon "button" at bounding box center [675, 364] width 33 height 33
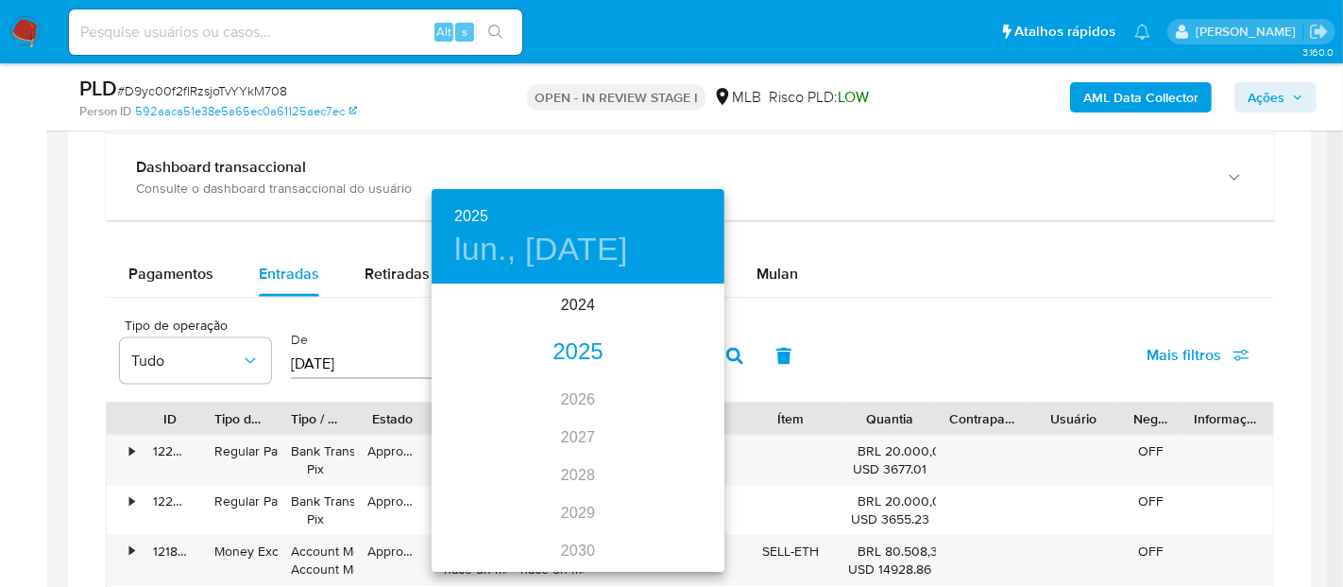
click at [563, 358] on div "2025" at bounding box center [578, 352] width 293 height 38
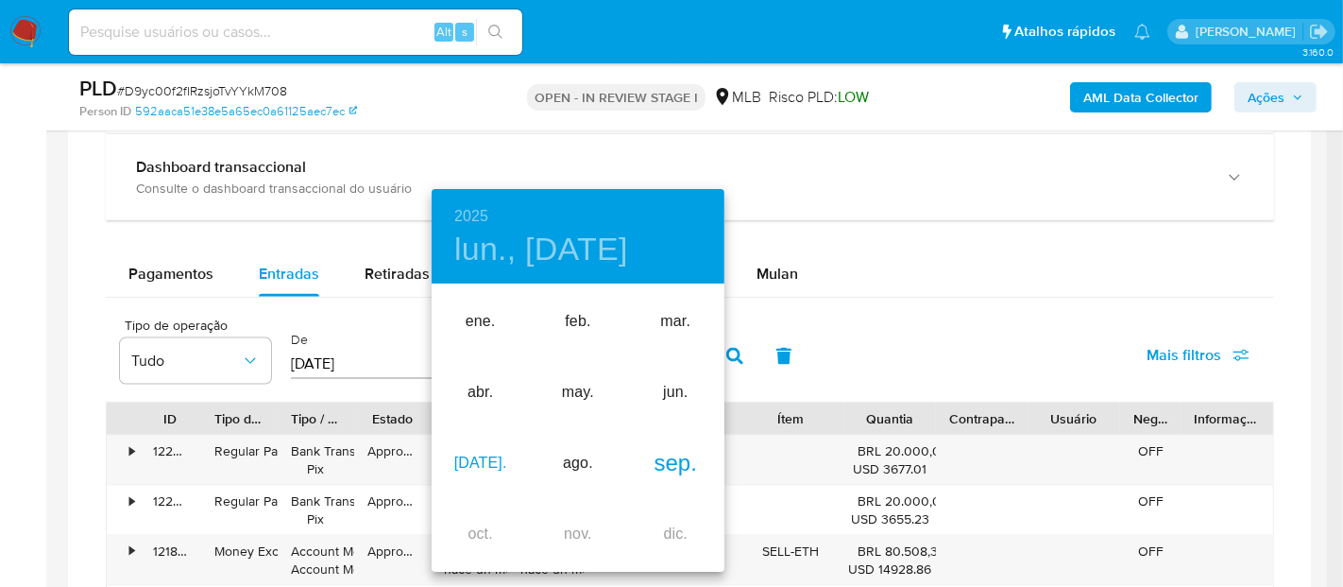
click at [474, 467] on div "jul." at bounding box center [480, 463] width 97 height 71
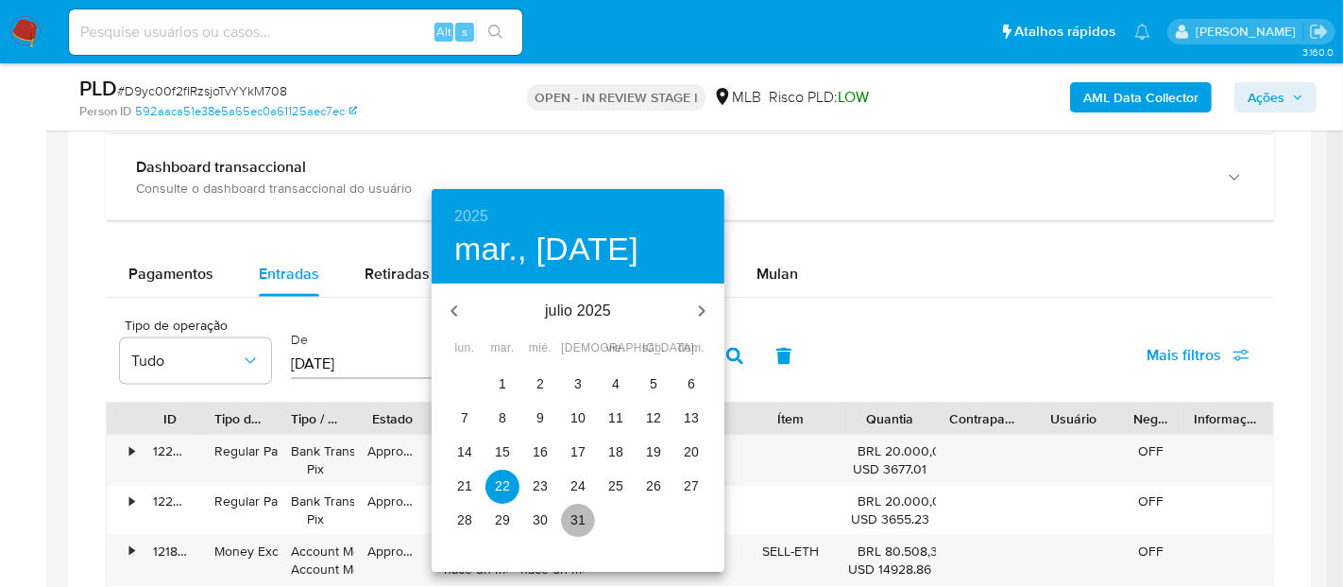
drag, startPoint x: 580, startPoint y: 520, endPoint x: 780, endPoint y: 400, distance: 232.9
click at [580, 512] on p "31" at bounding box center [578, 519] width 15 height 19
type input "31/07/2025"
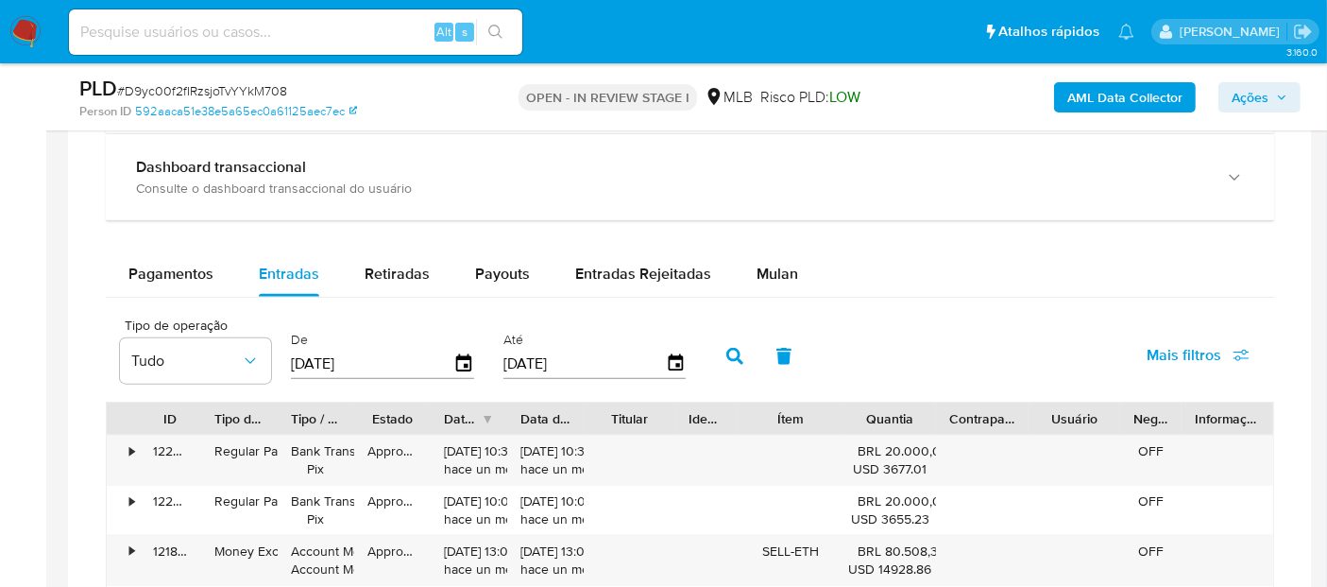
click at [726, 350] on icon "button" at bounding box center [734, 356] width 17 height 17
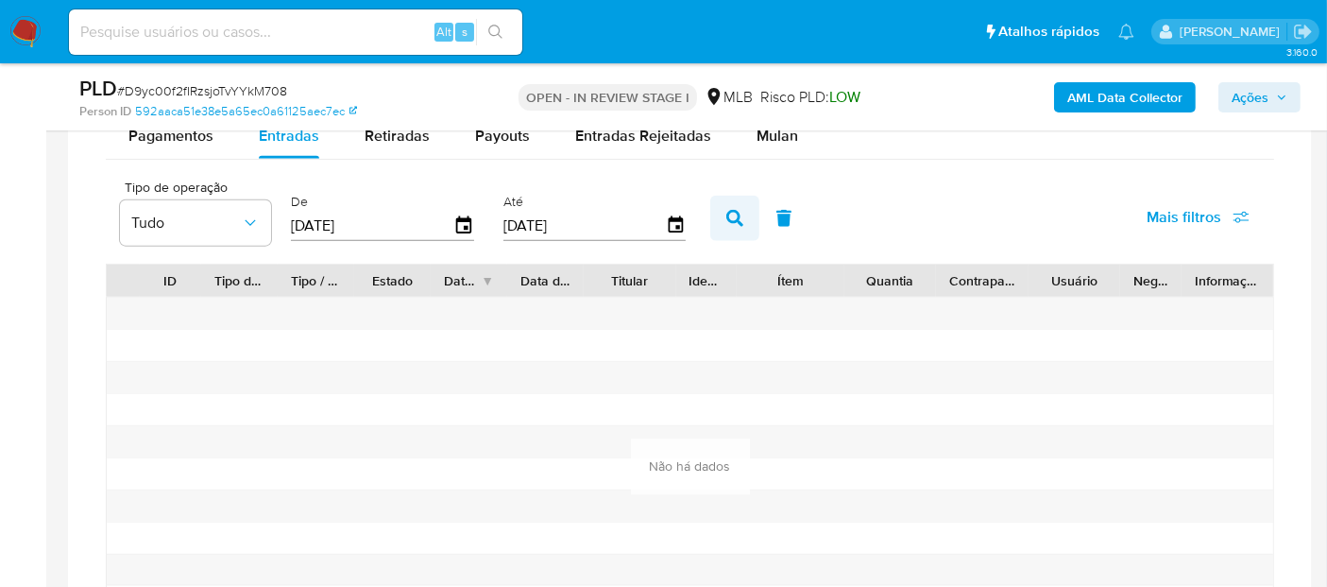
scroll to position [2070, 0]
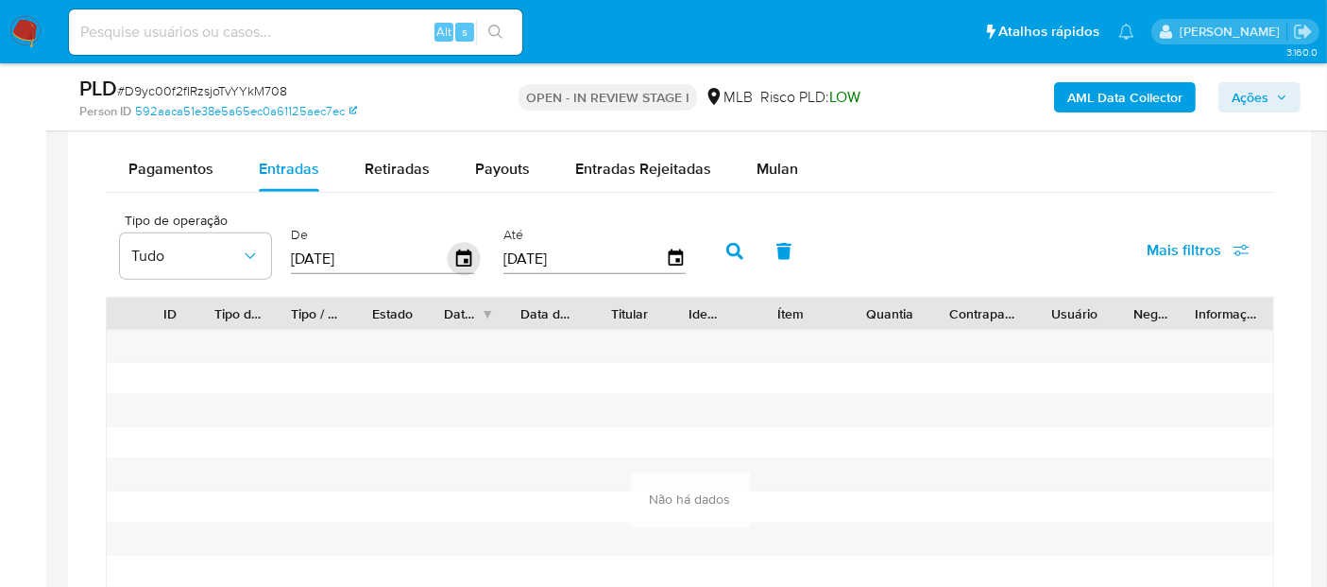
click at [462, 259] on icon "button" at bounding box center [463, 257] width 15 height 17
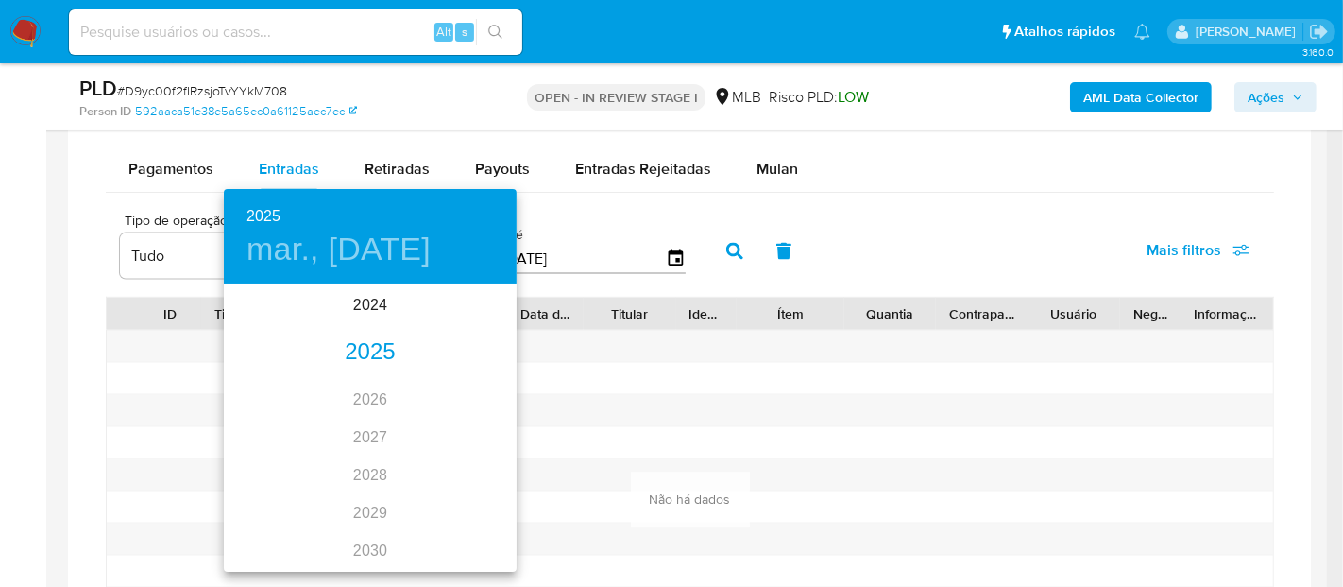
click at [370, 357] on div "2025" at bounding box center [370, 352] width 293 height 38
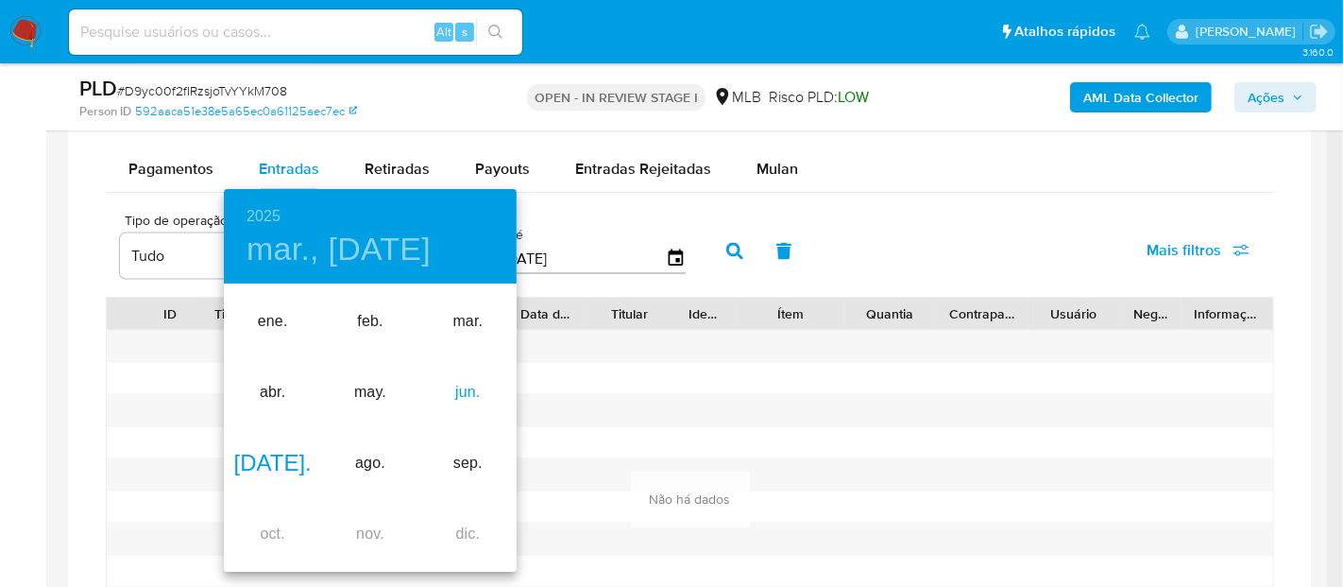
click at [466, 388] on div "jun." at bounding box center [467, 392] width 97 height 71
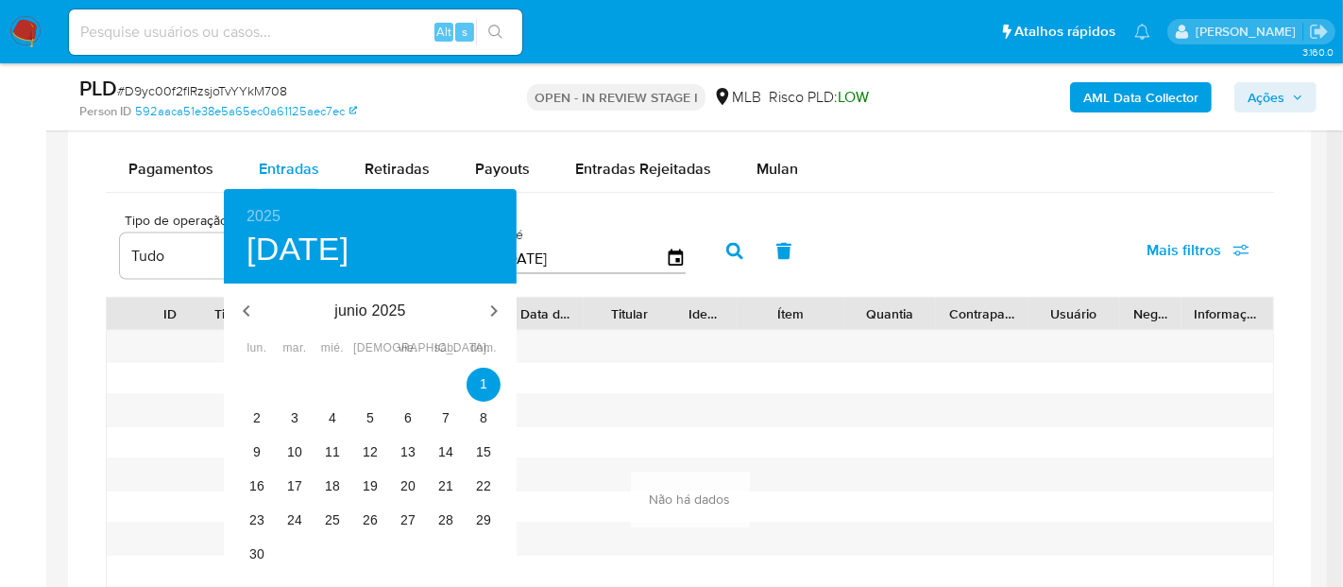
click at [496, 370] on div "1" at bounding box center [484, 384] width 38 height 34
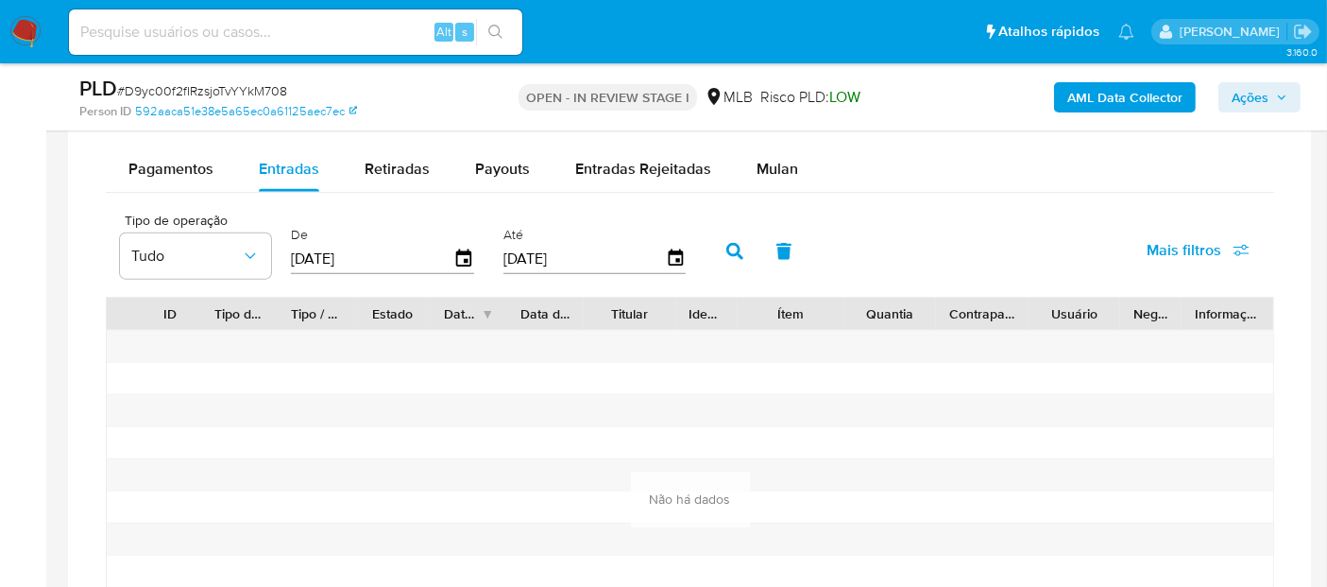
click at [726, 255] on icon "button" at bounding box center [734, 251] width 17 height 17
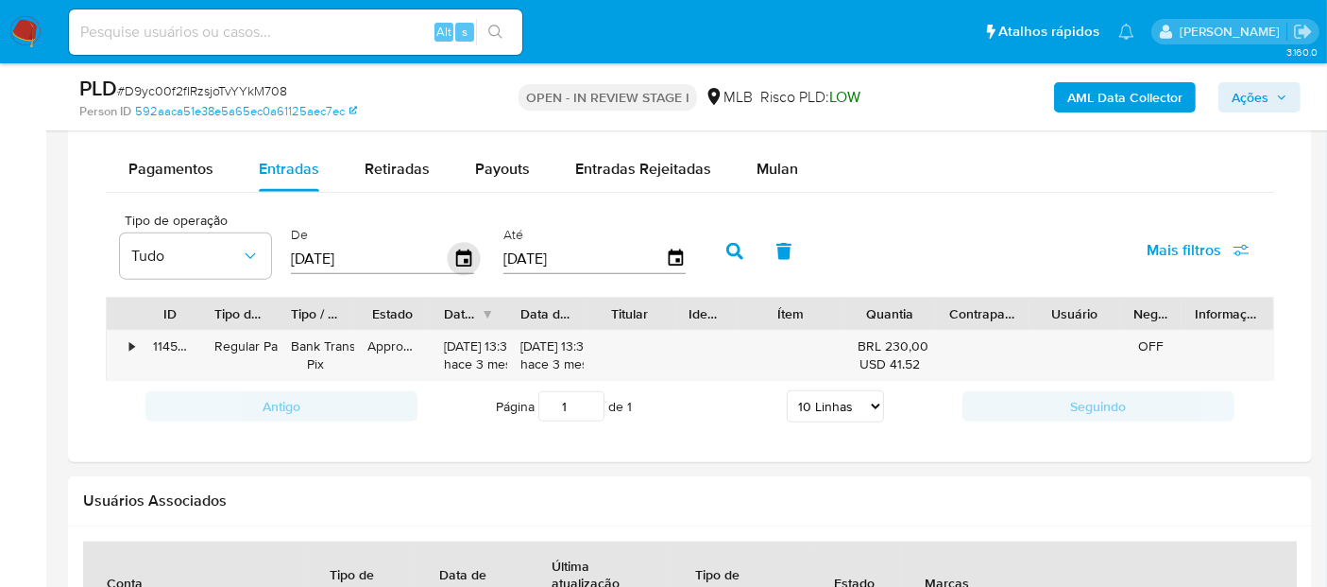
click at [451, 257] on icon "button" at bounding box center [464, 259] width 33 height 33
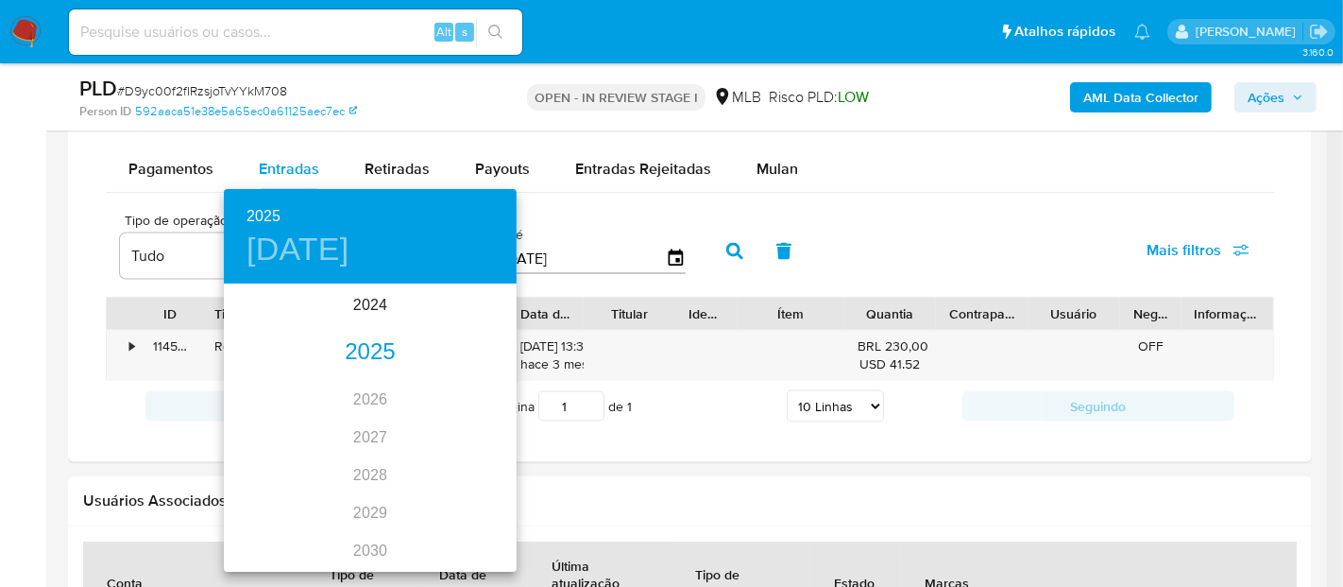
click at [364, 346] on div "2025" at bounding box center [370, 352] width 293 height 38
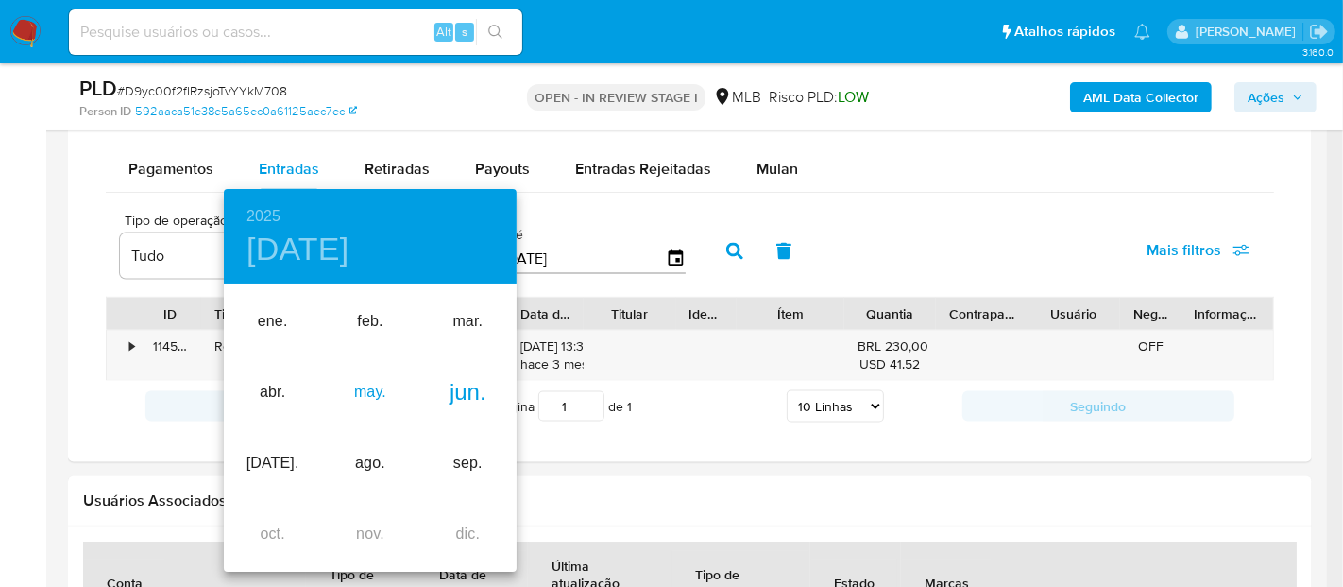
click at [361, 402] on div "may." at bounding box center [369, 392] width 97 height 71
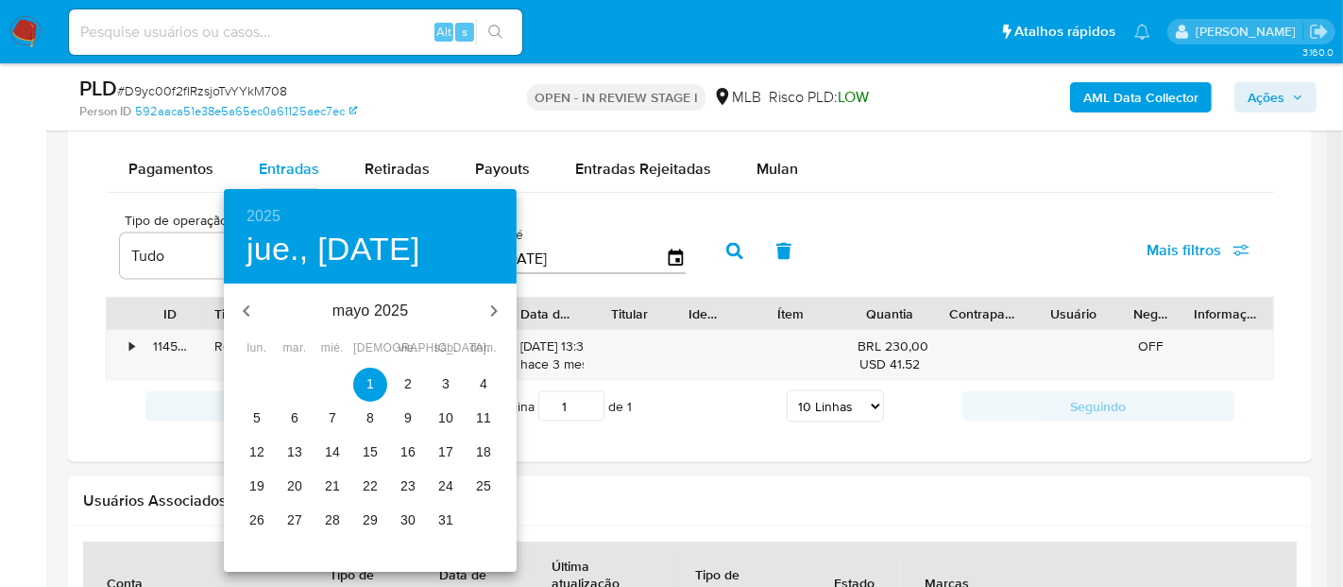
click at [366, 386] on p "1" at bounding box center [370, 383] width 8 height 19
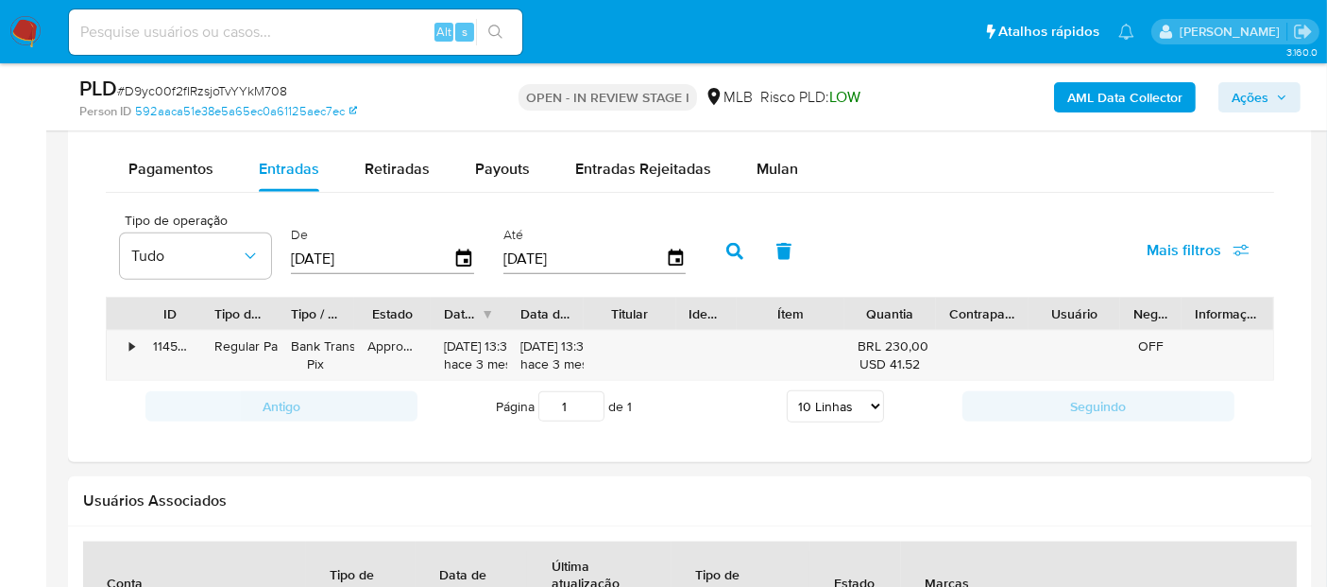
click at [726, 258] on button "button" at bounding box center [734, 251] width 49 height 45
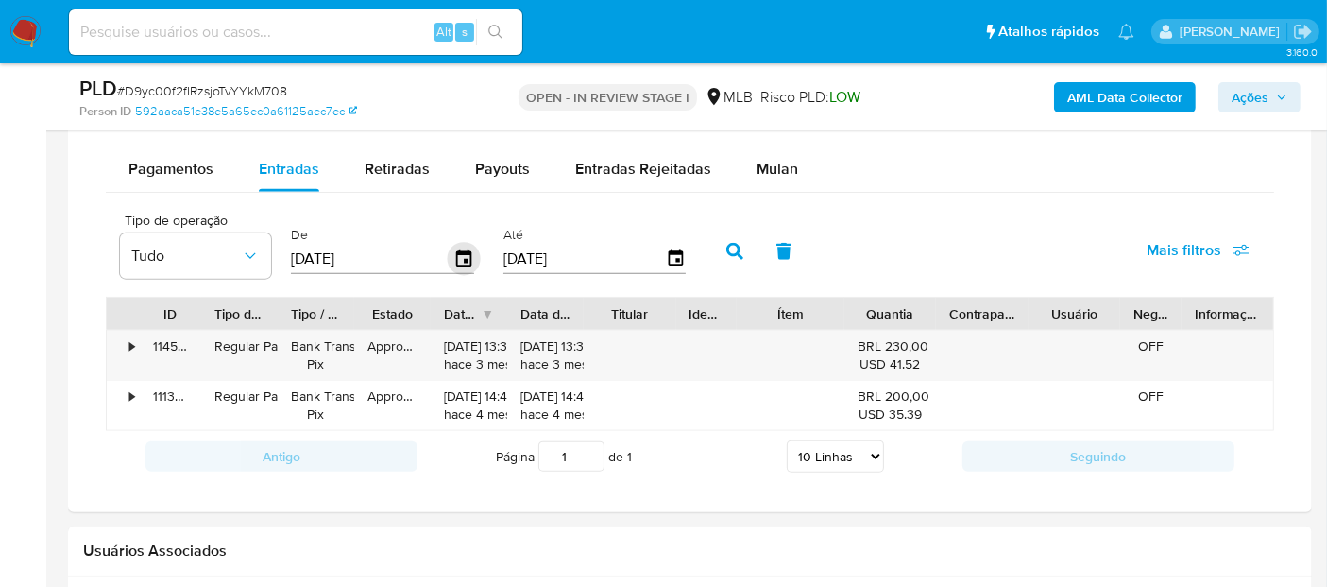
click at [467, 257] on icon "button" at bounding box center [463, 257] width 15 height 17
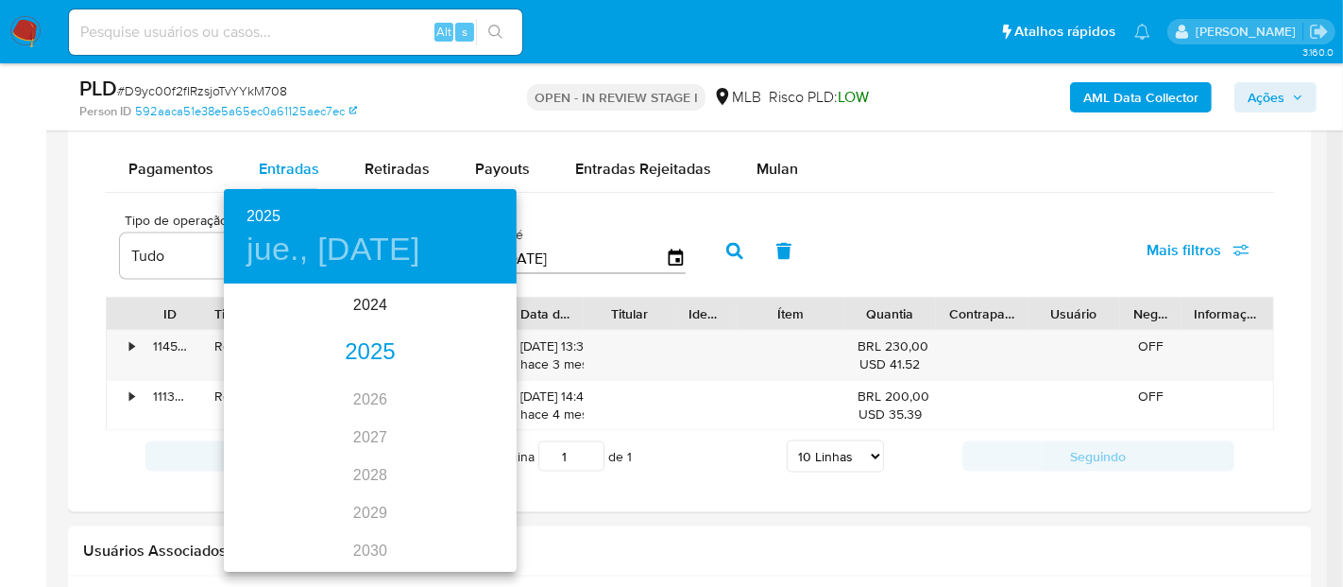
click at [356, 348] on div "2025" at bounding box center [370, 352] width 293 height 38
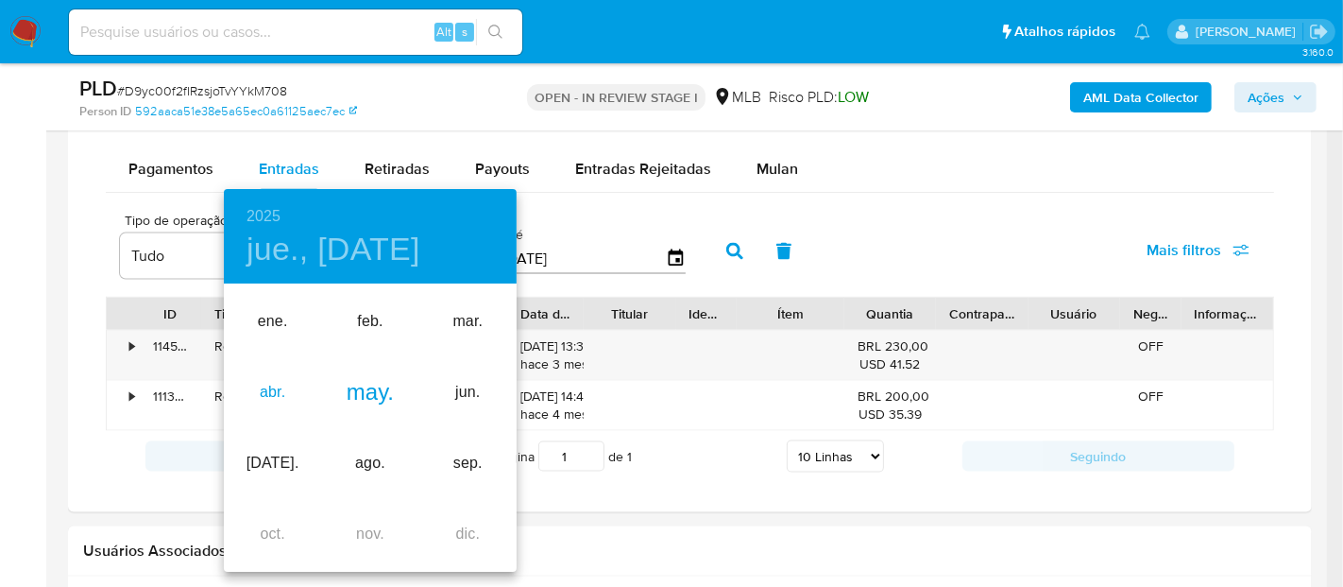
click at [269, 385] on div "abr." at bounding box center [272, 392] width 97 height 71
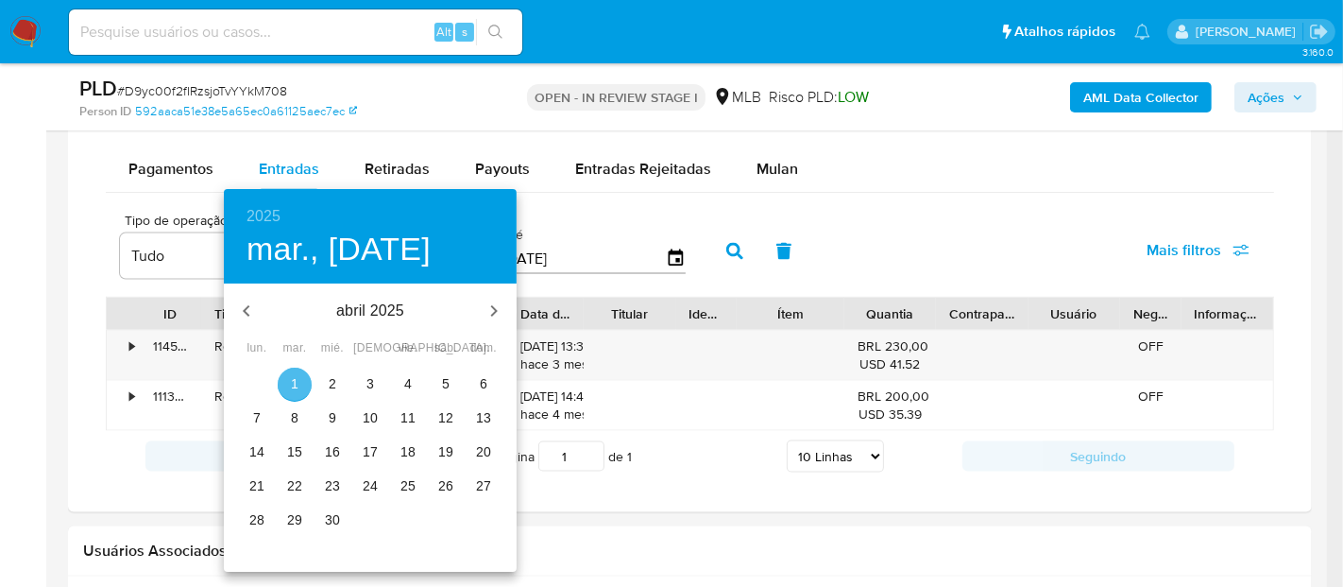
click at [292, 380] on p "1" at bounding box center [295, 383] width 8 height 19
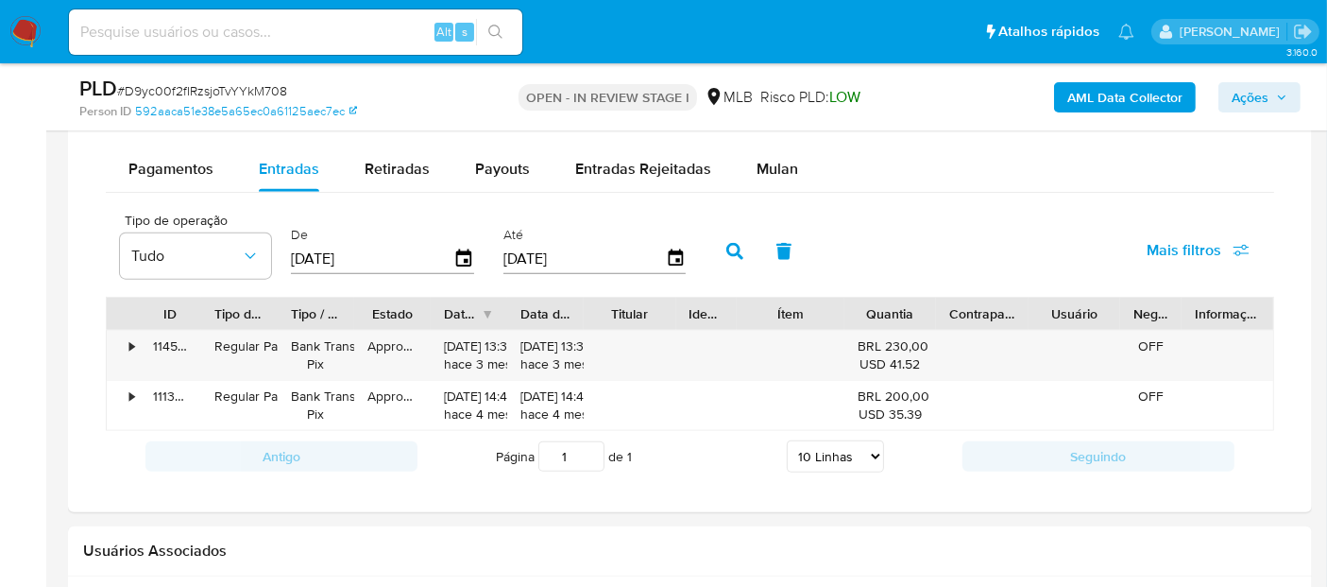
click at [726, 245] on icon "button" at bounding box center [734, 251] width 17 height 17
click at [458, 252] on icon "button" at bounding box center [464, 259] width 33 height 33
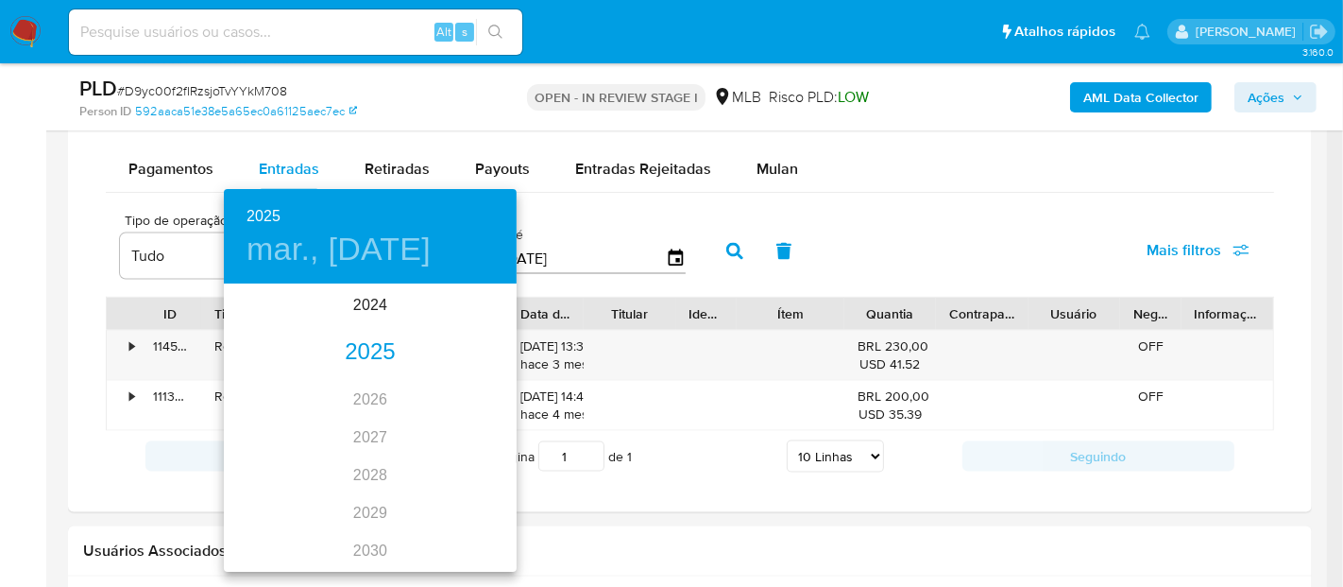
click at [364, 360] on div "2025" at bounding box center [370, 352] width 293 height 38
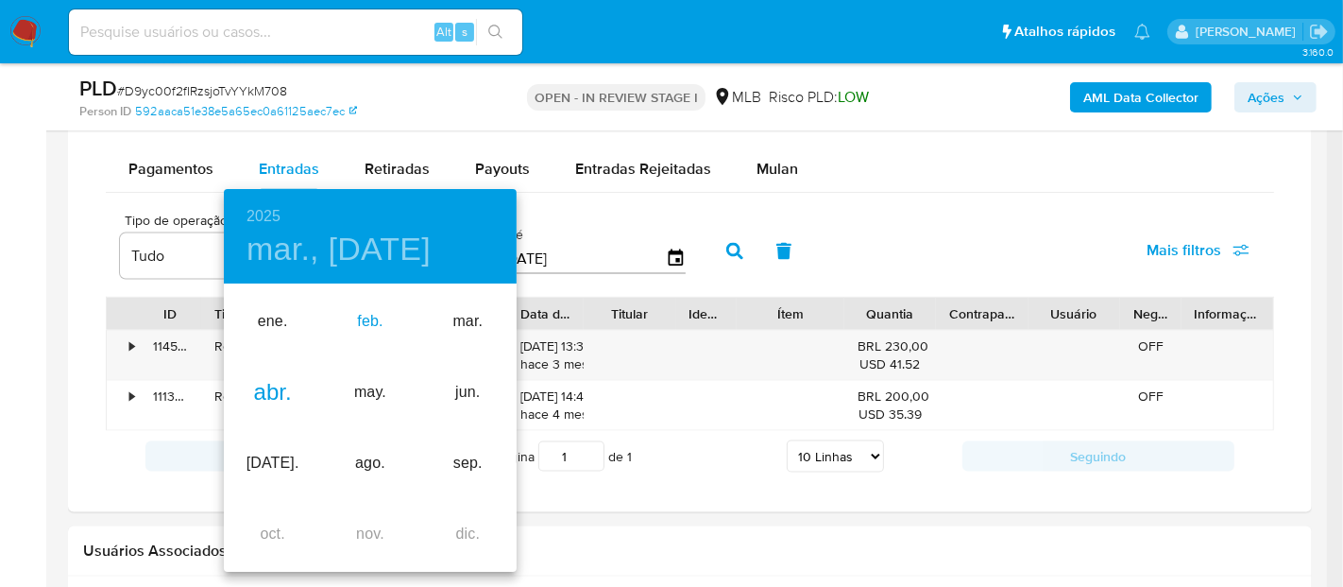
click at [372, 316] on div "feb." at bounding box center [369, 321] width 97 height 71
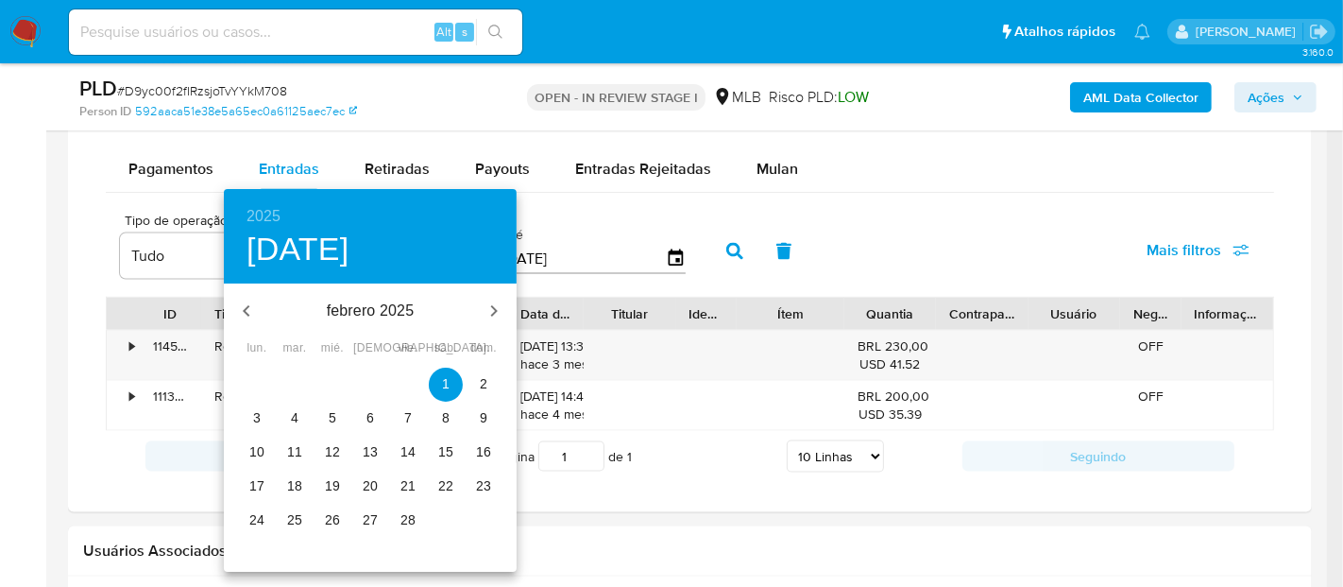
click at [447, 385] on p "1" at bounding box center [446, 383] width 8 height 19
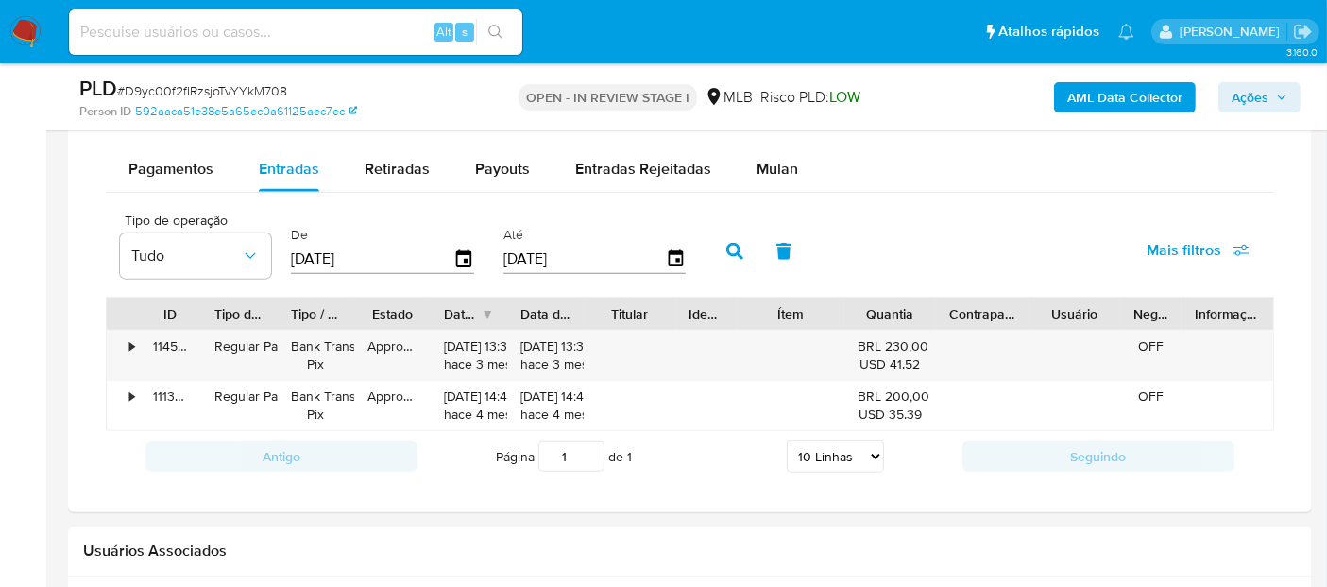
click at [730, 237] on button "button" at bounding box center [734, 251] width 49 height 45
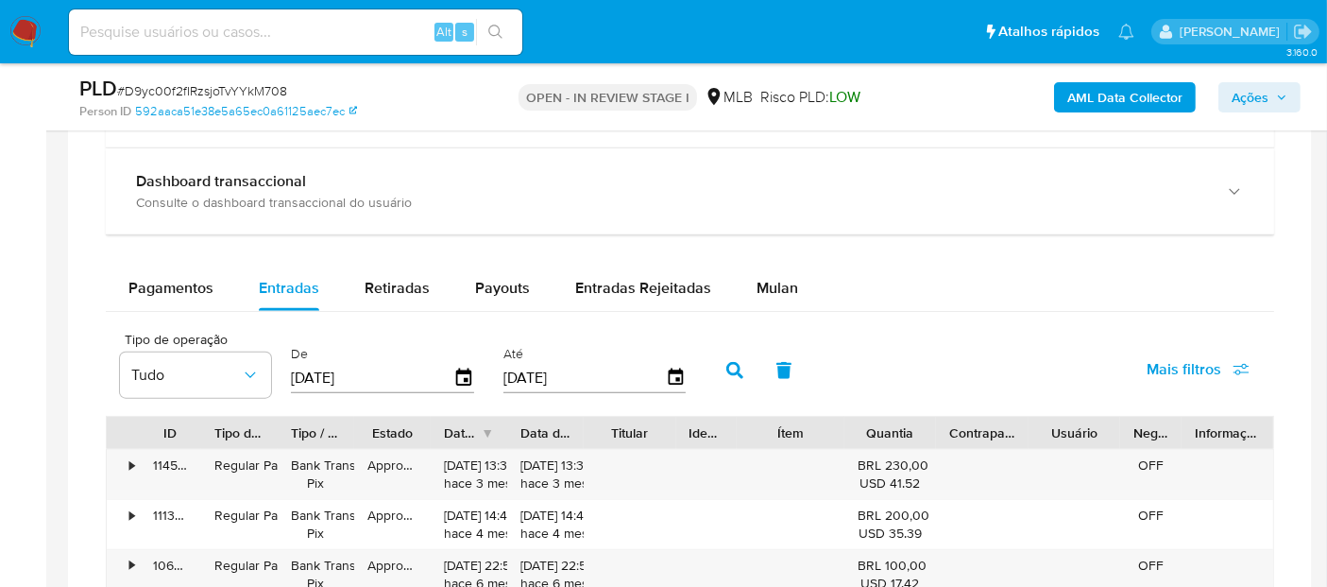
scroll to position [1966, 0]
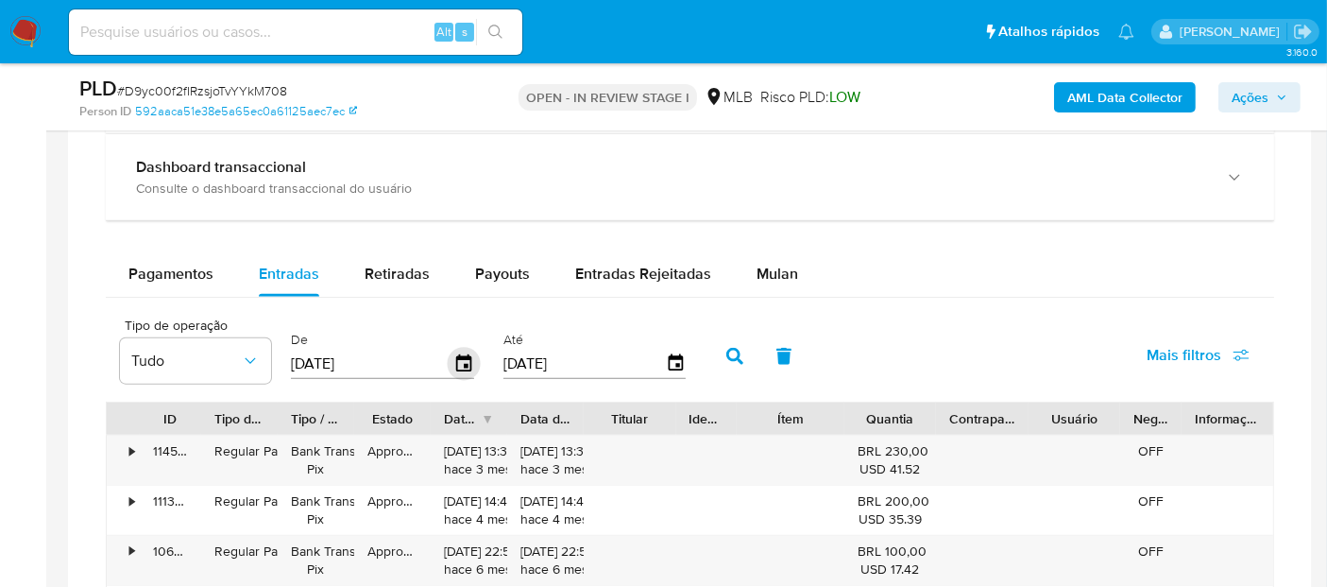
click at [458, 358] on icon "button" at bounding box center [464, 364] width 33 height 33
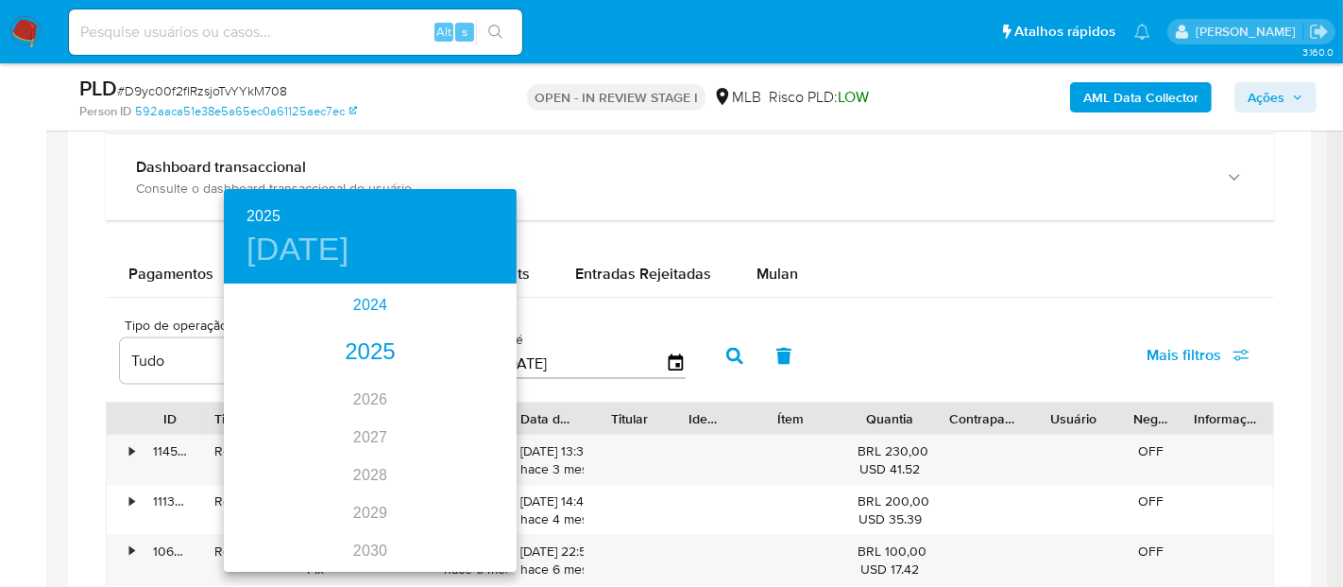
click at [350, 309] on div "2024" at bounding box center [370, 305] width 293 height 38
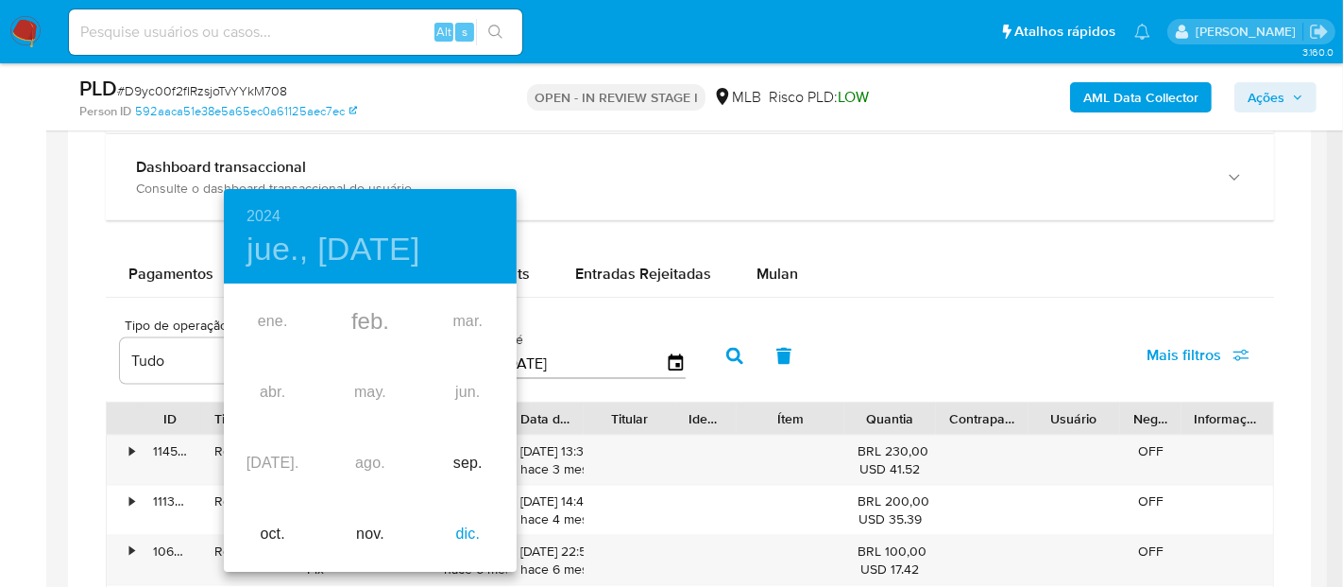
click at [455, 537] on div "dic." at bounding box center [467, 534] width 97 height 71
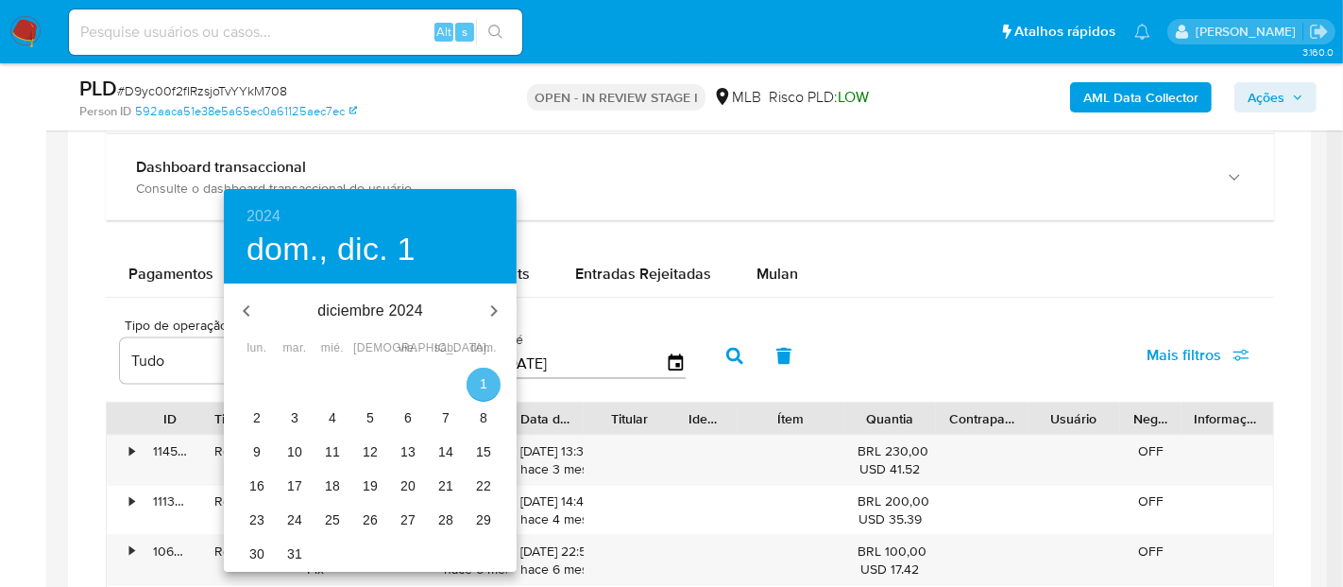
click at [486, 376] on p "1" at bounding box center [484, 383] width 8 height 19
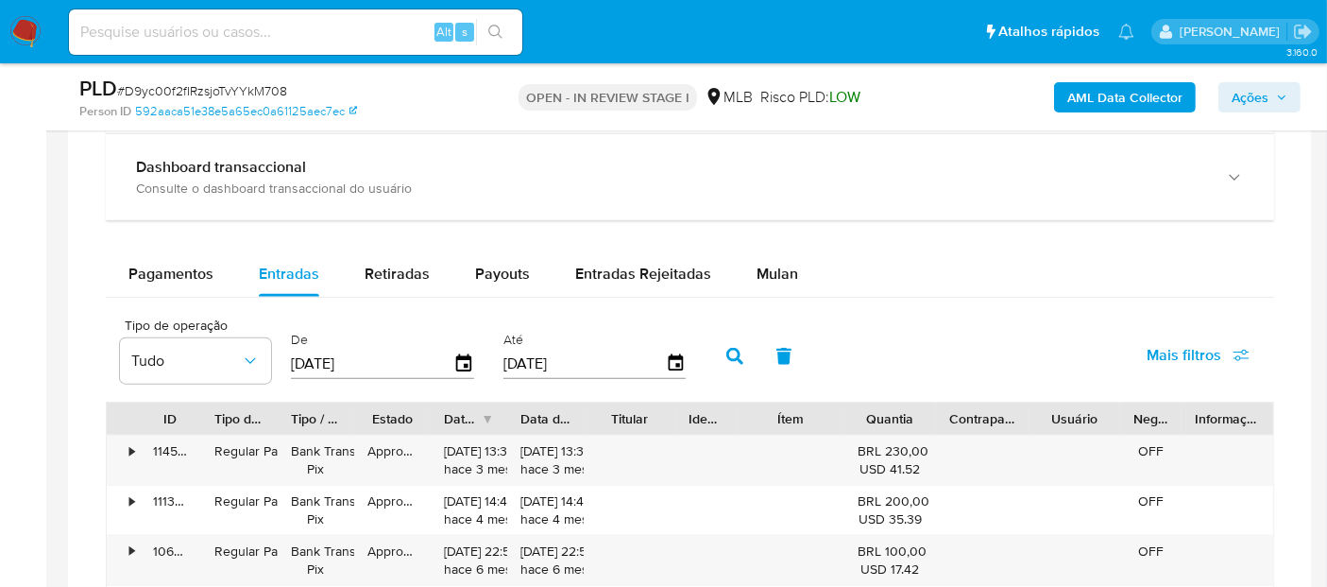
click at [737, 358] on button "button" at bounding box center [734, 355] width 49 height 45
click at [454, 362] on icon "button" at bounding box center [464, 364] width 33 height 33
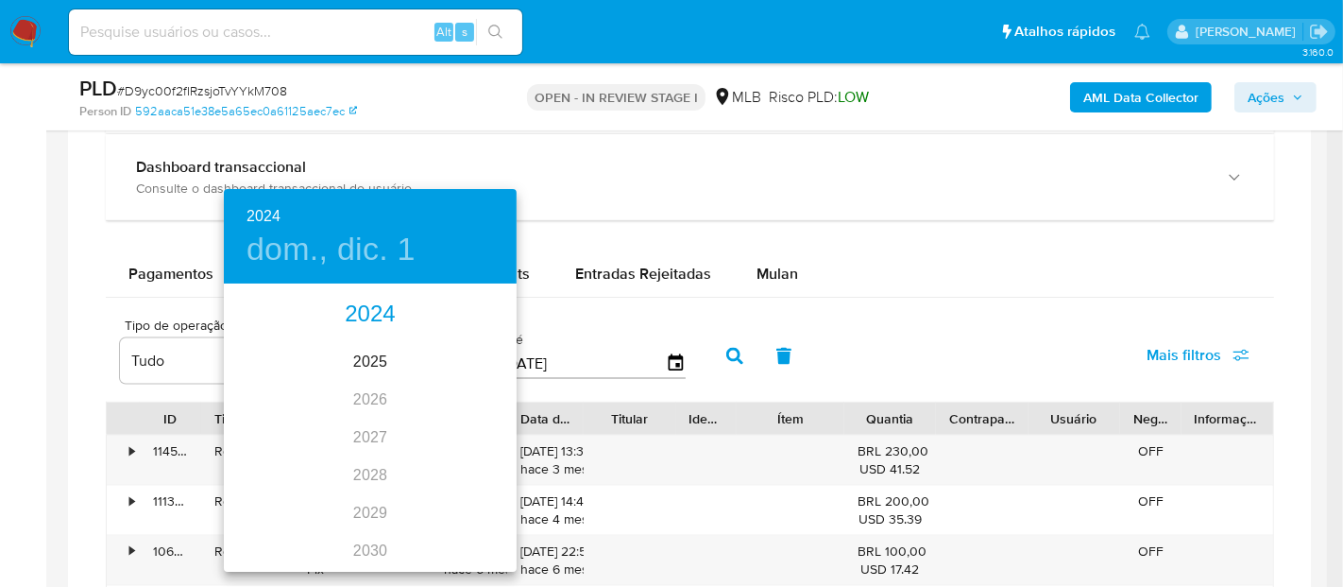
click at [367, 311] on div "2024" at bounding box center [370, 315] width 293 height 38
drag, startPoint x: 470, startPoint y: 465, endPoint x: 610, endPoint y: 419, distance: 147.0
click at [469, 464] on div "sep." at bounding box center [467, 463] width 97 height 71
type input "22/09/2024"
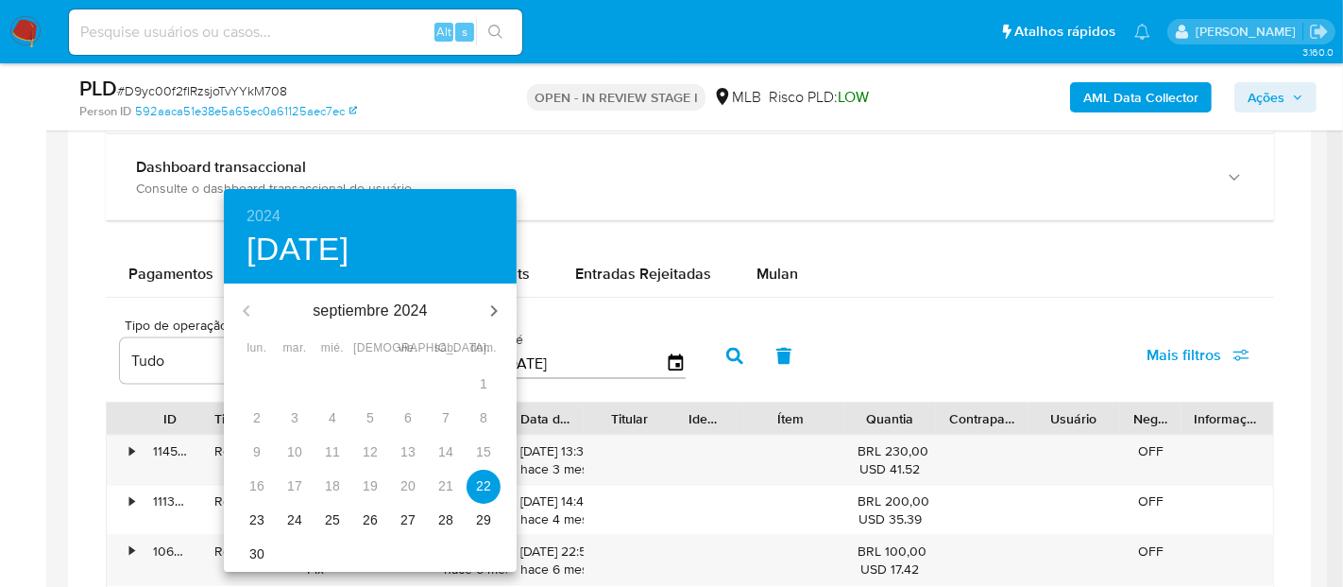
click at [498, 479] on span "22" at bounding box center [484, 485] width 34 height 19
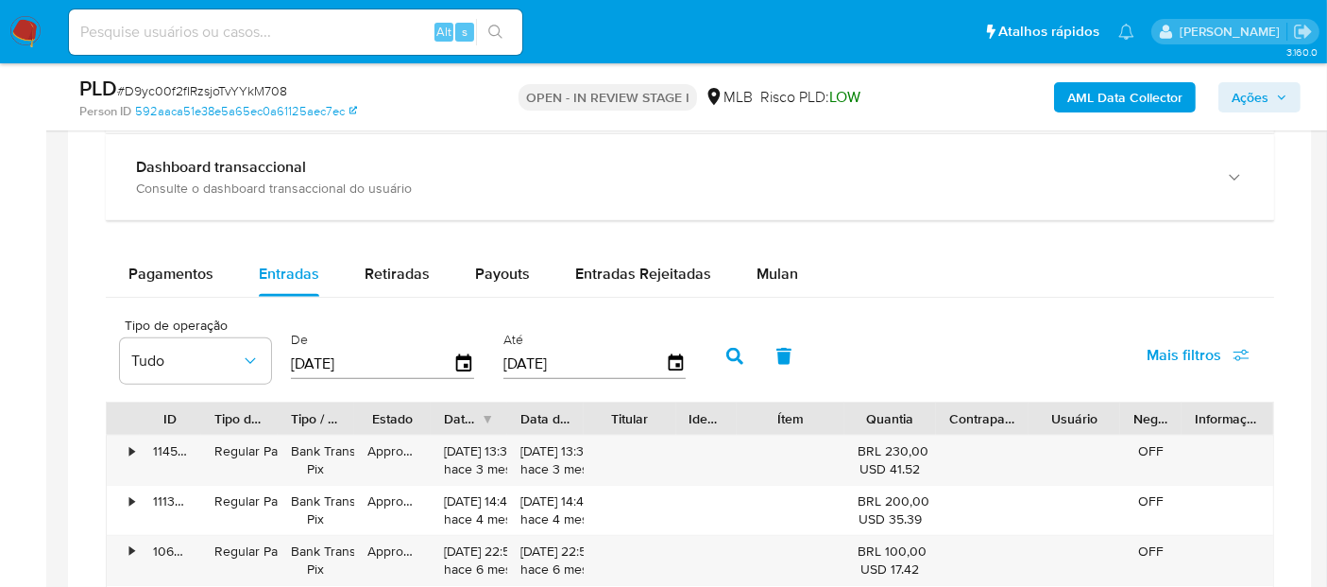
click at [734, 347] on button "button" at bounding box center [734, 355] width 49 height 45
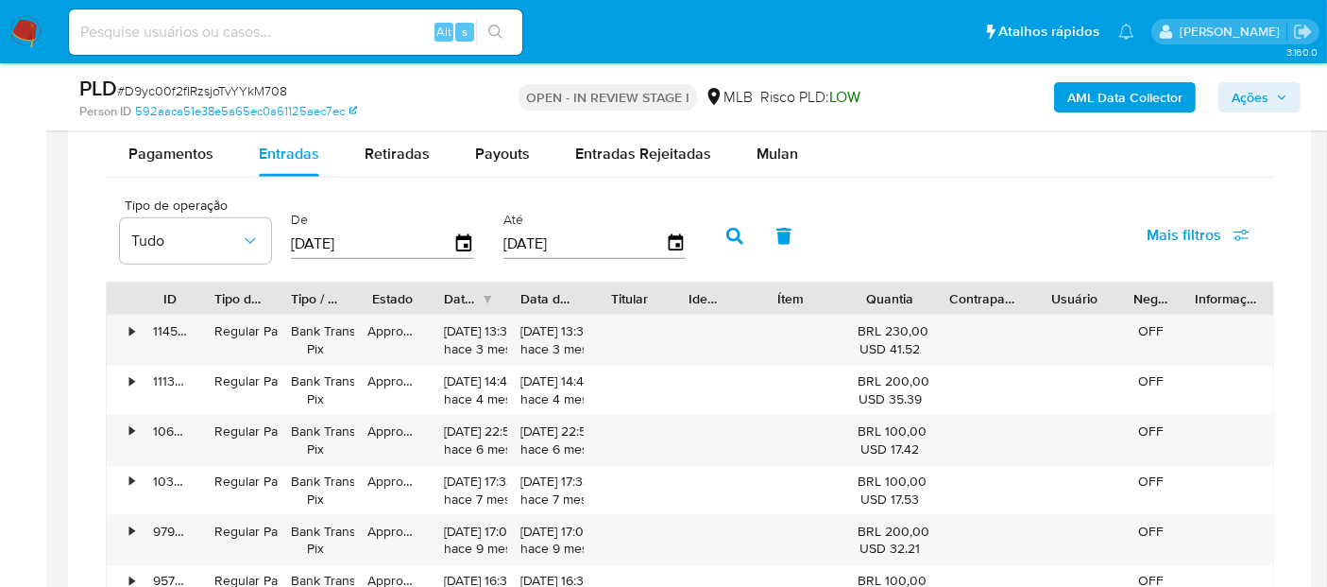
scroll to position [2175, 0]
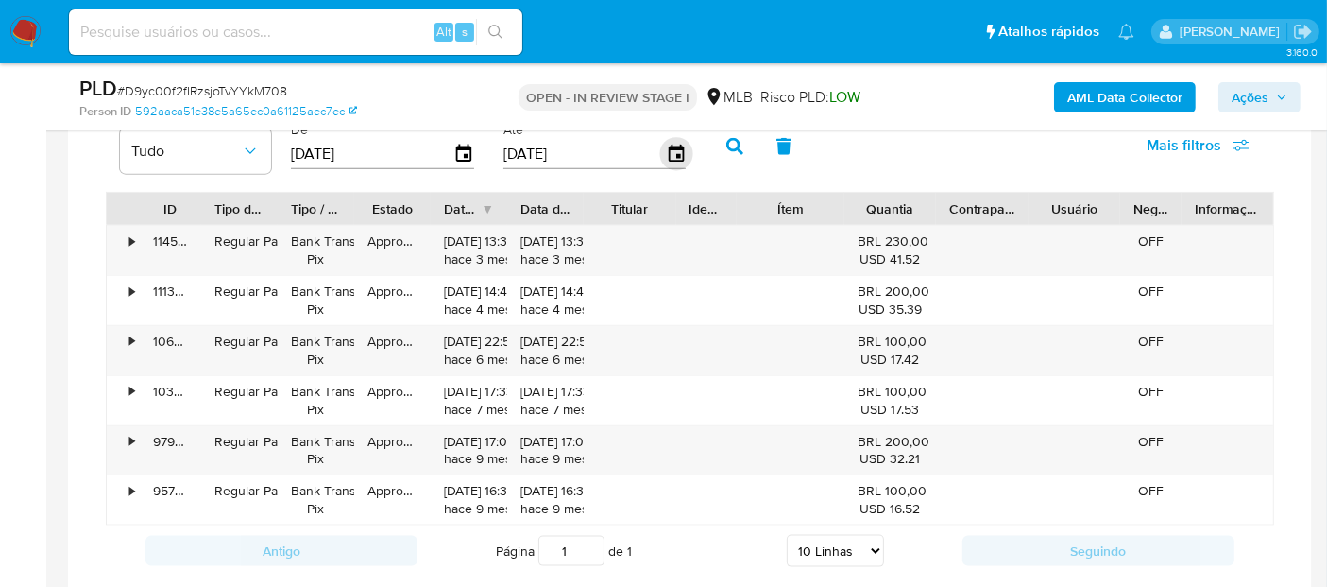
click at [673, 150] on icon "button" at bounding box center [675, 154] width 33 height 33
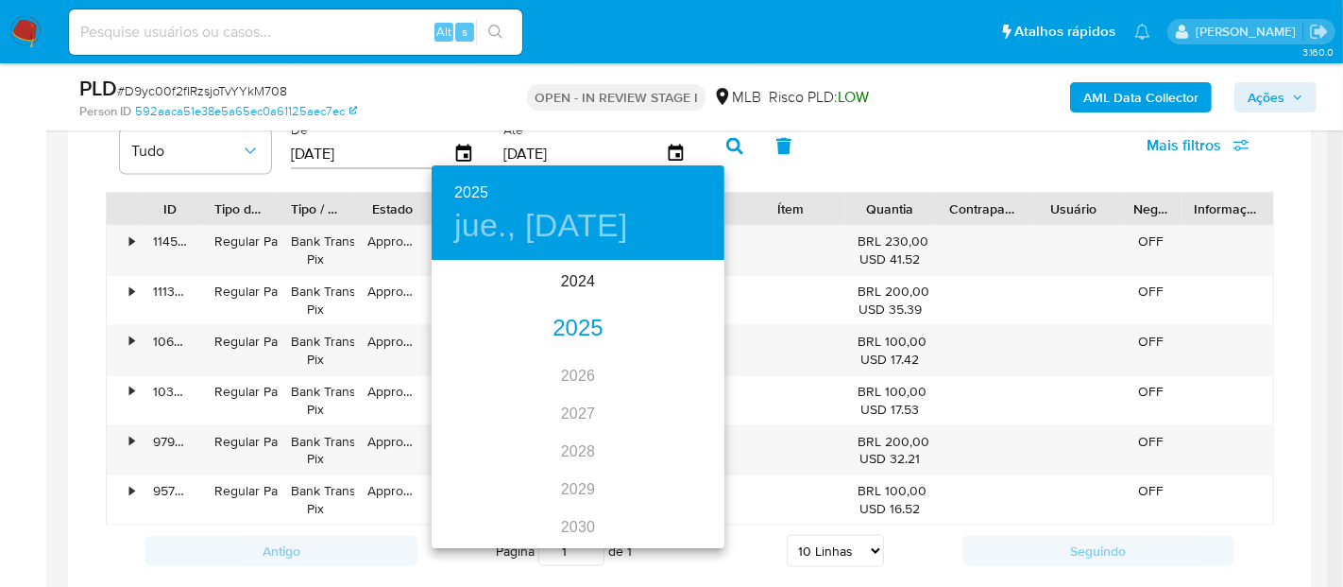
click at [579, 329] on div "2025" at bounding box center [578, 329] width 293 height 38
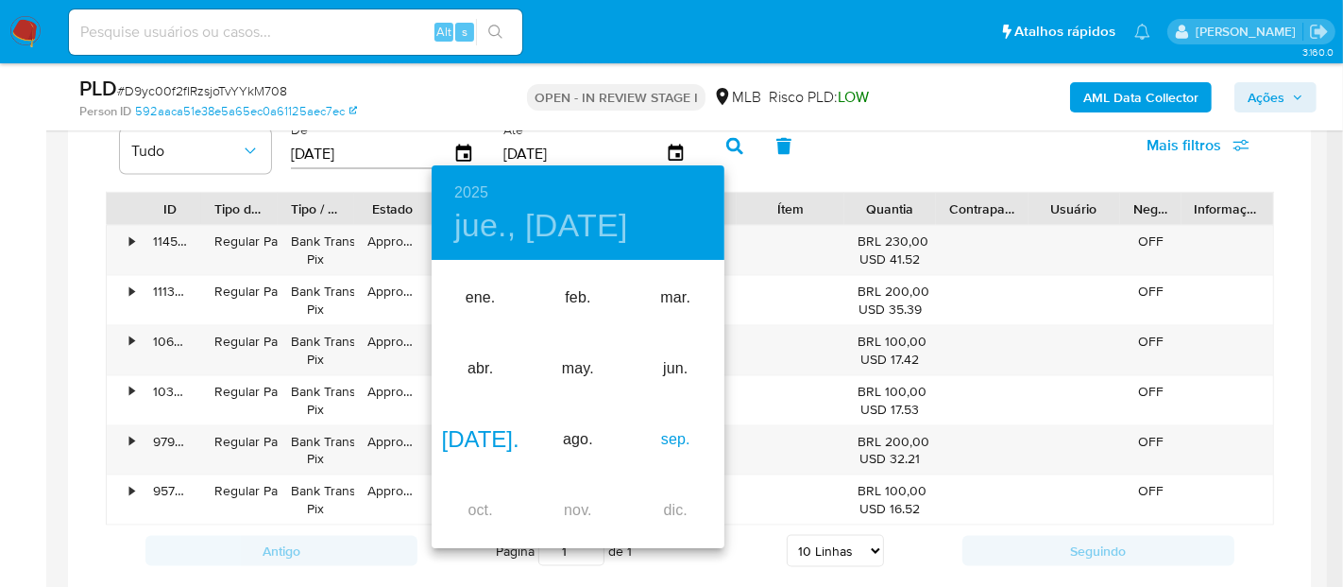
click at [676, 440] on div "sep." at bounding box center [675, 439] width 97 height 71
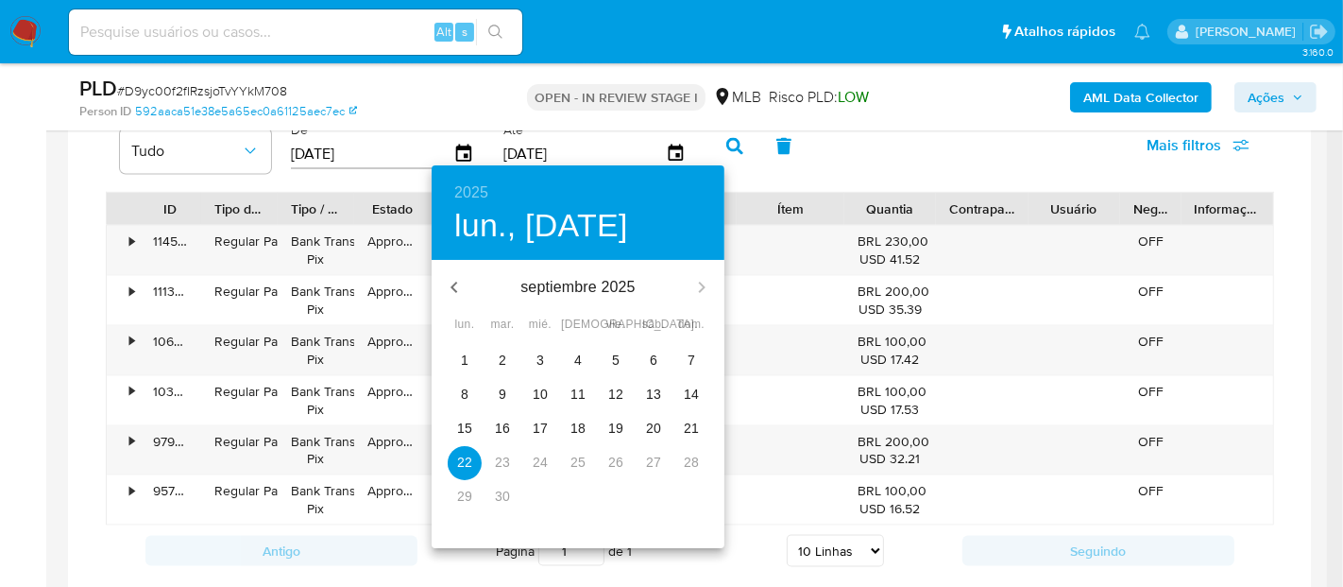
drag, startPoint x: 467, startPoint y: 460, endPoint x: 536, endPoint y: 383, distance: 103.7
click at [468, 462] on p "22" at bounding box center [464, 461] width 15 height 19
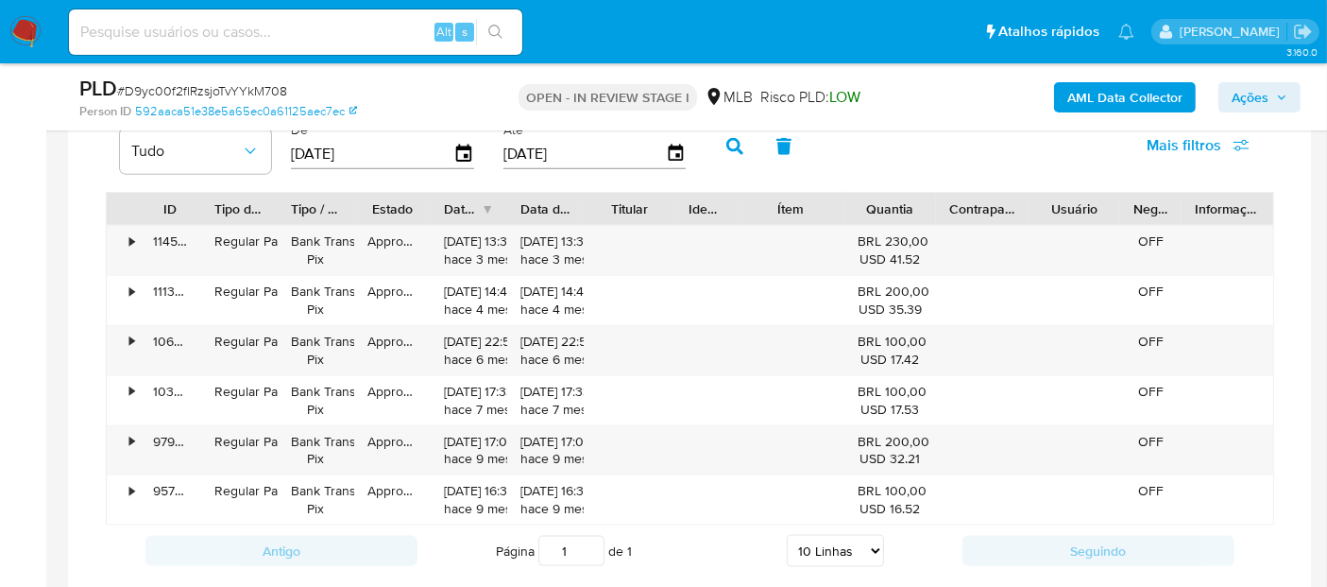
click at [728, 151] on icon "button" at bounding box center [734, 146] width 17 height 17
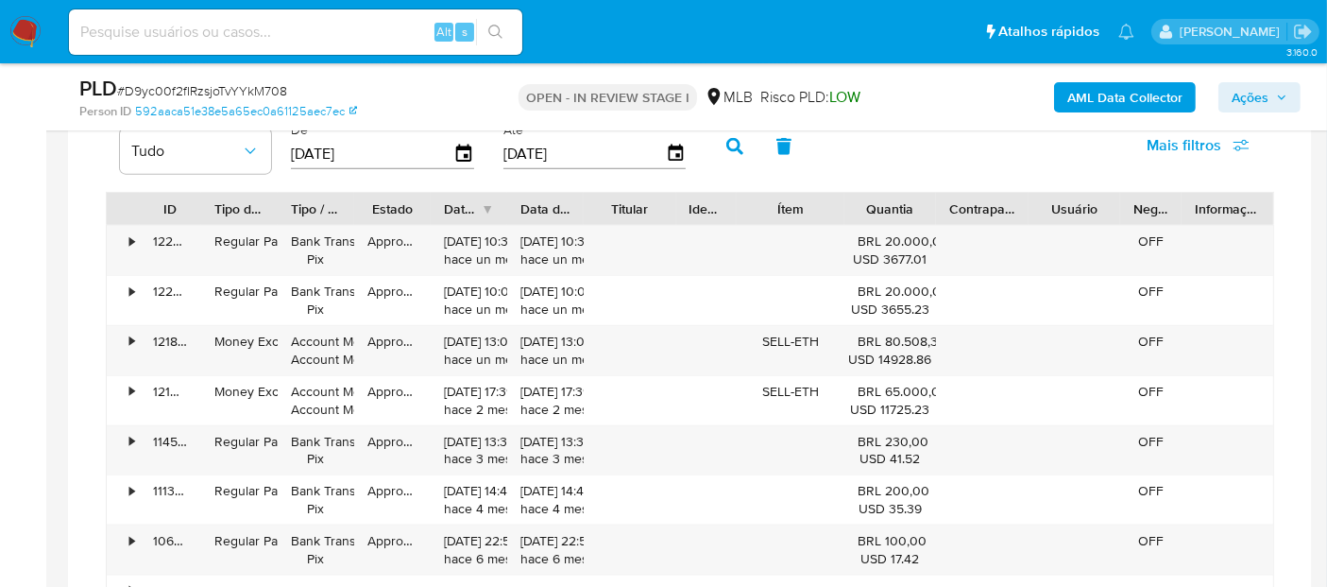
click at [728, 151] on icon "button" at bounding box center [734, 146] width 17 height 17
click at [659, 140] on icon "button" at bounding box center [675, 154] width 33 height 33
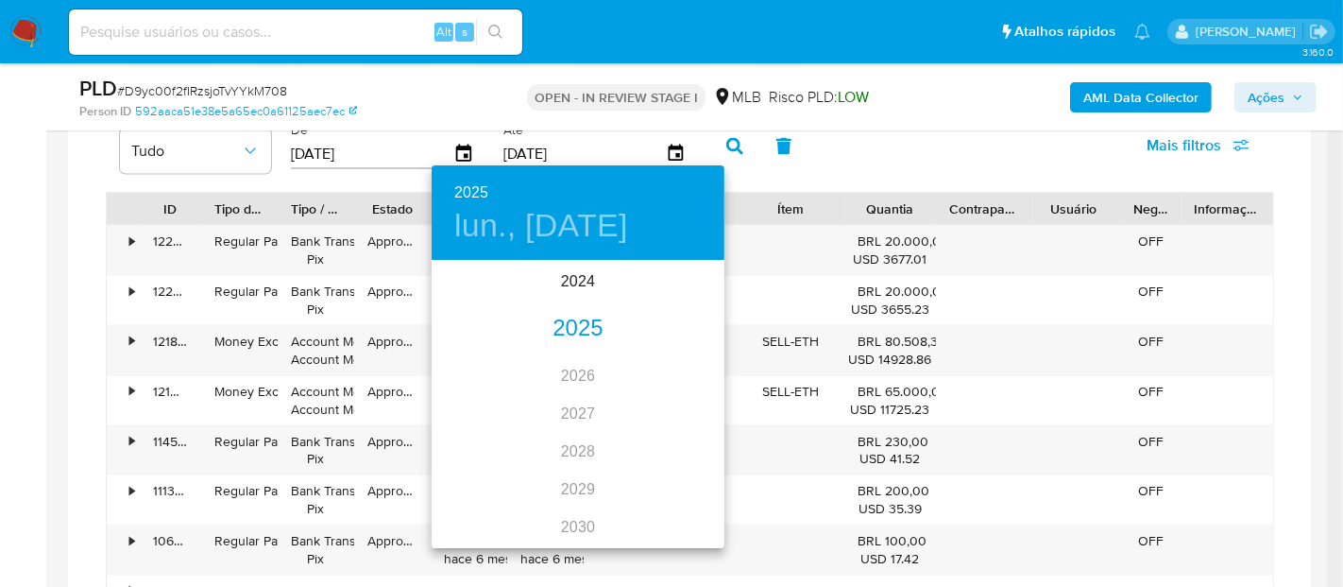
click at [572, 330] on div "2025" at bounding box center [578, 329] width 293 height 38
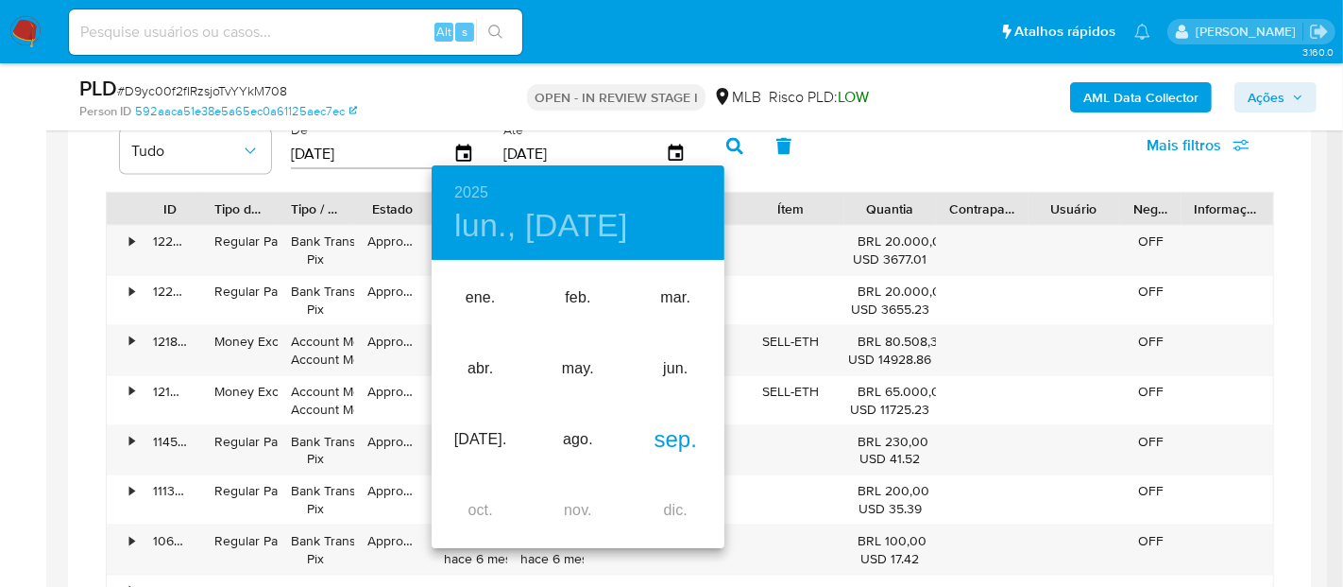
click at [650, 441] on div "sep." at bounding box center [675, 439] width 97 height 71
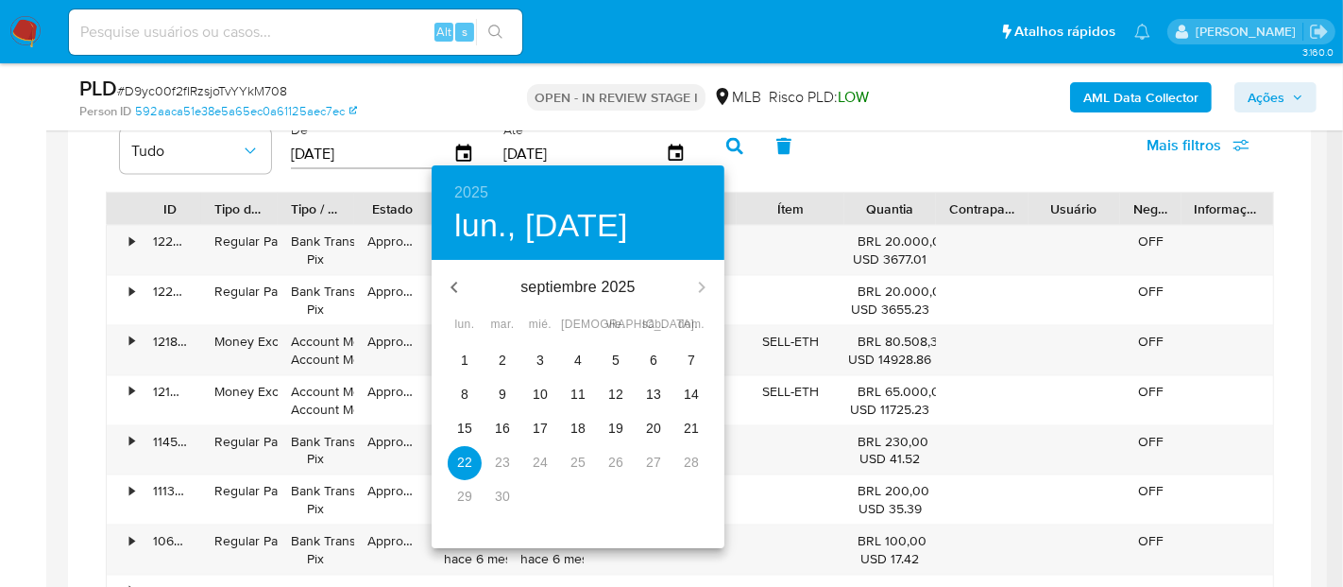
click at [650, 428] on p "20" at bounding box center [653, 427] width 15 height 19
type input "20/09/2025"
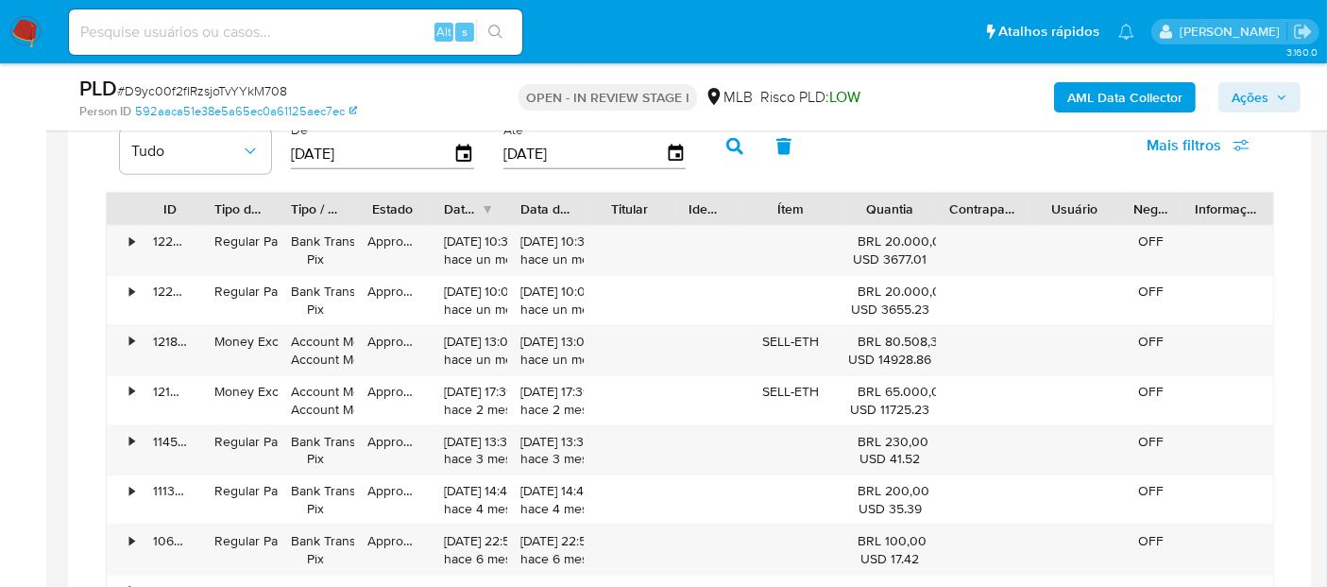
click at [734, 145] on button "button" at bounding box center [734, 146] width 49 height 45
click at [456, 145] on icon "button" at bounding box center [463, 153] width 15 height 17
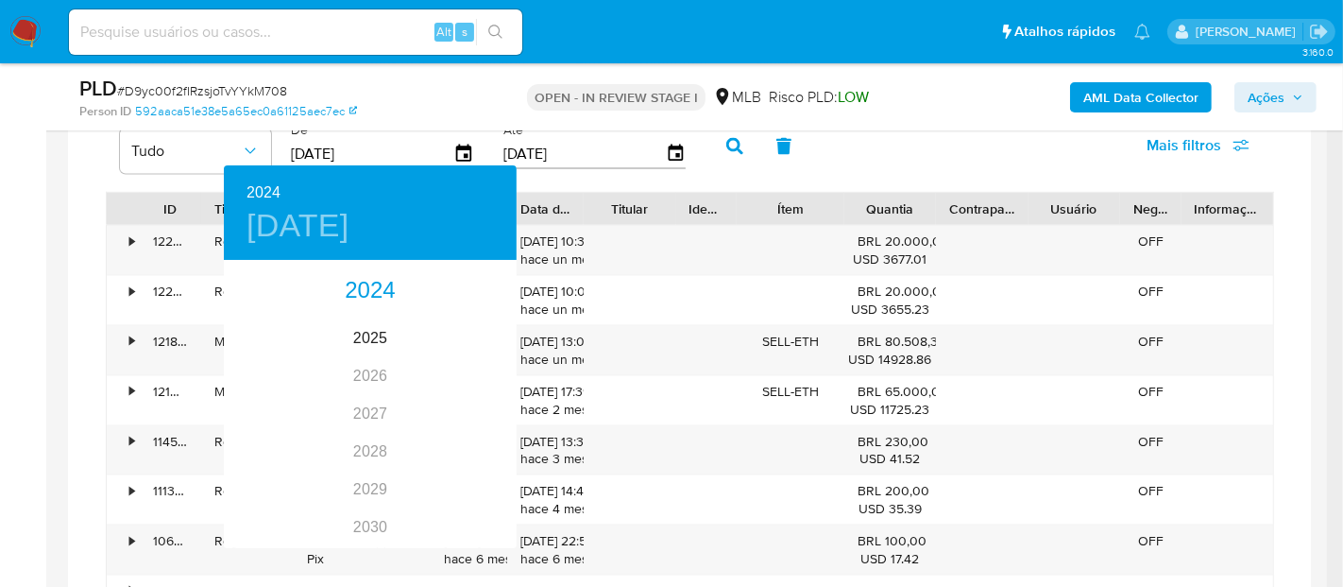
click at [998, 136] on div at bounding box center [671, 293] width 1343 height 587
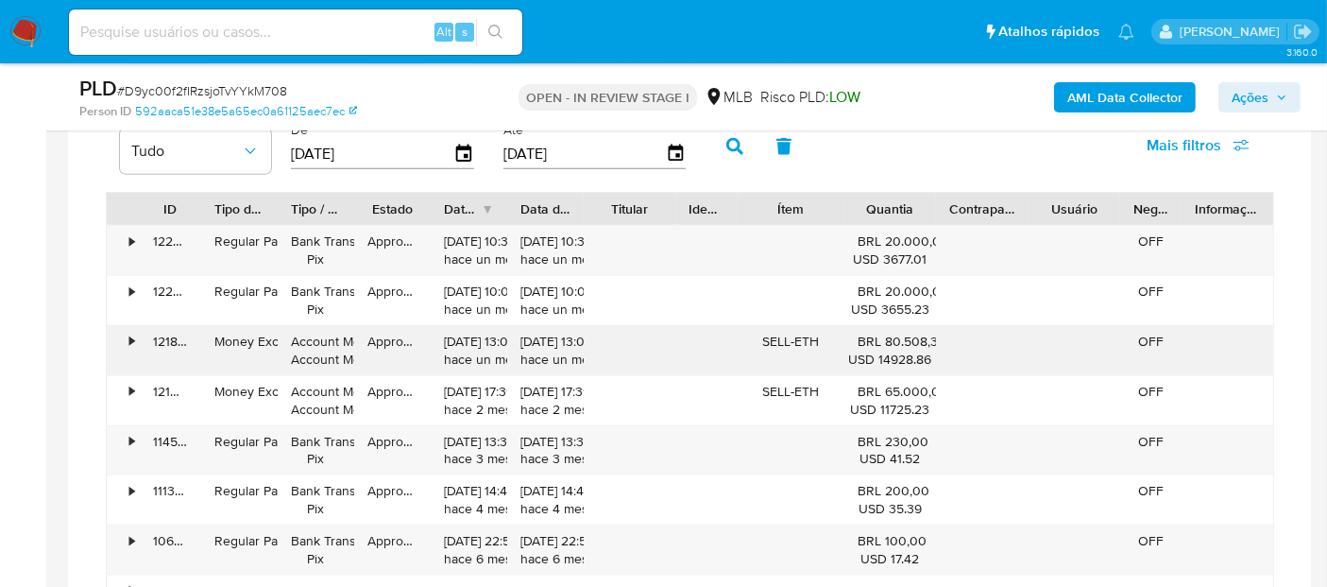
click at [130, 337] on div "•" at bounding box center [131, 341] width 5 height 18
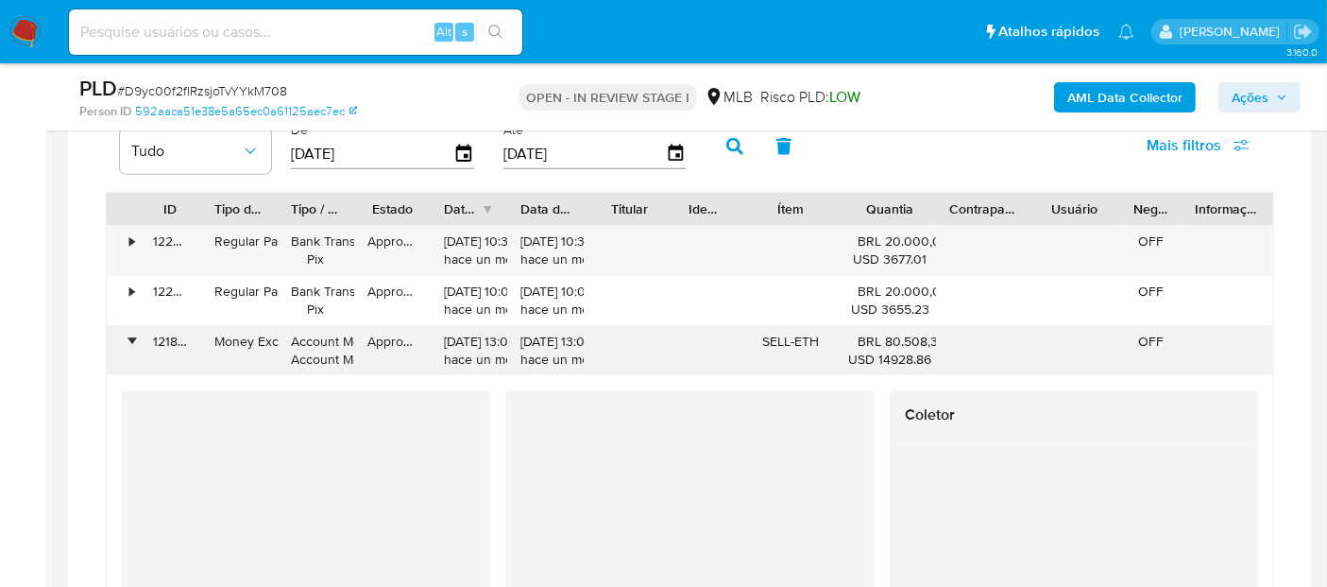
click at [129, 332] on div "•" at bounding box center [131, 341] width 5 height 18
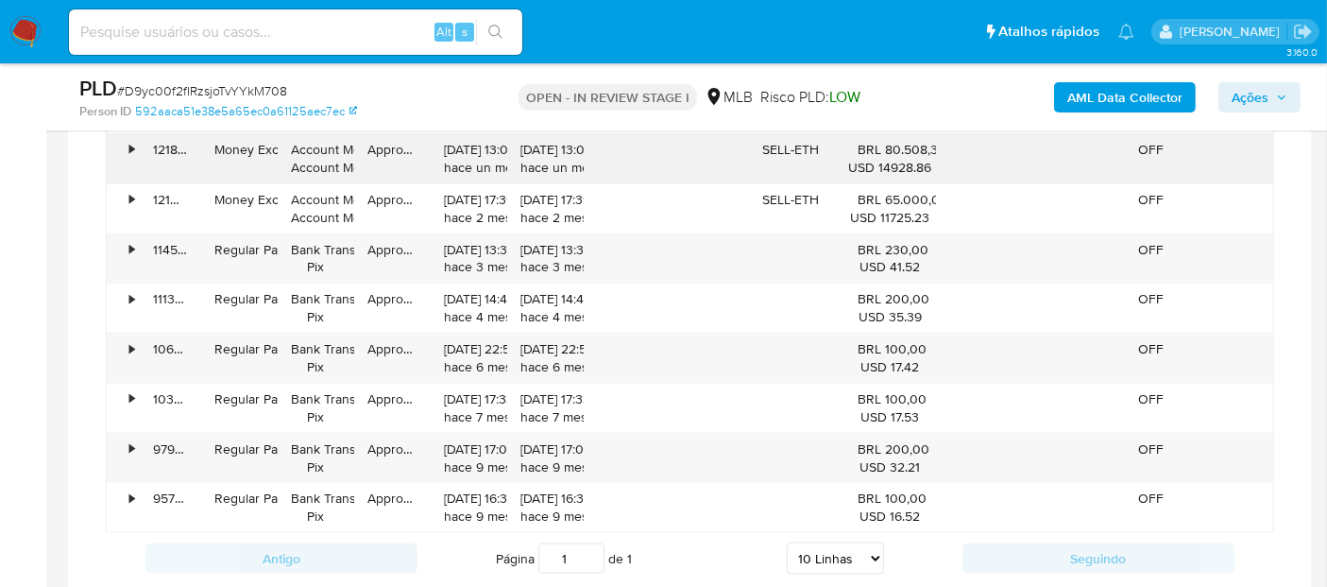
scroll to position [2385, 0]
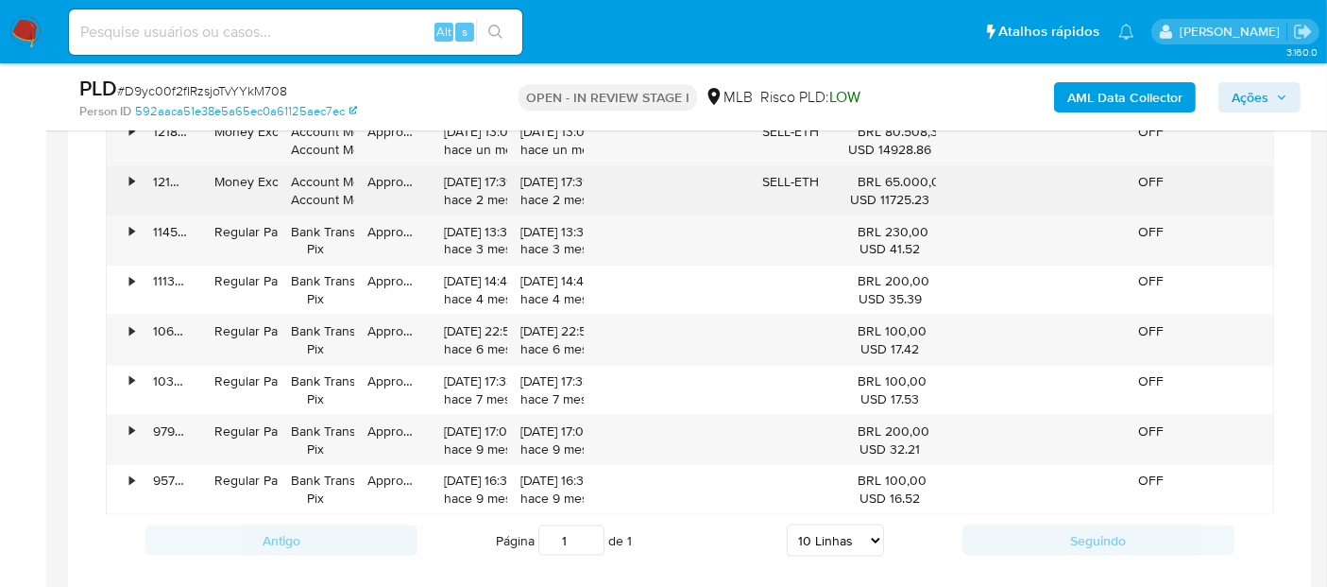
click at [124, 168] on div "•" at bounding box center [123, 190] width 33 height 49
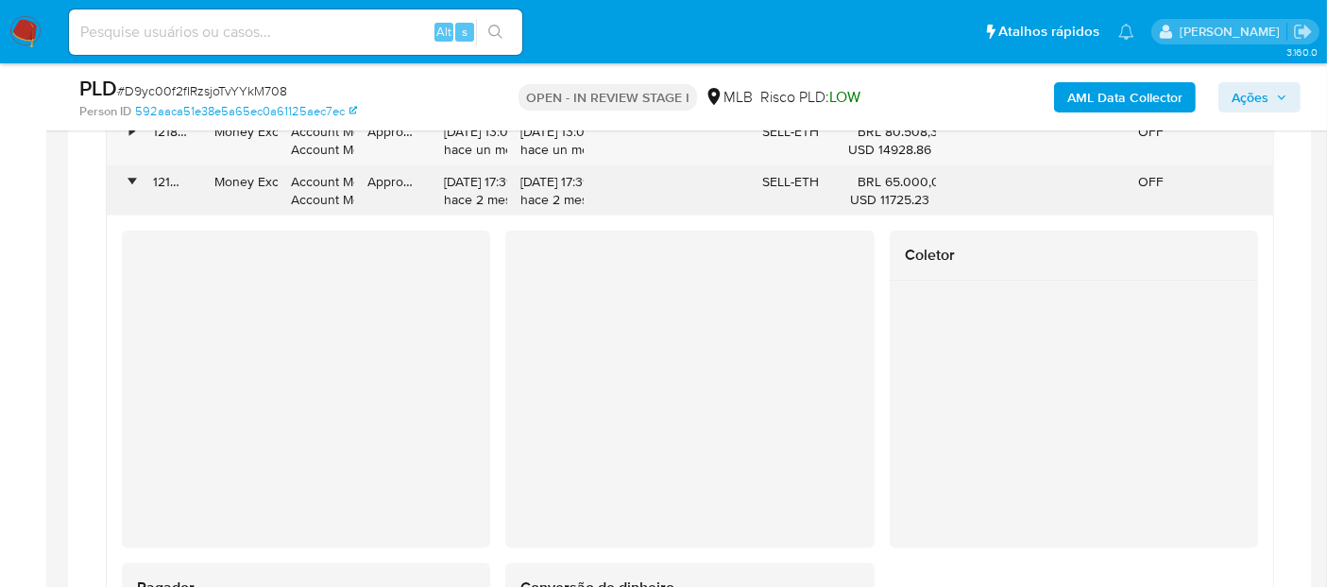
click at [124, 168] on div "•" at bounding box center [123, 190] width 33 height 49
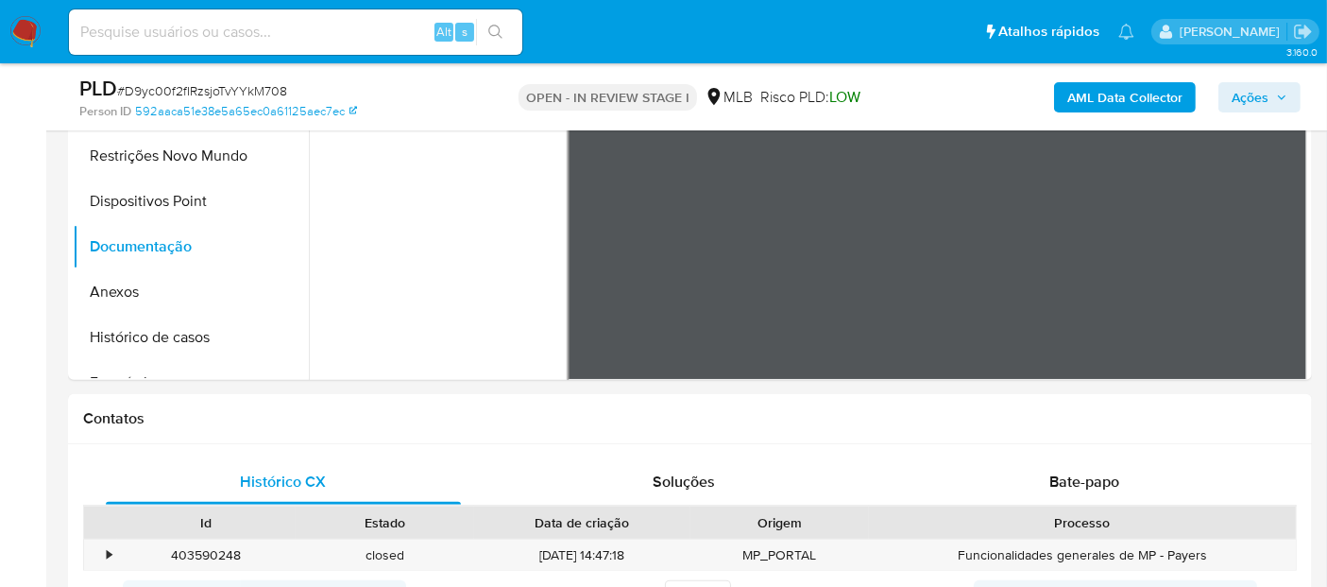
scroll to position [580, 0]
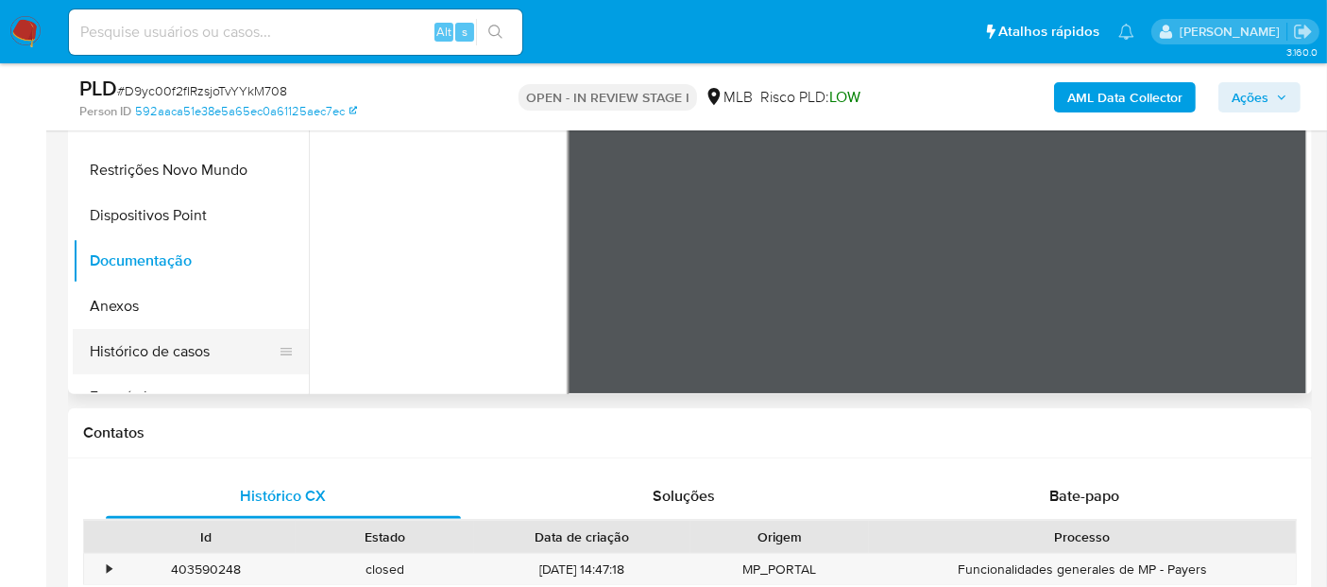
click at [118, 347] on button "Histórico de casos" at bounding box center [183, 351] width 221 height 45
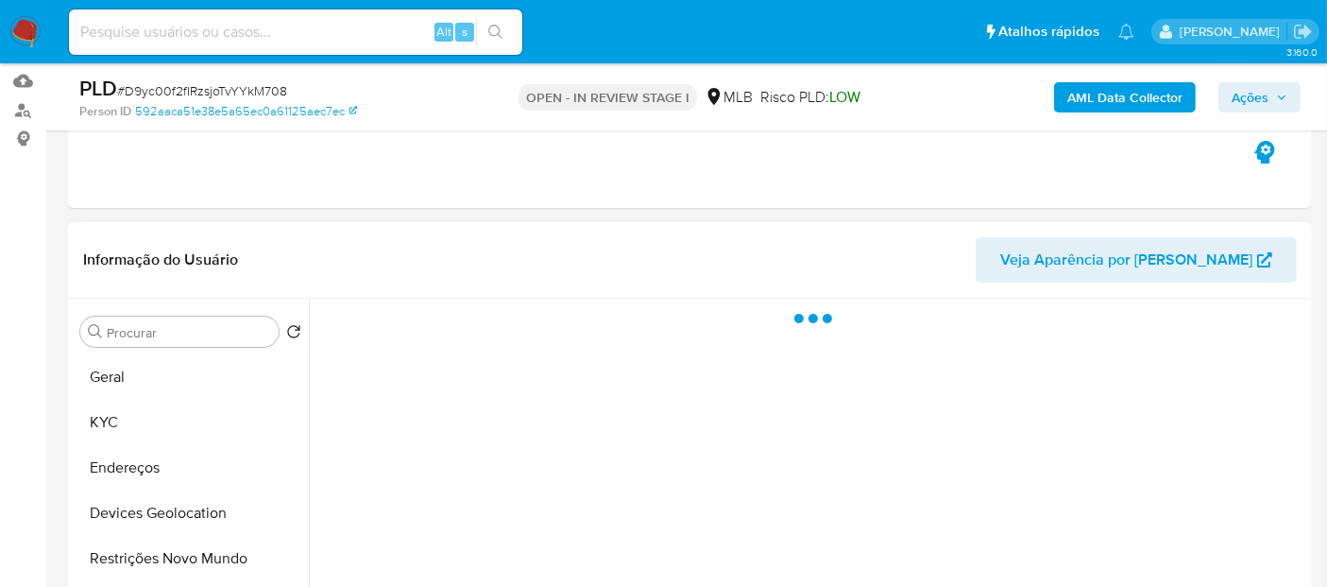
scroll to position [160, 0]
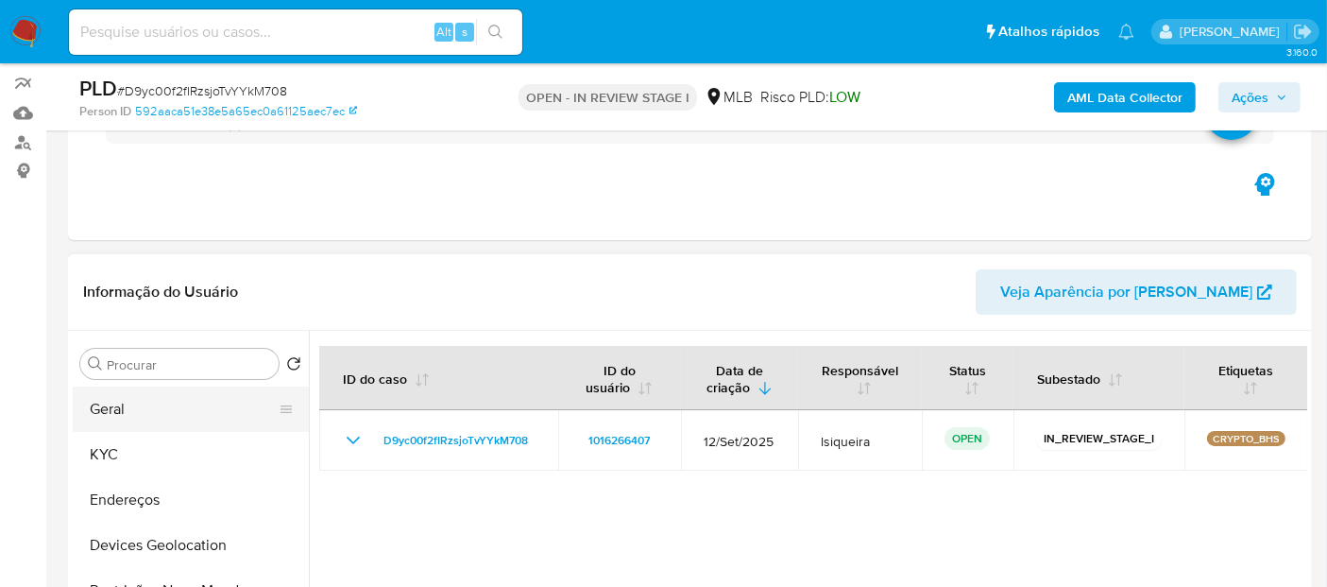
click at [163, 407] on button "Geral" at bounding box center [183, 408] width 221 height 45
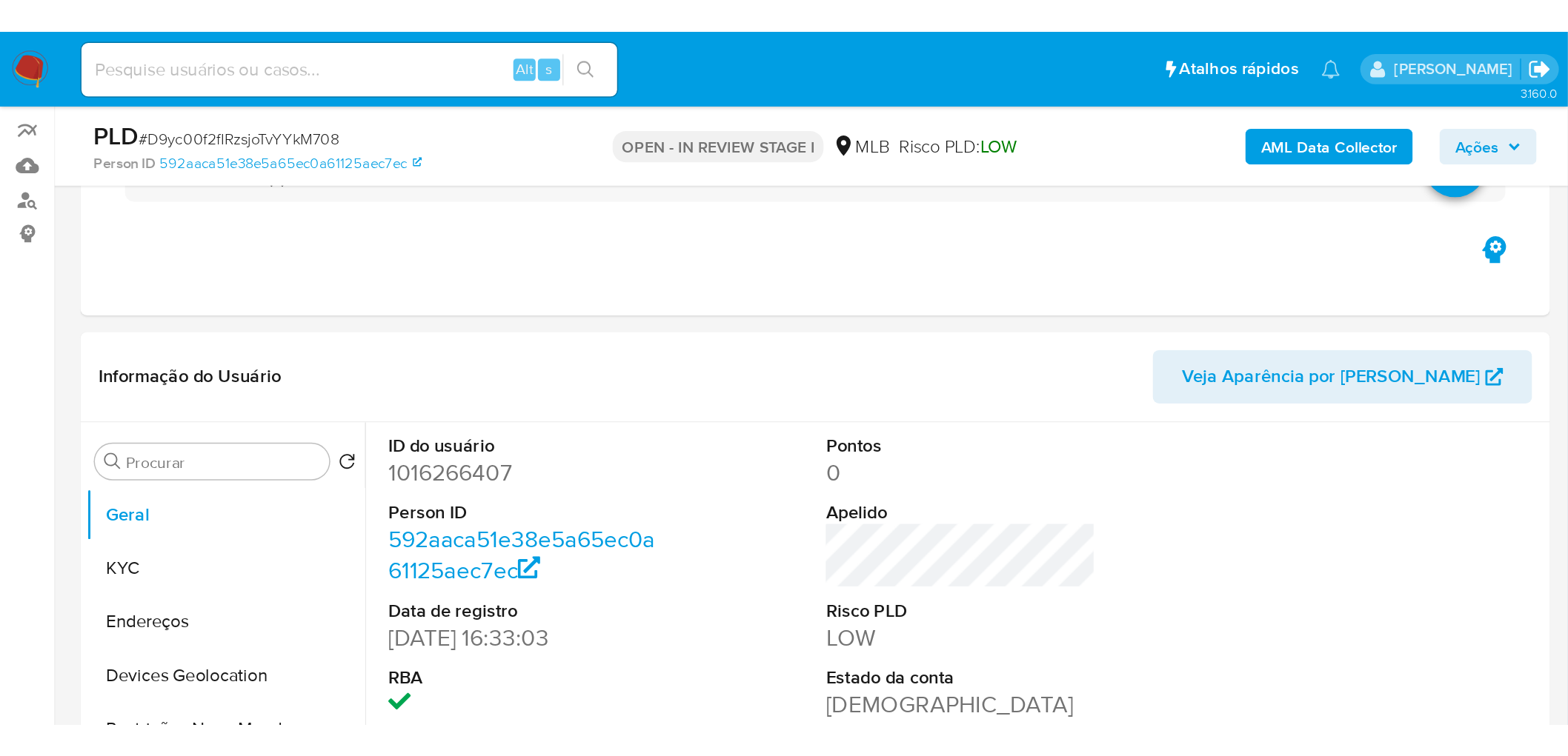
scroll to position [126, 0]
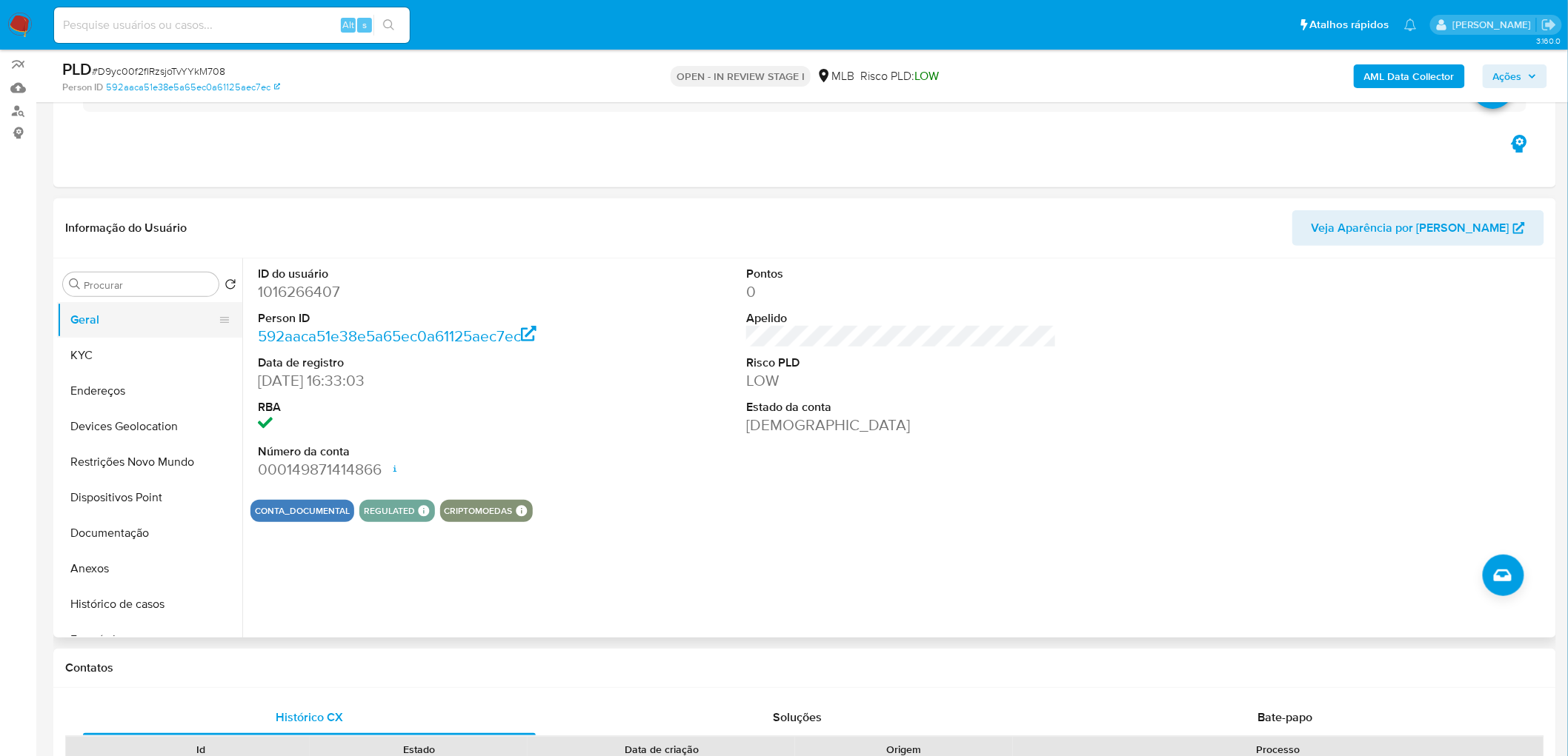
click at [175, 322] on button "Geral" at bounding box center [144, 319] width 173 height 35
click at [568, 440] on div "ID do usuário 1016266407 Person ID 592aaca51e38e5a65ec0a61125aec7ec Data de reg…" at bounding box center [413, 373] width 326 height 230
click at [117, 351] on button "KYC" at bounding box center [144, 355] width 173 height 35
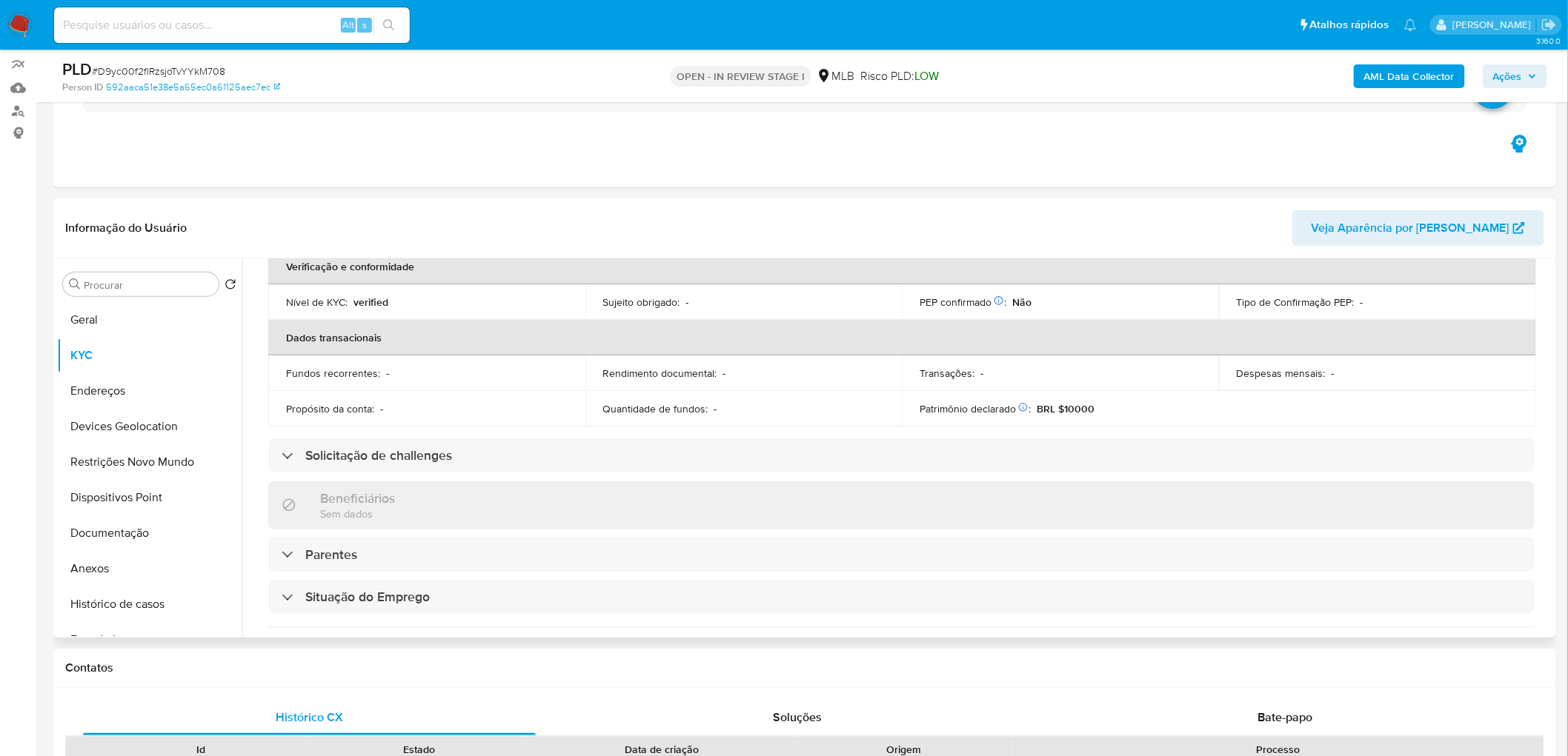
scroll to position [616, 0]
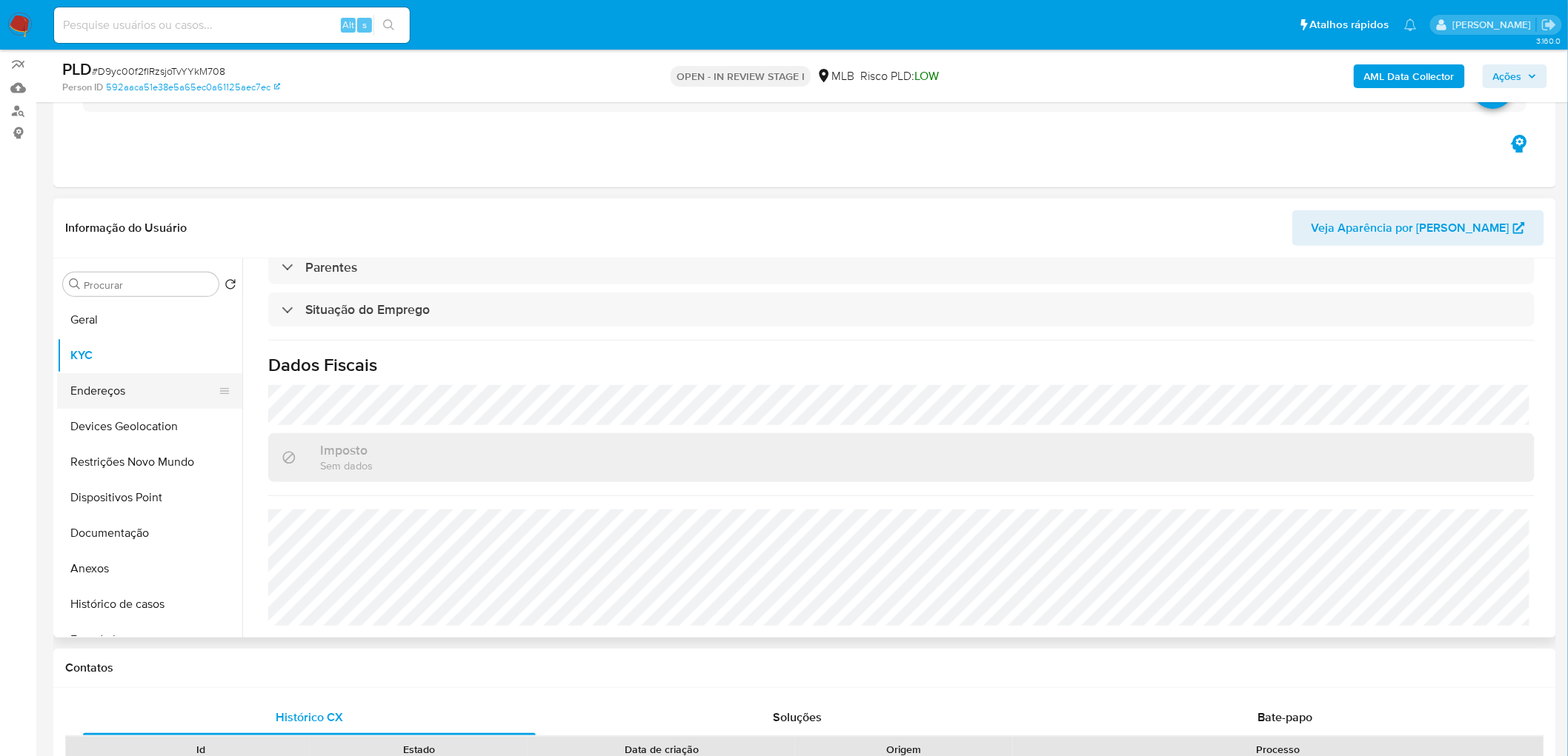
click at [140, 393] on button "Endereços" at bounding box center [144, 391] width 173 height 35
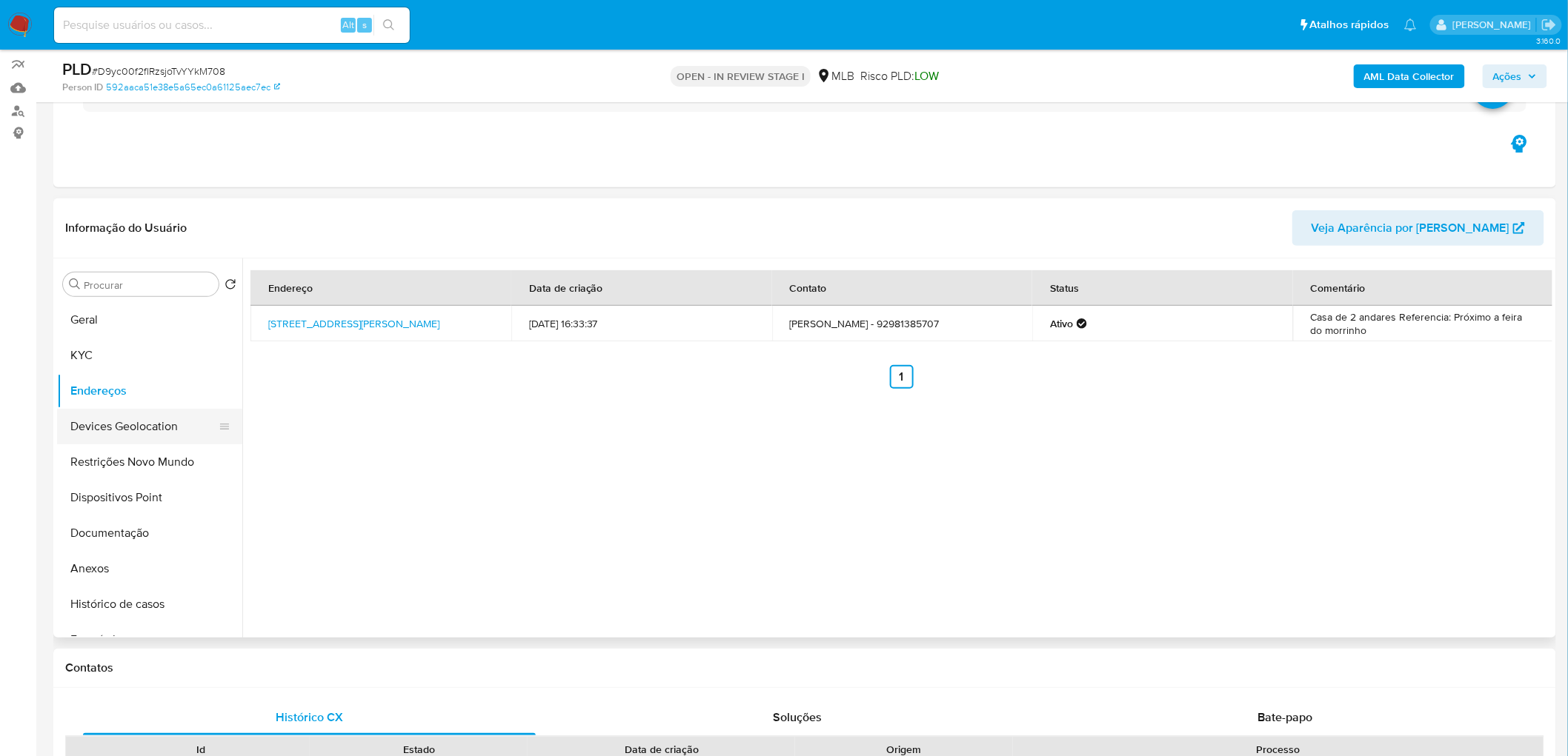
click at [139, 421] on button "Devices Geolocation" at bounding box center [144, 426] width 173 height 35
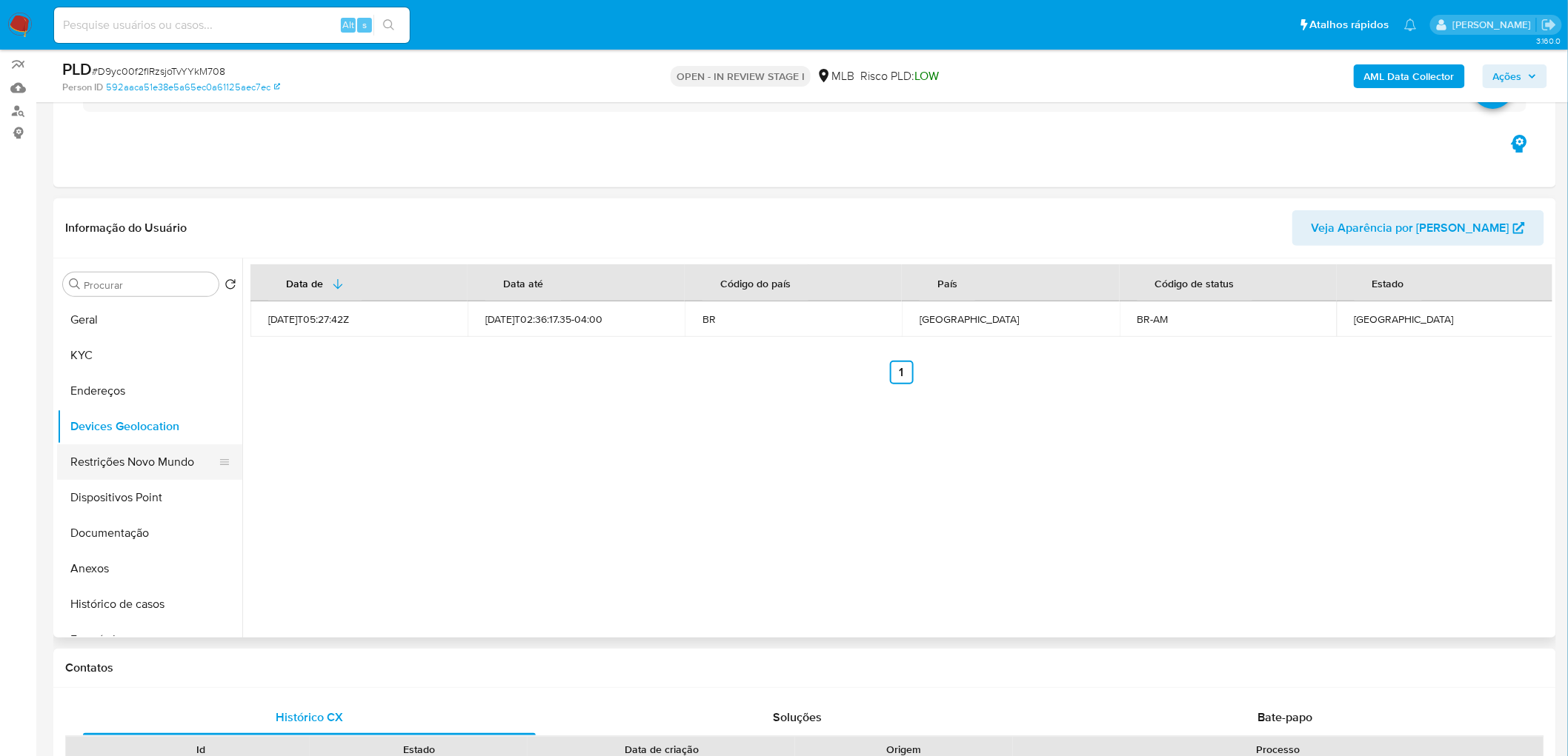
click at [123, 458] on button "Restrições Novo Mundo" at bounding box center [144, 462] width 173 height 35
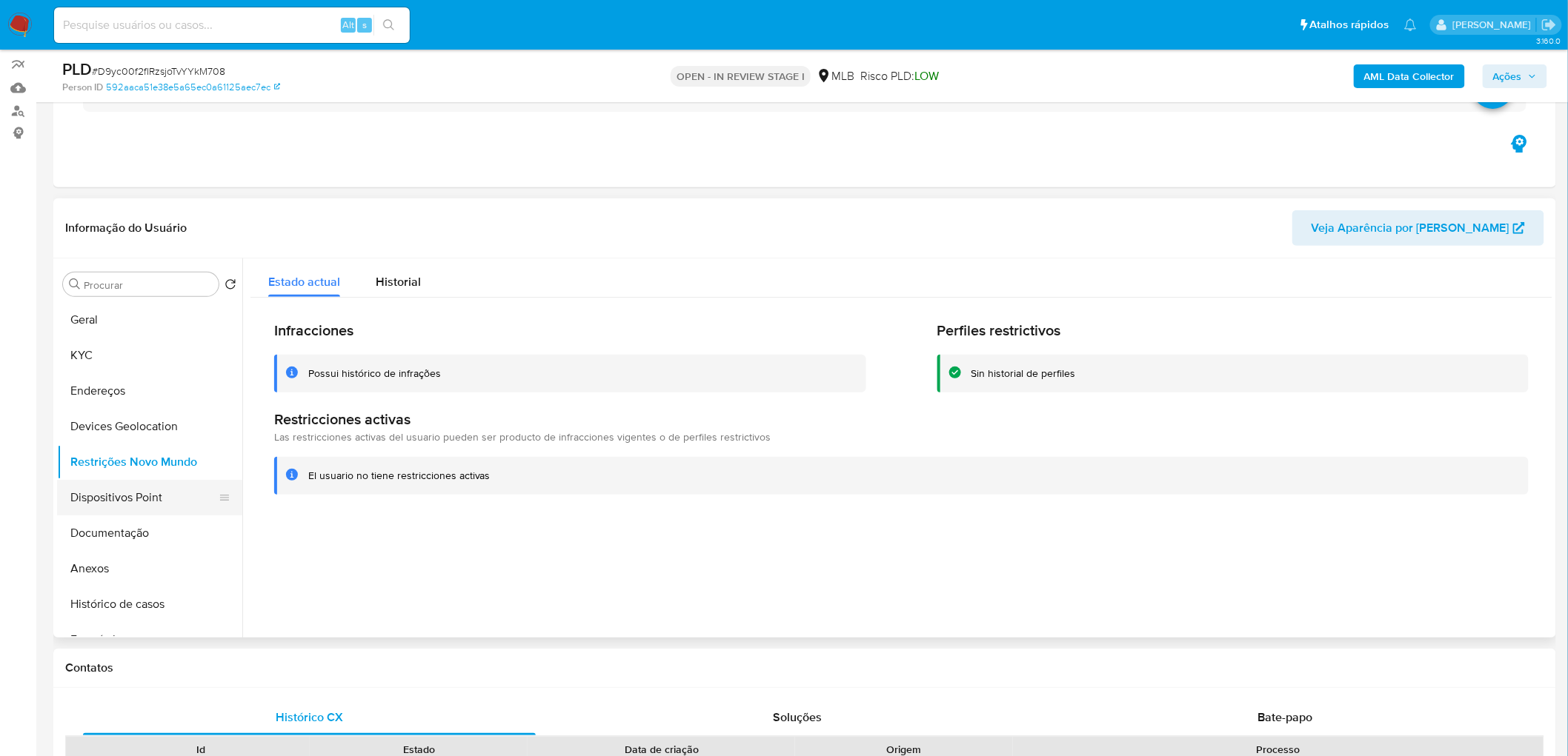
click at [182, 460] on button "Dispositivos Point" at bounding box center [144, 497] width 173 height 35
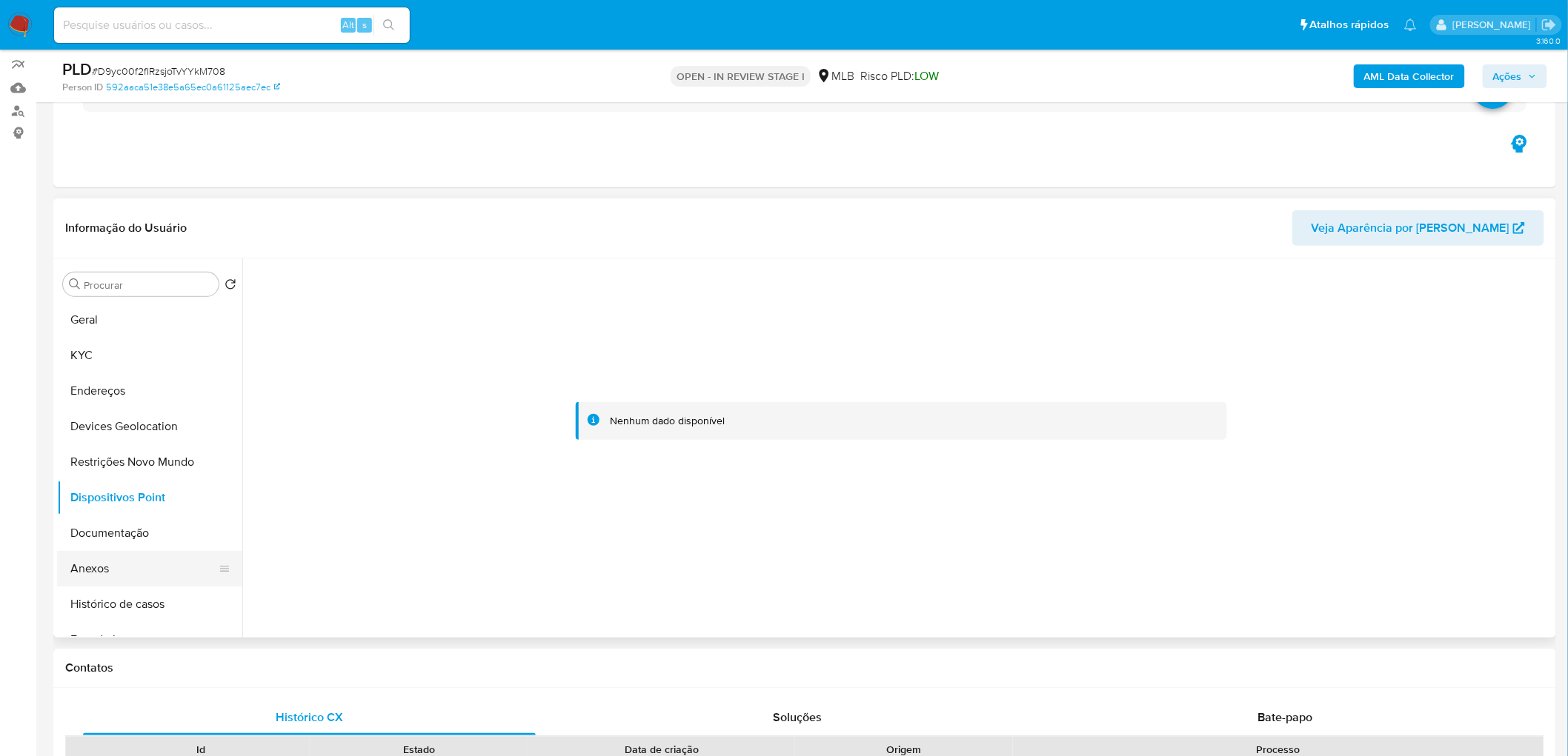
click at [130, 460] on button "Anexos" at bounding box center [144, 569] width 173 height 35
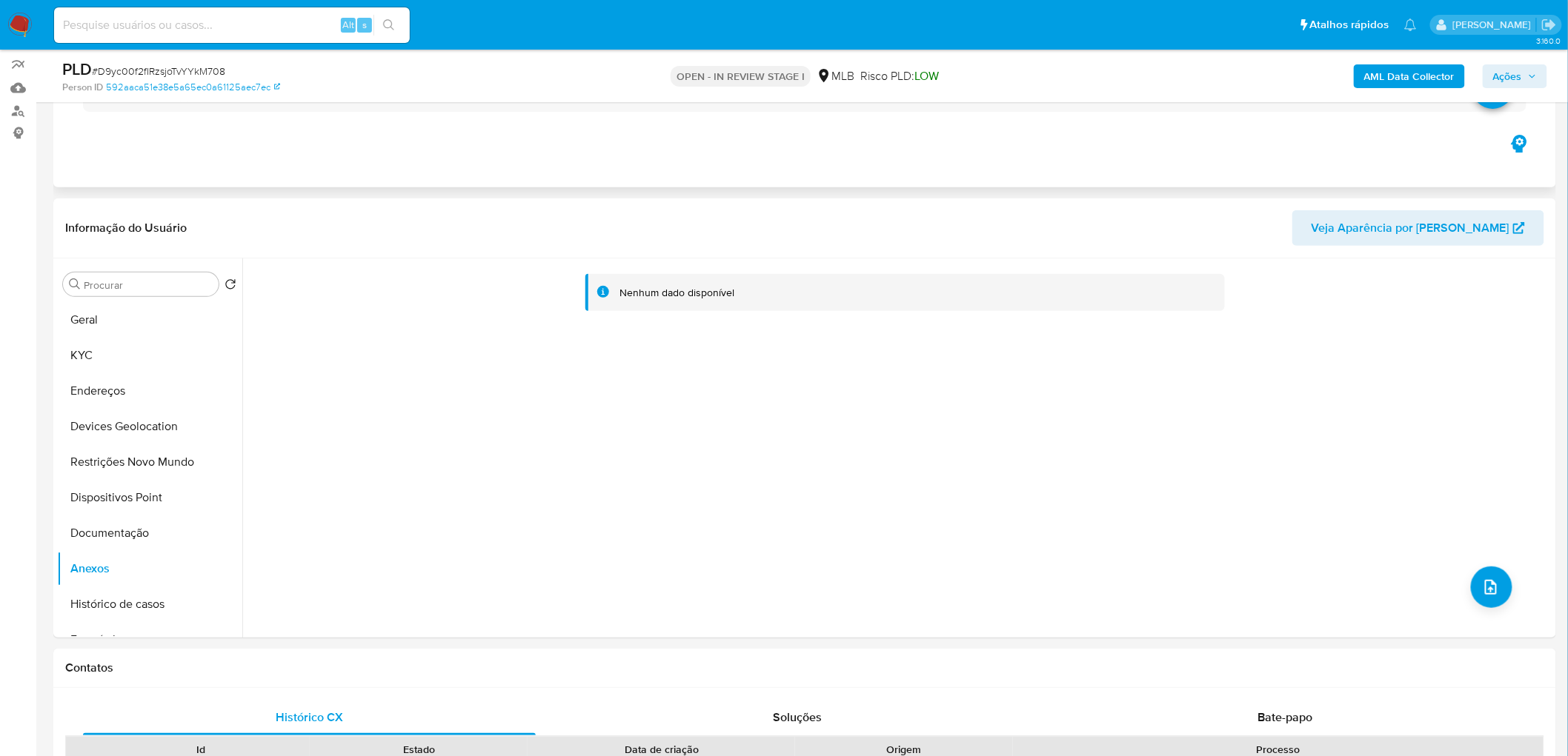
click at [1040, 159] on div "Eventos ( 1 ) Ações MANUAL (1)" at bounding box center [805, 98] width 1503 height 178
click at [1040, 76] on b "AML Data Collector" at bounding box center [1409, 76] width 90 height 24
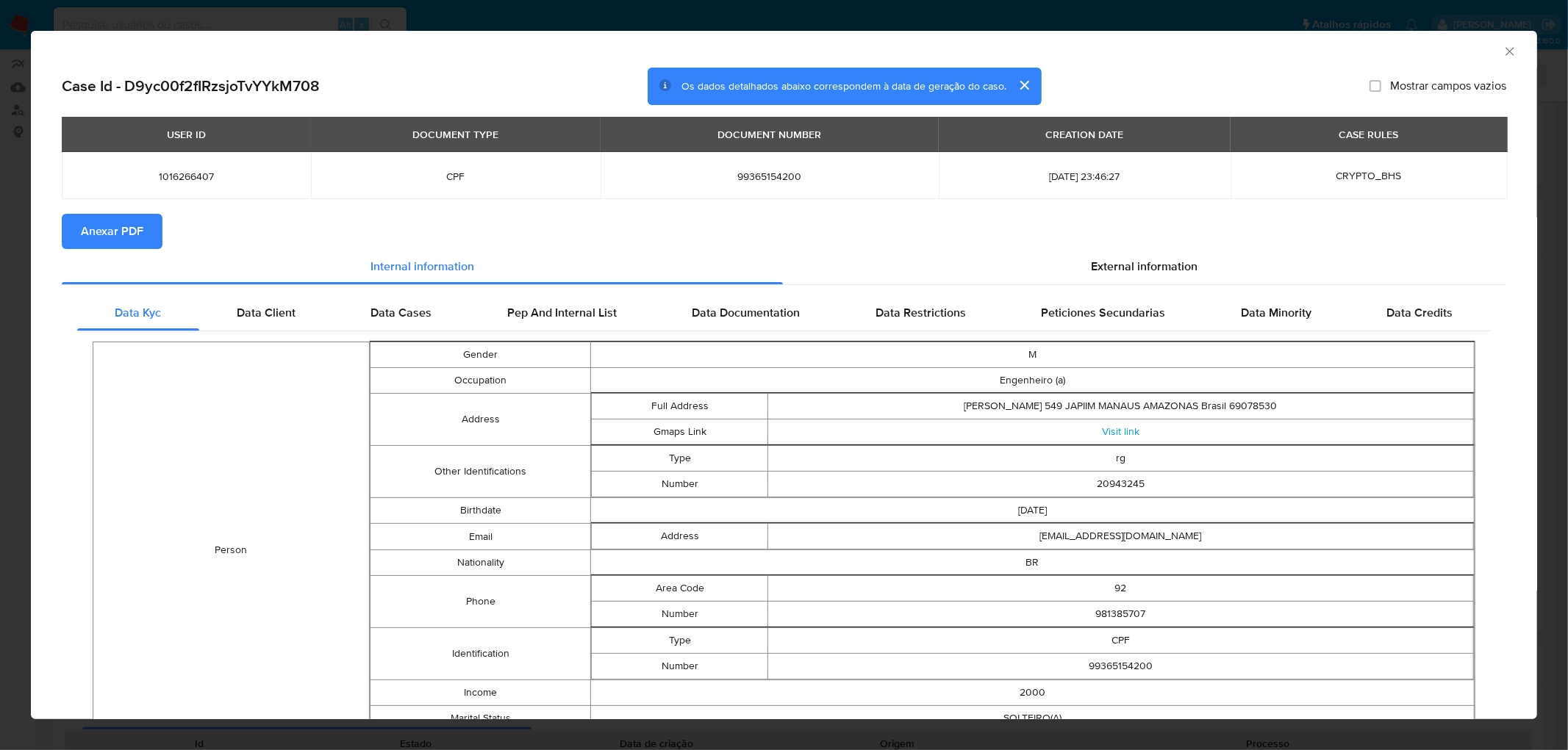
drag, startPoint x: 107, startPoint y: 230, endPoint x: 125, endPoint y: 232, distance: 18.1
click at [107, 230] on span "Anexar PDF" at bounding box center [112, 232] width 62 height 33
click at [1032, 52] on icon "Fechar a janela" at bounding box center [1510, 51] width 15 height 15
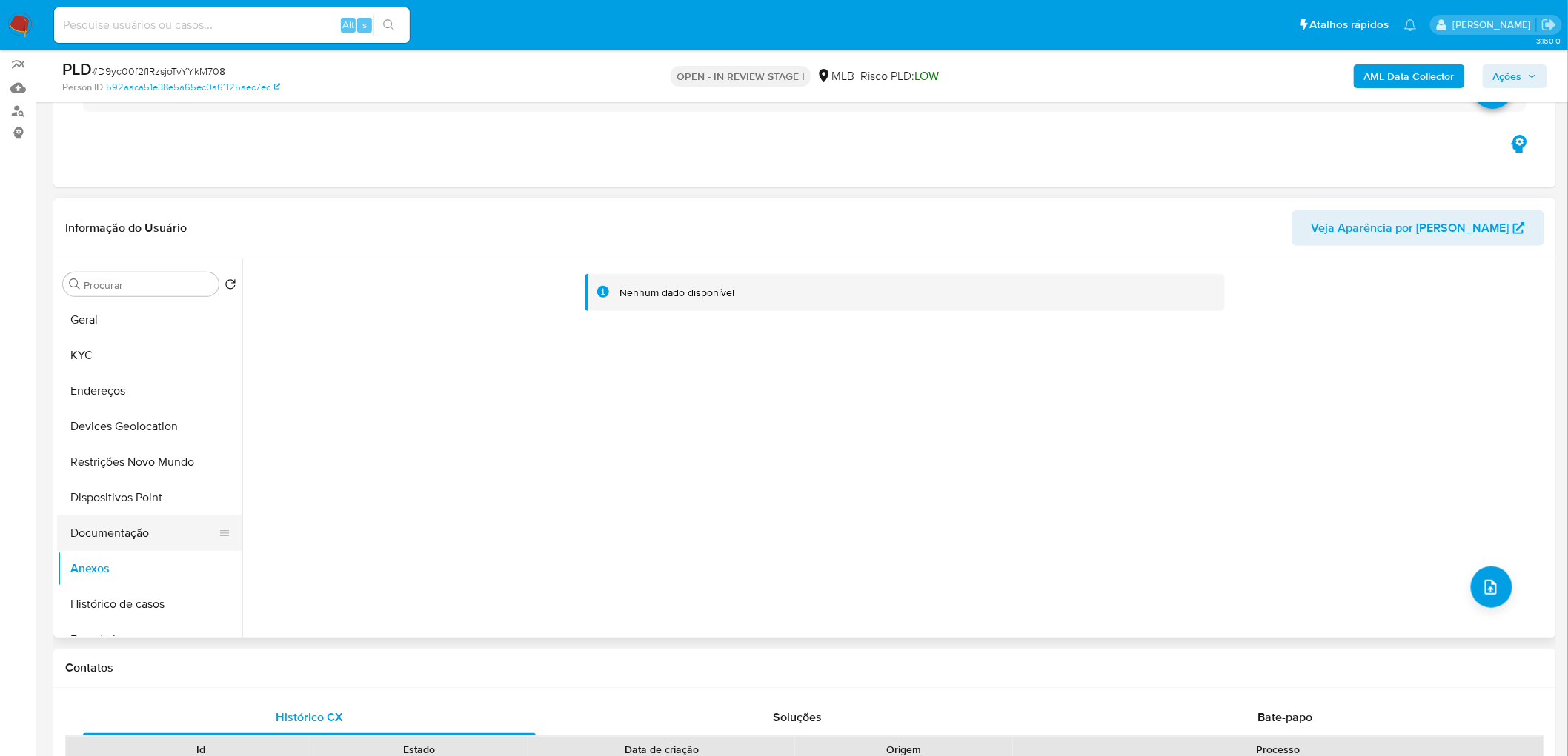
click at [161, 460] on button "Documentação" at bounding box center [144, 532] width 173 height 35
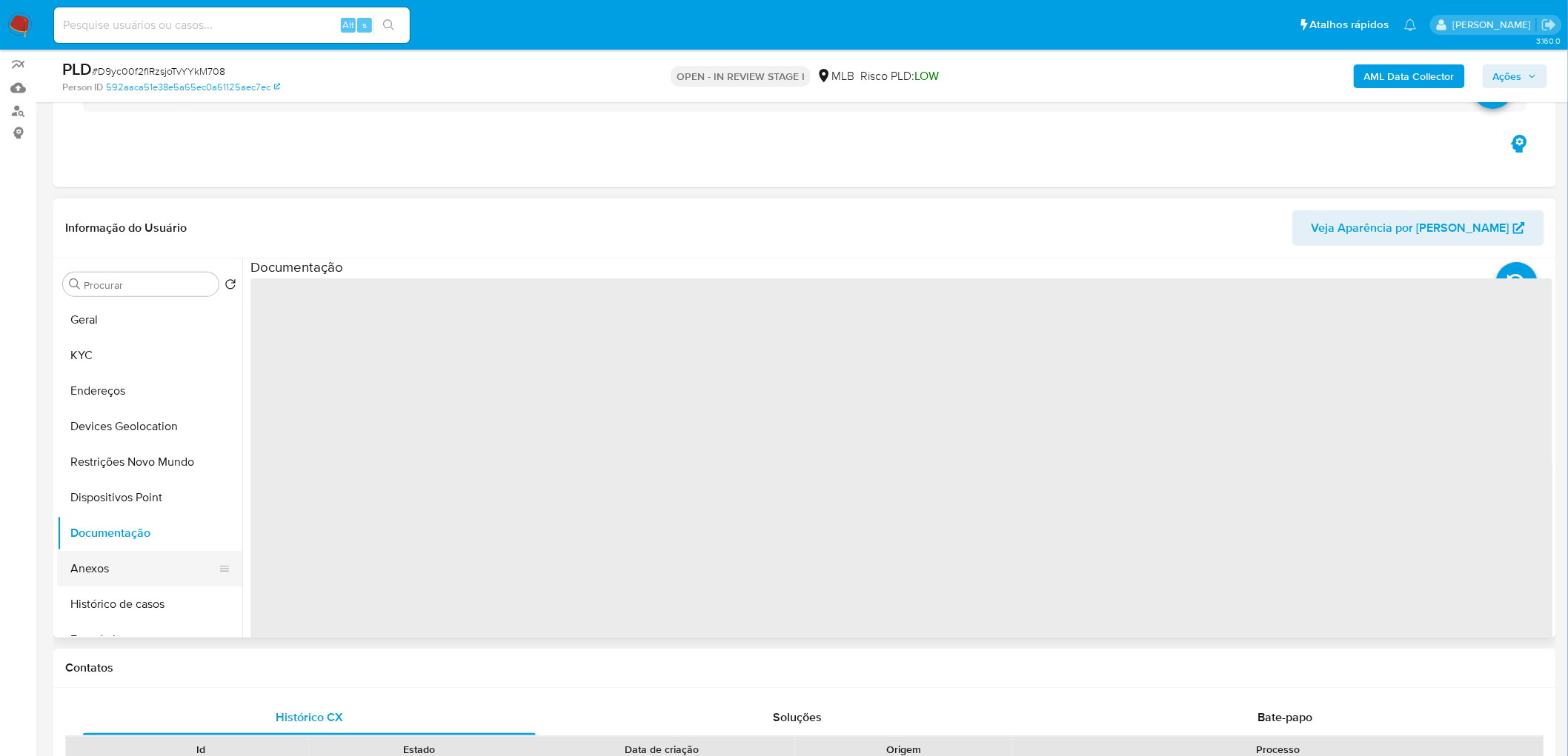
click at [142, 460] on button "Anexos" at bounding box center [144, 569] width 173 height 35
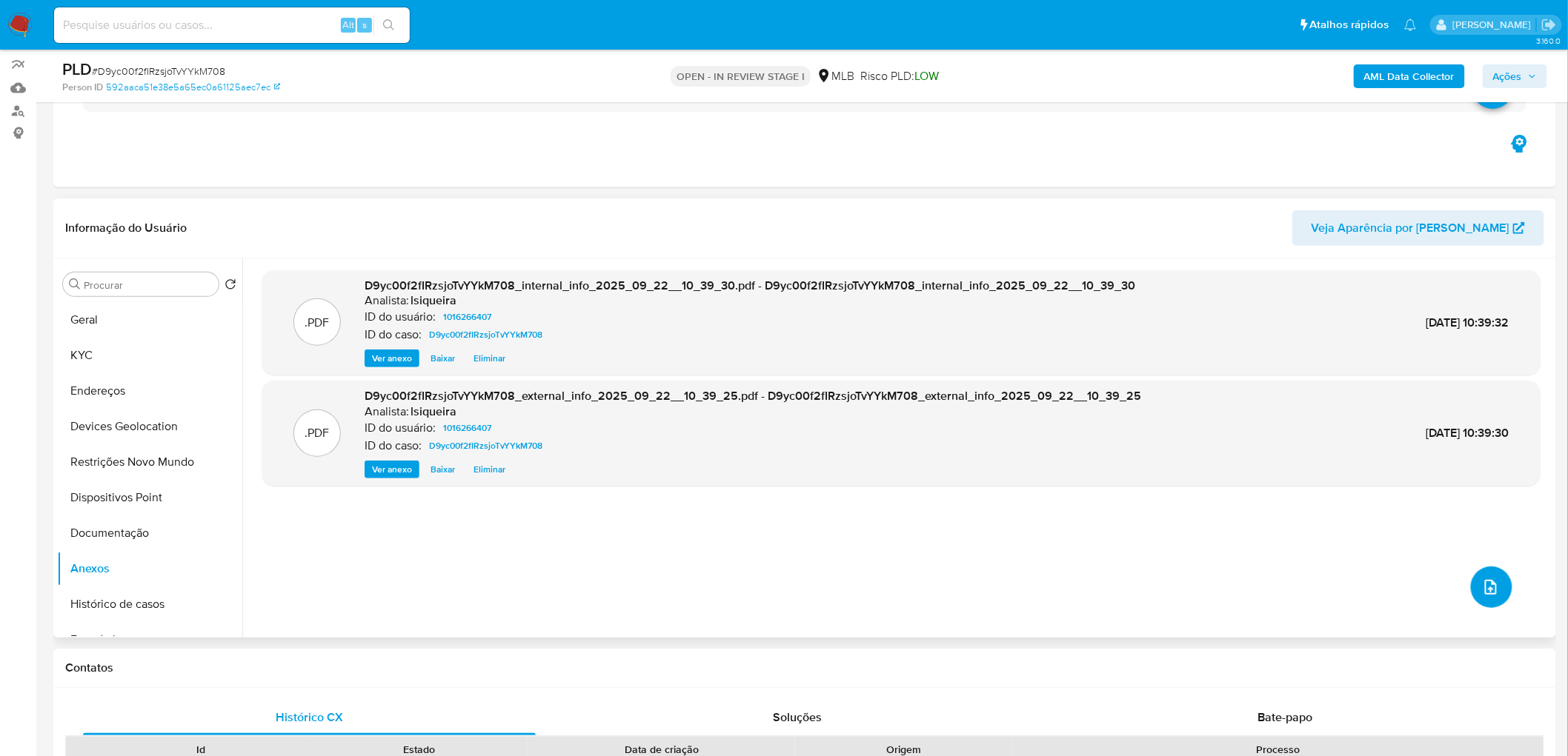
click at [1040, 460] on button "upload-file" at bounding box center [1491, 587] width 42 height 42
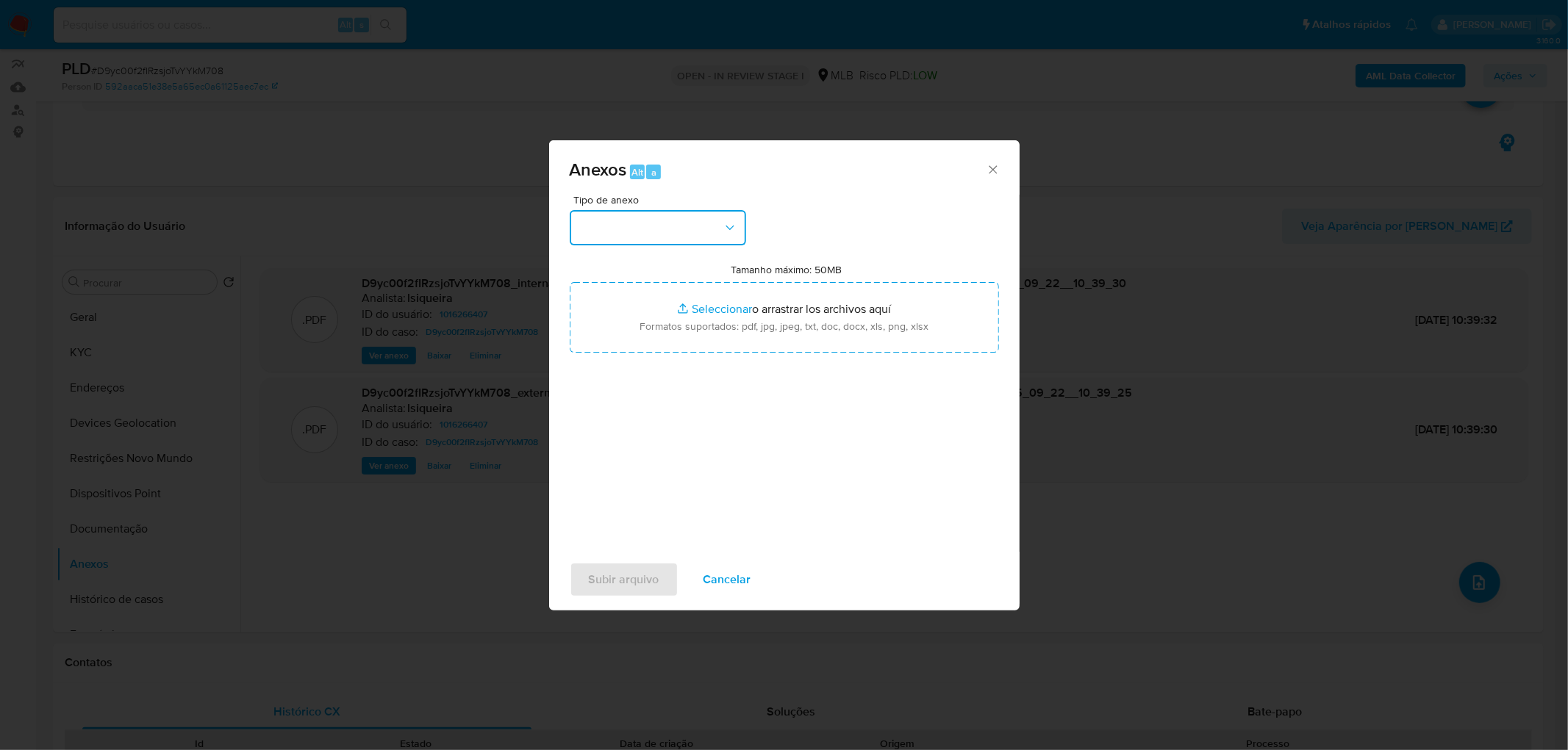
click at [658, 218] on button "button" at bounding box center [658, 227] width 177 height 35
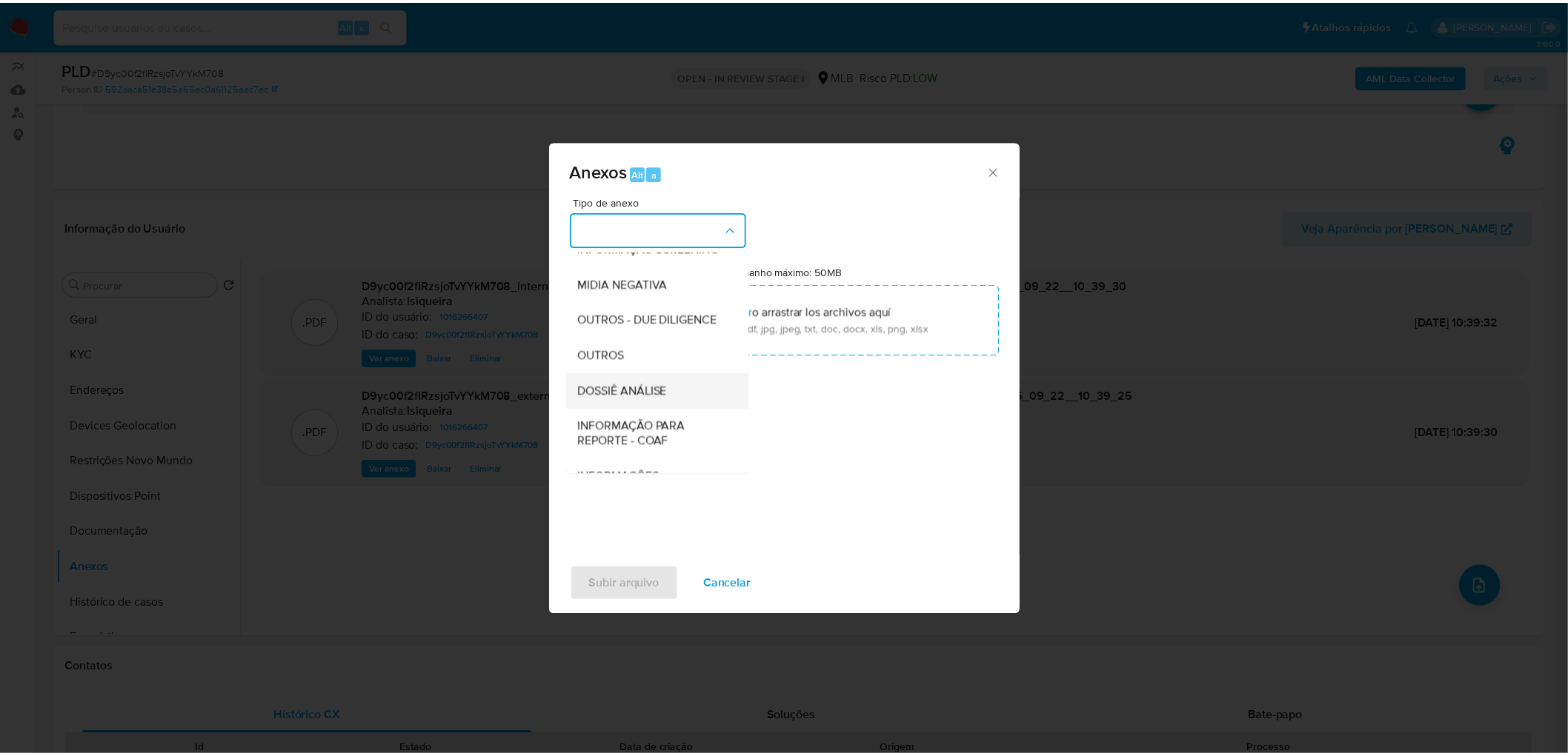
scroll to position [165, 0]
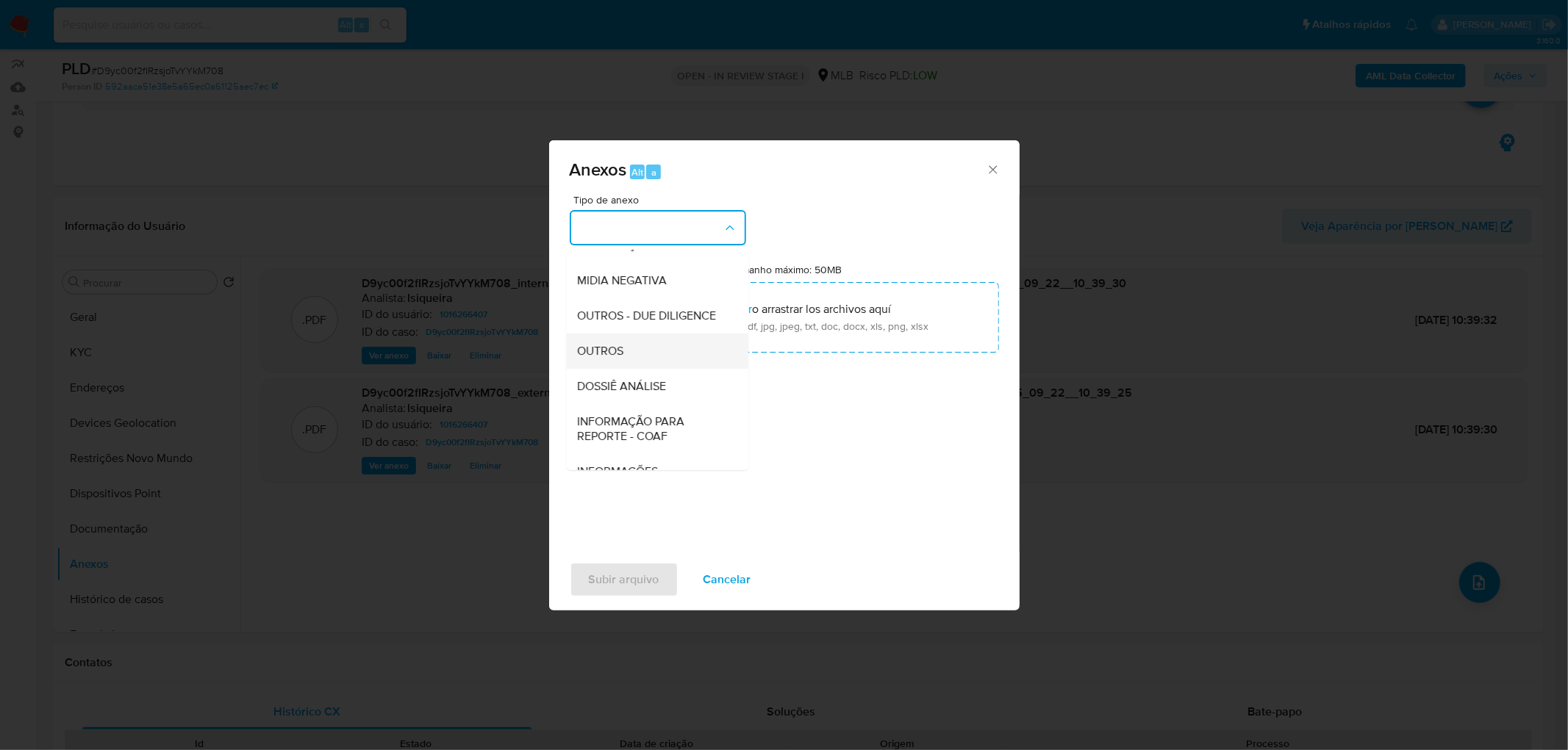
click at [632, 369] on div "OUTROS" at bounding box center [652, 351] width 150 height 35
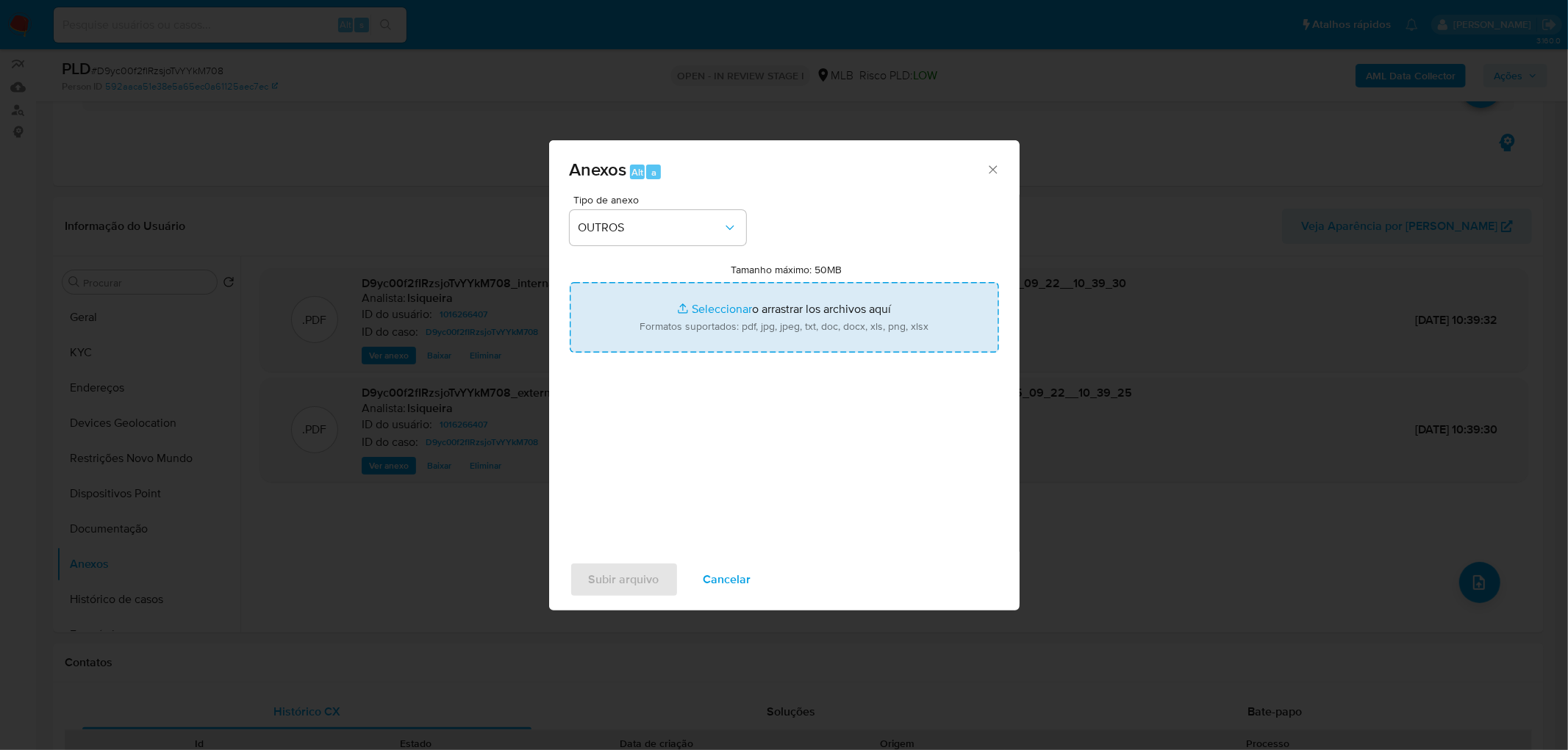
click at [750, 316] on input "Tamanho máximo: 50MB Seleccionar archivos" at bounding box center [784, 317] width 430 height 71
type input "C:\fakepath\Mulan 1016266407_2025_09_22_07_52_42.xlsx"
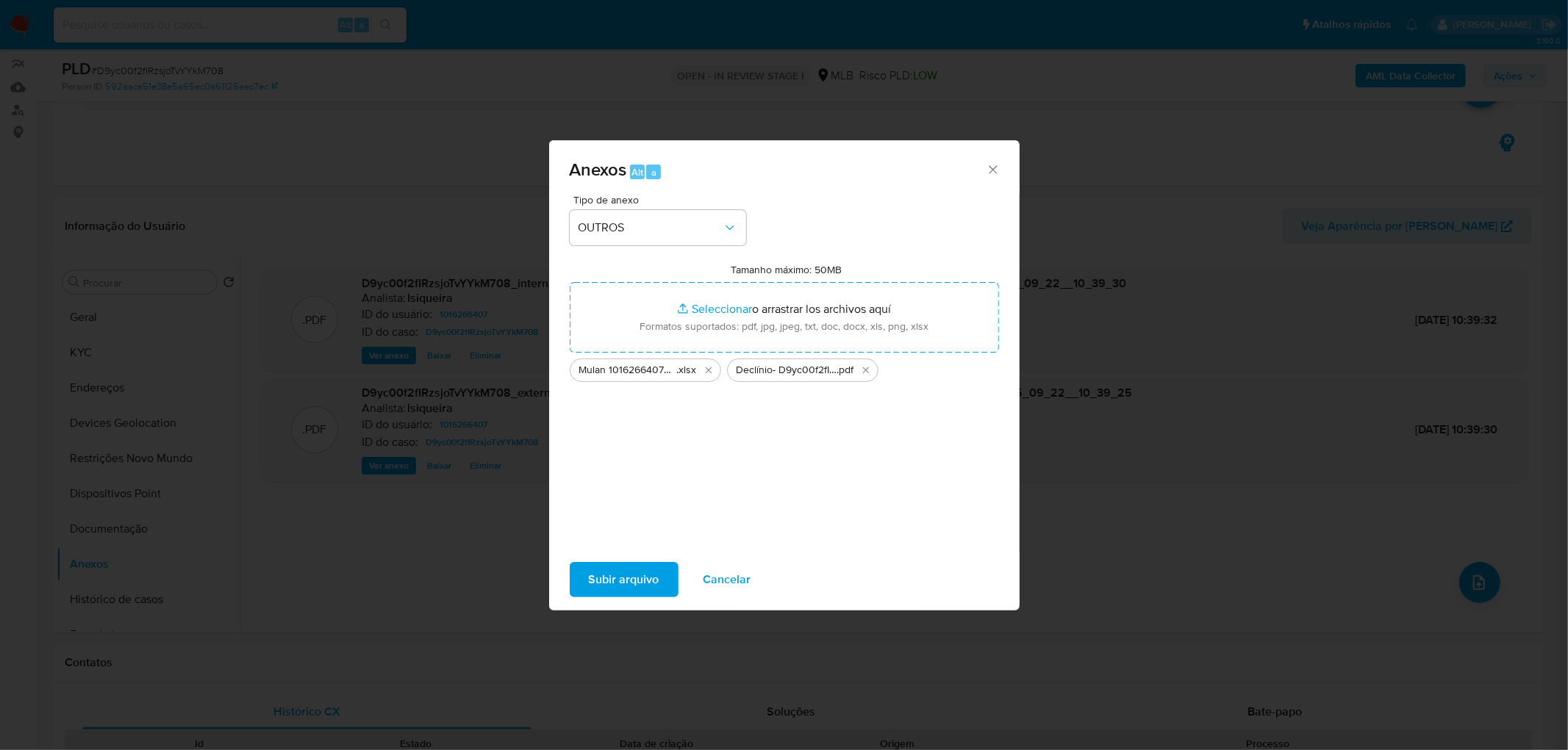
click at [601, 456] on span "Subir arquivo" at bounding box center [624, 580] width 71 height 33
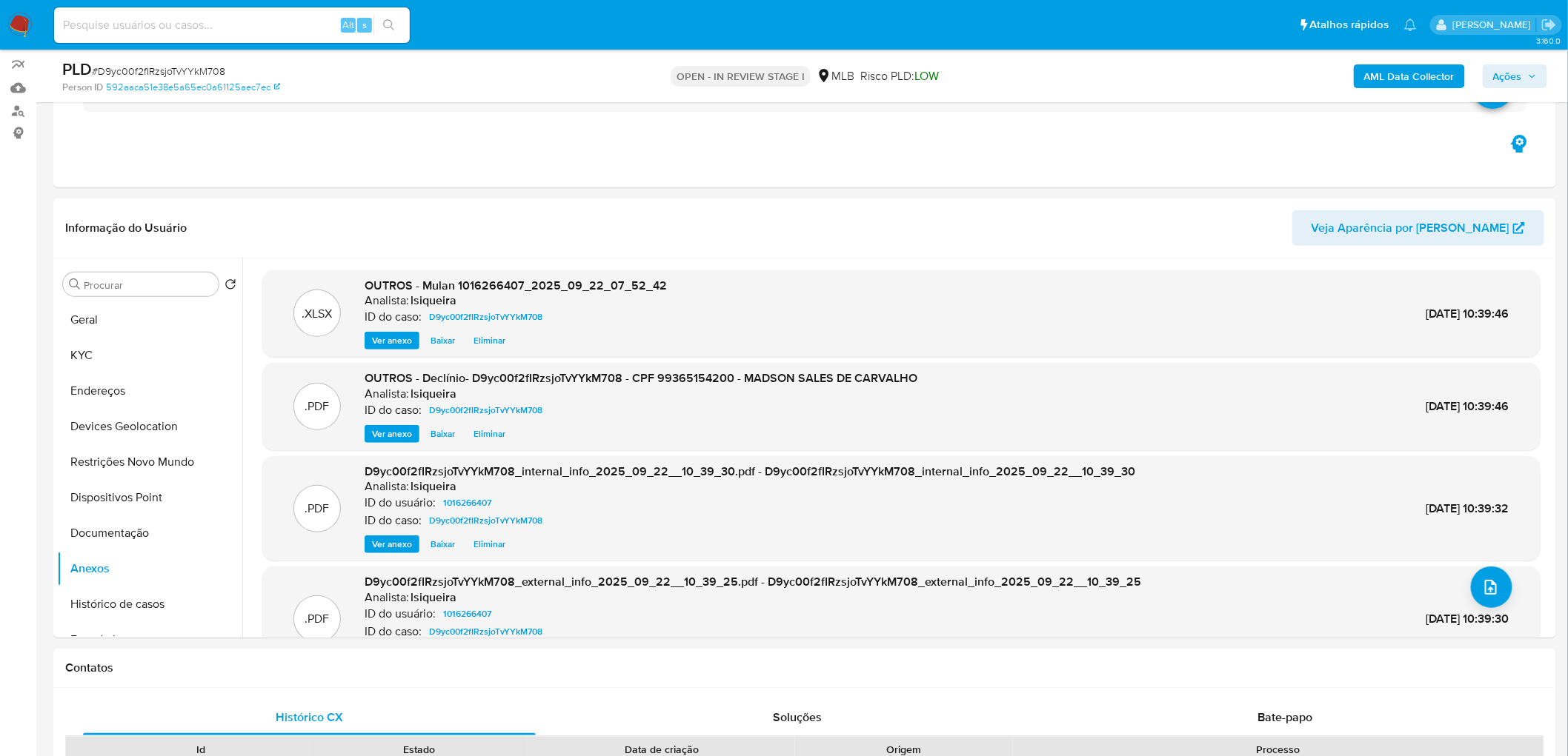
click at [1040, 78] on span "Ações" at bounding box center [1507, 76] width 29 height 24
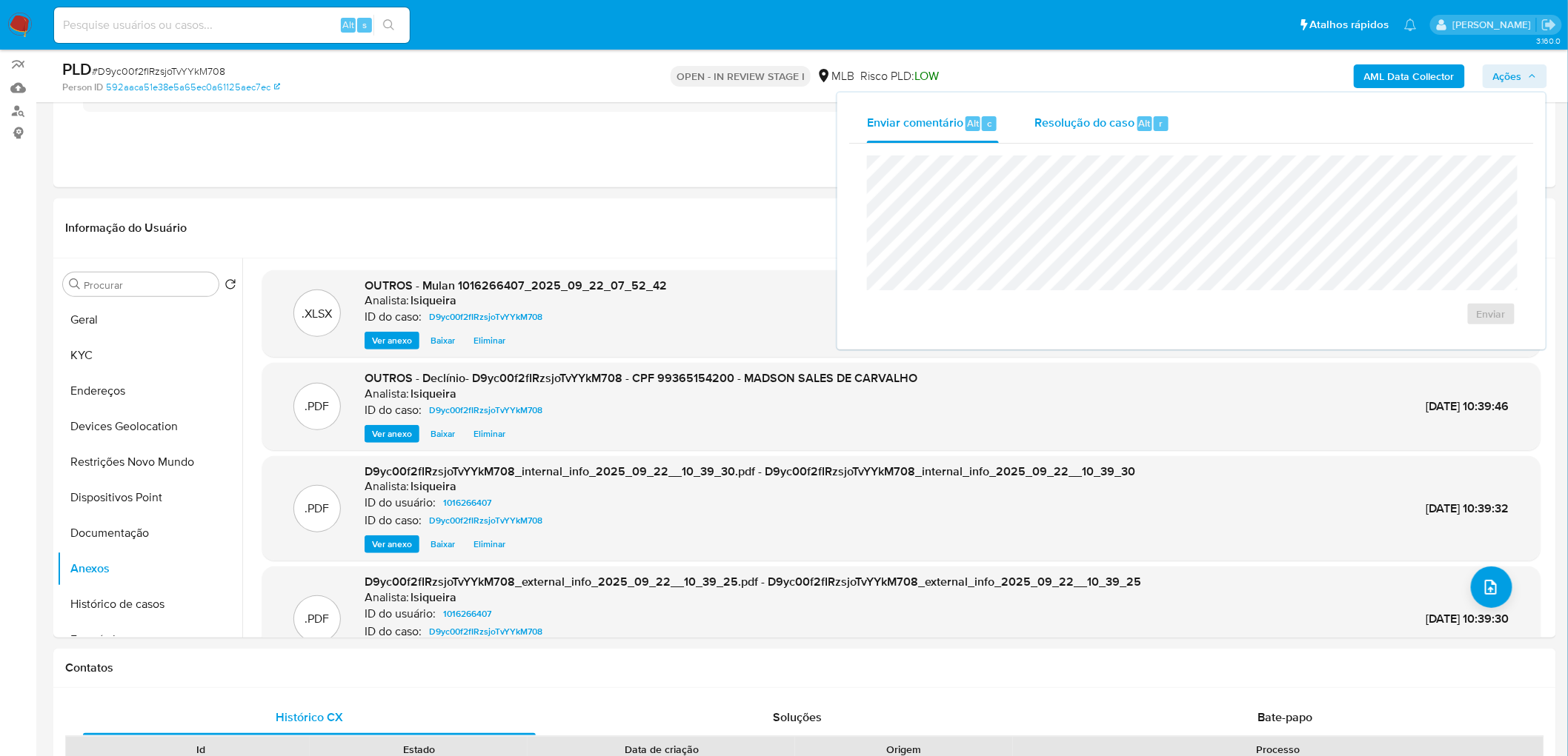
click at [1040, 123] on span "Resolução do caso" at bounding box center [1085, 122] width 100 height 17
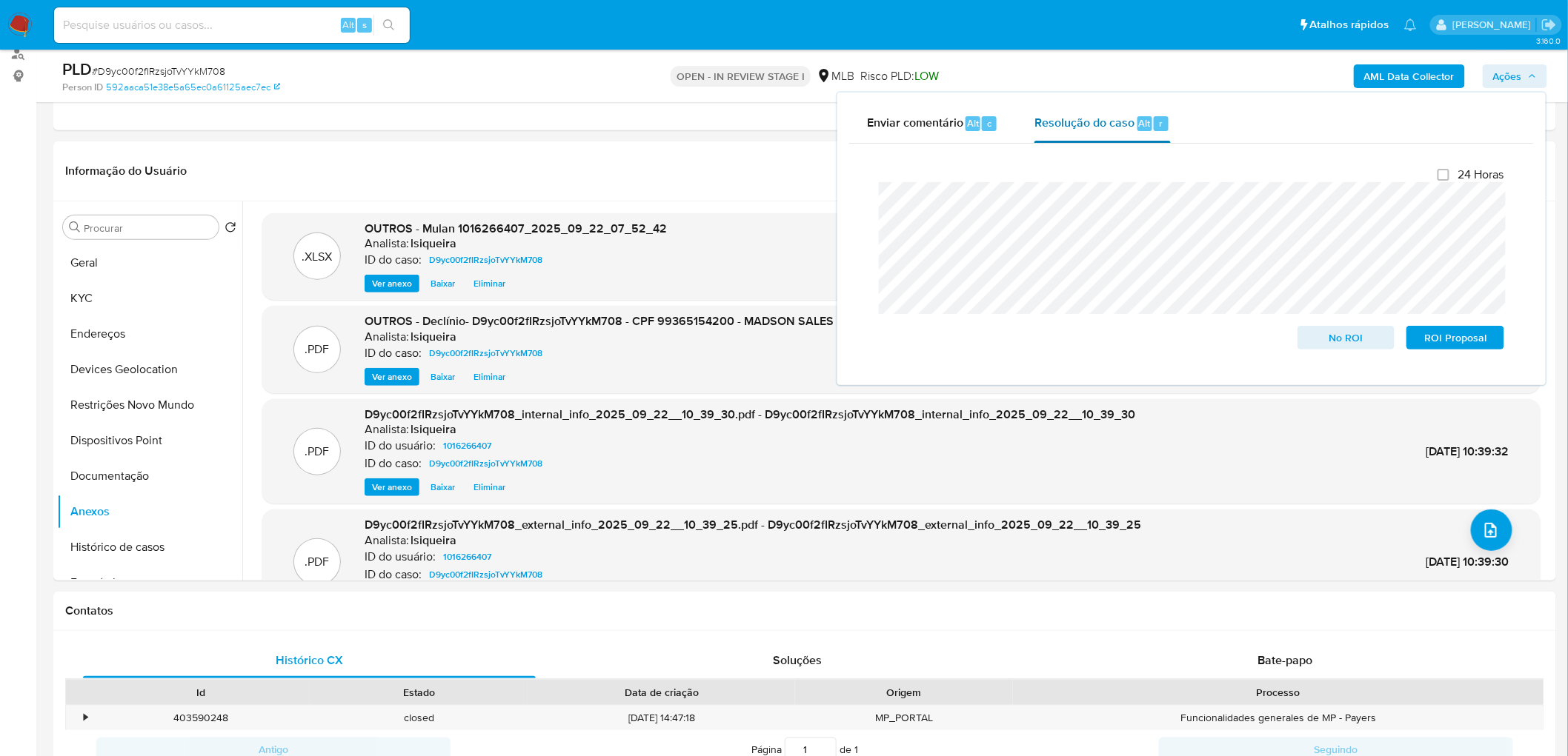
scroll to position [208, 0]
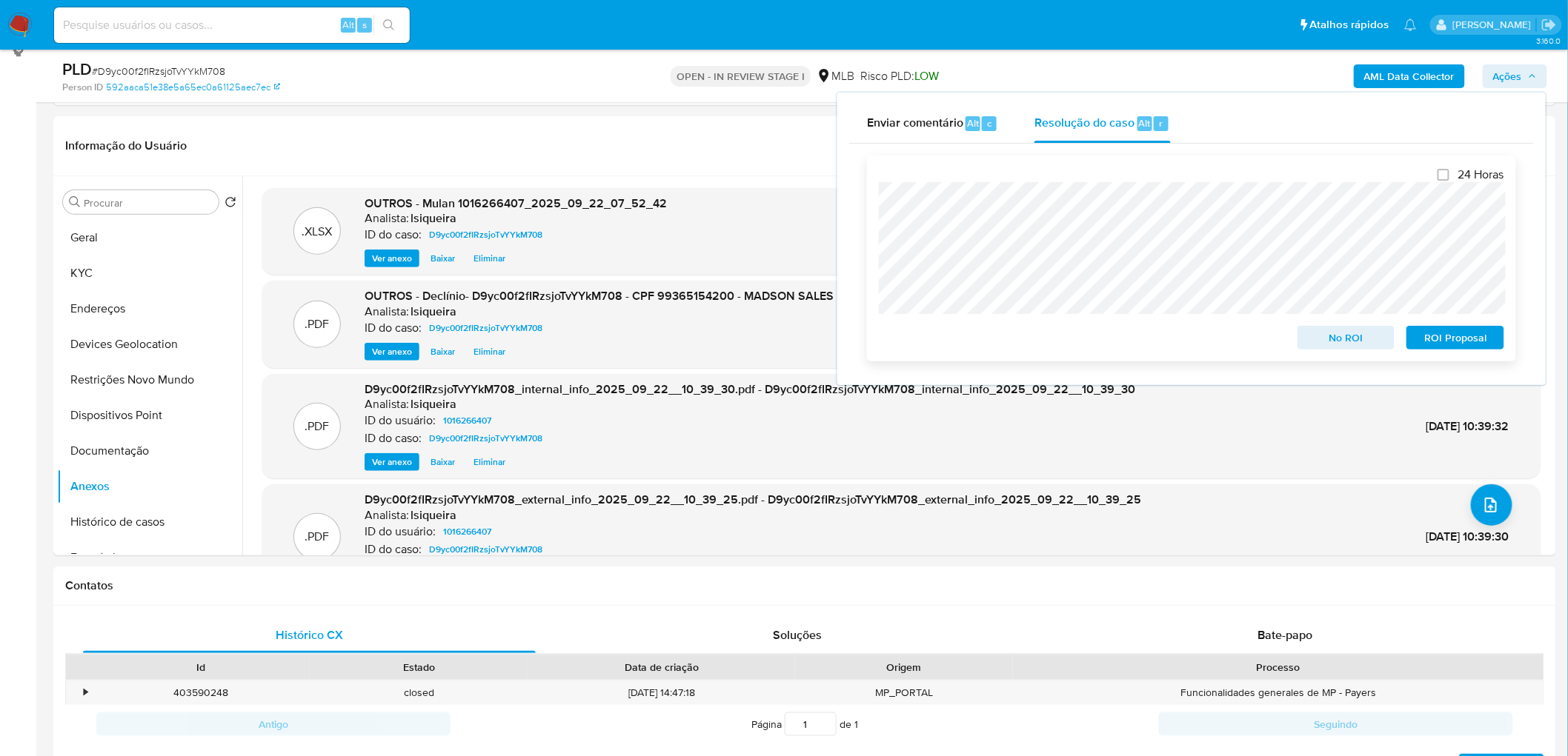
click at [1040, 343] on span "No ROI" at bounding box center [1346, 337] width 77 height 20
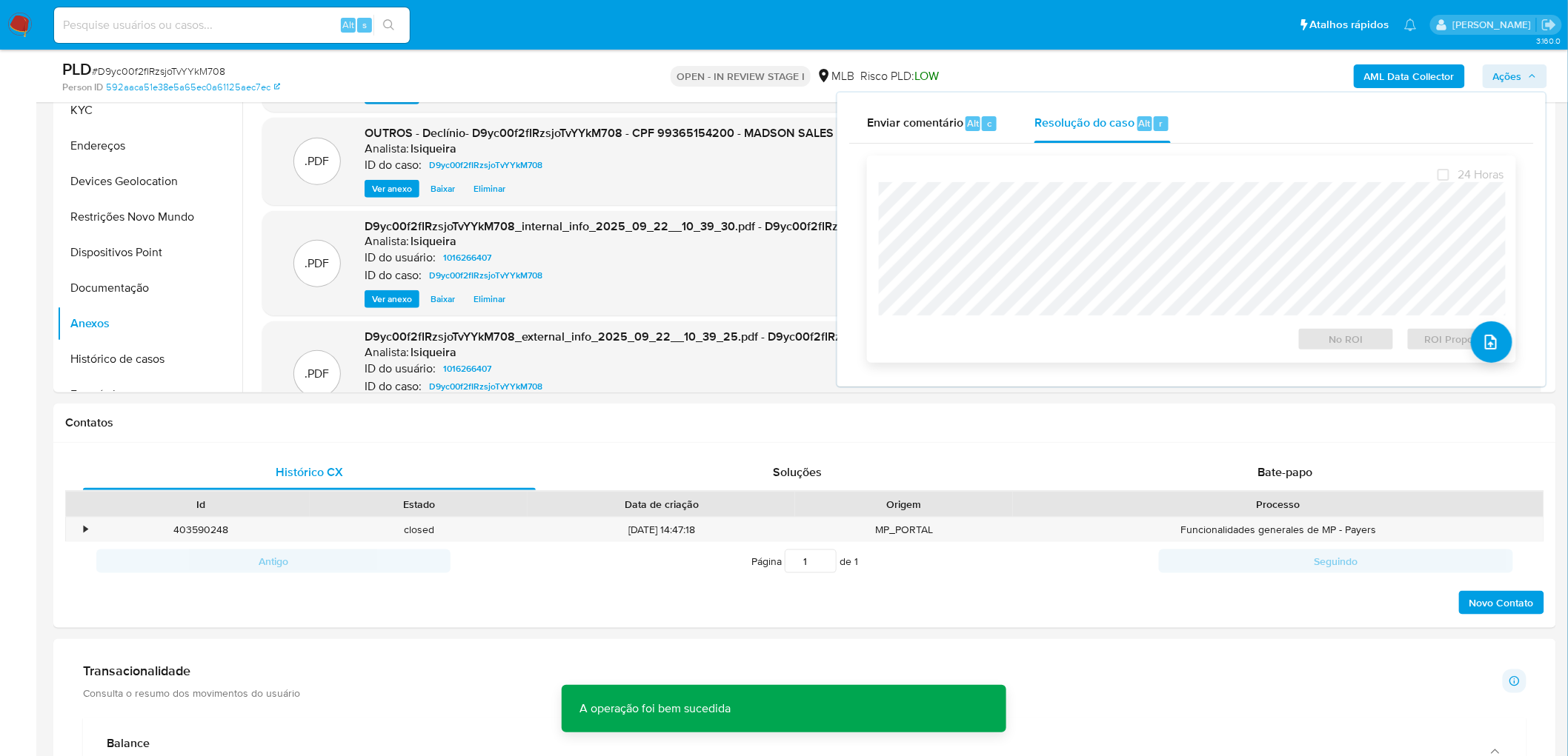
scroll to position [373, 0]
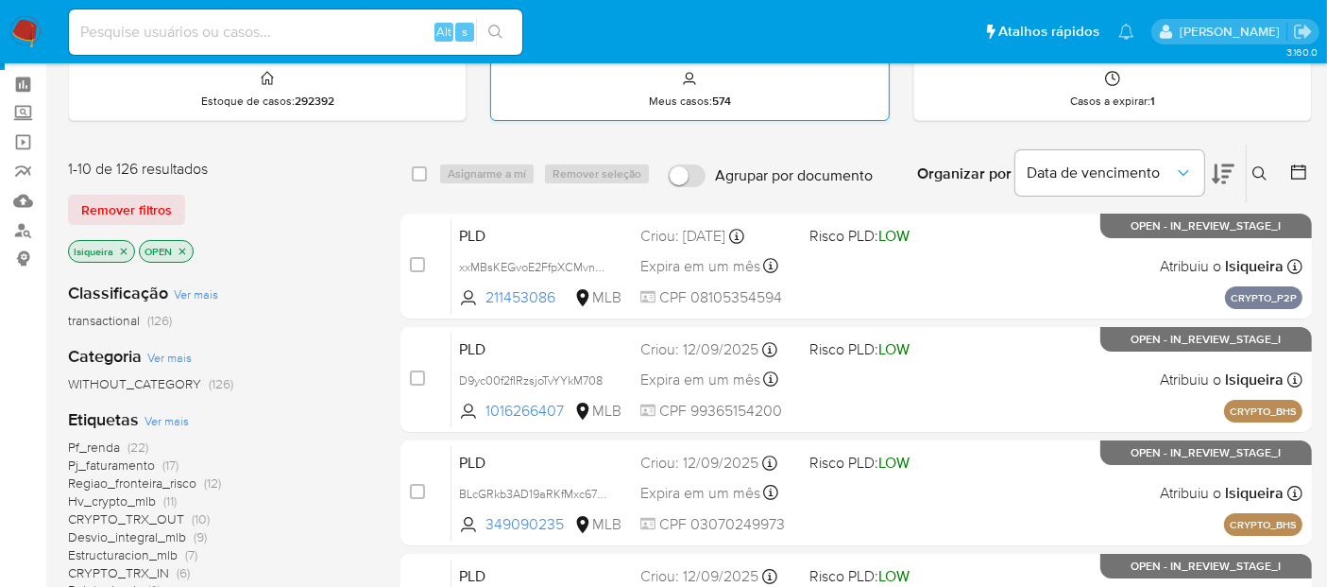
scroll to position [105, 0]
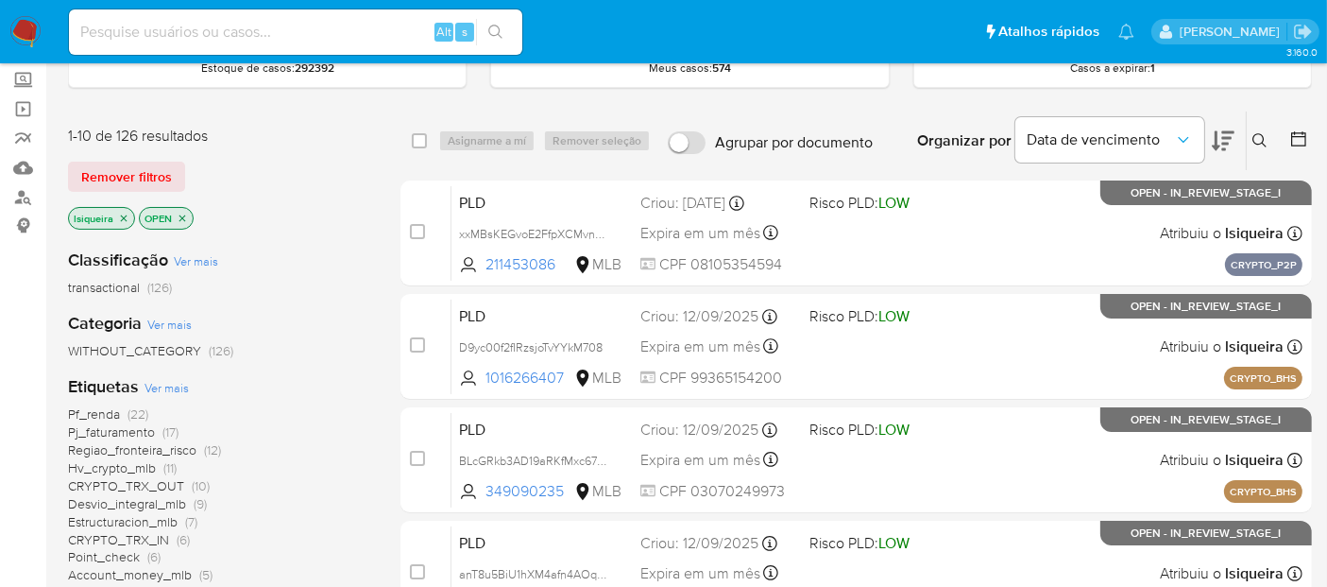
click at [22, 36] on img at bounding box center [25, 32] width 32 height 32
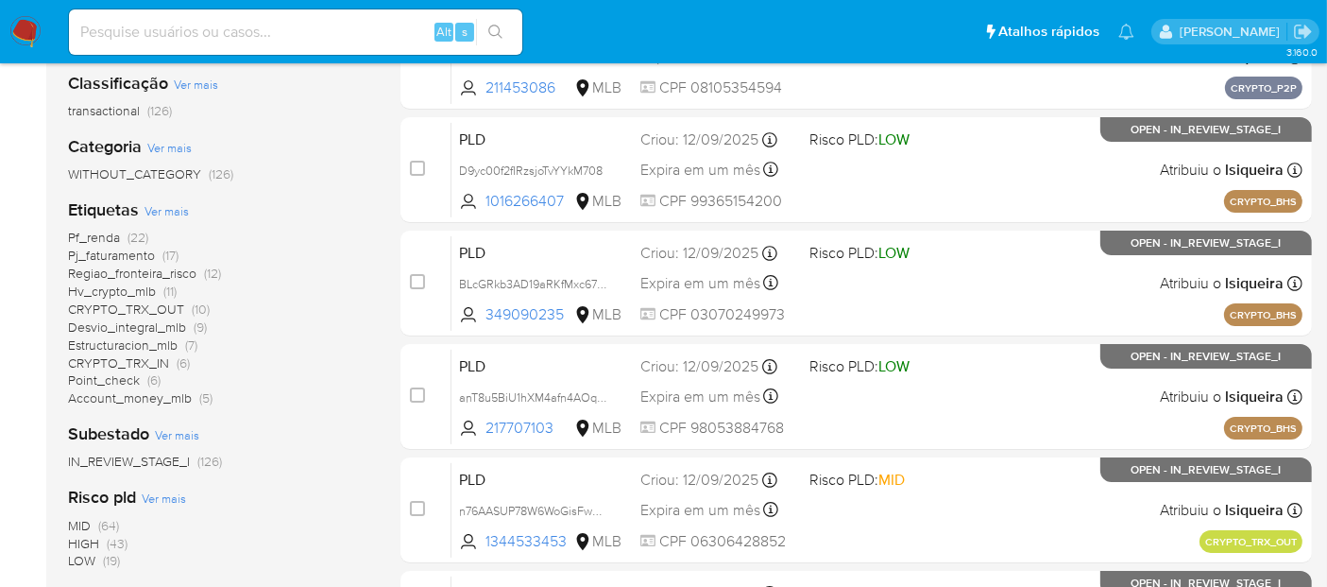
scroll to position [315, 0]
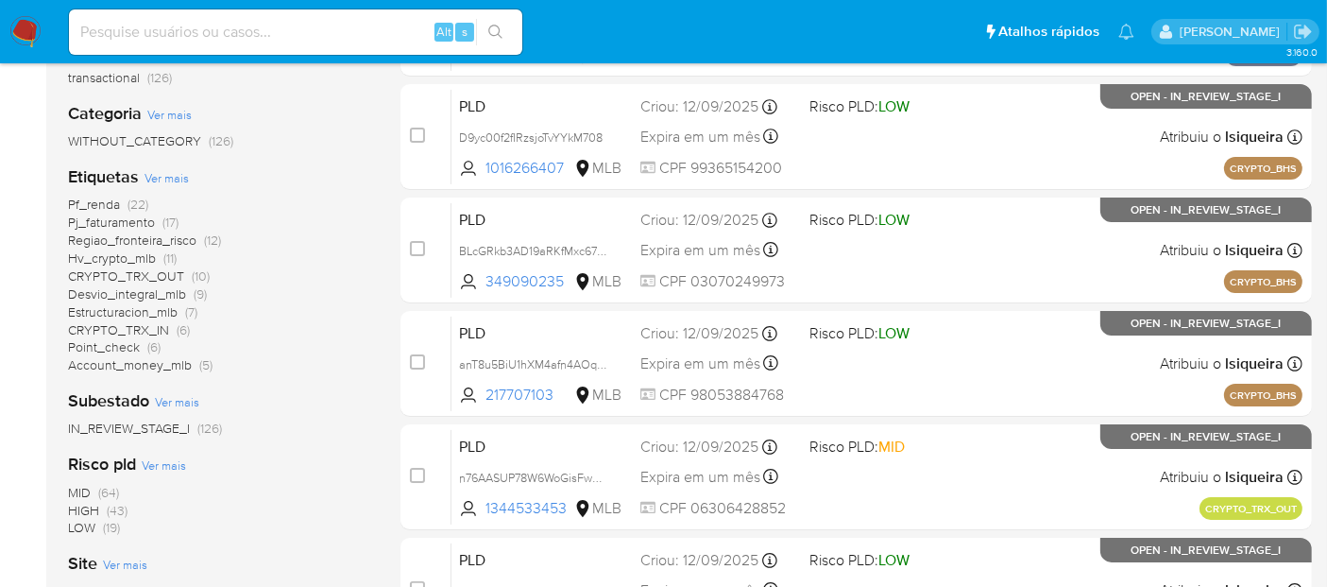
drag, startPoint x: 154, startPoint y: 406, endPoint x: 140, endPoint y: 348, distance: 60.3
click at [140, 348] on div "Classificação Ver mais transactional (126) Categoria Ver mais WITHOUT_CATEGORY …" at bounding box center [219, 345] width 302 height 642
click at [319, 306] on div "Pf_renda (22) Pj_faturamento (17) Regiao_fronteira_risco (12) Hv_crypto_mlb (11…" at bounding box center [219, 285] width 302 height 179
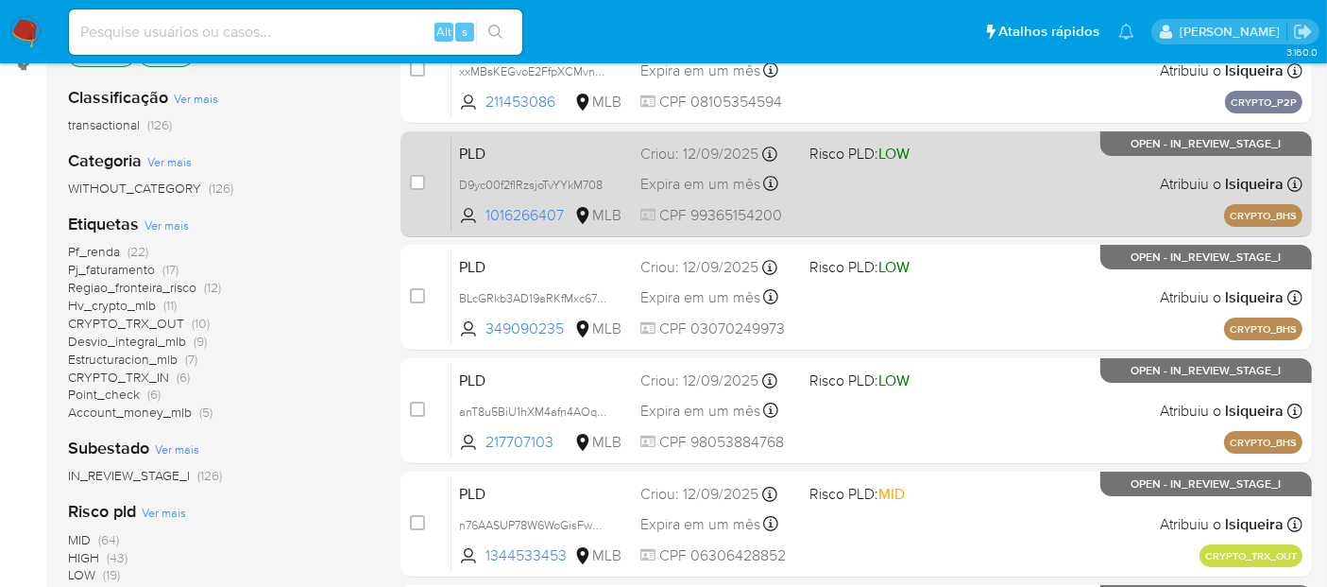
scroll to position [210, 0]
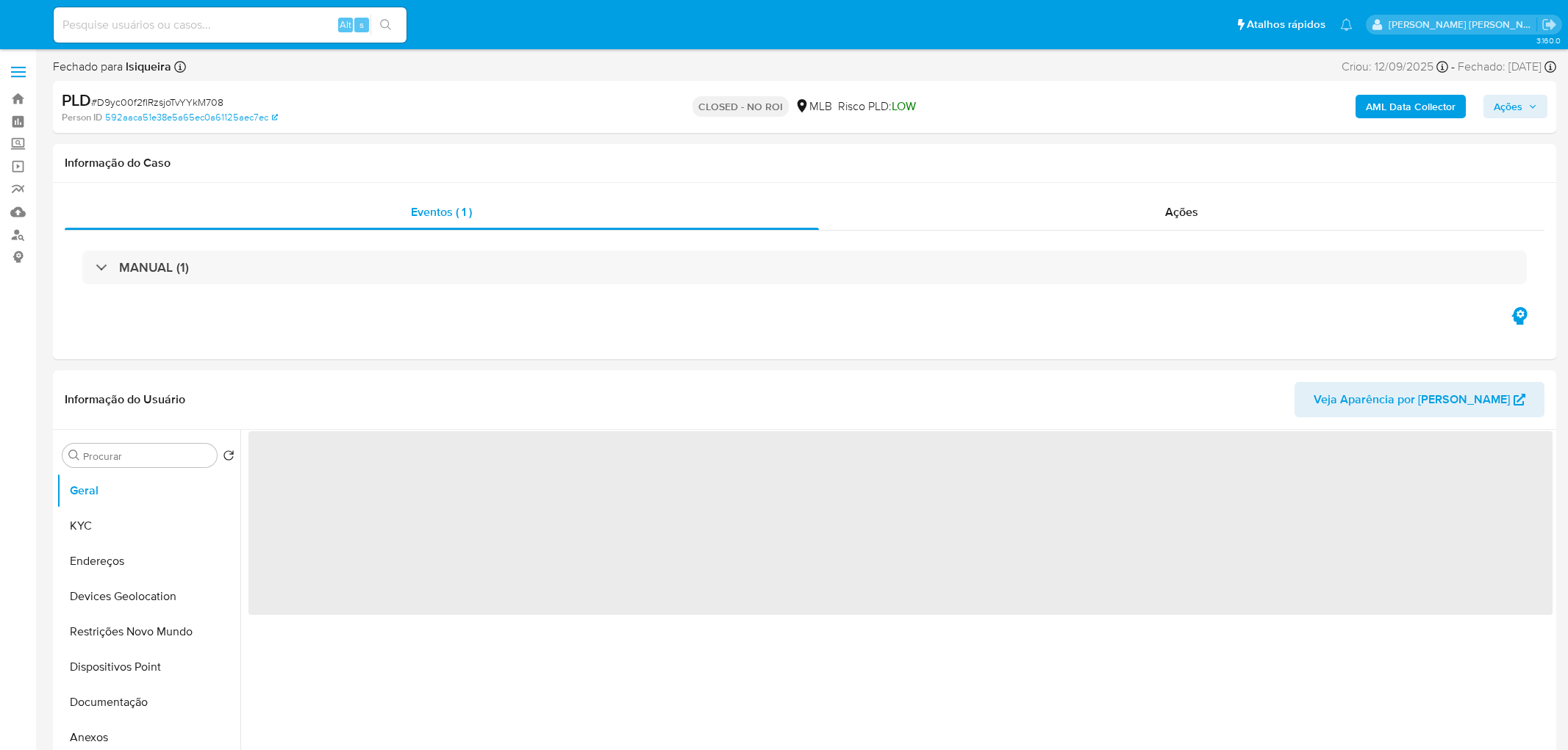
select select "10"
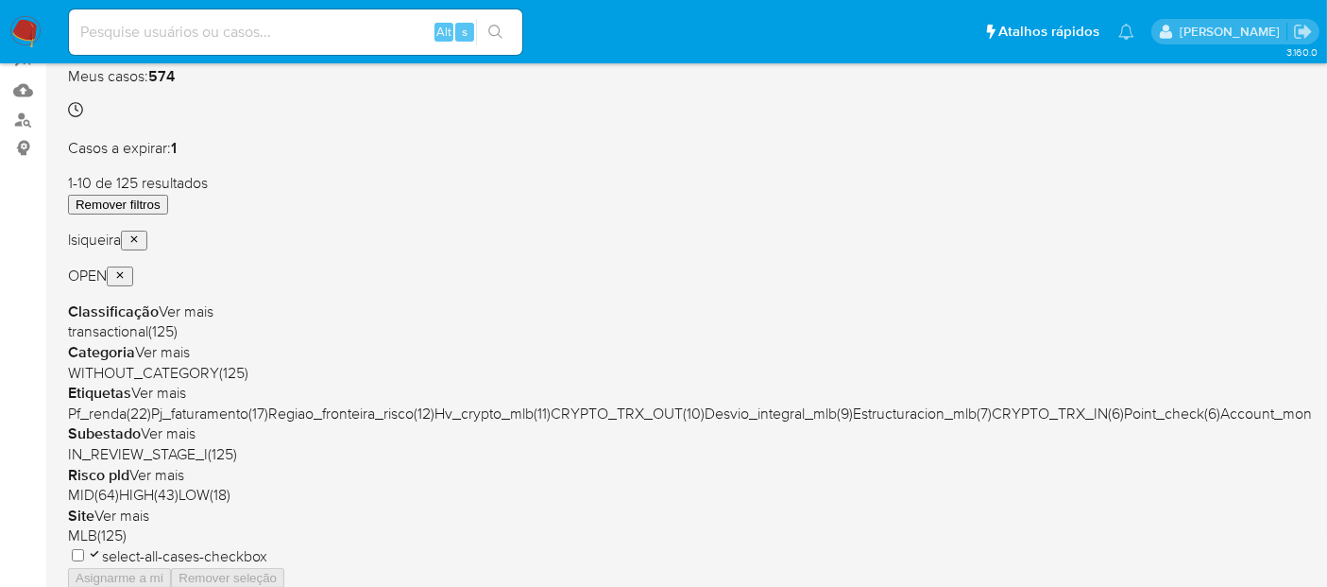
scroll to position [210, 0]
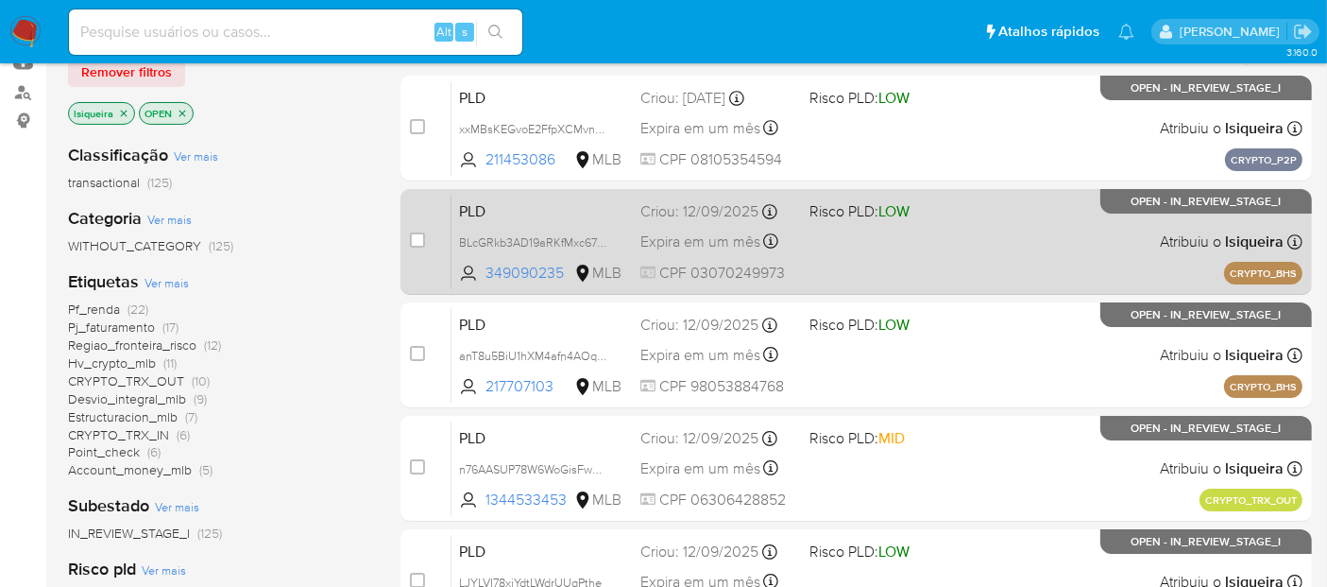
click at [1041, 258] on div "PLD BLcGRkb3AD19aRKfMxc67YsU 349090235 MLB Risco PLD: LOW Criou: [DATE] Criou: …" at bounding box center [877, 241] width 851 height 95
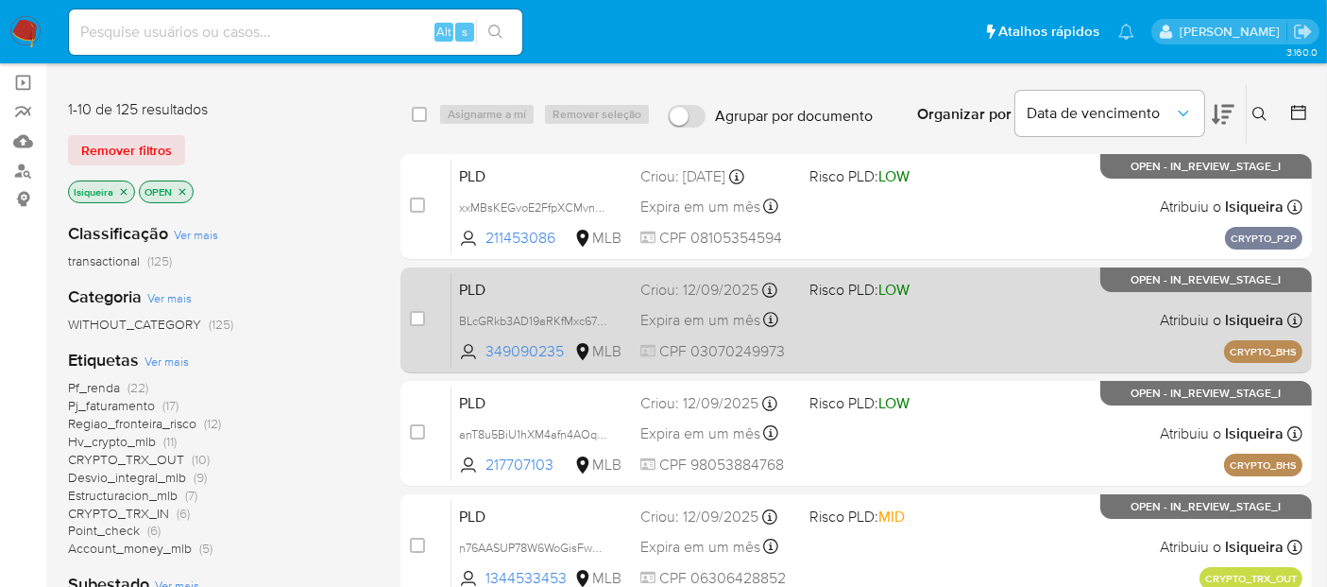
scroll to position [105, 0]
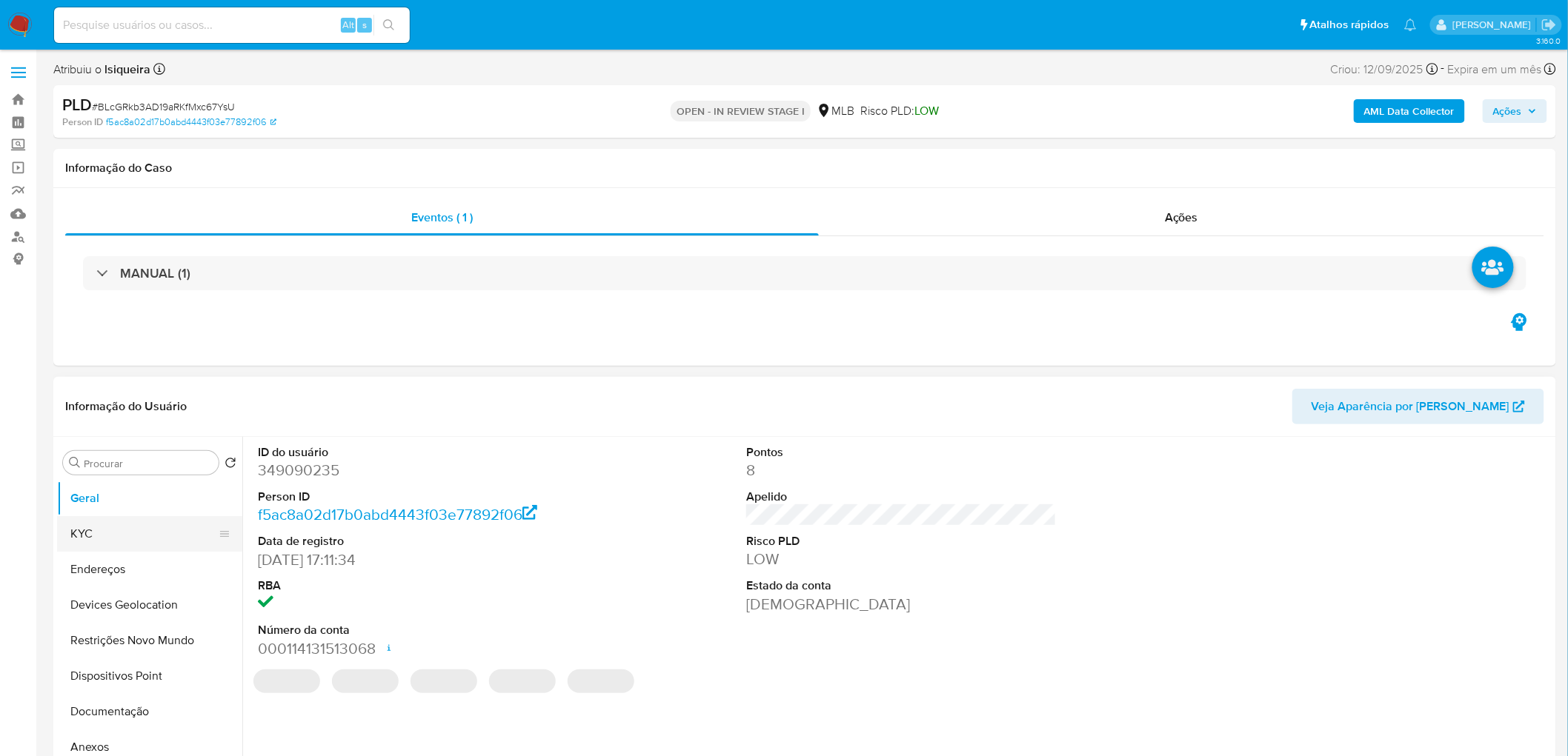
select select "10"
click at [143, 460] on button "KYC" at bounding box center [144, 533] width 173 height 35
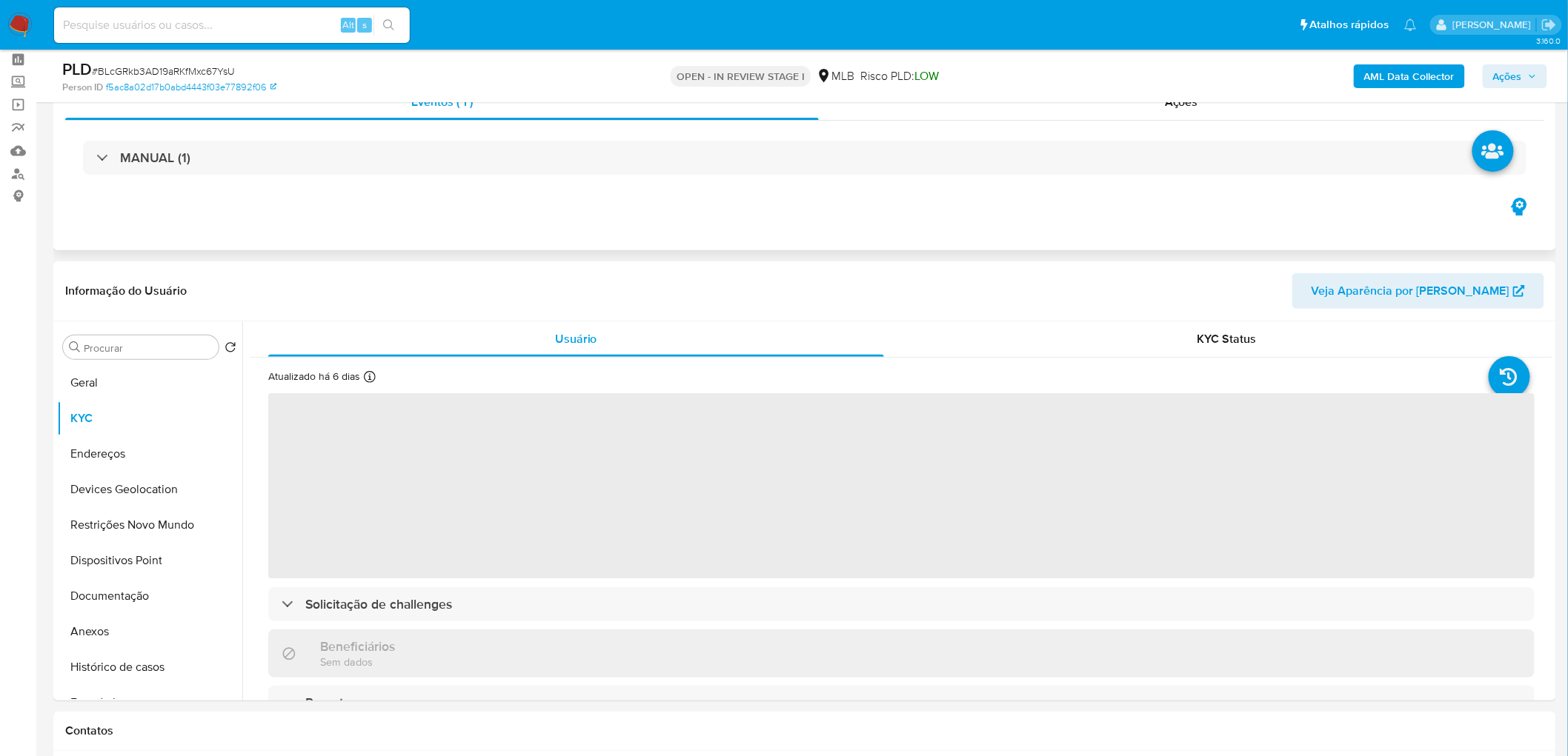
scroll to position [82, 0]
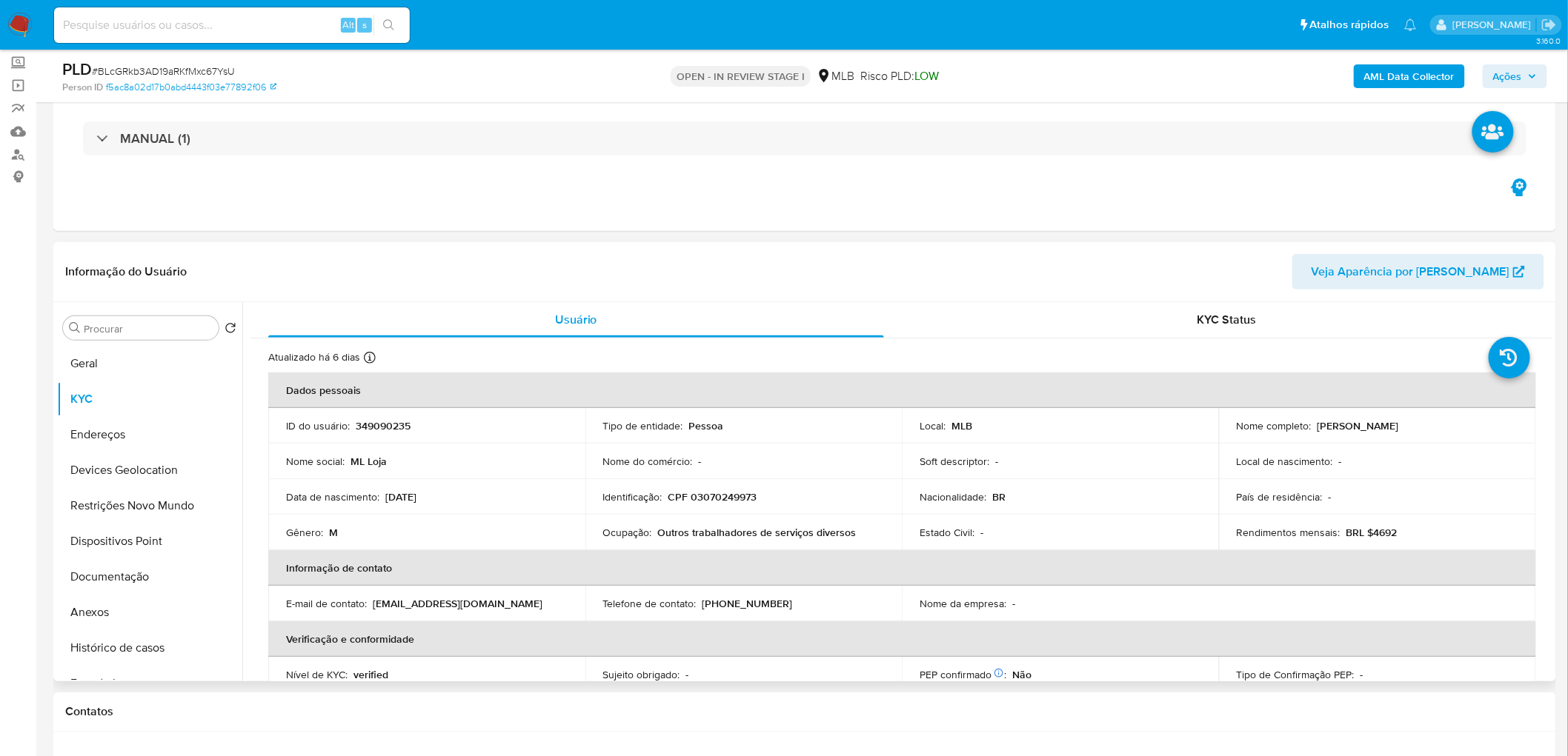
drag, startPoint x: 1424, startPoint y: 425, endPoint x: 1314, endPoint y: 425, distance: 110.0
click at [1053, 425] on div "Nome completo : [PERSON_NAME]" at bounding box center [1377, 426] width 282 height 13
copy p "[PERSON_NAME]"
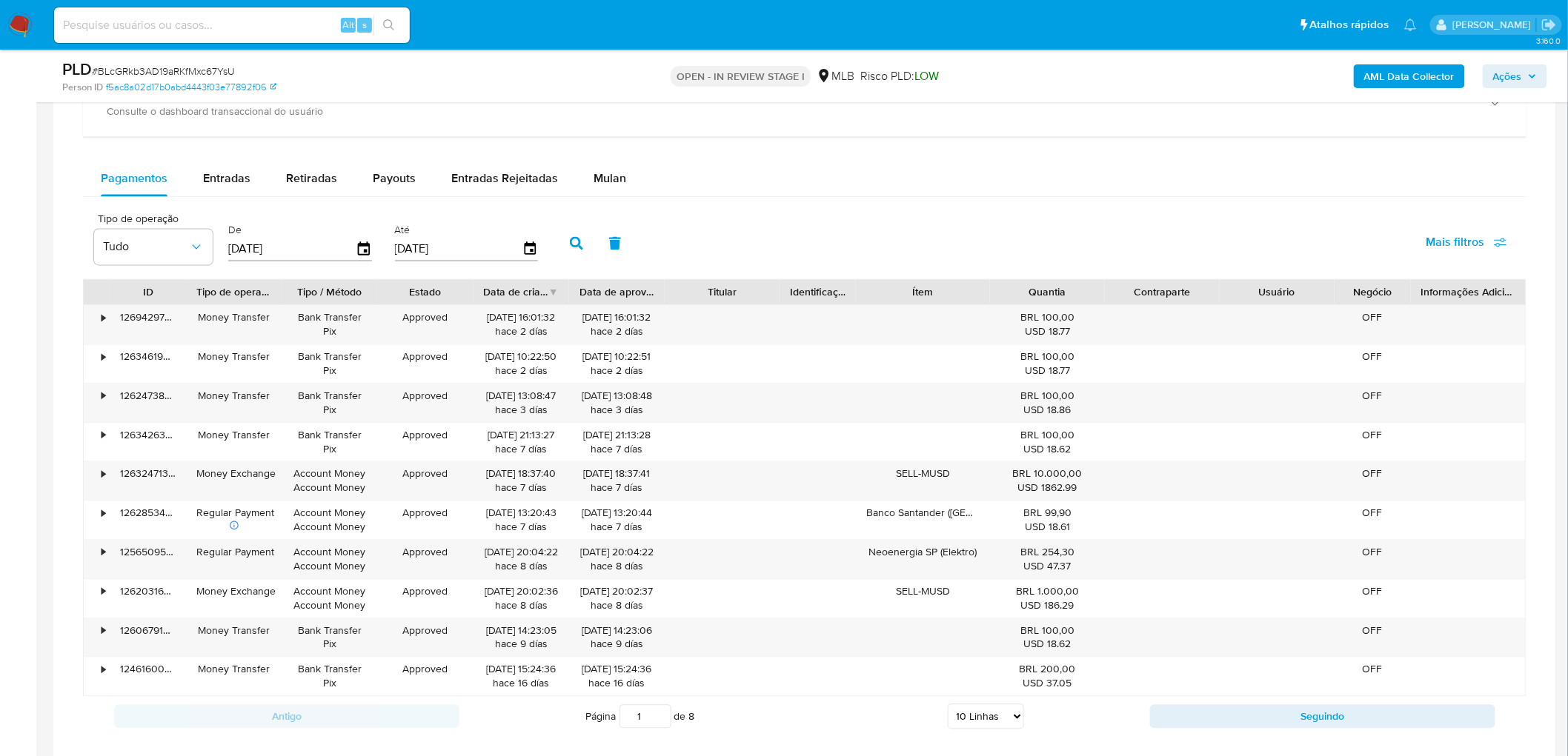
scroll to position [1041, 0]
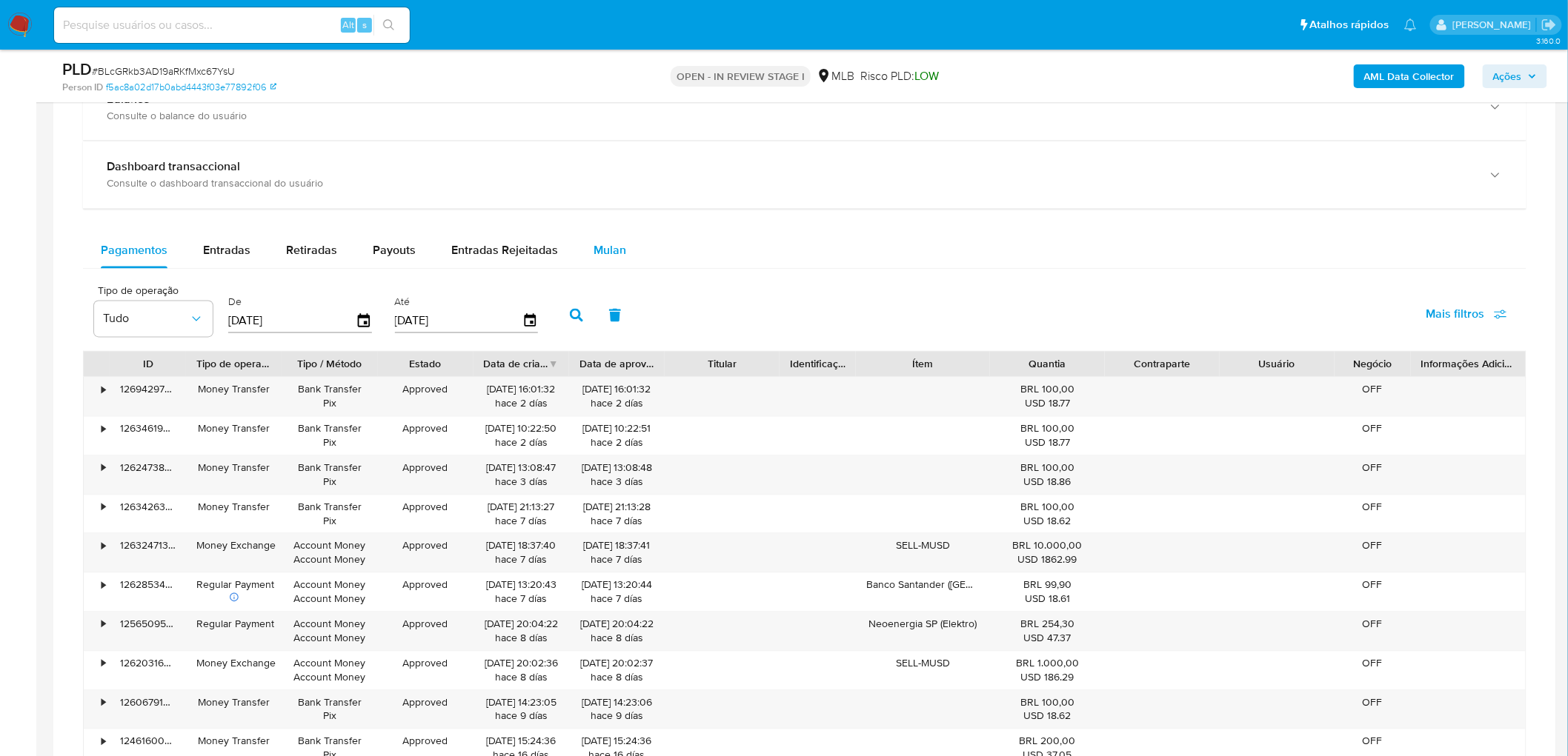
click at [594, 260] on span "Mulan" at bounding box center [610, 251] width 33 height 17
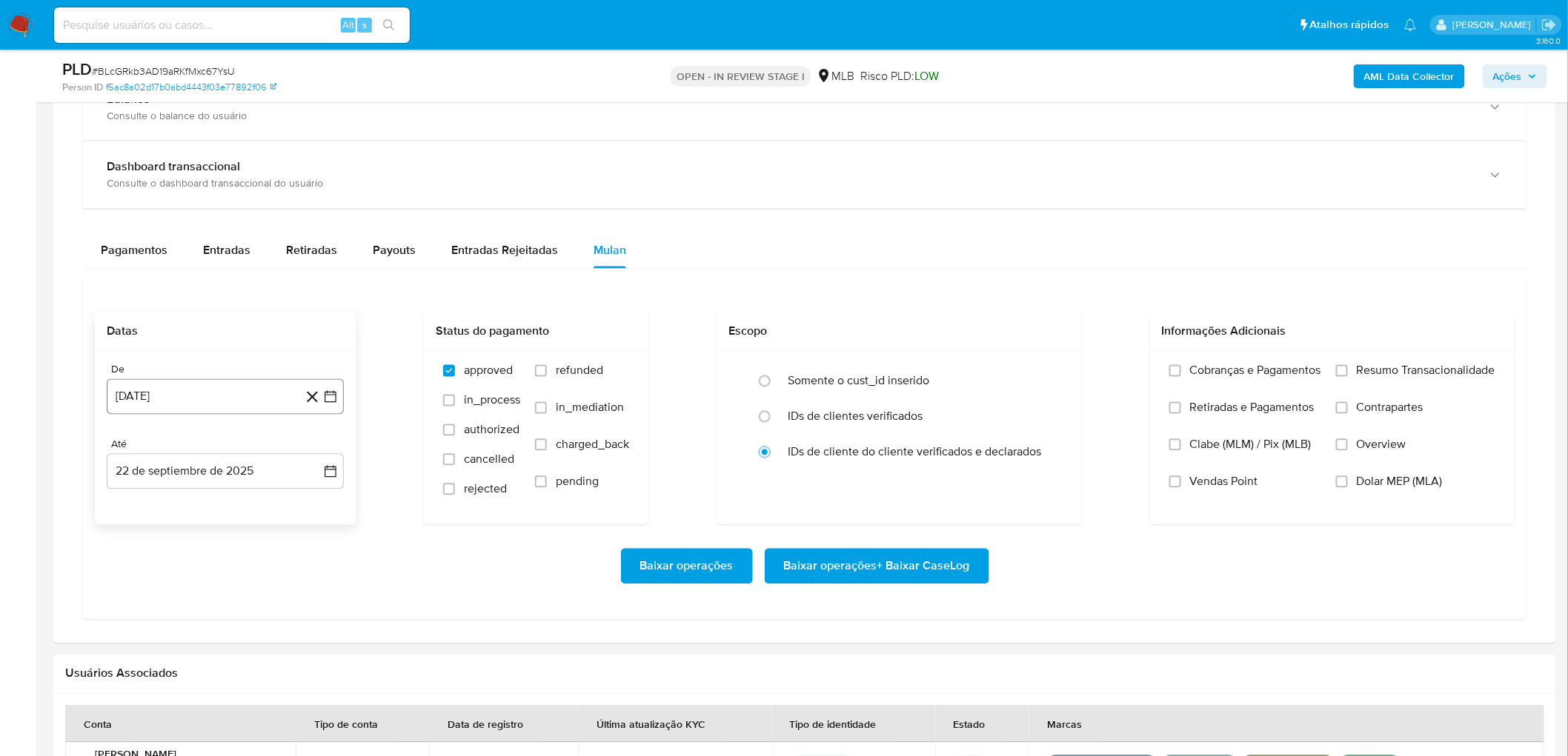
click at [203, 387] on button "[DATE]" at bounding box center [225, 397] width 237 height 35
click at [213, 452] on span "agosto 2024" at bounding box center [218, 451] width 67 height 15
click at [314, 454] on icon "Año siguiente" at bounding box center [314, 451] width 18 height 18
click at [220, 460] on span "ago" at bounding box center [224, 587] width 19 height 12
click at [262, 460] on button "1" at bounding box center [255, 506] width 24 height 24
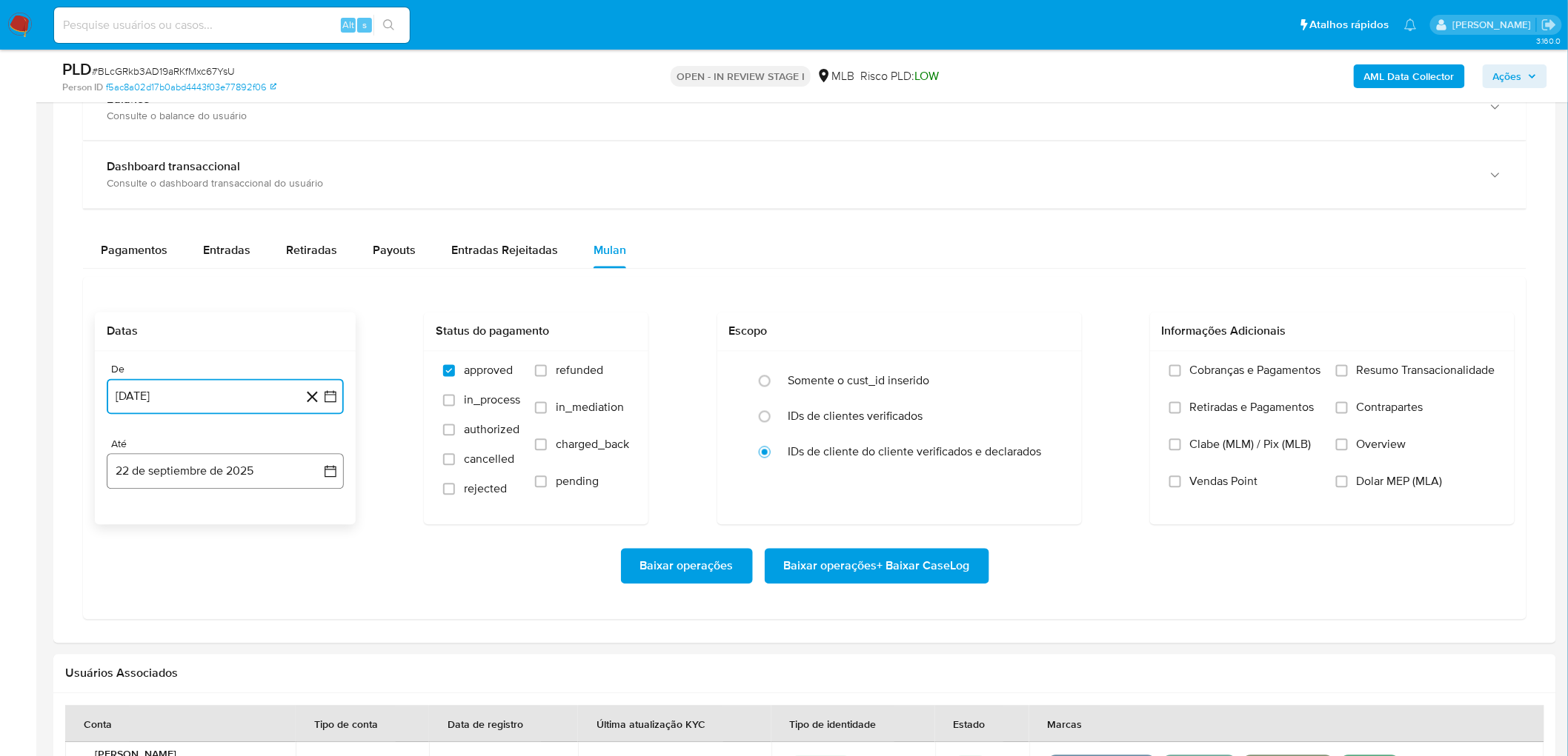
click at [282, 460] on button "22 de septiembre de 2025" at bounding box center [225, 471] width 237 height 35
drag, startPoint x: 292, startPoint y: 642, endPoint x: 301, endPoint y: 641, distance: 9.1
click at [289, 460] on button "20" at bounding box center [285, 640] width 24 height 24
click at [1053, 375] on span "Resumo Transacionalidade" at bounding box center [1426, 371] width 139 height 15
click at [1053, 375] on input "Resumo Transacionalidade" at bounding box center [1341, 371] width 12 height 12
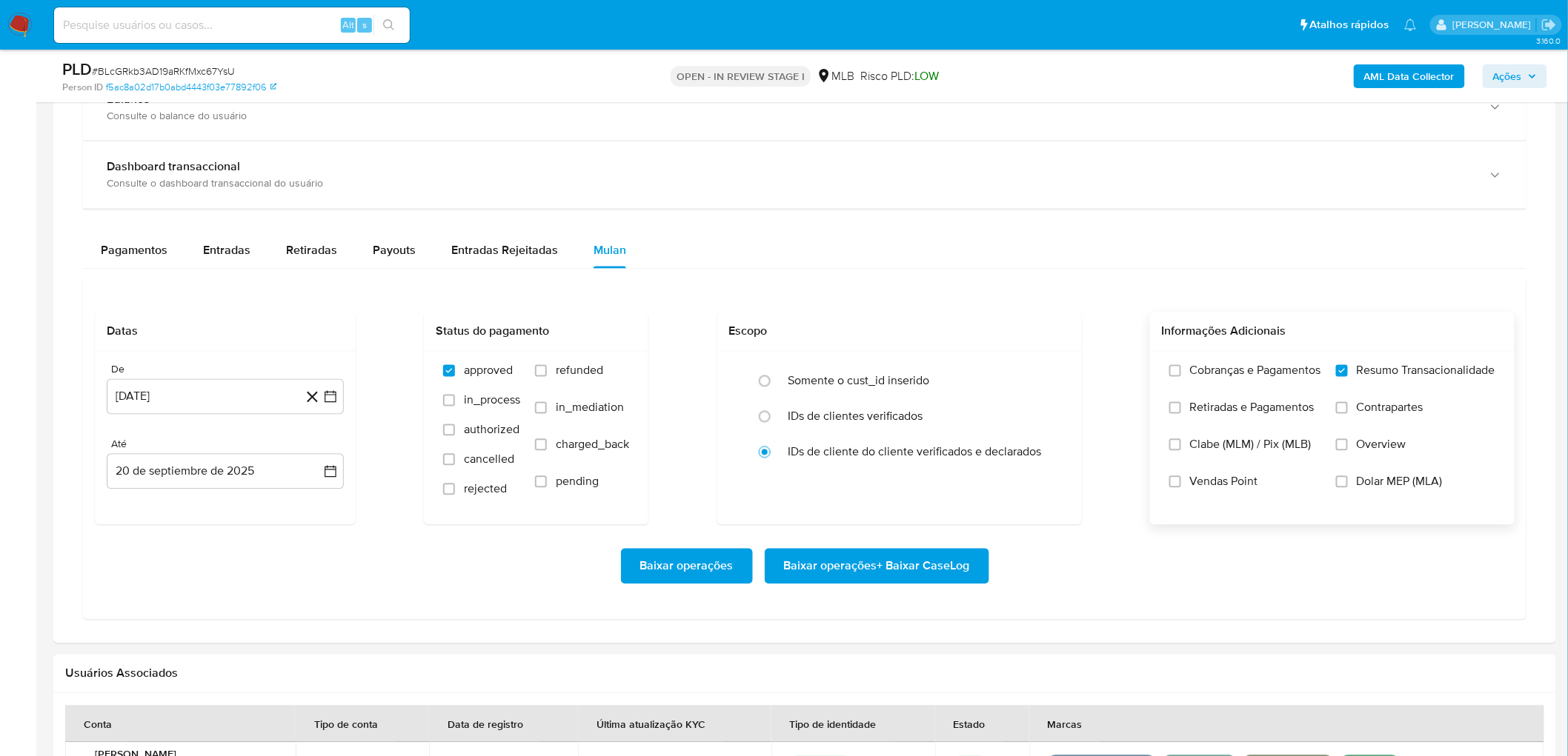
click at [1053, 460] on span "Vendas Point" at bounding box center [1224, 482] width 68 height 15
click at [1053, 460] on input "Vendas Point" at bounding box center [1175, 482] width 12 height 12
click at [899, 460] on span "Baixar operações + Baixar CaseLog" at bounding box center [876, 567] width 186 height 33
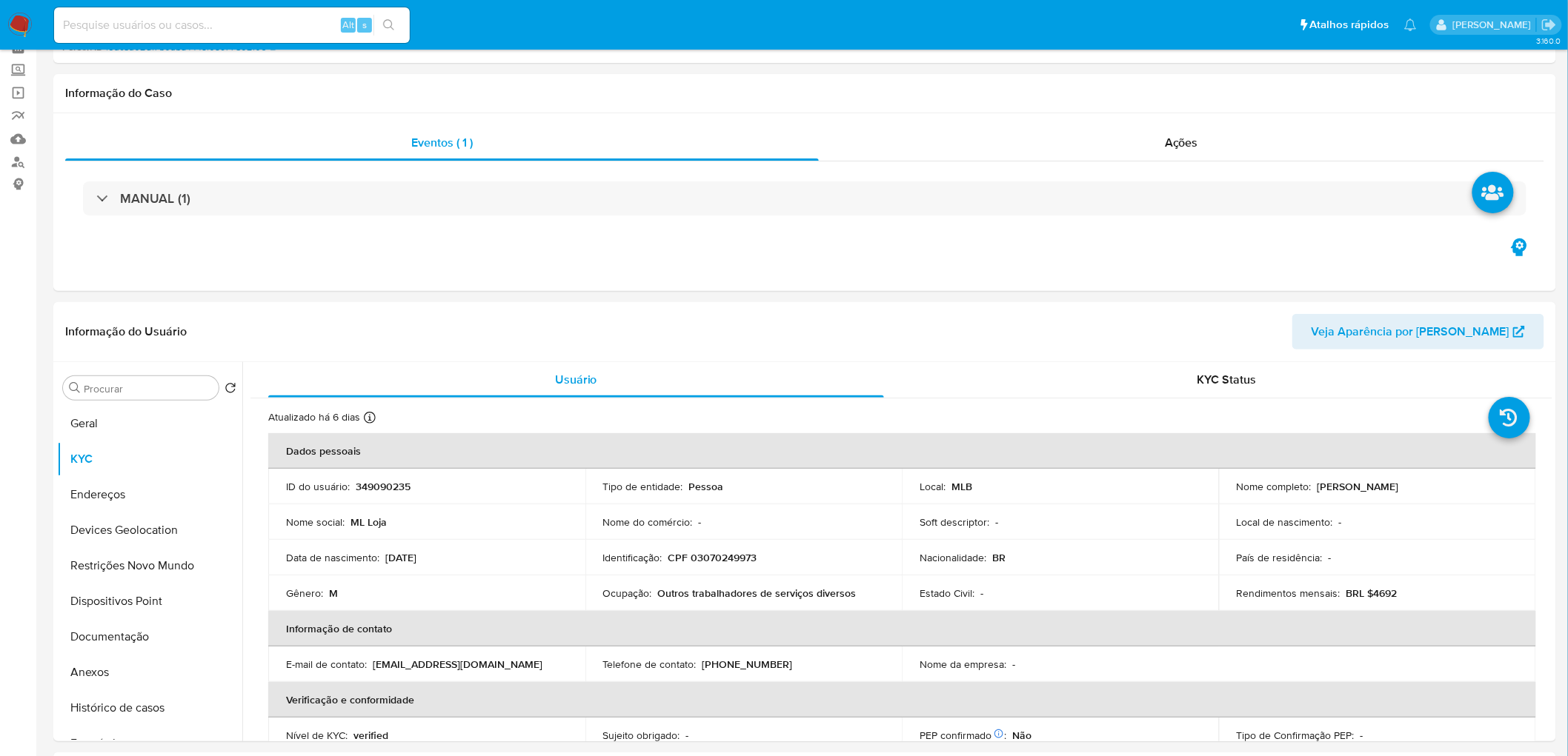
scroll to position [0, 0]
